Goal: Transaction & Acquisition: Book appointment/travel/reservation

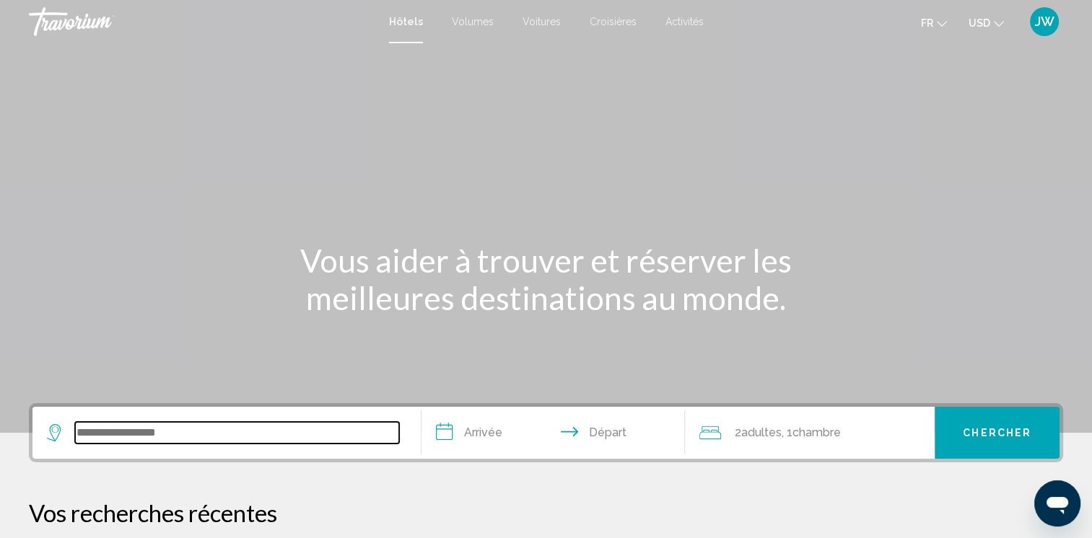
click at [211, 434] on input "Widget de recherche" at bounding box center [237, 433] width 324 height 22
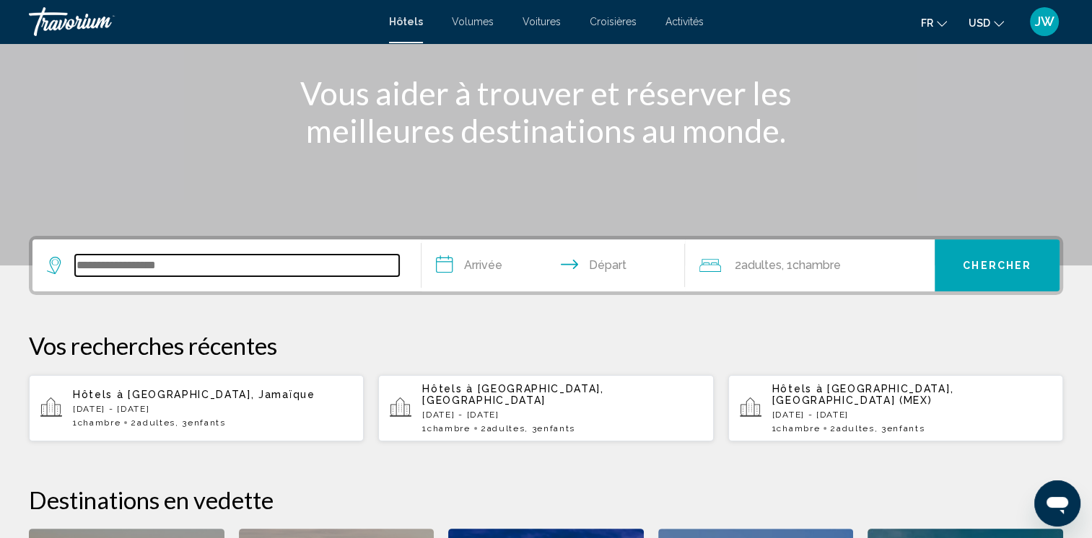
scroll to position [356, 0]
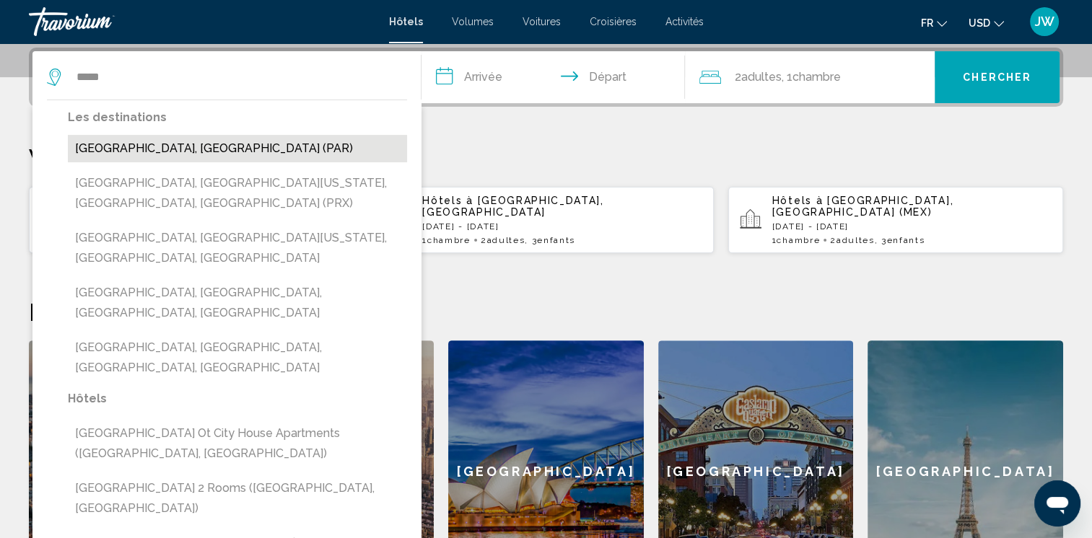
click at [214, 141] on button "[GEOGRAPHIC_DATA], [GEOGRAPHIC_DATA] (PAR)" at bounding box center [237, 148] width 339 height 27
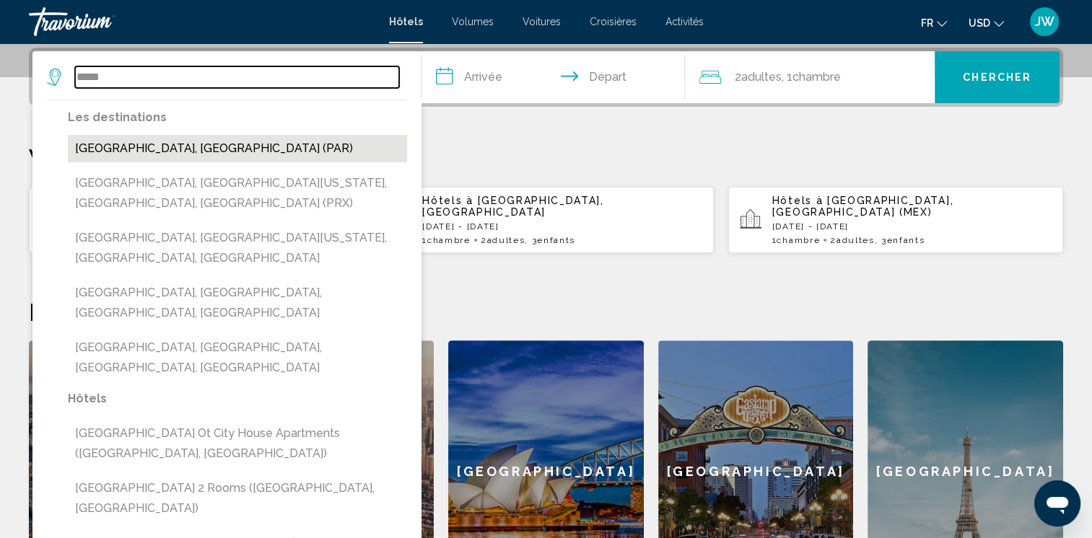
type input "**********"
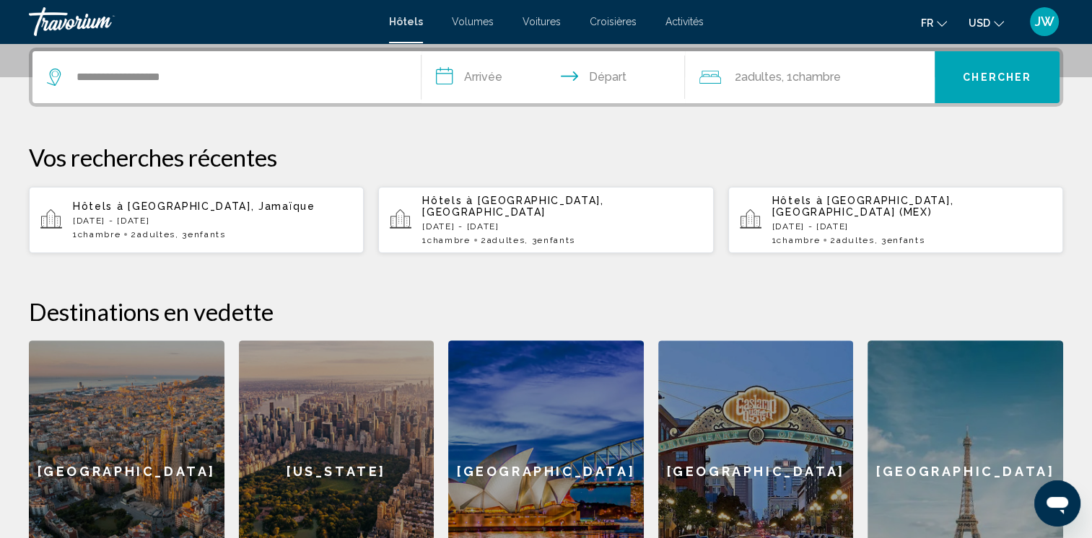
click at [447, 83] on input "**********" at bounding box center [556, 79] width 270 height 56
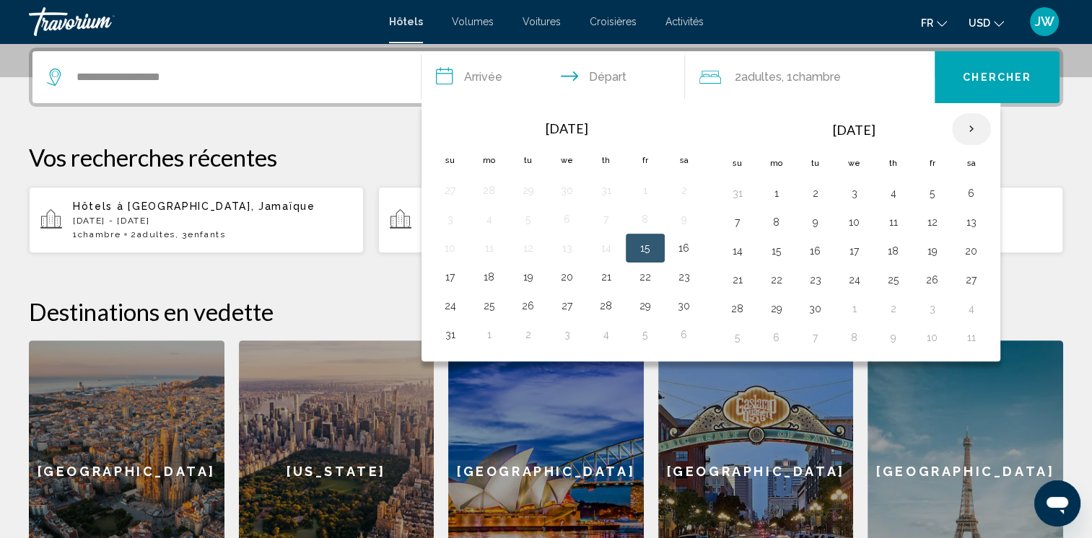
click at [975, 137] on th "Next month" at bounding box center [971, 129] width 39 height 32
click at [930, 304] on button "28" at bounding box center [932, 309] width 23 height 20
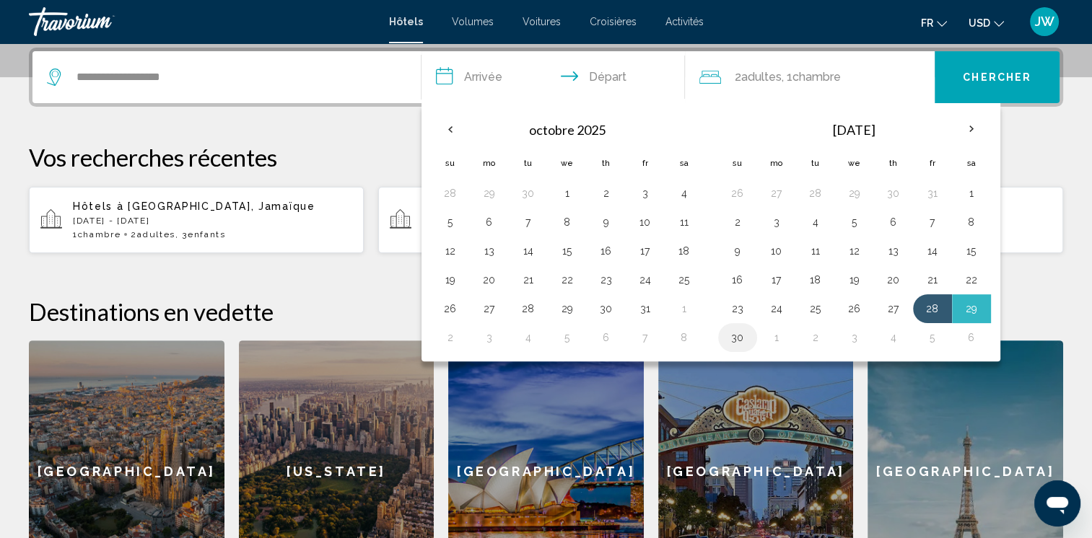
click at [733, 341] on button "30" at bounding box center [737, 338] width 23 height 20
type input "**********"
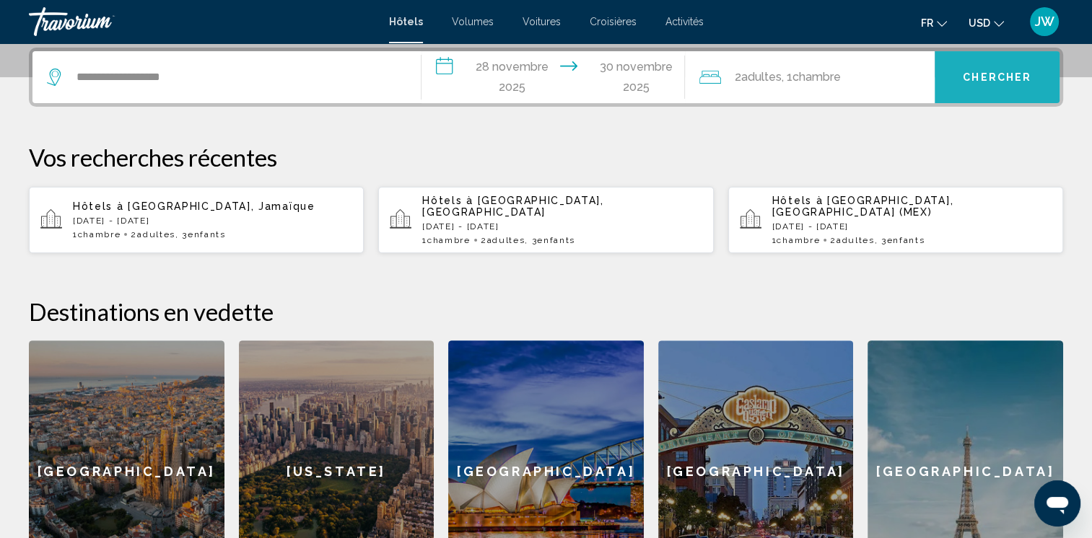
click at [973, 92] on button "Chercher" at bounding box center [996, 77] width 125 height 52
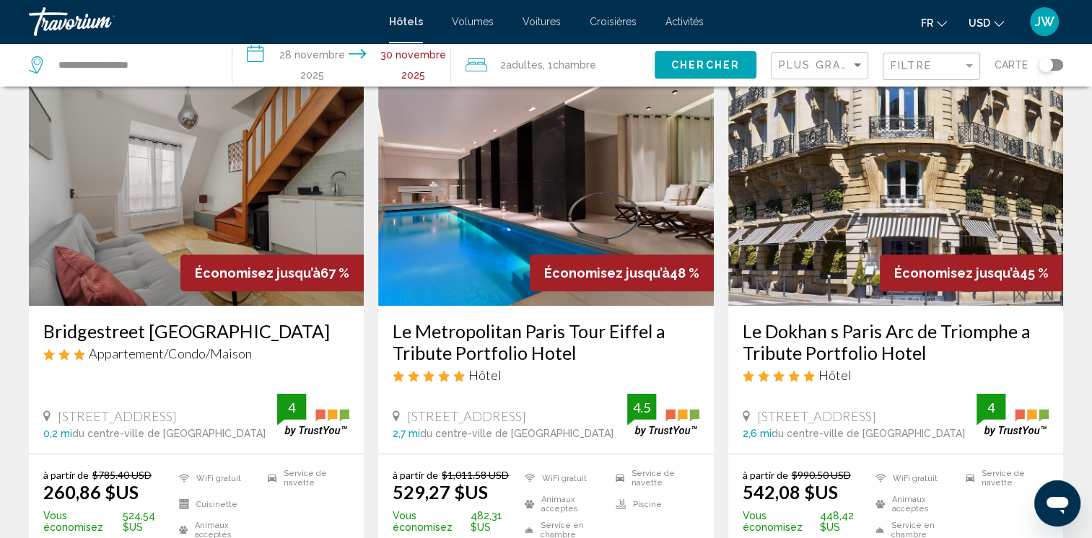
scroll to position [87, 0]
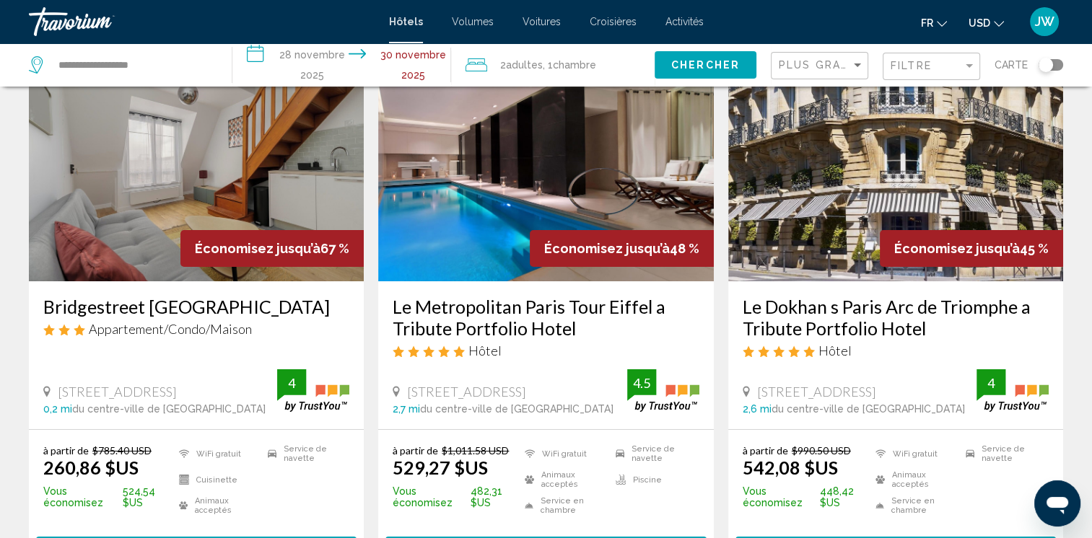
click at [978, 16] on button "USD USD ($) MXN (Mex$) CAD (Can$) GBP (£) EUR (€) AUD (A$) NZD (NZ$) CNY (CN¥)" at bounding box center [985, 22] width 35 height 21
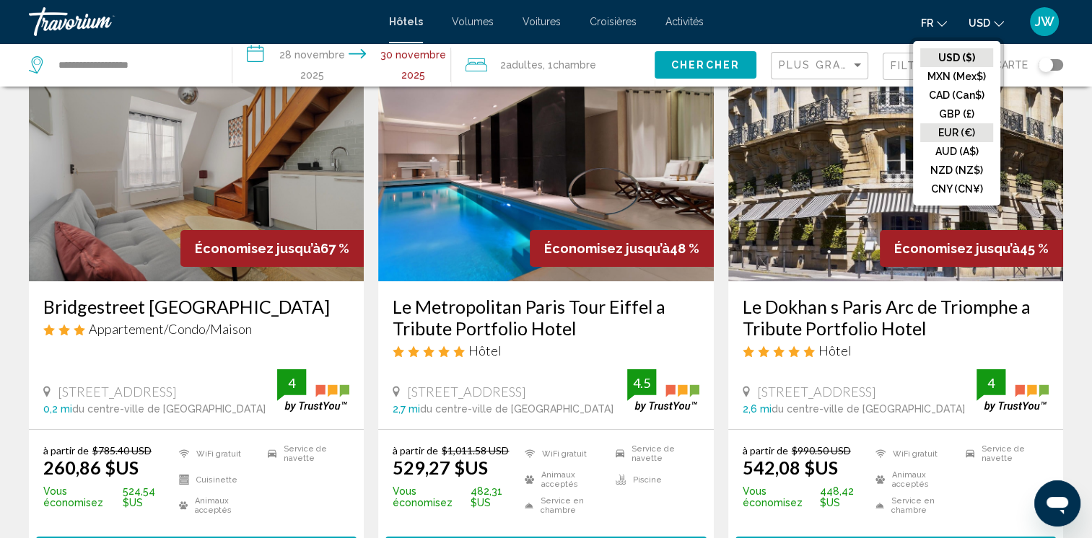
click at [960, 131] on button "EUR (€)" at bounding box center [956, 132] width 73 height 19
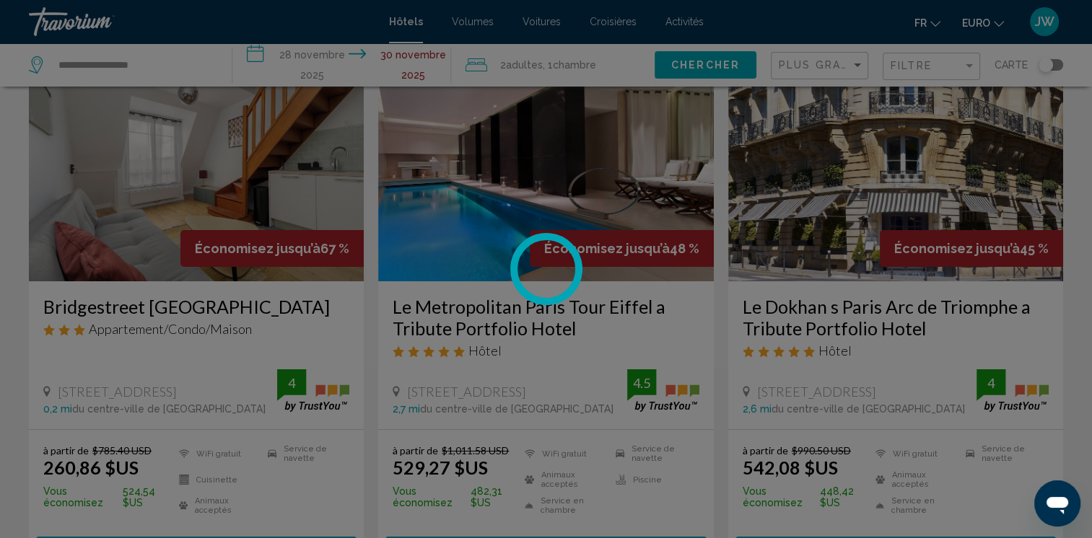
scroll to position [0, 0]
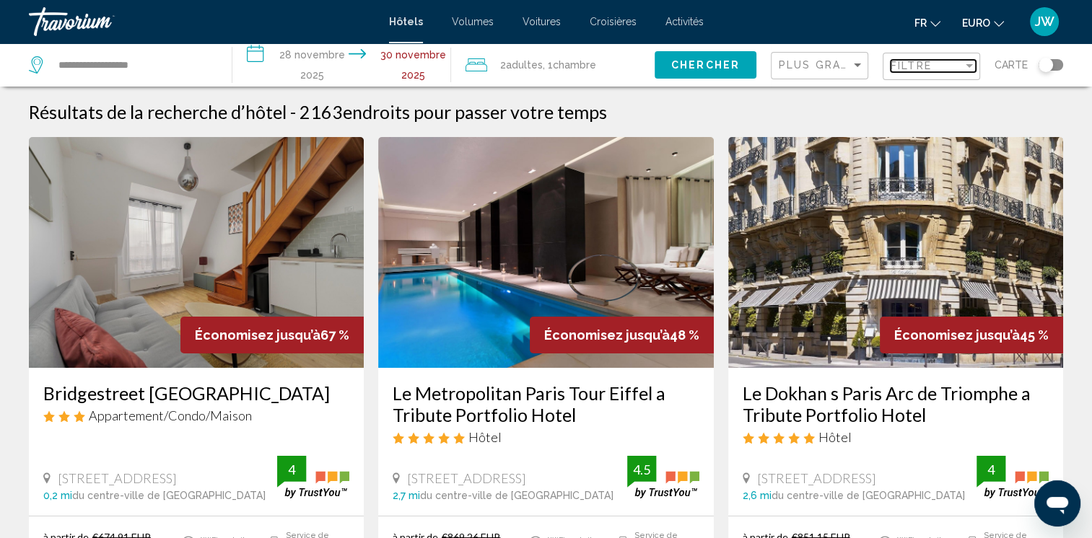
click at [909, 64] on span "Filtre" at bounding box center [910, 66] width 41 height 12
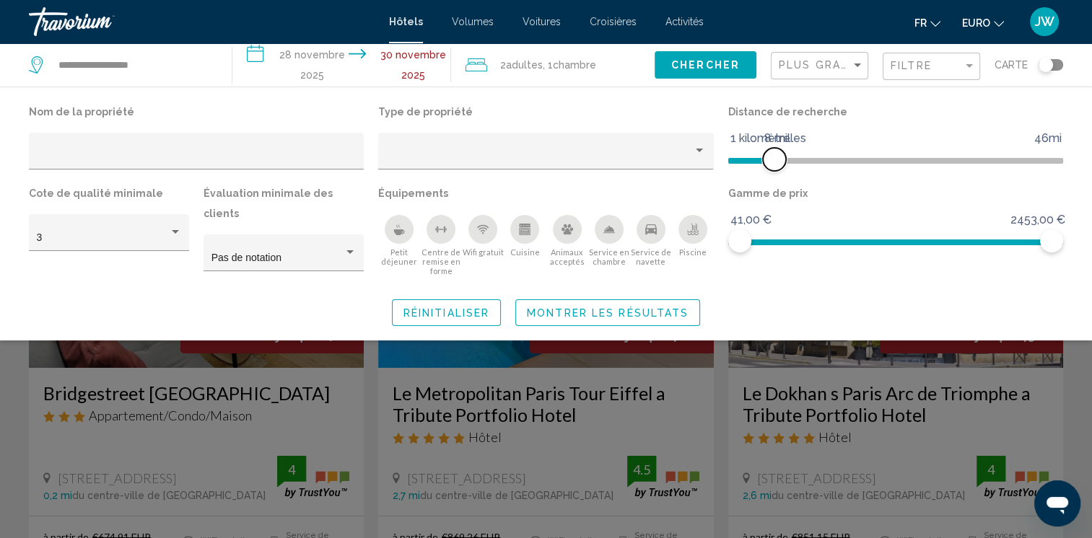
drag, startPoint x: 935, startPoint y: 160, endPoint x: 776, endPoint y: 169, distance: 159.7
click at [776, 169] on span "Filtres d’hôtel" at bounding box center [774, 159] width 23 height 23
click at [764, 161] on span "Filtres d’hôtel" at bounding box center [766, 159] width 23 height 23
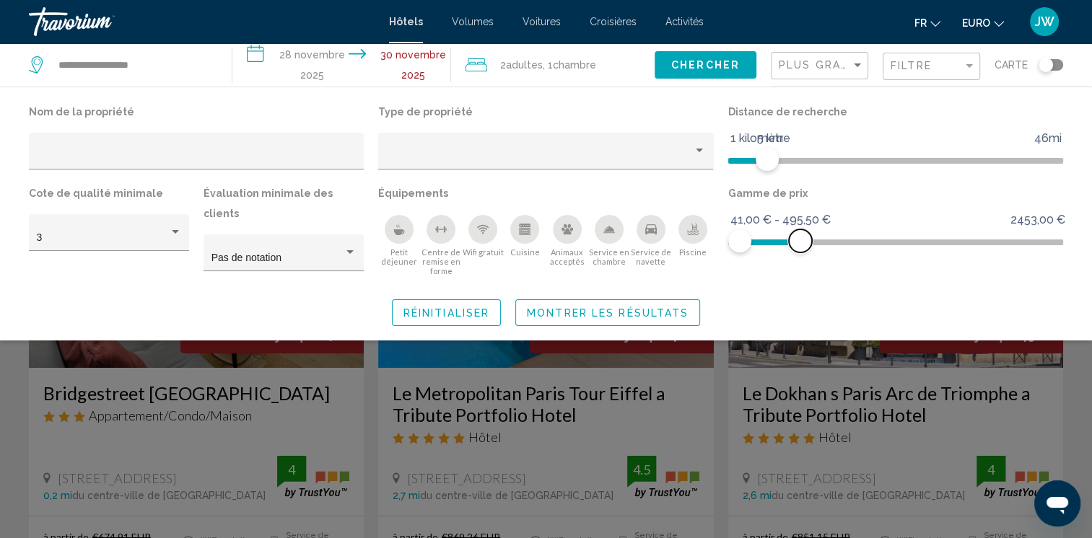
drag, startPoint x: 1053, startPoint y: 243, endPoint x: 799, endPoint y: 243, distance: 253.3
click at [799, 243] on span "Filtres d’hôtel" at bounding box center [800, 240] width 23 height 23
click at [618, 307] on span "Montrer les résultats" at bounding box center [608, 313] width 162 height 12
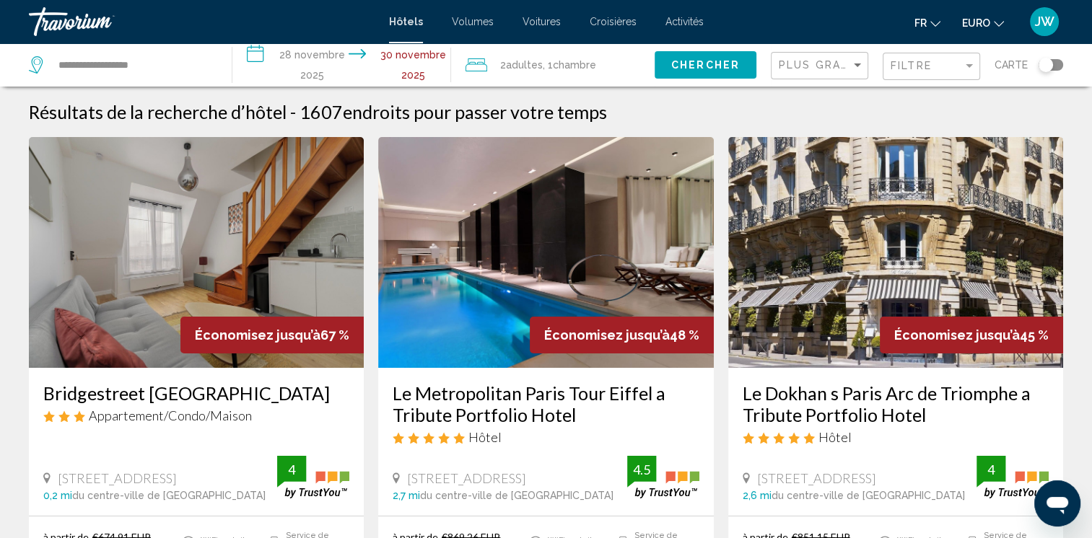
click at [924, 75] on div "Filtre" at bounding box center [932, 66] width 85 height 27
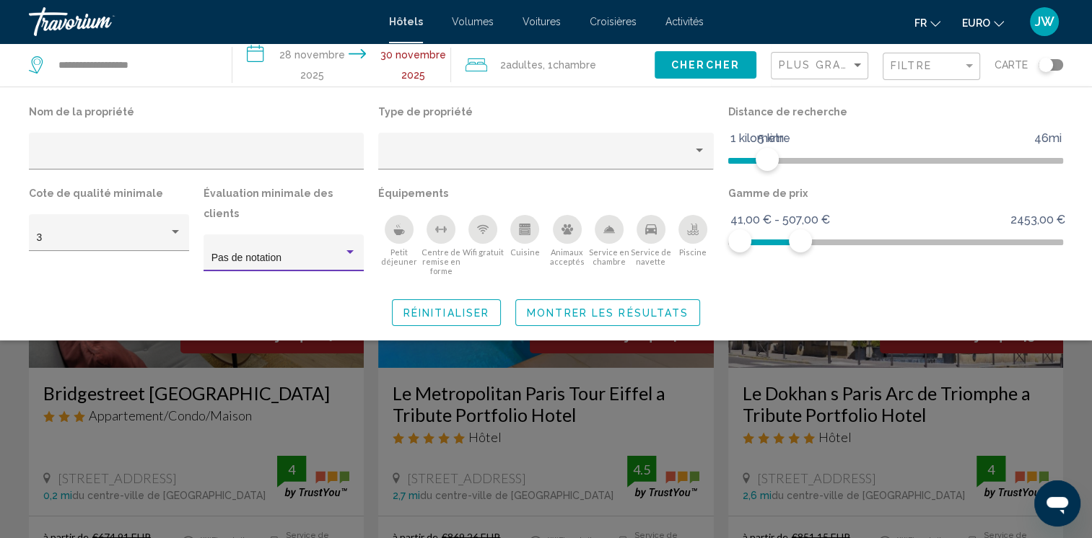
click at [248, 252] on span "Pas de notation" at bounding box center [246, 258] width 70 height 12
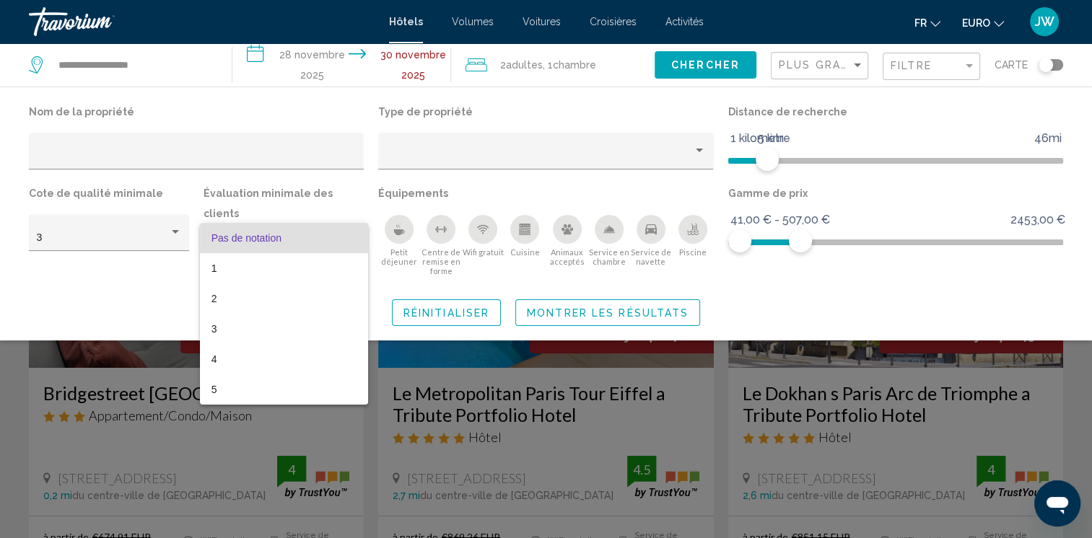
click at [153, 244] on div at bounding box center [546, 269] width 1092 height 538
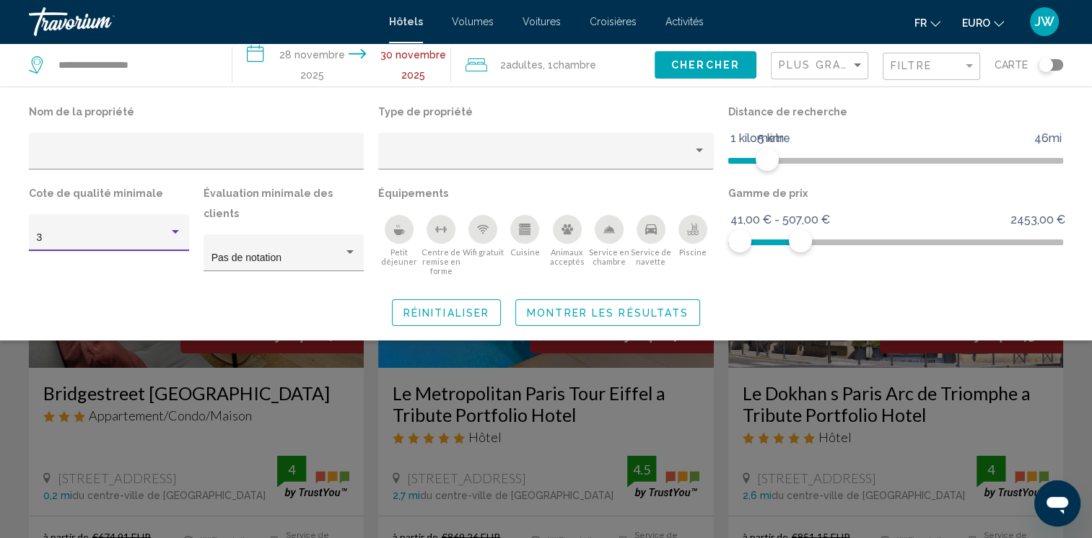
click at [164, 235] on div "3" at bounding box center [103, 238] width 132 height 12
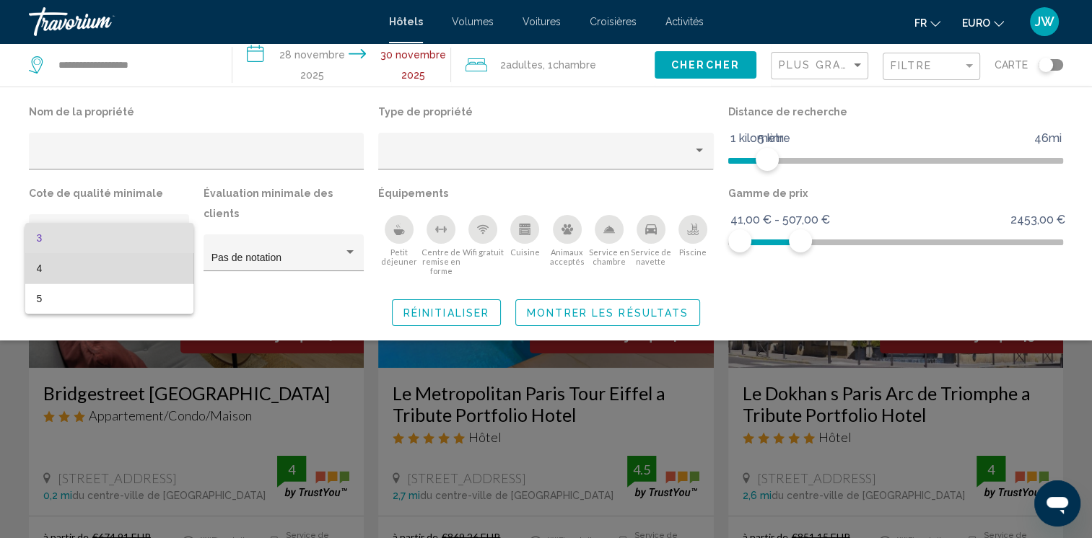
click at [127, 260] on span "4" at bounding box center [109, 268] width 145 height 30
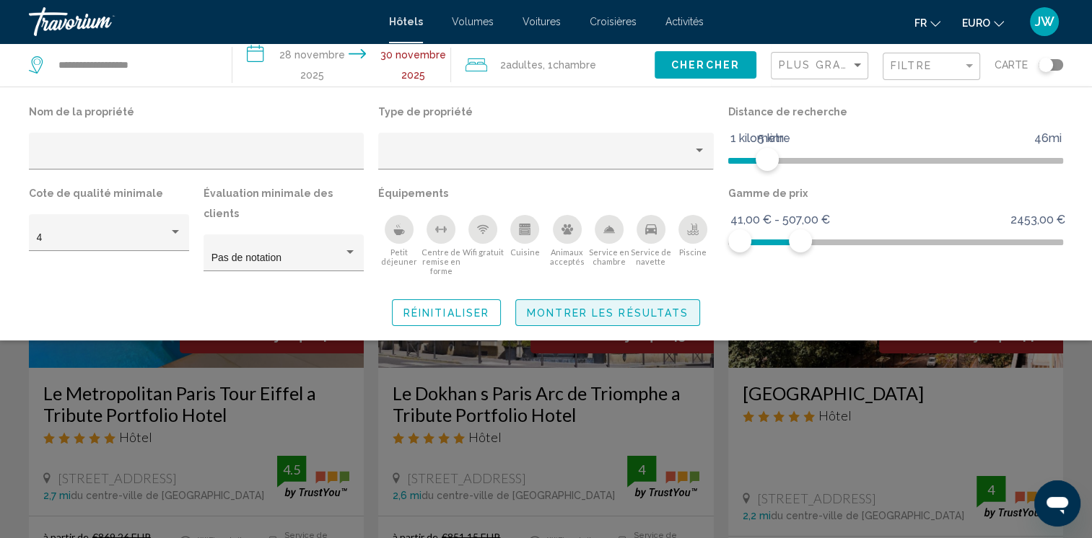
click at [623, 307] on span "Montrer les résultats" at bounding box center [608, 313] width 162 height 12
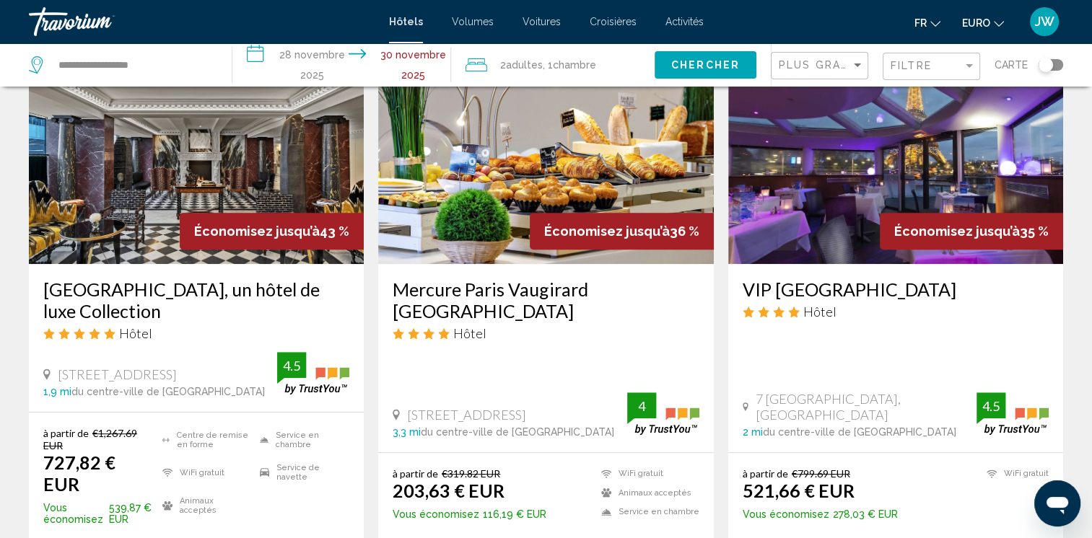
scroll to position [664, 0]
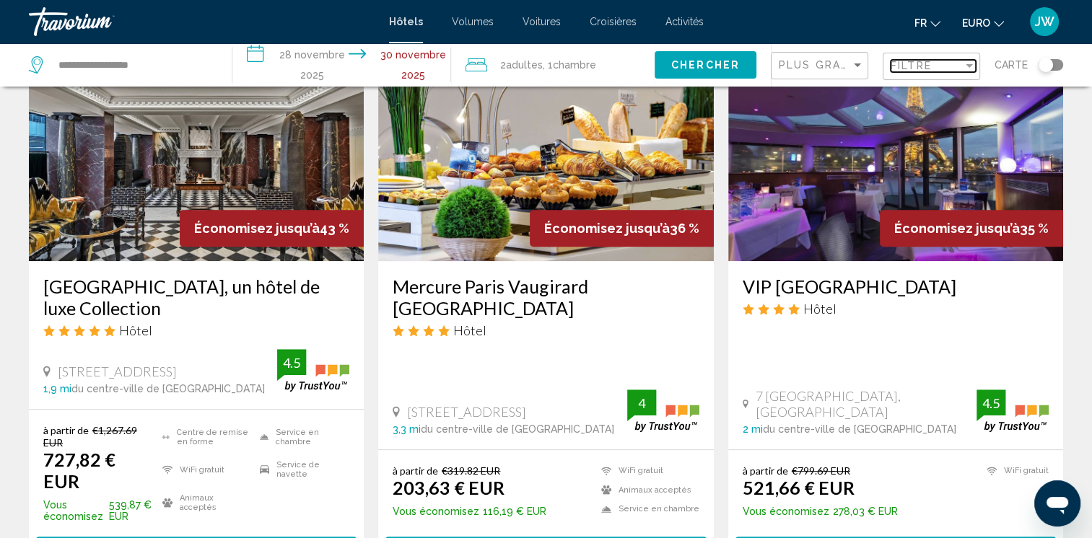
click at [928, 62] on span "Filtre" at bounding box center [910, 66] width 41 height 12
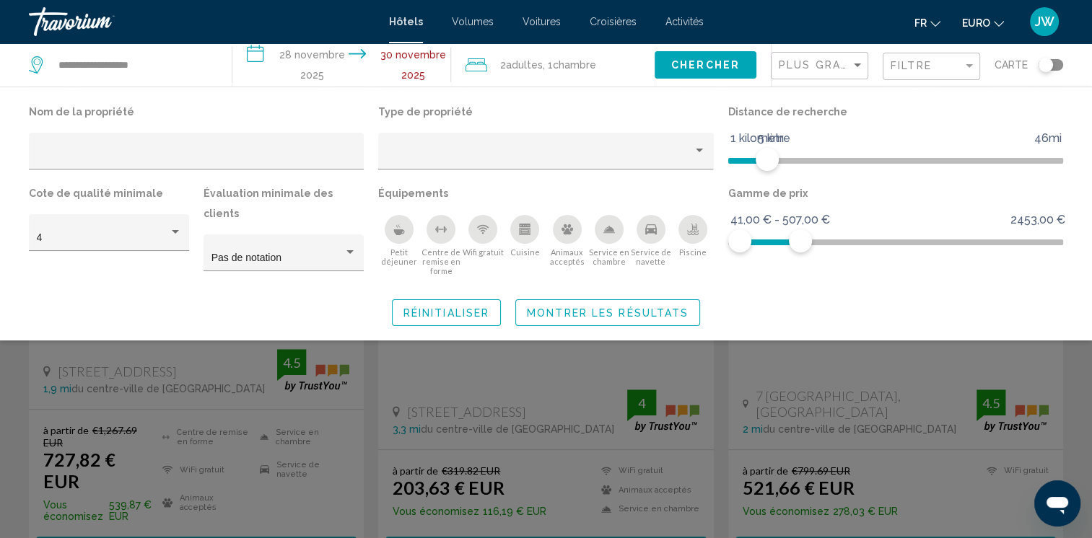
click at [814, 74] on div "Plus grandes économies" at bounding box center [821, 66] width 85 height 27
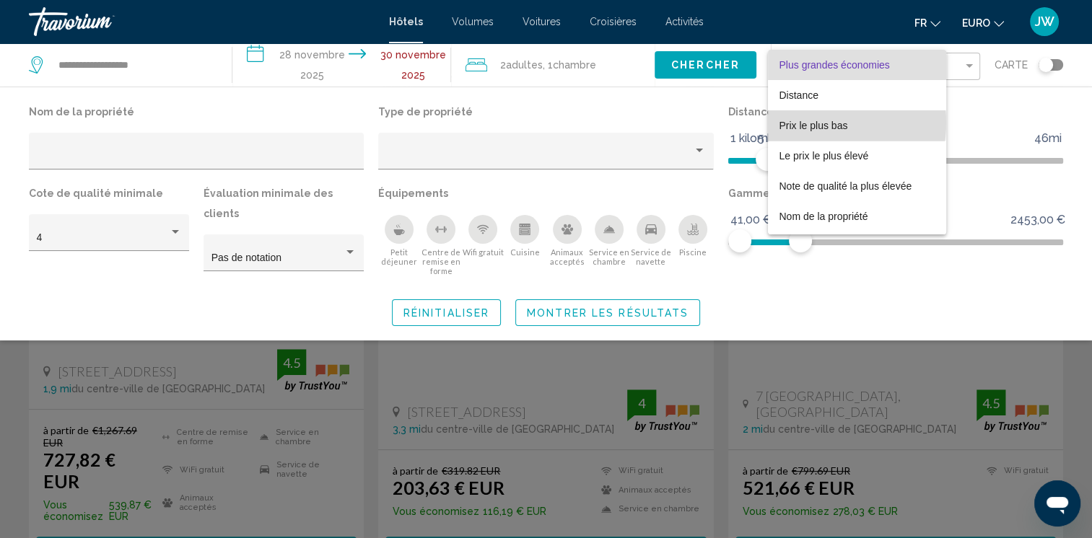
click at [805, 123] on span "Prix le plus bas" at bounding box center [813, 126] width 69 height 12
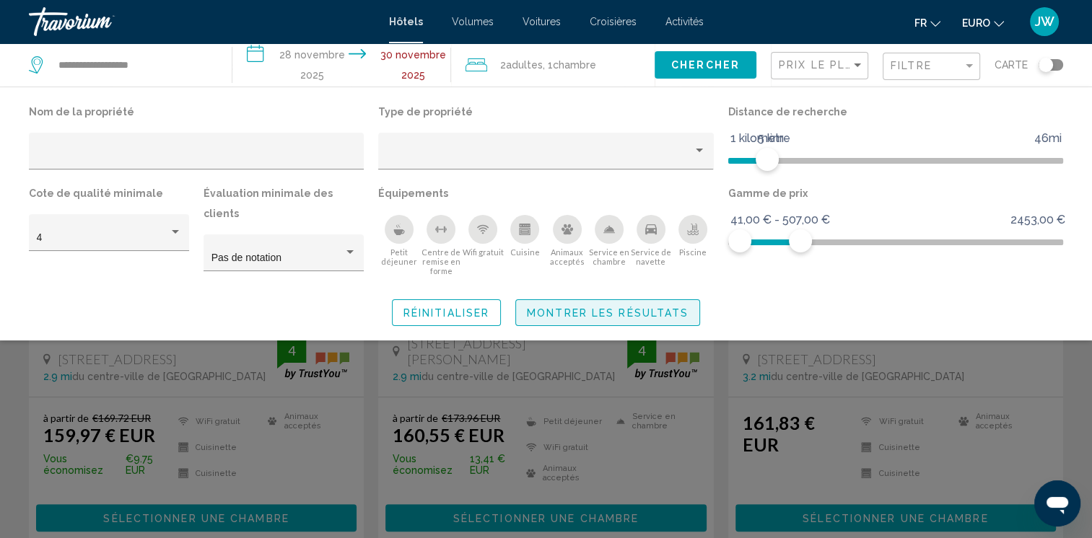
click at [623, 307] on span "Montrer les résultats" at bounding box center [608, 313] width 162 height 12
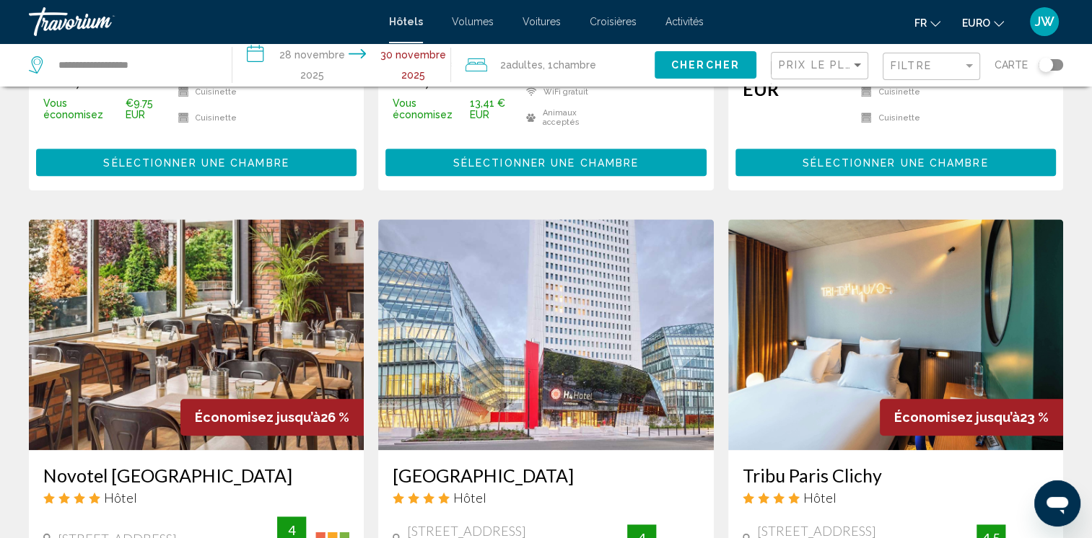
scroll to position [1135, 0]
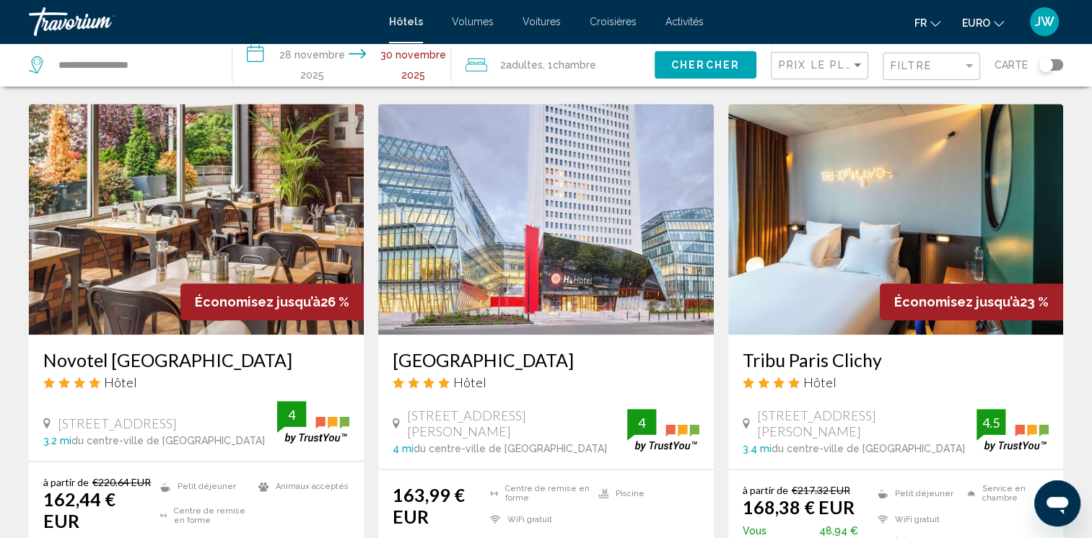
click at [1048, 74] on div "Carte" at bounding box center [1028, 64] width 69 height 43
click at [1048, 69] on div "Basculer la carte" at bounding box center [1045, 65] width 14 height 14
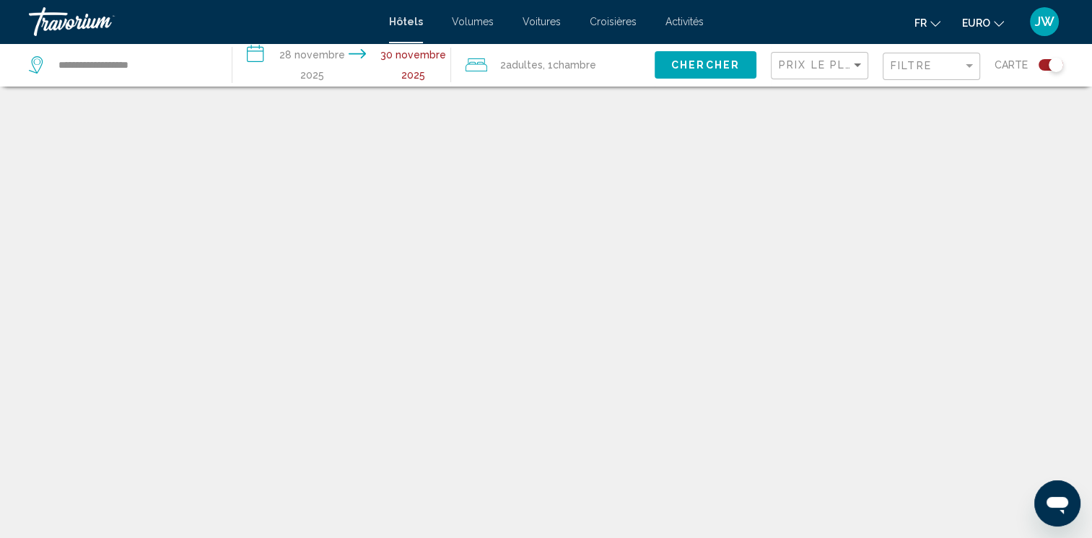
scroll to position [87, 0]
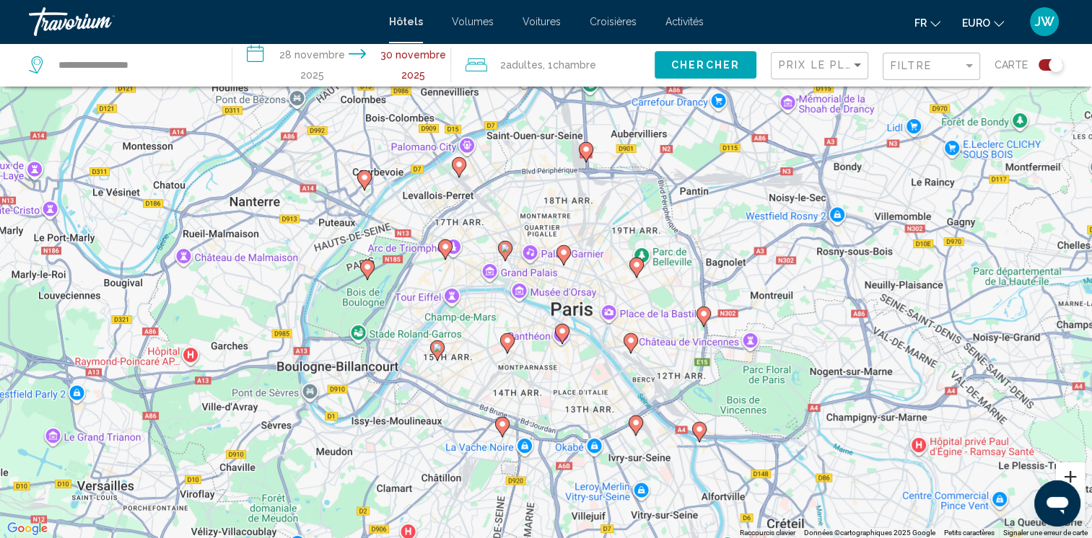
click at [1069, 475] on button "Zoom avant" at bounding box center [1070, 477] width 29 height 29
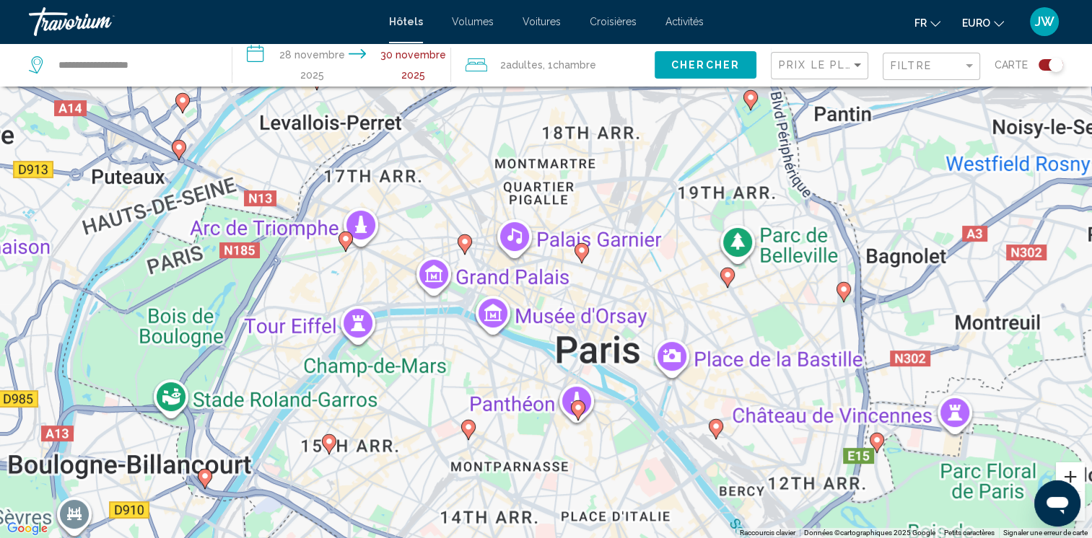
click at [1069, 475] on button "Zoom avant" at bounding box center [1070, 477] width 29 height 29
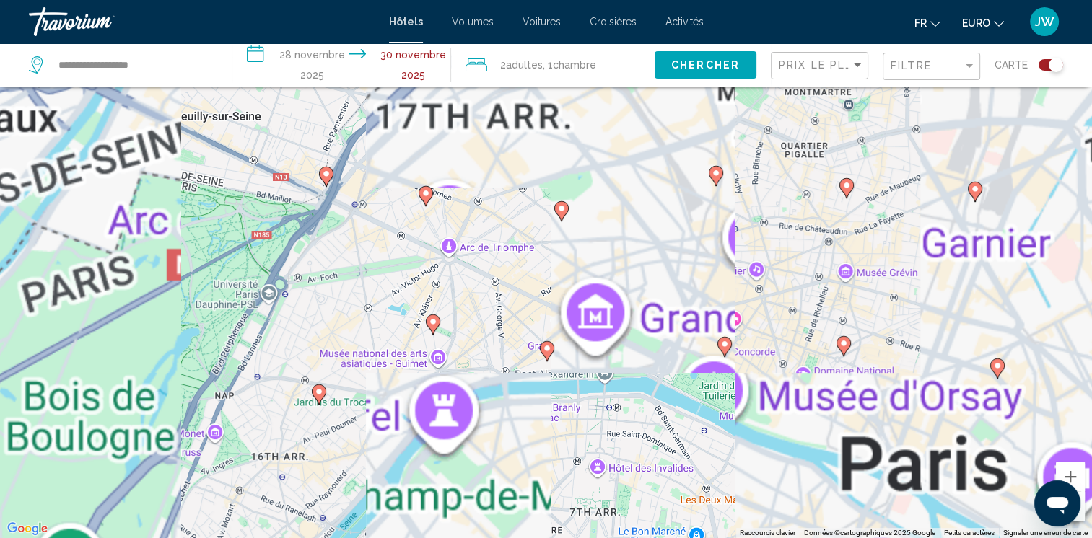
drag, startPoint x: 553, startPoint y: 429, endPoint x: 843, endPoint y: 464, distance: 292.2
click at [843, 464] on div "To activate drag with keyboard, press Alt + Enter. Once in keyboard drag state,…" at bounding box center [546, 269] width 1092 height 538
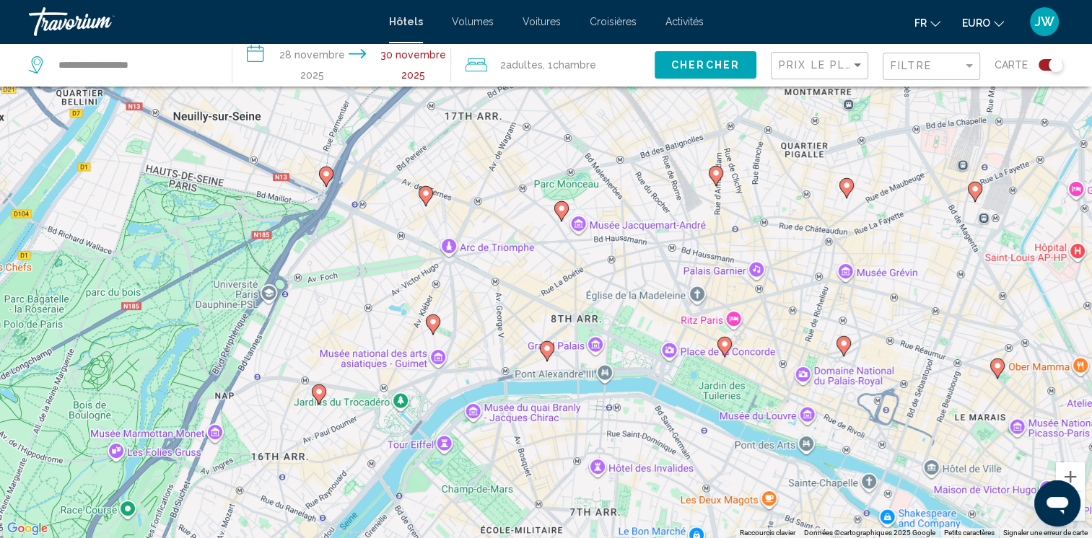
click at [424, 195] on image "Contenu principal" at bounding box center [425, 193] width 9 height 9
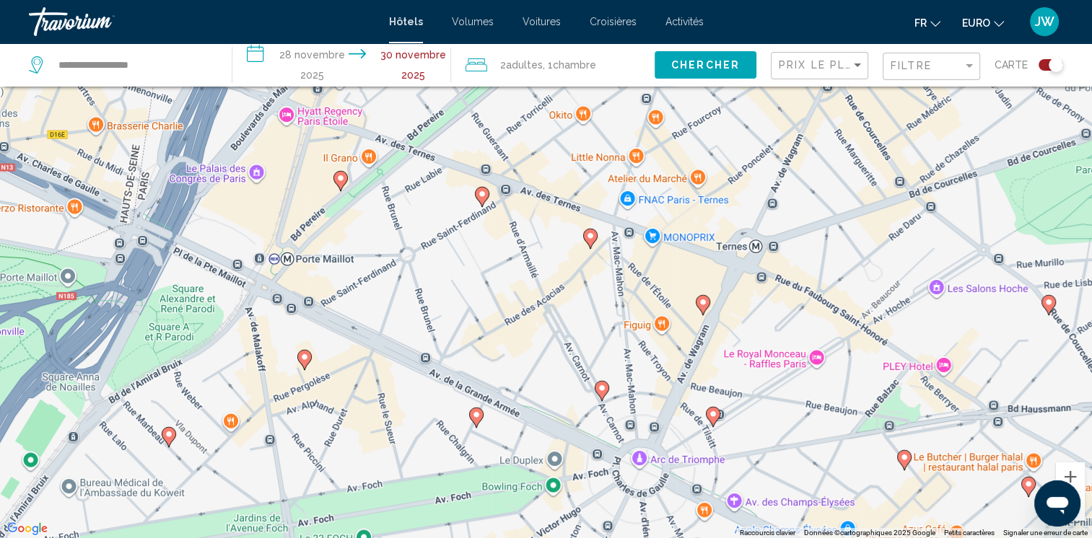
click at [589, 238] on image "Contenu principal" at bounding box center [590, 236] width 9 height 9
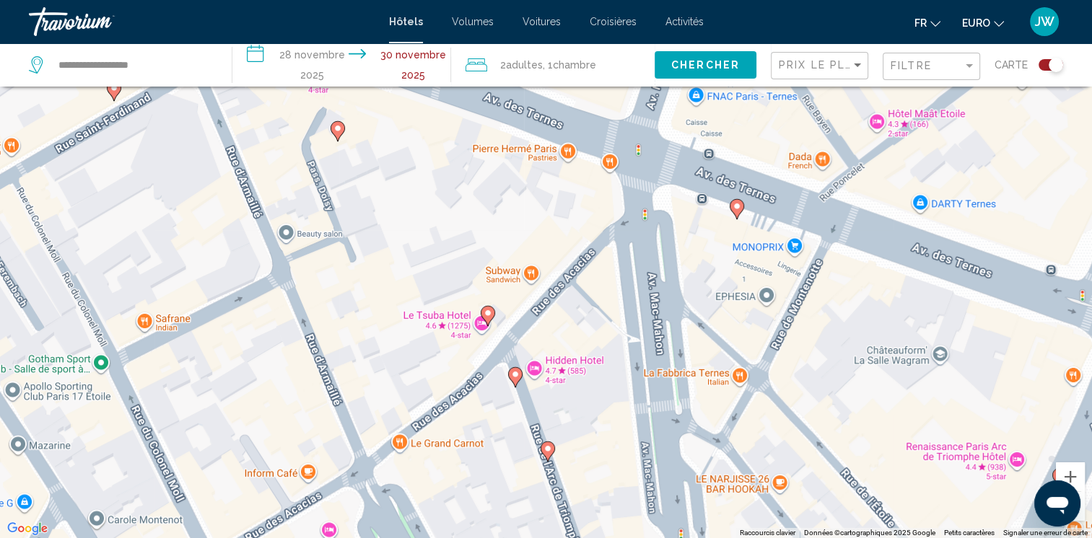
click at [1082, 520] on button "Zoom arrière" at bounding box center [1070, 506] width 29 height 29
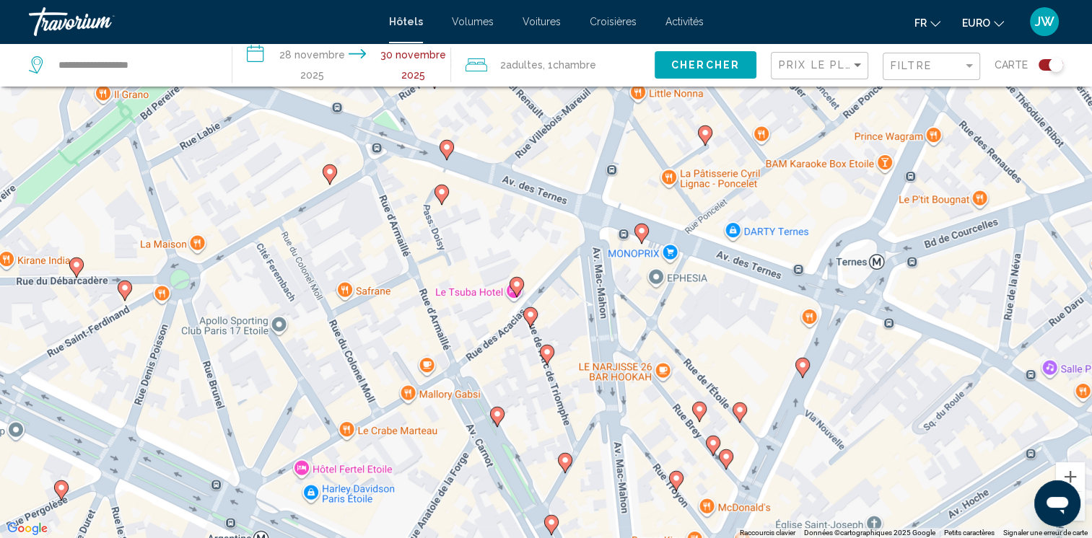
click at [1082, 520] on button "Zoom arrière" at bounding box center [1070, 506] width 29 height 29
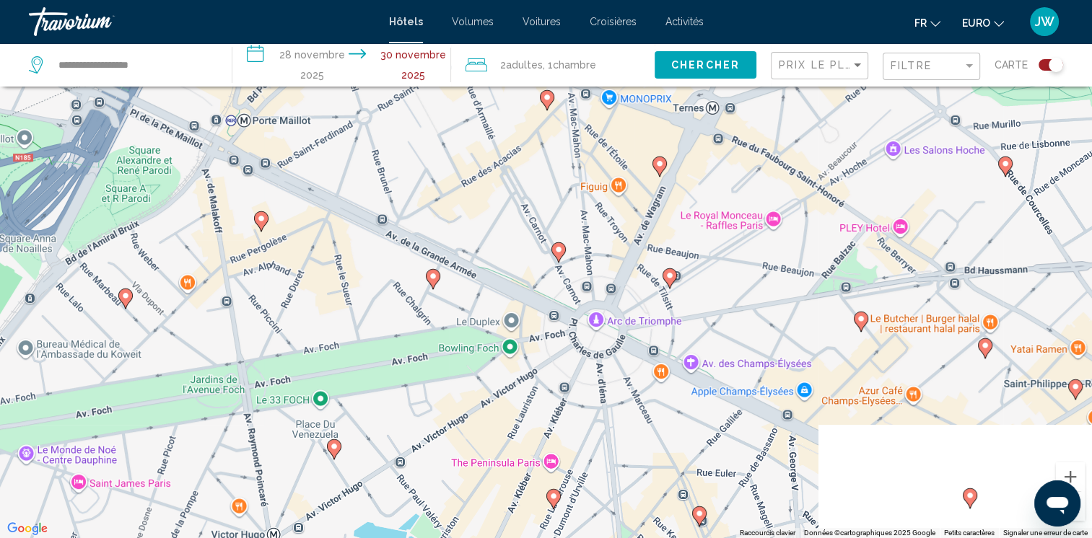
drag, startPoint x: 884, startPoint y: 460, endPoint x: 872, endPoint y: 293, distance: 167.8
click at [872, 293] on div "To activate drag with keyboard, press Alt + Enter. Once in keyboard drag state,…" at bounding box center [546, 269] width 1092 height 538
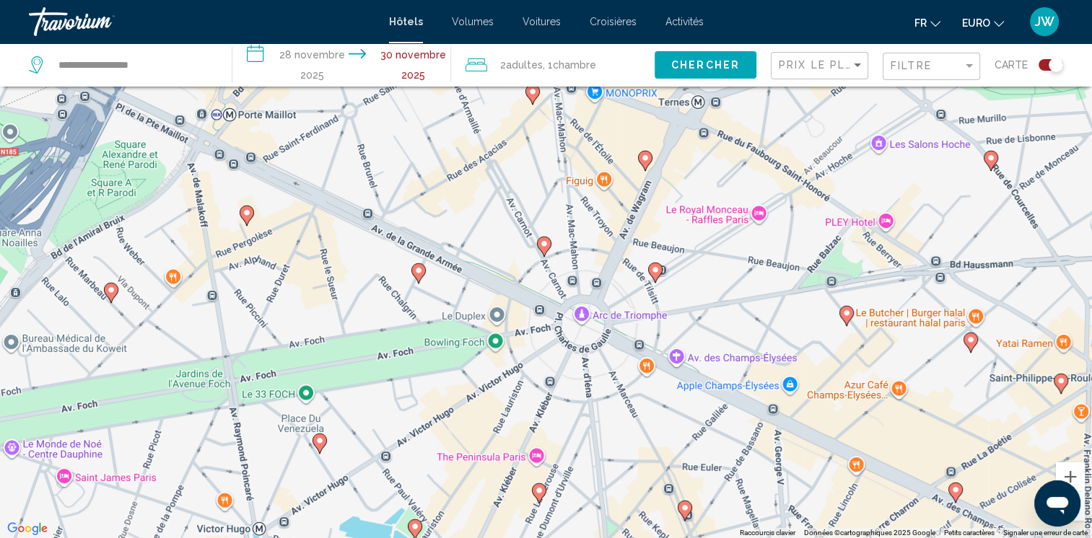
click at [535, 488] on image "Contenu principal" at bounding box center [539, 490] width 9 height 9
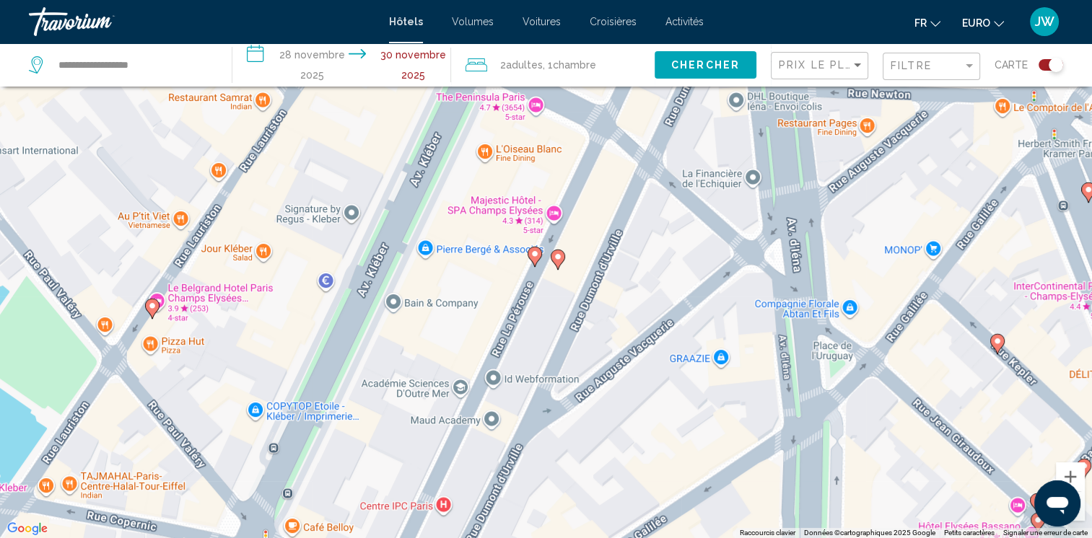
click at [531, 260] on icon "Contenu principal" at bounding box center [533, 256] width 13 height 19
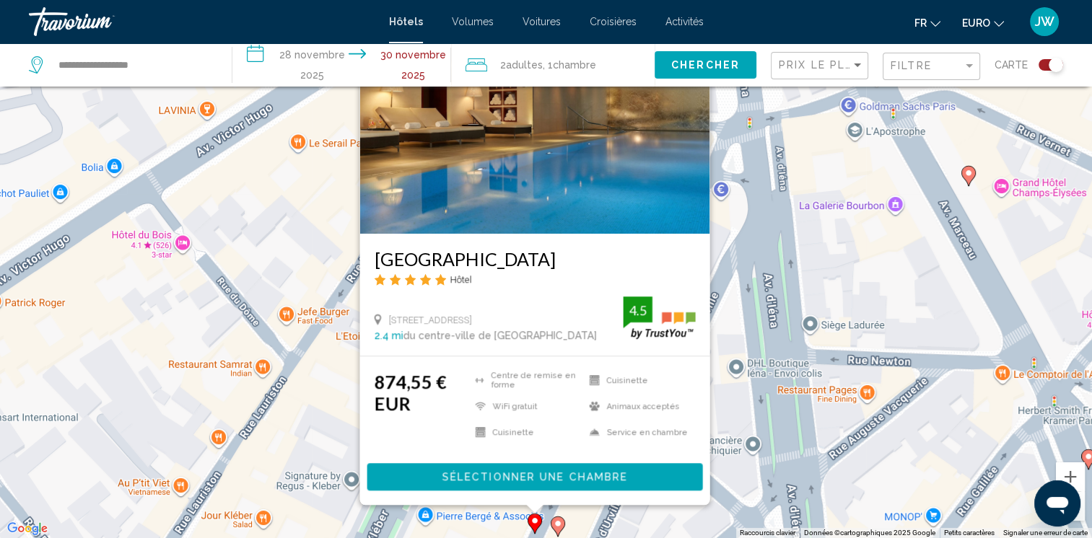
click at [557, 526] on image "Contenu principal" at bounding box center [557, 524] width 9 height 9
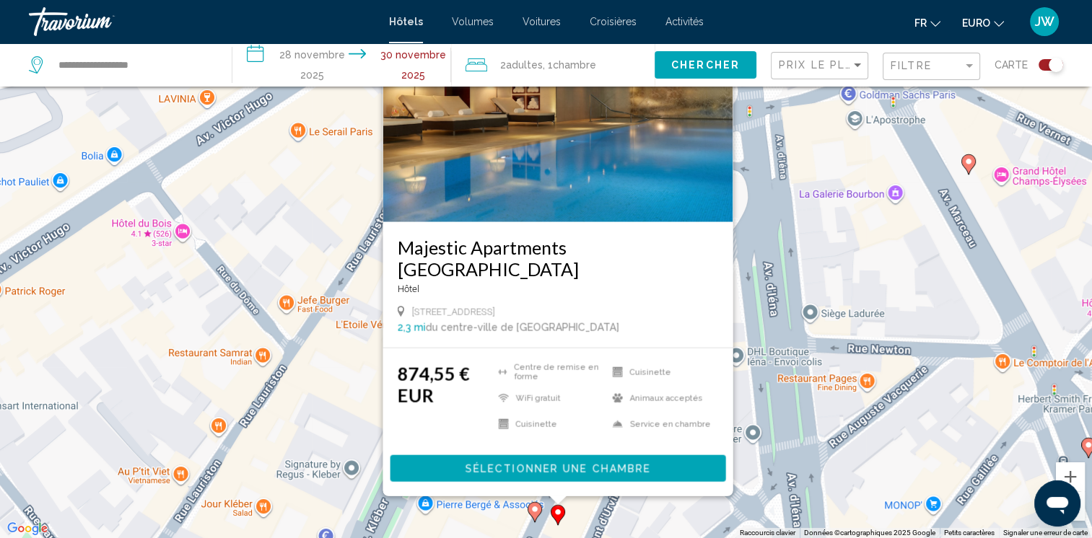
click at [894, 279] on div "To activate drag with keyboard, press Alt + Enter. Once in keyboard drag state,…" at bounding box center [546, 269] width 1092 height 538
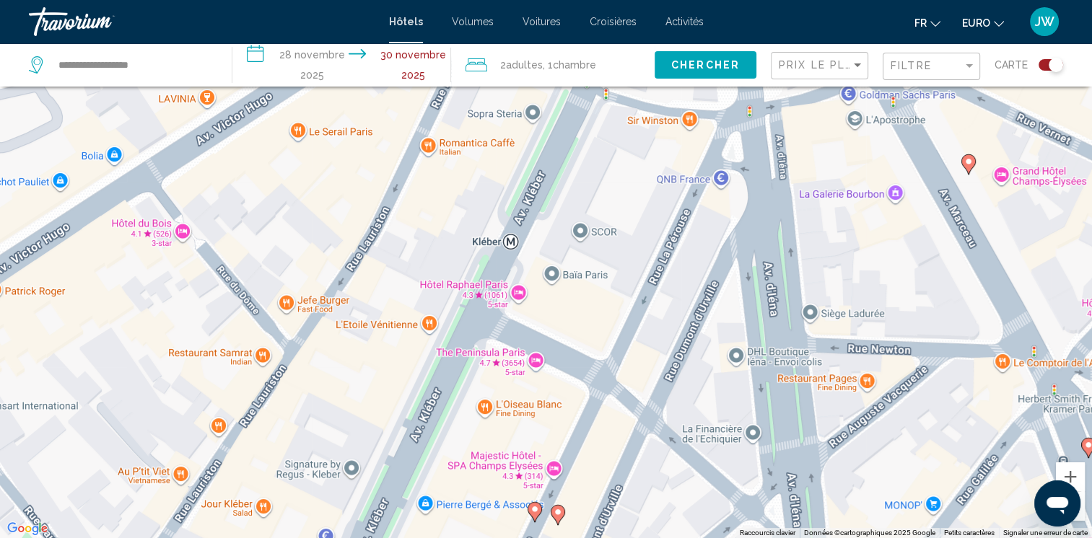
click at [969, 169] on icon "Contenu principal" at bounding box center [967, 164] width 13 height 19
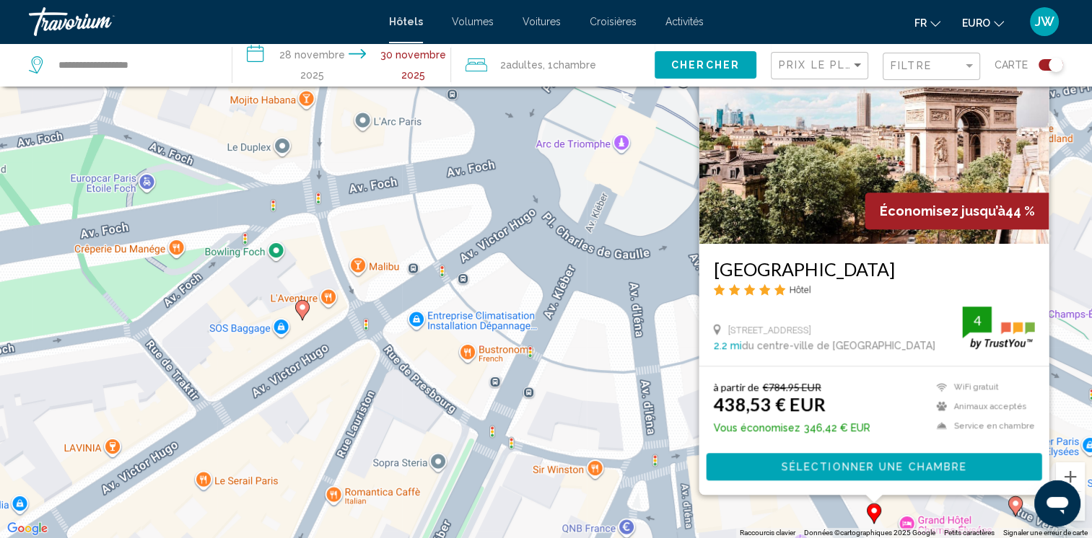
click at [1079, 515] on button "Zoom arrière" at bounding box center [1070, 506] width 29 height 29
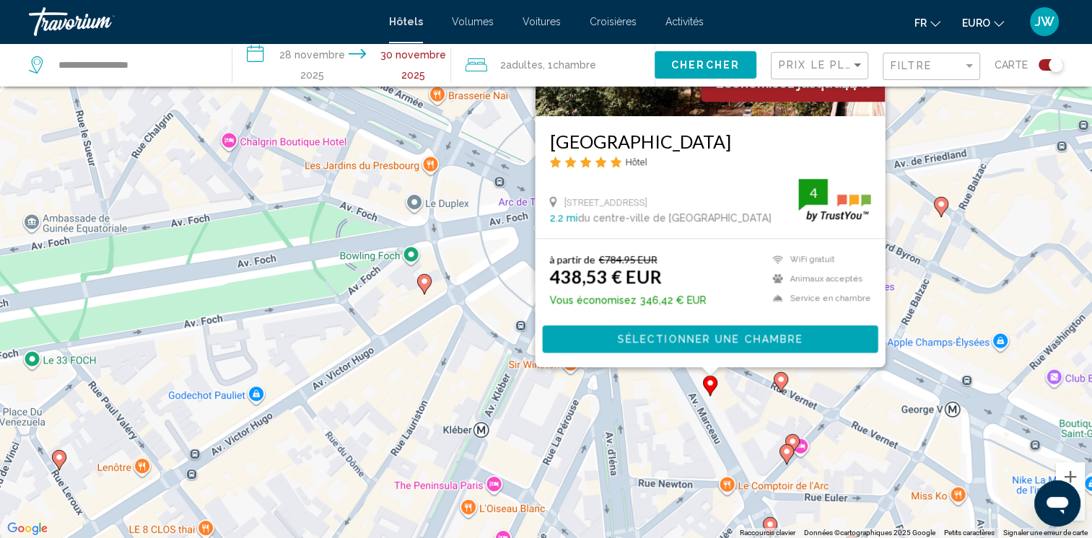
click at [1082, 511] on button "Zoom arrière" at bounding box center [1070, 506] width 29 height 29
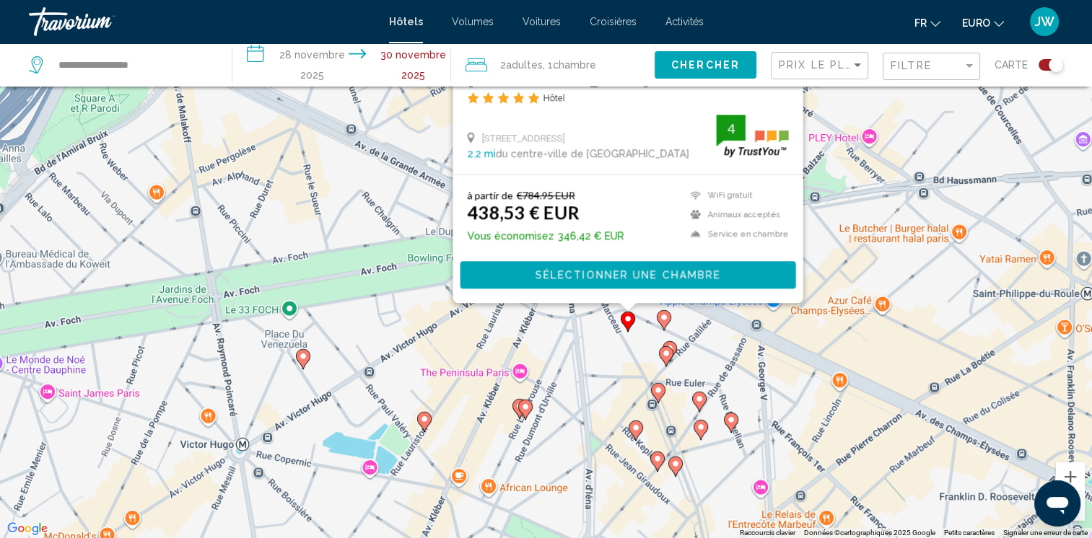
click at [306, 356] on image "Contenu principal" at bounding box center [303, 356] width 9 height 9
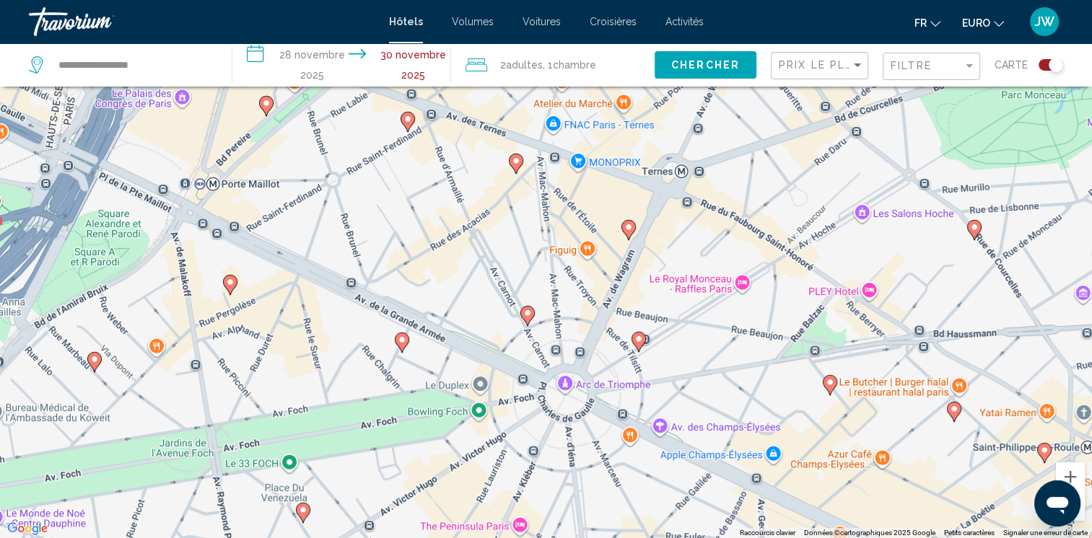
click at [400, 339] on image "Contenu principal" at bounding box center [402, 340] width 9 height 9
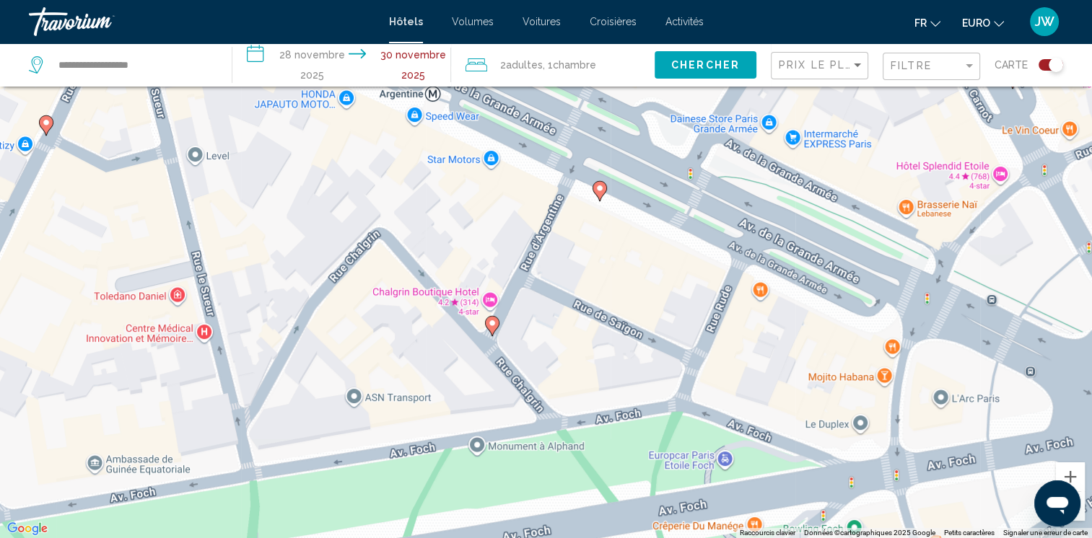
click at [492, 325] on image "Contenu principal" at bounding box center [492, 323] width 9 height 9
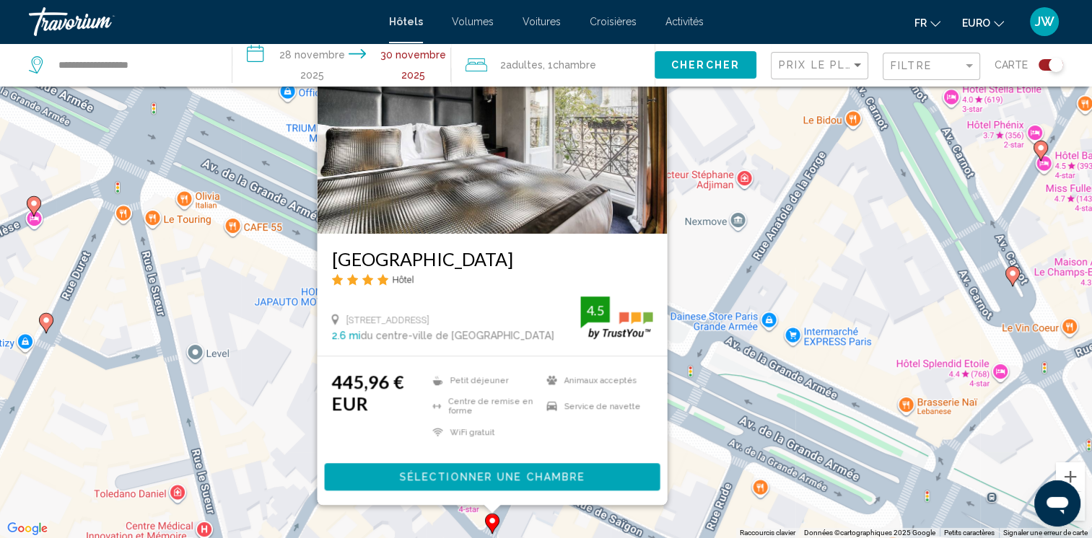
click at [704, 263] on div "To activate drag with keyboard, press Alt + Enter. Once in keyboard drag state,…" at bounding box center [546, 269] width 1092 height 538
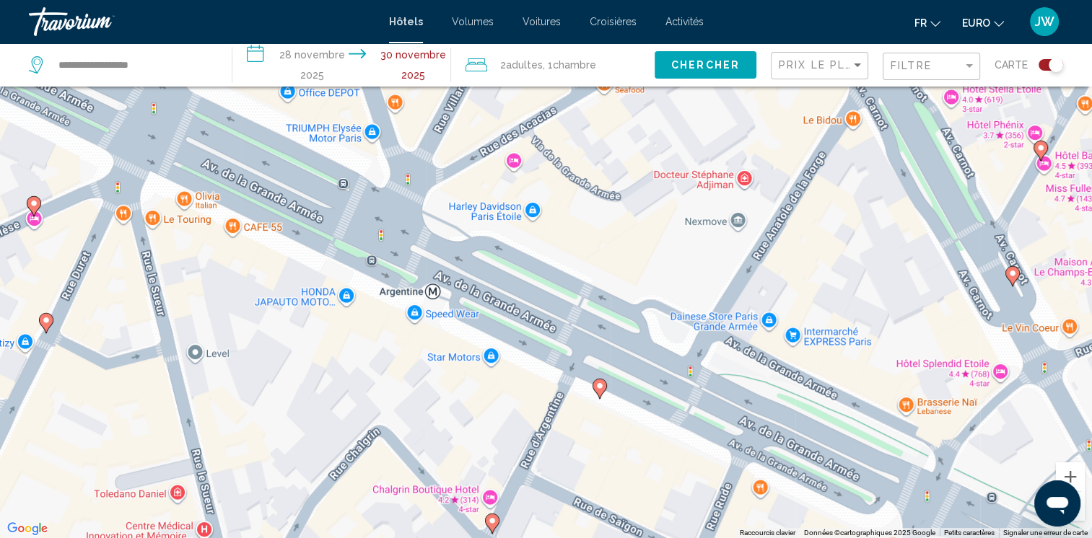
click at [595, 384] on image "Contenu principal" at bounding box center [599, 386] width 9 height 9
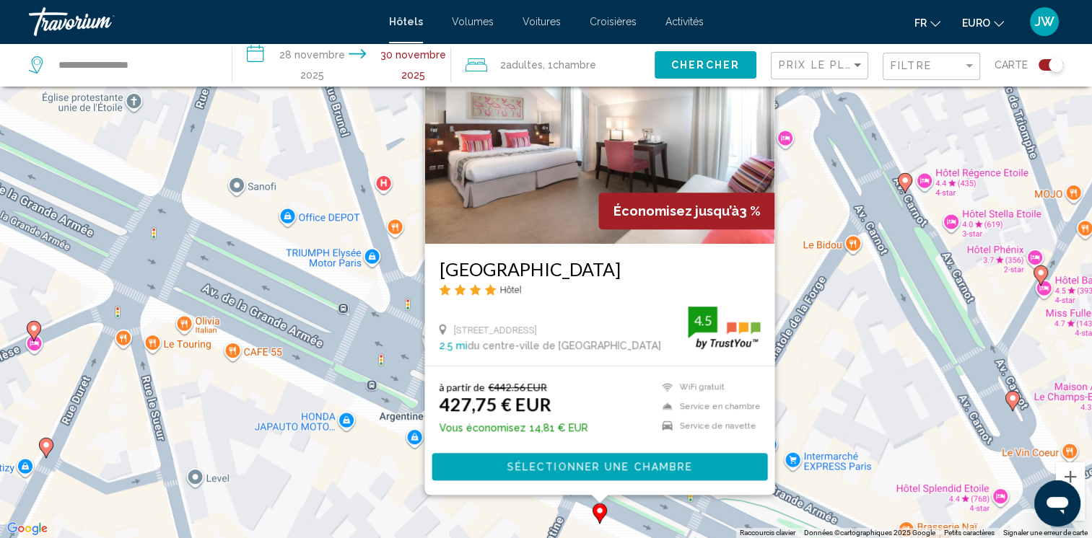
click at [875, 360] on div "To activate drag with keyboard, press Alt + Enter. Once in keyboard drag state,…" at bounding box center [546, 269] width 1092 height 538
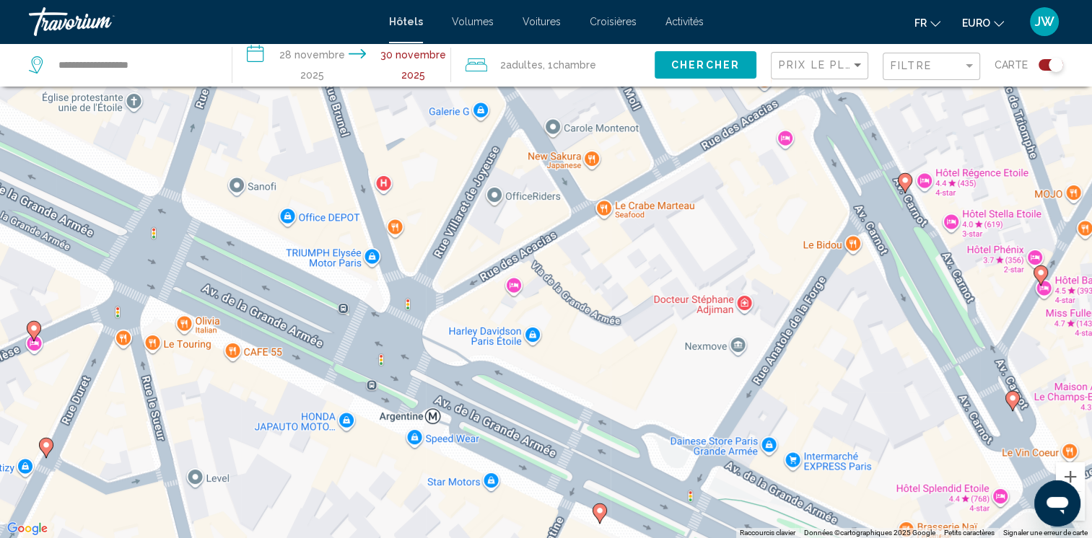
click at [906, 186] on icon "Contenu principal" at bounding box center [904, 183] width 13 height 19
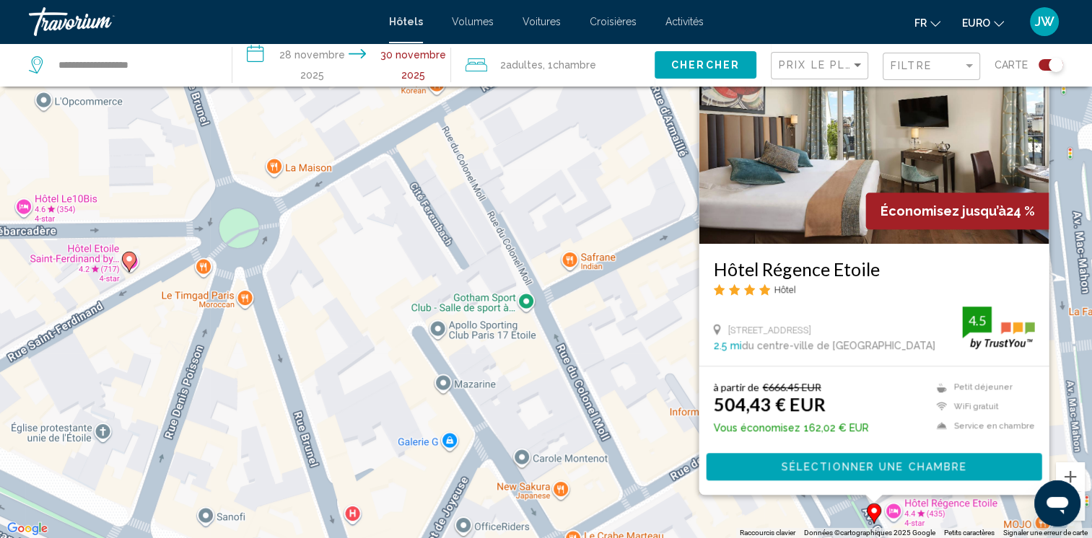
click at [960, 521] on div "To activate drag with keyboard, press Alt + Enter. Once in keyboard drag state,…" at bounding box center [546, 269] width 1092 height 538
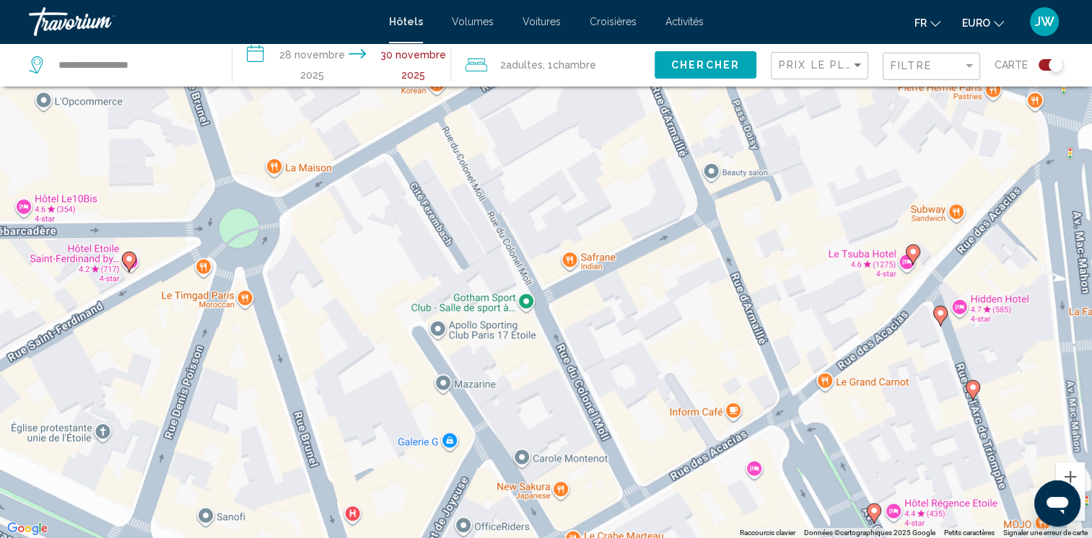
click at [908, 258] on icon "Contenu principal" at bounding box center [912, 254] width 13 height 19
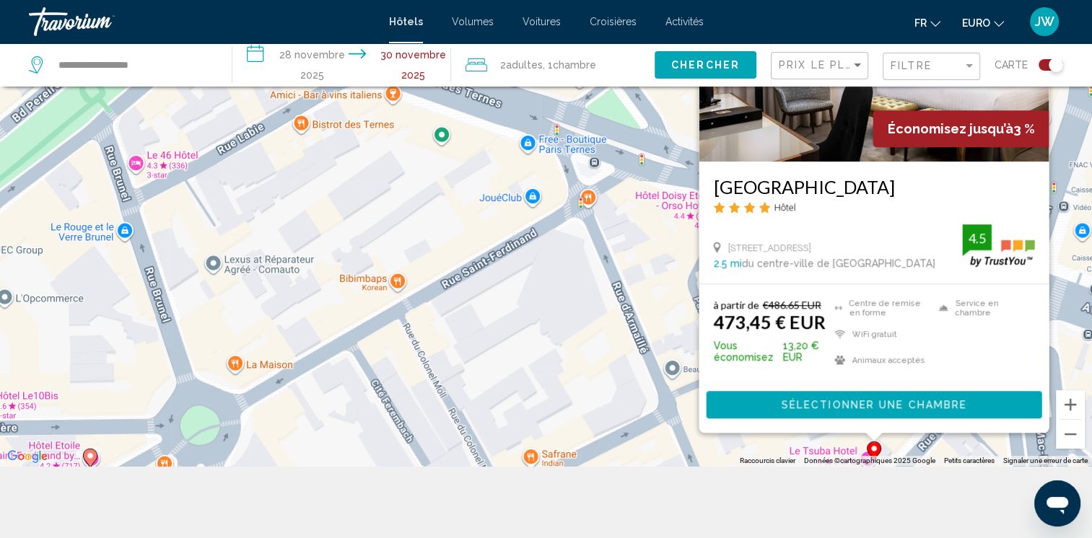
scroll to position [173, 0]
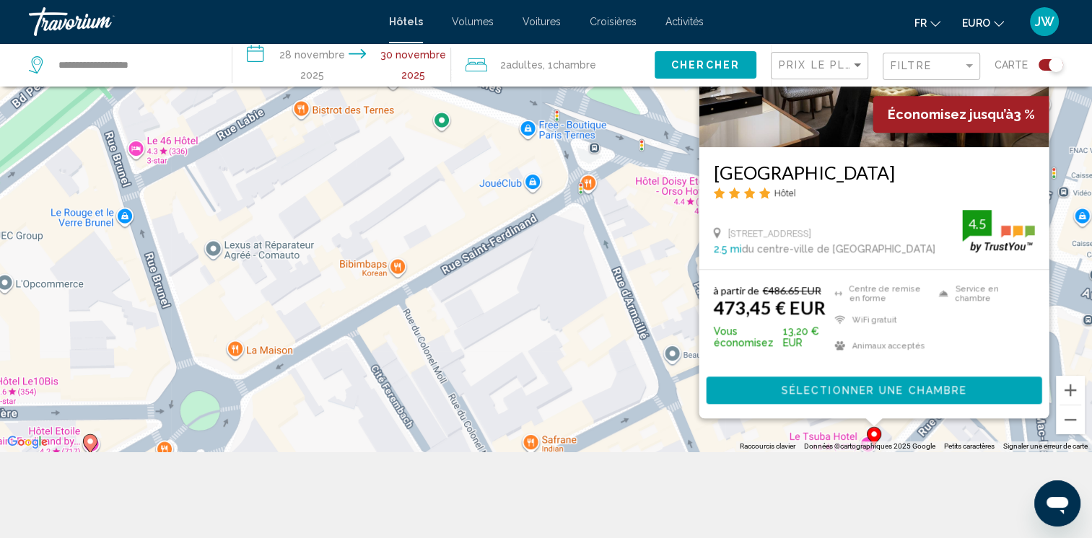
click at [885, 61] on mat-form-field "Filtre" at bounding box center [930, 67] width 97 height 28
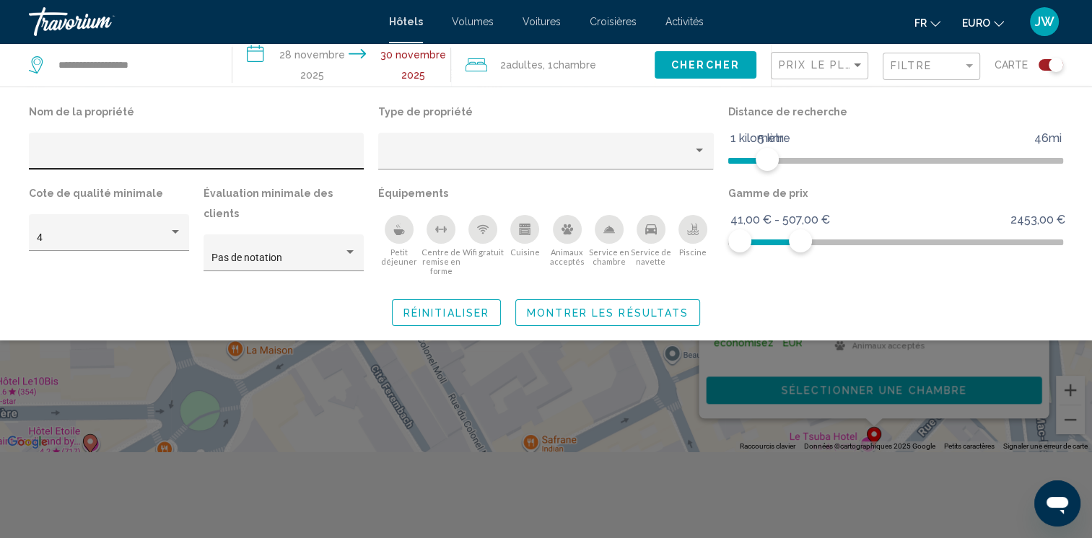
click at [209, 145] on div "Filtres d’hôtel" at bounding box center [197, 156] width 320 height 30
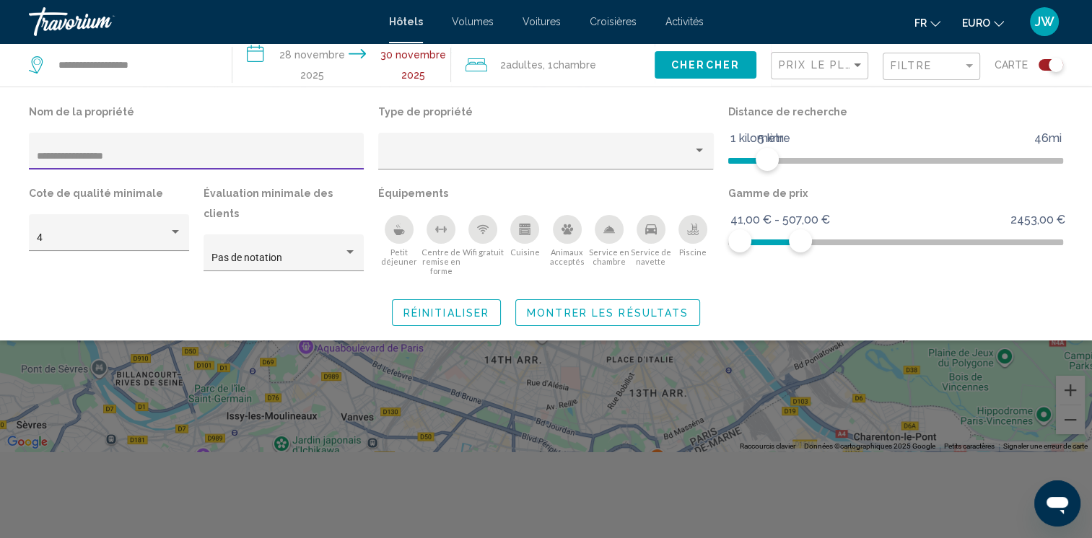
type input "**********"
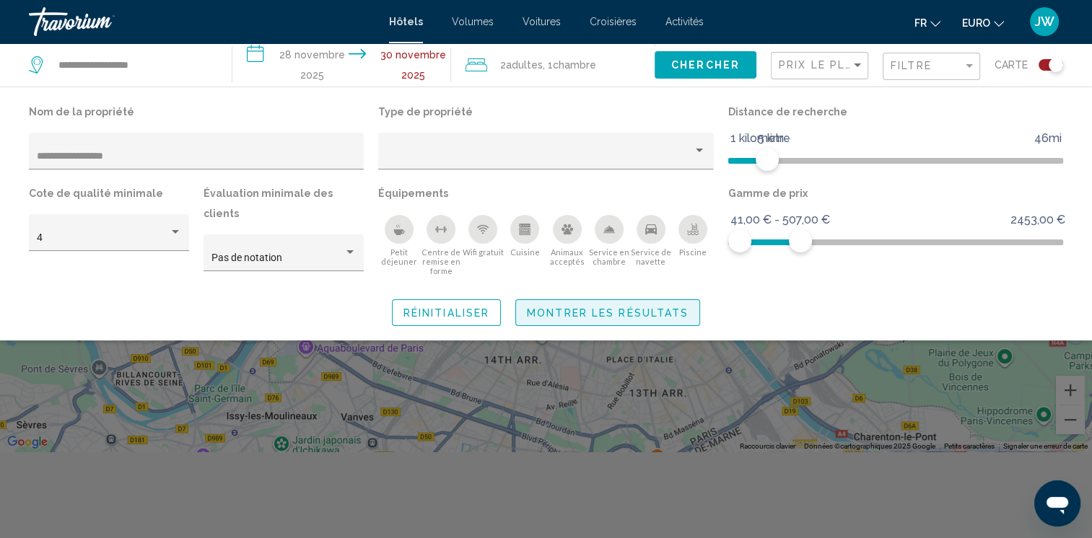
click at [564, 307] on span "Montrer les résultats" at bounding box center [608, 313] width 162 height 12
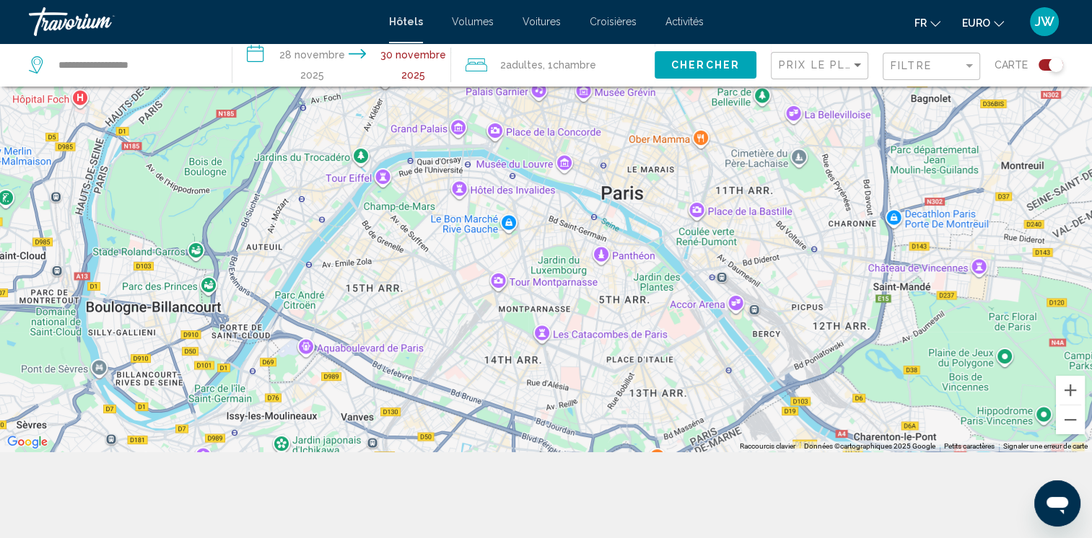
click at [564, 302] on div "To activate drag with keyboard, press Alt + Enter. Once in keyboard drag state,…" at bounding box center [546, 182] width 1092 height 538
click at [1048, 69] on div "Basculer la carte" at bounding box center [1050, 65] width 25 height 12
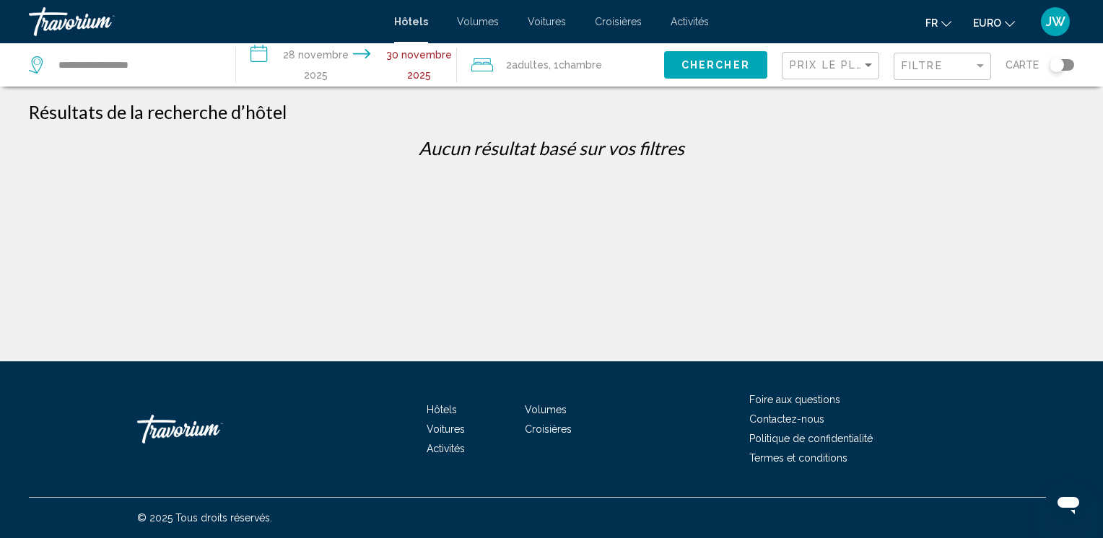
click at [166, 82] on div "**********" at bounding box center [125, 64] width 192 height 43
click at [960, 59] on div "Filtre" at bounding box center [943, 66] width 85 height 27
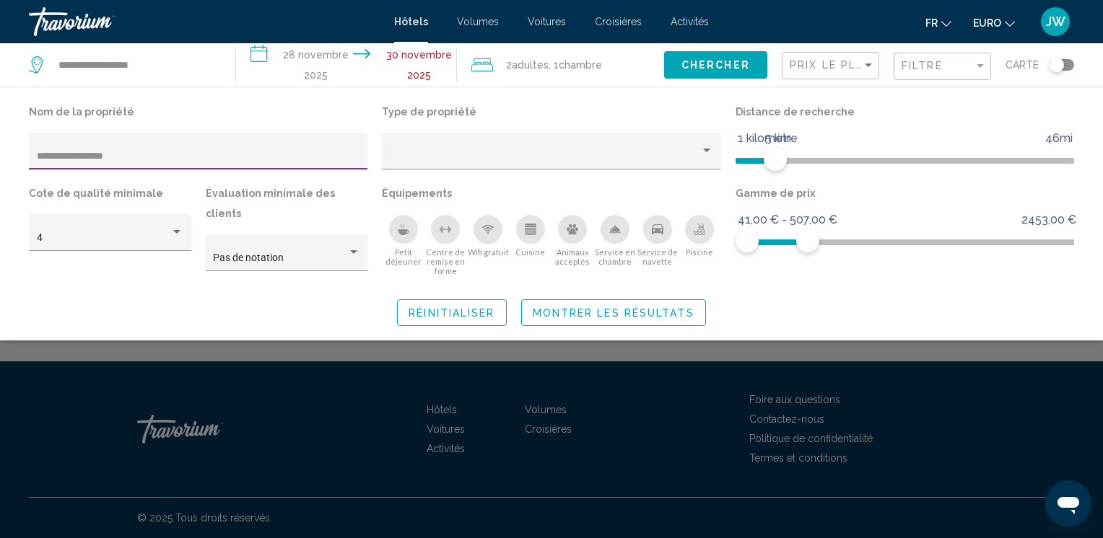
drag, startPoint x: 179, startPoint y: 152, endPoint x: -3, endPoint y: 144, distance: 182.0
click at [0, 144] on html "**********" at bounding box center [551, 269] width 1103 height 538
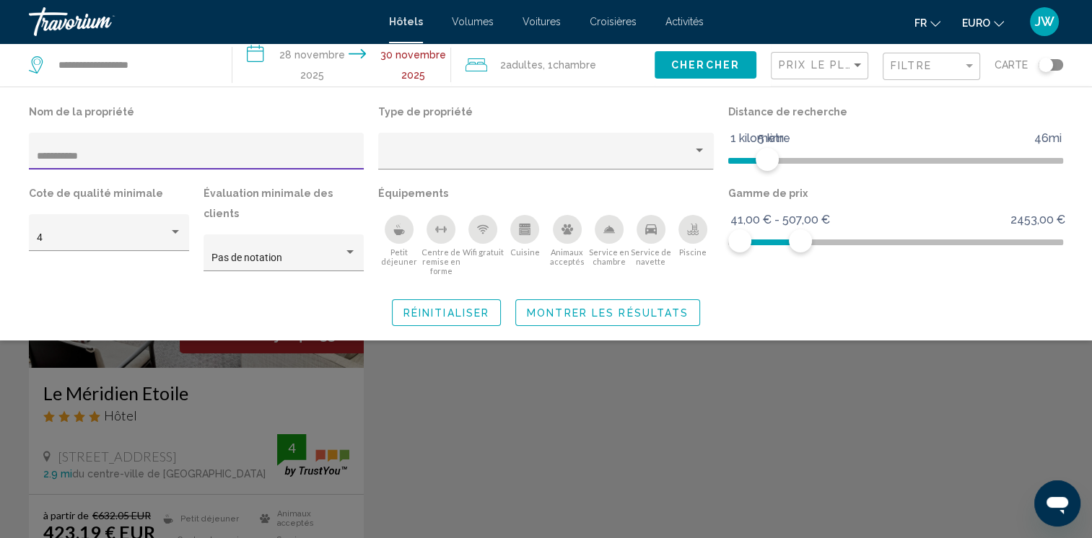
type input "**********"
click at [189, 406] on div "Widget de recherche" at bounding box center [546, 377] width 1092 height 322
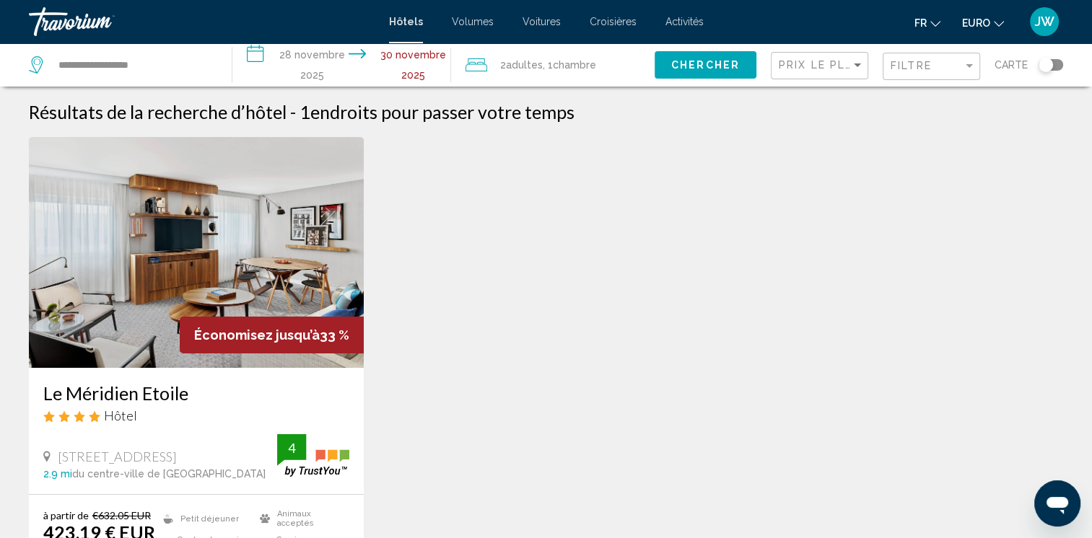
click at [251, 317] on div "Économisez jusqu’à 33 %" at bounding box center [272, 335] width 184 height 37
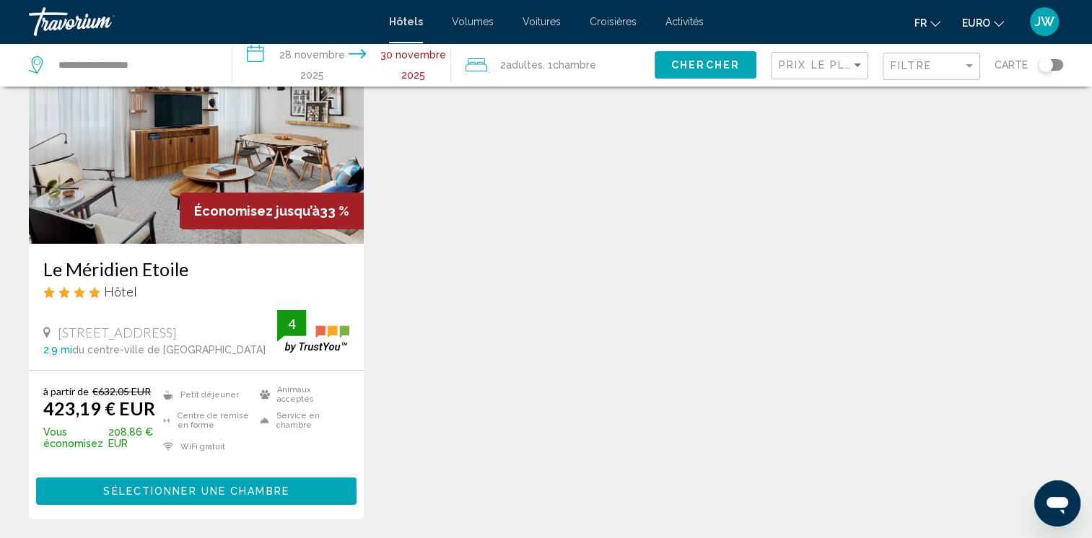
scroll to position [126, 0]
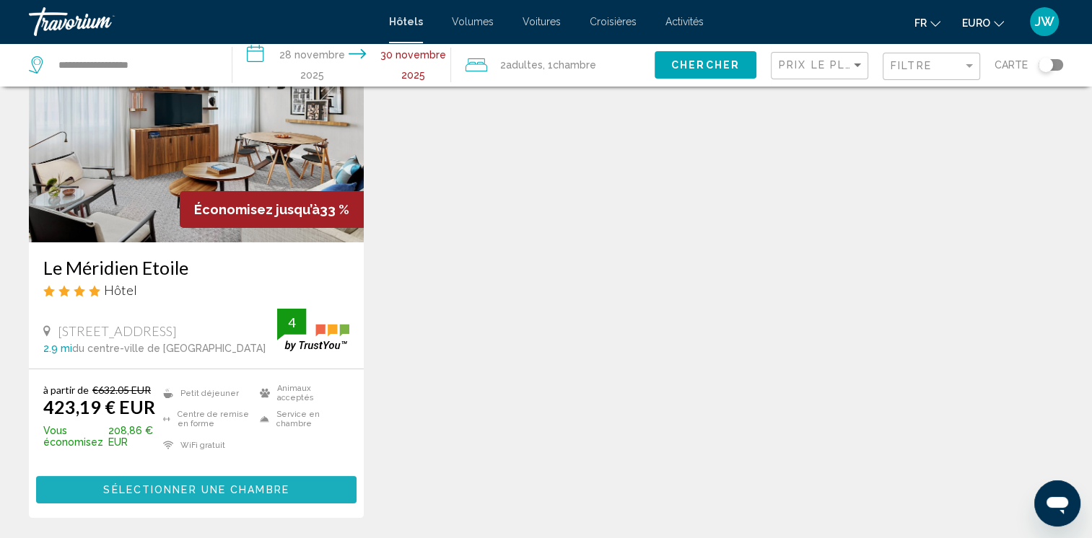
click at [247, 481] on button "Sélectionner une chambre" at bounding box center [196, 489] width 320 height 27
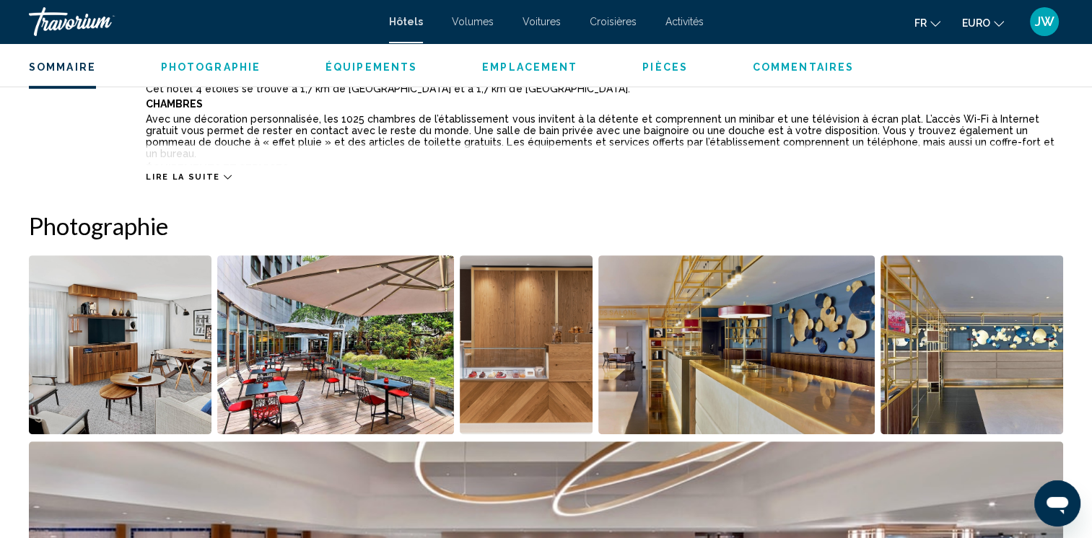
scroll to position [587, 0]
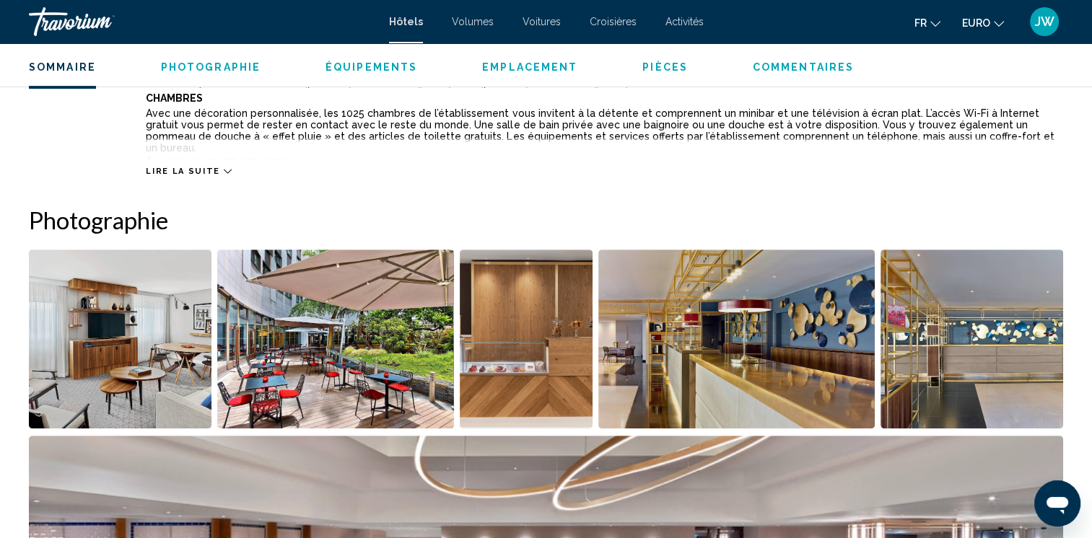
click at [206, 171] on span "Lire la suite" at bounding box center [183, 171] width 74 height 9
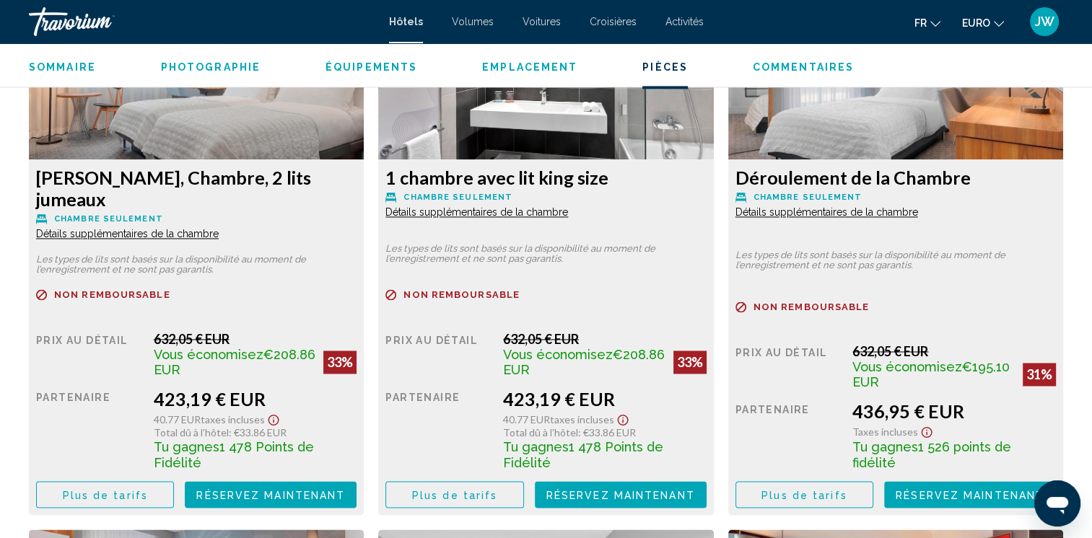
scroll to position [2219, 0]
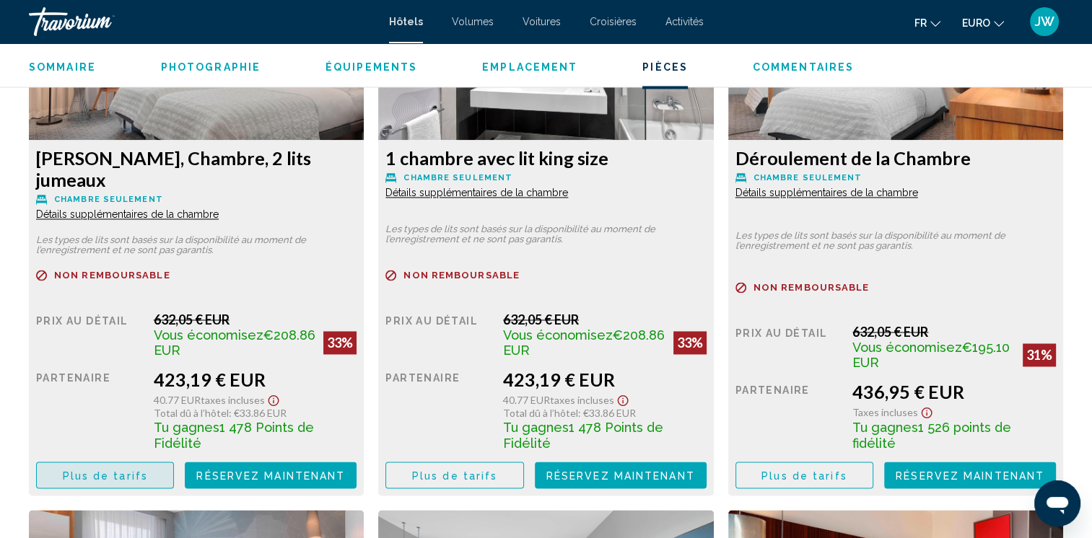
click at [130, 470] on span "Plus de tarifs" at bounding box center [105, 476] width 85 height 12
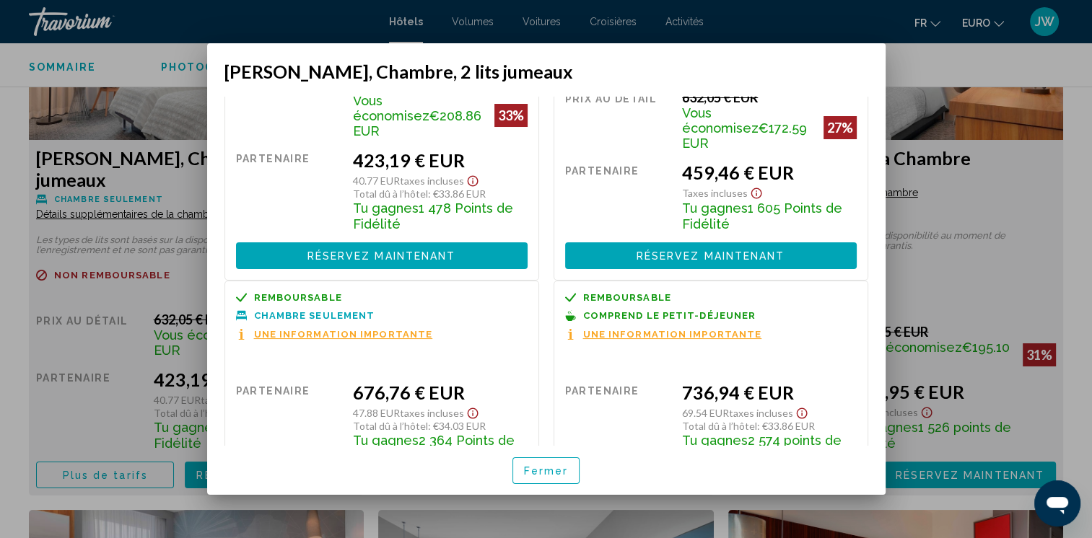
scroll to position [156, 0]
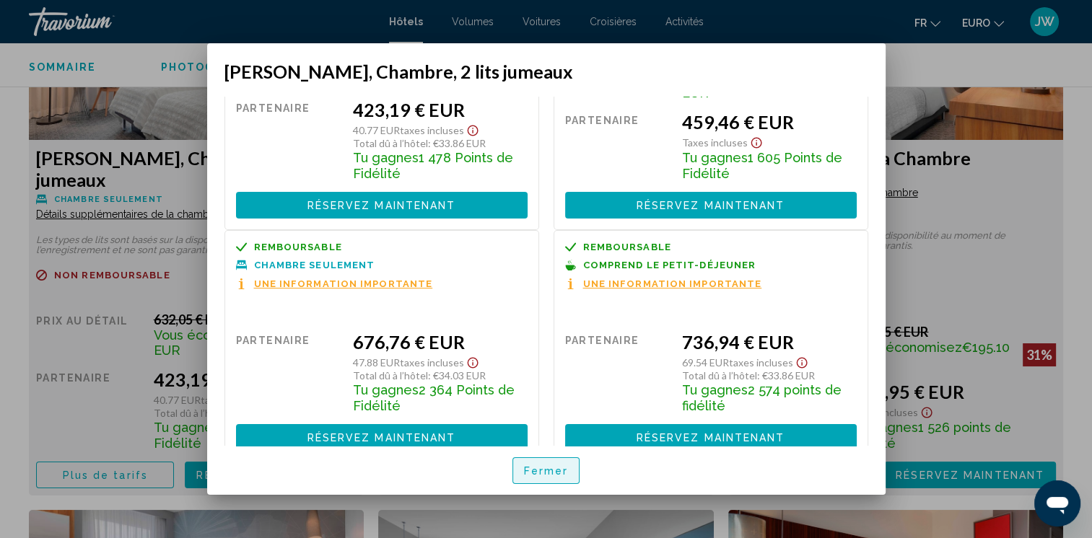
click at [554, 476] on span "Fermer" at bounding box center [546, 471] width 45 height 12
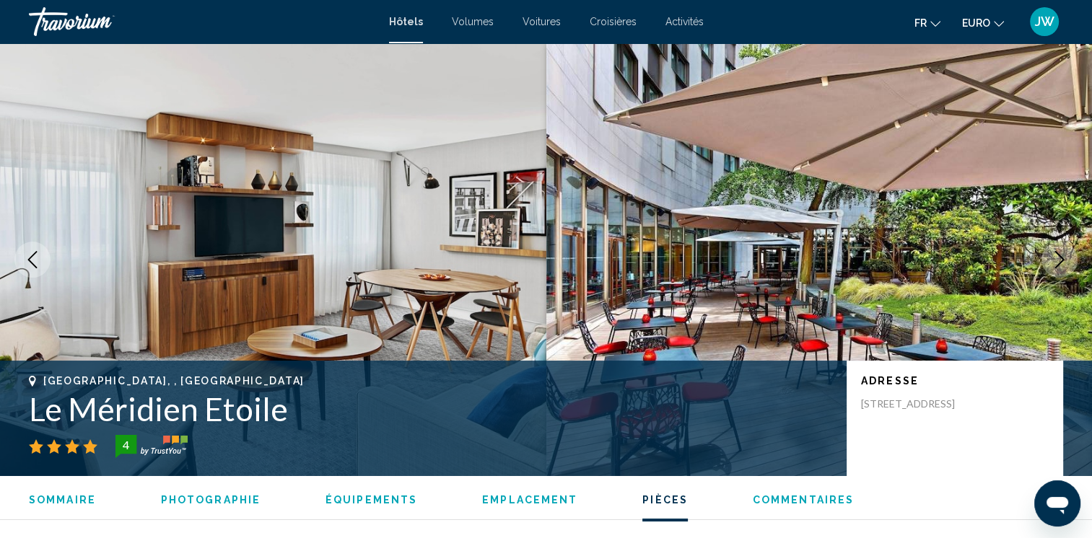
scroll to position [2219, 0]
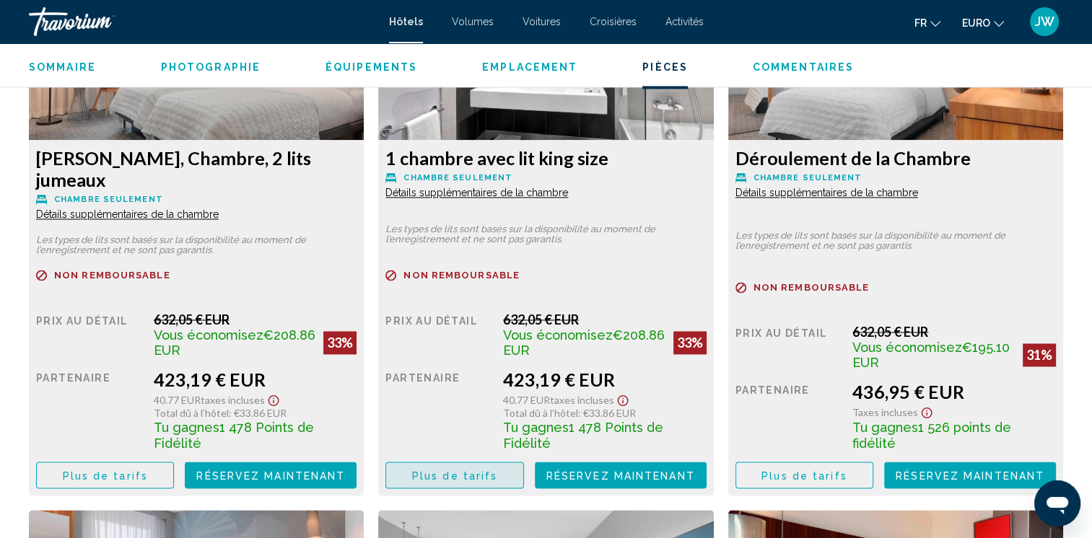
click at [491, 462] on button "Plus de tarifs" at bounding box center [454, 475] width 138 height 27
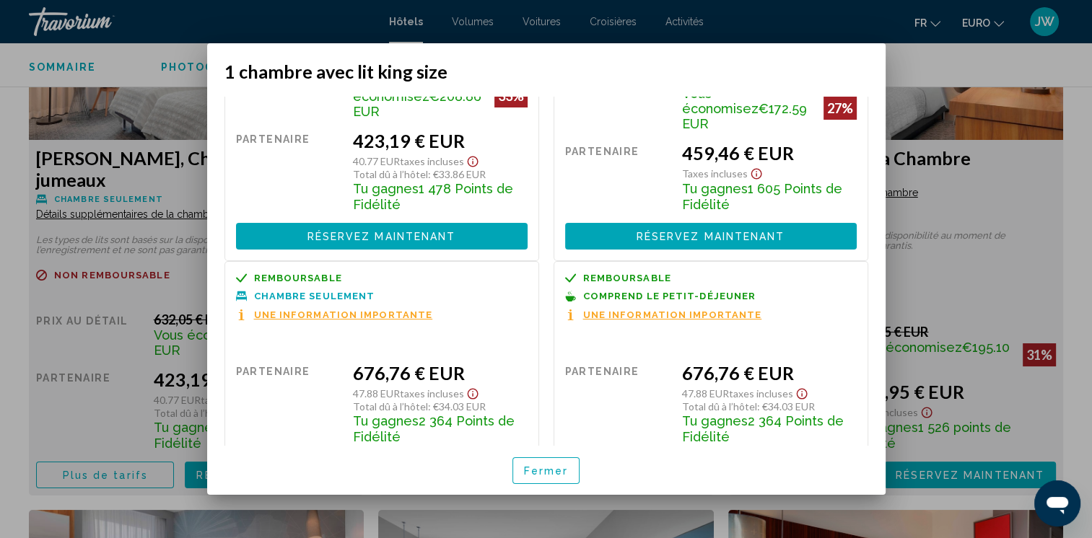
scroll to position [156, 0]
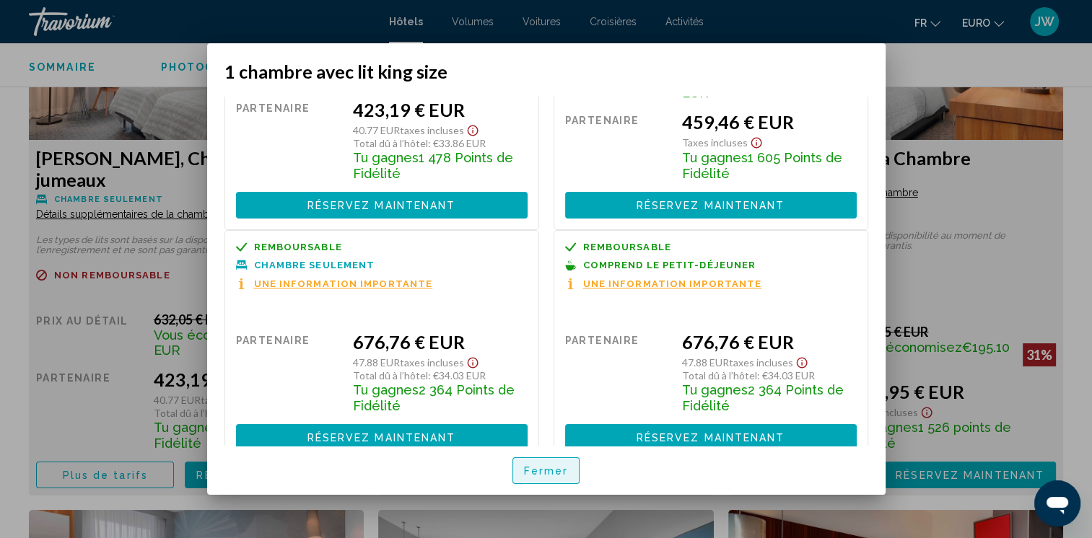
click at [557, 473] on span "Fermer" at bounding box center [546, 471] width 45 height 12
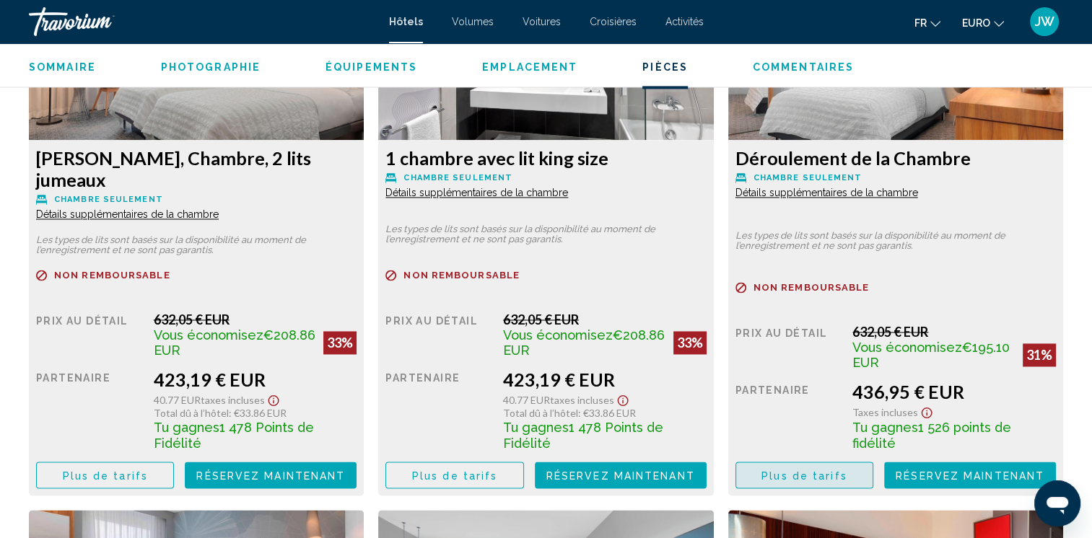
click at [818, 470] on span "Plus de tarifs" at bounding box center [803, 476] width 85 height 12
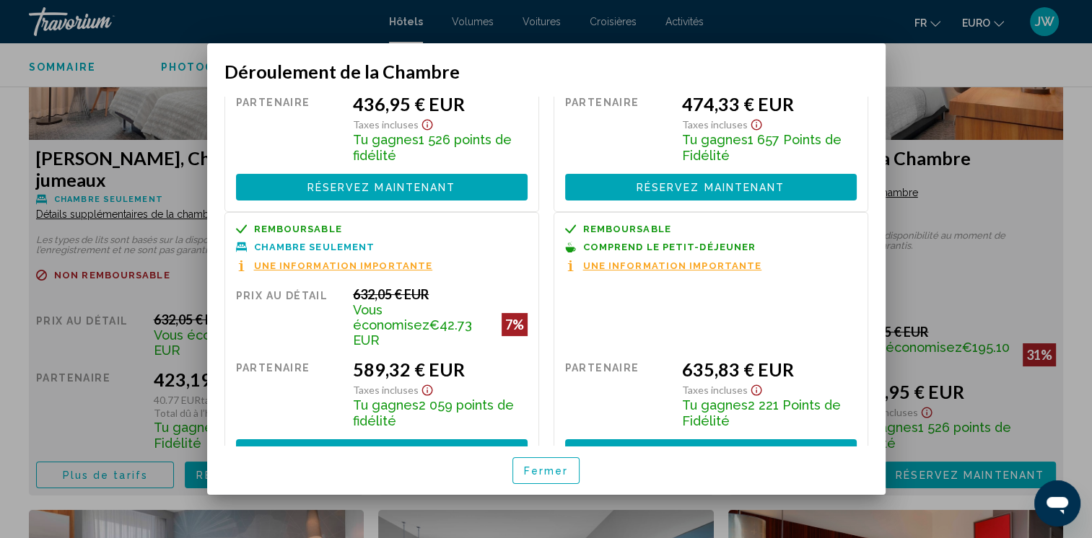
scroll to position [162, 0]
click at [554, 476] on span "Fermer" at bounding box center [546, 471] width 45 height 12
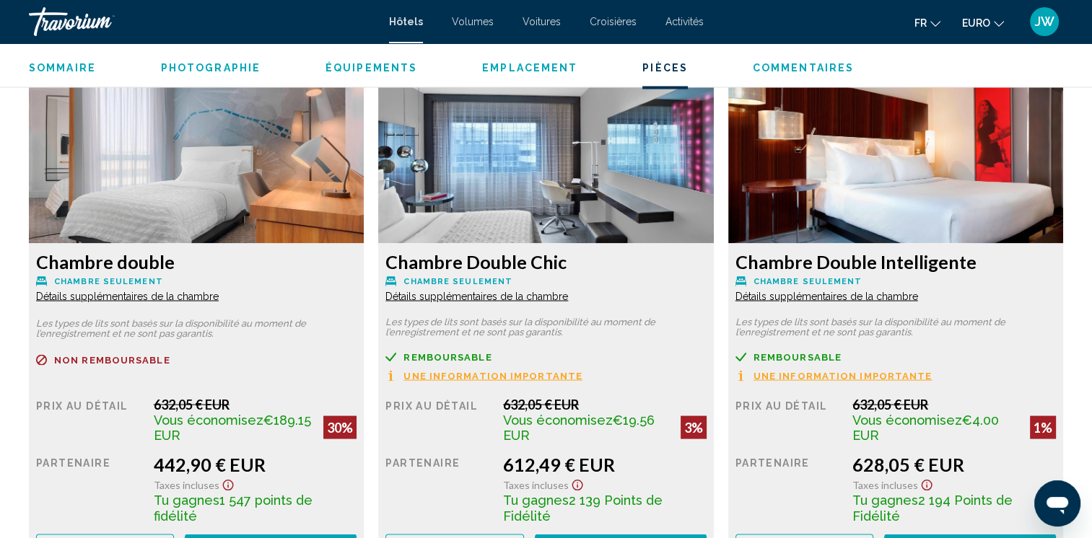
scroll to position [2681, 0]
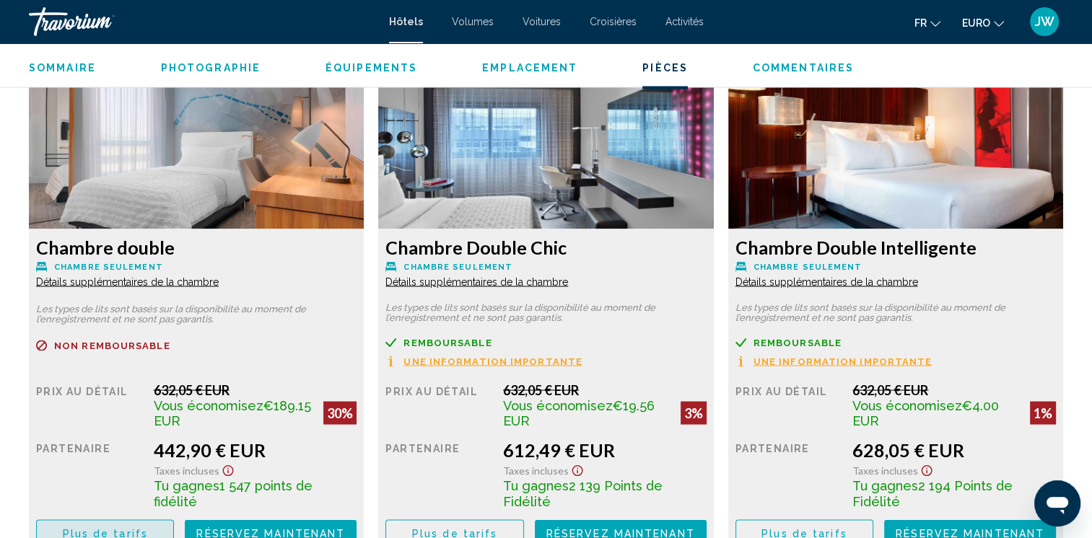
click at [113, 528] on span "Plus de tarifs" at bounding box center [105, 534] width 85 height 12
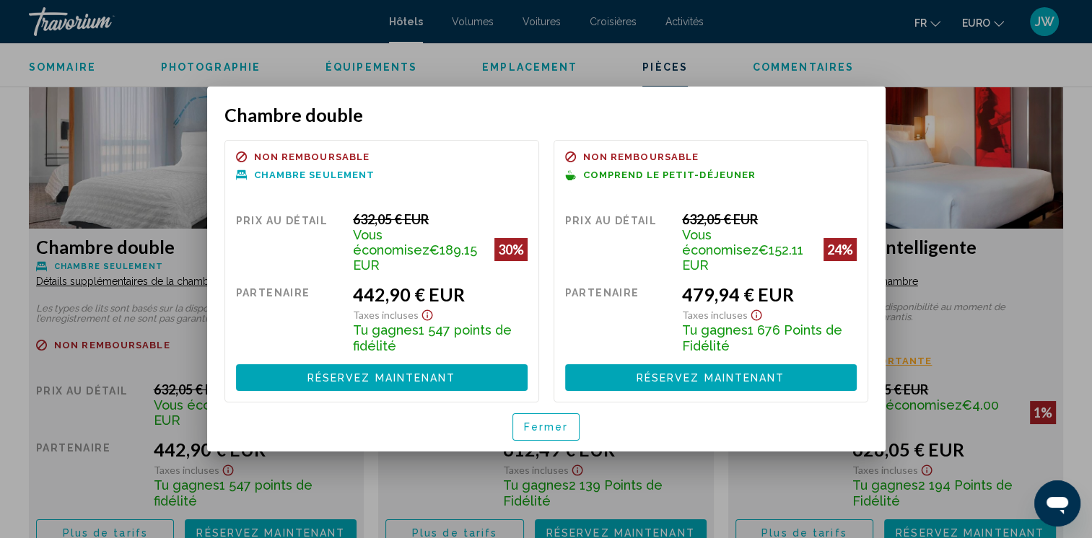
click at [557, 422] on span "Fermer" at bounding box center [546, 428] width 45 height 12
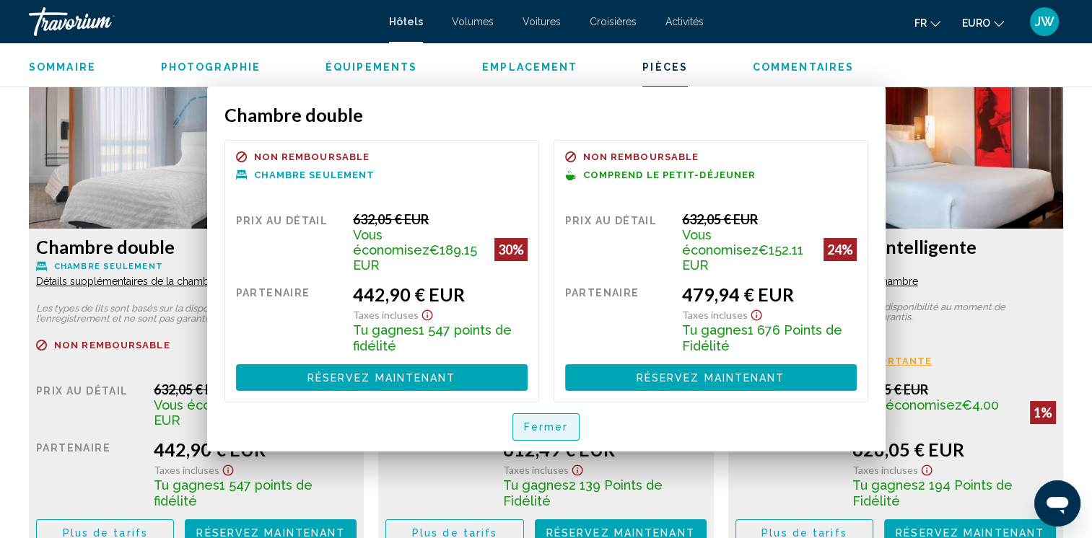
scroll to position [2681, 0]
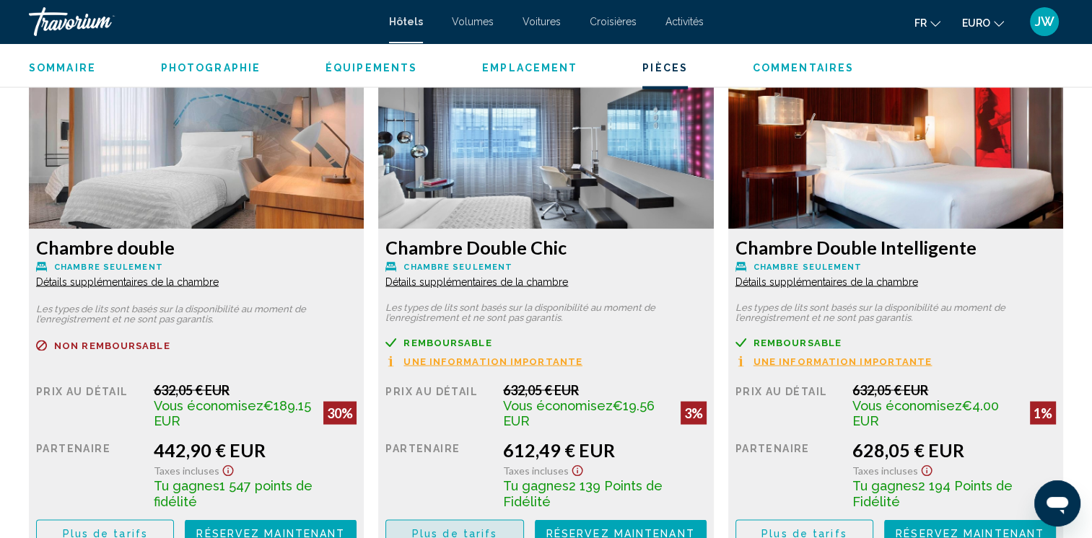
click at [484, 528] on span "Plus de tarifs" at bounding box center [454, 534] width 85 height 12
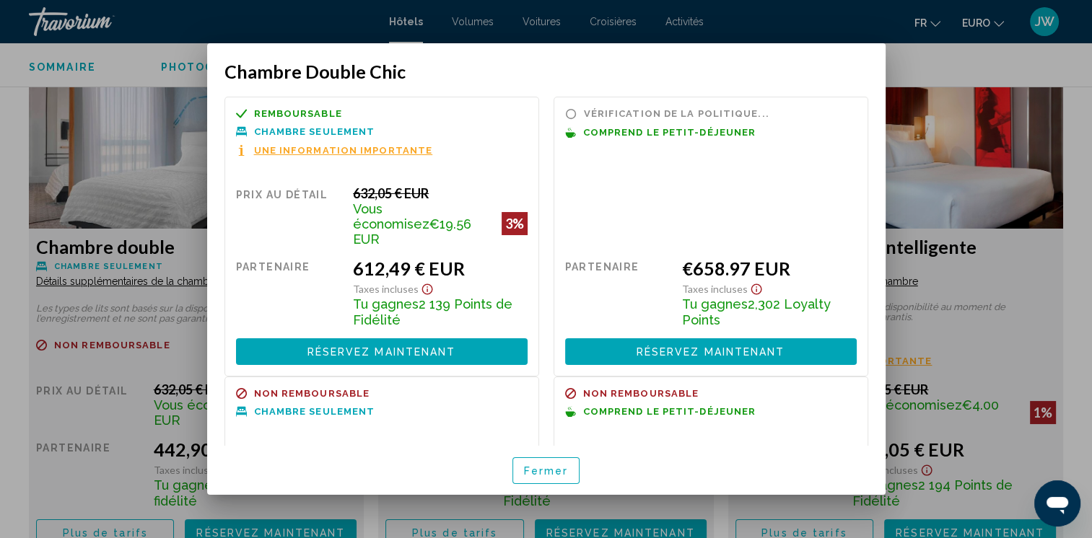
scroll to position [0, 0]
click at [548, 475] on span "Fermer" at bounding box center [546, 471] width 45 height 12
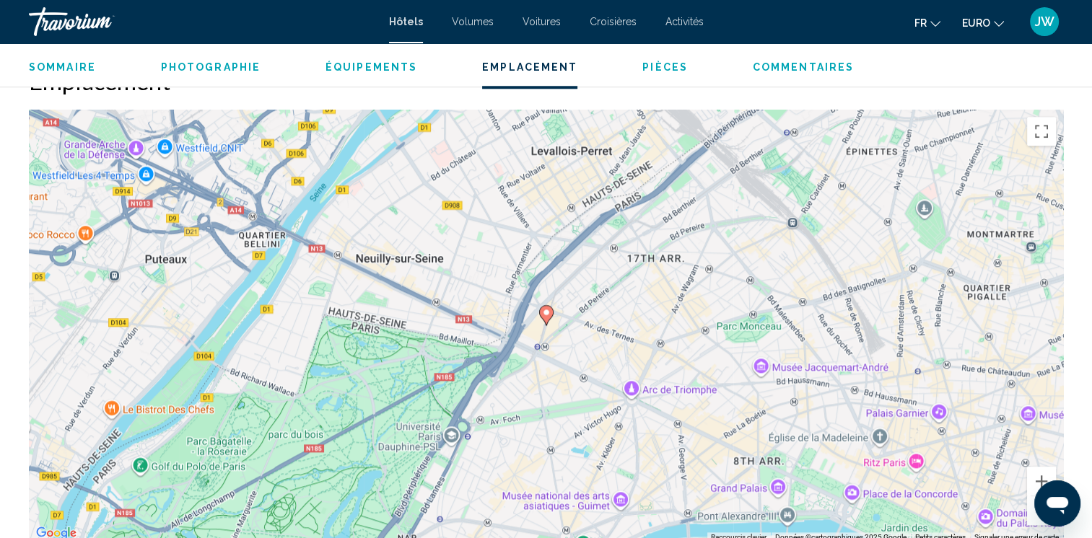
scroll to position [1522, 0]
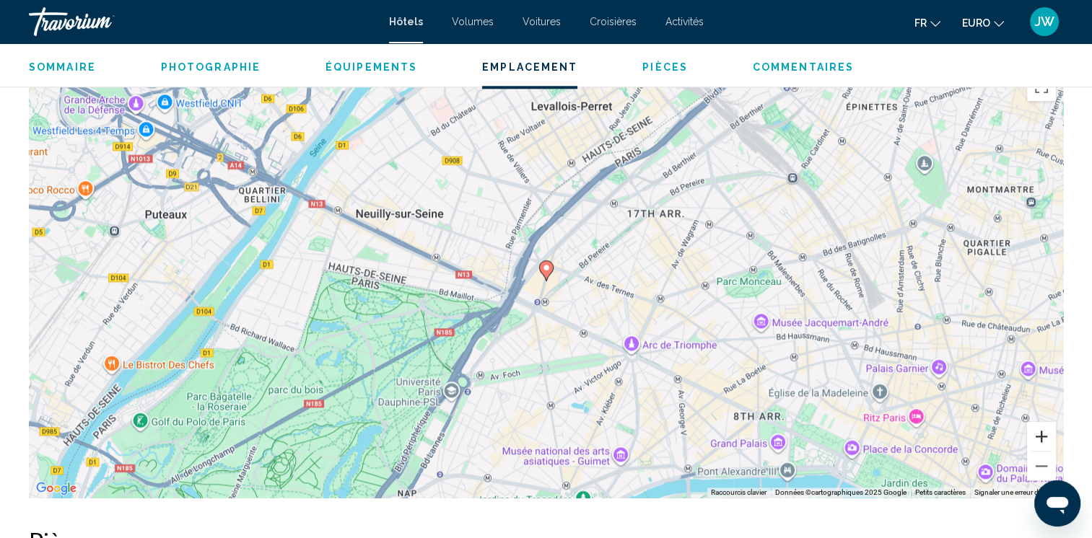
click at [1042, 426] on button "Zoom avant" at bounding box center [1041, 436] width 29 height 29
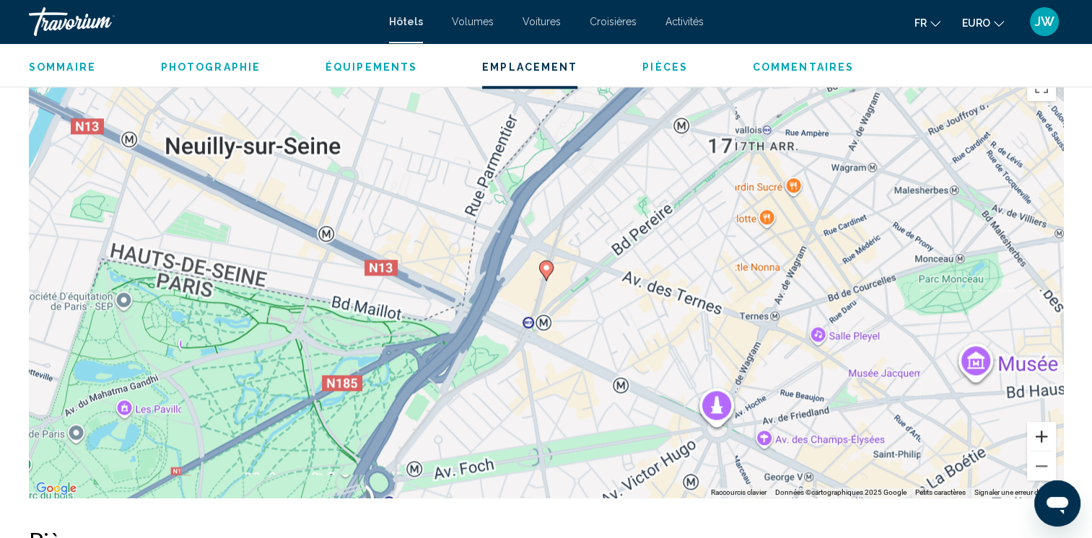
click at [1042, 426] on button "Zoom avant" at bounding box center [1041, 436] width 29 height 29
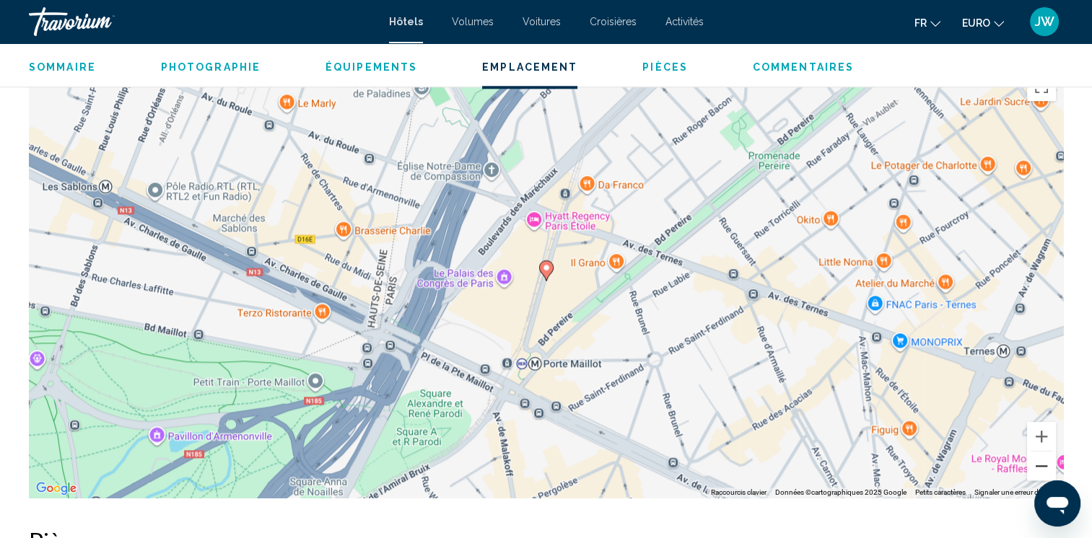
click at [1055, 452] on button "Zoom arrière" at bounding box center [1041, 466] width 29 height 29
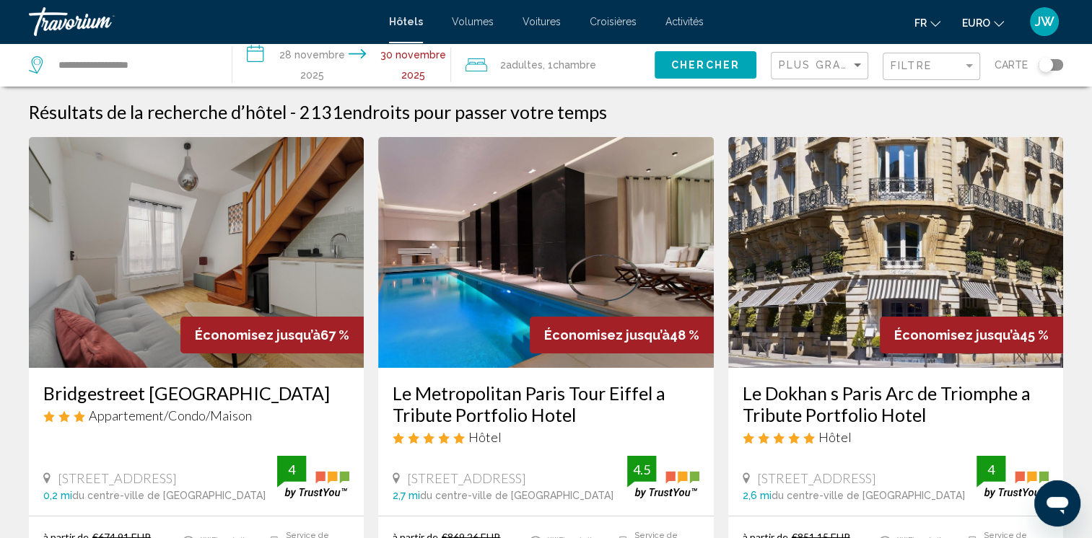
click at [176, 259] on img "Contenu principal" at bounding box center [196, 252] width 335 height 231
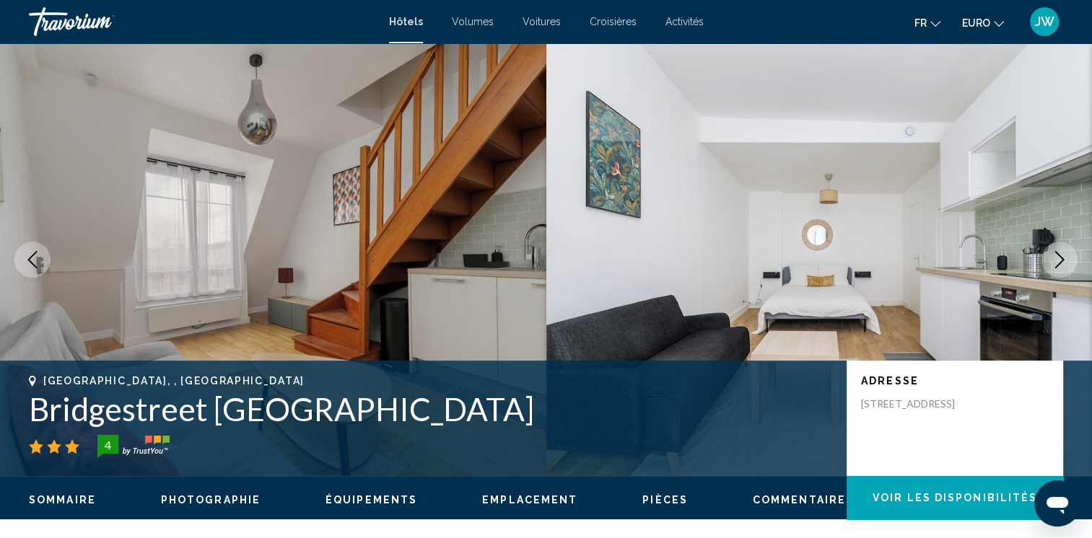
click at [1063, 256] on icon "Image suivante" at bounding box center [1059, 259] width 17 height 17
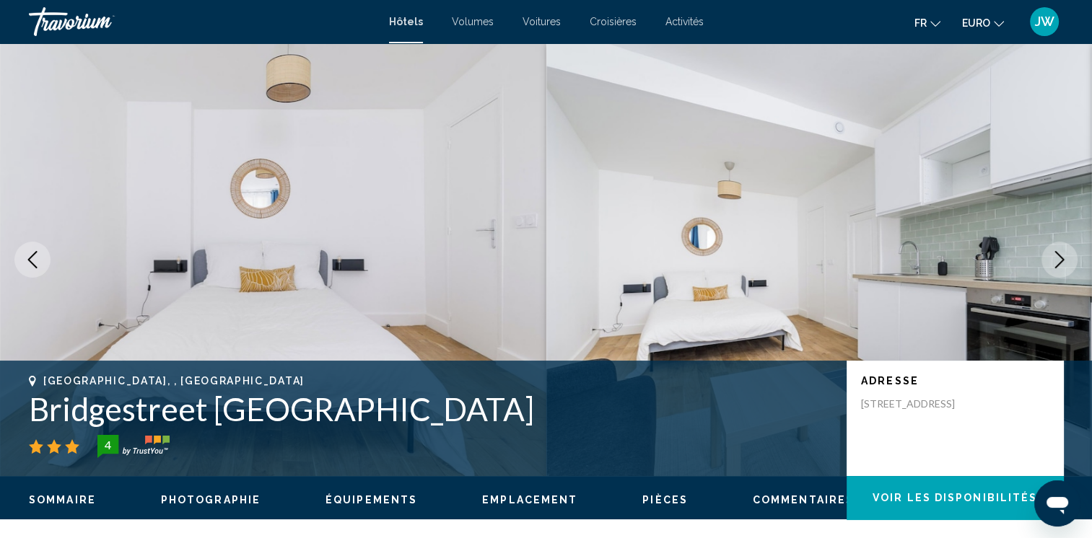
click at [1063, 256] on icon "Image suivante" at bounding box center [1059, 259] width 17 height 17
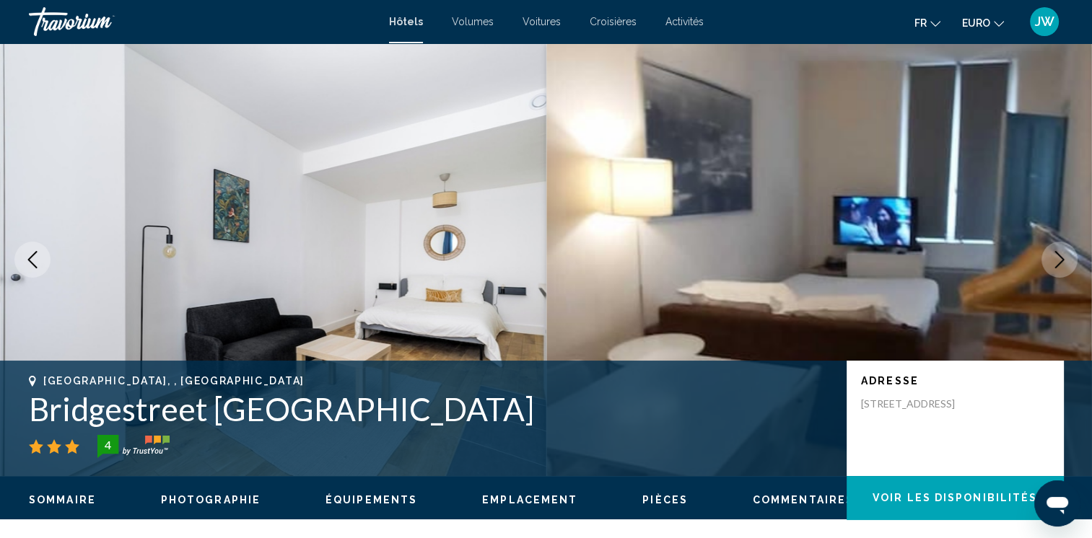
click at [1063, 256] on icon "Image suivante" at bounding box center [1059, 259] width 17 height 17
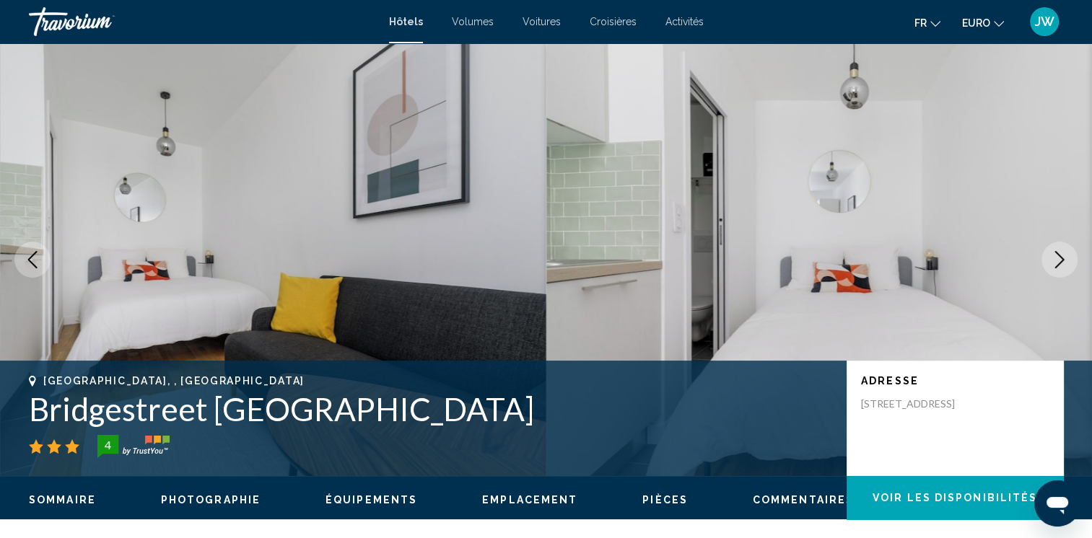
click at [1063, 256] on icon "Image suivante" at bounding box center [1059, 259] width 17 height 17
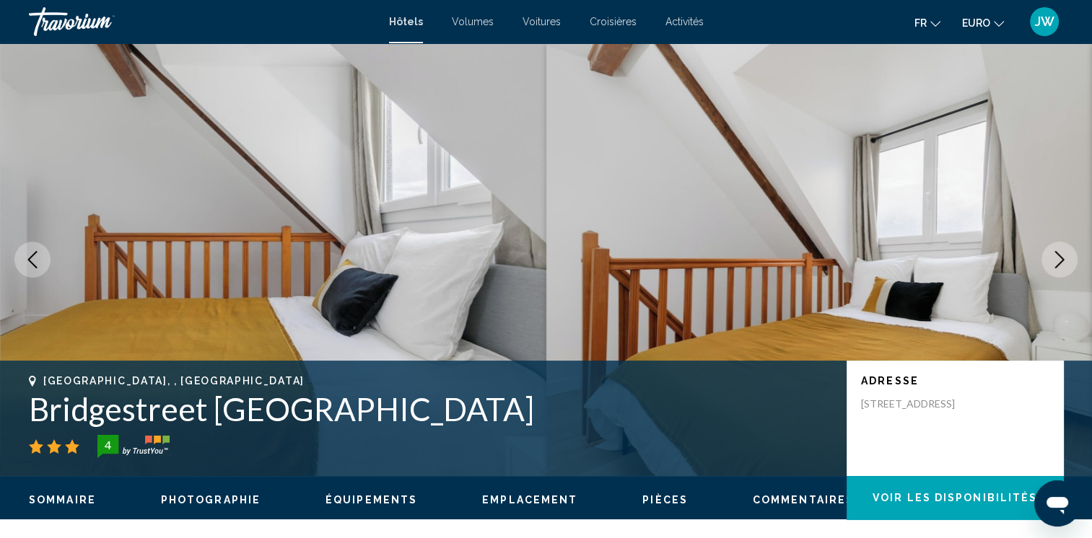
click at [1063, 256] on icon "Image suivante" at bounding box center [1059, 259] width 17 height 17
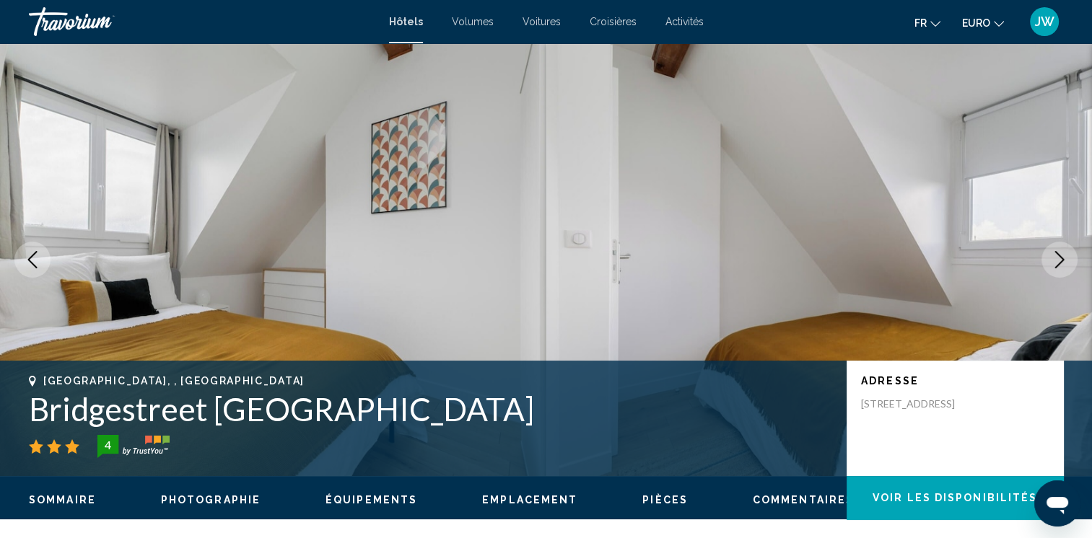
click at [1063, 256] on icon "Image suivante" at bounding box center [1059, 259] width 17 height 17
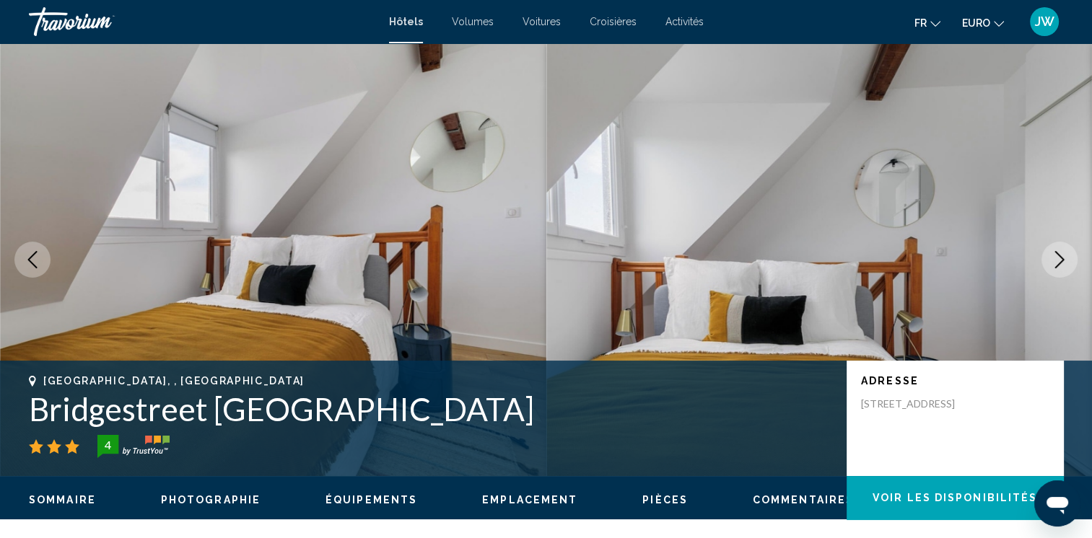
click at [1063, 256] on icon "Image suivante" at bounding box center [1059, 259] width 17 height 17
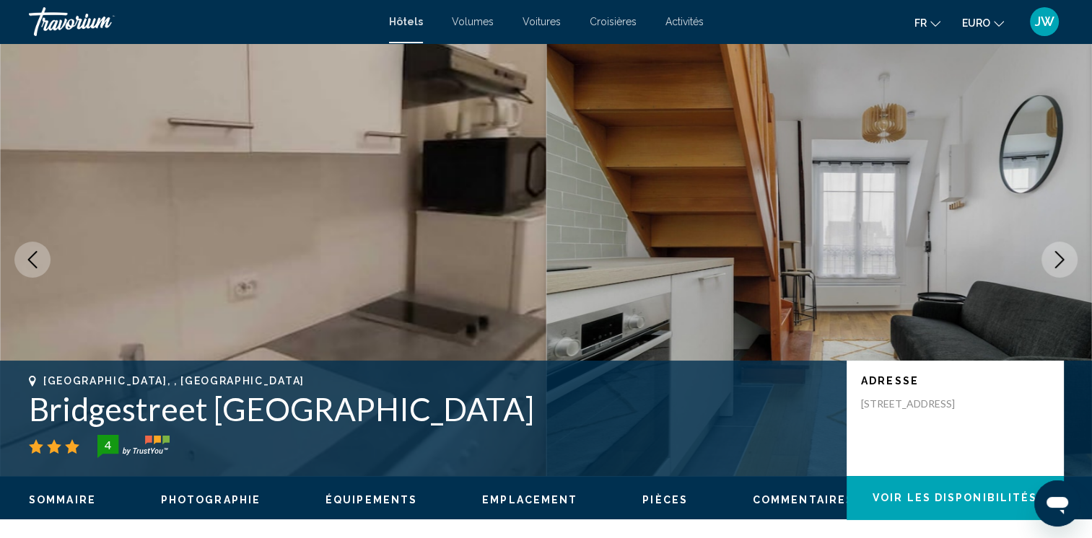
click at [1063, 256] on icon "Image suivante" at bounding box center [1059, 259] width 17 height 17
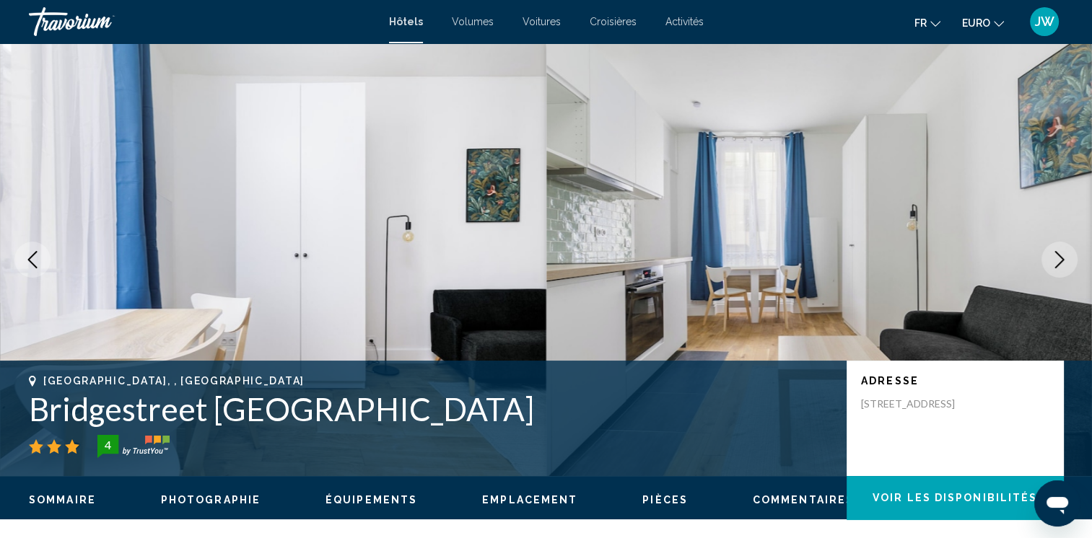
click at [1063, 256] on icon "Image suivante" at bounding box center [1059, 259] width 17 height 17
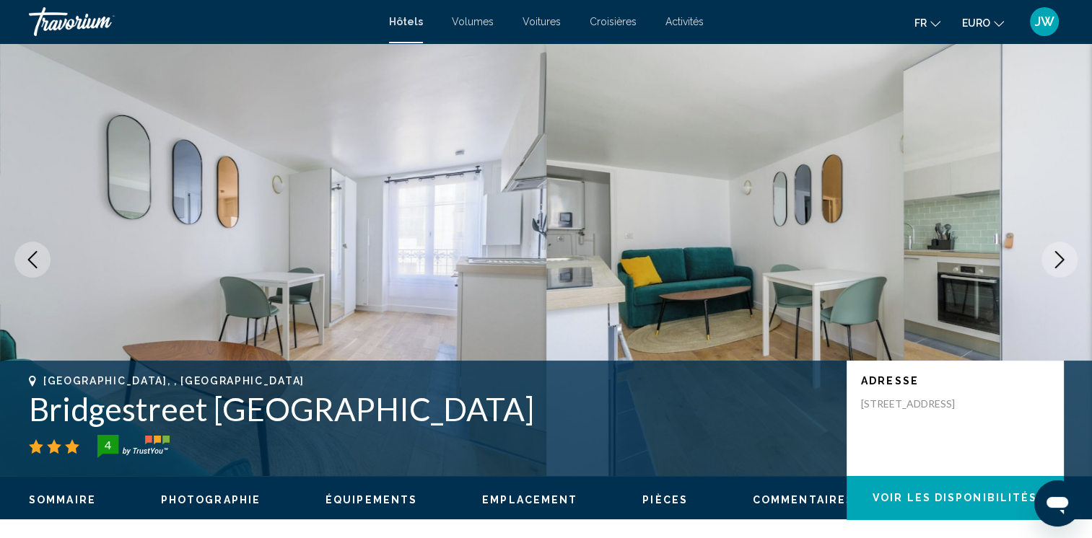
click at [1063, 256] on icon "Image suivante" at bounding box center [1059, 259] width 17 height 17
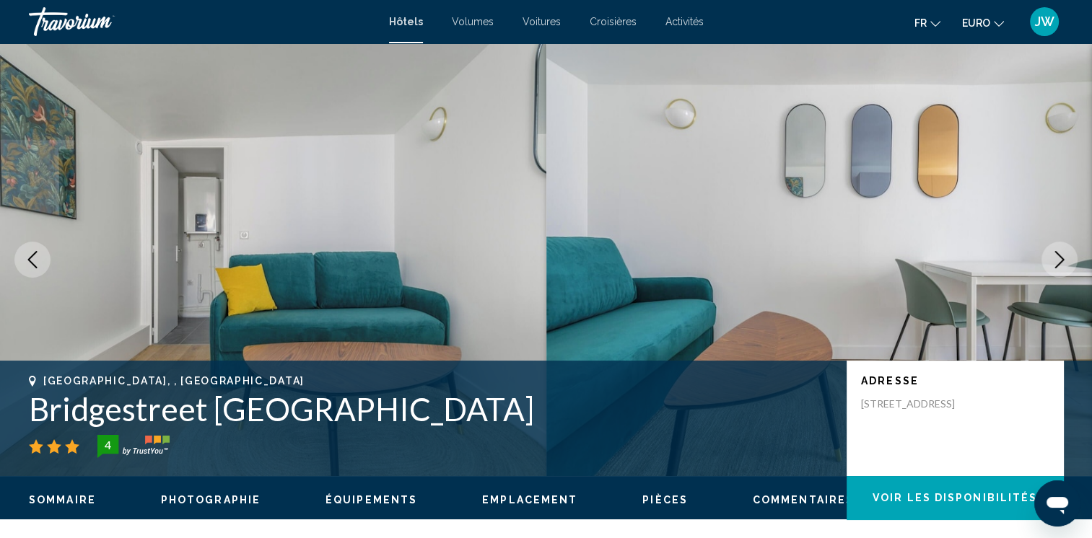
click at [1063, 256] on icon "Image suivante" at bounding box center [1059, 259] width 17 height 17
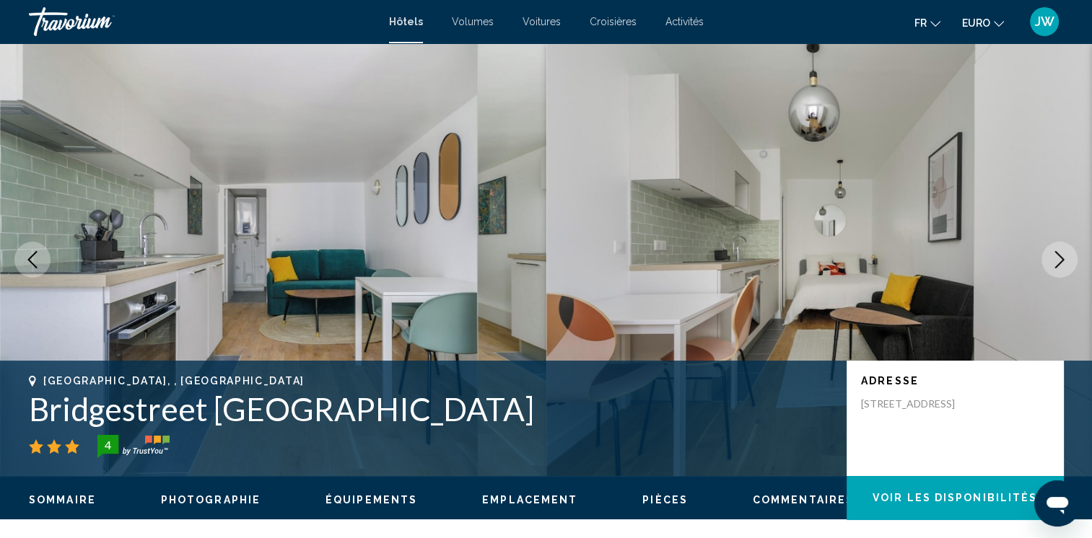
click at [1063, 256] on icon "Image suivante" at bounding box center [1059, 259] width 17 height 17
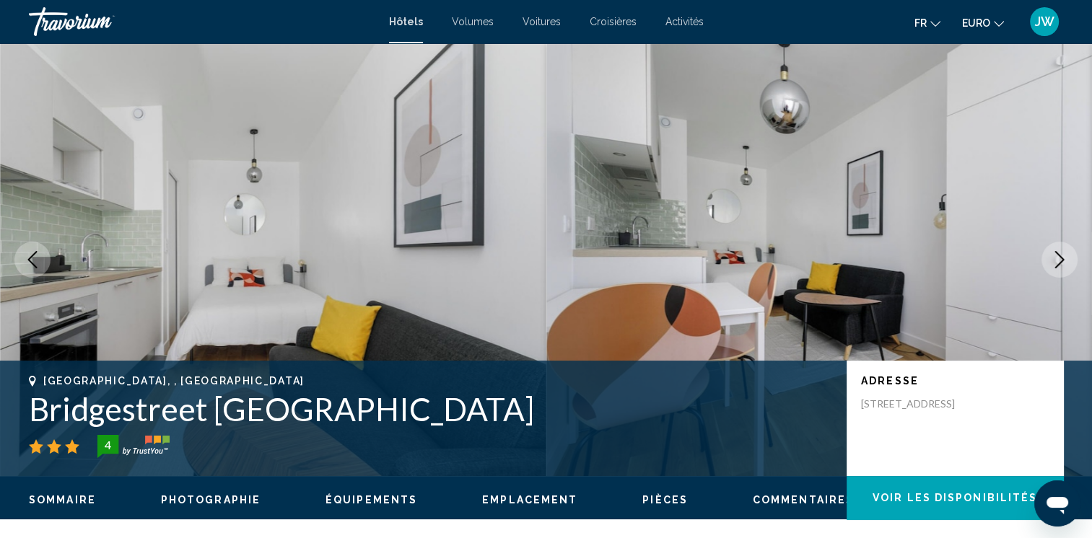
click at [1063, 256] on icon "Image suivante" at bounding box center [1059, 259] width 17 height 17
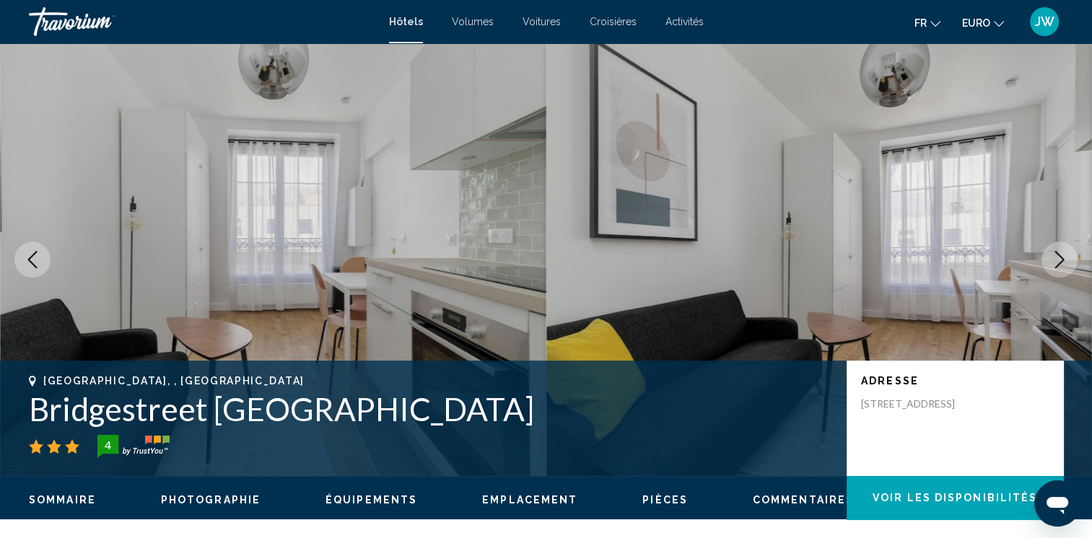
click at [1063, 256] on icon "Image suivante" at bounding box center [1059, 259] width 17 height 17
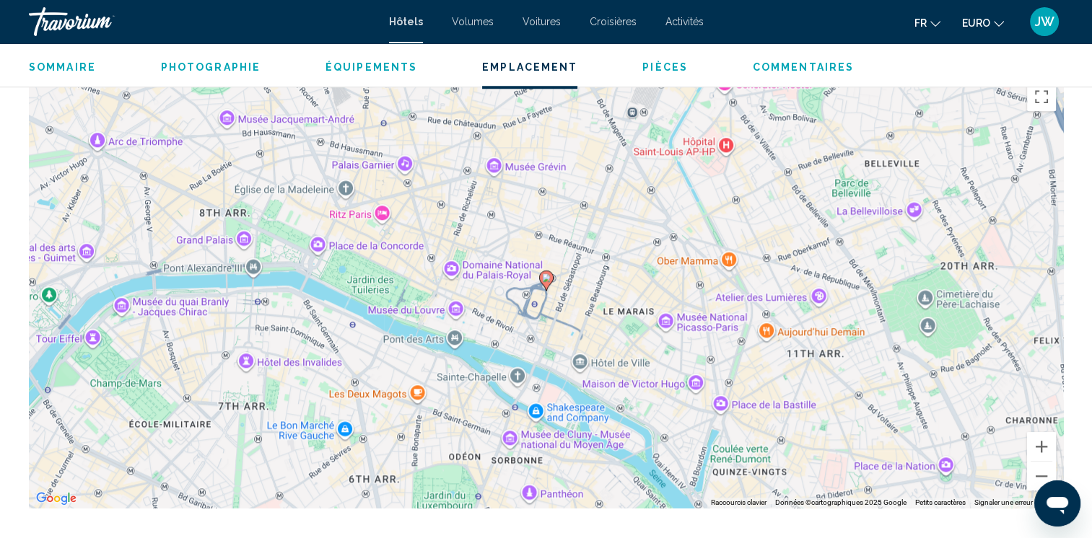
scroll to position [1395, 0]
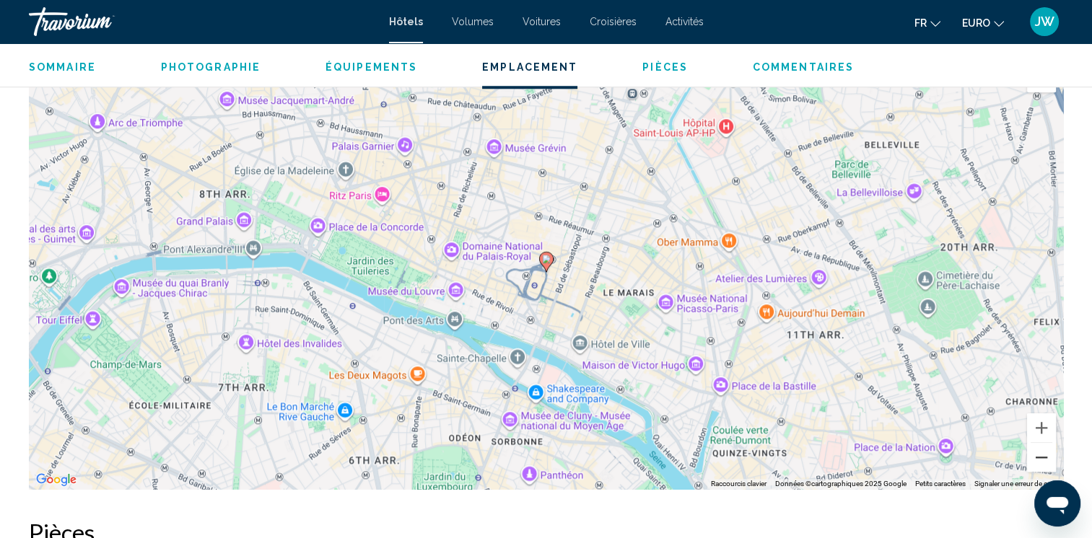
click at [1041, 455] on button "Zoom arrière" at bounding box center [1041, 457] width 29 height 29
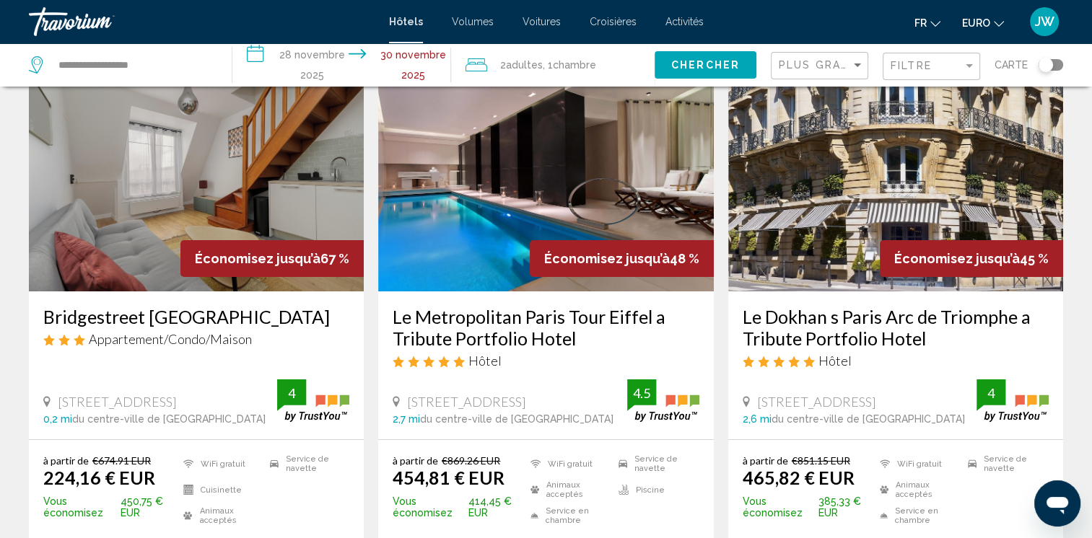
scroll to position [87, 0]
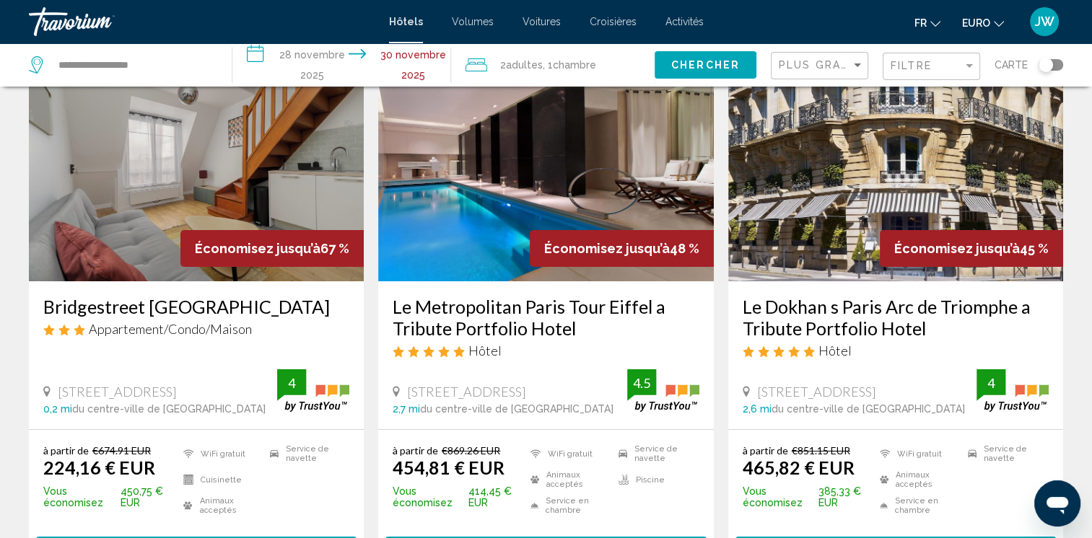
click at [484, 217] on img "Contenu principal" at bounding box center [545, 166] width 335 height 231
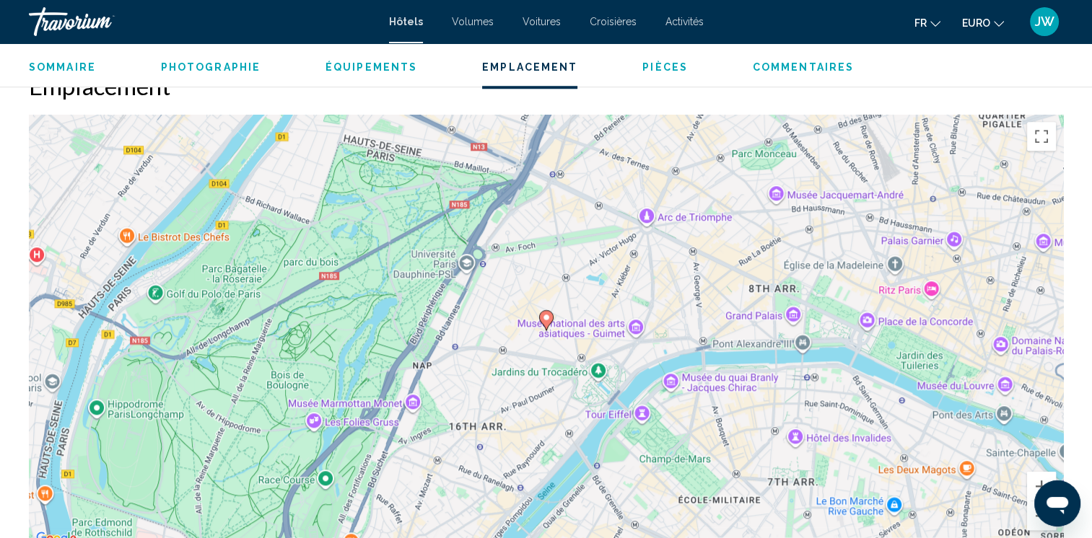
scroll to position [1376, 0]
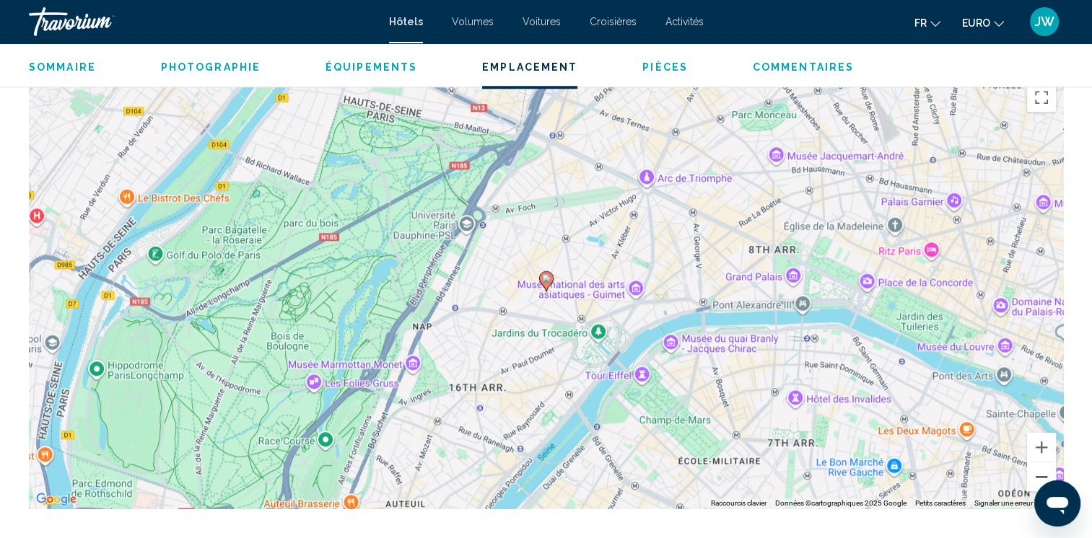
click at [1038, 474] on button "Zoom arrière" at bounding box center [1041, 477] width 29 height 29
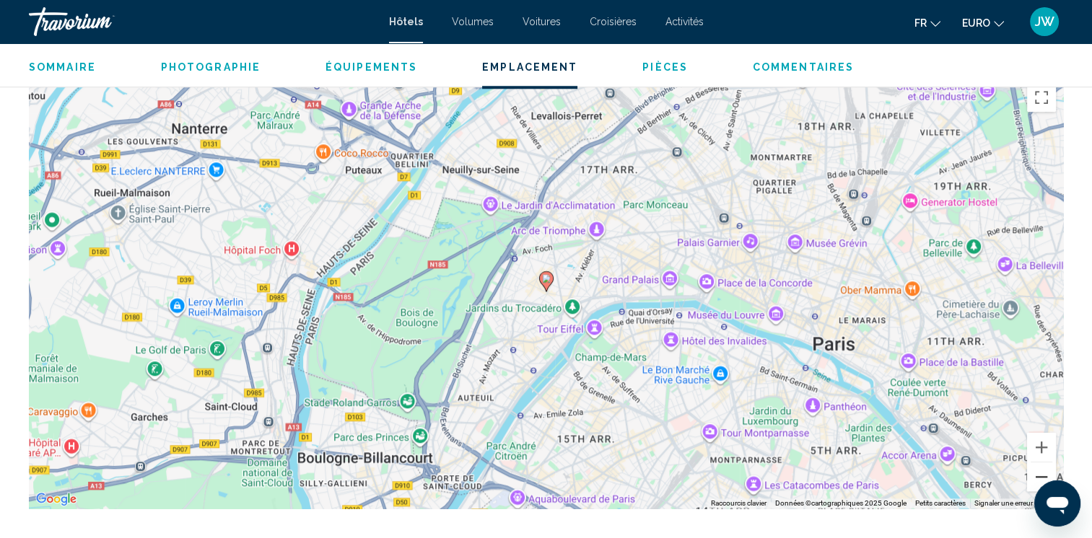
click at [1038, 474] on button "Zoom arrière" at bounding box center [1041, 477] width 29 height 29
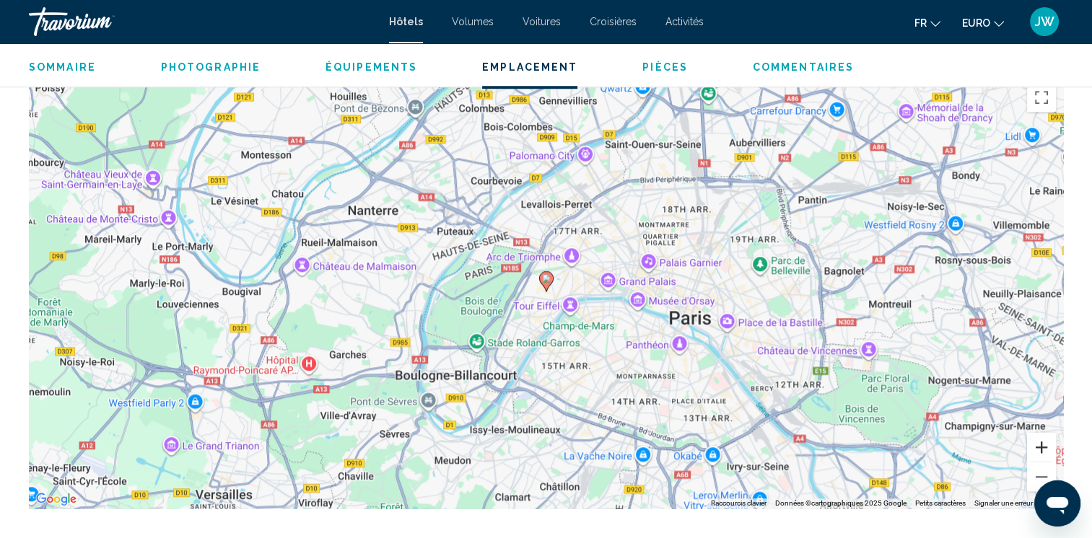
click at [1036, 442] on button "Zoom avant" at bounding box center [1041, 447] width 29 height 29
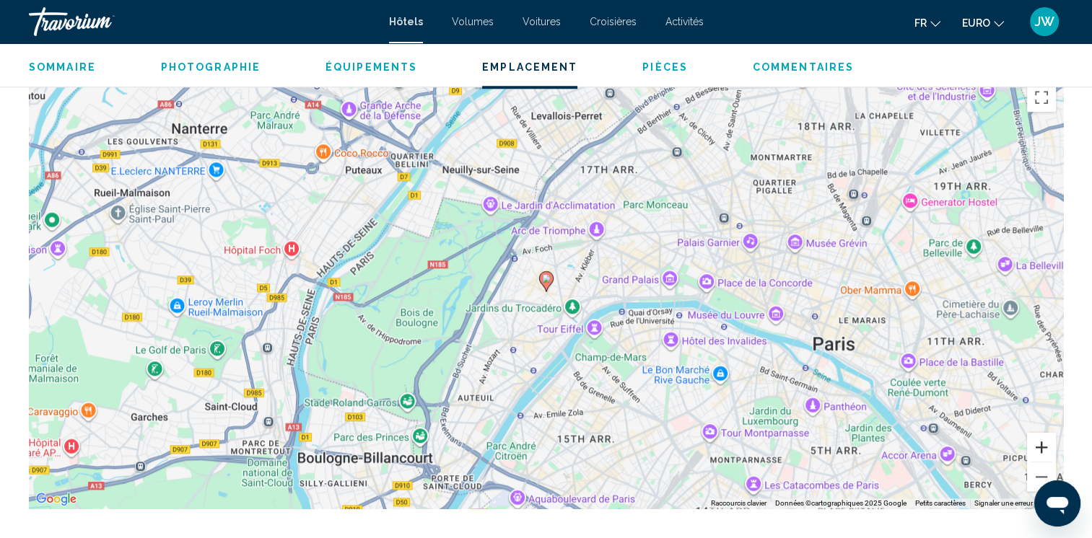
click at [1036, 442] on button "Zoom avant" at bounding box center [1041, 447] width 29 height 29
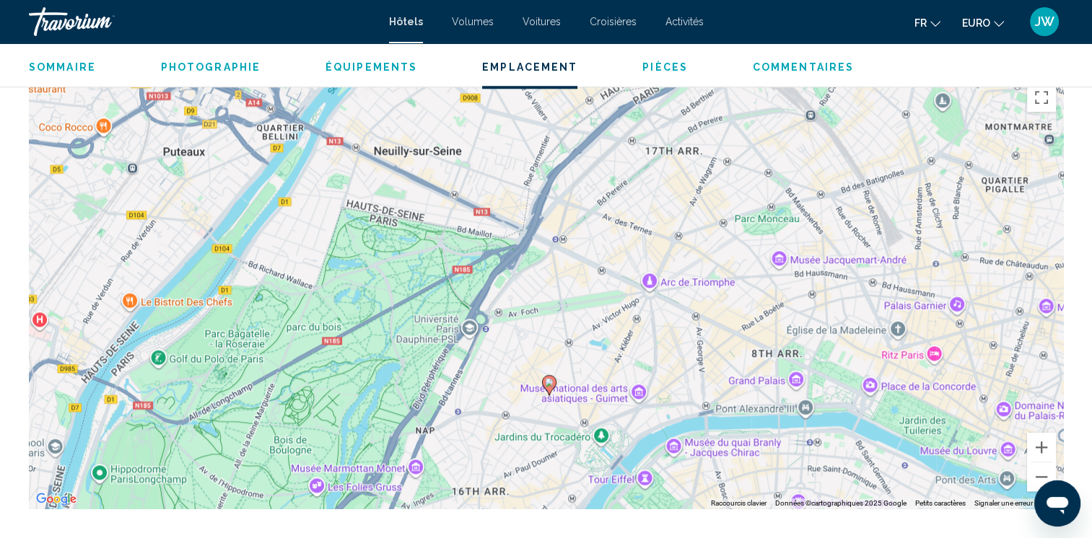
drag, startPoint x: 856, startPoint y: 247, endPoint x: 857, endPoint y: 346, distance: 98.1
click at [857, 346] on div "Pour activer le glissement avec le clavier, appuyez sur Alt + Entrée. Une fois …" at bounding box center [546, 292] width 1034 height 433
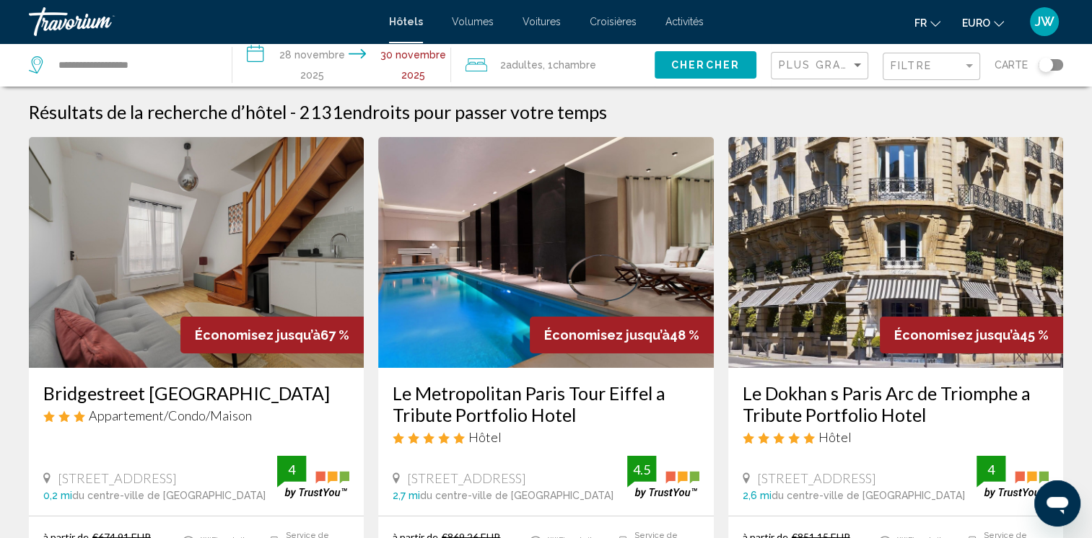
click at [1055, 69] on div "Basculer la carte" at bounding box center [1050, 65] width 25 height 12
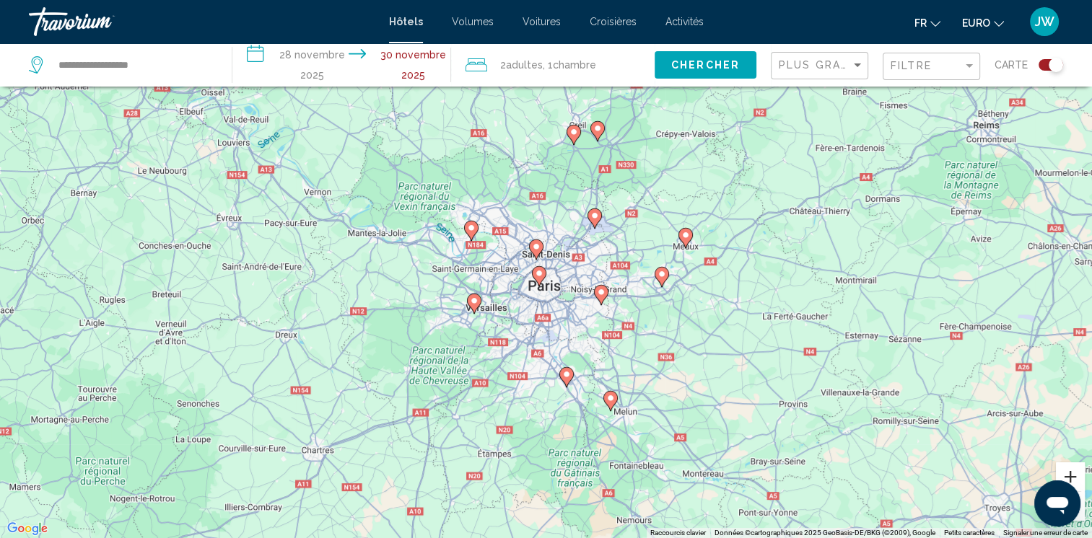
click at [1075, 473] on button "Zoom avant" at bounding box center [1070, 477] width 29 height 29
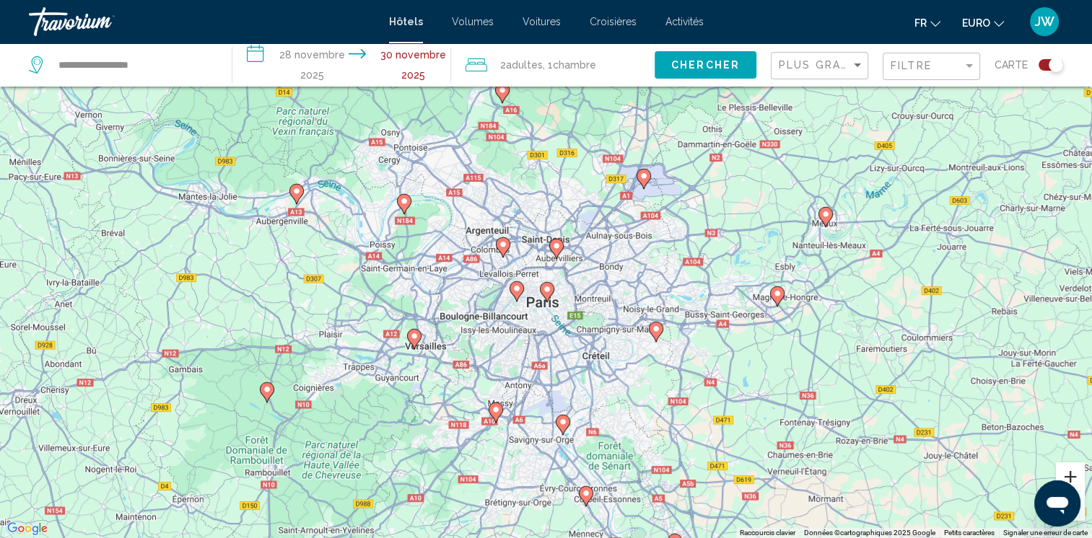
click at [1075, 473] on button "Zoom avant" at bounding box center [1070, 477] width 29 height 29
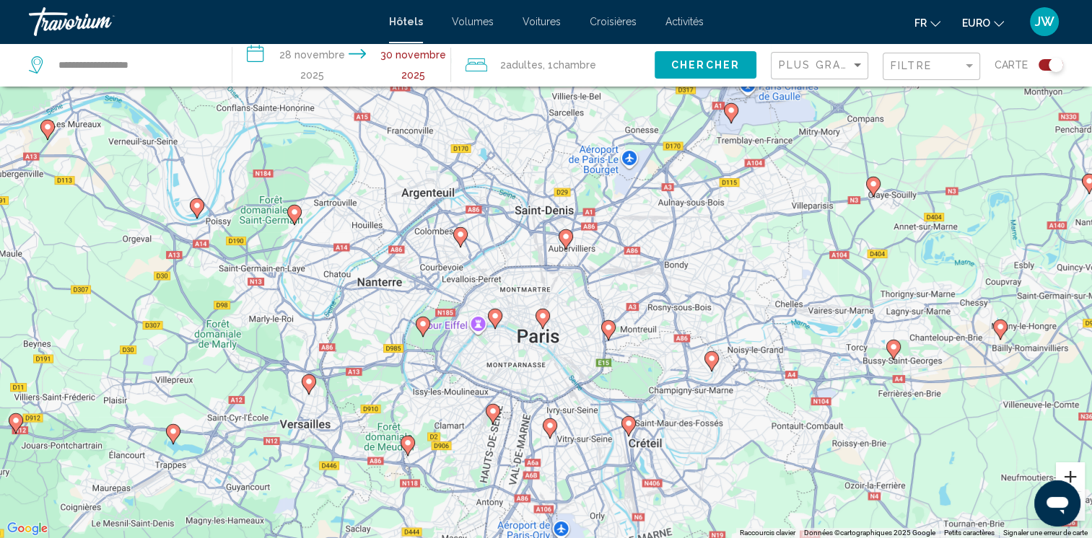
click at [1075, 473] on button "Zoom avant" at bounding box center [1070, 477] width 29 height 29
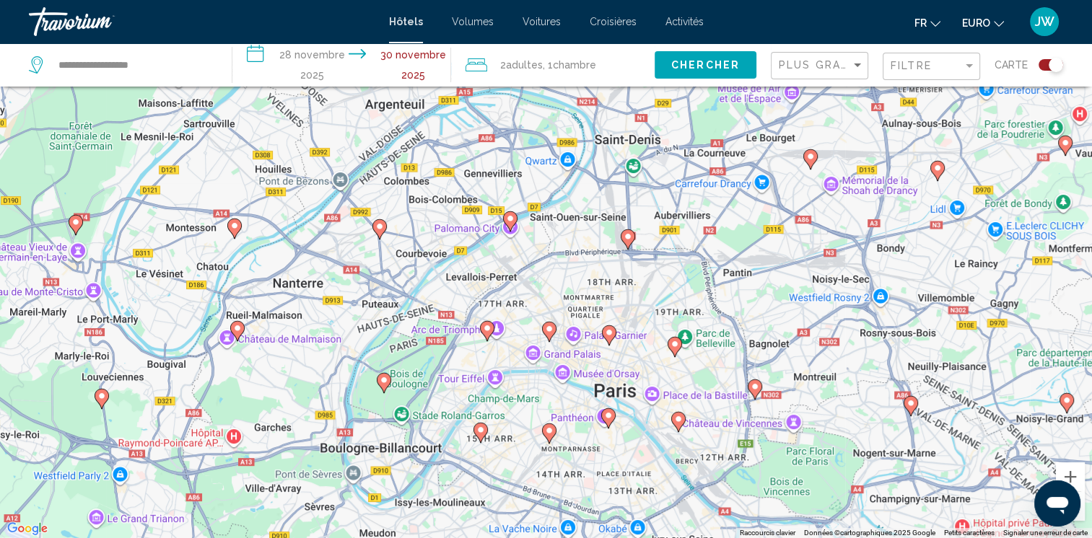
drag, startPoint x: 642, startPoint y: 385, endPoint x: 773, endPoint y: 356, distance: 134.5
click at [773, 356] on div "Pour activer le glissement avec le clavier, appuyez sur Alt + Entrée. Une fois …" at bounding box center [546, 269] width 1092 height 538
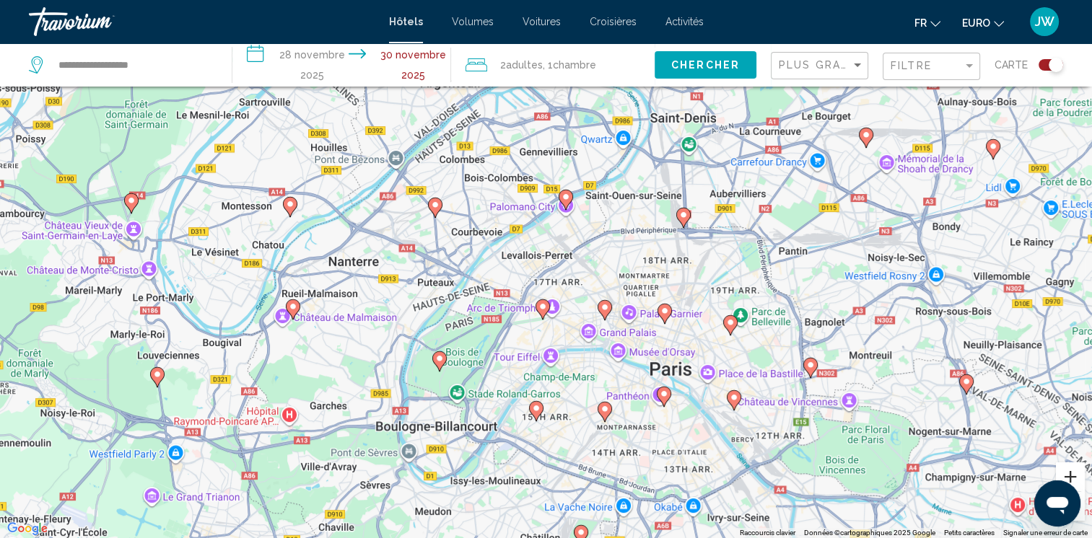
click at [1068, 471] on button "Zoom avant" at bounding box center [1070, 477] width 29 height 29
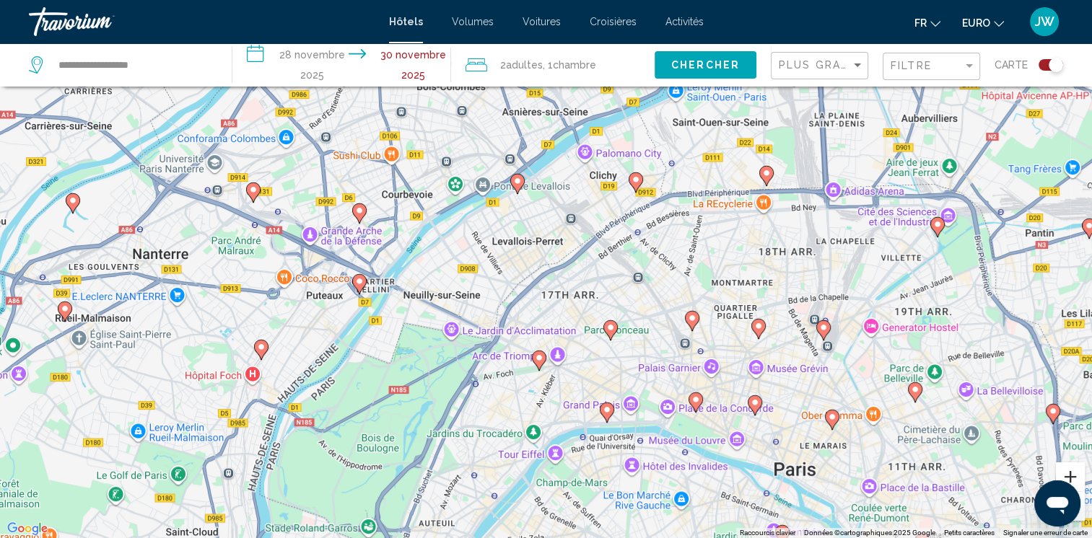
click at [1068, 471] on button "Zoom avant" at bounding box center [1070, 477] width 29 height 29
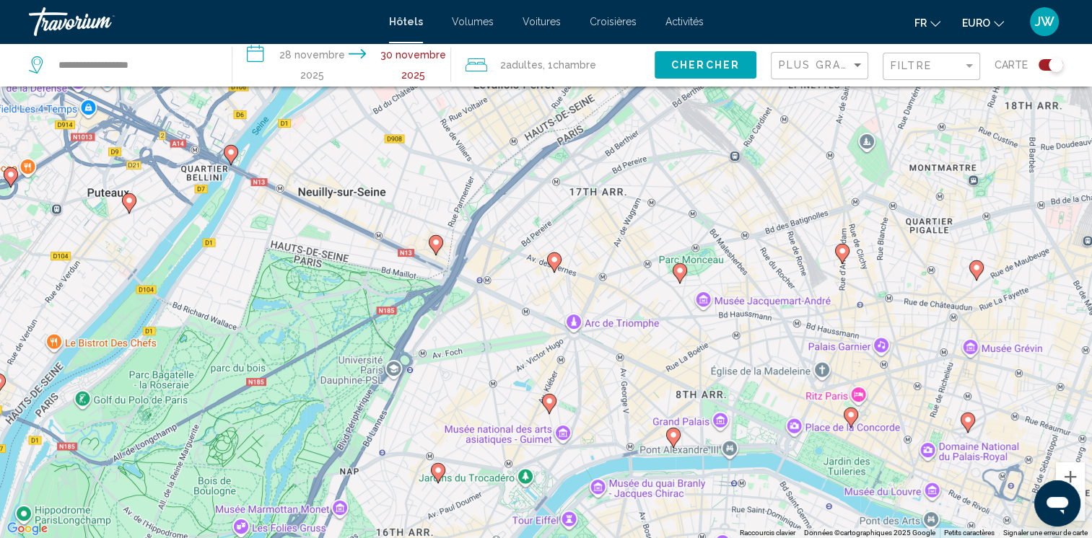
drag, startPoint x: 760, startPoint y: 455, endPoint x: 778, endPoint y: 300, distance: 155.4
click at [778, 300] on div "To activate drag with keyboard, press Alt + Enter. Once in keyboard drag state,…" at bounding box center [546, 269] width 1092 height 538
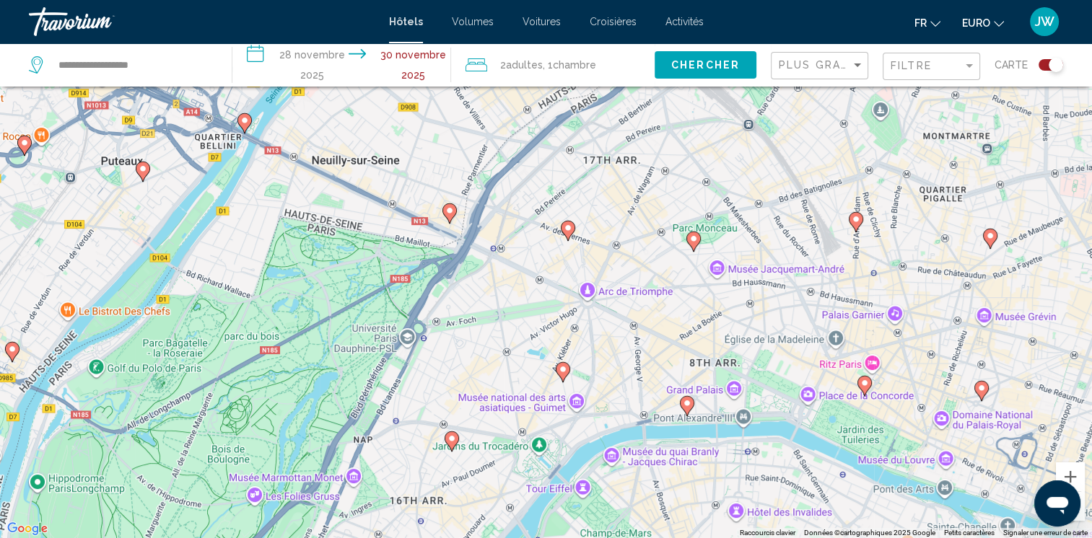
click at [566, 224] on image "Contenu principal" at bounding box center [568, 228] width 9 height 9
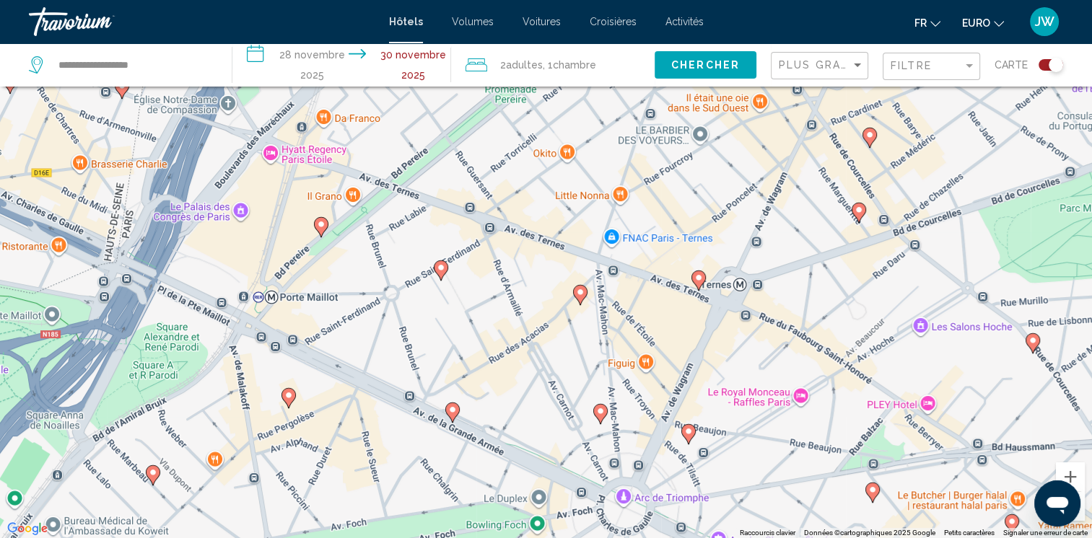
click at [574, 294] on icon "Contenu principal" at bounding box center [579, 295] width 13 height 19
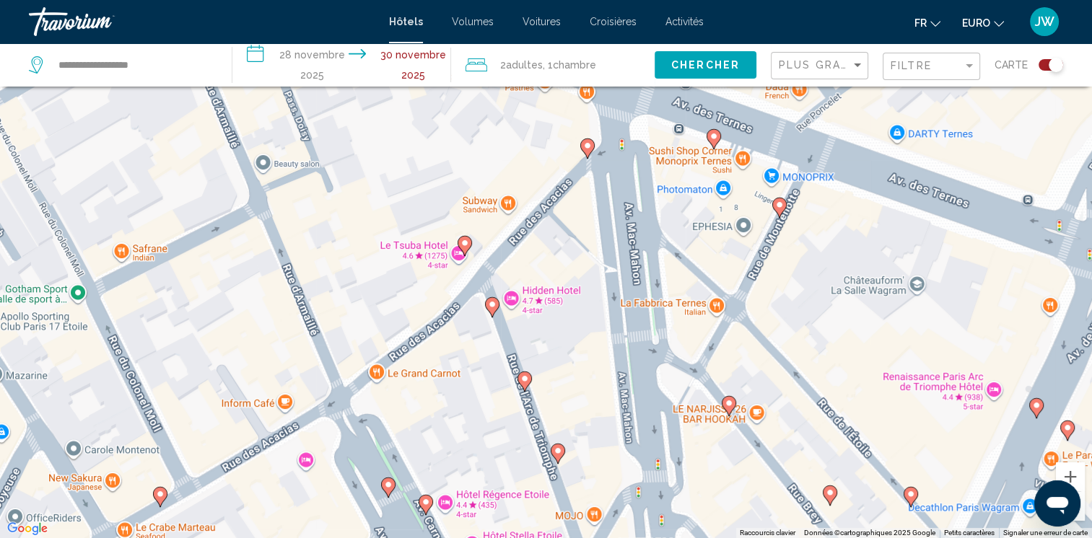
click at [525, 383] on icon "Contenu principal" at bounding box center [523, 381] width 13 height 19
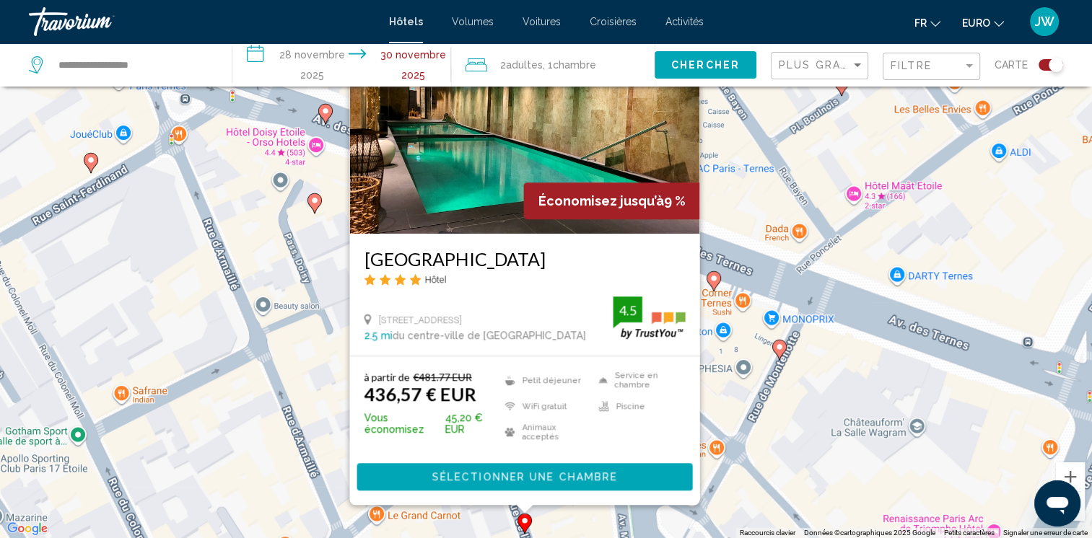
click at [730, 423] on div "To activate drag with keyboard, press Alt + Enter. Once in keyboard drag state,…" at bounding box center [546, 269] width 1092 height 538
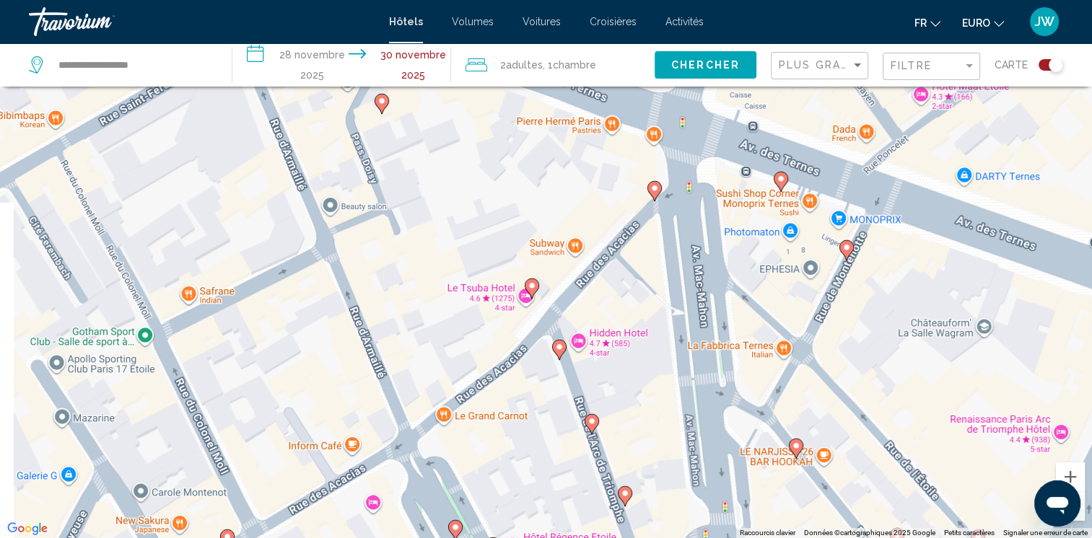
drag, startPoint x: 571, startPoint y: 395, endPoint x: 639, endPoint y: 293, distance: 122.7
click at [639, 293] on div "To activate drag with keyboard, press Alt + Enter. Once in keyboard drag state,…" at bounding box center [546, 269] width 1092 height 538
click at [1082, 504] on button "Zoom arrière" at bounding box center [1070, 506] width 29 height 29
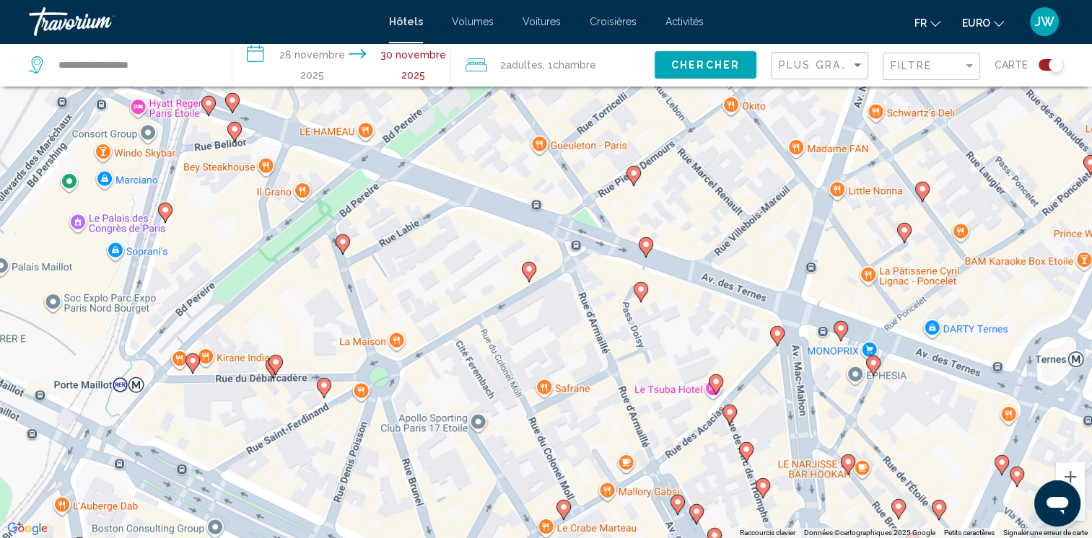
drag, startPoint x: 827, startPoint y: 416, endPoint x: 983, endPoint y: 514, distance: 184.4
click at [983, 514] on div "To activate drag with keyboard, press Alt + Enter. Once in keyboard drag state,…" at bounding box center [546, 269] width 1092 height 538
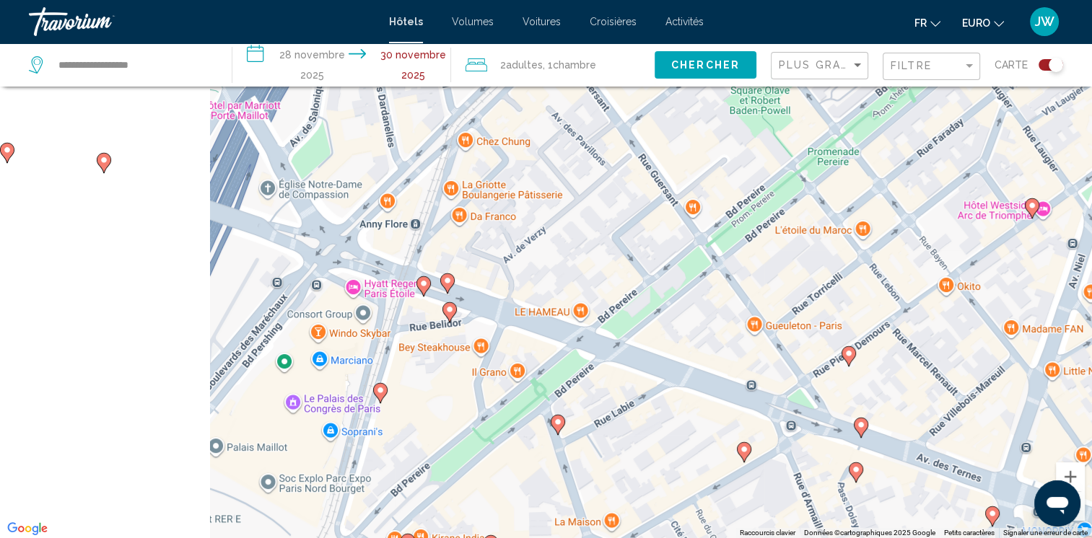
drag, startPoint x: 904, startPoint y: 465, endPoint x: 970, endPoint y: 530, distance: 92.3
click at [970, 530] on div "To activate drag with keyboard, press Alt + Enter. Once in keyboard drag state,…" at bounding box center [546, 269] width 1092 height 538
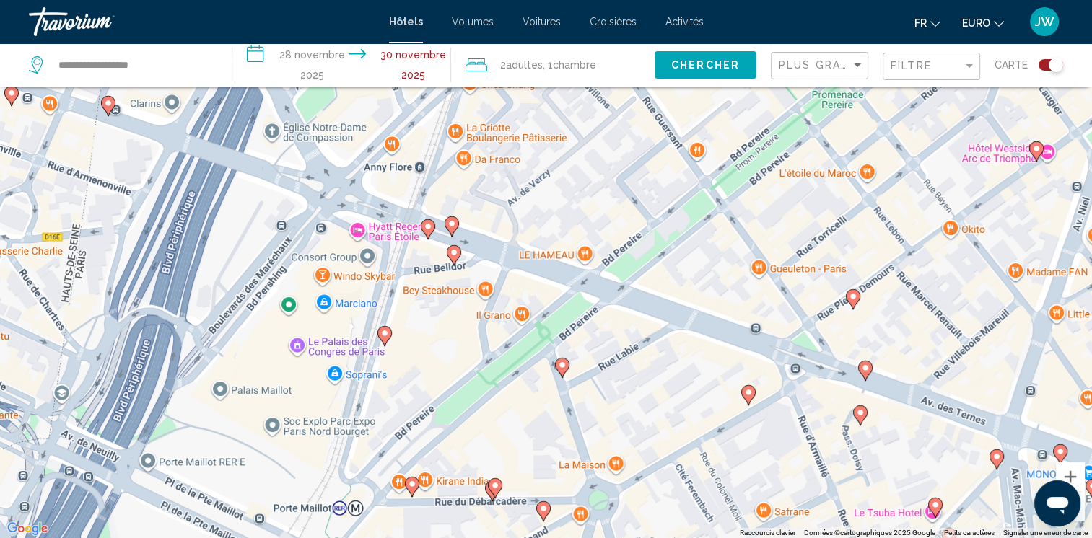
drag, startPoint x: 454, startPoint y: 385, endPoint x: 456, endPoint y: 317, distance: 67.9
click at [456, 317] on div "To activate drag with keyboard, press Alt + Enter. Once in keyboard drag state,…" at bounding box center [546, 269] width 1092 height 538
click at [387, 336] on image "Contenu principal" at bounding box center [384, 333] width 9 height 9
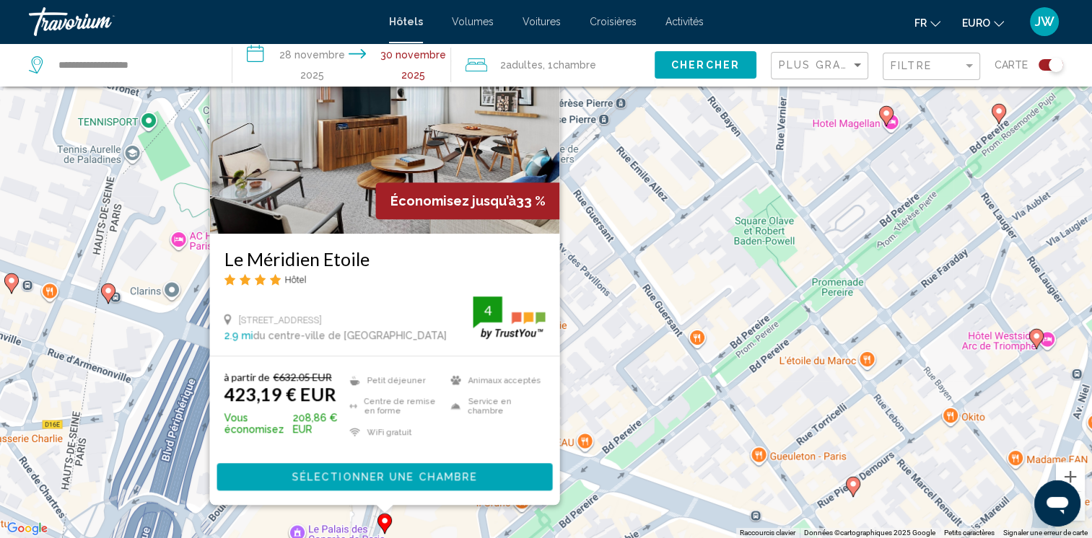
click at [442, 520] on div "To activate drag with keyboard, press Alt + Enter. Once in keyboard drag state,…" at bounding box center [546, 269] width 1092 height 538
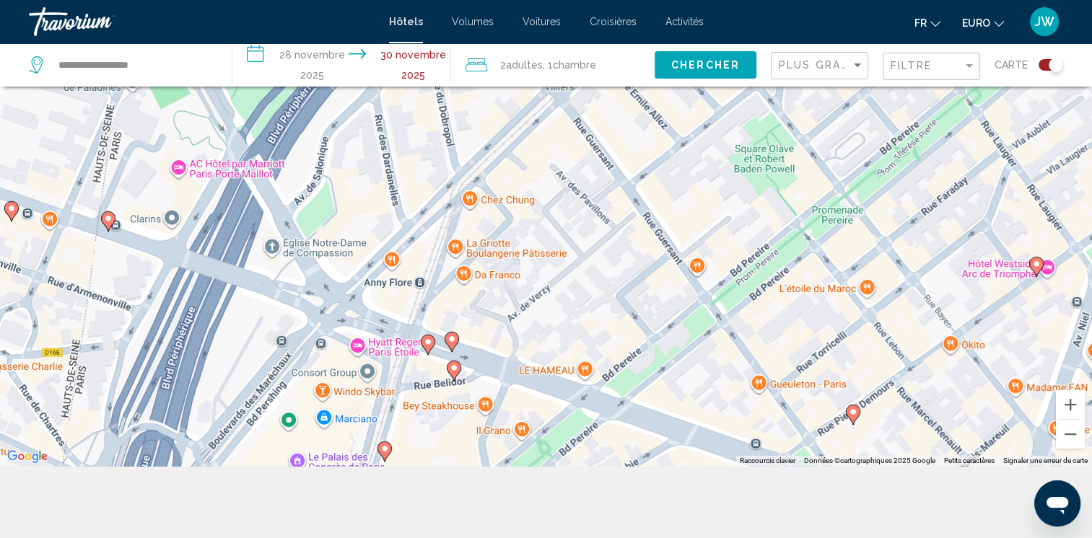
scroll to position [173, 0]
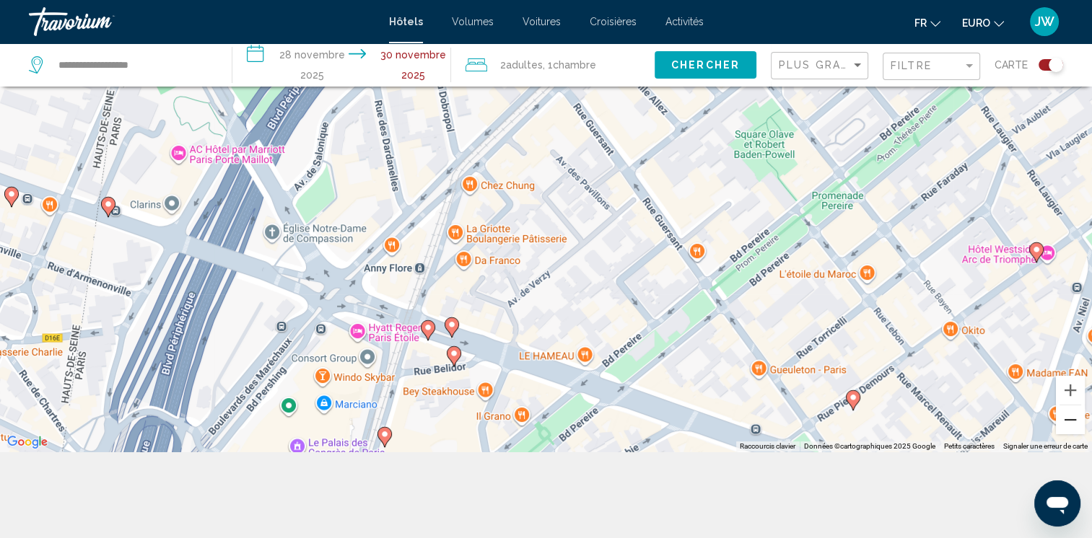
click at [1065, 421] on button "Zoom arrière" at bounding box center [1070, 420] width 29 height 29
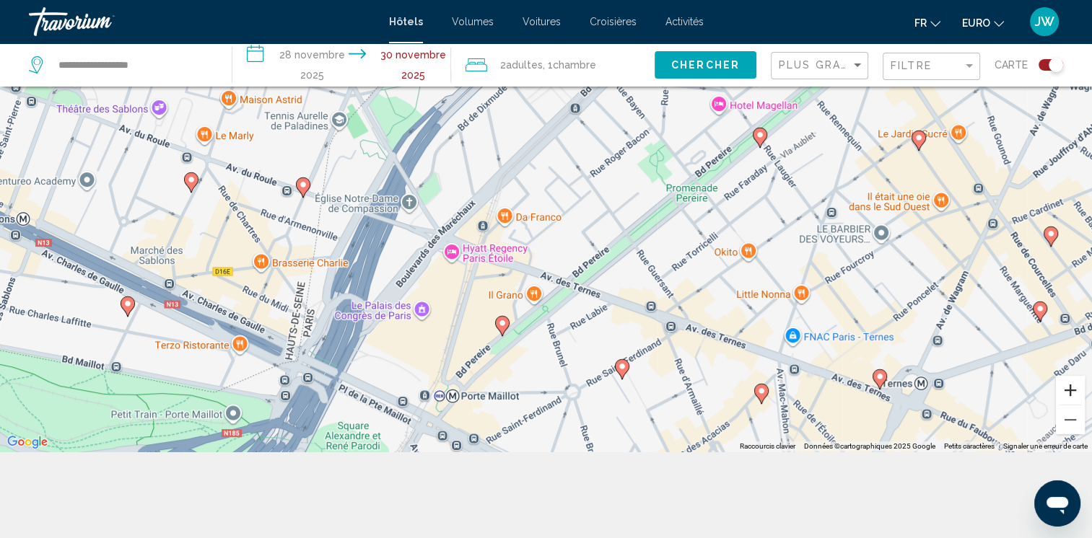
click at [1071, 389] on button "Zoom avant" at bounding box center [1070, 390] width 29 height 29
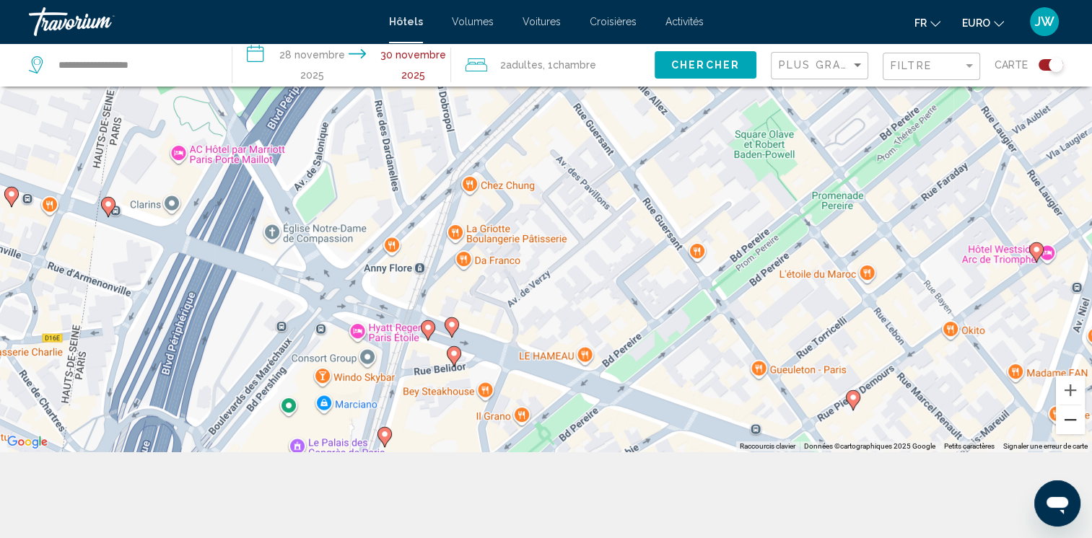
click at [1065, 418] on button "Zoom arrière" at bounding box center [1070, 420] width 29 height 29
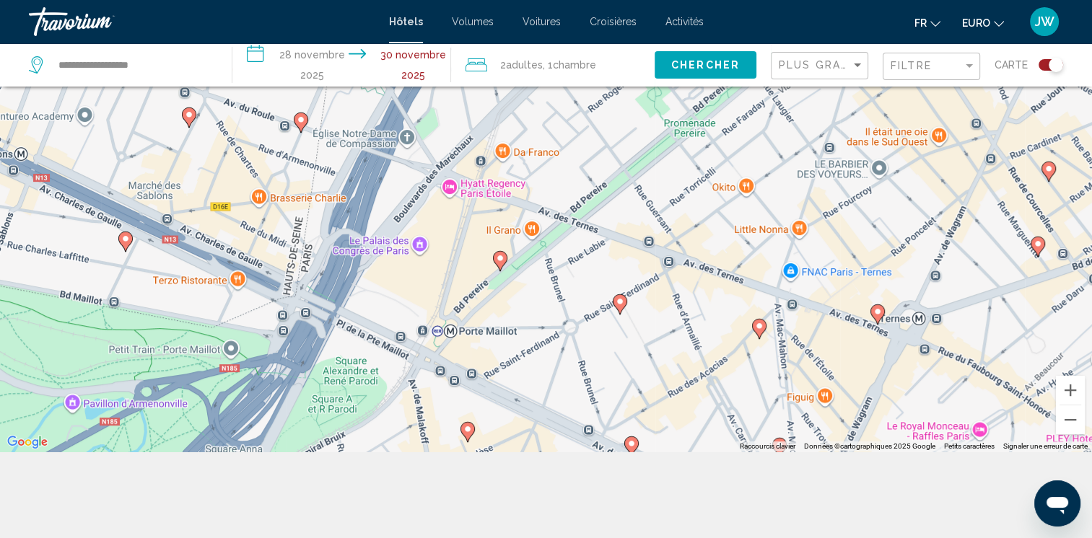
drag, startPoint x: 774, startPoint y: 343, endPoint x: 772, endPoint y: 276, distance: 67.9
click at [772, 276] on div "To activate drag with keyboard, press Alt + Enter. Once in keyboard drag state,…" at bounding box center [546, 182] width 1092 height 538
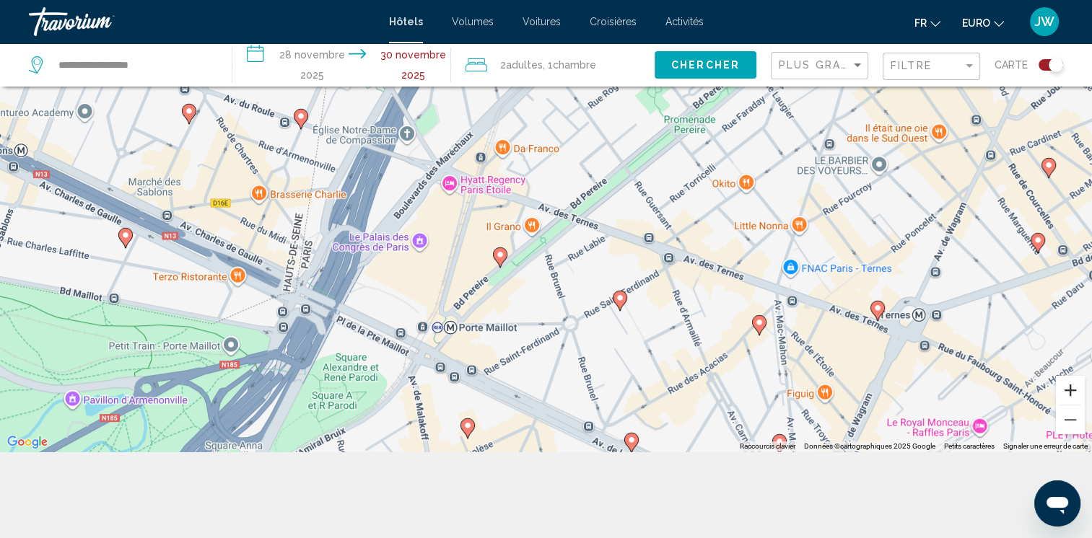
click at [1070, 387] on button "Zoom avant" at bounding box center [1070, 390] width 29 height 29
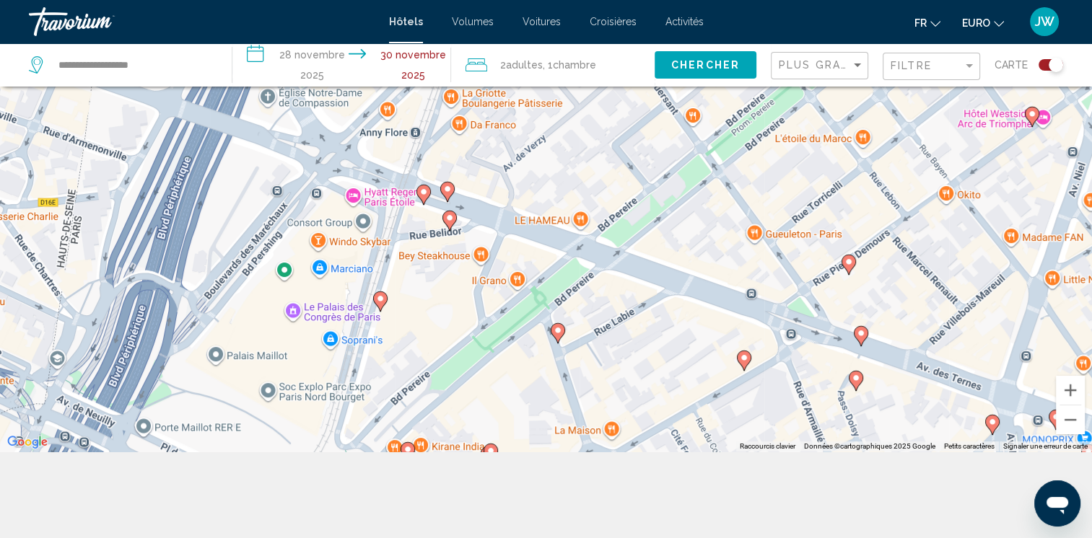
click at [421, 193] on image "Contenu principal" at bounding box center [423, 192] width 9 height 9
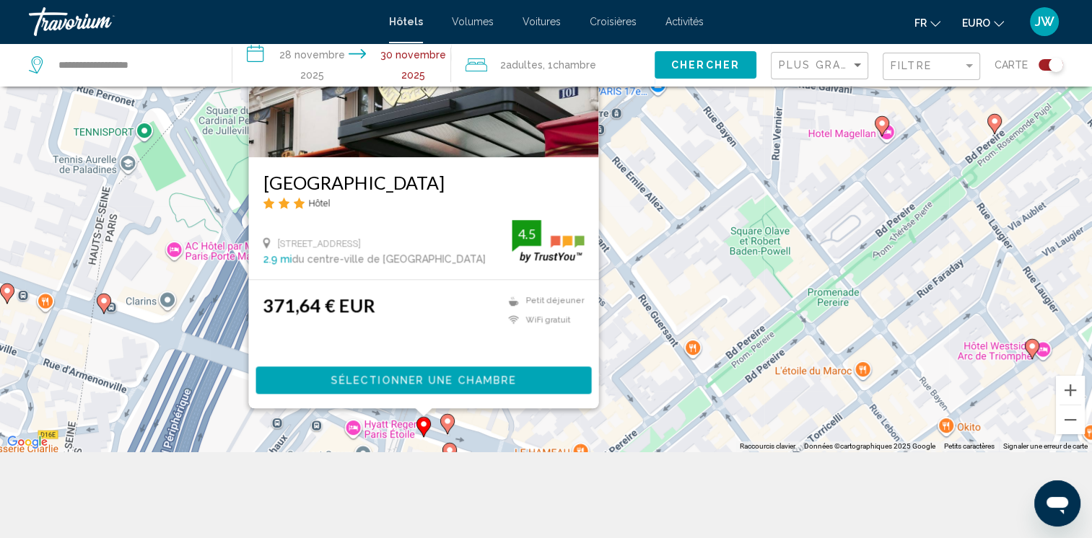
click at [442, 420] on icon "Contenu principal" at bounding box center [446, 424] width 13 height 19
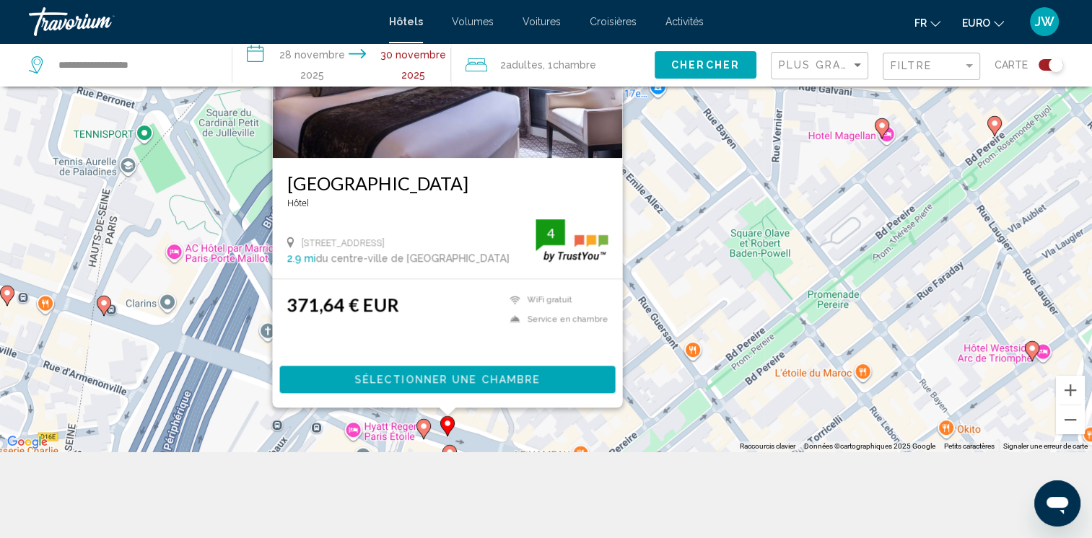
click at [444, 448] on icon "Contenu principal" at bounding box center [448, 455] width 13 height 19
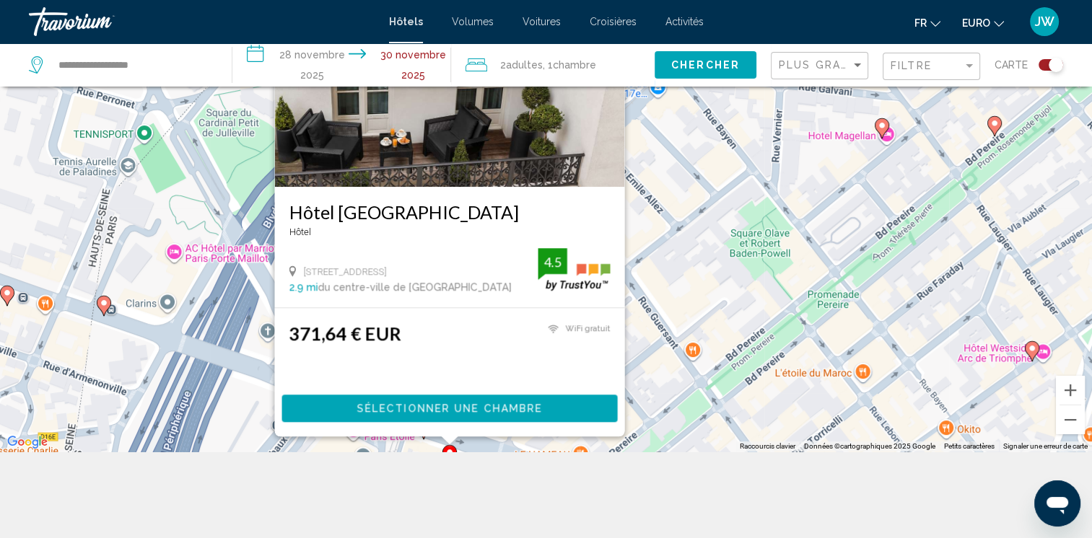
scroll to position [0, 0]
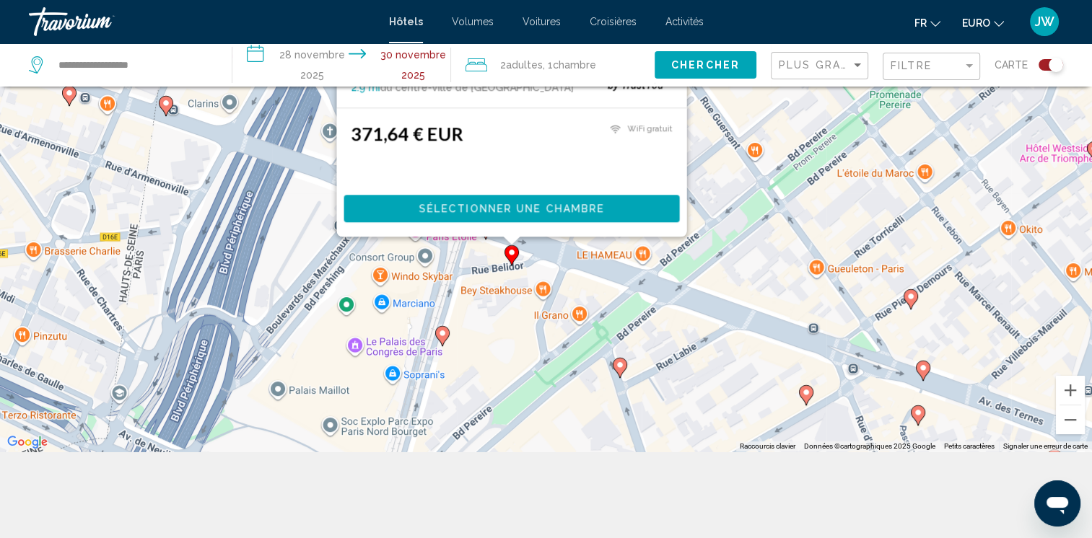
drag, startPoint x: 489, startPoint y: 444, endPoint x: 548, endPoint y: 284, distance: 171.4
click at [548, 284] on div "To activate drag with keyboard, press Alt + Enter. Once in keyboard drag state,…" at bounding box center [546, 182] width 1092 height 538
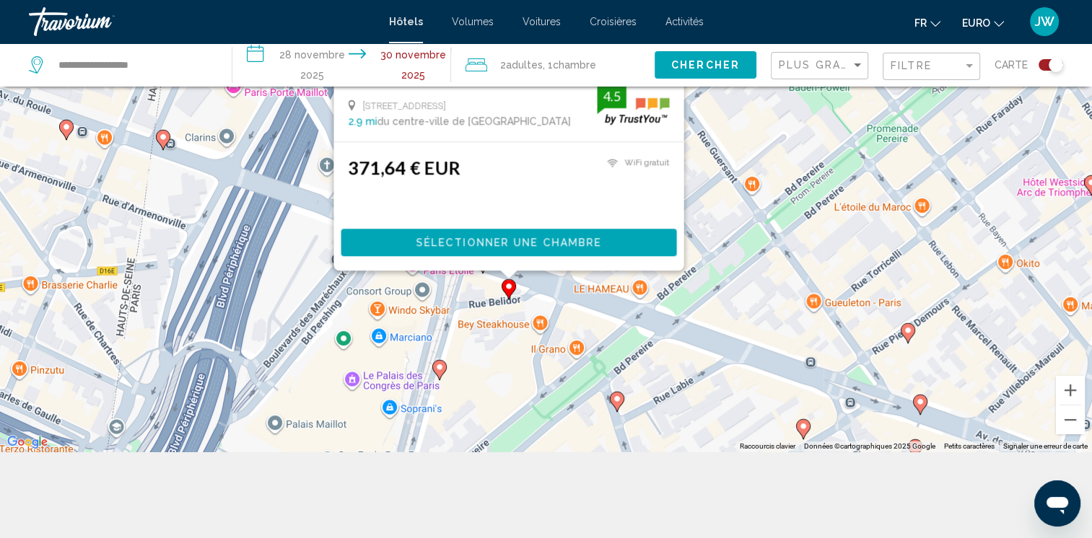
drag, startPoint x: 555, startPoint y: 364, endPoint x: 554, endPoint y: 377, distance: 13.0
click at [554, 377] on div "To activate drag with keyboard, press Alt + Enter. Once in keyboard drag state,…" at bounding box center [546, 182] width 1092 height 538
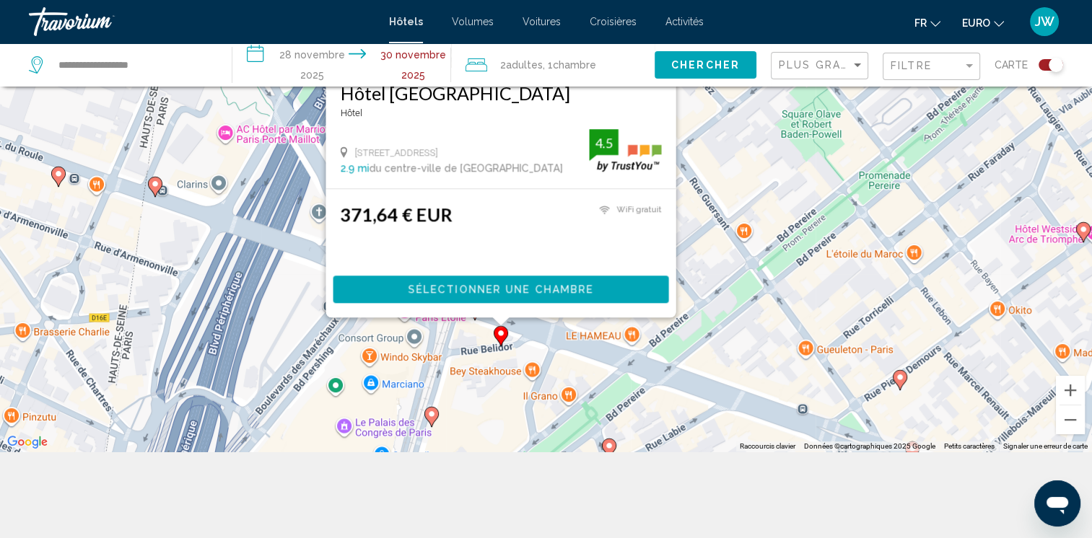
drag, startPoint x: 751, startPoint y: 381, endPoint x: 735, endPoint y: 334, distance: 49.7
click at [735, 334] on div "To activate drag with keyboard, press Alt + Enter. Once in keyboard drag state,…" at bounding box center [546, 182] width 1092 height 538
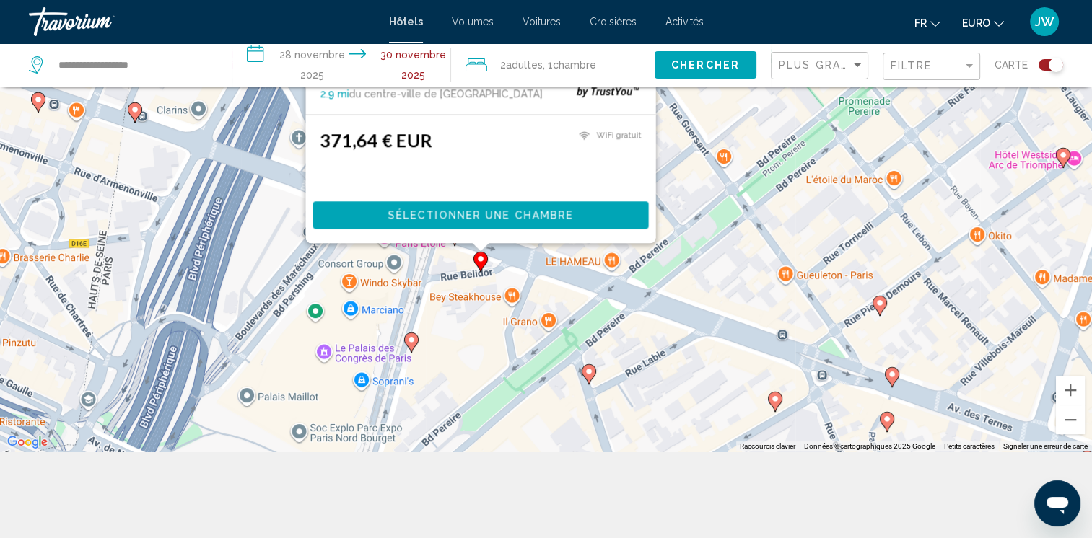
drag, startPoint x: 761, startPoint y: 175, endPoint x: 759, endPoint y: 374, distance: 199.2
click at [759, 374] on div "To activate drag with keyboard, press Alt + Enter. Once in keyboard drag state,…" at bounding box center [546, 182] width 1092 height 538
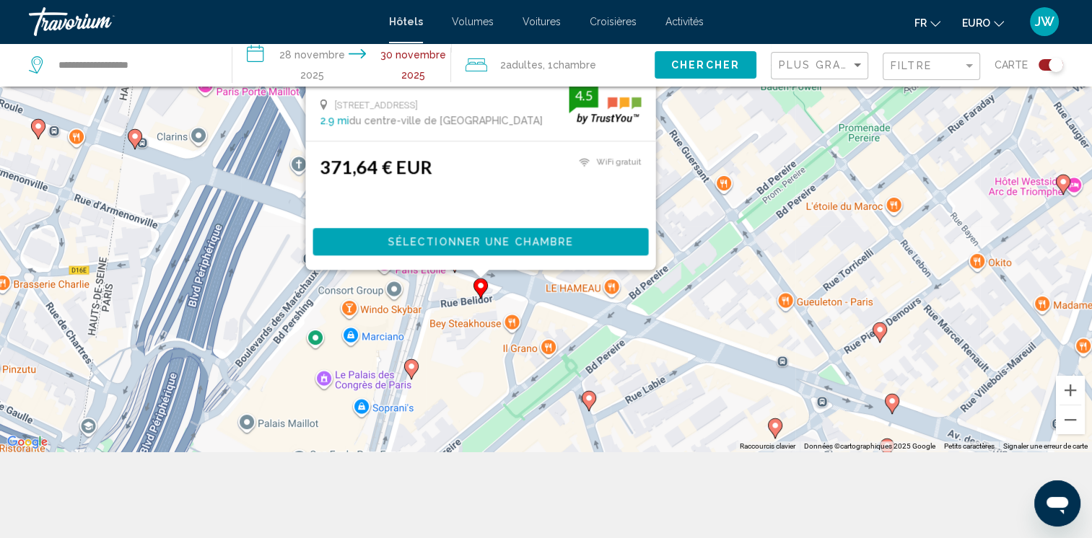
click at [460, 163] on div "371,64 € EUR WiFi gratuit 4.5" at bounding box center [480, 186] width 321 height 58
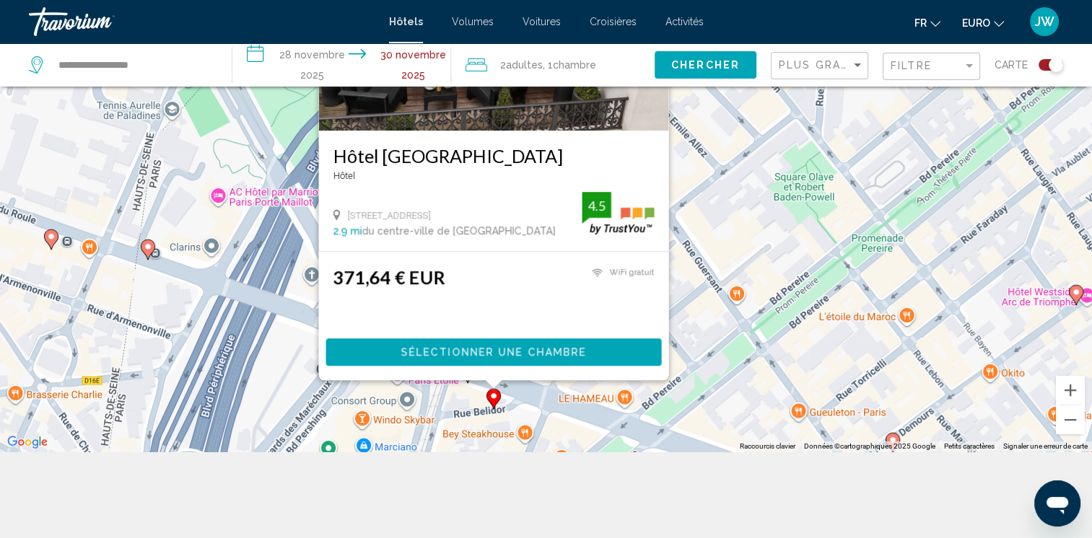
drag, startPoint x: 801, startPoint y: 347, endPoint x: 805, endPoint y: 413, distance: 66.5
click at [805, 413] on div "To activate drag with keyboard, press Alt + Enter. Once in keyboard drag state,…" at bounding box center [546, 182] width 1092 height 538
click at [468, 351] on span "Sélectionner une chambre" at bounding box center [492, 353] width 185 height 12
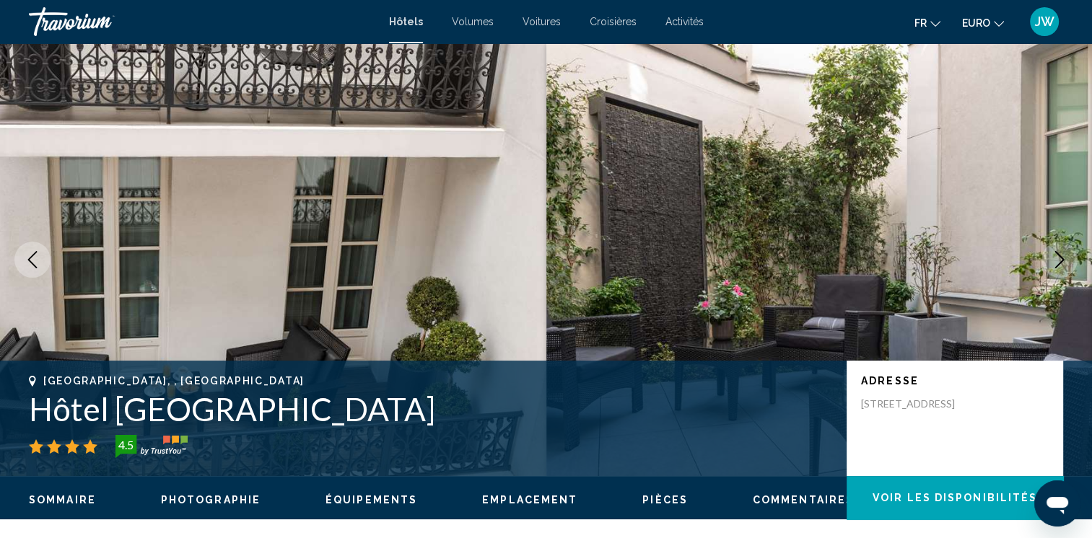
click at [1058, 254] on icon "Image suivante" at bounding box center [1059, 259] width 17 height 17
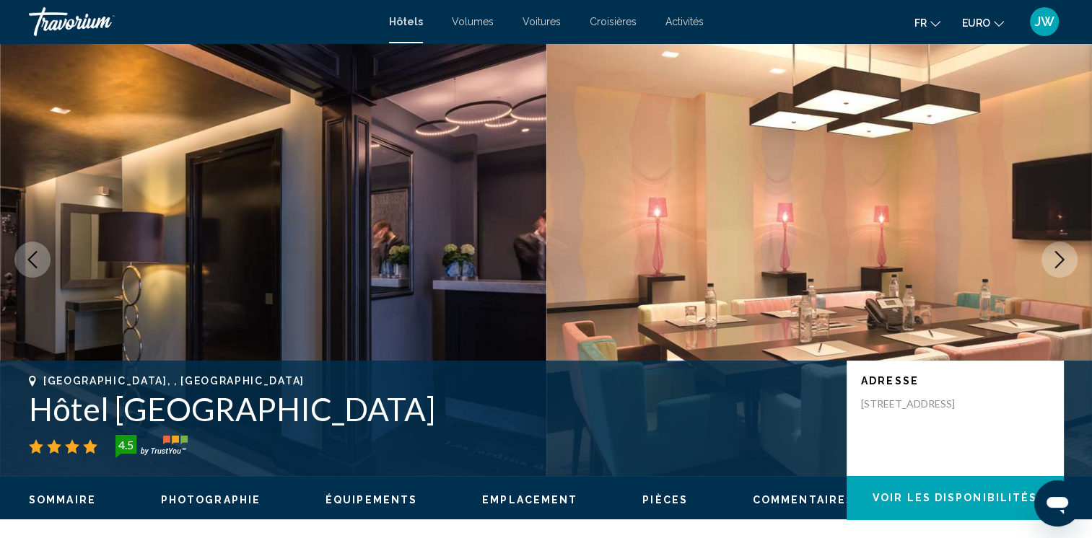
click at [1058, 254] on icon "Image suivante" at bounding box center [1059, 259] width 17 height 17
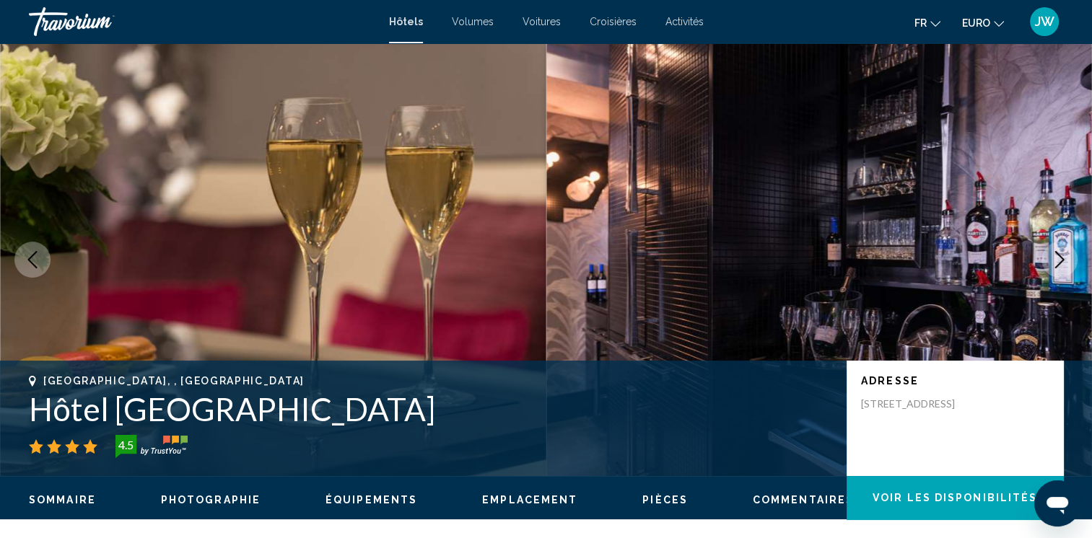
click at [1058, 254] on icon "Image suivante" at bounding box center [1059, 259] width 17 height 17
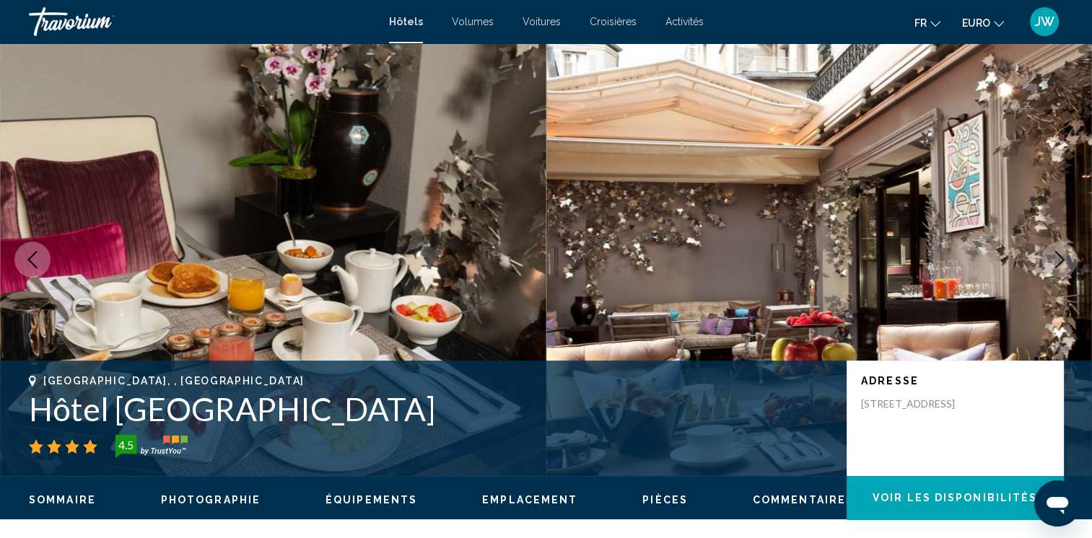
click at [1058, 254] on icon "Image suivante" at bounding box center [1059, 259] width 17 height 17
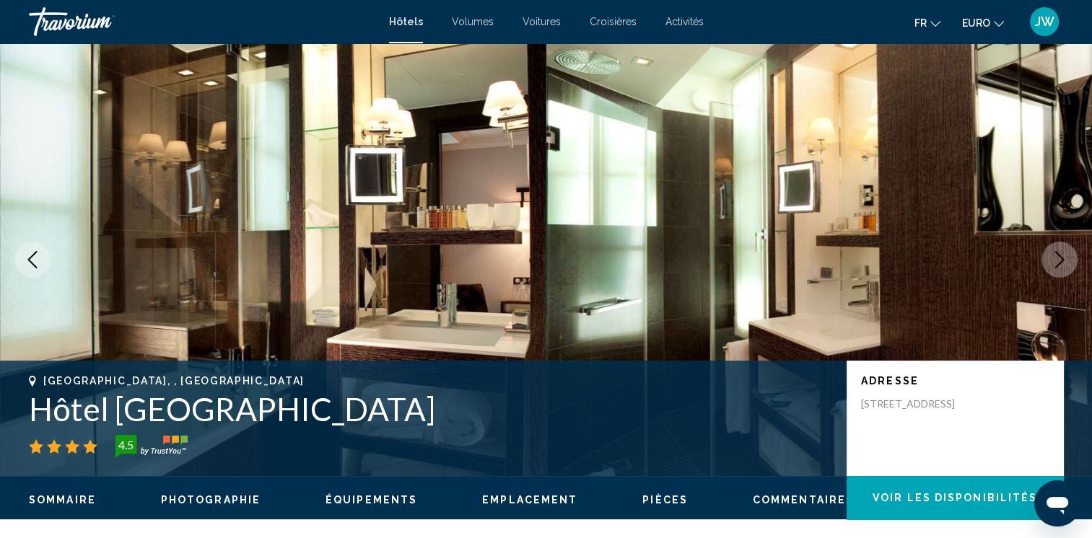
click at [1058, 254] on icon "Image suivante" at bounding box center [1059, 259] width 17 height 17
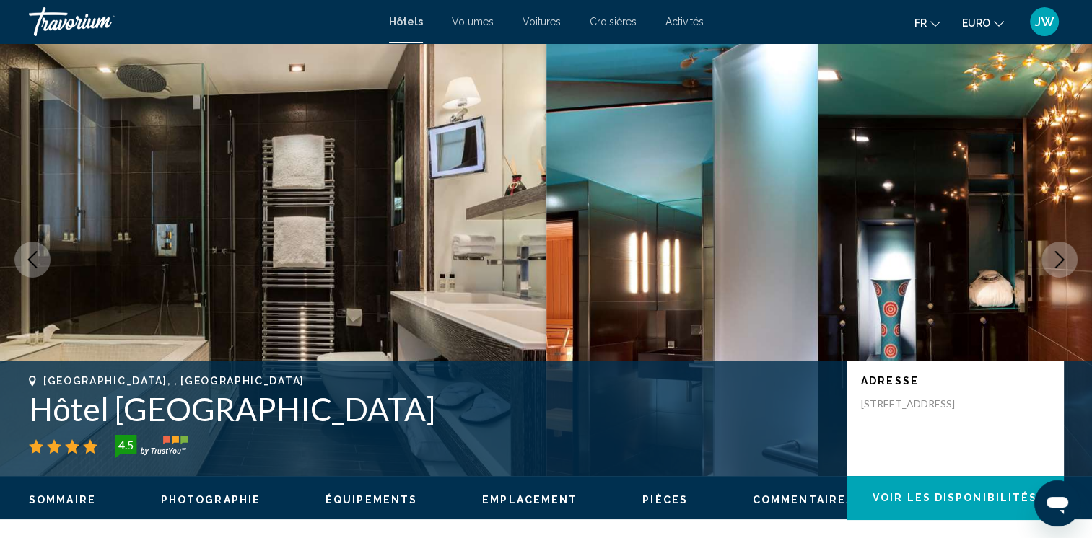
click at [1058, 254] on icon "Image suivante" at bounding box center [1059, 259] width 17 height 17
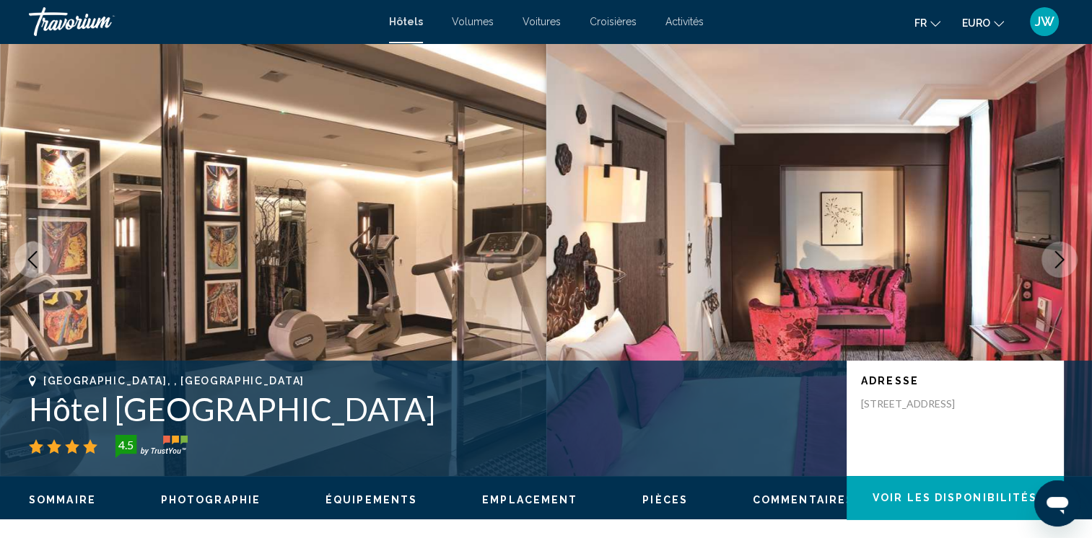
click at [1058, 254] on icon "Image suivante" at bounding box center [1059, 259] width 17 height 17
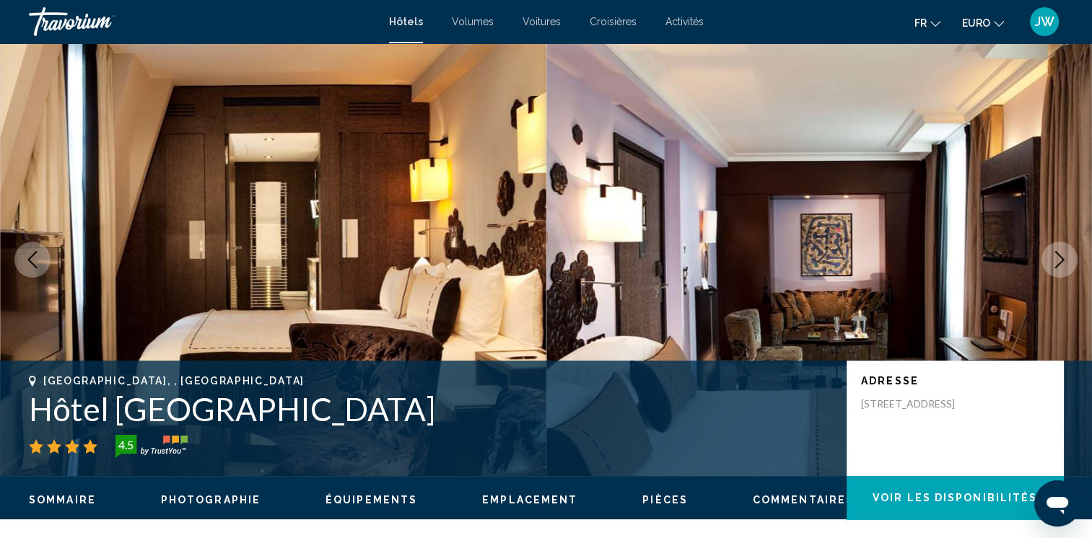
click at [1058, 254] on icon "Image suivante" at bounding box center [1059, 259] width 17 height 17
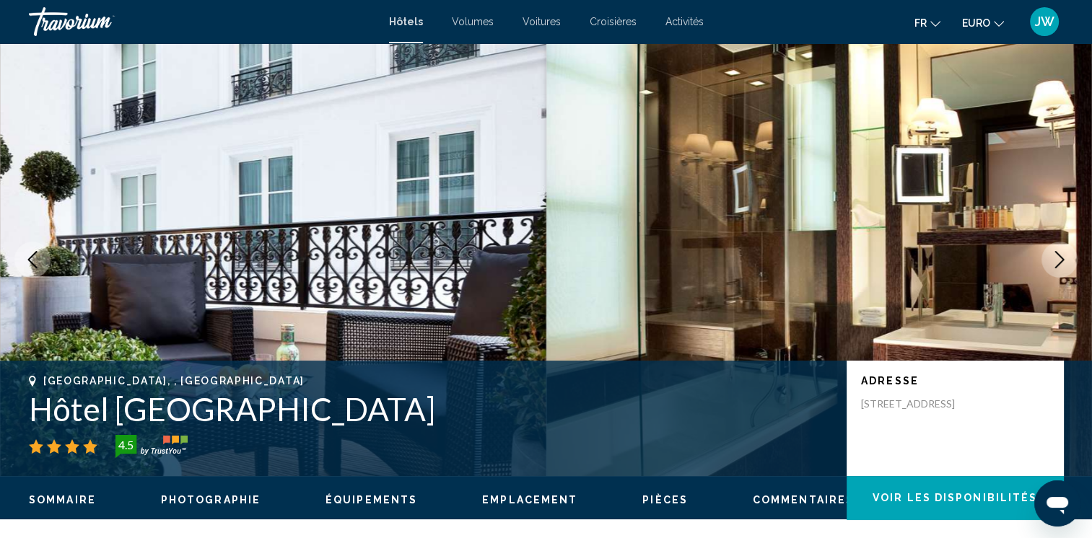
click at [1058, 254] on icon "Image suivante" at bounding box center [1059, 259] width 17 height 17
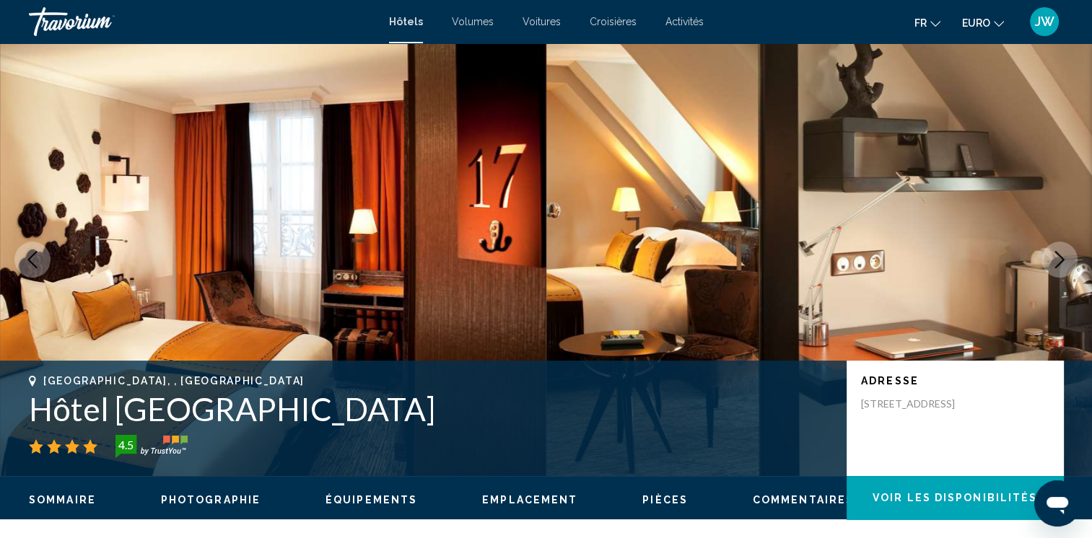
click at [1058, 254] on icon "Image suivante" at bounding box center [1059, 259] width 17 height 17
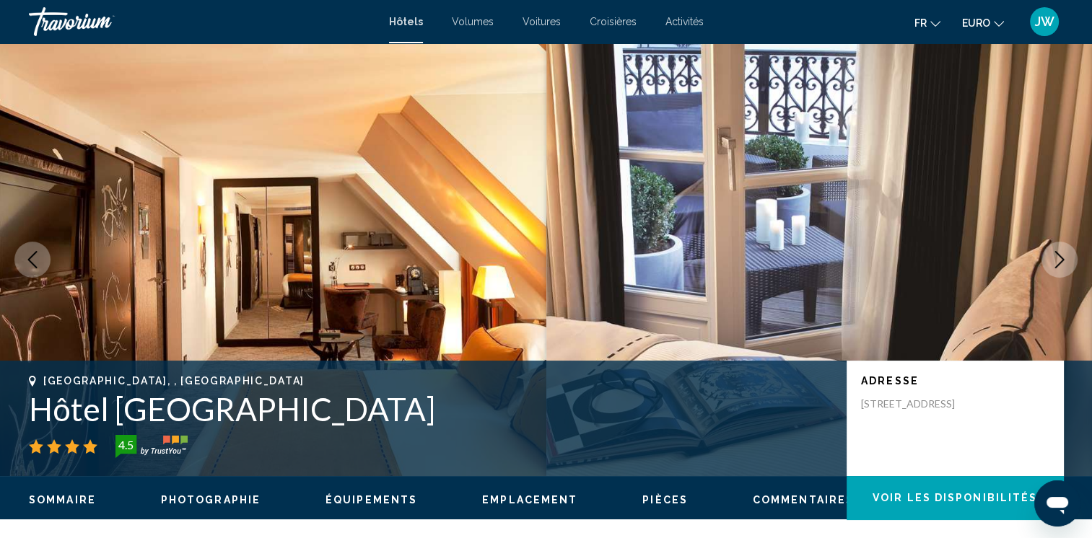
click at [1058, 254] on icon "Image suivante" at bounding box center [1059, 259] width 17 height 17
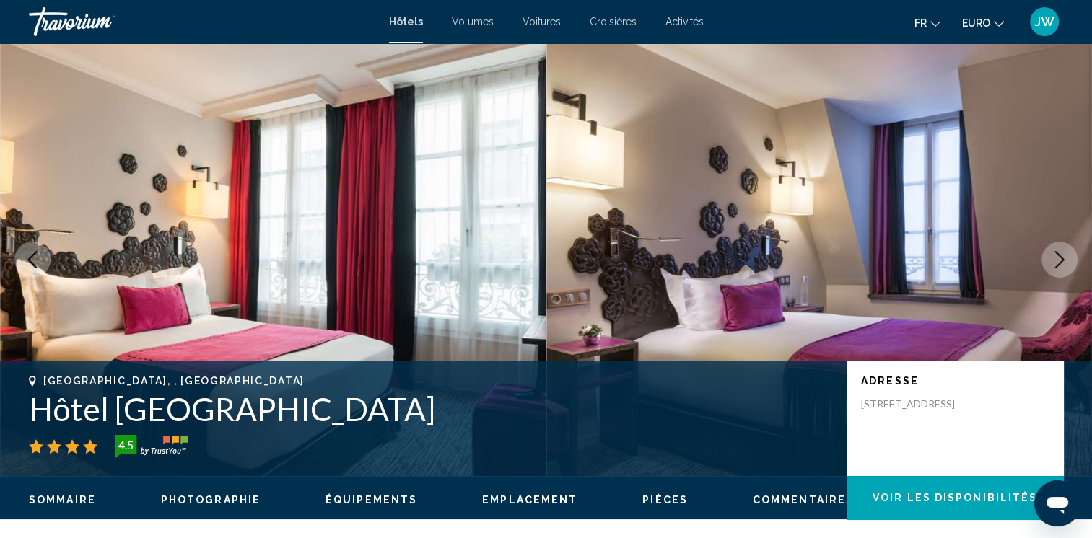
click at [1058, 254] on icon "Image suivante" at bounding box center [1059, 259] width 17 height 17
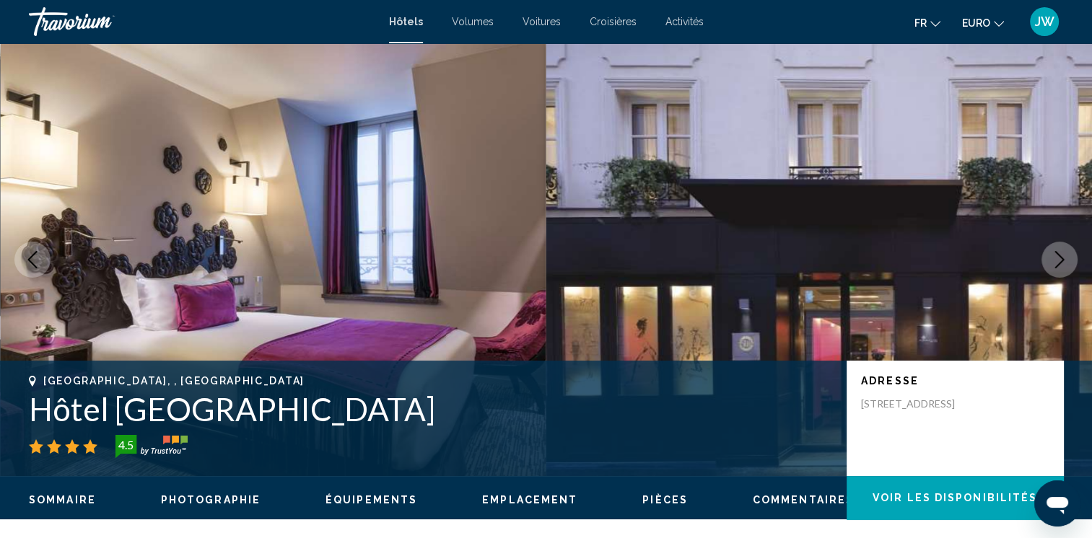
click at [1058, 254] on icon "Image suivante" at bounding box center [1059, 259] width 17 height 17
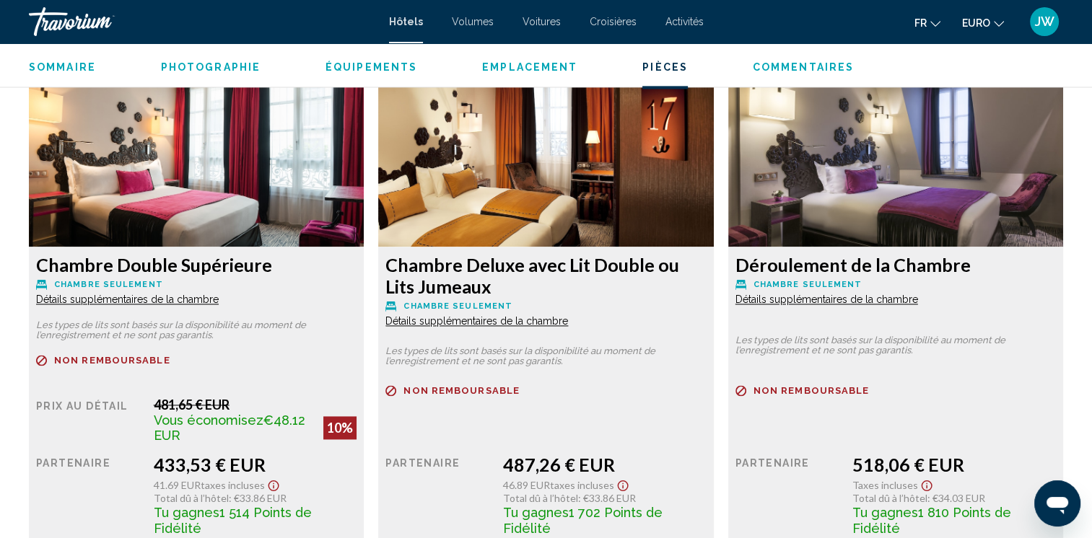
scroll to position [2038, 0]
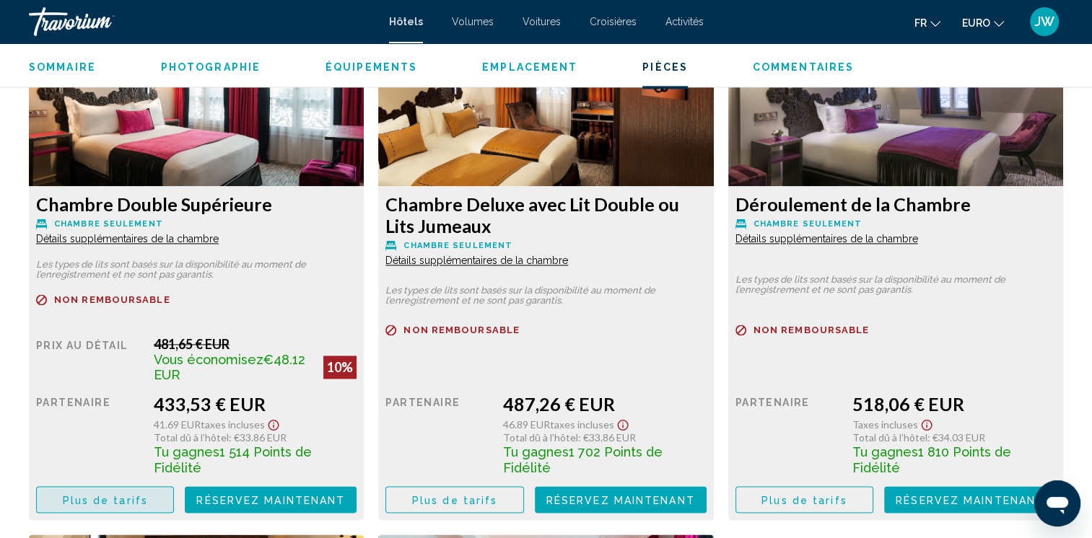
click at [146, 486] on button "Plus de tarifs" at bounding box center [105, 499] width 138 height 27
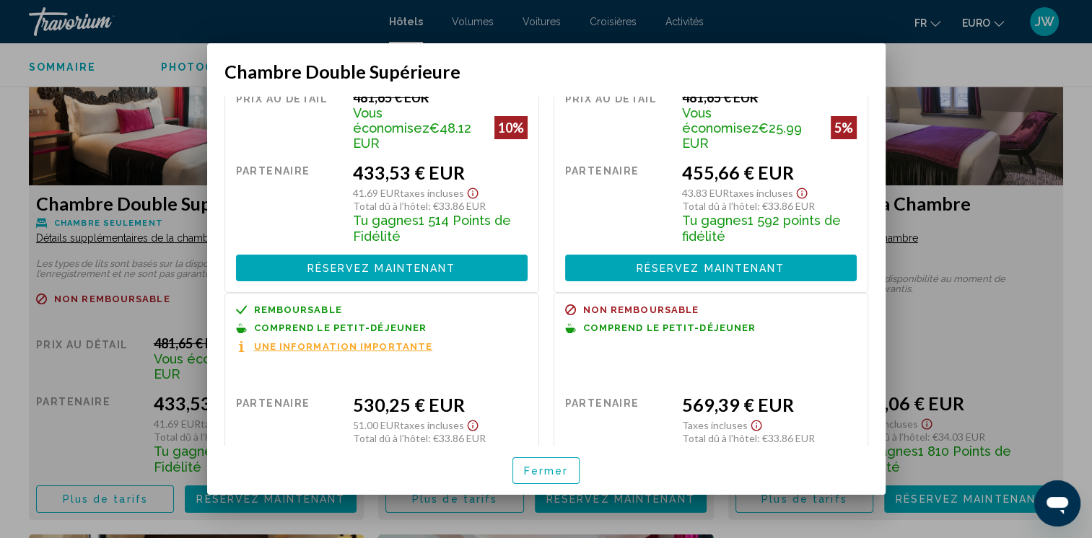
scroll to position [159, 0]
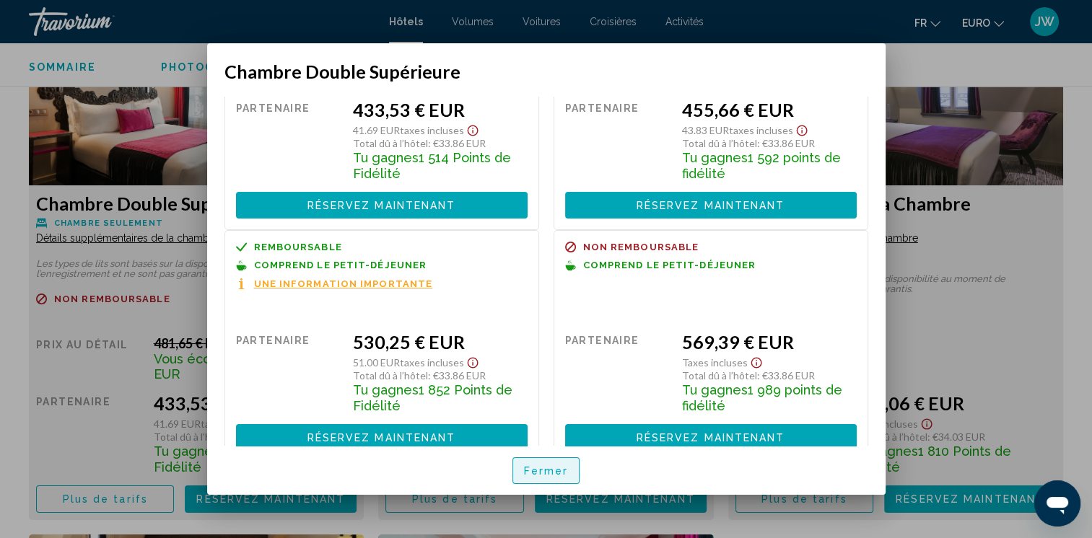
click at [531, 475] on span "Fermer" at bounding box center [546, 471] width 45 height 12
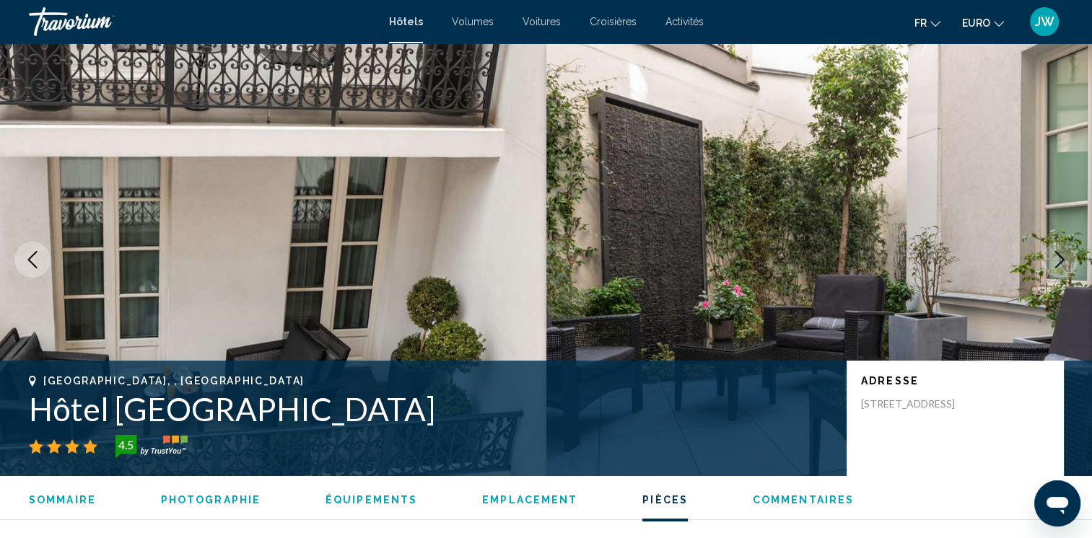
scroll to position [2038, 0]
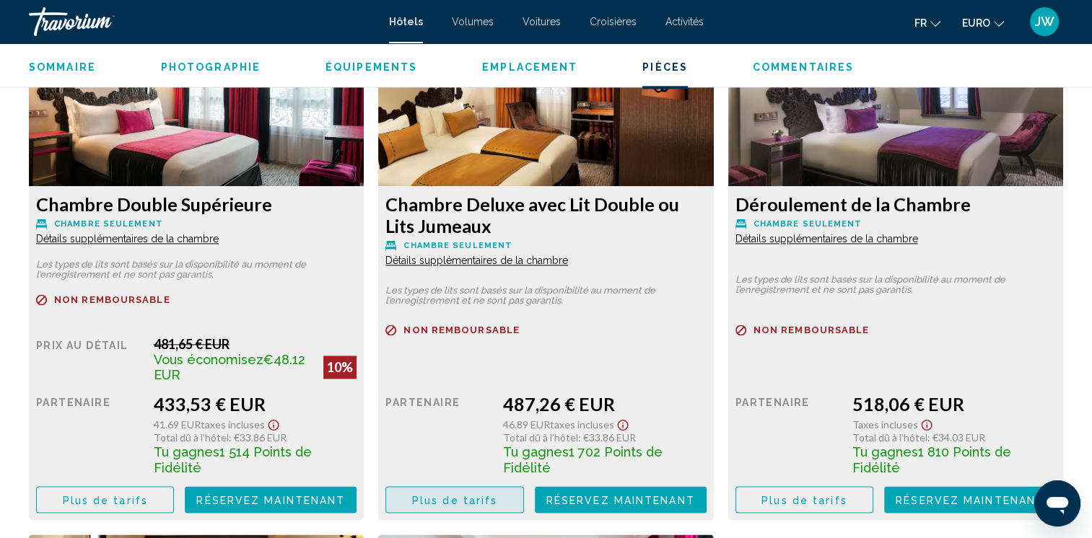
click at [476, 494] on span "Plus de tarifs" at bounding box center [454, 500] width 85 height 12
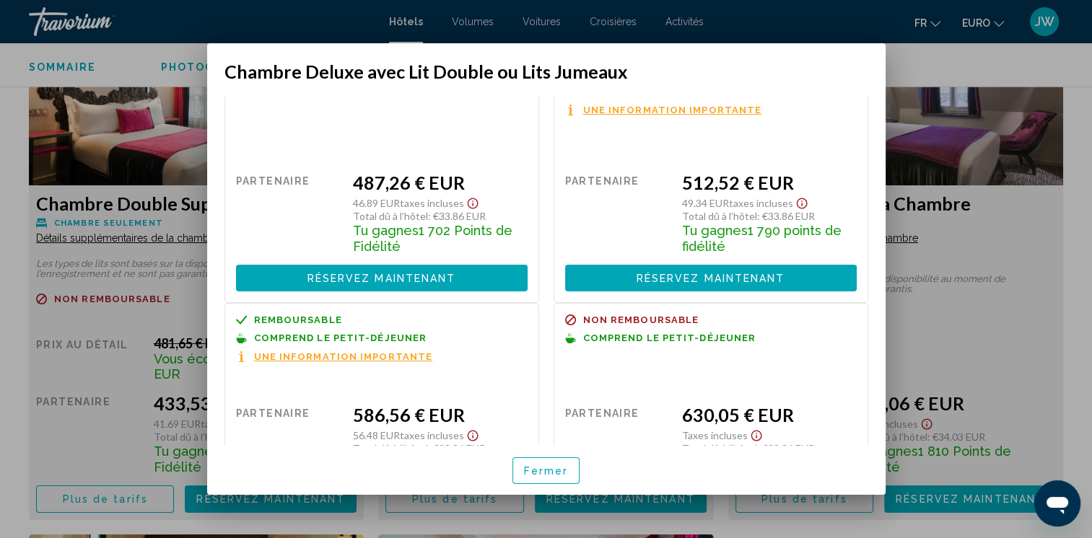
scroll to position [0, 0]
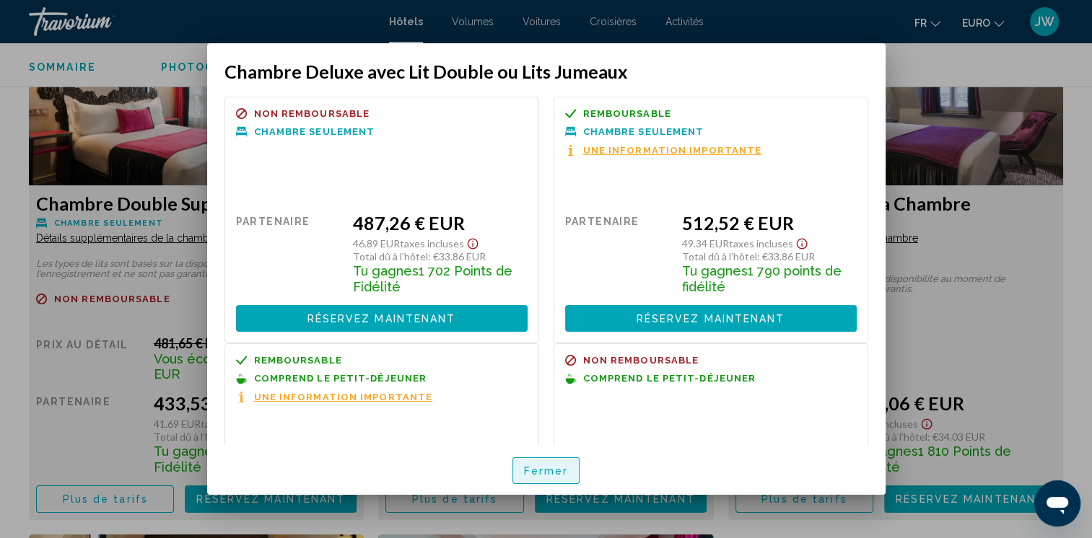
click at [560, 475] on span "Fermer" at bounding box center [546, 471] width 45 height 12
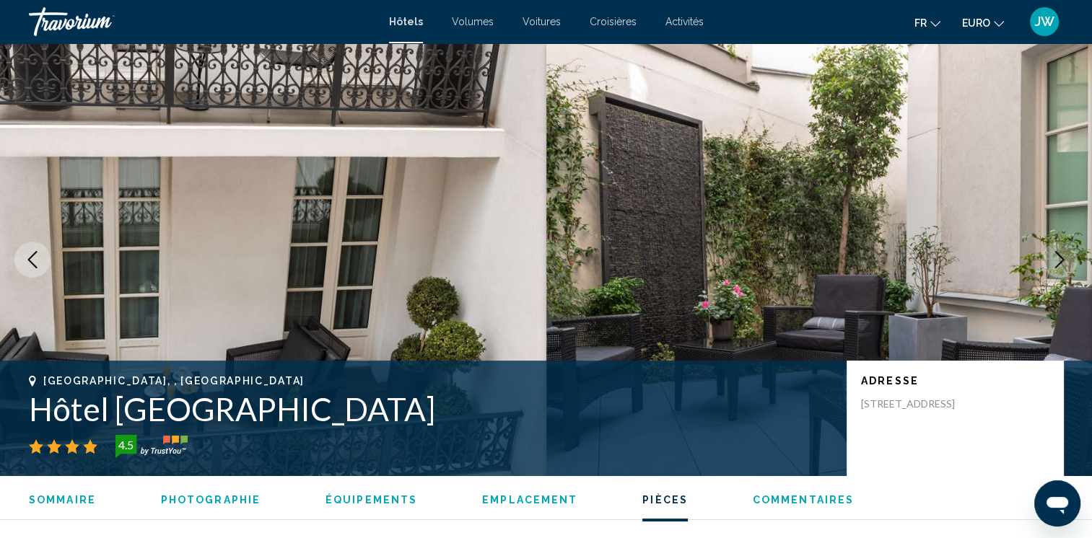
scroll to position [2038, 0]
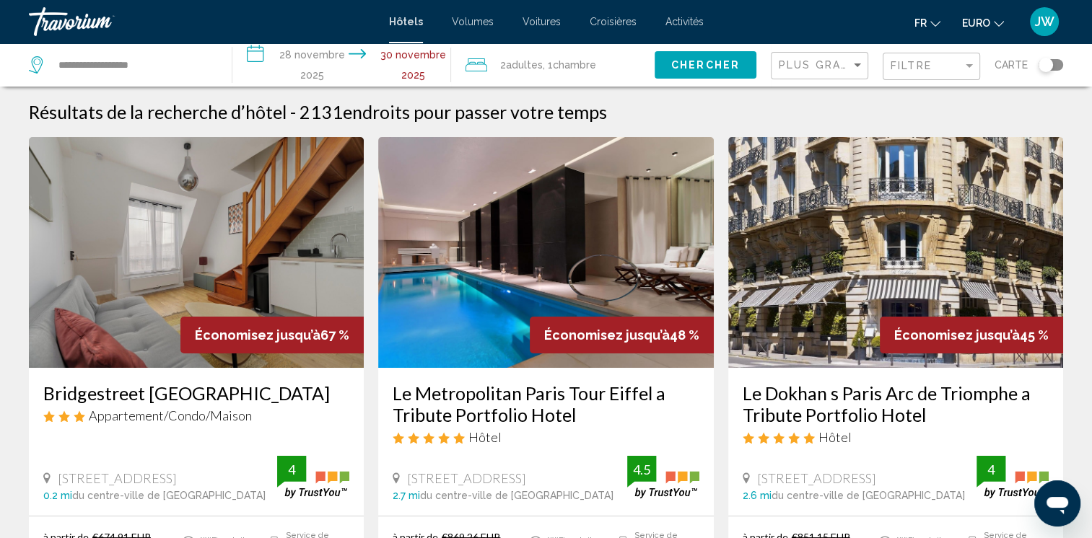
click at [1046, 69] on div "Basculer la carte" at bounding box center [1045, 65] width 14 height 14
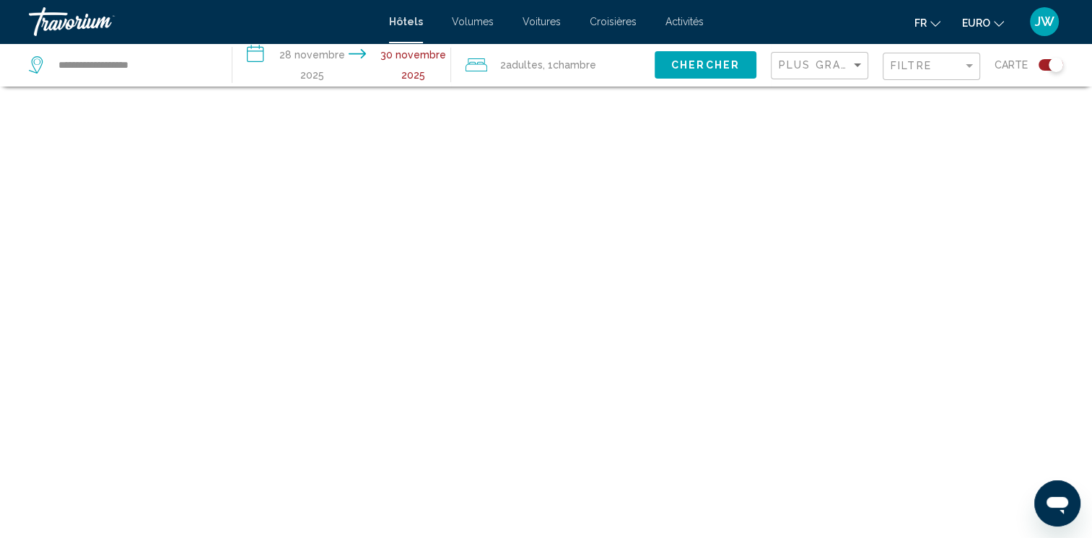
scroll to position [87, 0]
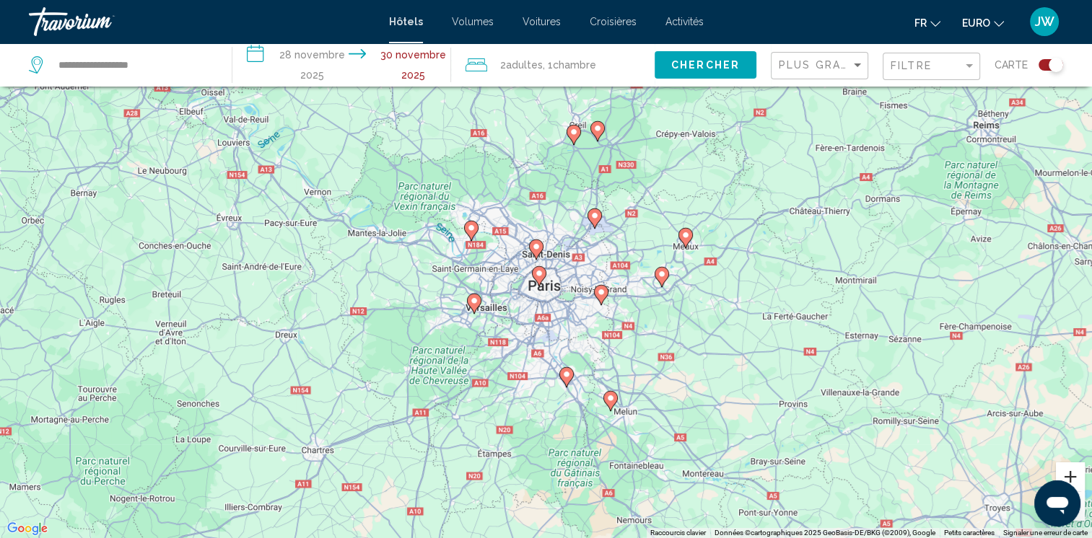
click at [1062, 473] on button "Zoom avant" at bounding box center [1070, 477] width 29 height 29
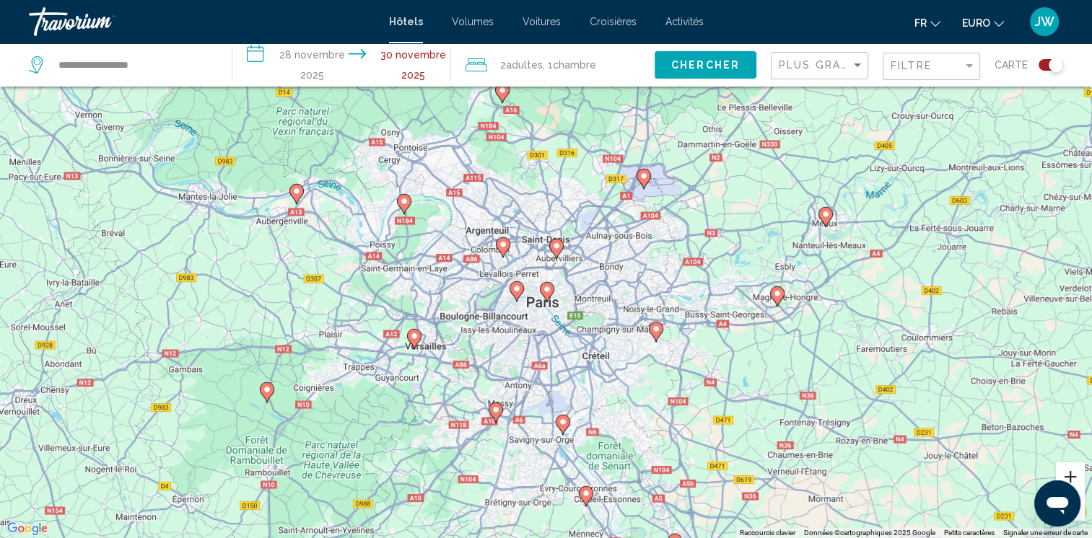
click at [1062, 473] on button "Zoom avant" at bounding box center [1070, 477] width 29 height 29
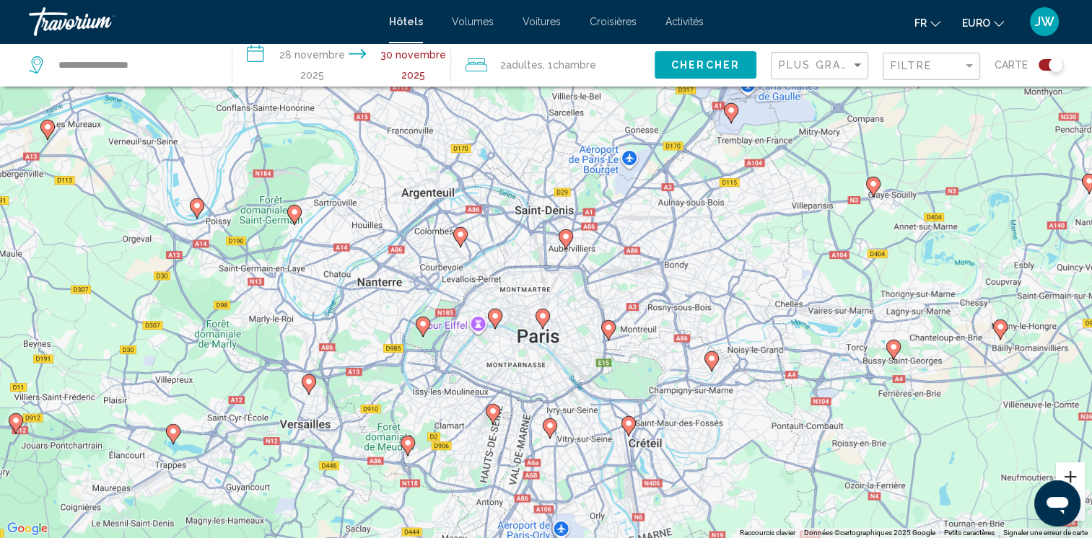
click at [1062, 473] on button "Zoom avant" at bounding box center [1070, 477] width 29 height 29
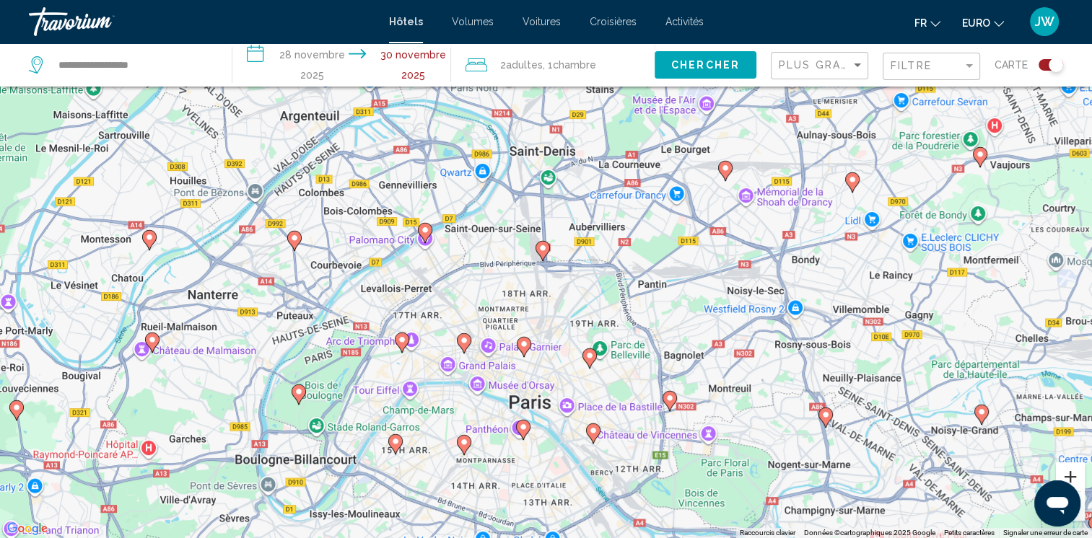
click at [1062, 473] on button "Zoom avant" at bounding box center [1070, 477] width 29 height 29
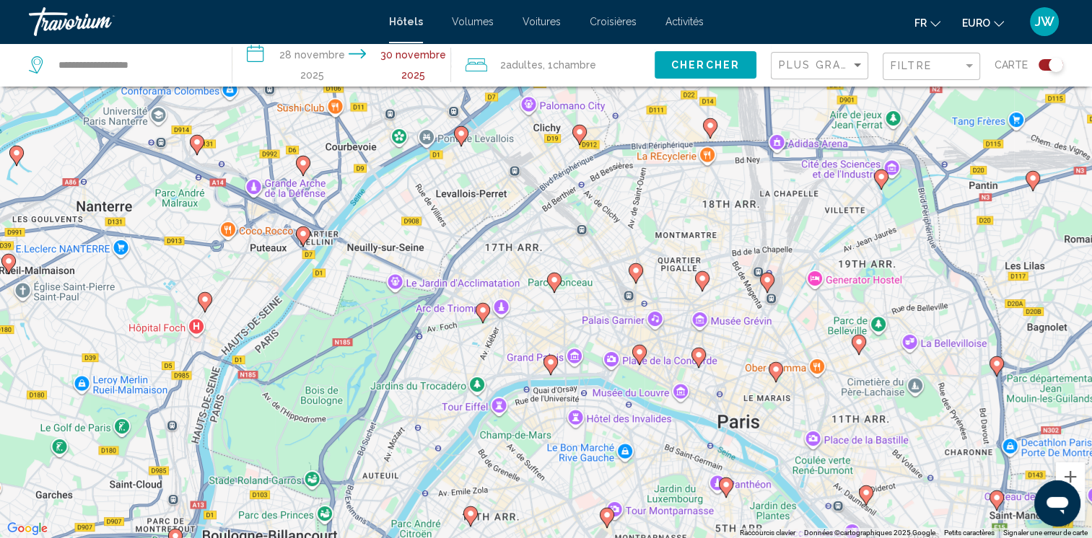
drag, startPoint x: 546, startPoint y: 380, endPoint x: 771, endPoint y: 266, distance: 251.7
click at [771, 266] on div "Pour activer le glissement avec le clavier, appuyez sur Alt + Entrée. Une fois …" at bounding box center [546, 269] width 1092 height 538
click at [1072, 472] on button "Zoom avant" at bounding box center [1070, 477] width 29 height 29
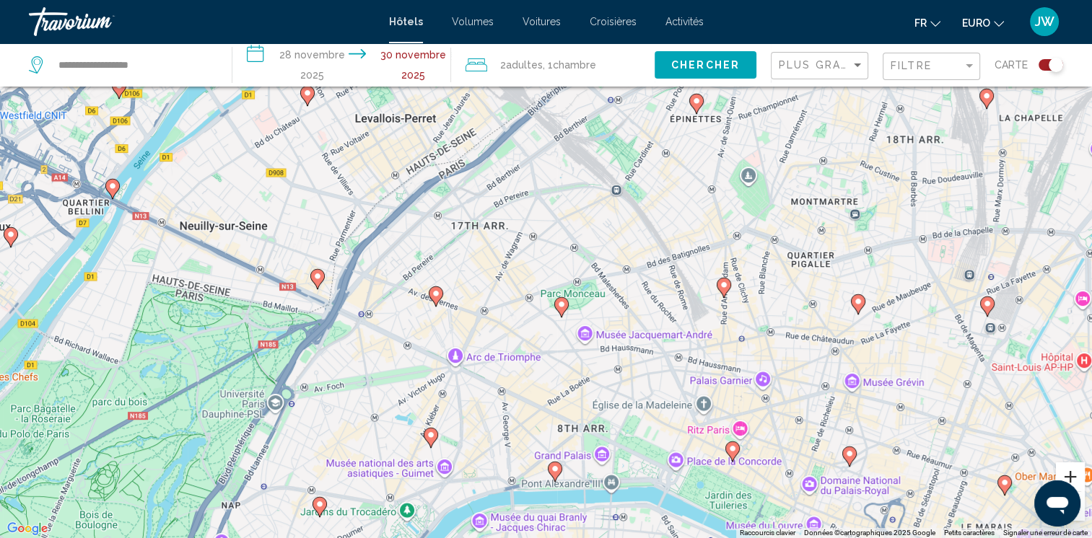
click at [1072, 472] on button "Zoom avant" at bounding box center [1070, 477] width 29 height 29
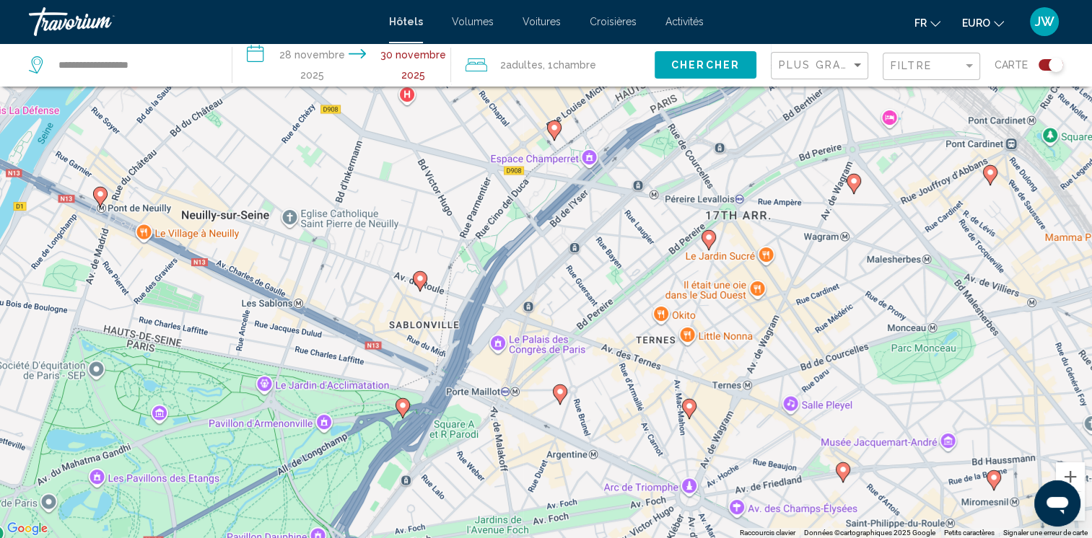
drag, startPoint x: 603, startPoint y: 397, endPoint x: 936, endPoint y: 429, distance: 334.2
click at [936, 429] on div "To activate drag with keyboard, press Alt + Enter. Once in keyboard drag state,…" at bounding box center [546, 269] width 1092 height 538
click at [560, 393] on image "Contenu principal" at bounding box center [560, 391] width 9 height 9
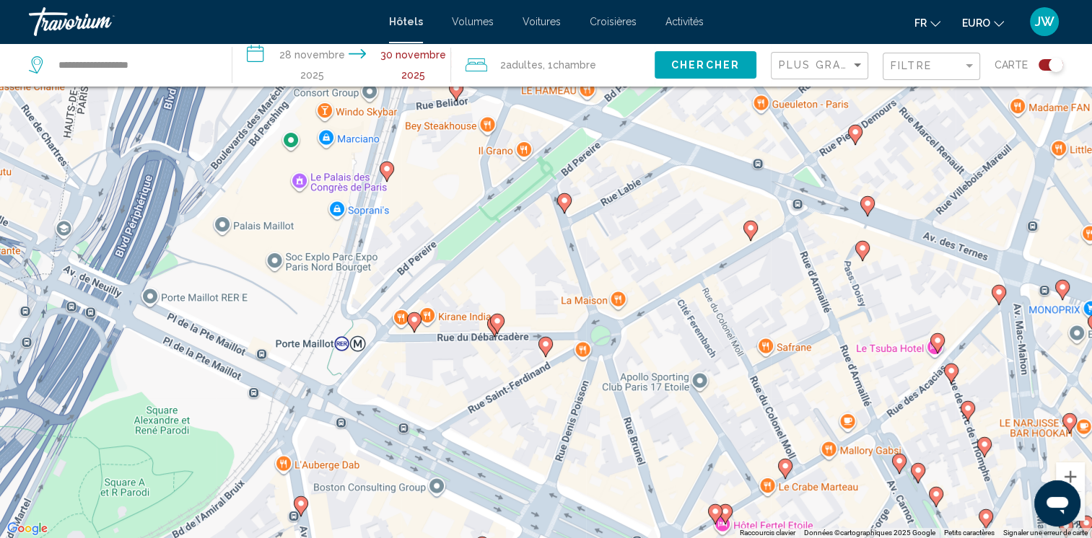
drag, startPoint x: 634, startPoint y: 292, endPoint x: 638, endPoint y: 425, distance: 133.5
click at [638, 425] on div "Pour naviguer, appuyez sur les touches fléchées. To activate drag with keyboard…" at bounding box center [546, 269] width 1092 height 538
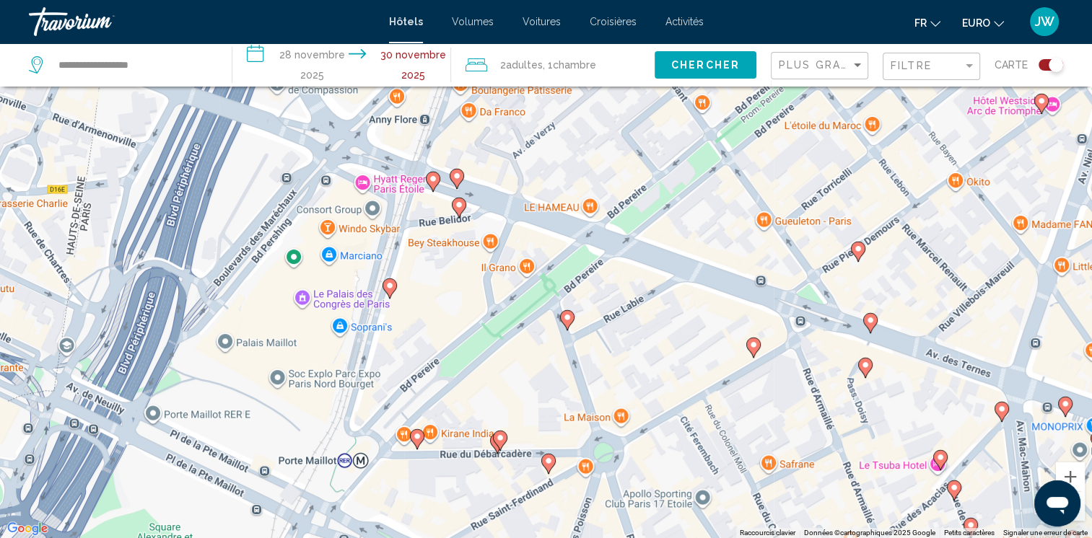
drag, startPoint x: 691, startPoint y: 249, endPoint x: 696, endPoint y: 378, distance: 129.3
click at [696, 378] on div "Pour naviguer, appuyez sur les touches fléchées. To activate drag with keyboard…" at bounding box center [546, 269] width 1092 height 538
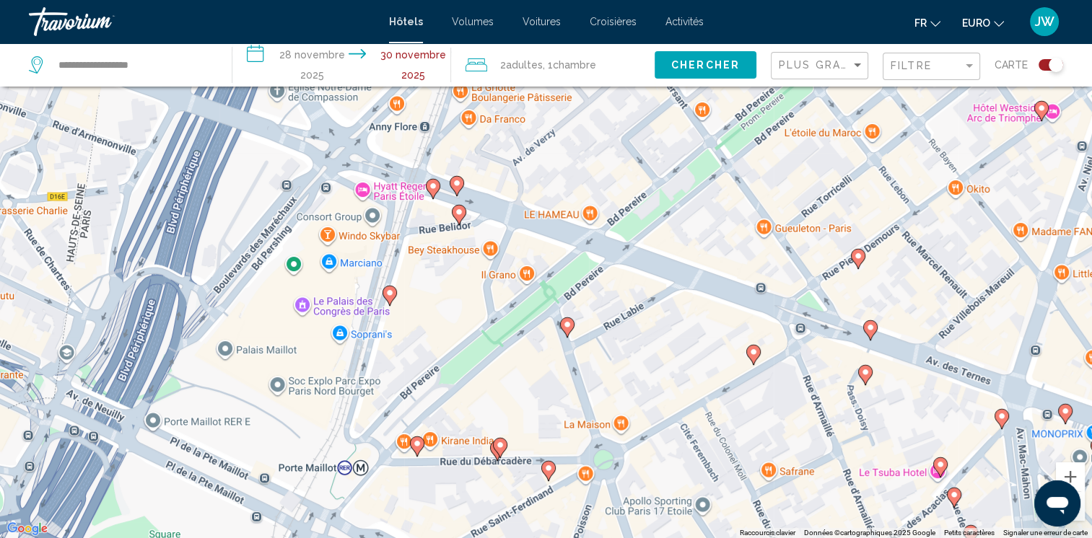
click at [435, 185] on image "Contenu principal" at bounding box center [433, 186] width 9 height 9
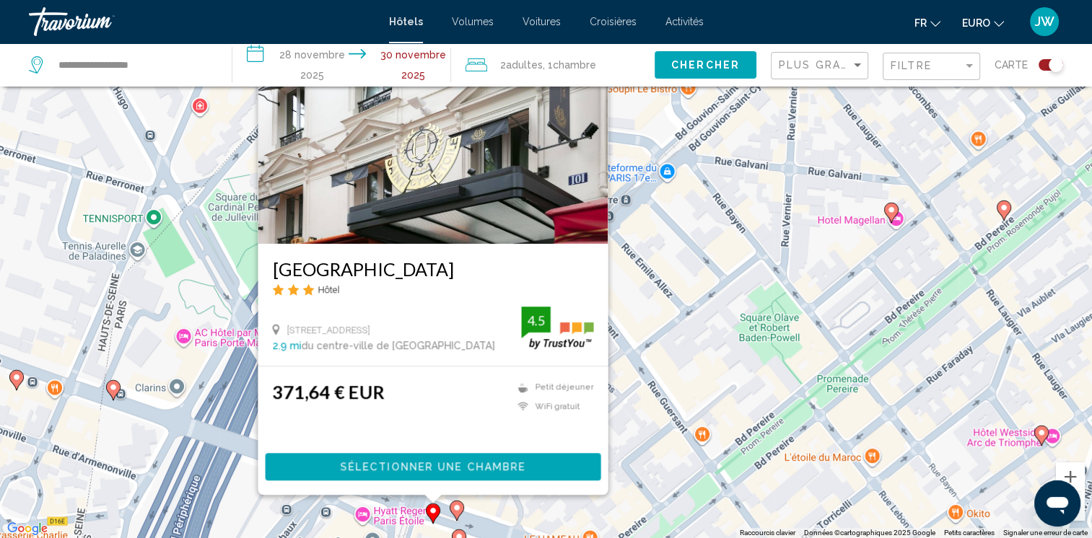
click at [432, 167] on img "Contenu principal" at bounding box center [433, 128] width 350 height 231
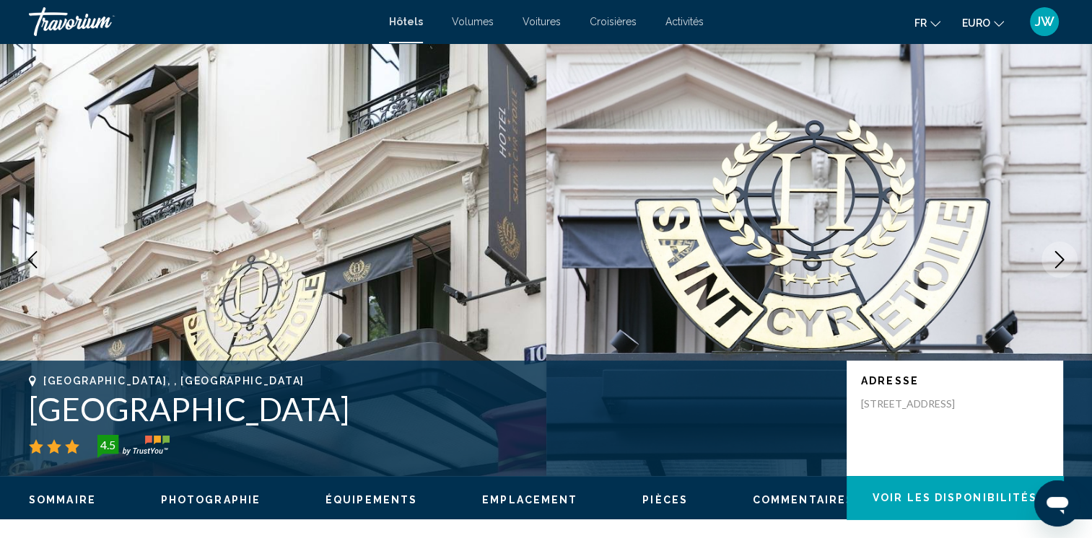
click at [1059, 262] on icon "Image suivante" at bounding box center [1059, 259] width 17 height 17
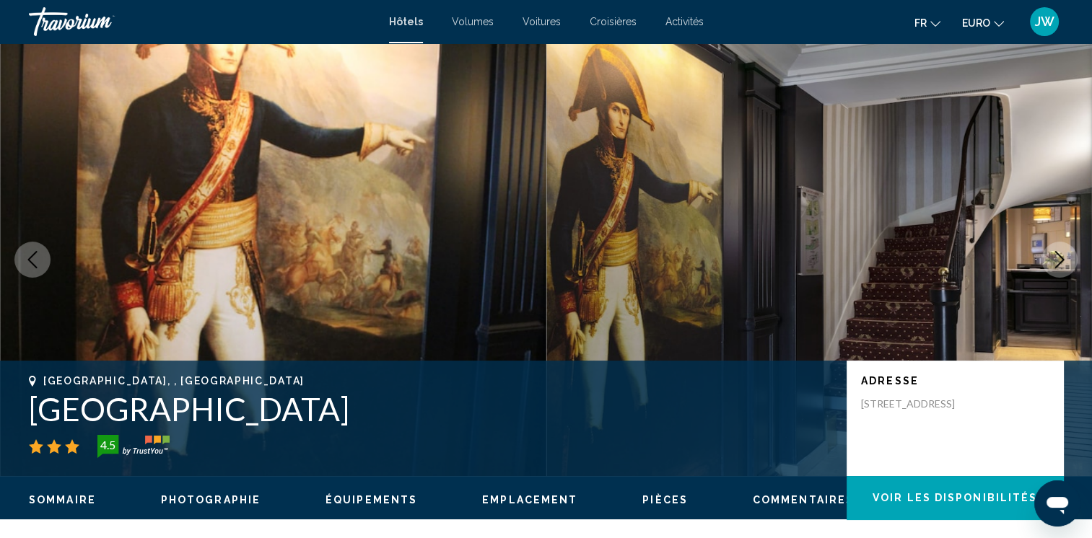
click at [1059, 262] on icon "Image suivante" at bounding box center [1059, 259] width 17 height 17
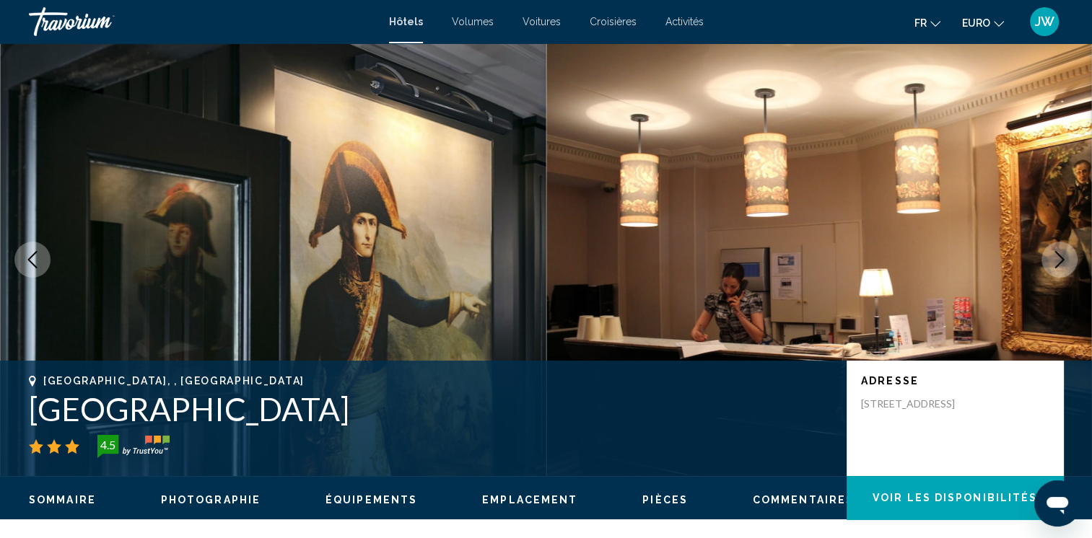
click at [1059, 262] on icon "Image suivante" at bounding box center [1059, 259] width 17 height 17
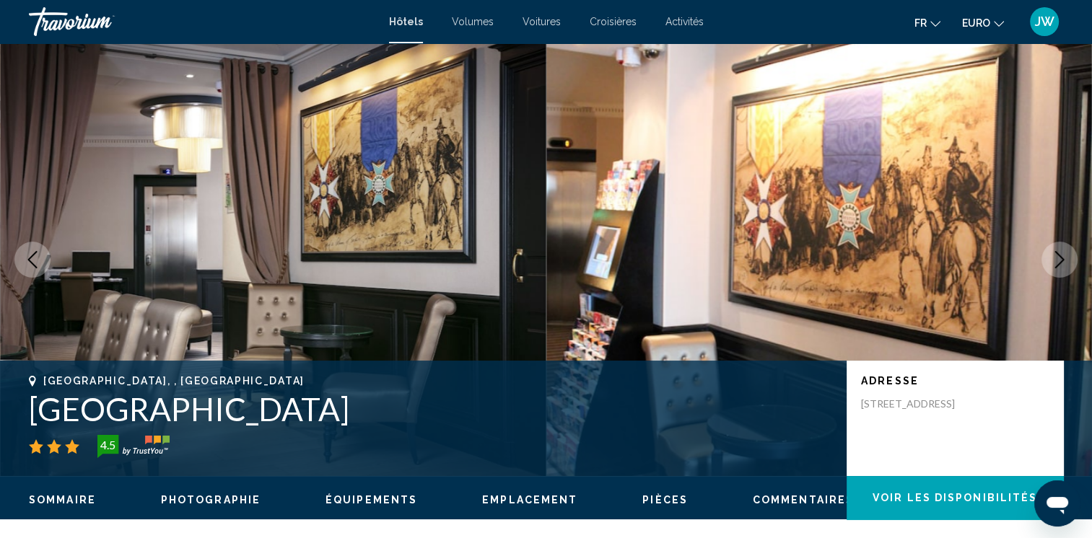
click at [1059, 262] on icon "Image suivante" at bounding box center [1059, 259] width 17 height 17
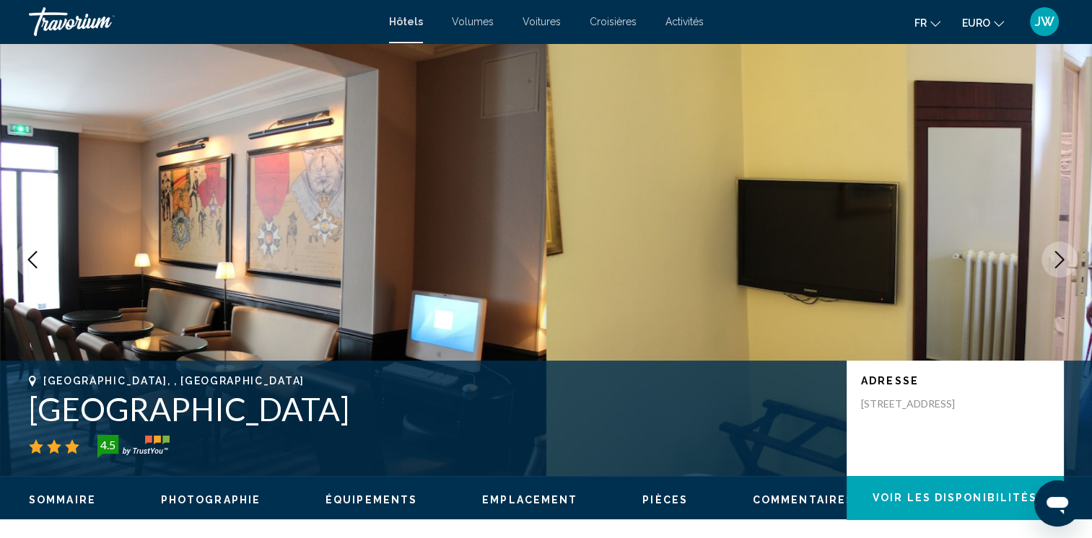
click at [1059, 262] on icon "Image suivante" at bounding box center [1059, 259] width 17 height 17
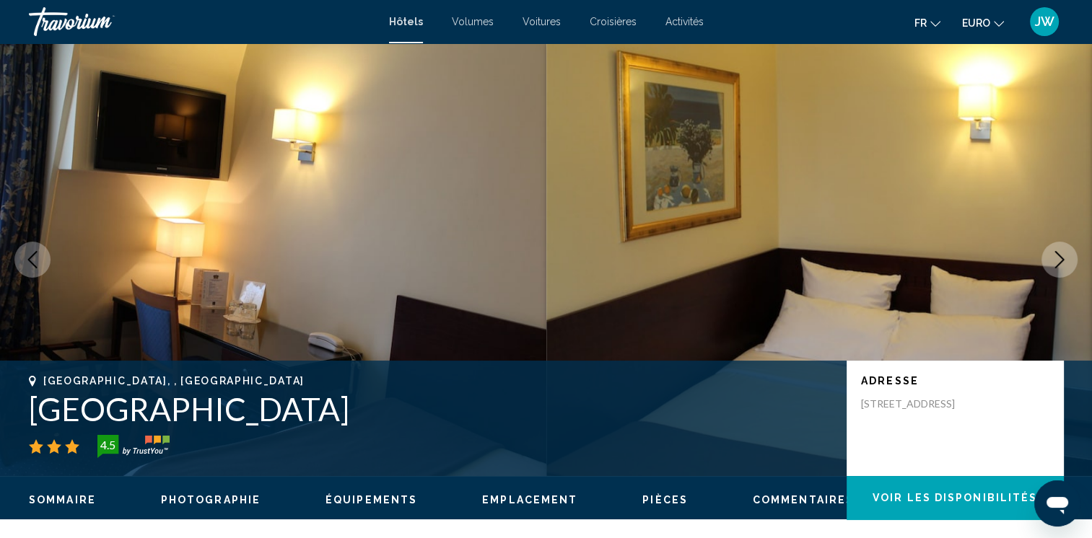
click at [1059, 262] on icon "Image suivante" at bounding box center [1059, 259] width 17 height 17
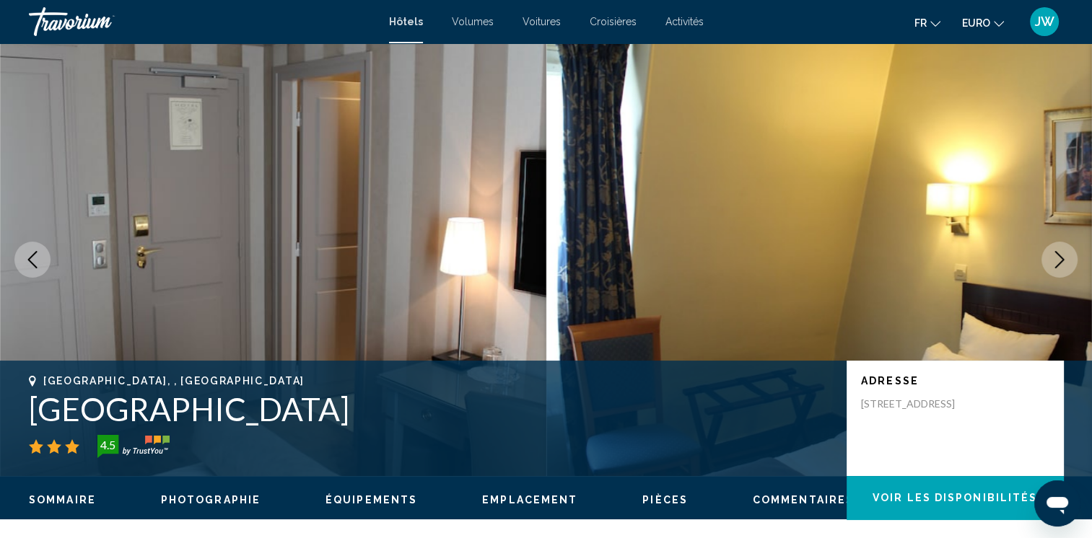
click at [1059, 262] on icon "Image suivante" at bounding box center [1059, 259] width 17 height 17
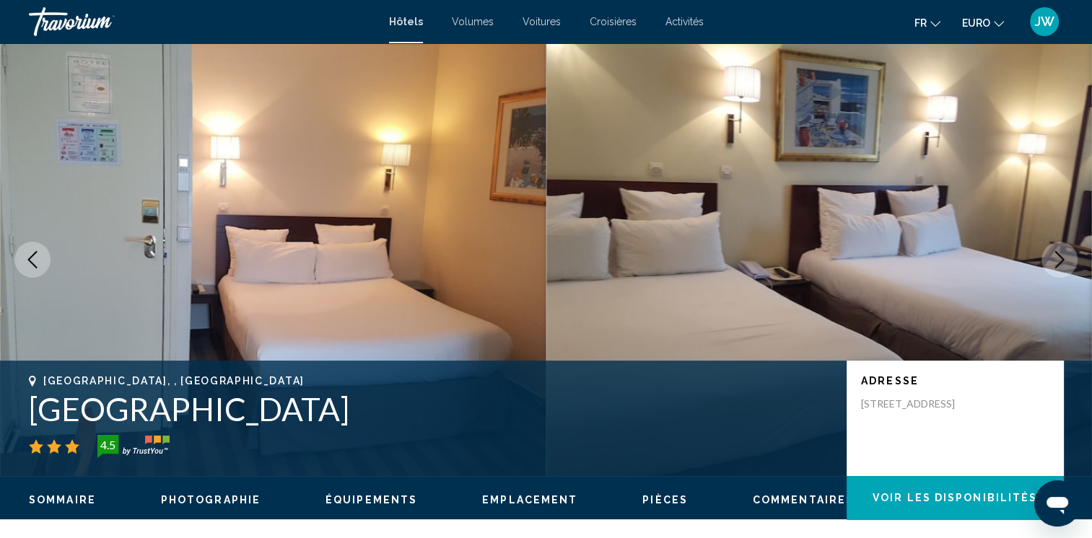
click at [1059, 262] on icon "Image suivante" at bounding box center [1059, 259] width 17 height 17
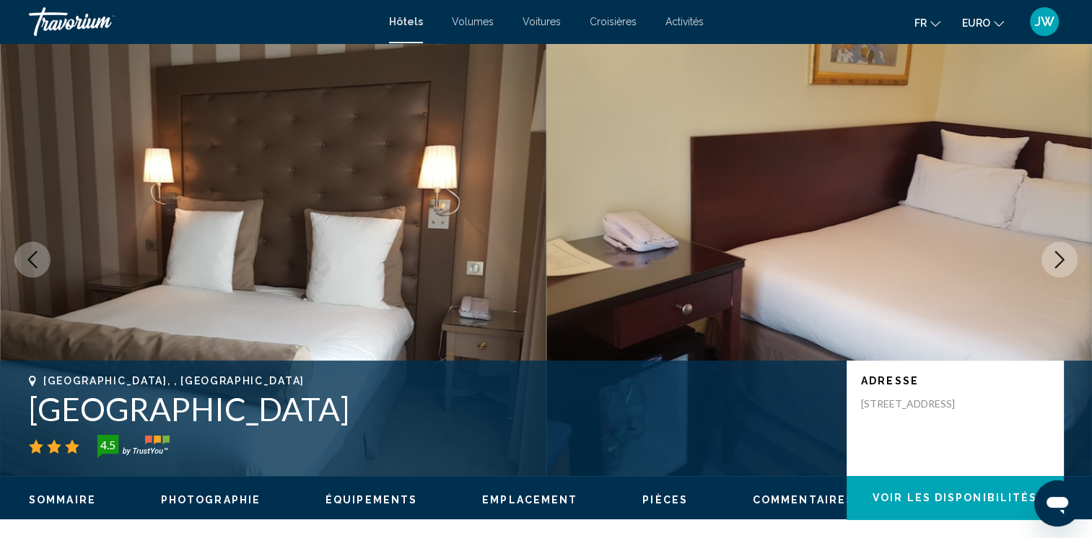
click at [1059, 262] on icon "Image suivante" at bounding box center [1059, 259] width 17 height 17
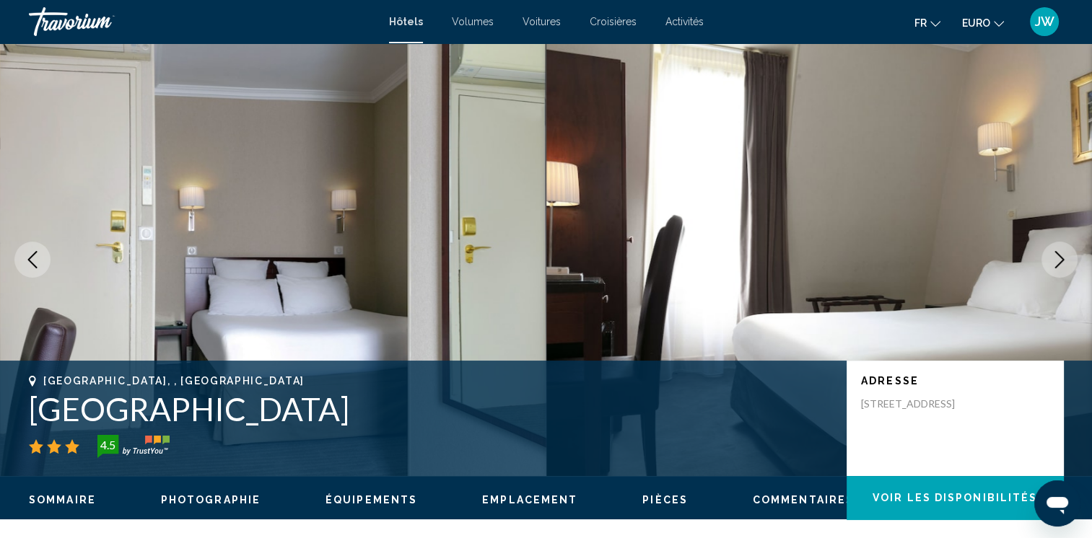
click at [1059, 262] on icon "Image suivante" at bounding box center [1059, 259] width 17 height 17
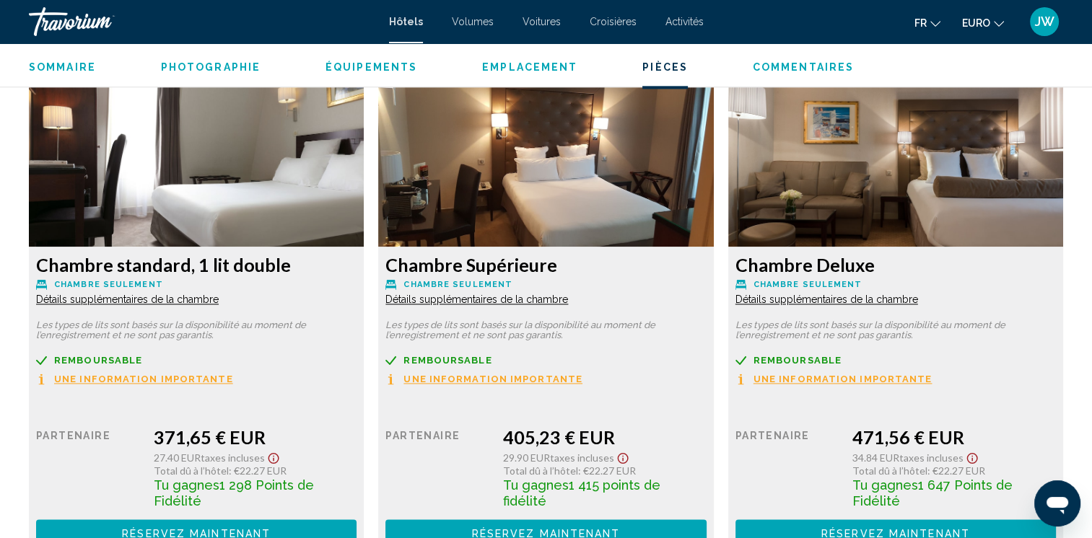
scroll to position [1921, 0]
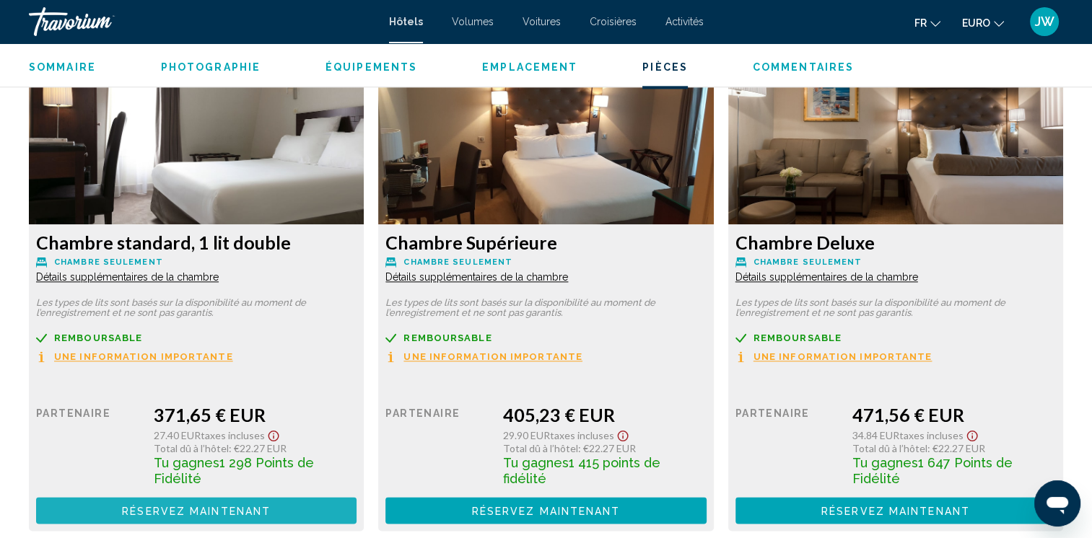
click at [195, 506] on span "Réservez maintenant" at bounding box center [196, 511] width 149 height 12
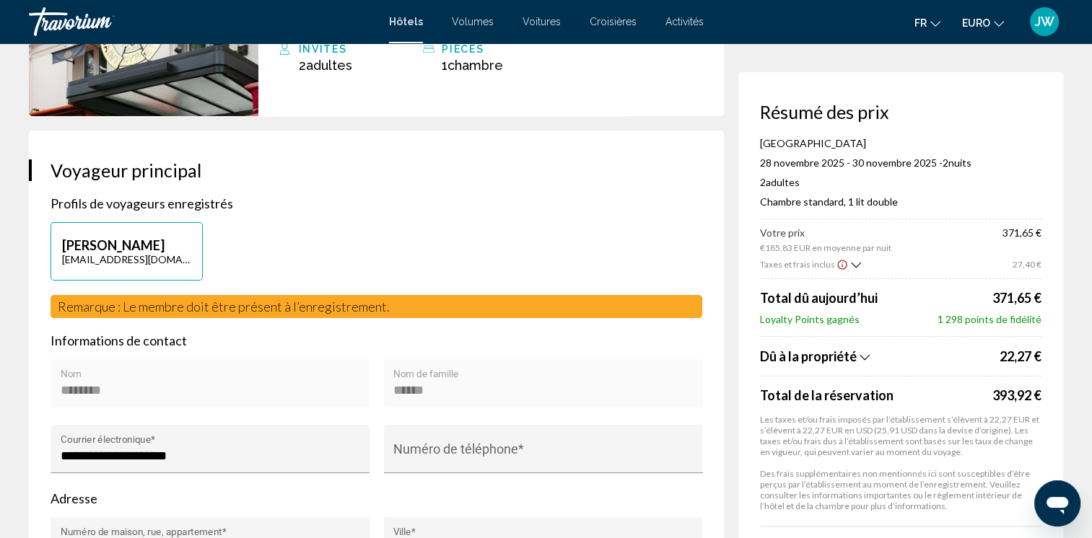
scroll to position [231, 0]
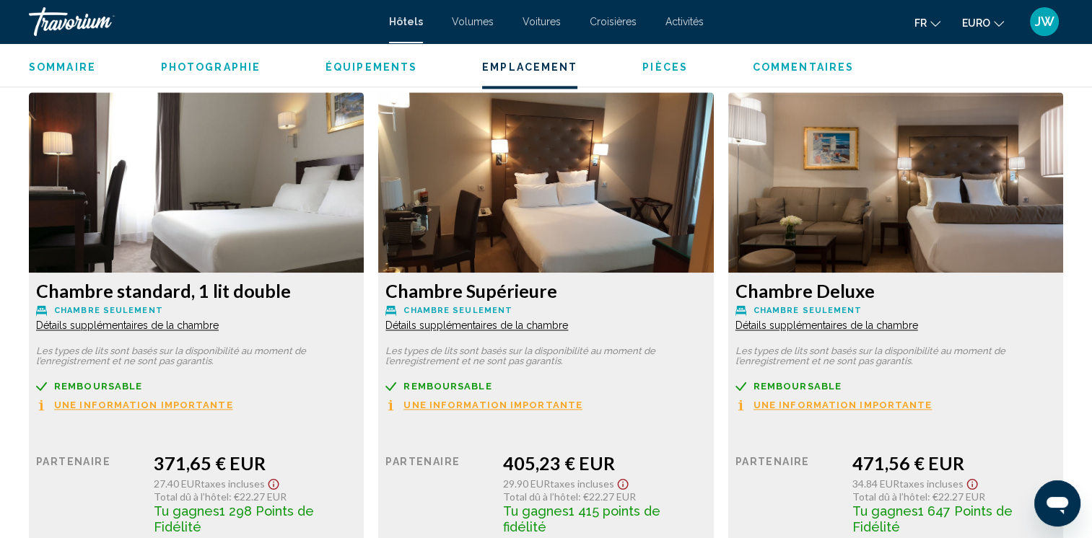
scroll to position [1102, 0]
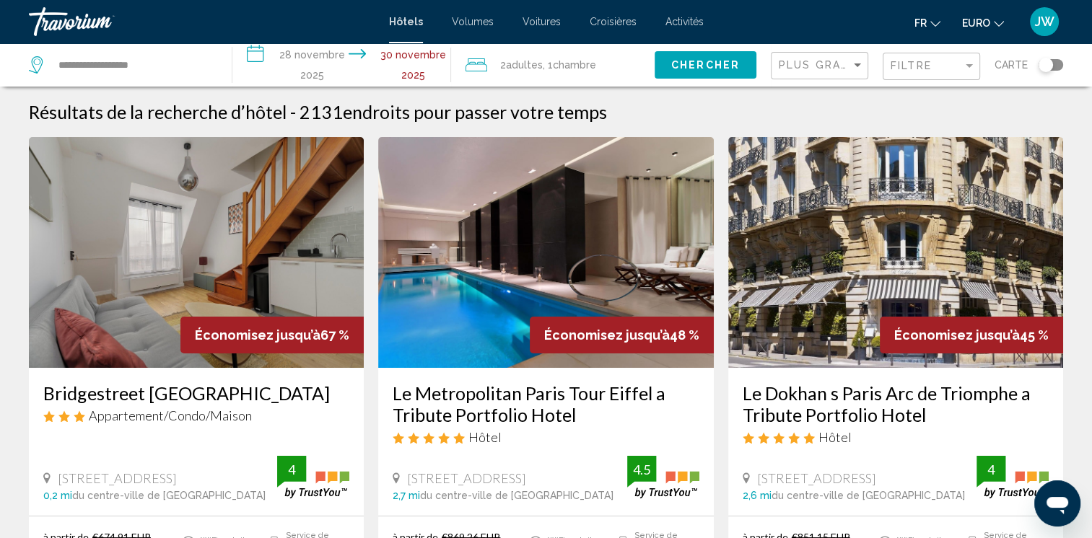
click at [1051, 68] on div "Basculer la carte" at bounding box center [1045, 65] width 14 height 14
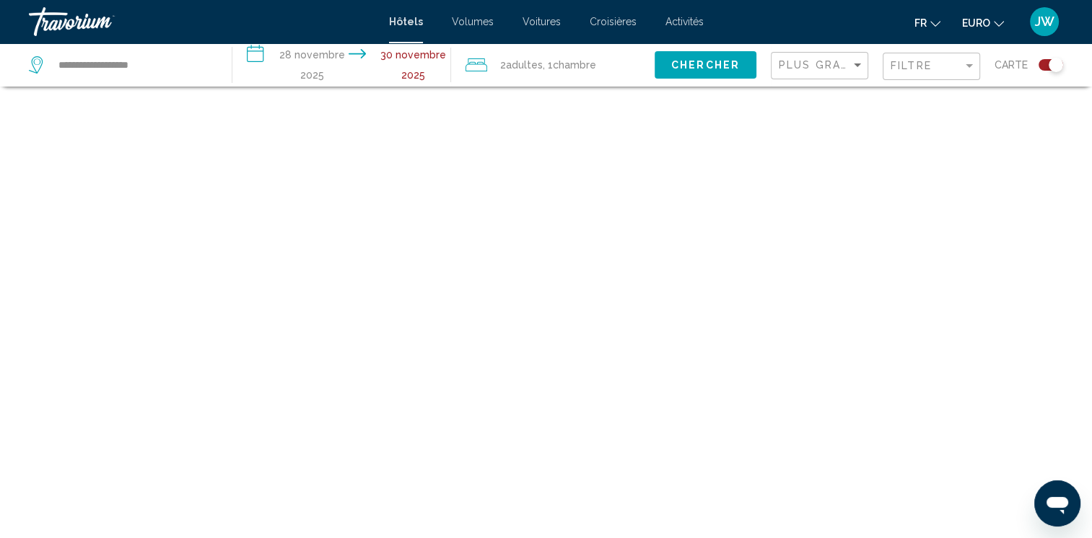
scroll to position [87, 0]
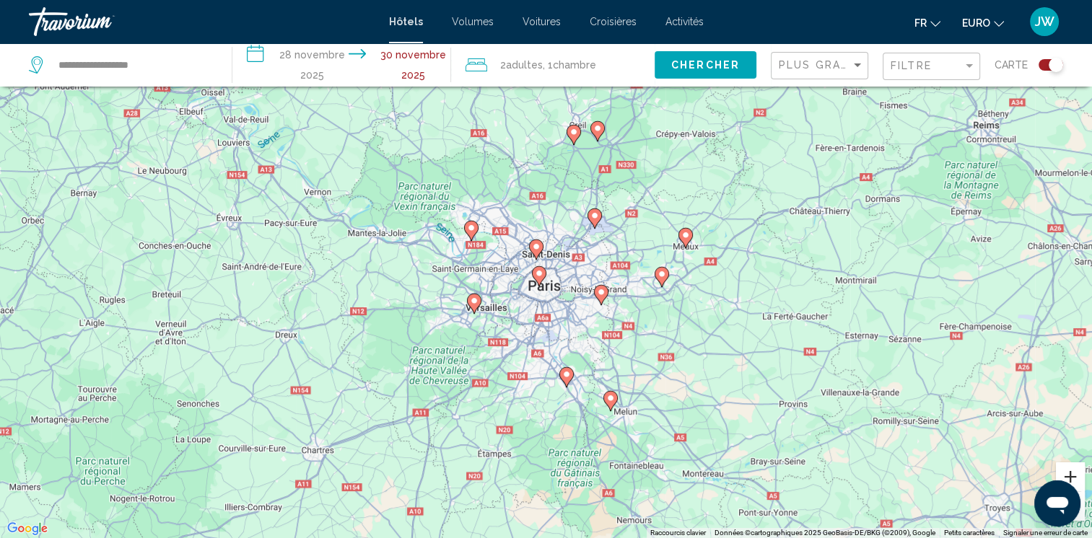
click at [1071, 468] on button "Zoom avant" at bounding box center [1070, 477] width 29 height 29
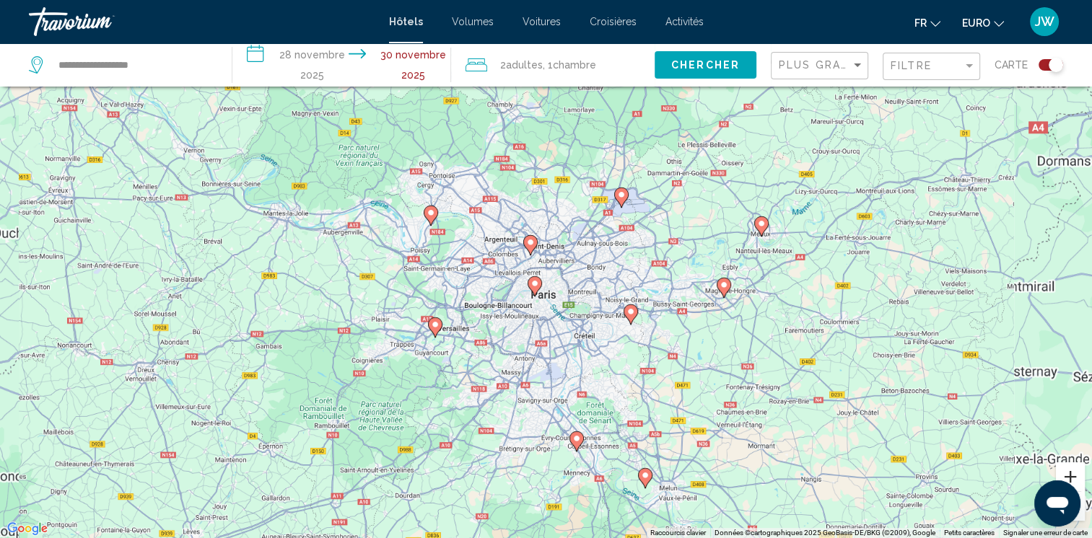
click at [1071, 468] on button "Zoom avant" at bounding box center [1070, 477] width 29 height 29
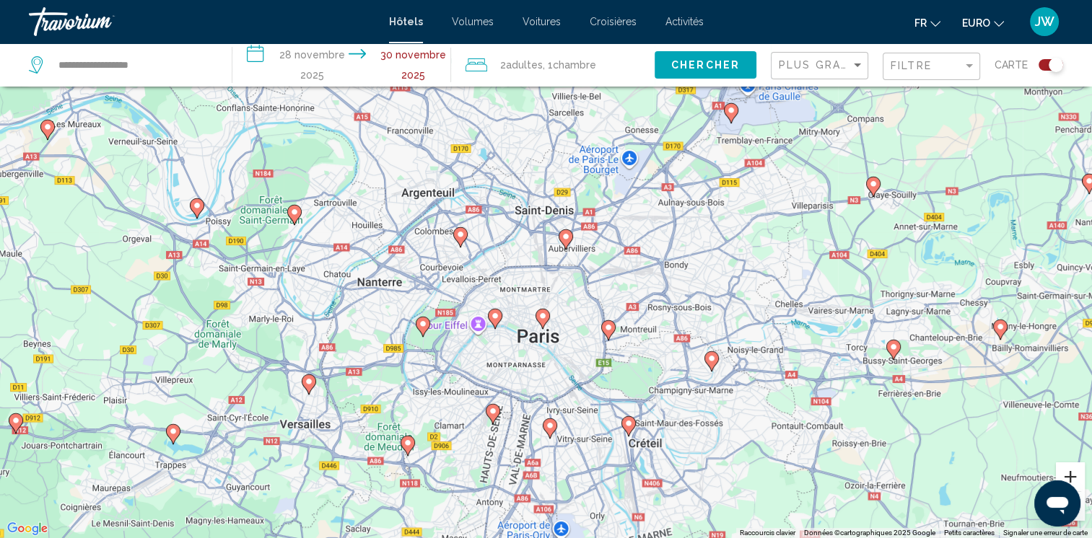
click at [1071, 468] on button "Zoom avant" at bounding box center [1070, 477] width 29 height 29
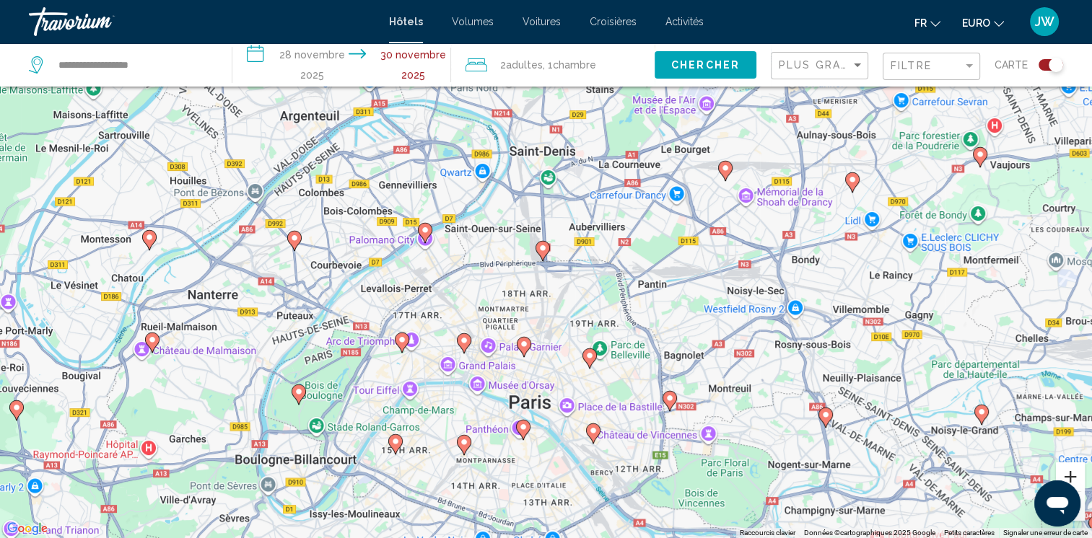
click at [1071, 468] on button "Zoom avant" at bounding box center [1070, 477] width 29 height 29
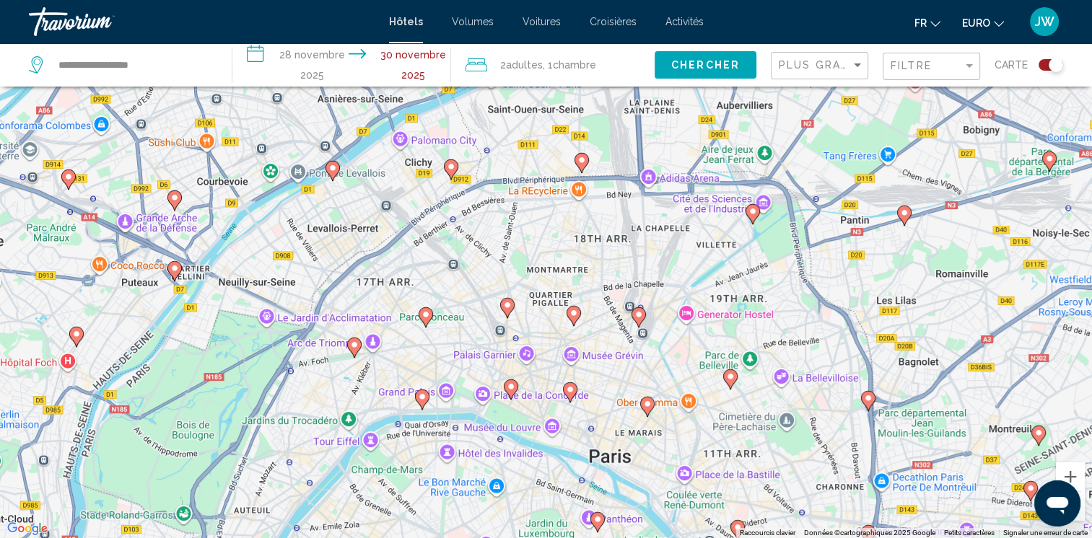
drag, startPoint x: 571, startPoint y: 439, endPoint x: 694, endPoint y: 363, distance: 145.2
click at [694, 363] on div "Pour activer le glissement avec le clavier, appuyez sur Alt + Entrée. Une fois …" at bounding box center [546, 269] width 1092 height 538
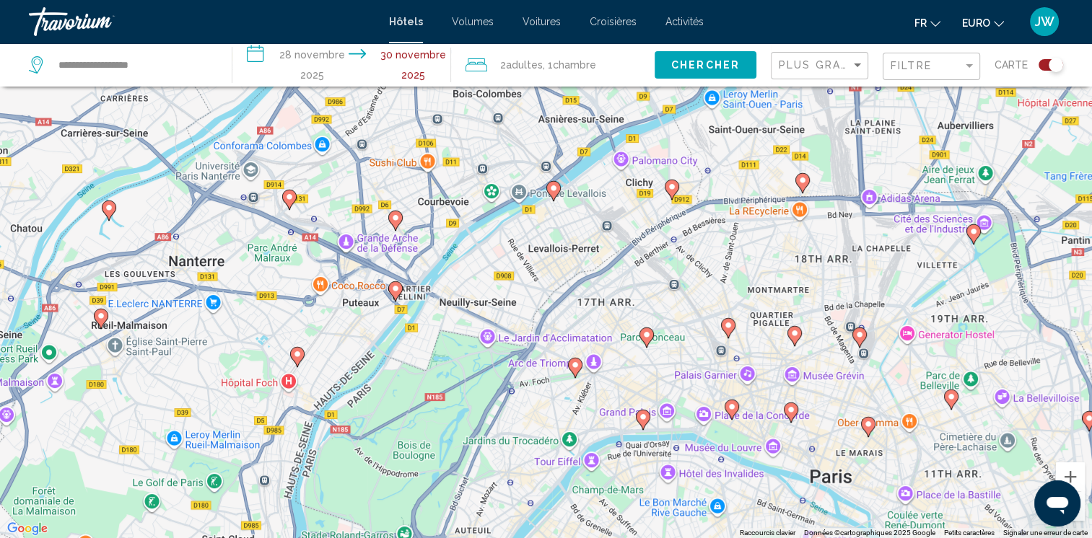
drag, startPoint x: 499, startPoint y: 370, endPoint x: 693, endPoint y: 387, distance: 194.1
click at [693, 387] on div "To activate drag with keyboard, press Alt + Enter. Once in keyboard drag state,…" at bounding box center [546, 269] width 1092 height 538
click at [1074, 478] on button "Zoom avant" at bounding box center [1070, 477] width 29 height 29
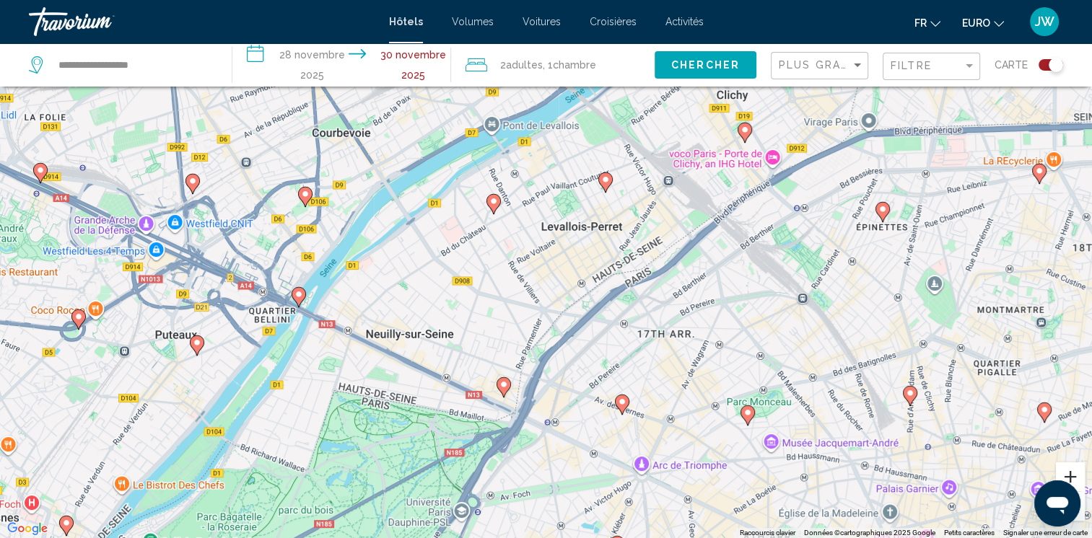
click at [1074, 478] on button "Zoom avant" at bounding box center [1070, 477] width 29 height 29
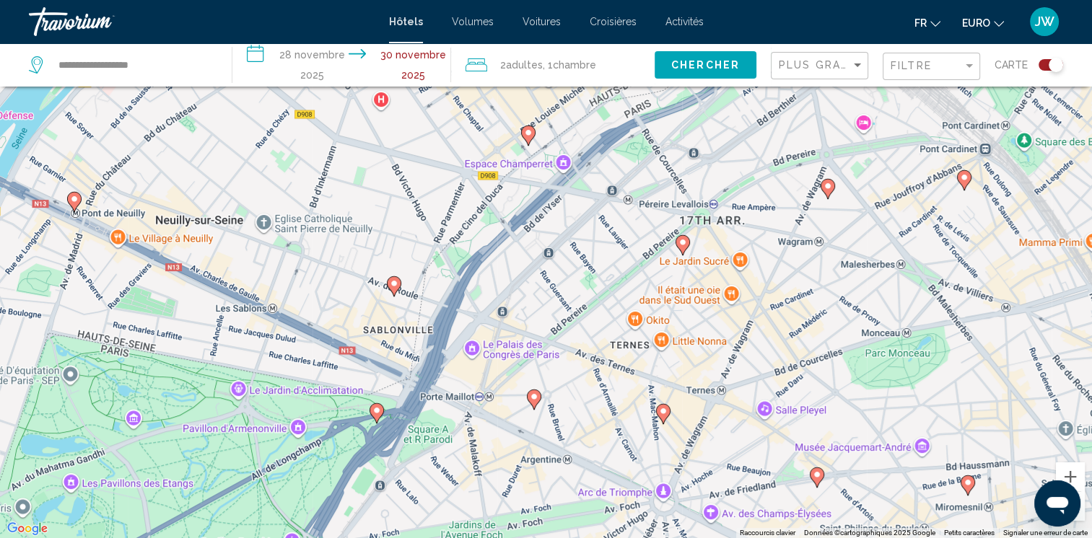
drag, startPoint x: 785, startPoint y: 460, endPoint x: 708, endPoint y: 276, distance: 200.2
click at [708, 276] on div "To activate drag with keyboard, press Alt + Enter. Once in keyboard drag state,…" at bounding box center [546, 269] width 1092 height 538
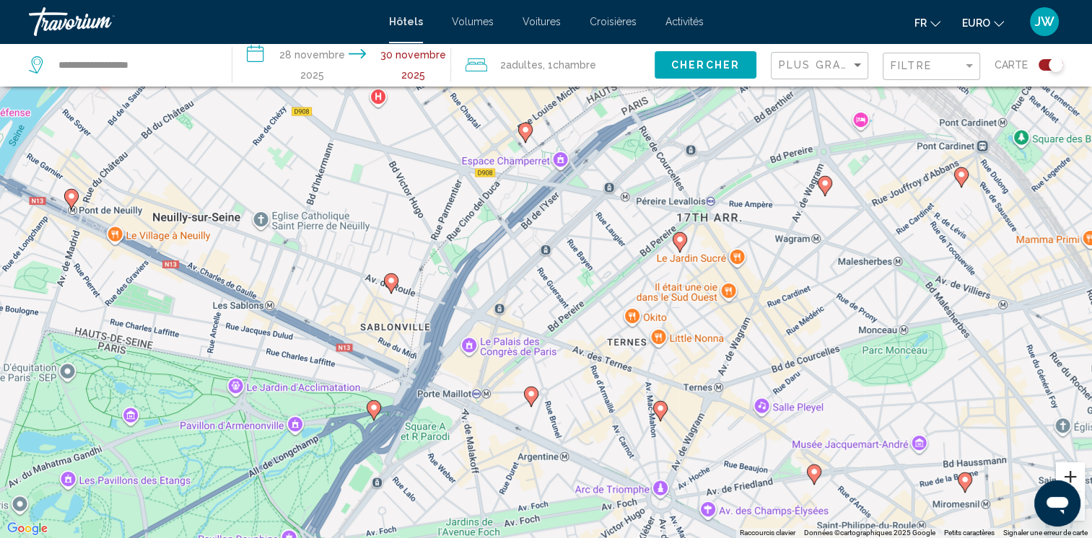
click at [1067, 479] on button "Zoom avant" at bounding box center [1070, 477] width 29 height 29
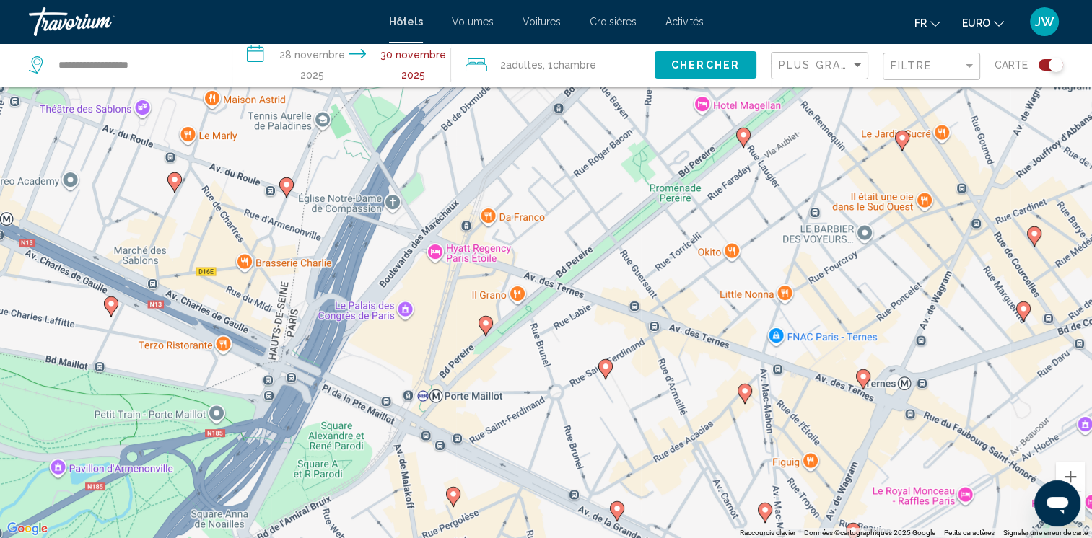
drag, startPoint x: 710, startPoint y: 442, endPoint x: 726, endPoint y: 313, distance: 129.4
click at [726, 313] on div "To activate drag with keyboard, press Alt + Enter. Once in keyboard drag state,…" at bounding box center [546, 269] width 1092 height 538
click at [1077, 479] on button "Zoom avant" at bounding box center [1070, 477] width 29 height 29
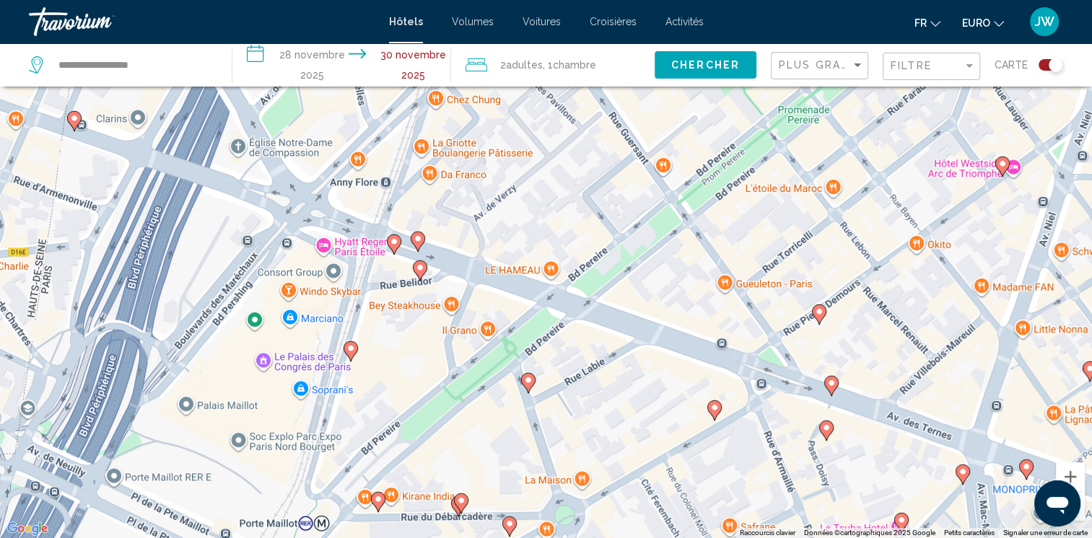
click at [418, 241] on image "Contenu principal" at bounding box center [417, 238] width 9 height 9
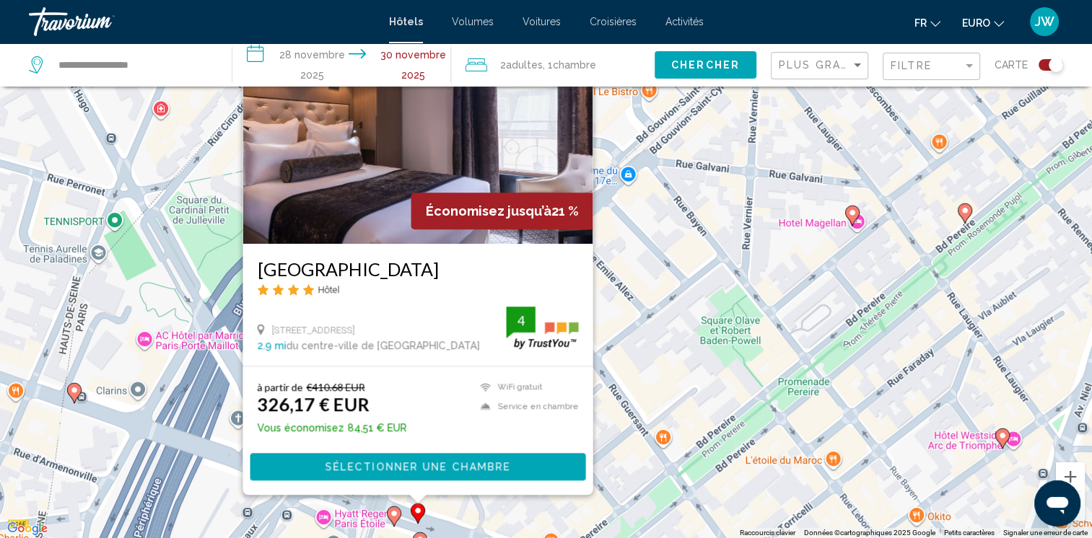
click at [364, 158] on img "Contenu principal" at bounding box center [417, 128] width 350 height 231
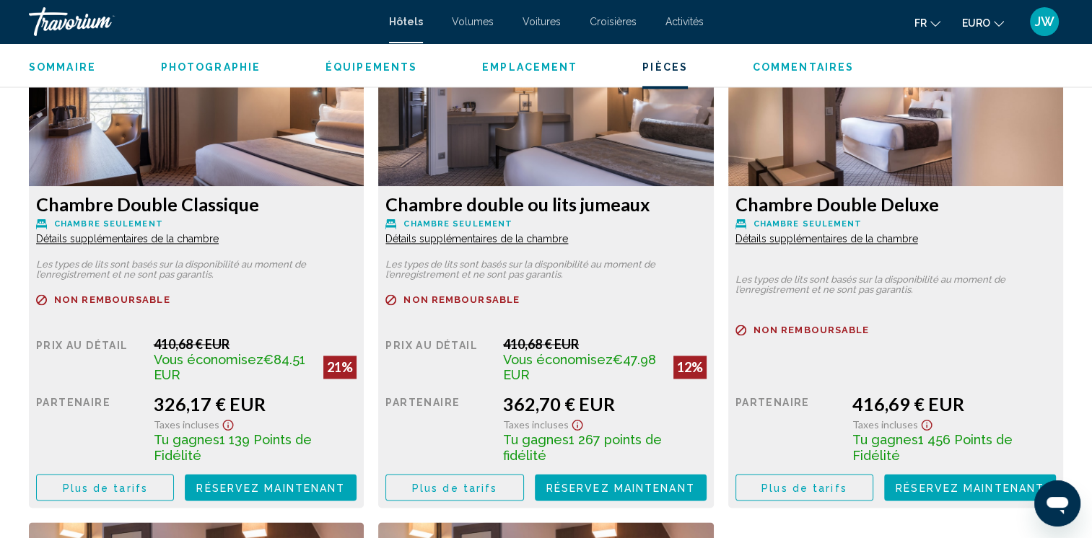
scroll to position [2040, 0]
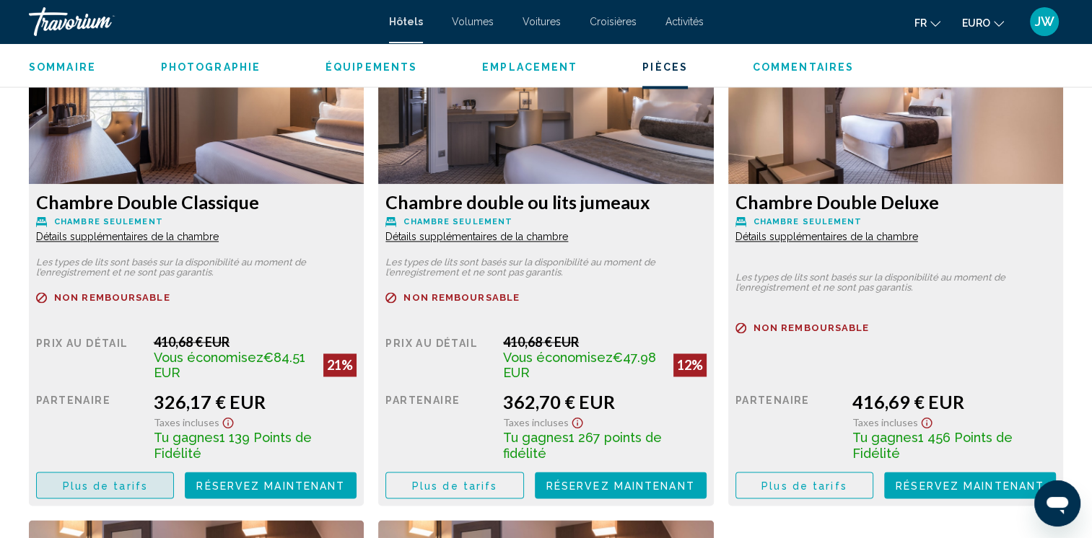
click at [123, 480] on span "Plus de tarifs" at bounding box center [105, 486] width 85 height 12
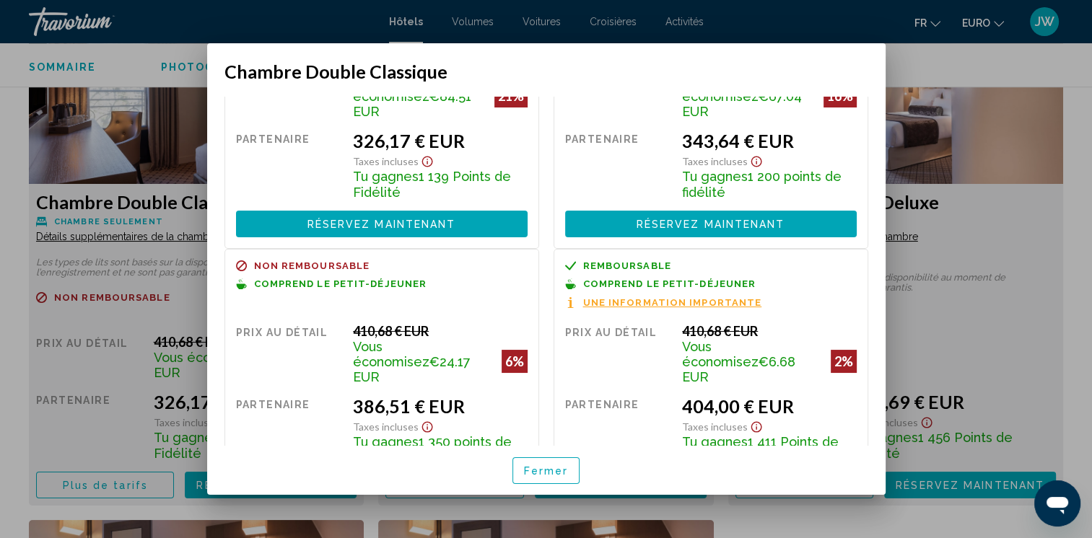
scroll to position [165, 0]
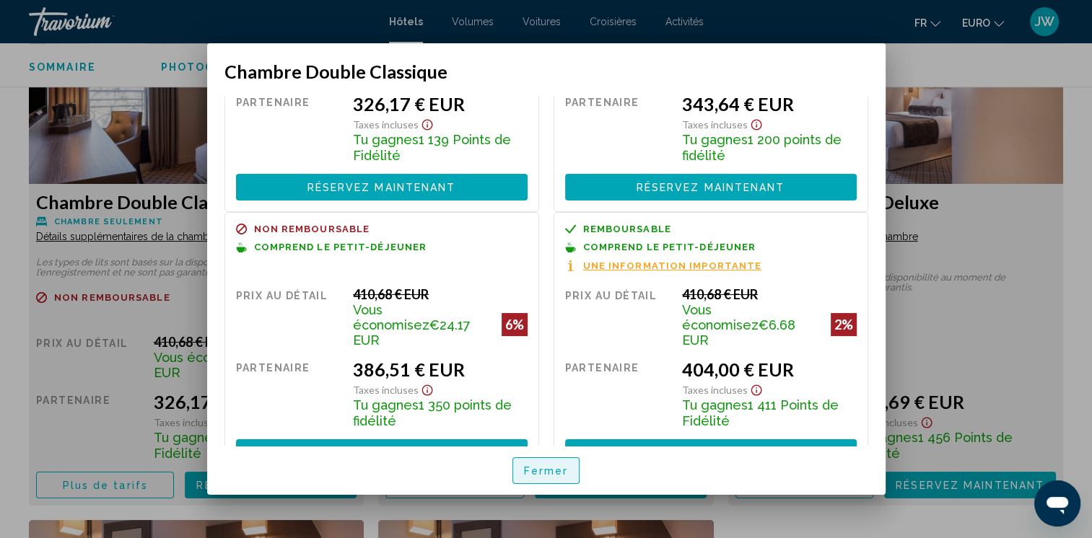
click at [554, 475] on span "Fermer" at bounding box center [546, 471] width 45 height 12
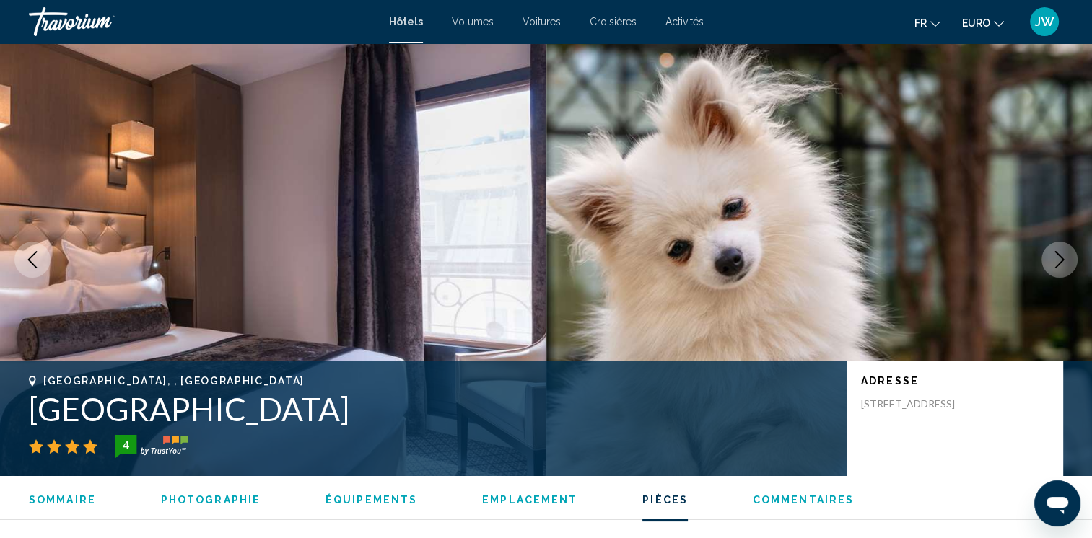
scroll to position [2040, 0]
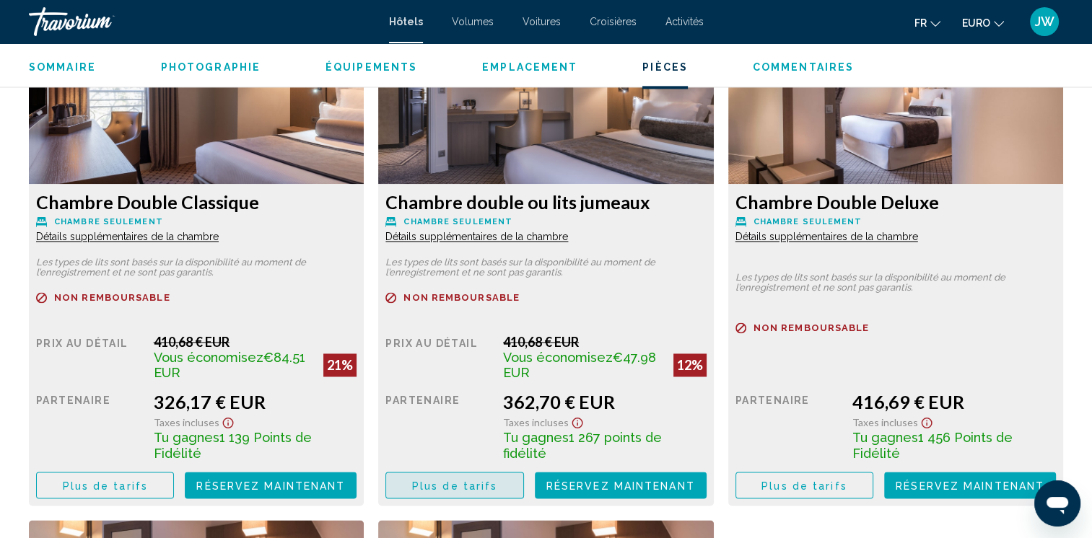
click at [476, 480] on span "Plus de tarifs" at bounding box center [454, 486] width 85 height 12
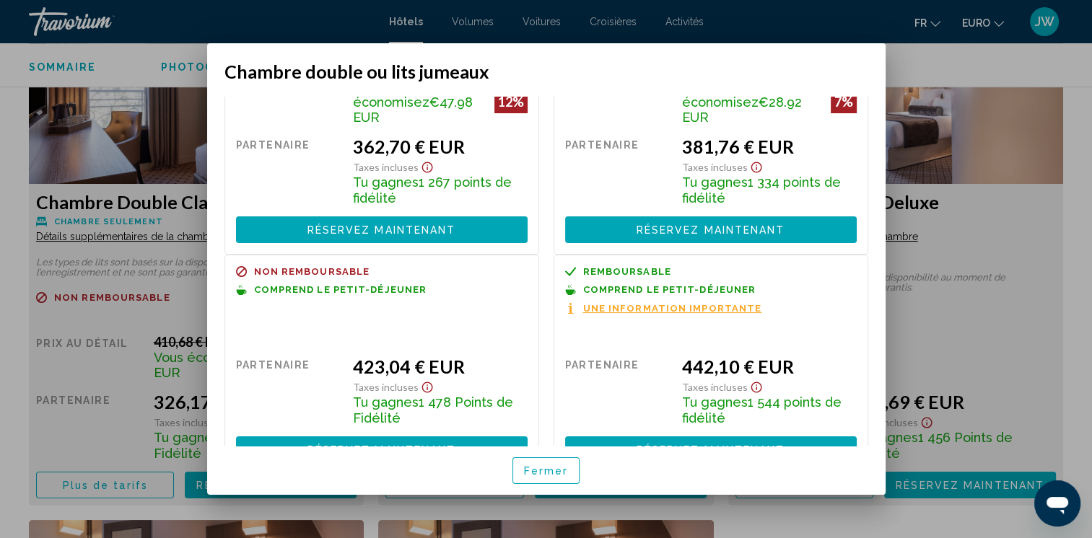
scroll to position [134, 0]
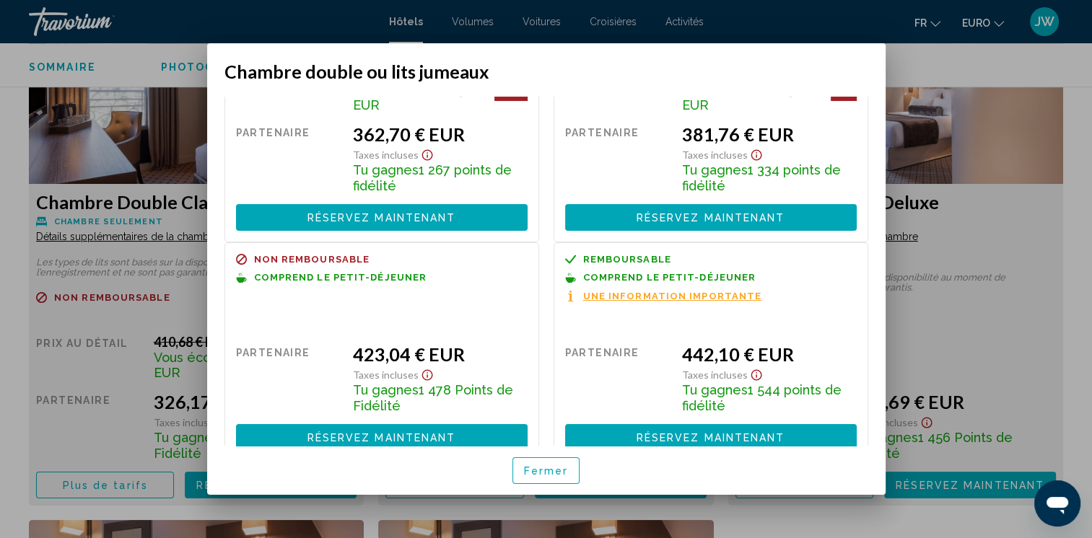
drag, startPoint x: 548, startPoint y: 486, endPoint x: 564, endPoint y: 470, distance: 23.0
click at [564, 470] on div "Fermer" at bounding box center [546, 470] width 644 height 49
click at [564, 470] on span "Fermer" at bounding box center [546, 471] width 45 height 12
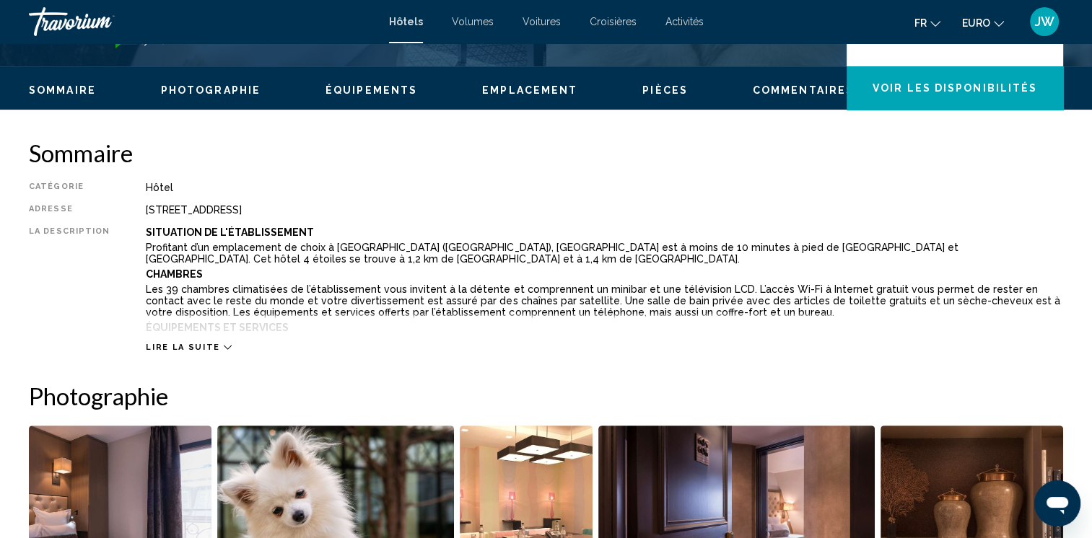
scroll to position [327, 0]
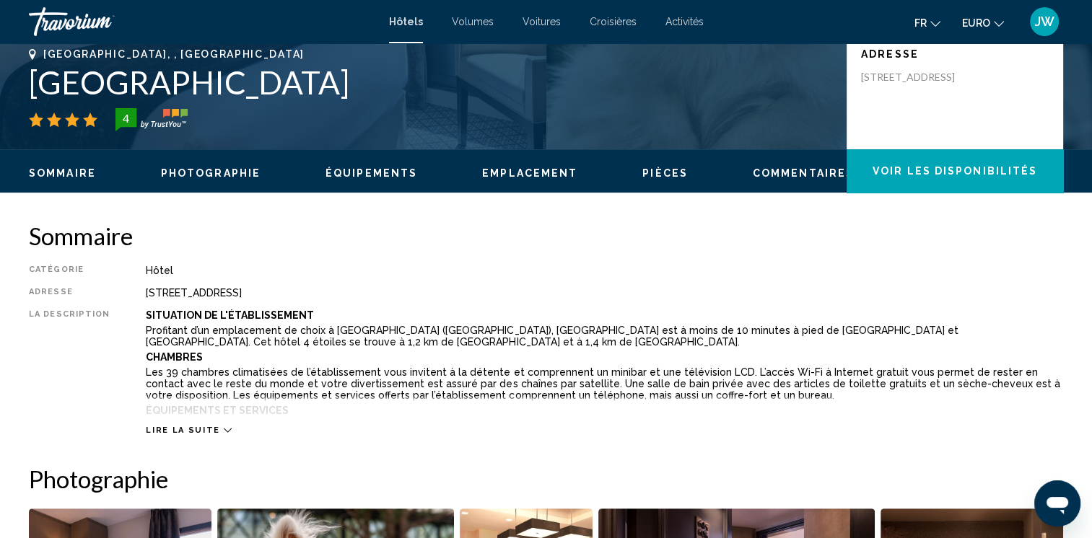
click at [194, 432] on span "Lire la suite" at bounding box center [183, 430] width 74 height 9
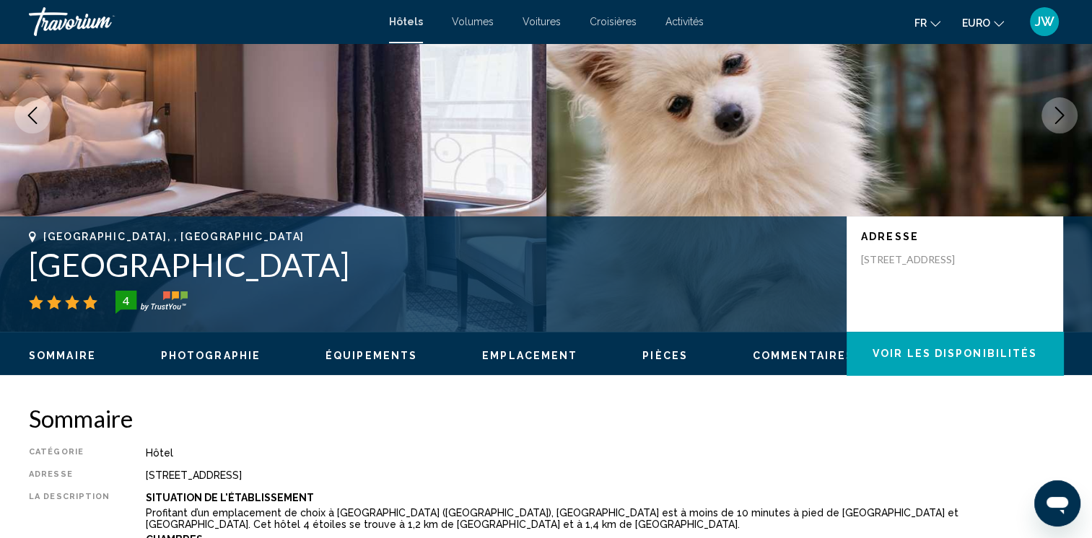
scroll to position [46, 0]
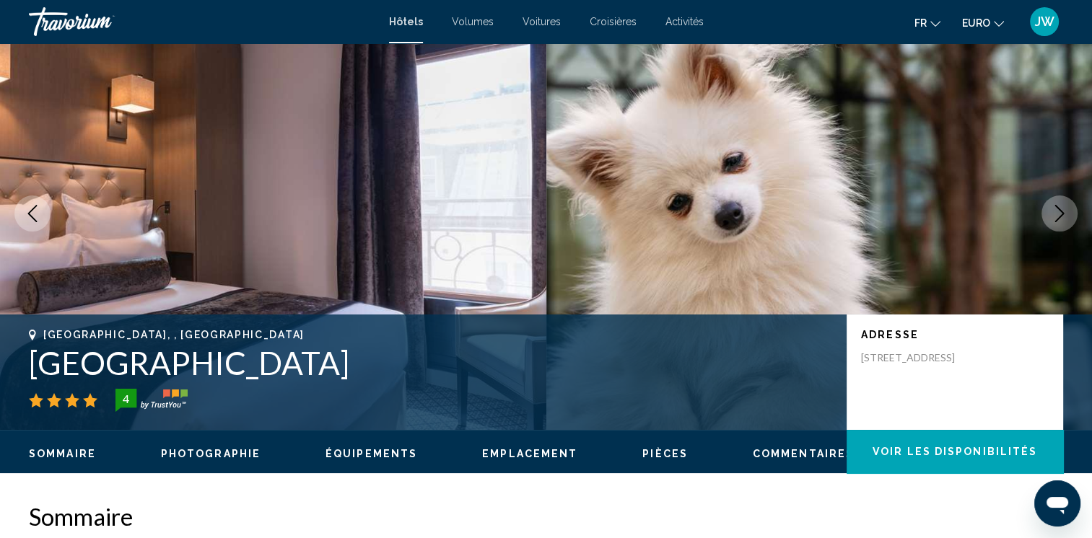
click at [1058, 205] on icon "Image suivante" at bounding box center [1059, 213] width 17 height 17
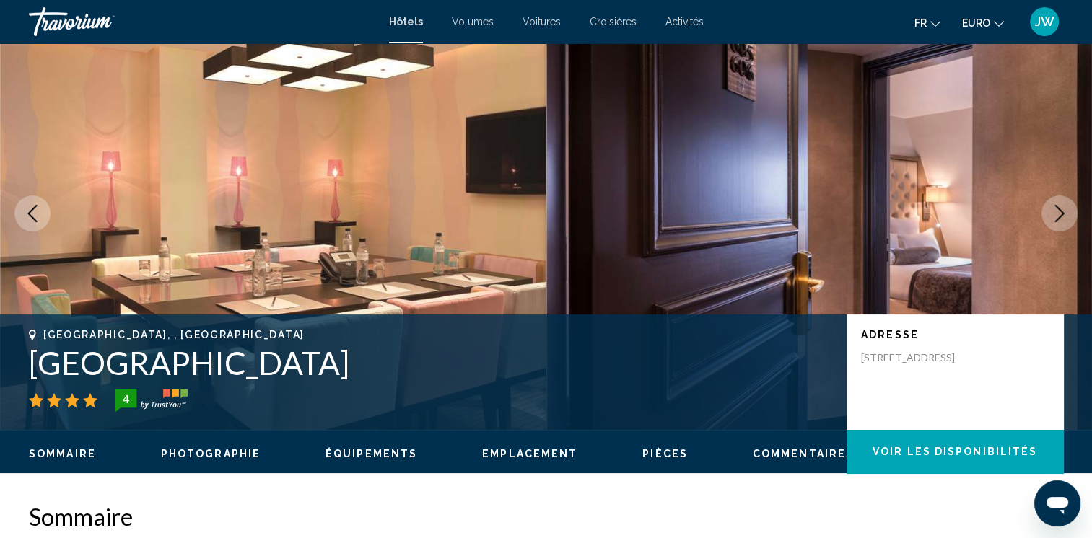
click at [1058, 205] on icon "Image suivante" at bounding box center [1059, 213] width 17 height 17
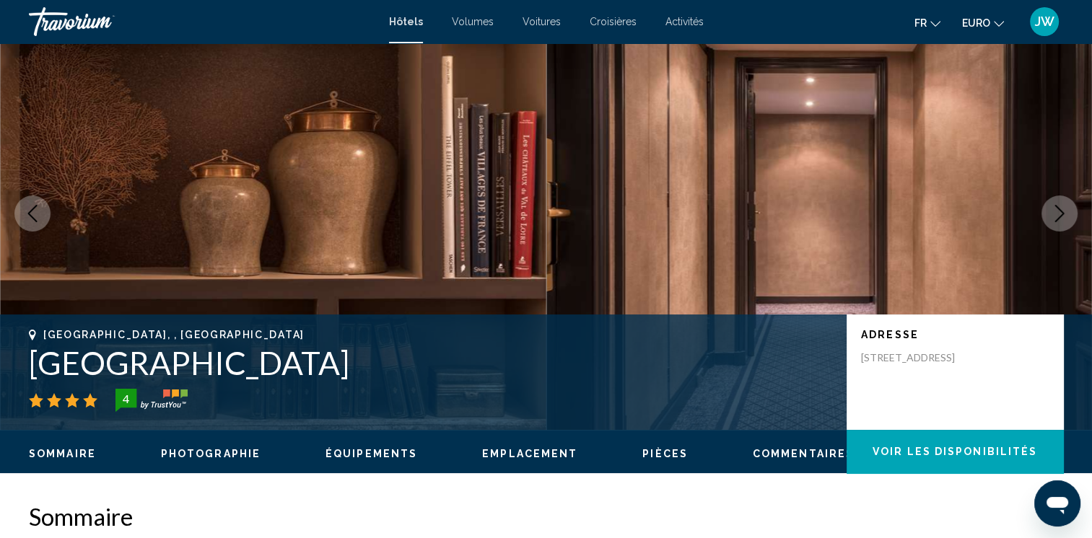
click at [1058, 205] on icon "Image suivante" at bounding box center [1059, 213] width 17 height 17
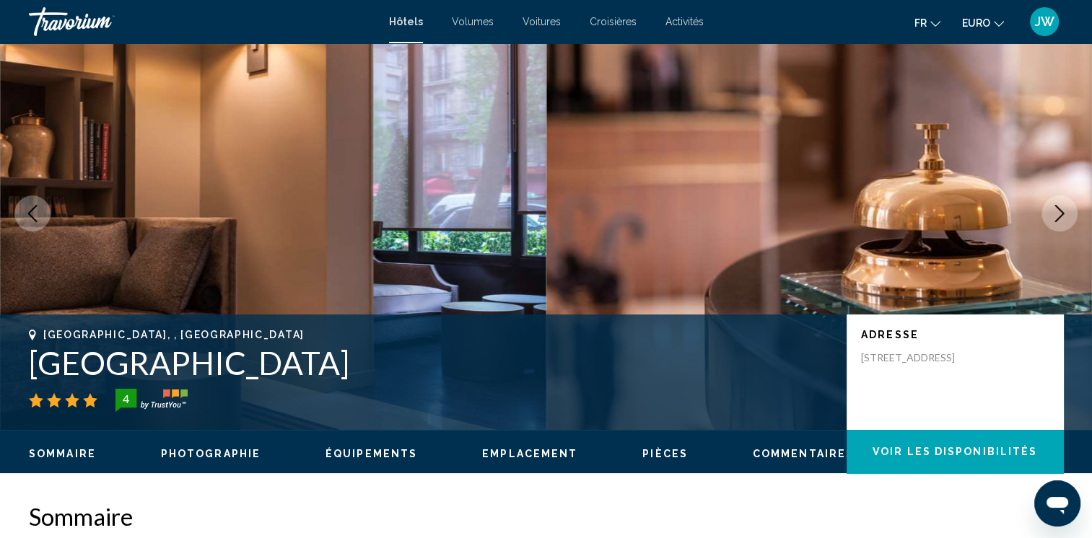
click at [1058, 205] on icon "Image suivante" at bounding box center [1059, 213] width 17 height 17
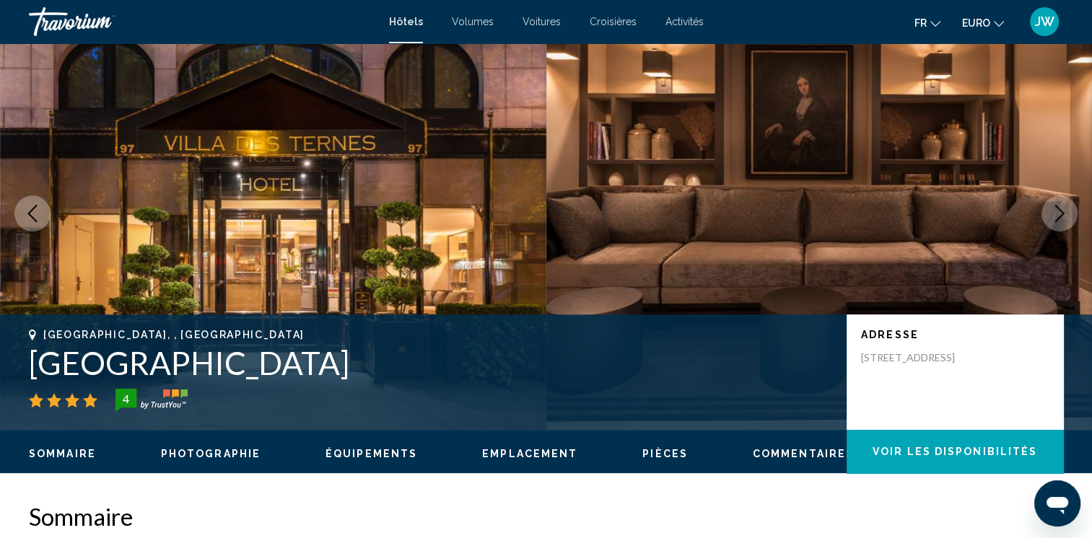
click at [1058, 205] on icon "Image suivante" at bounding box center [1059, 213] width 17 height 17
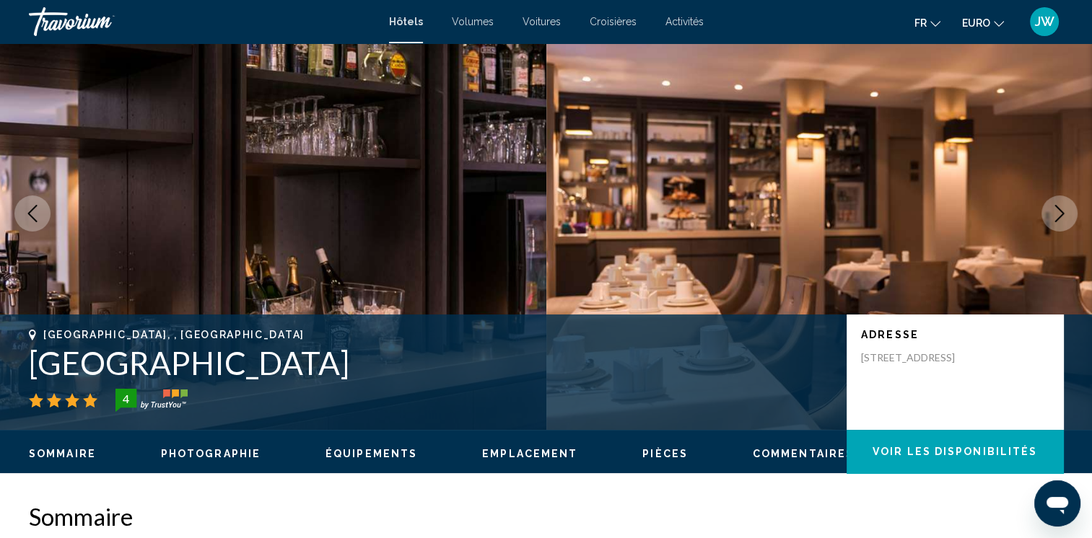
click at [1058, 205] on icon "Image suivante" at bounding box center [1059, 213] width 17 height 17
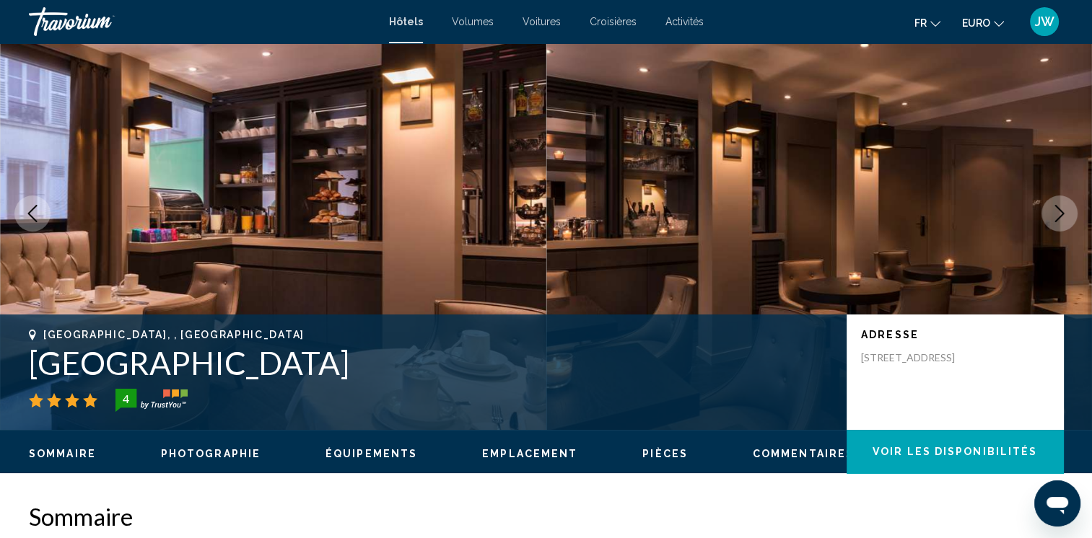
click at [1058, 205] on icon "Image suivante" at bounding box center [1059, 213] width 17 height 17
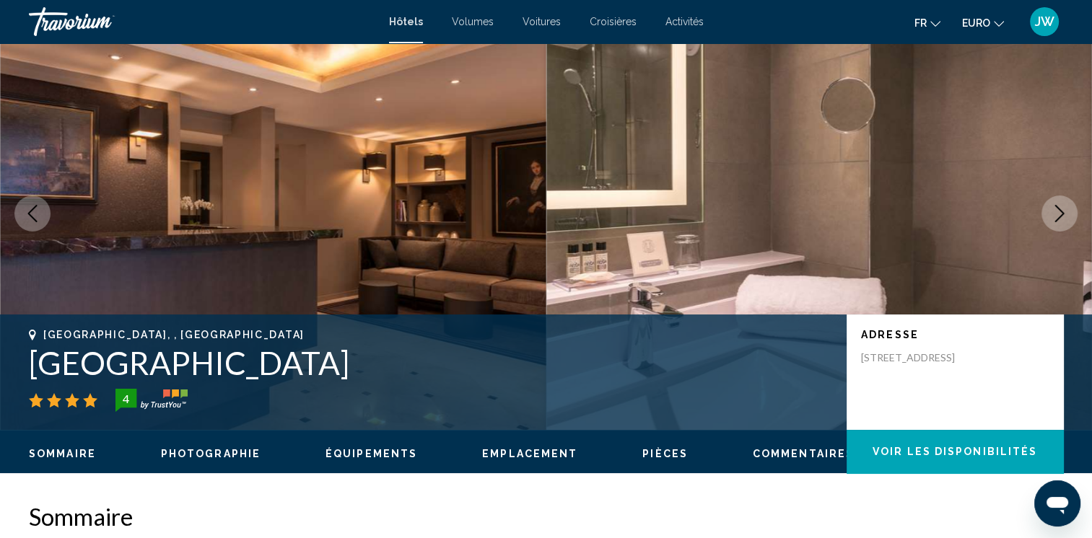
click at [1058, 205] on icon "Image suivante" at bounding box center [1059, 213] width 17 height 17
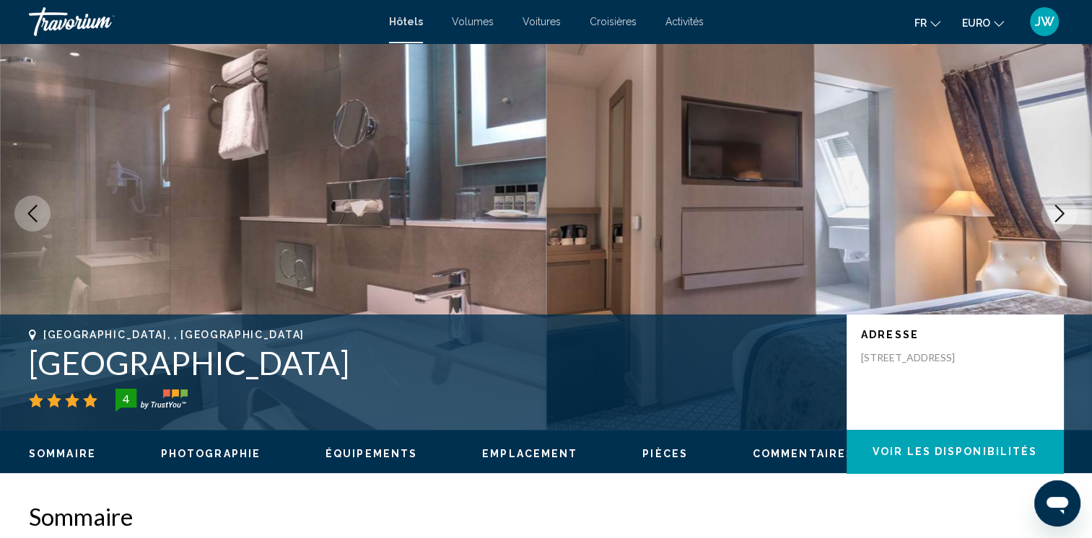
click at [1058, 205] on icon "Image suivante" at bounding box center [1059, 213] width 17 height 17
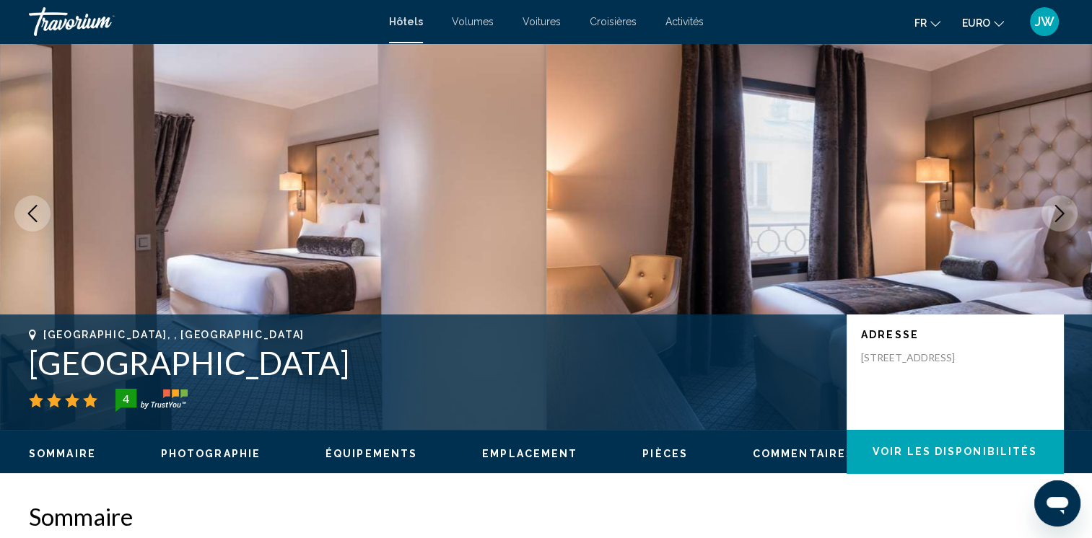
click at [1058, 205] on icon "Image suivante" at bounding box center [1059, 213] width 17 height 17
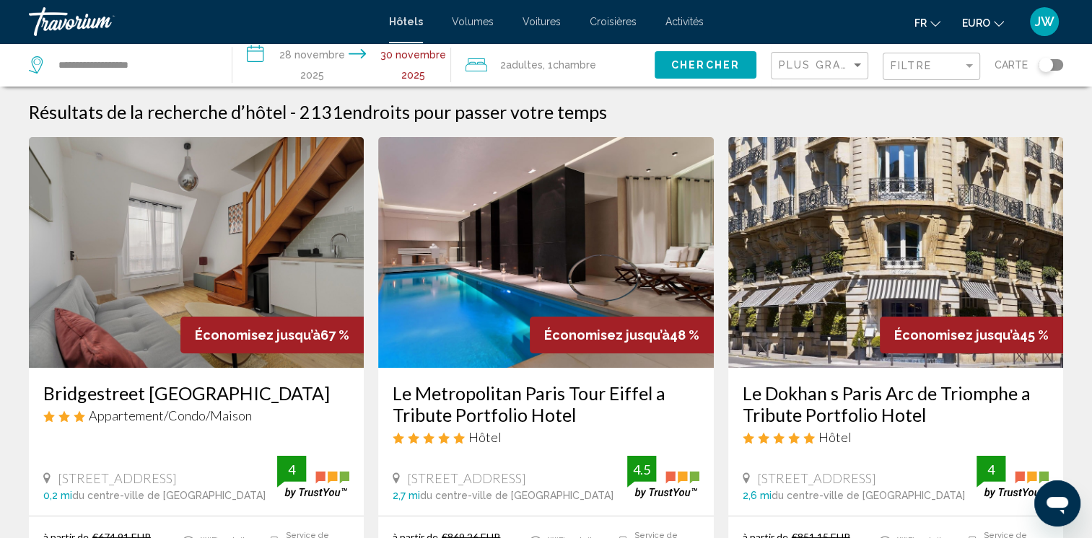
click at [1052, 66] on div "Basculer la carte" at bounding box center [1045, 65] width 14 height 14
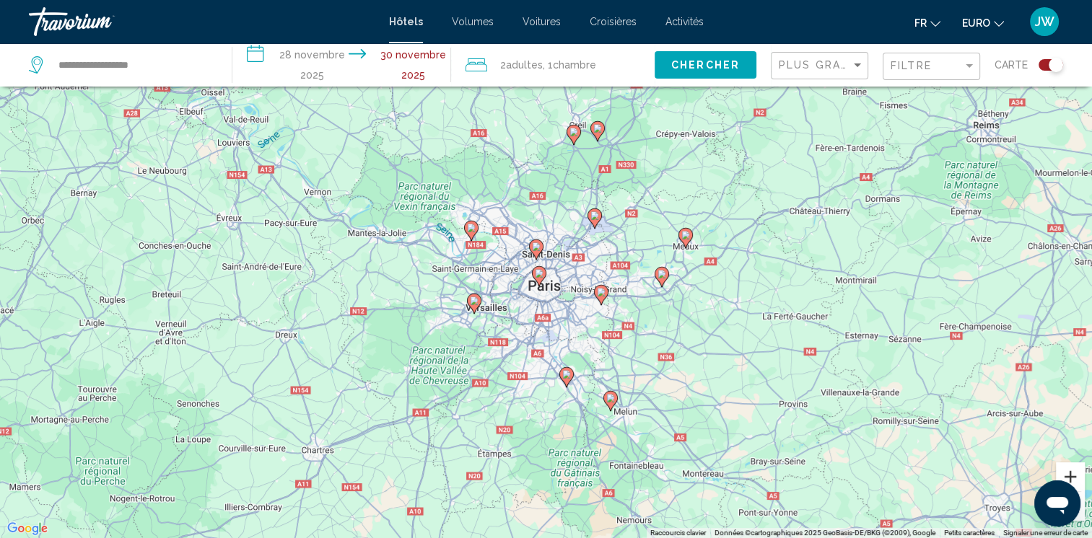
click at [1070, 474] on button "Zoom avant" at bounding box center [1070, 477] width 29 height 29
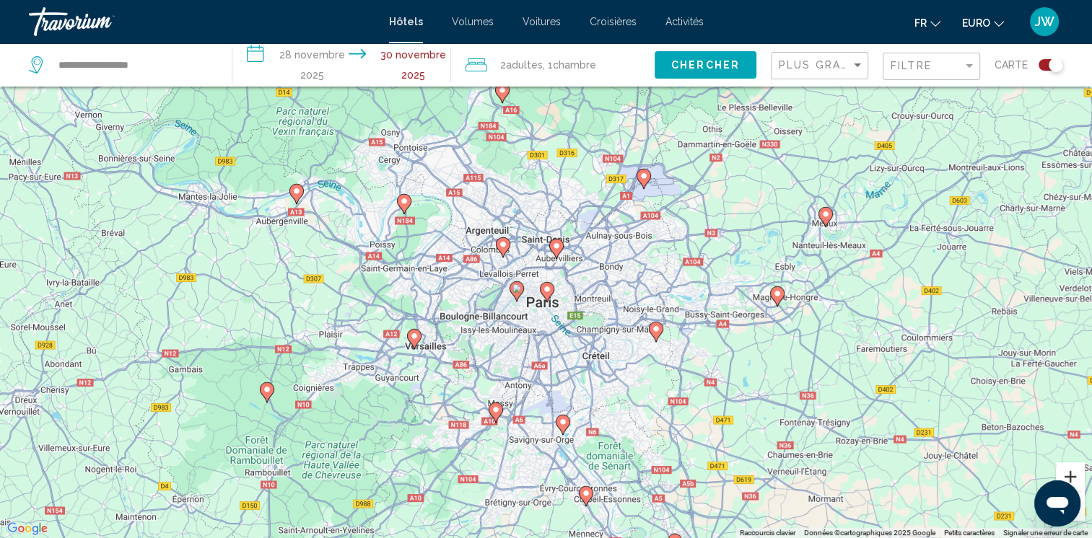
click at [1070, 474] on button "Zoom avant" at bounding box center [1070, 477] width 29 height 29
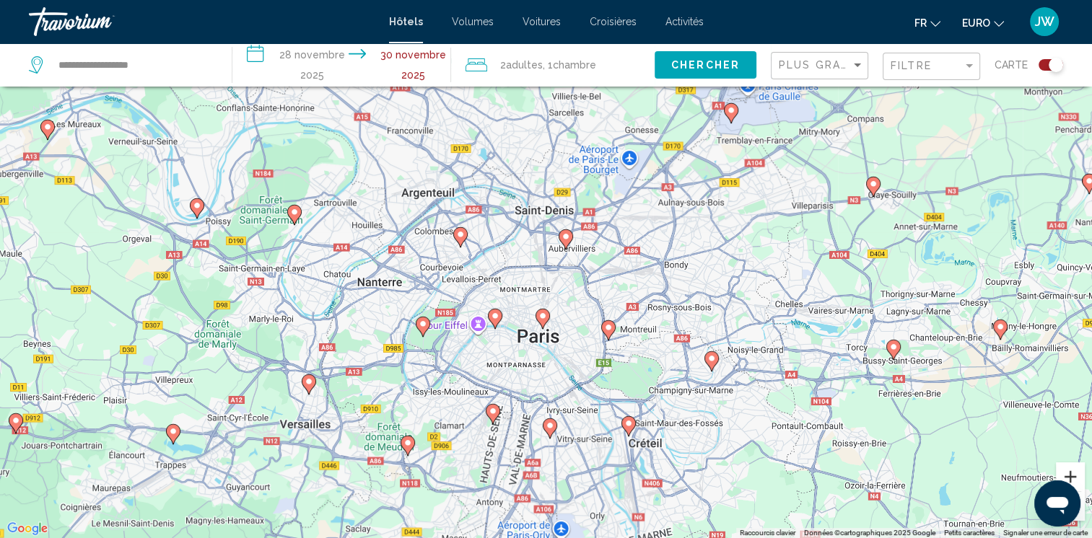
click at [1070, 474] on button "Zoom avant" at bounding box center [1070, 477] width 29 height 29
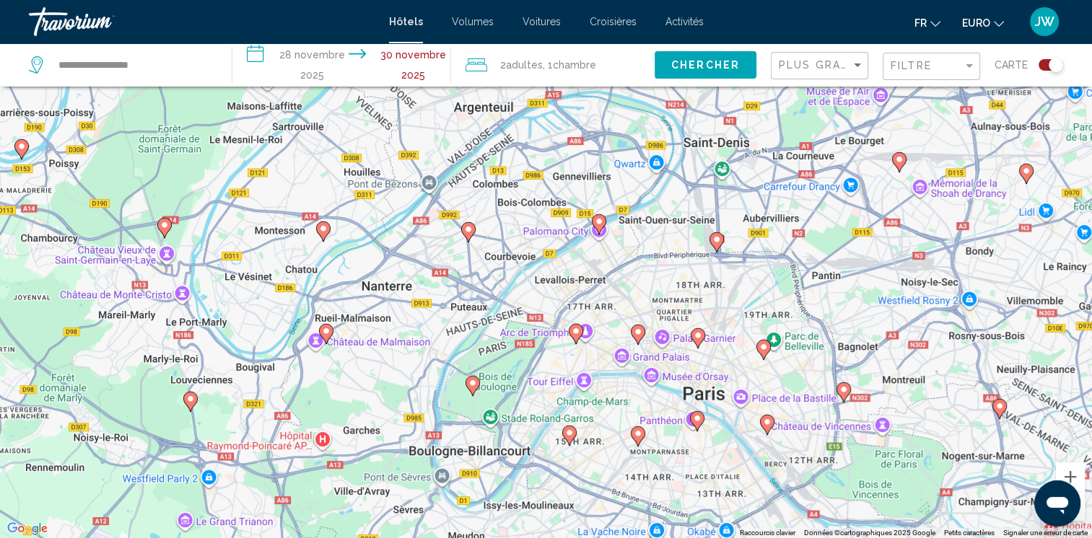
drag, startPoint x: 602, startPoint y: 336, endPoint x: 787, endPoint y: 317, distance: 185.7
click at [787, 317] on div "Pour activer le glissement avec le clavier, appuyez sur Alt + Entrée. Une fois …" at bounding box center [546, 269] width 1092 height 538
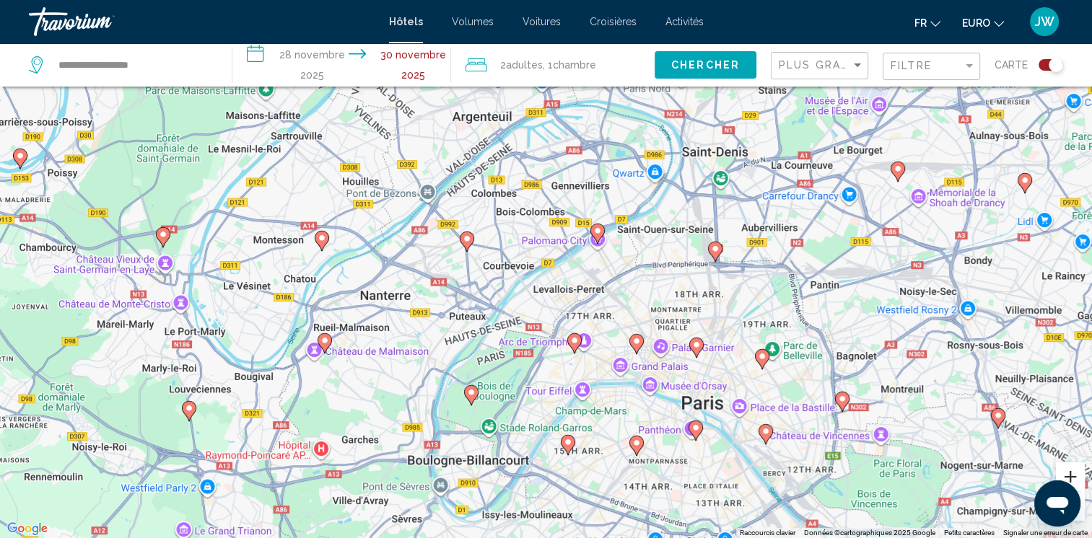
click at [1075, 474] on button "Zoom avant" at bounding box center [1070, 477] width 29 height 29
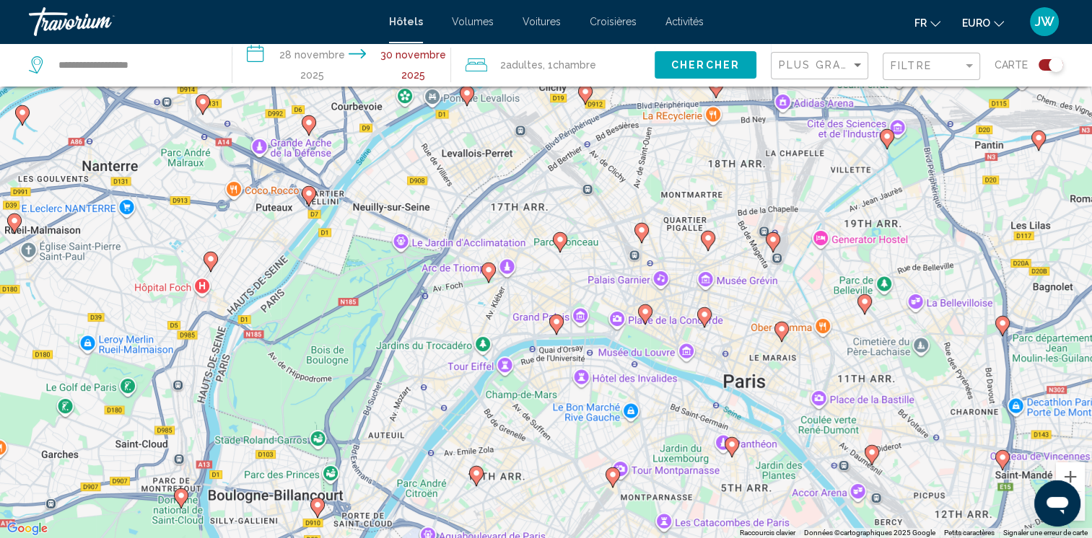
drag, startPoint x: 875, startPoint y: 441, endPoint x: 750, endPoint y: 284, distance: 200.4
click at [750, 284] on div "To activate drag with keyboard, press Alt + Enter. Once in keyboard drag state,…" at bounding box center [546, 269] width 1092 height 538
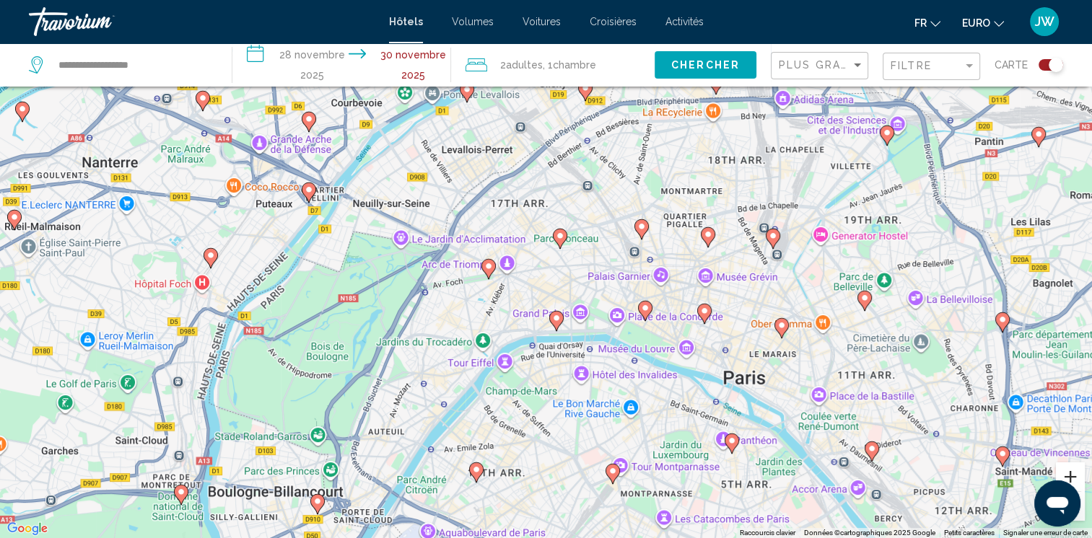
click at [1067, 468] on button "Zoom avant" at bounding box center [1070, 477] width 29 height 29
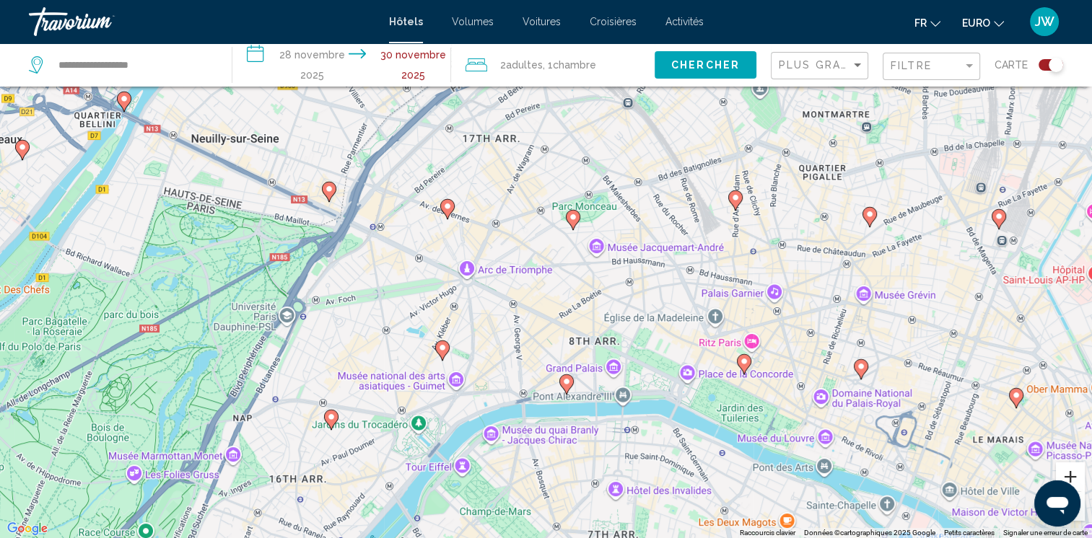
click at [1067, 468] on button "Zoom avant" at bounding box center [1070, 477] width 29 height 29
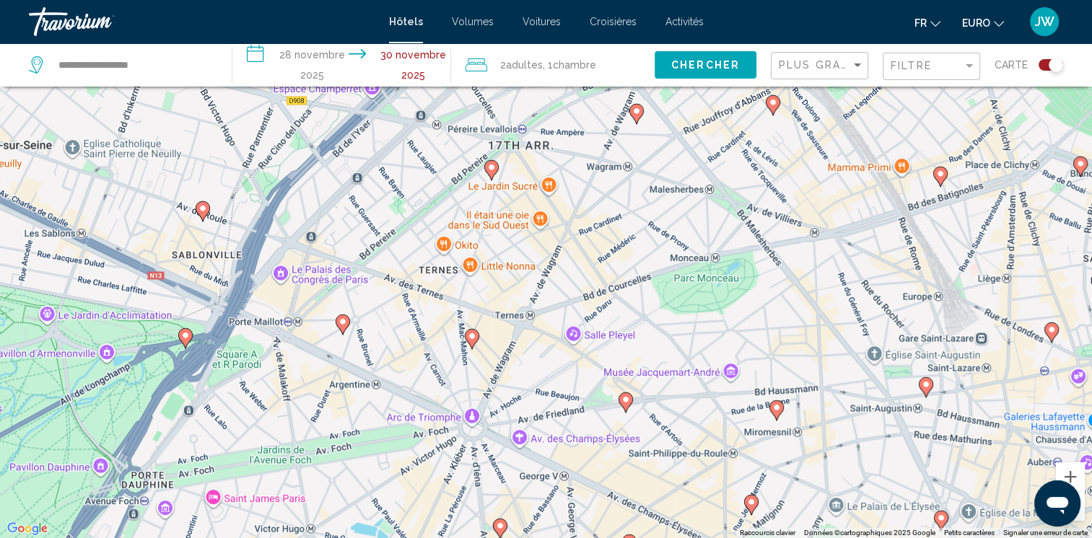
drag, startPoint x: 680, startPoint y: 312, endPoint x: 758, endPoint y: 403, distance: 119.7
click at [758, 403] on div "To activate drag with keyboard, press Alt + Enter. Once in keyboard drag state,…" at bounding box center [546, 269] width 1092 height 538
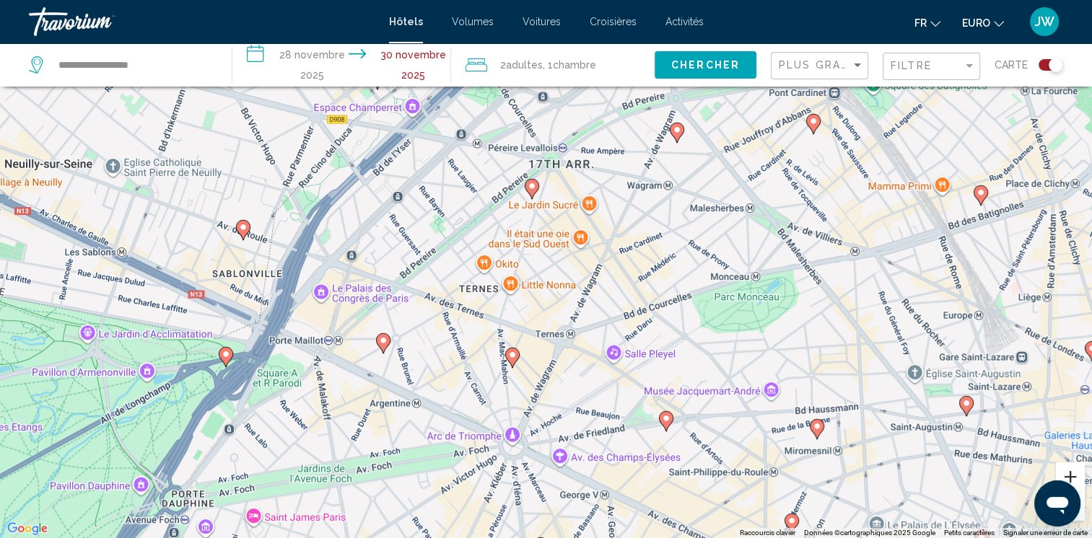
click at [1074, 476] on button "Zoom avant" at bounding box center [1070, 477] width 29 height 29
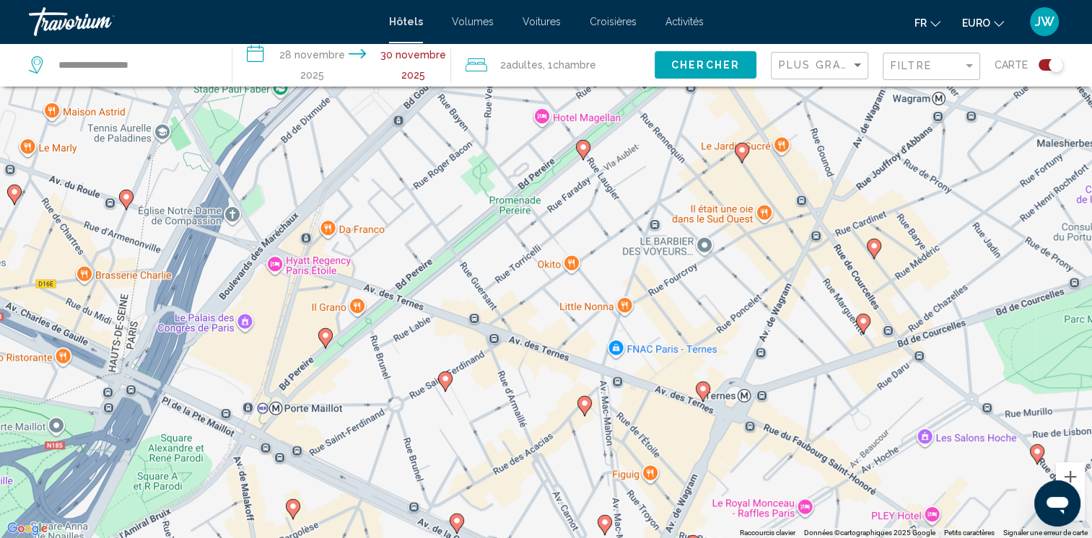
drag, startPoint x: 634, startPoint y: 272, endPoint x: 732, endPoint y: 250, distance: 101.3
click at [732, 250] on div "To activate drag with keyboard, press Alt + Enter. Once in keyboard drag state,…" at bounding box center [546, 269] width 1092 height 538
click at [1071, 469] on button "Zoom avant" at bounding box center [1070, 477] width 29 height 29
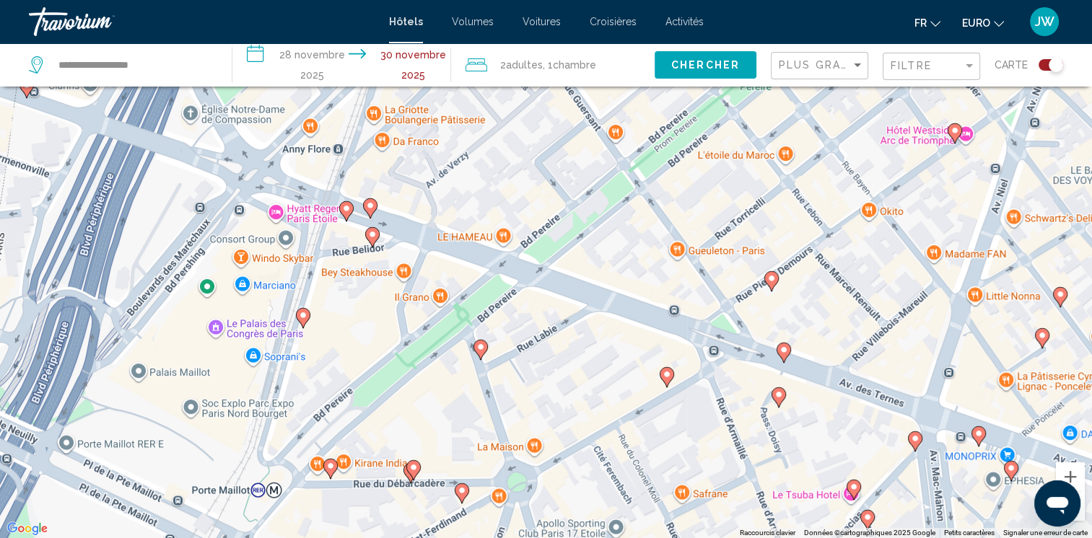
drag, startPoint x: 953, startPoint y: 347, endPoint x: 1105, endPoint y: 343, distance: 151.6
click at [1091, 343] on html "**********" at bounding box center [546, 182] width 1092 height 538
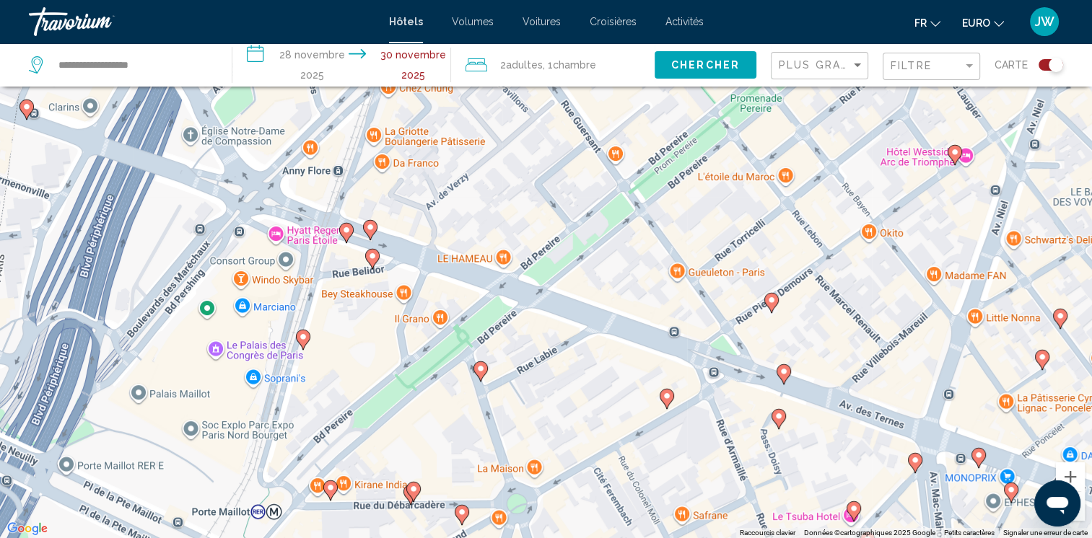
click at [369, 229] on image "Contenu principal" at bounding box center [370, 227] width 9 height 9
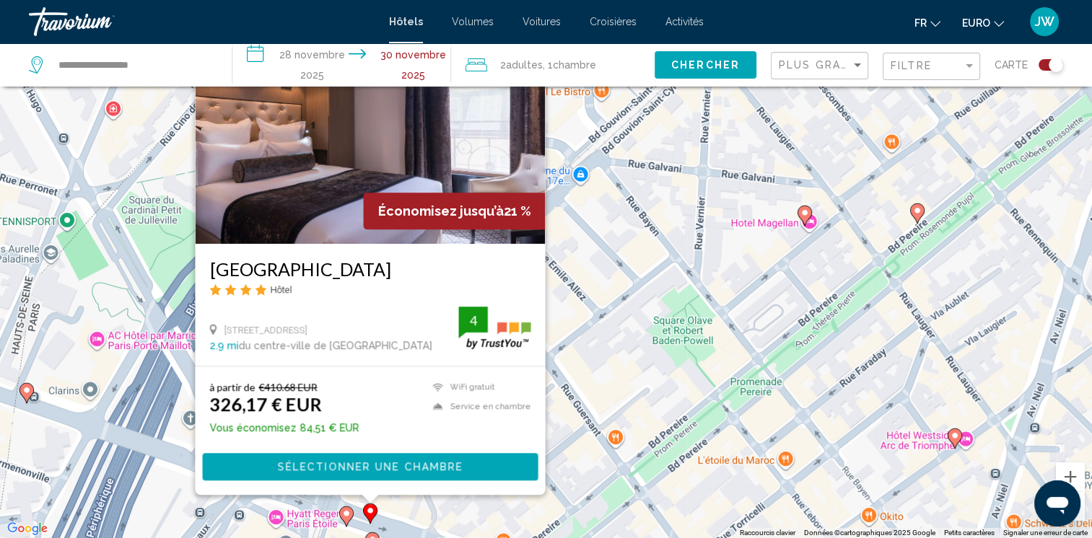
click at [432, 506] on div "To activate drag with keyboard, press Alt + Enter. Once in keyboard drag state,…" at bounding box center [546, 269] width 1092 height 538
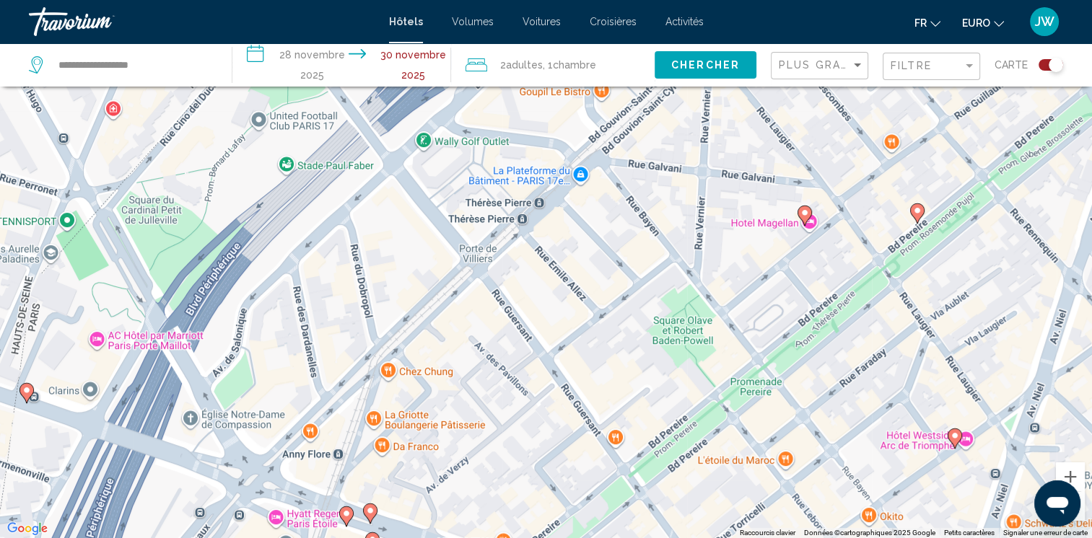
click at [349, 512] on image "Contenu principal" at bounding box center [346, 513] width 9 height 9
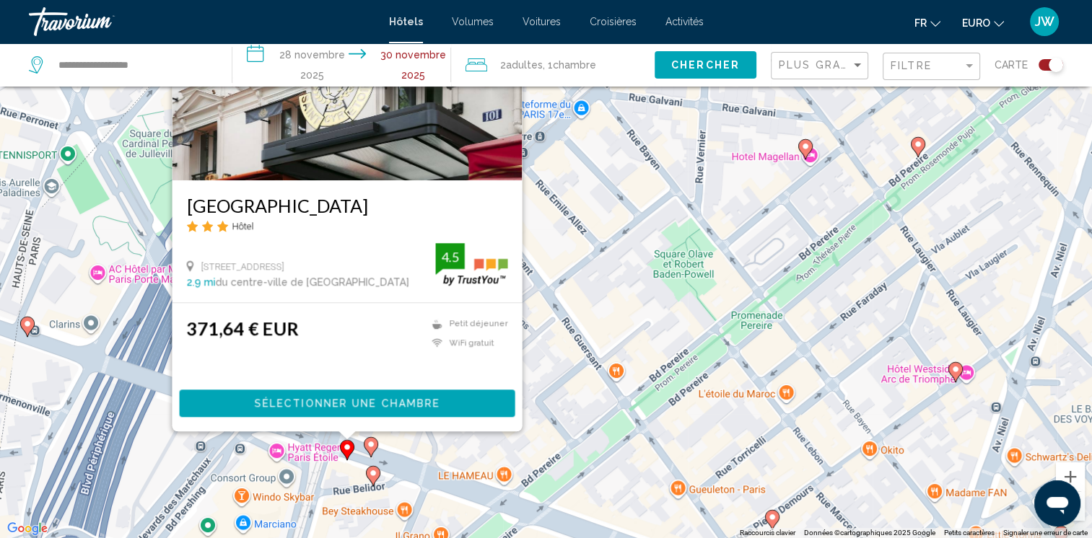
drag, startPoint x: 639, startPoint y: 375, endPoint x: 641, endPoint y: 297, distance: 78.7
click at [641, 297] on div "To activate drag with keyboard, press Alt + Enter. Once in keyboard drag state,…" at bounding box center [546, 269] width 1092 height 538
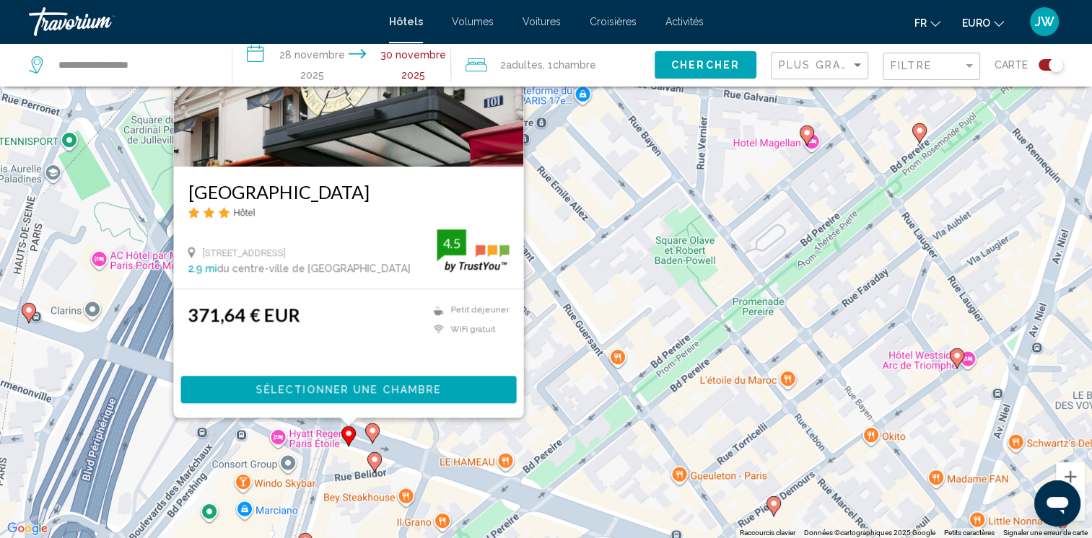
click at [375, 463] on image "Contenu principal" at bounding box center [374, 459] width 9 height 9
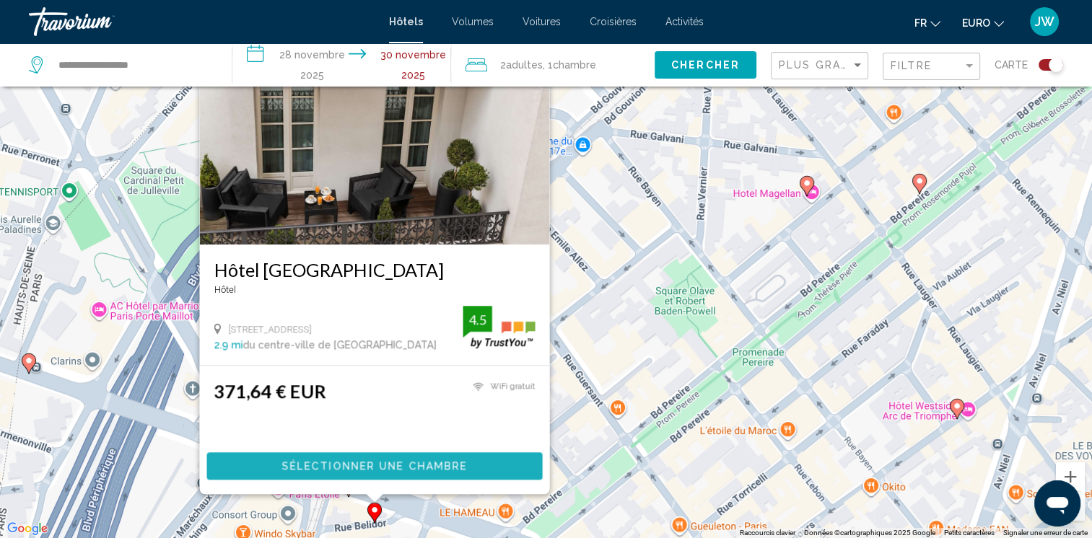
click at [375, 463] on span "Sélectionner une chambre" at bounding box center [373, 467] width 185 height 12
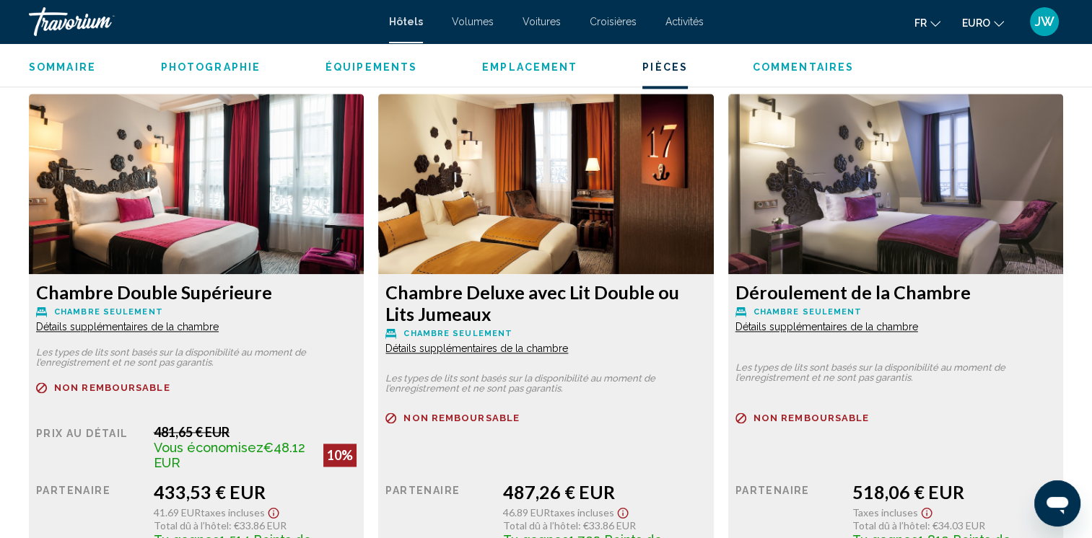
scroll to position [2020, 0]
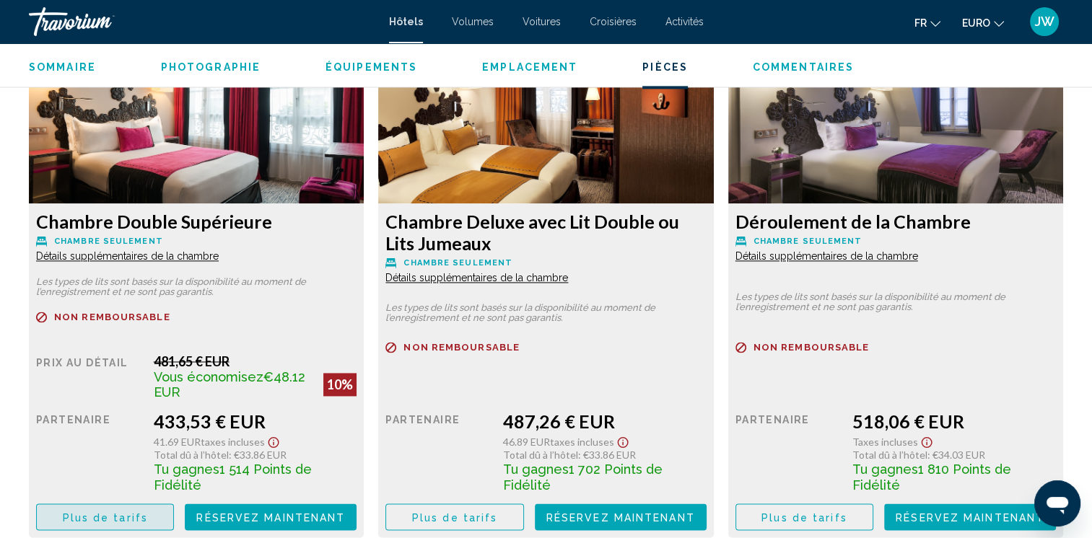
click at [124, 512] on span "Plus de tarifs" at bounding box center [105, 518] width 85 height 12
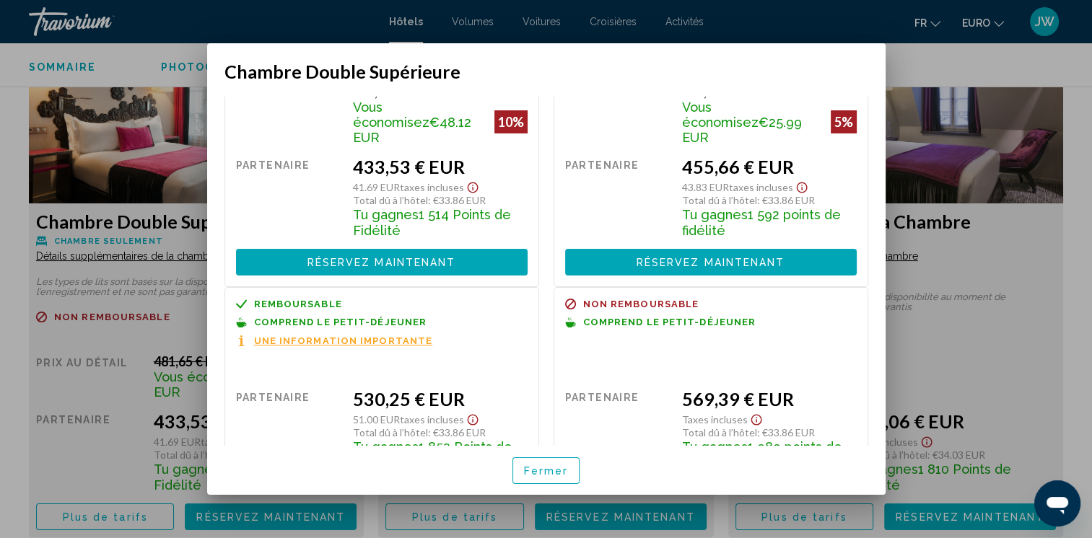
scroll to position [115, 0]
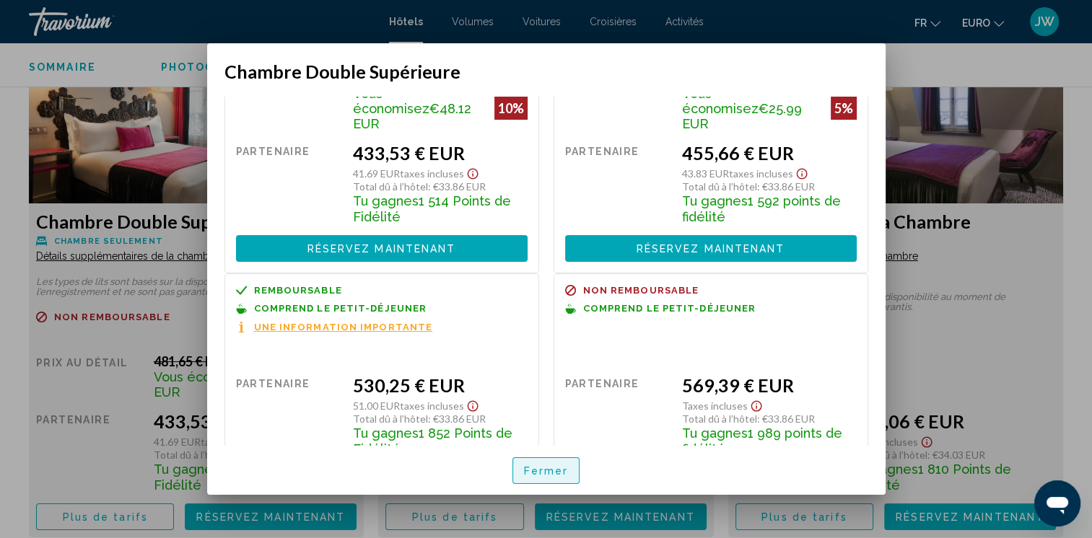
click at [531, 473] on span "Fermer" at bounding box center [546, 471] width 45 height 12
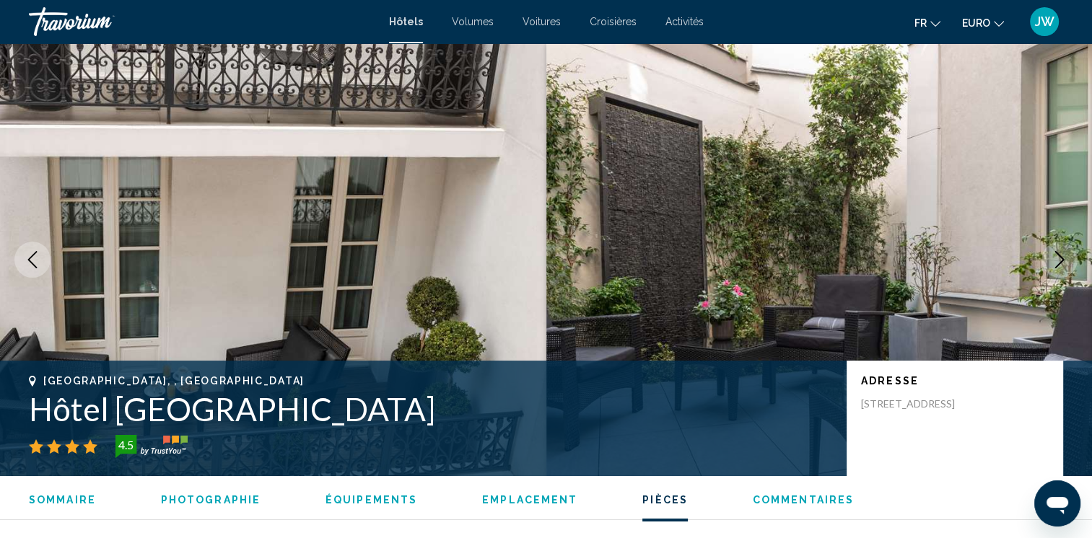
scroll to position [2020, 0]
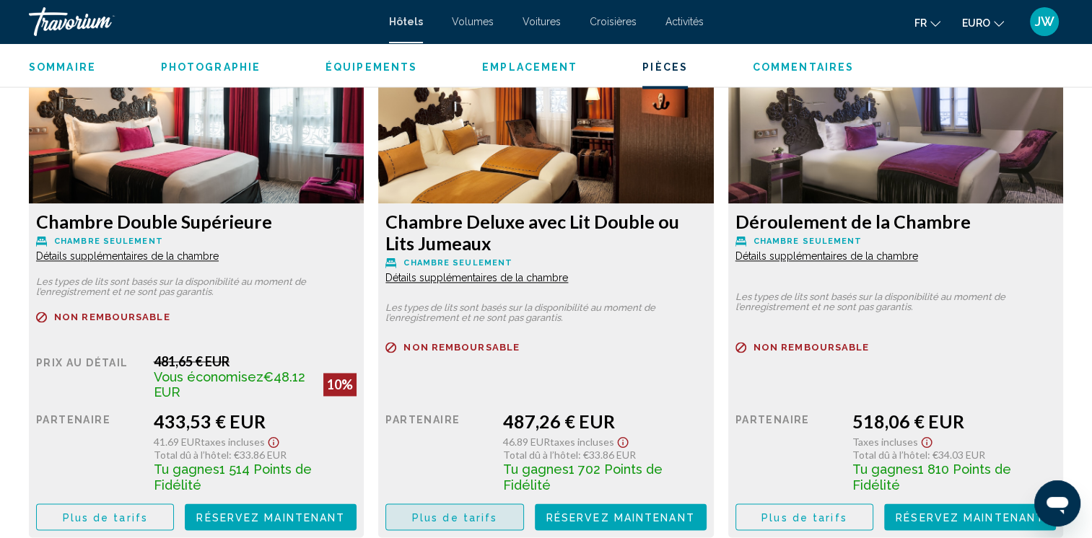
click at [453, 511] on span "Plus de tarifs" at bounding box center [454, 517] width 85 height 12
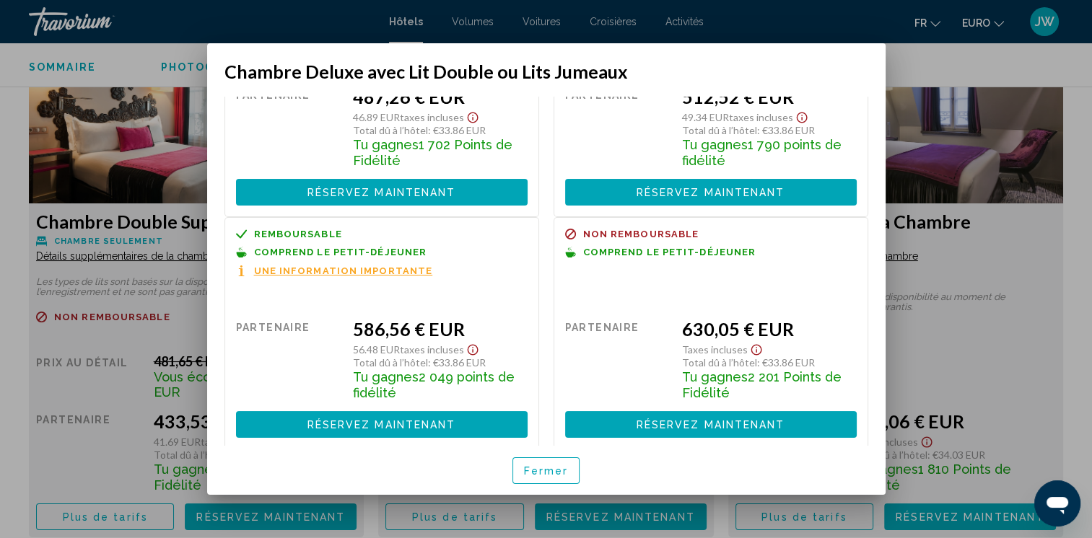
scroll to position [128, 0]
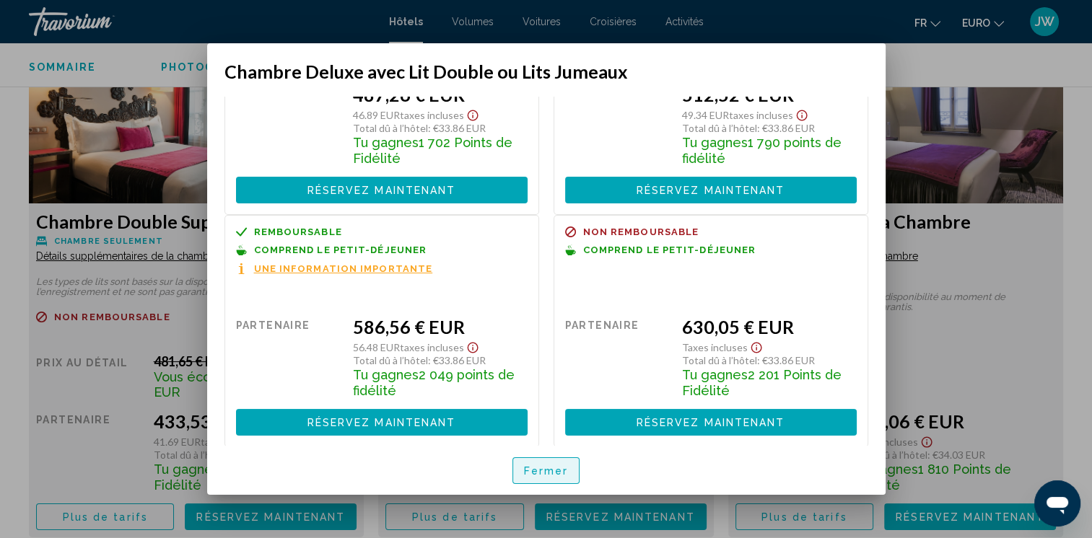
click at [564, 466] on span "Fermer" at bounding box center [546, 471] width 45 height 12
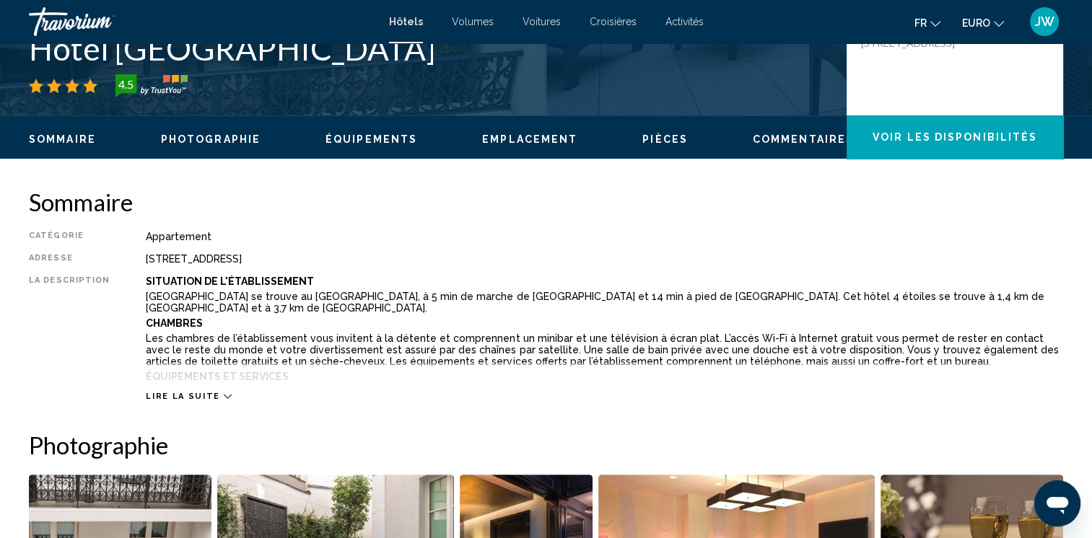
scroll to position [97, 0]
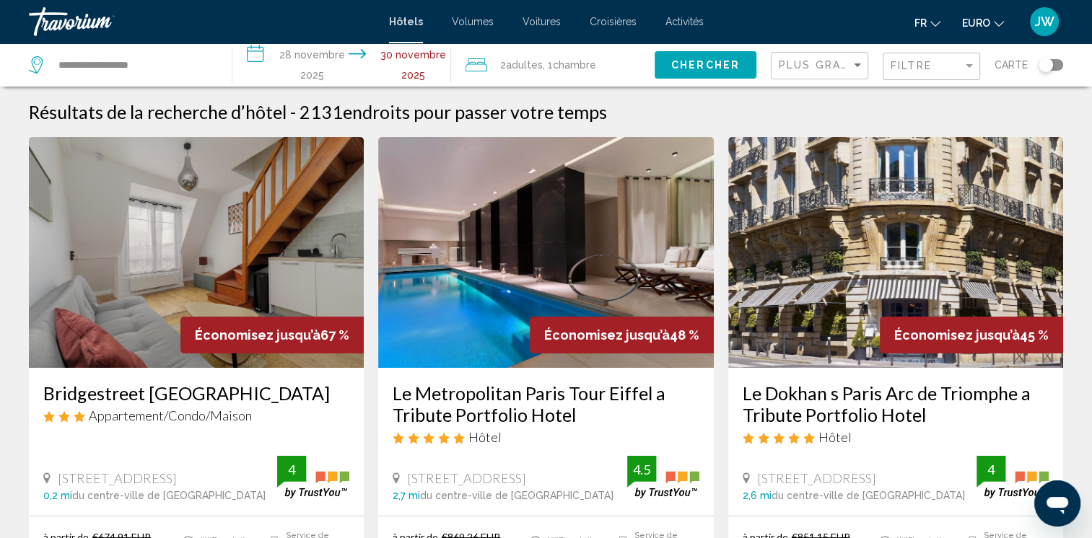
click at [1056, 61] on div "Basculer la carte" at bounding box center [1050, 65] width 25 height 12
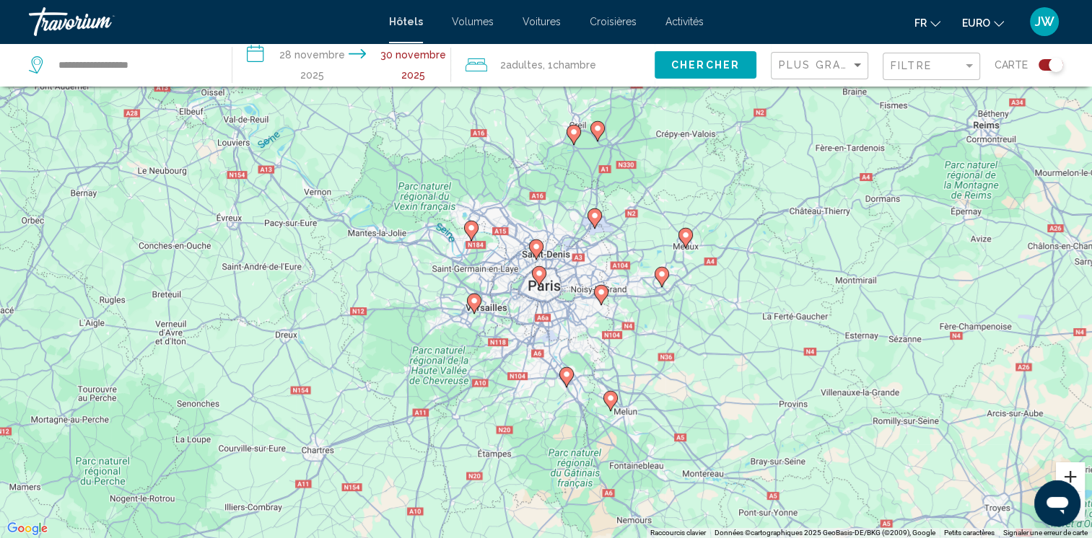
click at [1069, 469] on button "Zoom avant" at bounding box center [1070, 477] width 29 height 29
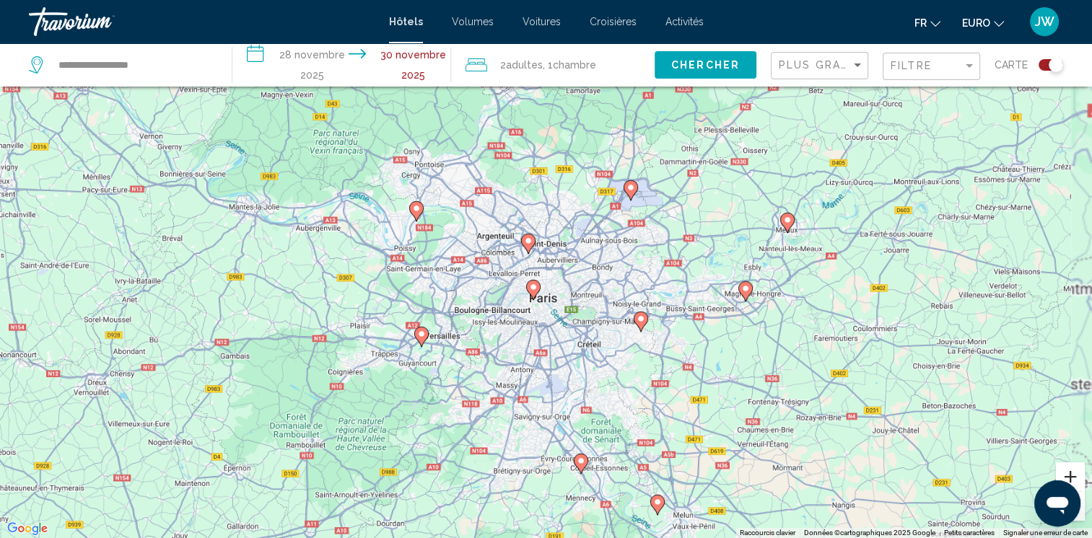
click at [1069, 469] on button "Zoom avant" at bounding box center [1070, 477] width 29 height 29
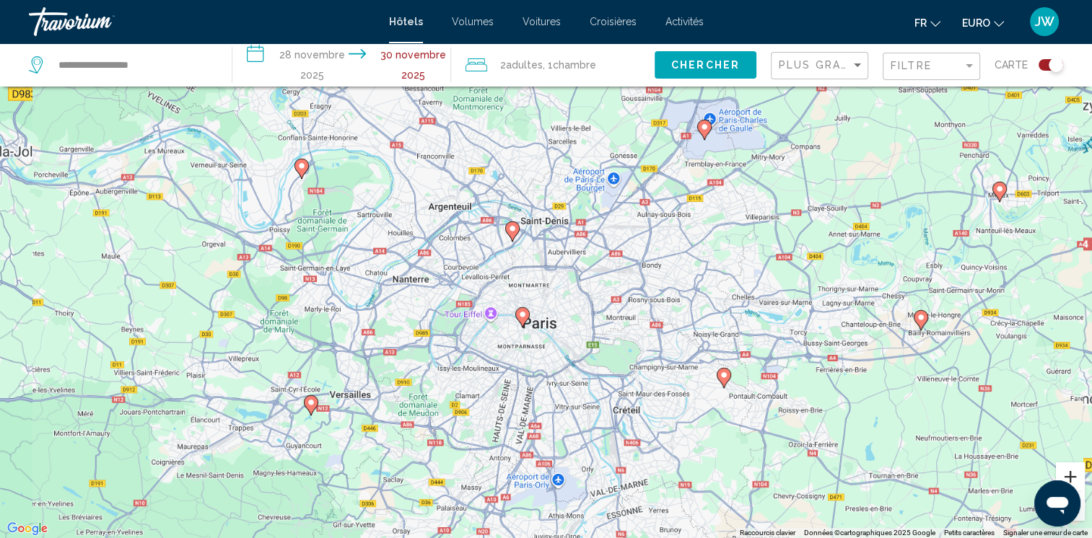
click at [1069, 469] on button "Zoom avant" at bounding box center [1070, 477] width 29 height 29
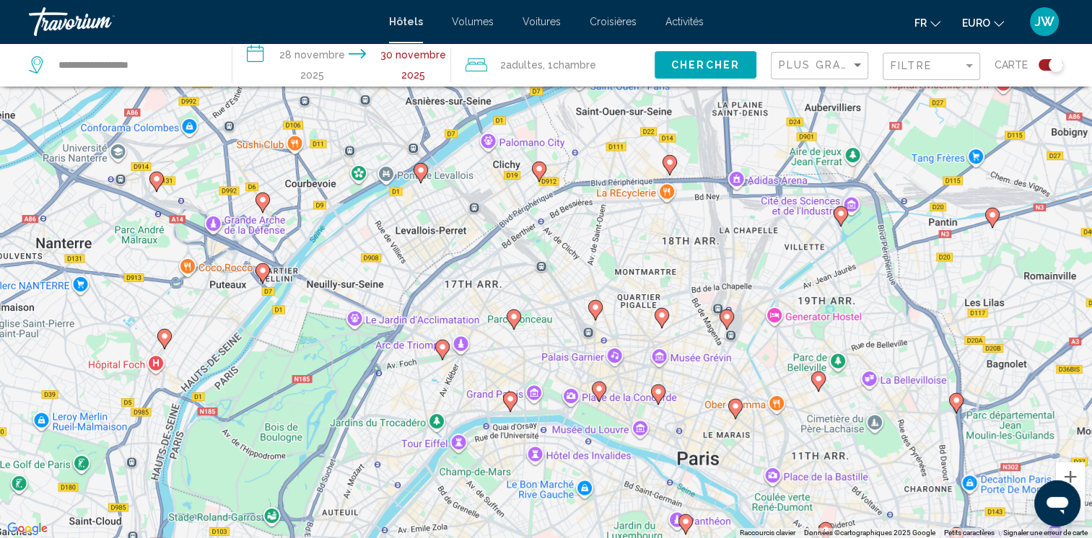
drag, startPoint x: 899, startPoint y: 339, endPoint x: 944, endPoint y: 322, distance: 48.6
click at [944, 322] on div "To activate drag with keyboard, press Alt + Enter. Once in keyboard drag state,…" at bounding box center [546, 269] width 1092 height 538
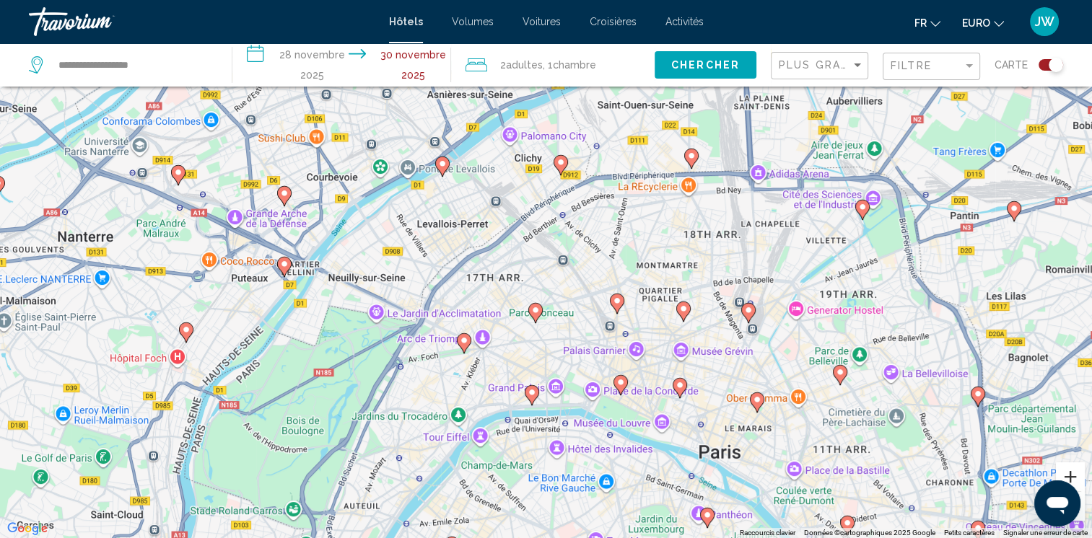
click at [1069, 470] on button "Zoom avant" at bounding box center [1070, 477] width 29 height 29
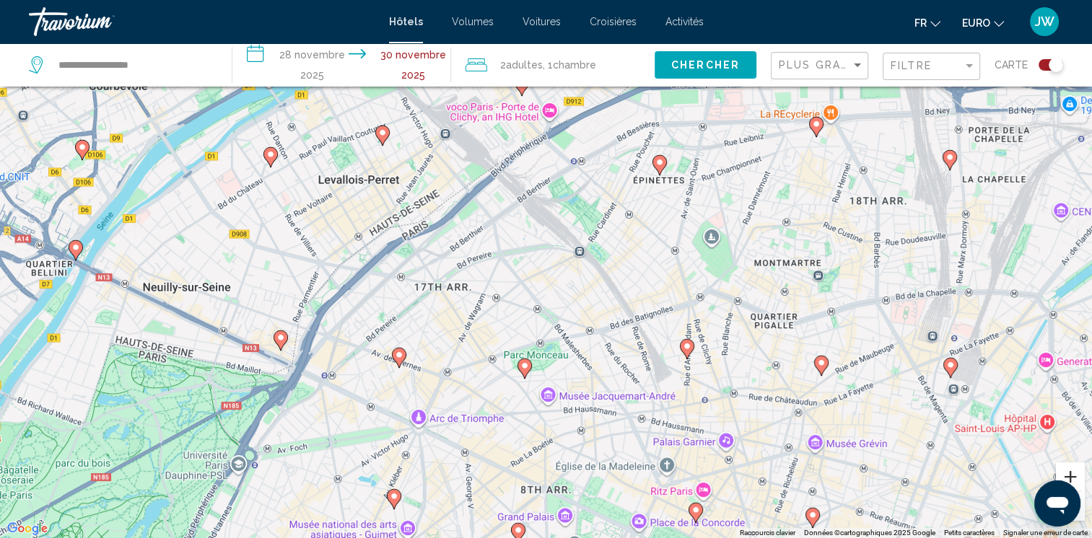
click at [1069, 470] on button "Zoom avant" at bounding box center [1070, 477] width 29 height 29
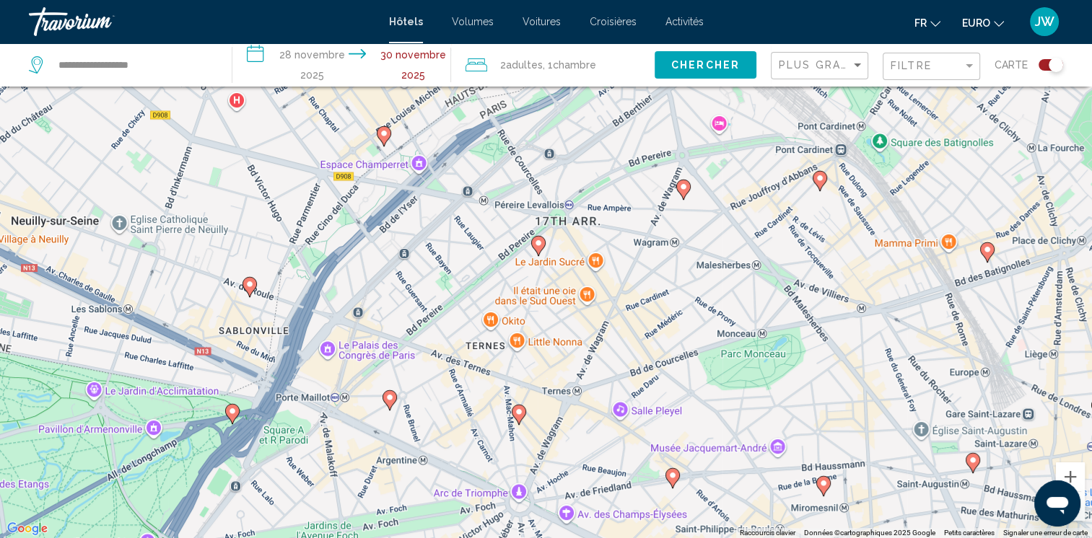
drag, startPoint x: 633, startPoint y: 417, endPoint x: 865, endPoint y: 325, distance: 250.0
click at [865, 325] on div "To activate drag with keyboard, press Alt + Enter. Once in keyboard drag state,…" at bounding box center [546, 269] width 1092 height 538
click at [1071, 476] on button "Zoom avant" at bounding box center [1070, 477] width 29 height 29
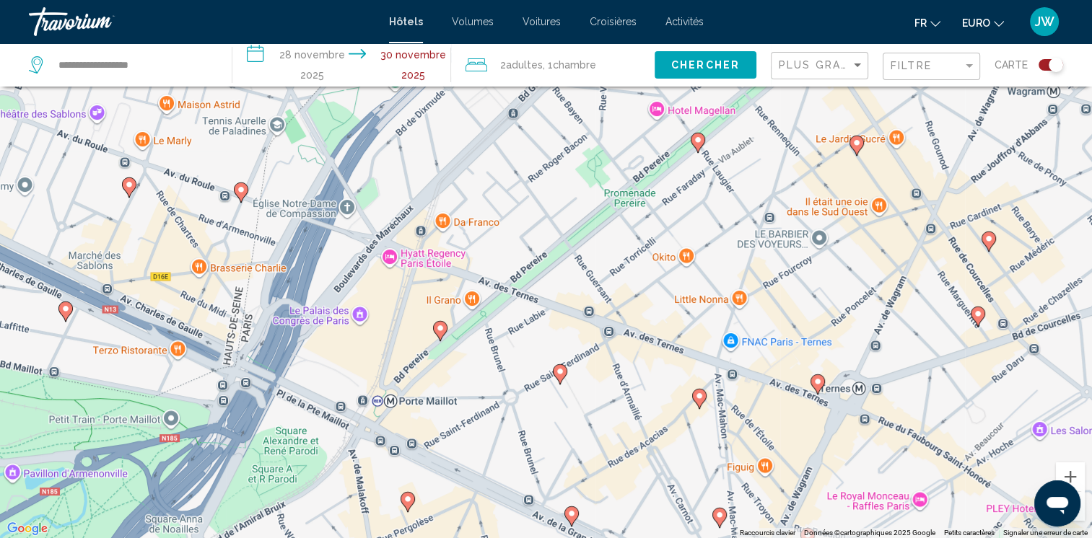
drag, startPoint x: 647, startPoint y: 377, endPoint x: 872, endPoint y: 284, distance: 242.7
click at [872, 284] on div "To activate drag with keyboard, press Alt + Enter. Once in keyboard drag state,…" at bounding box center [546, 269] width 1092 height 538
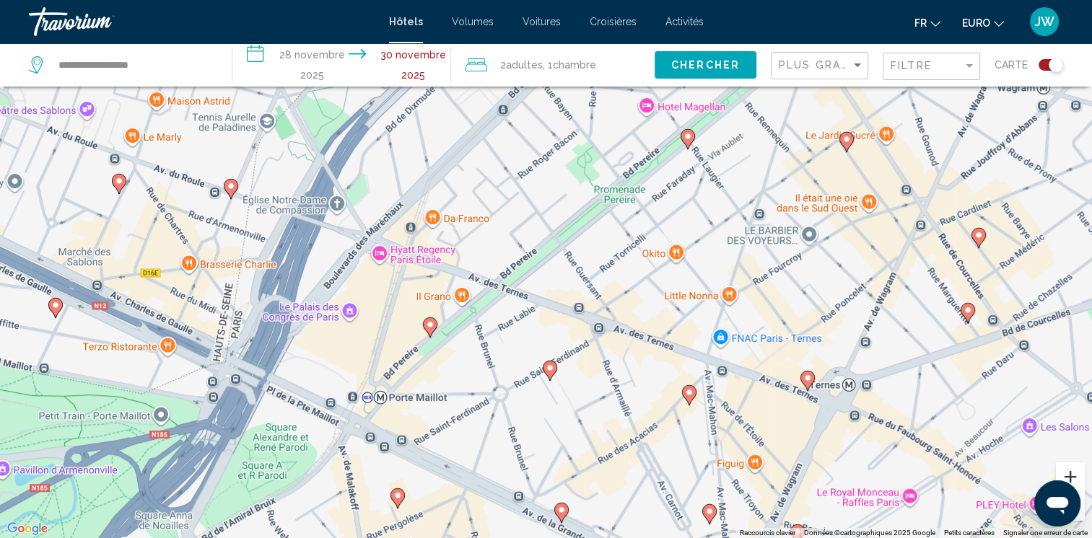
click at [1074, 472] on button "Zoom avant" at bounding box center [1070, 477] width 29 height 29
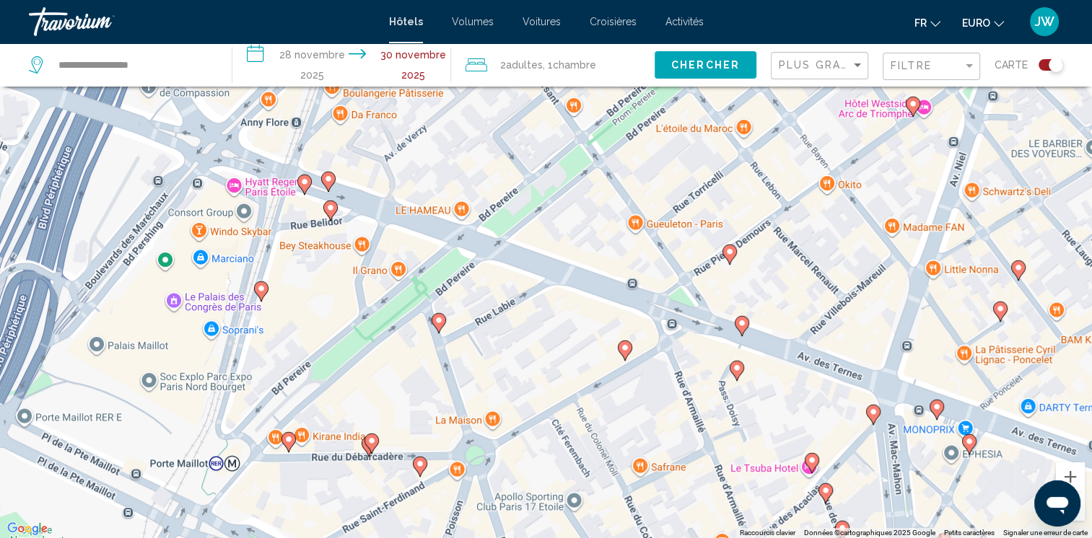
drag, startPoint x: 331, startPoint y: 423, endPoint x: 353, endPoint y: 360, distance: 66.4
click at [353, 360] on div "To activate drag with keyboard, press Alt + Enter. Once in keyboard drag state,…" at bounding box center [546, 269] width 1092 height 538
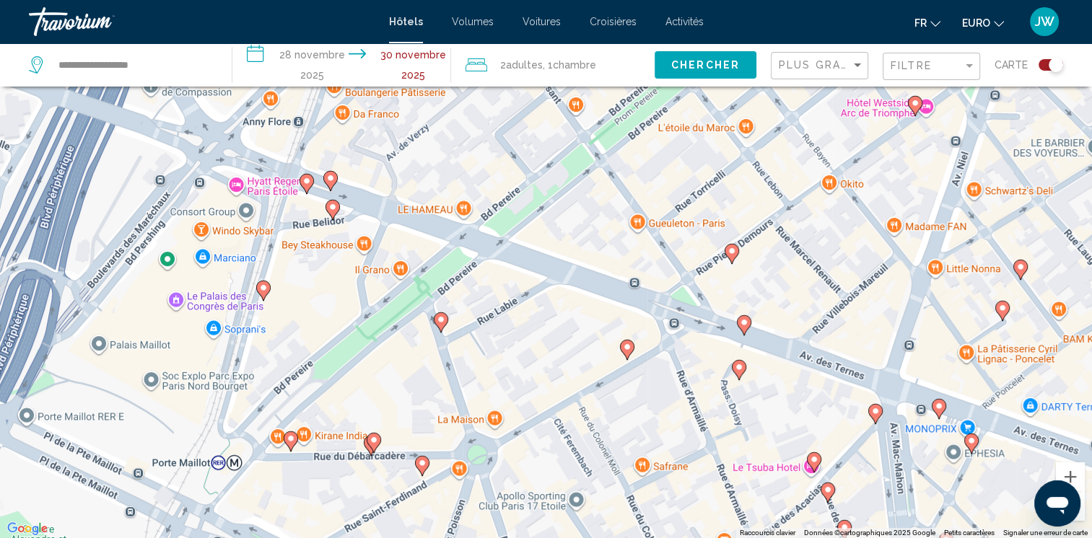
click at [291, 437] on image "Contenu principal" at bounding box center [290, 438] width 9 height 9
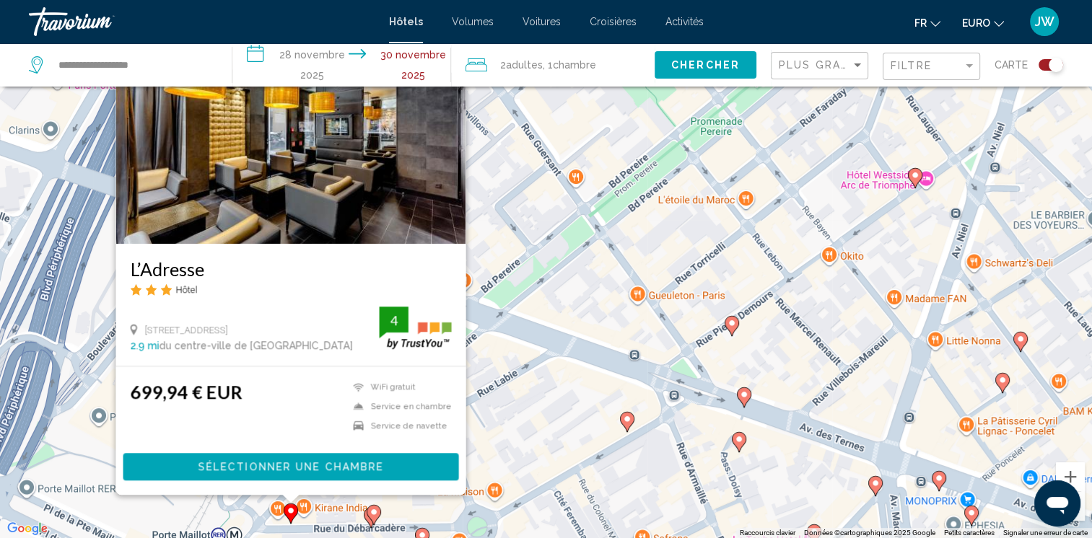
click at [609, 307] on div "To activate drag with keyboard, press Alt + Enter. Once in keyboard drag state,…" at bounding box center [546, 269] width 1092 height 538
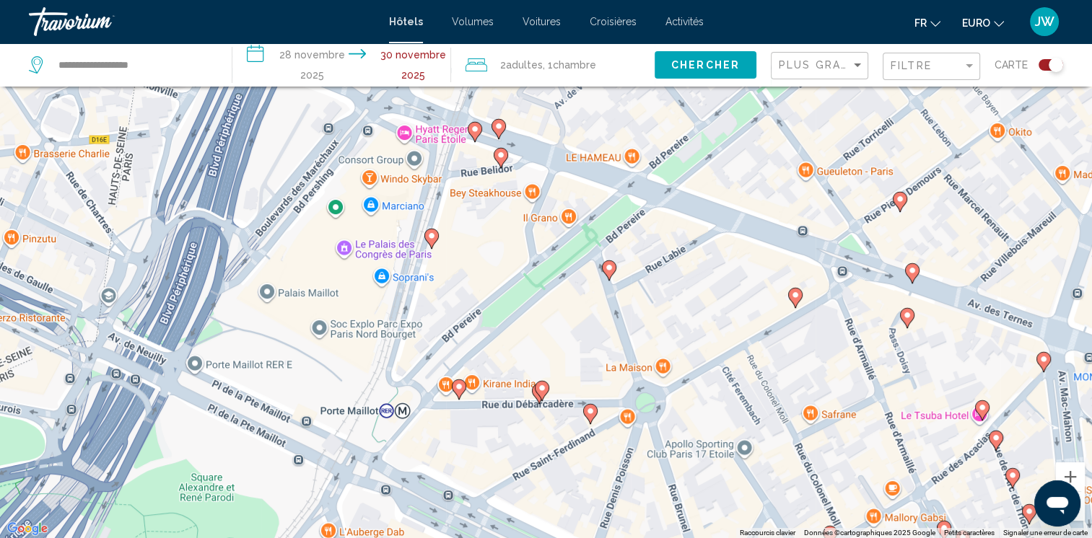
drag, startPoint x: 462, startPoint y: 359, endPoint x: 547, endPoint y: 237, distance: 149.3
click at [547, 237] on div "To activate drag with keyboard, press Alt + Enter. Once in keyboard drag state,…" at bounding box center [546, 269] width 1092 height 538
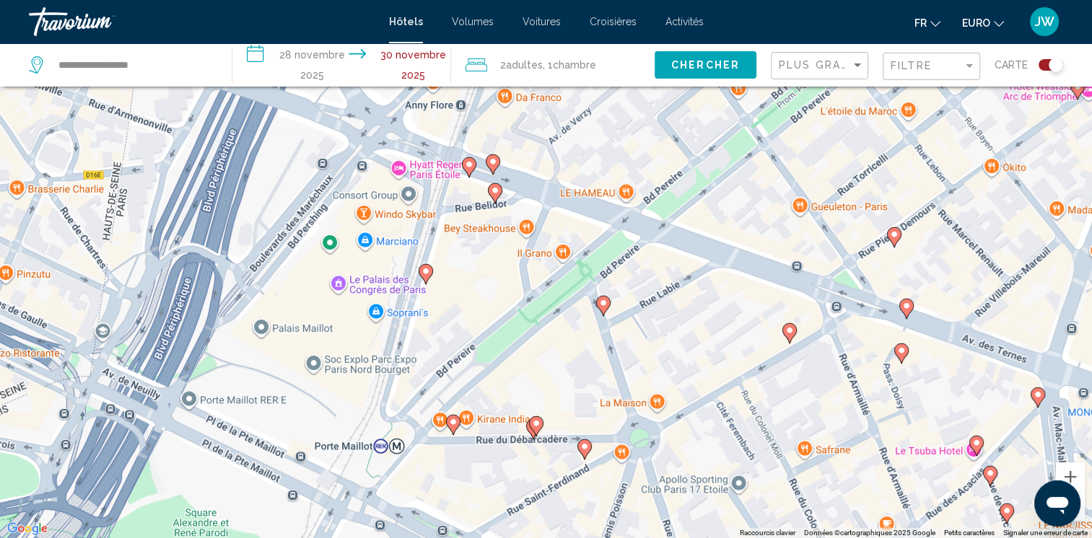
drag, startPoint x: 528, startPoint y: 310, endPoint x: 519, endPoint y: 355, distance: 45.7
click at [519, 355] on div "To activate drag with keyboard, press Alt + Enter. Once in keyboard drag state,…" at bounding box center [546, 269] width 1092 height 538
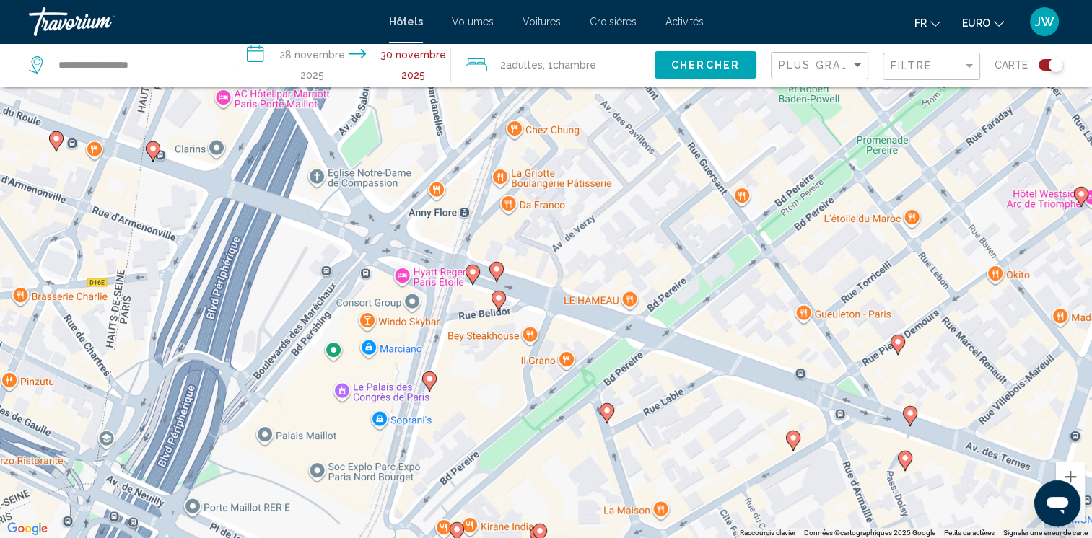
drag, startPoint x: 541, startPoint y: 283, endPoint x: 545, endPoint y: 388, distance: 105.4
click at [545, 388] on div "To activate drag with keyboard, press Alt + Enter. Once in keyboard drag state,…" at bounding box center [546, 269] width 1092 height 538
click at [465, 273] on gmp-advanced-marker "Contenu principal" at bounding box center [472, 275] width 14 height 22
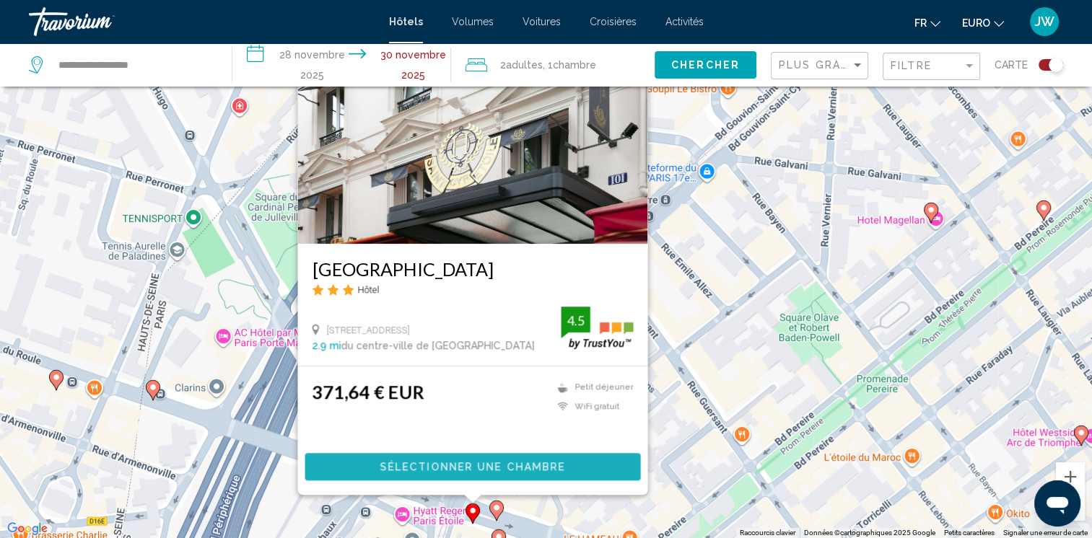
click at [452, 466] on span "Sélectionner une chambre" at bounding box center [472, 468] width 185 height 12
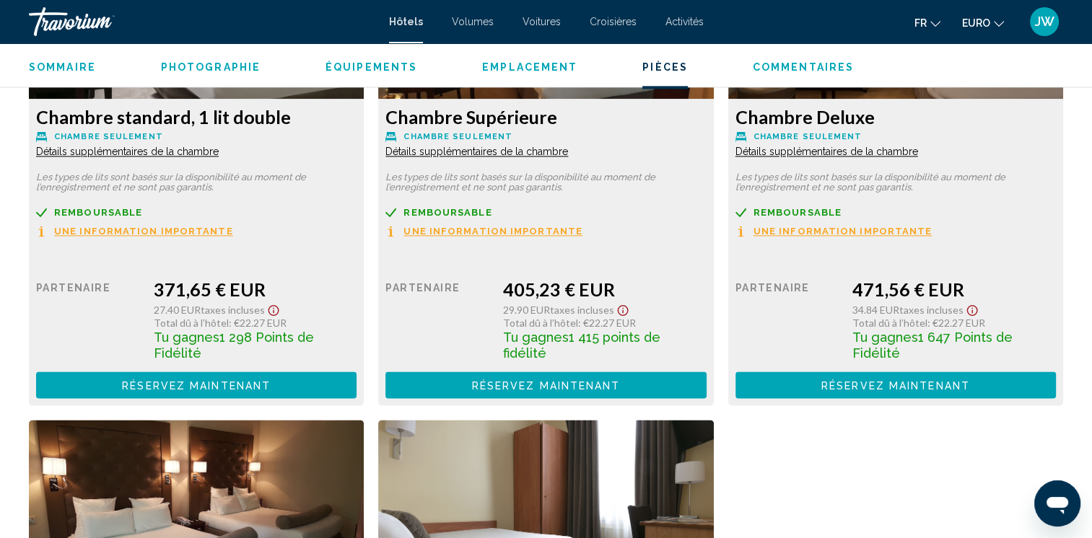
scroll to position [2039, 0]
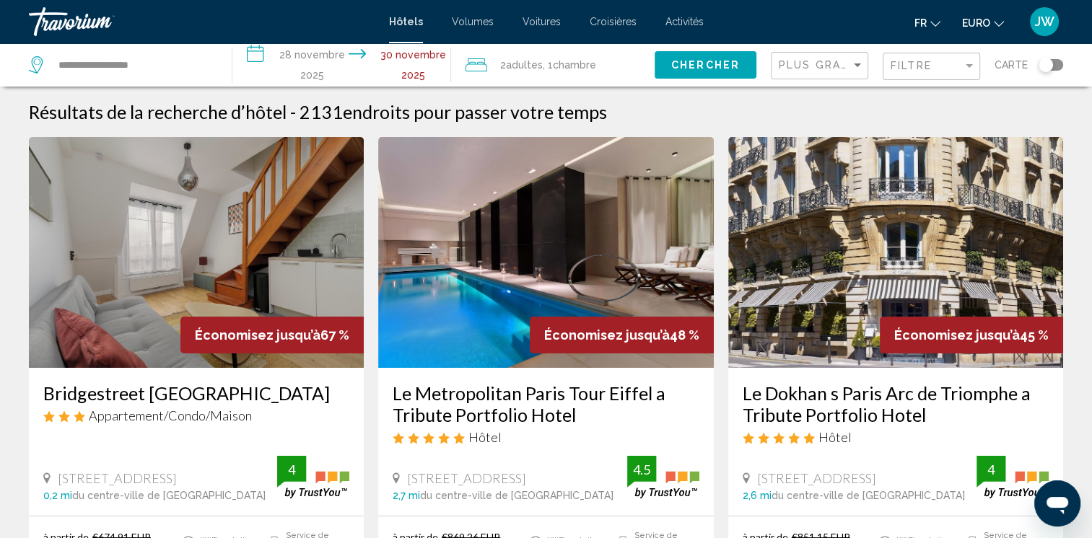
click at [1043, 64] on div "Basculer la carte" at bounding box center [1045, 65] width 14 height 14
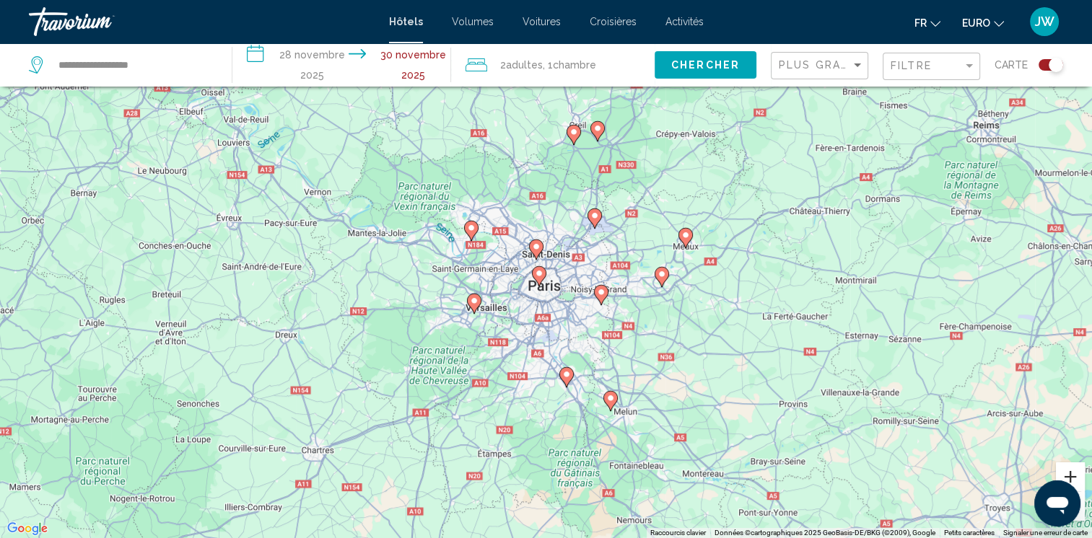
click at [1073, 477] on button "Zoom avant" at bounding box center [1070, 477] width 29 height 29
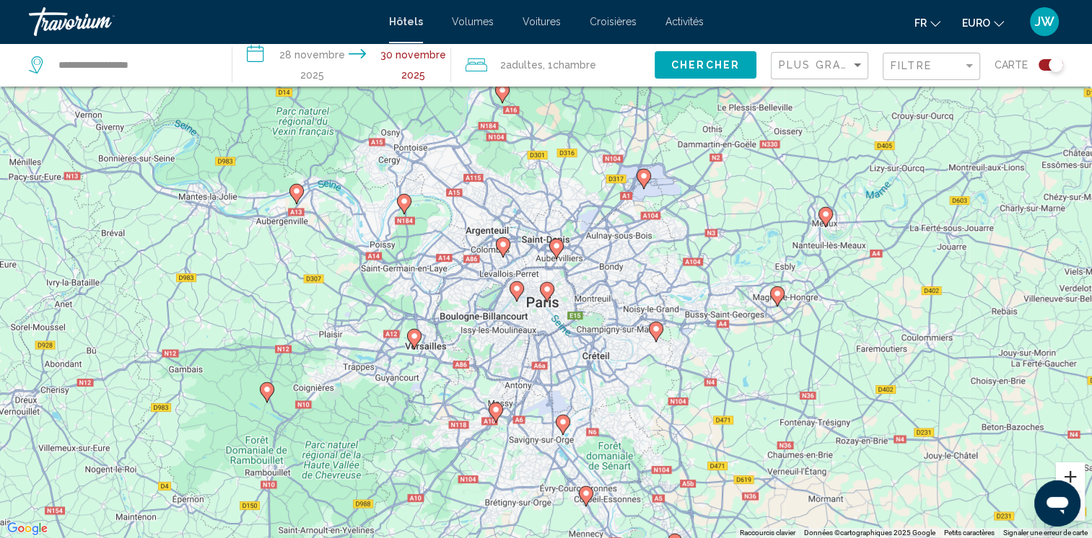
click at [1073, 477] on button "Zoom avant" at bounding box center [1070, 477] width 29 height 29
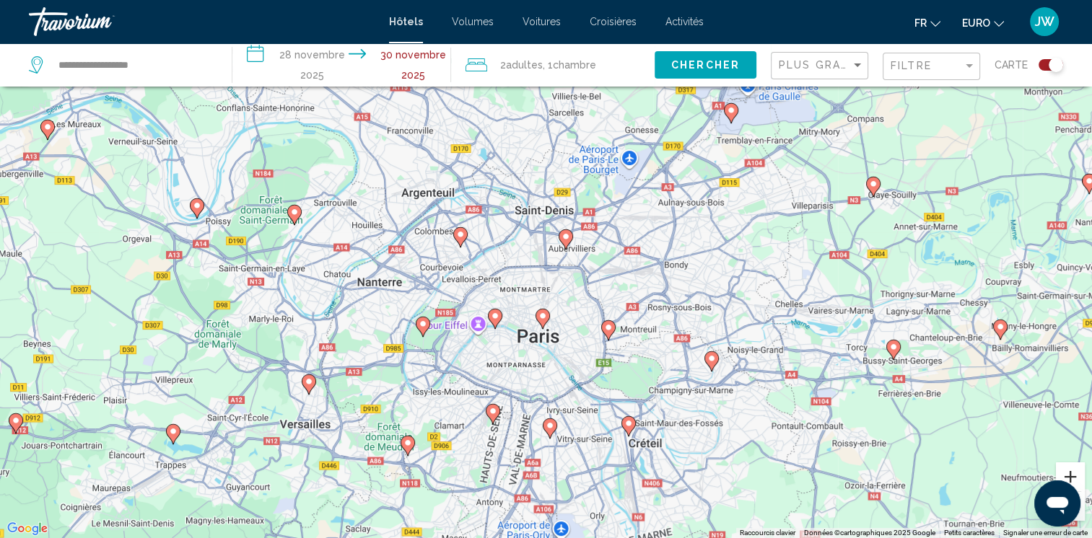
click at [1073, 477] on button "Zoom avant" at bounding box center [1070, 477] width 29 height 29
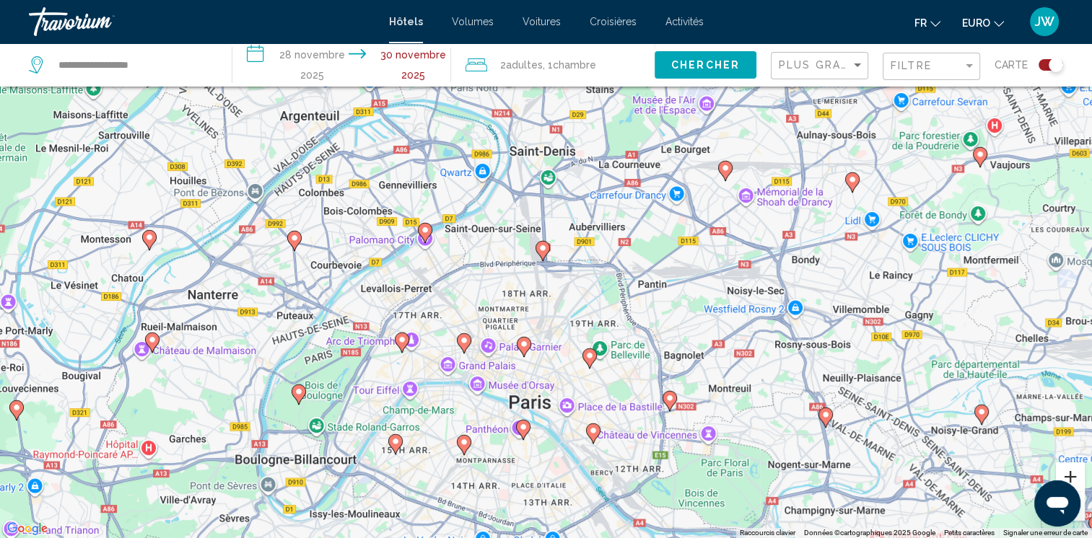
click at [1073, 477] on button "Zoom avant" at bounding box center [1070, 477] width 29 height 29
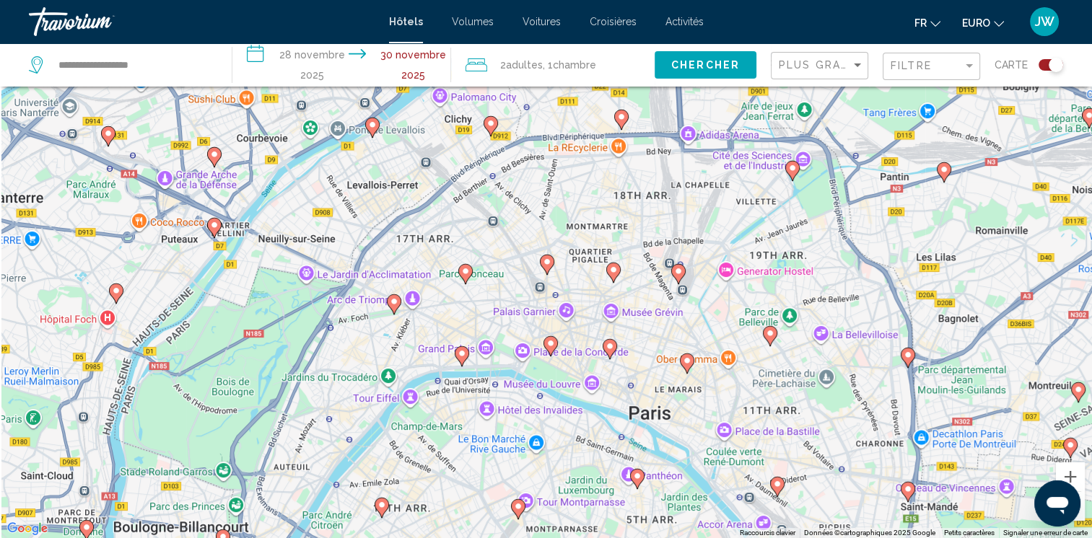
drag, startPoint x: 701, startPoint y: 371, endPoint x: 851, endPoint y: 234, distance: 203.3
click at [851, 234] on div "Pour activer le glissement avec le clavier, appuyez sur Alt + Entrée. Une fois …" at bounding box center [546, 269] width 1092 height 538
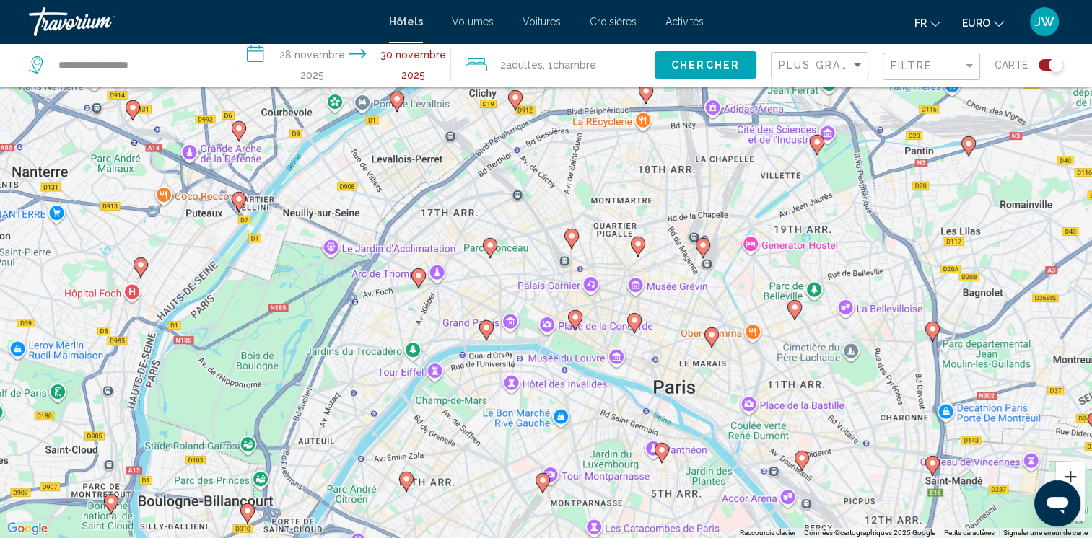
click at [1071, 477] on button "Zoom avant" at bounding box center [1070, 477] width 29 height 29
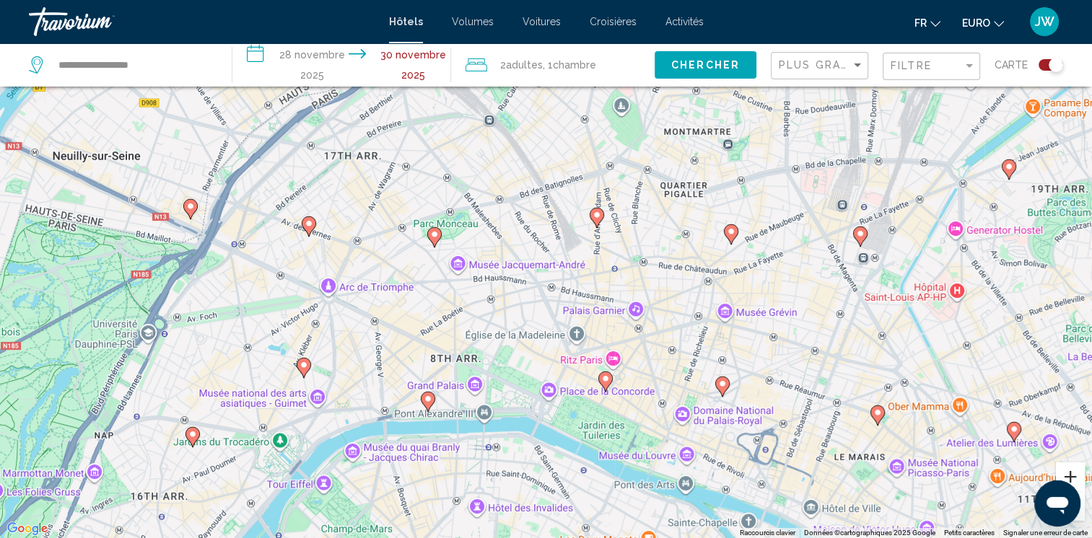
click at [1071, 477] on button "Zoom avant" at bounding box center [1070, 477] width 29 height 29
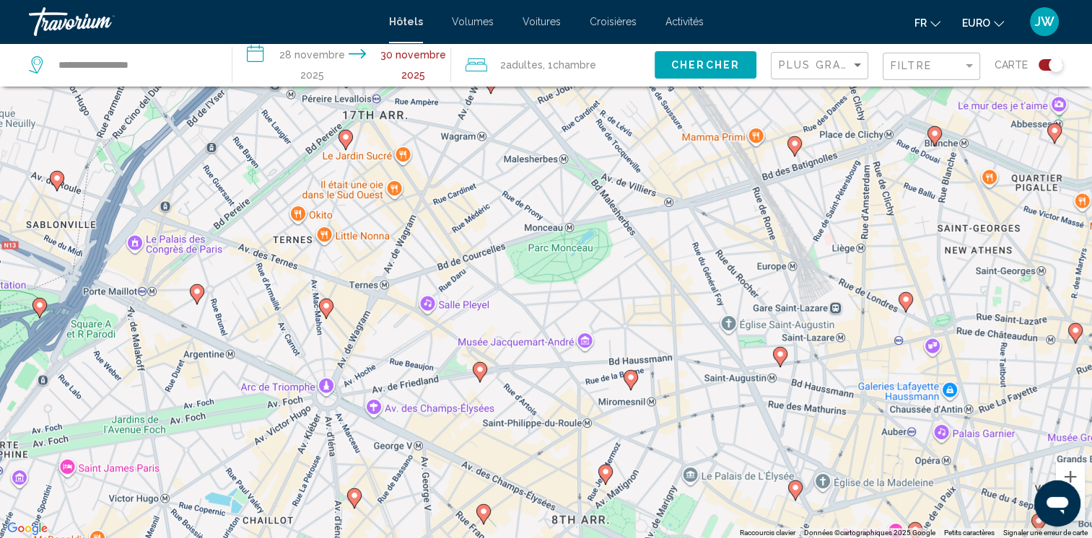
drag, startPoint x: 678, startPoint y: 267, endPoint x: 820, endPoint y: 333, distance: 156.2
click at [820, 333] on div "To activate drag with keyboard, press Alt + Enter. Once in keyboard drag state,…" at bounding box center [546, 269] width 1092 height 538
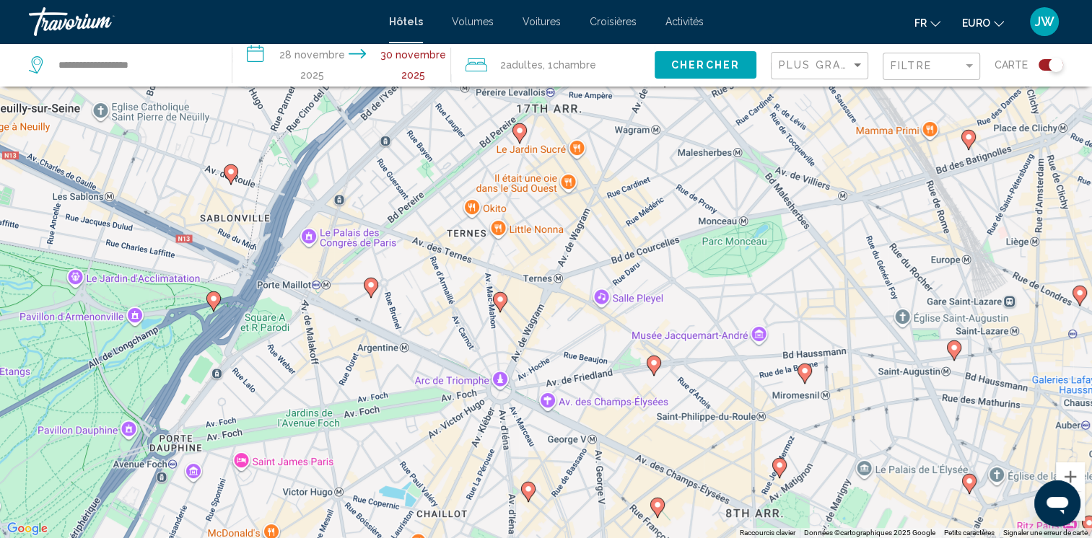
drag, startPoint x: 592, startPoint y: 284, endPoint x: 736, endPoint y: 238, distance: 151.5
click at [736, 238] on div "To activate drag with keyboard, press Alt + Enter. Once in keyboard drag state,…" at bounding box center [546, 269] width 1092 height 538
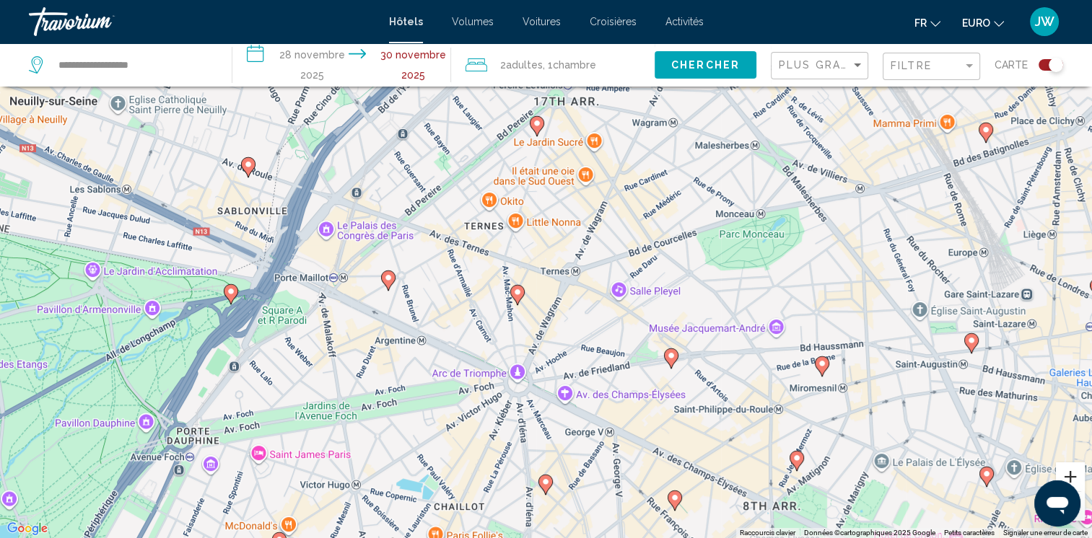
click at [1076, 475] on button "Zoom avant" at bounding box center [1070, 477] width 29 height 29
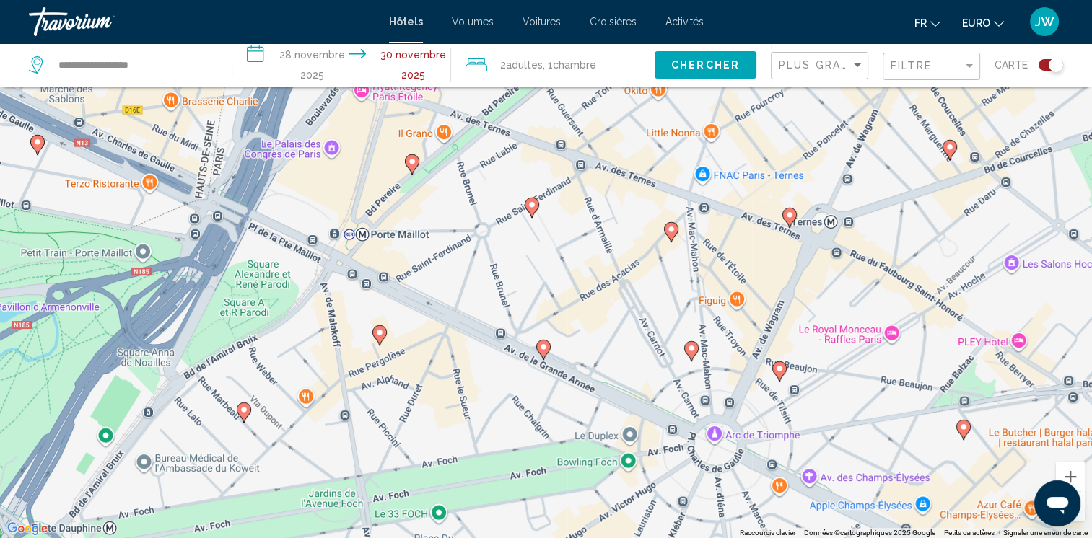
drag, startPoint x: 522, startPoint y: 355, endPoint x: 762, endPoint y: 293, distance: 247.5
click at [762, 293] on div "To activate drag with keyboard, press Alt + Enter. Once in keyboard drag state,…" at bounding box center [546, 269] width 1092 height 538
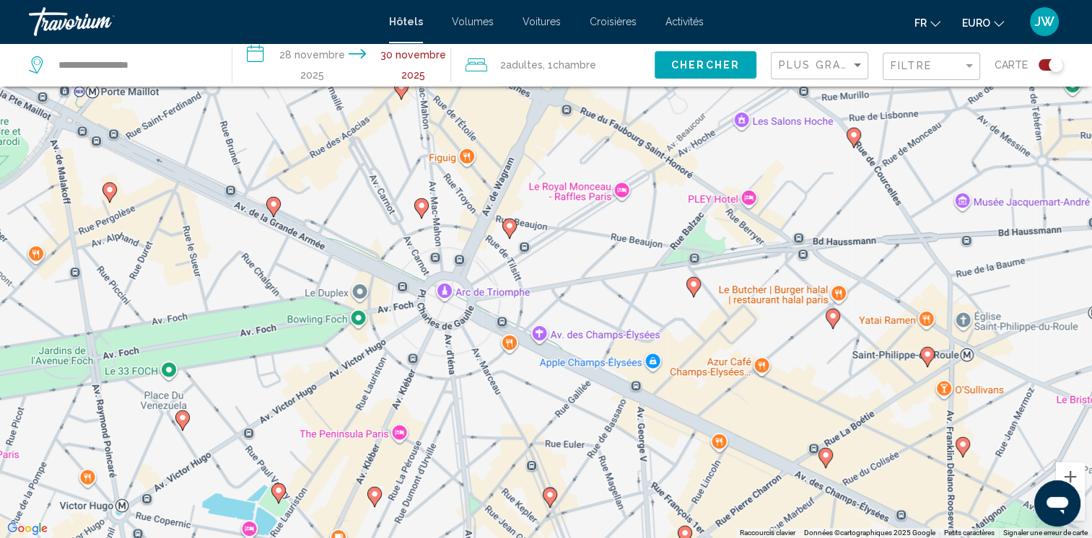
drag, startPoint x: 900, startPoint y: 422, endPoint x: 624, endPoint y: 273, distance: 314.1
click at [624, 273] on div "To activate drag with keyboard, press Alt + Enter. Once in keyboard drag state,…" at bounding box center [546, 269] width 1092 height 538
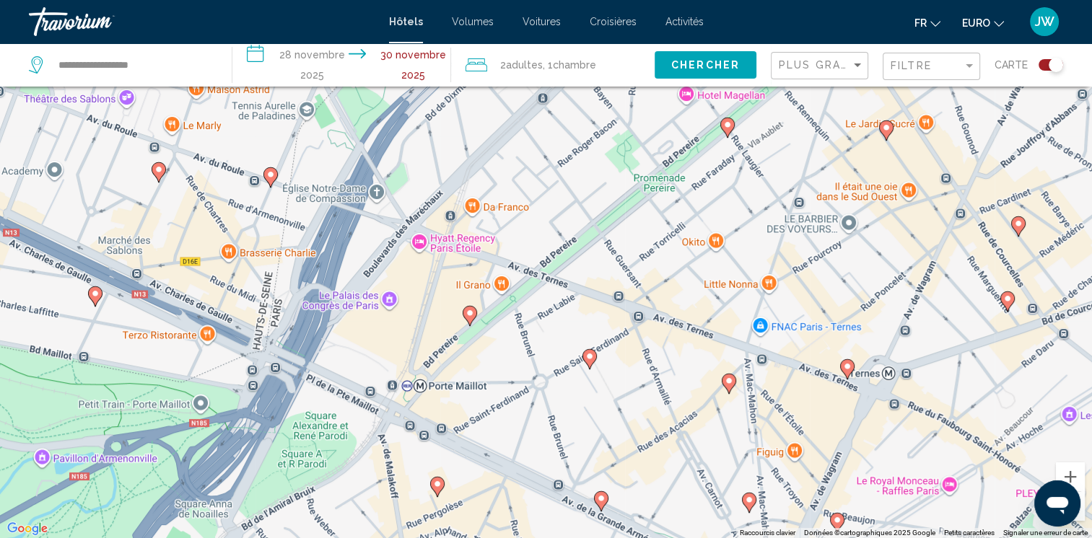
drag, startPoint x: 624, startPoint y: 273, endPoint x: 944, endPoint y: 564, distance: 433.1
click at [944, 452] on html "**********" at bounding box center [546, 182] width 1092 height 538
click at [468, 313] on image "Contenu principal" at bounding box center [469, 313] width 9 height 9
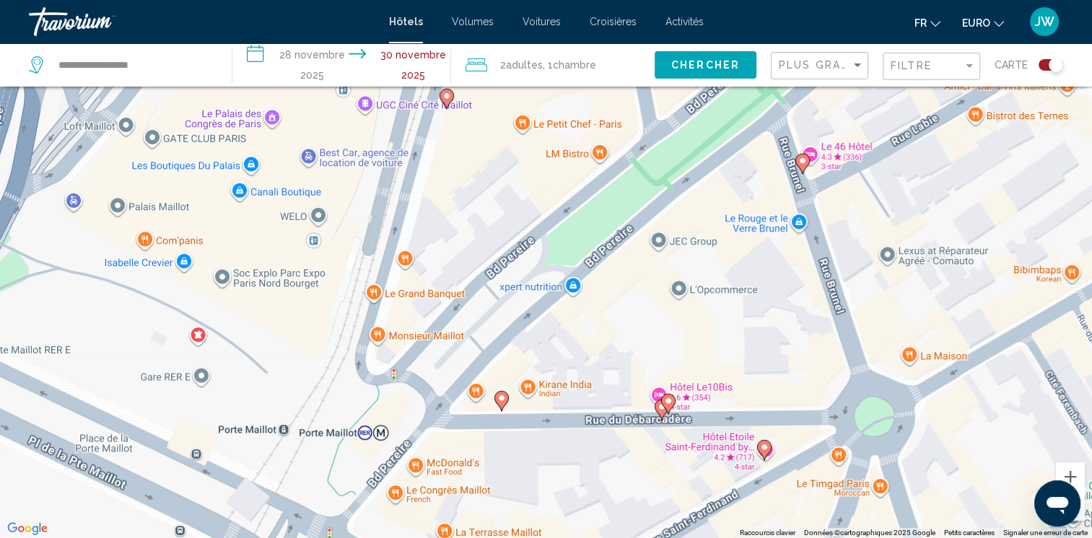
drag, startPoint x: 937, startPoint y: 333, endPoint x: 983, endPoint y: 258, distance: 88.1
click at [983, 258] on div "Pour naviguer, appuyez sur les touches fléchées. To activate drag with keyboard…" at bounding box center [546, 269] width 1092 height 538
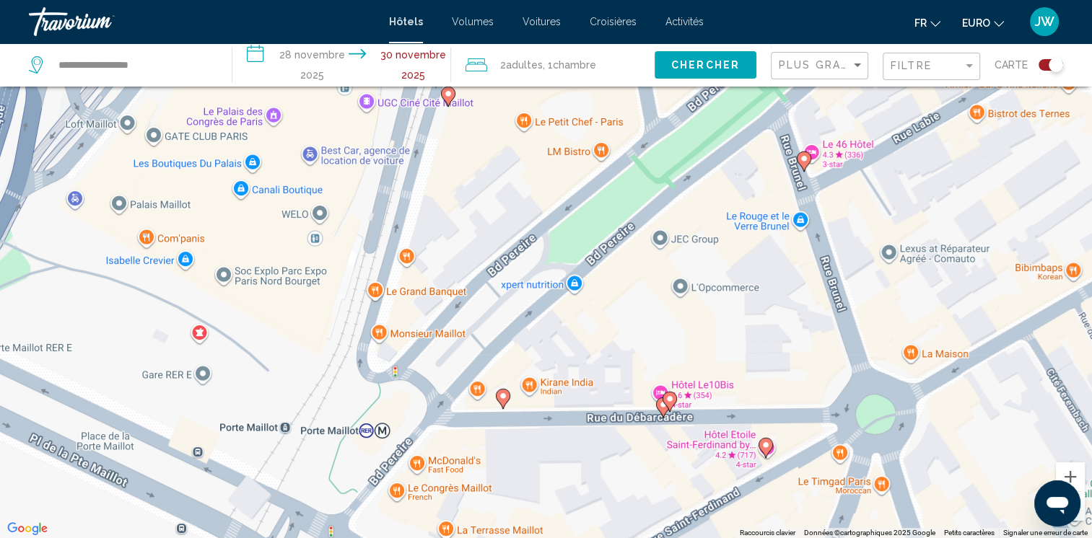
click at [1078, 518] on button "Zoom arrière" at bounding box center [1070, 506] width 29 height 29
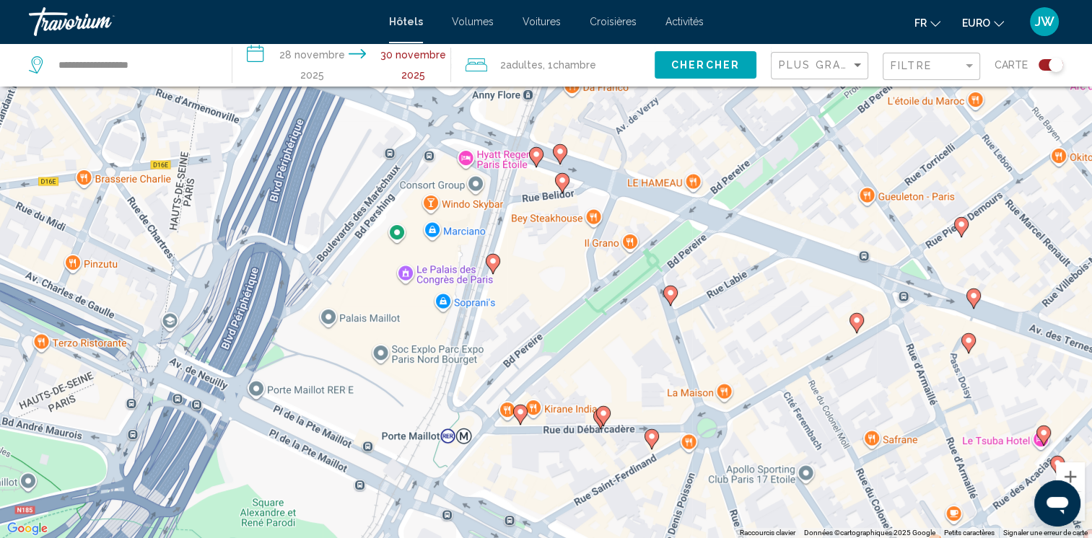
drag, startPoint x: 760, startPoint y: 253, endPoint x: 753, endPoint y: 391, distance: 138.7
click at [753, 391] on div "Pour naviguer, appuyez sur les touches fléchées. To activate drag with keyboard…" at bounding box center [546, 269] width 1092 height 538
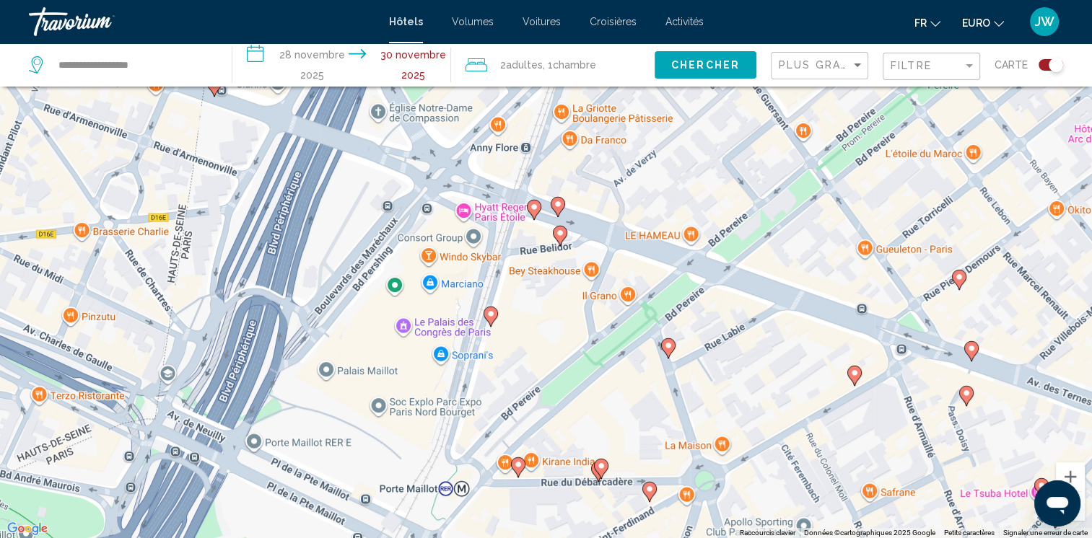
click at [560, 234] on image "Contenu principal" at bounding box center [560, 233] width 9 height 9
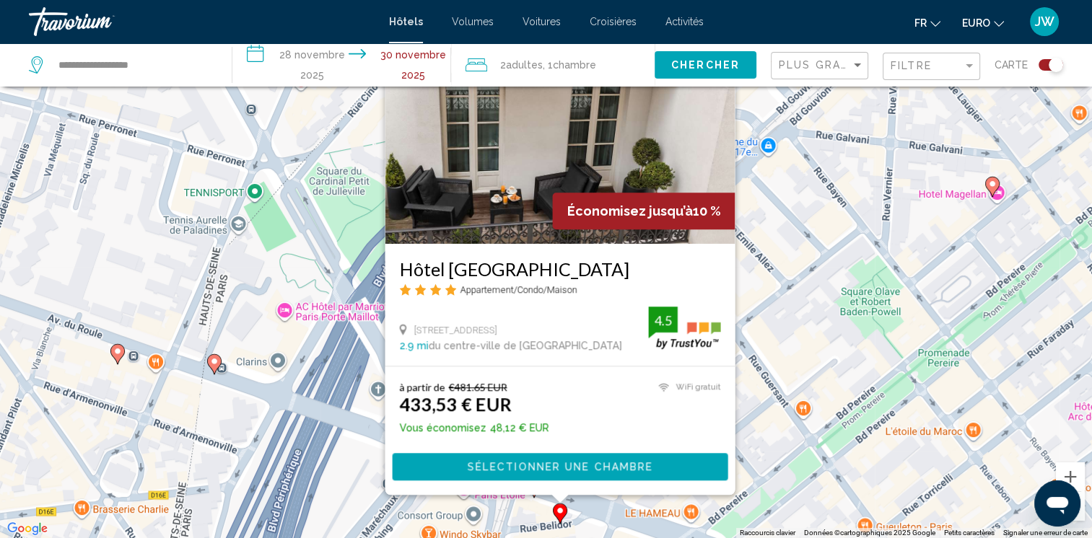
click at [781, 437] on div "To activate drag with keyboard, press Alt + Enter. Once in keyboard drag state,…" at bounding box center [546, 269] width 1092 height 538
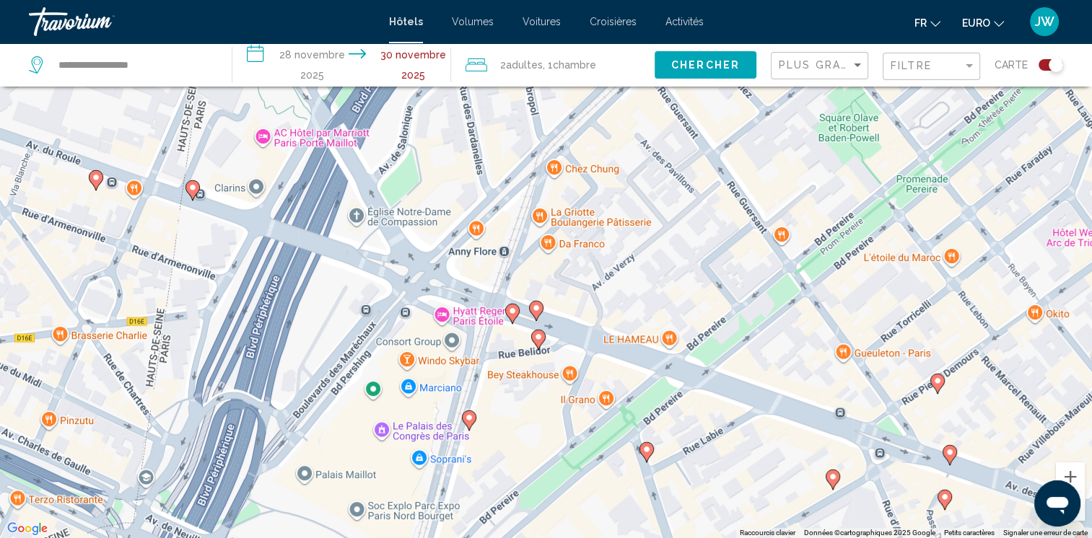
drag, startPoint x: 624, startPoint y: 416, endPoint x: 602, endPoint y: 234, distance: 183.1
click at [602, 234] on div "To activate drag with keyboard, press Alt + Enter. Once in keyboard drag state,…" at bounding box center [546, 269] width 1092 height 538
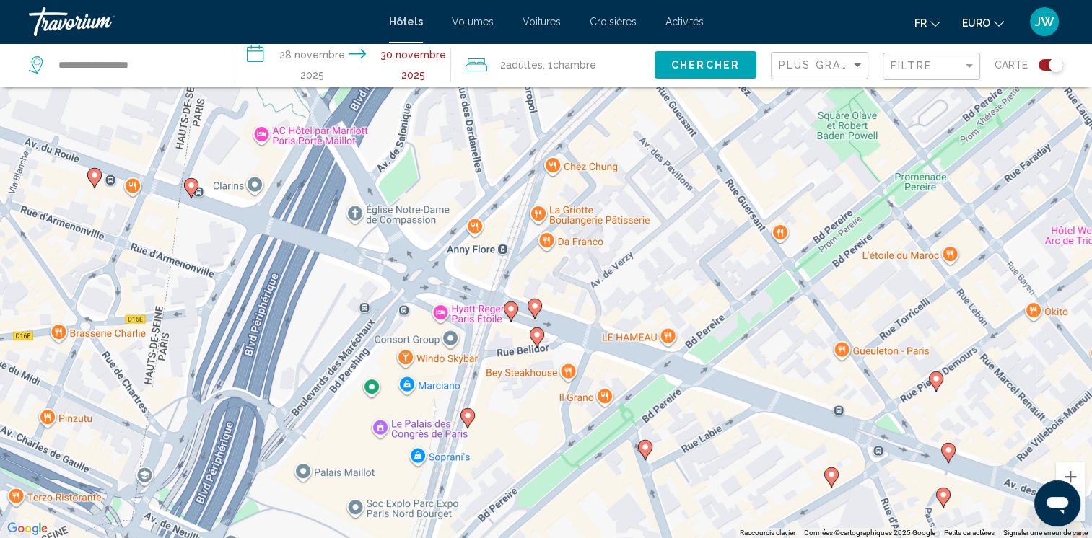
click at [551, 323] on div "To activate drag with keyboard, press Alt + Enter. Once in keyboard drag state,…" at bounding box center [546, 269] width 1092 height 538
click at [531, 304] on image "Contenu principal" at bounding box center [534, 306] width 9 height 9
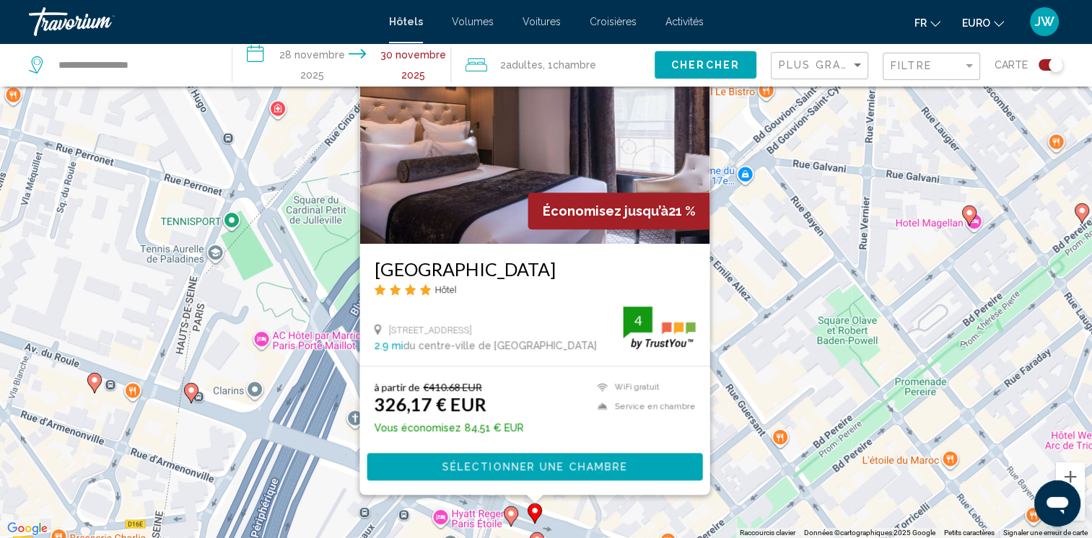
click at [811, 411] on div "To activate drag with keyboard, press Alt + Enter. Once in keyboard drag state,…" at bounding box center [546, 269] width 1092 height 538
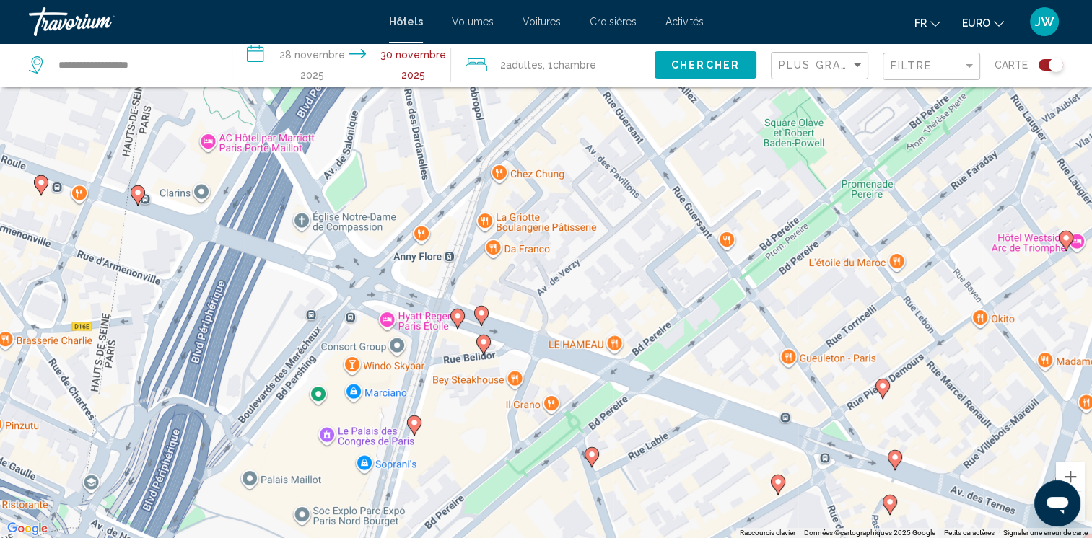
drag, startPoint x: 806, startPoint y: 306, endPoint x: 753, endPoint y: 101, distance: 211.8
click at [753, 101] on div "To activate drag with keyboard, press Alt + Enter. Once in keyboard drag state,…" at bounding box center [546, 269] width 1092 height 538
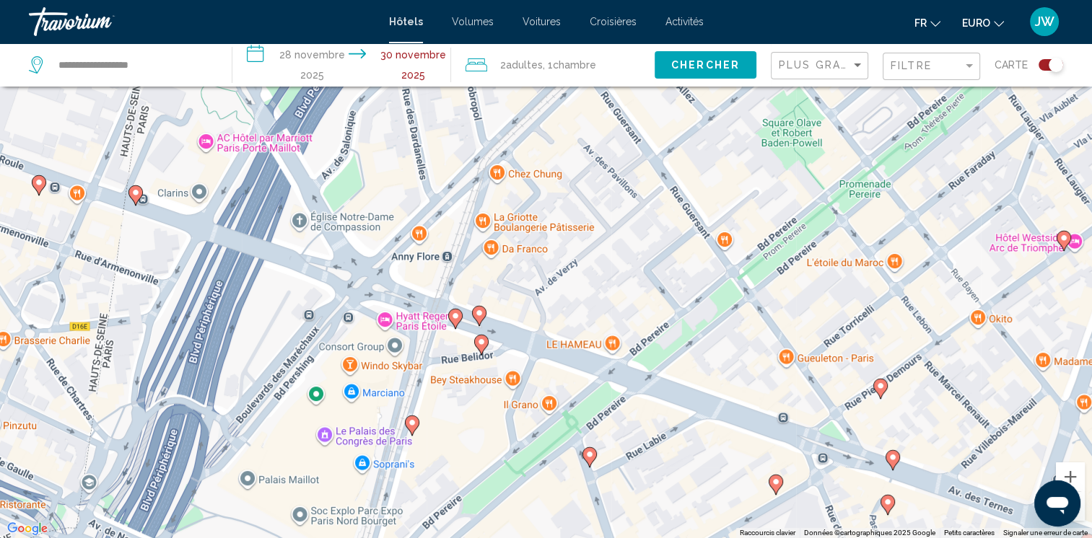
click at [1079, 512] on button "Zoom arrière" at bounding box center [1070, 506] width 29 height 29
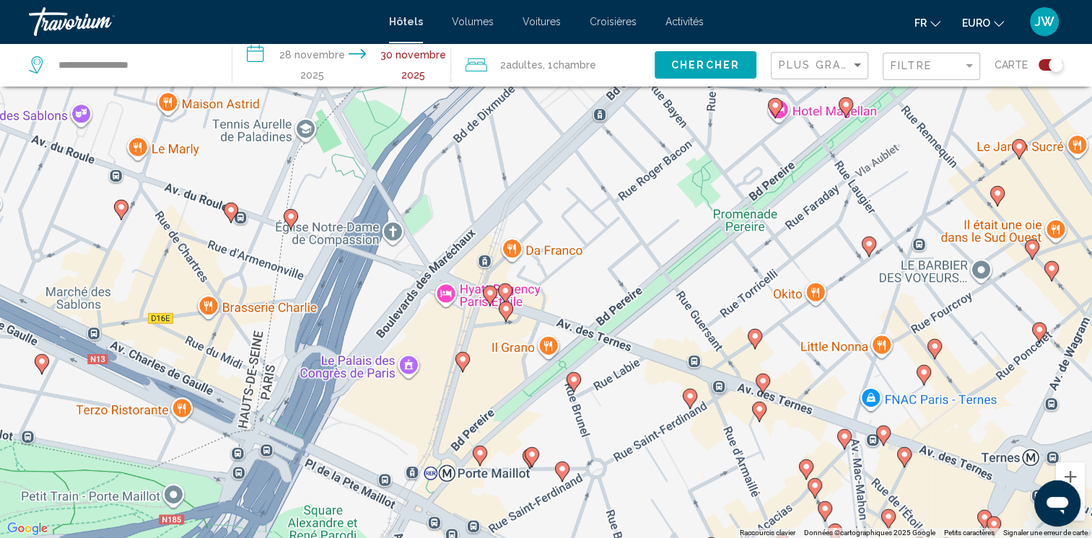
click at [1079, 512] on button "Zoom arrière" at bounding box center [1070, 506] width 29 height 29
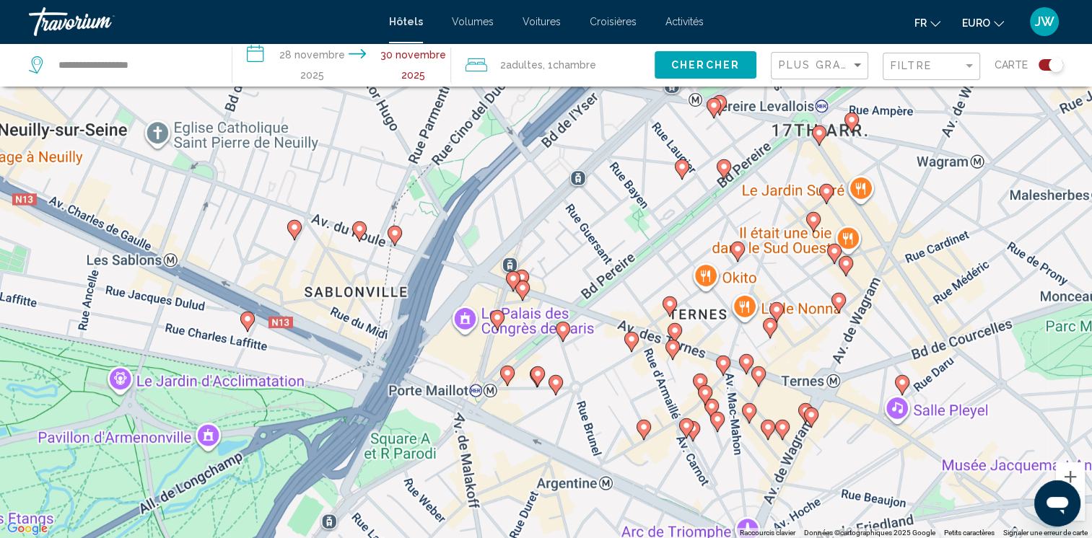
click at [1079, 512] on button "Zoom arrière" at bounding box center [1070, 506] width 29 height 29
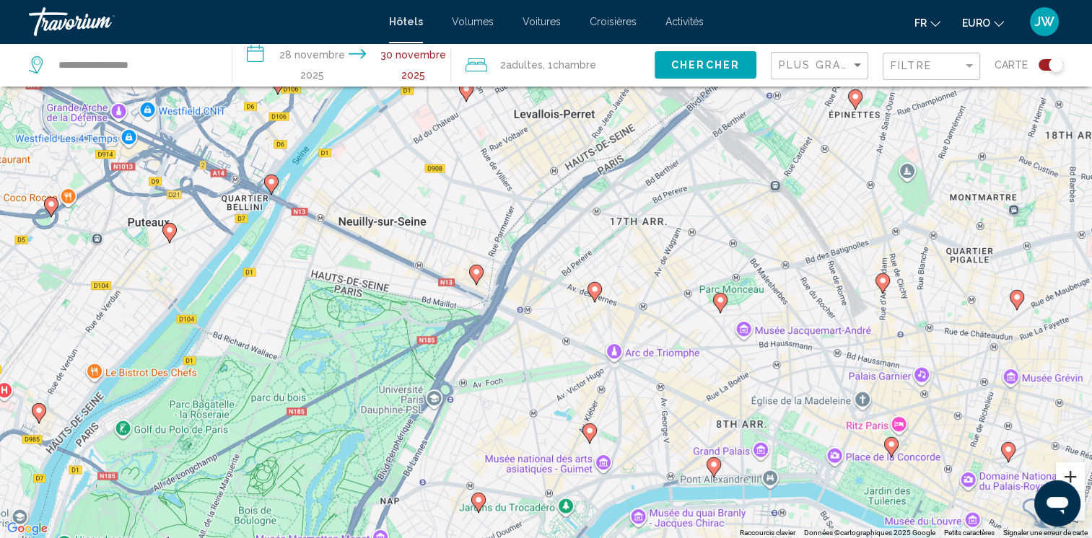
click at [1070, 471] on button "Zoom avant" at bounding box center [1070, 477] width 29 height 29
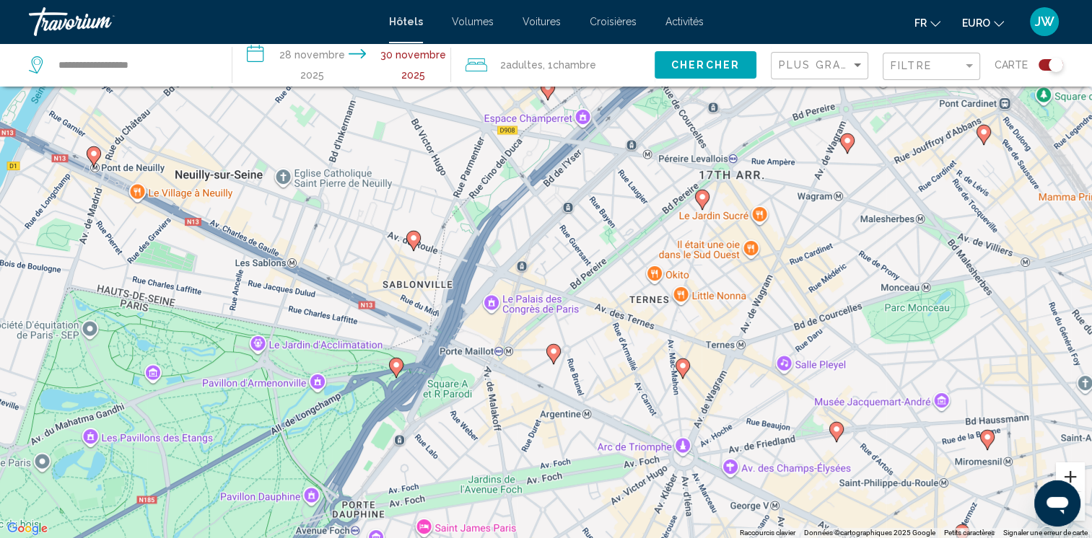
click at [1070, 471] on button "Zoom avant" at bounding box center [1070, 477] width 29 height 29
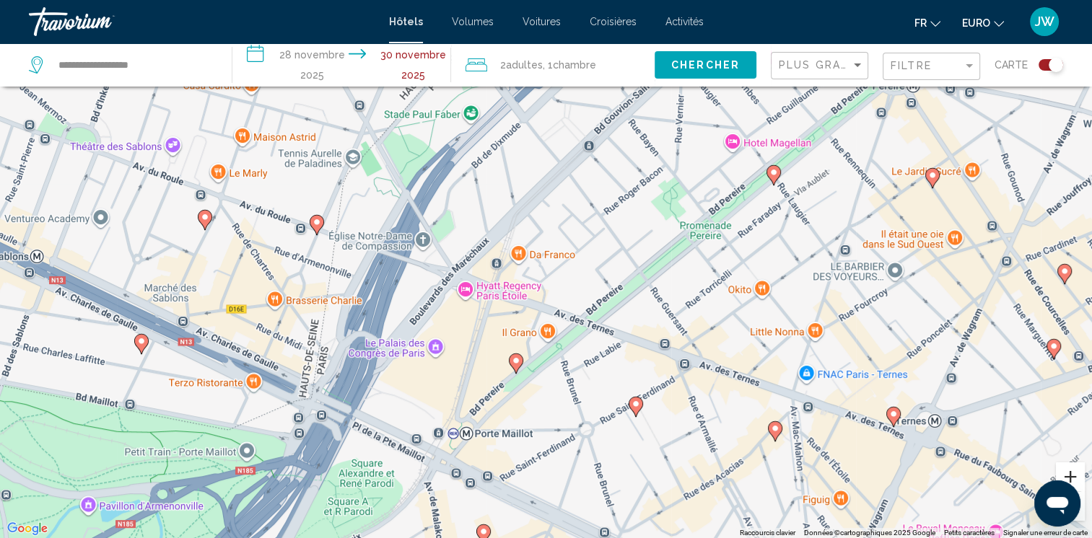
click at [1074, 465] on button "Zoom avant" at bounding box center [1070, 477] width 29 height 29
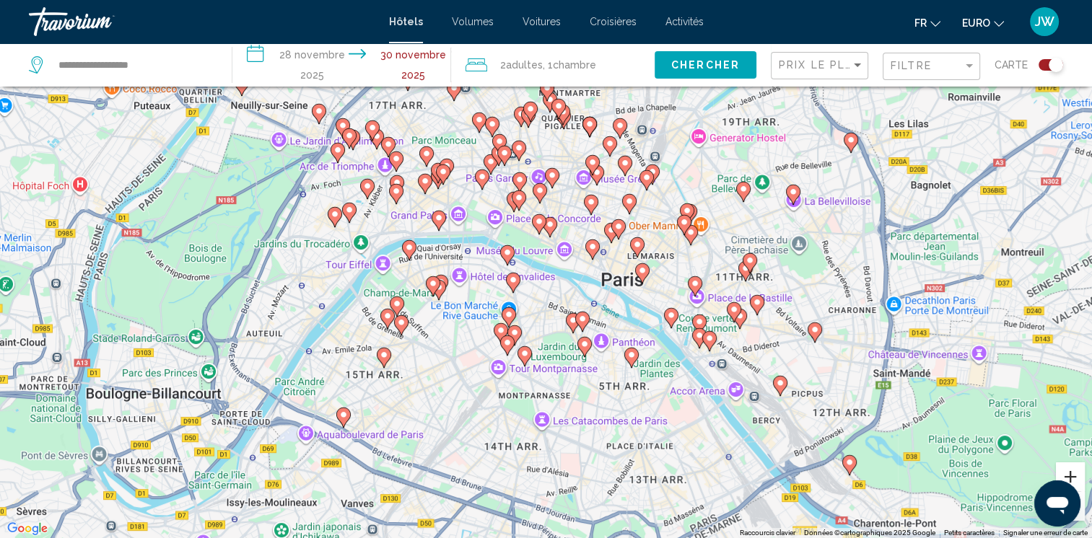
click at [1068, 473] on button "Zoom avant" at bounding box center [1070, 477] width 29 height 29
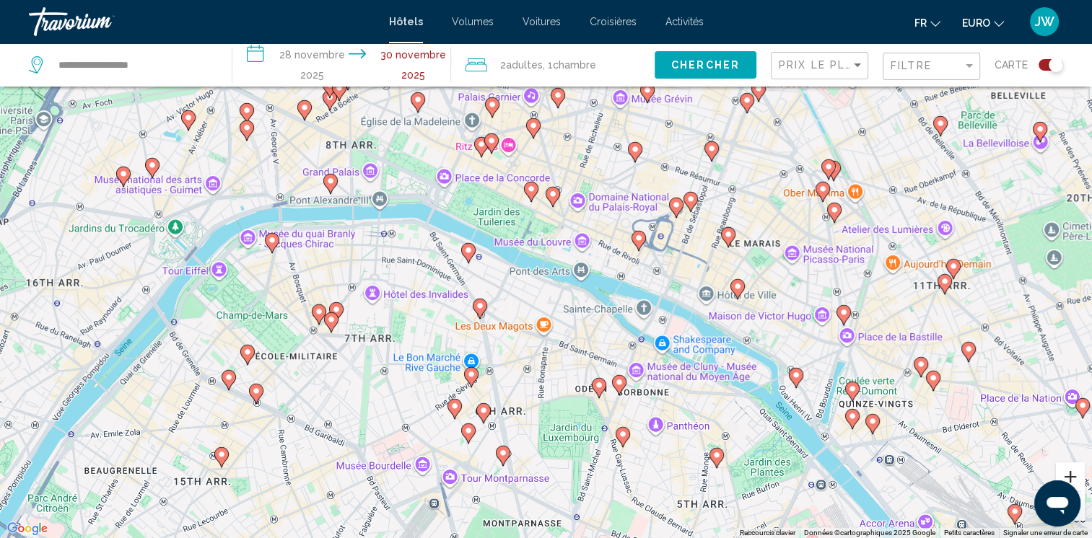
click at [1068, 473] on button "Zoom avant" at bounding box center [1070, 477] width 29 height 29
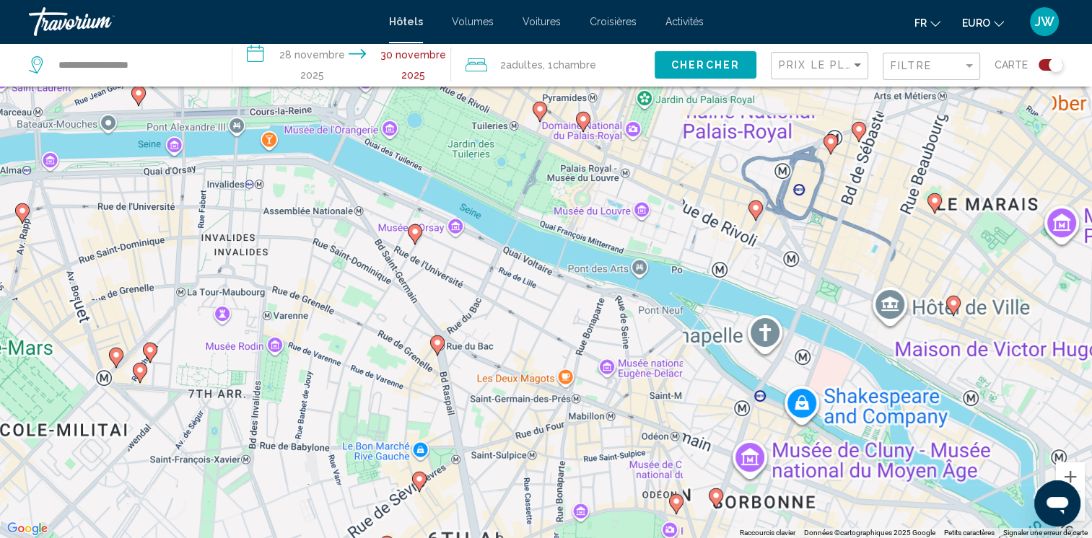
drag, startPoint x: 378, startPoint y: 319, endPoint x: 548, endPoint y: 212, distance: 200.4
click at [543, 218] on div "To activate drag with keyboard, press Alt + Enter. Once in keyboard drag state,…" at bounding box center [546, 269] width 1092 height 538
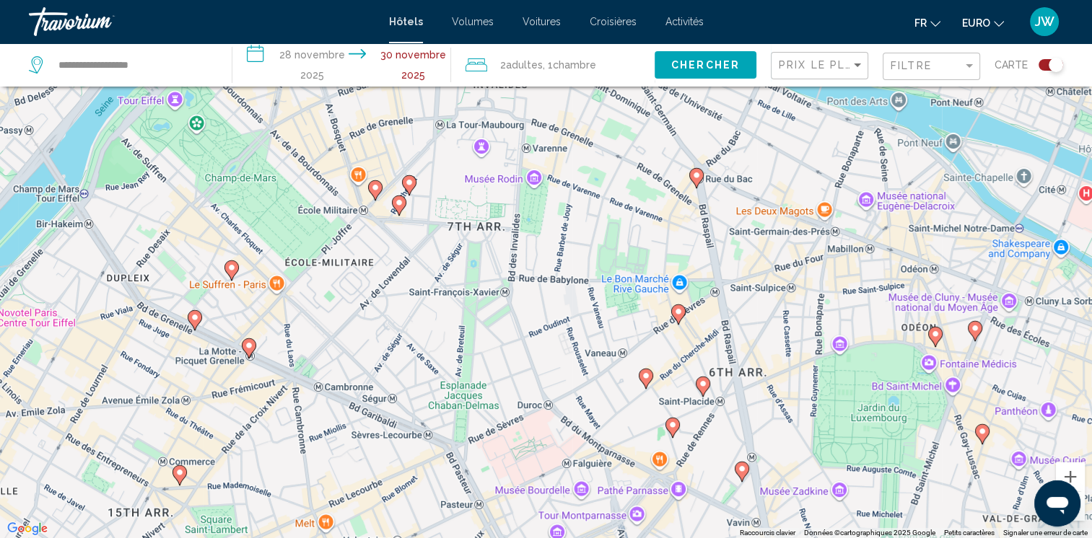
click at [1082, 512] on button "Zoom arrière" at bounding box center [1070, 506] width 29 height 29
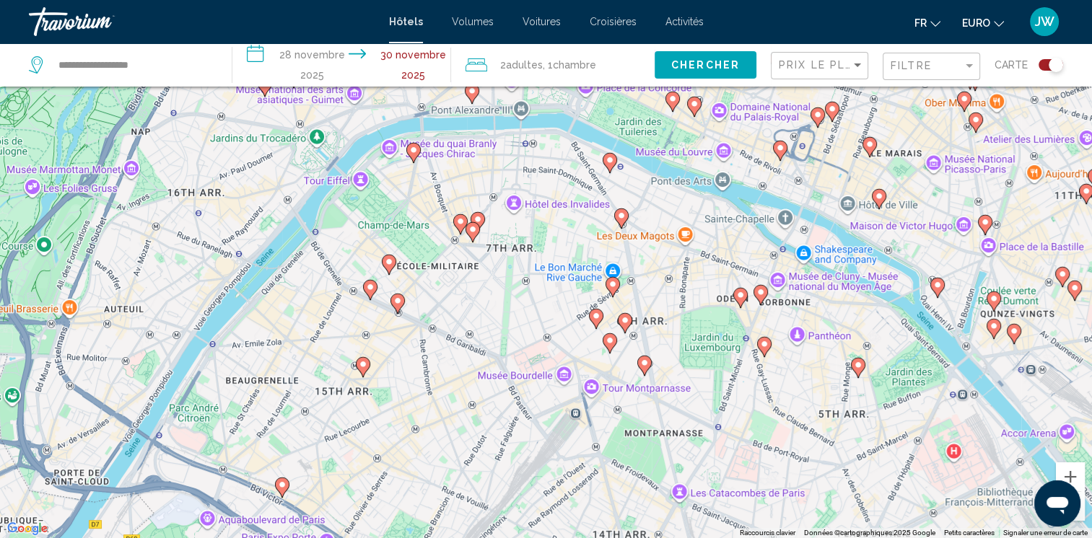
click at [1079, 514] on button "Zoom arrière" at bounding box center [1070, 506] width 29 height 29
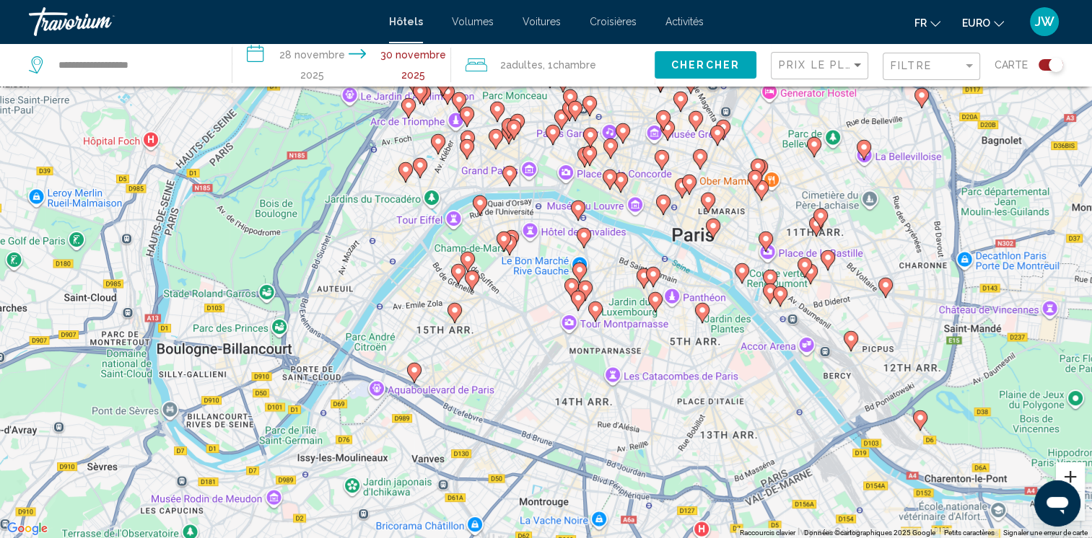
click at [1079, 472] on button "Zoom avant" at bounding box center [1070, 477] width 29 height 29
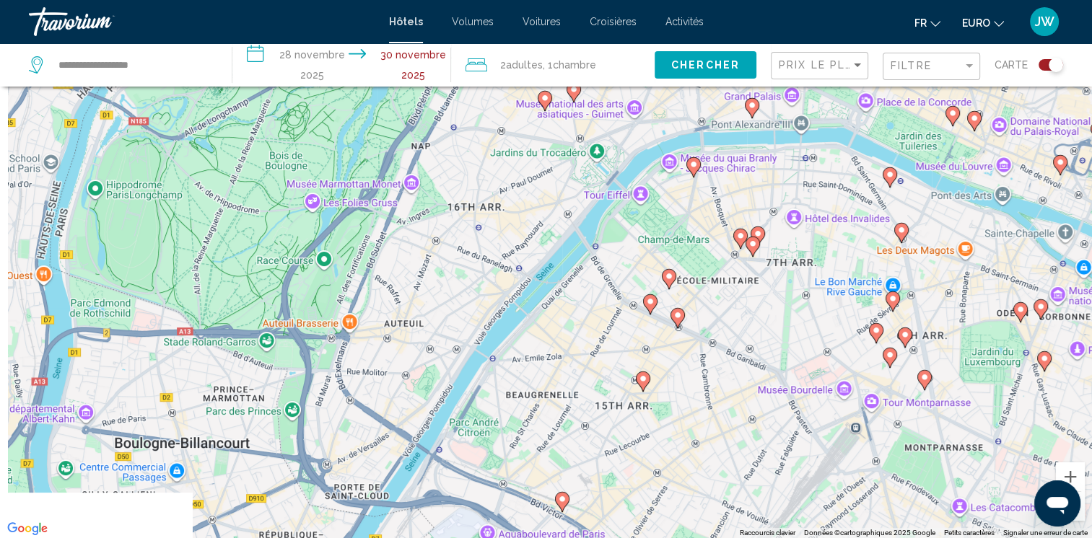
drag, startPoint x: 613, startPoint y: 421, endPoint x: 947, endPoint y: 417, distance: 333.4
click at [947, 417] on div "To activate drag with keyboard, press Alt + Enter. Once in keyboard drag state,…" at bounding box center [546, 269] width 1092 height 538
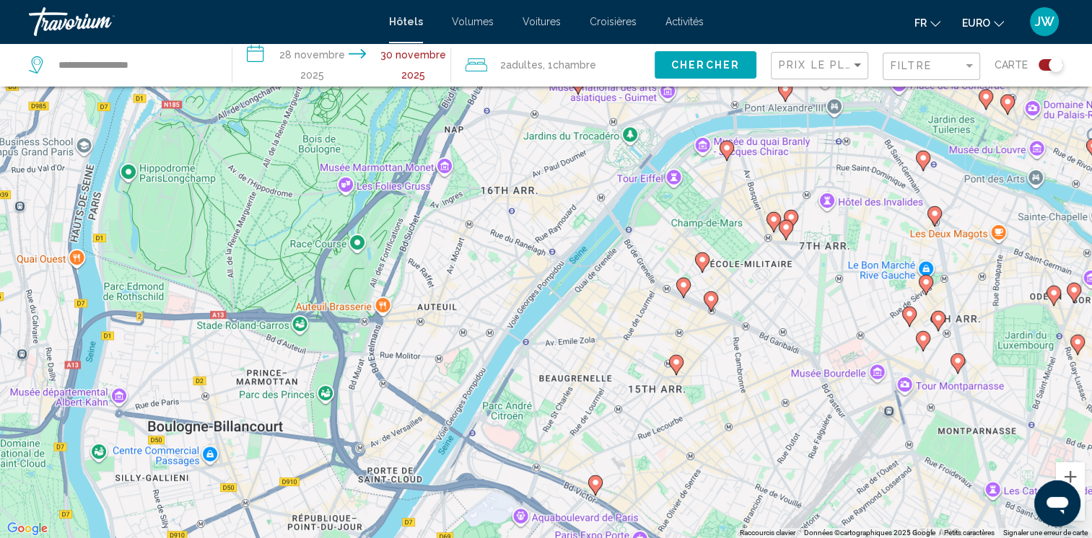
click at [947, 417] on div "To activate drag with keyboard, press Alt + Enter. Once in keyboard drag state,…" at bounding box center [546, 269] width 1092 height 538
click at [1074, 474] on button "Zoom avant" at bounding box center [1070, 477] width 29 height 29
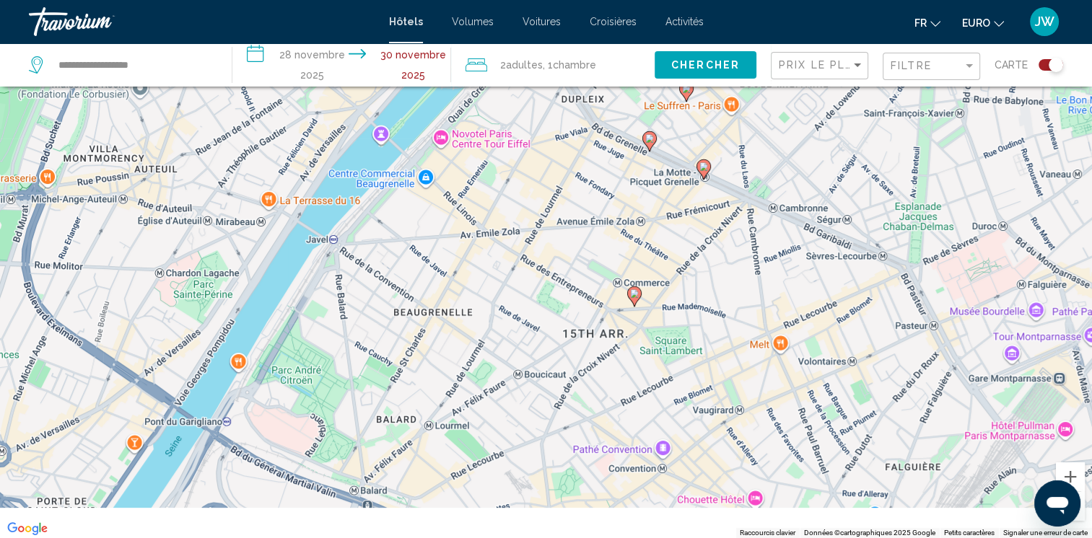
drag, startPoint x: 797, startPoint y: 349, endPoint x: 639, endPoint y: 176, distance: 233.9
click at [639, 176] on div "To activate drag with keyboard, press Alt + Enter. Once in keyboard drag state,…" at bounding box center [546, 269] width 1092 height 538
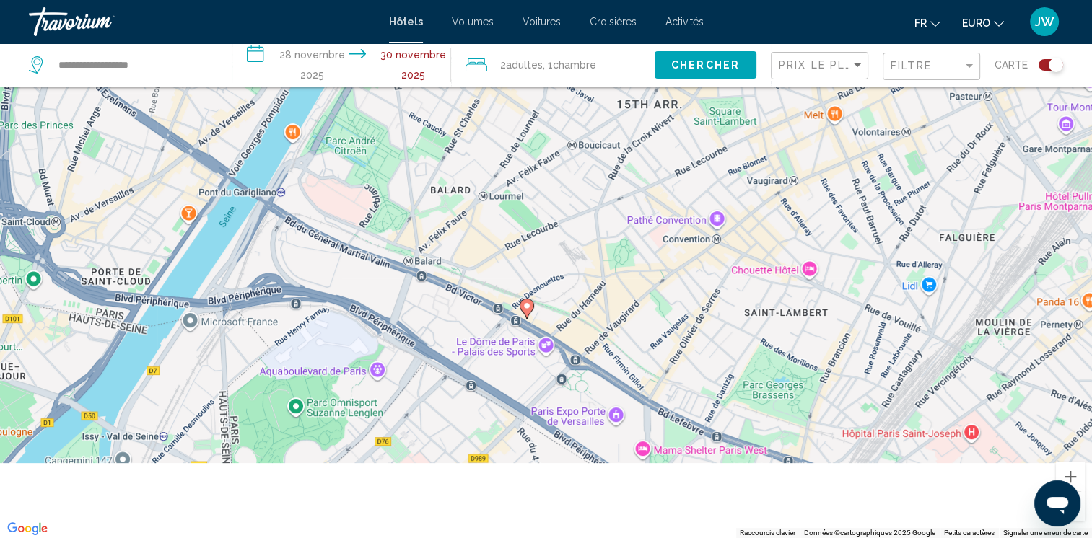
drag, startPoint x: 851, startPoint y: 118, endPoint x: 878, endPoint y: 25, distance: 96.1
click at [878, 25] on div "**********" at bounding box center [546, 182] width 1092 height 538
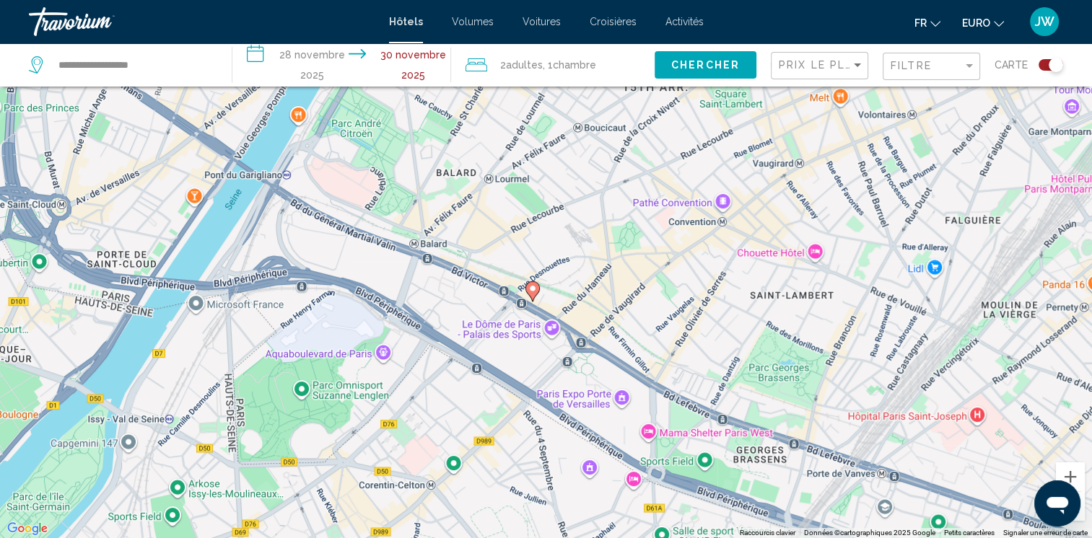
click at [1079, 517] on button "Zoom arrière" at bounding box center [1070, 506] width 29 height 29
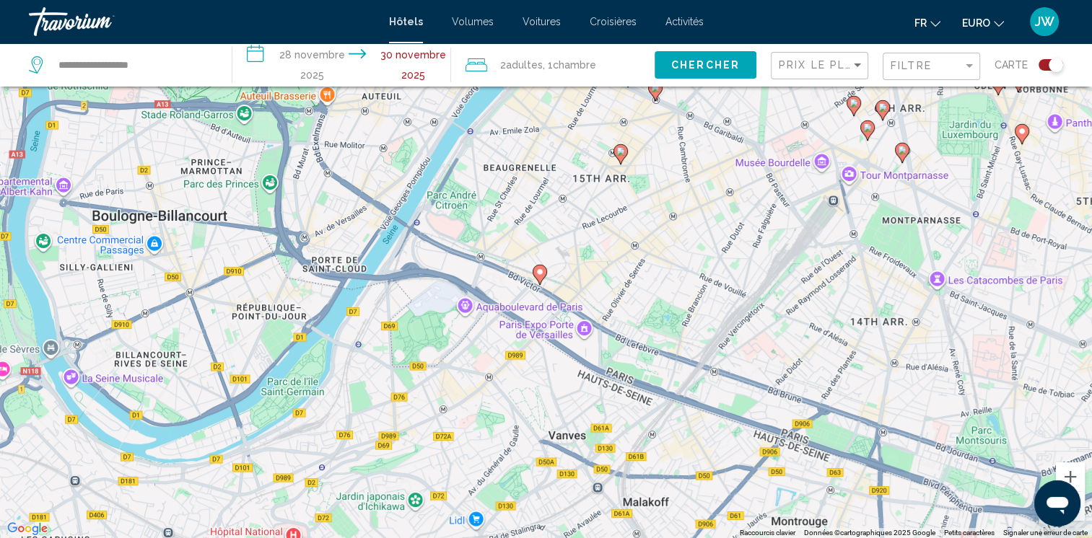
click at [1079, 517] on button "Zoom arrière" at bounding box center [1070, 506] width 29 height 29
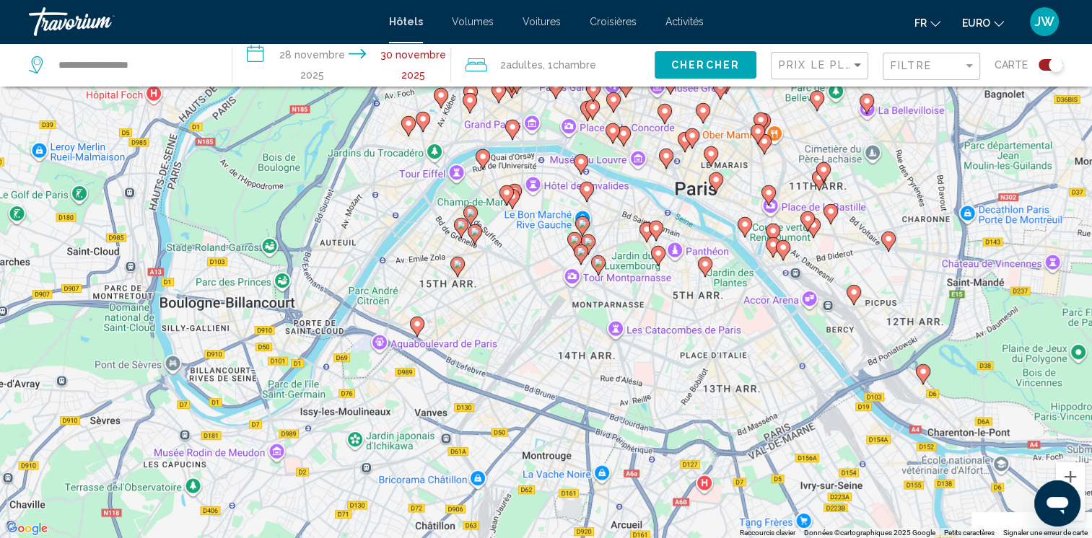
drag, startPoint x: 887, startPoint y: 466, endPoint x: 738, endPoint y: 543, distance: 167.8
click at [738, 452] on html "**********" at bounding box center [546, 182] width 1092 height 538
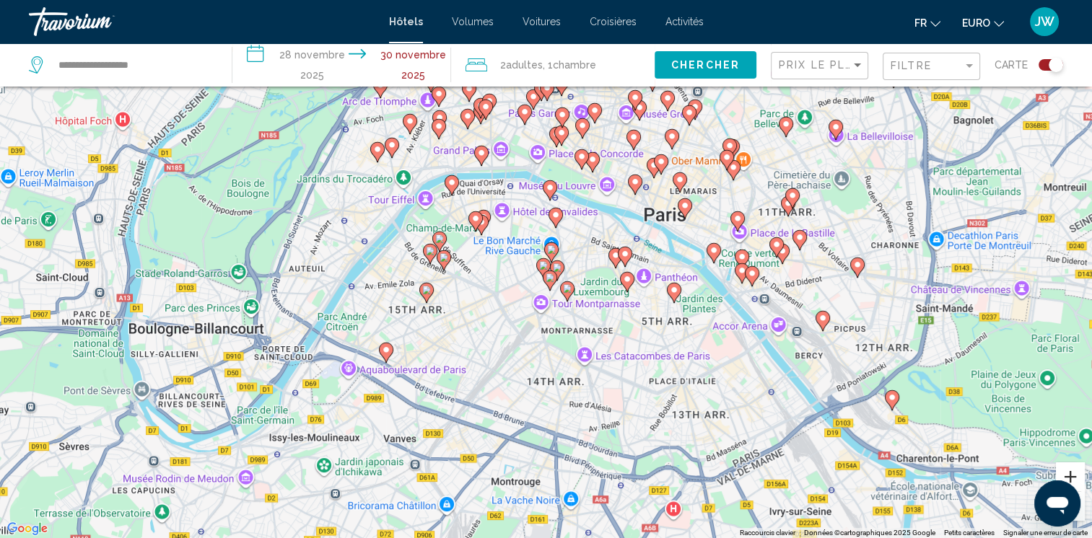
click at [1075, 475] on button "Zoom avant" at bounding box center [1070, 477] width 29 height 29
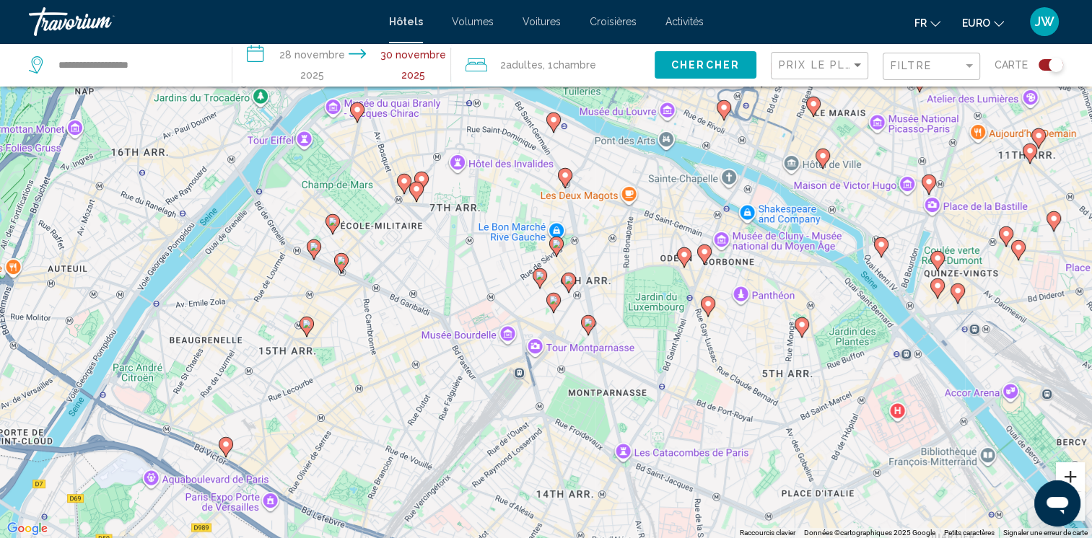
click at [1075, 475] on button "Zoom avant" at bounding box center [1070, 477] width 29 height 29
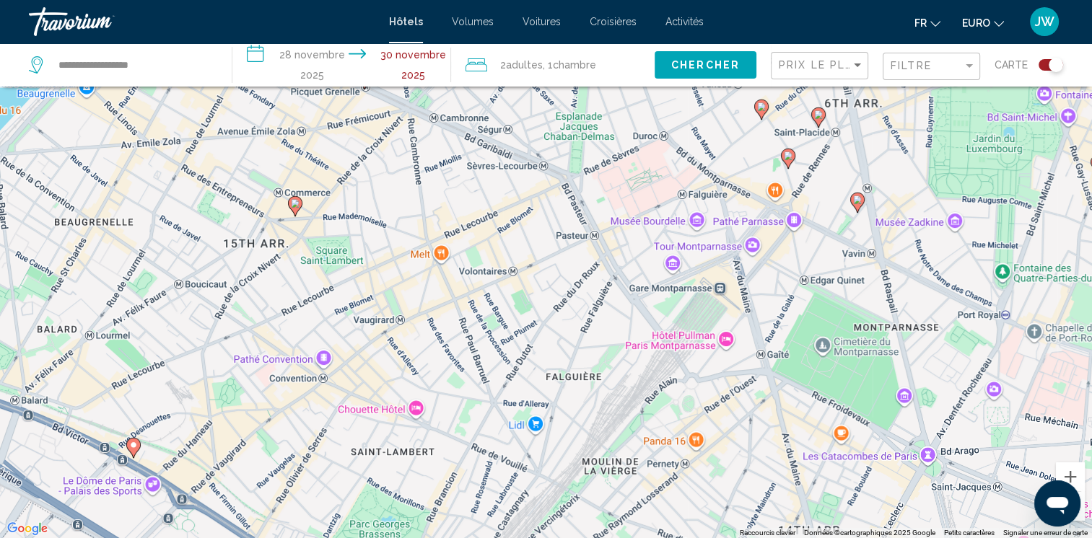
drag, startPoint x: 427, startPoint y: 248, endPoint x: 595, endPoint y: 104, distance: 221.0
click at [595, 104] on div "To activate drag with keyboard, press Alt + Enter. Once in keyboard drag state,…" at bounding box center [546, 269] width 1092 height 538
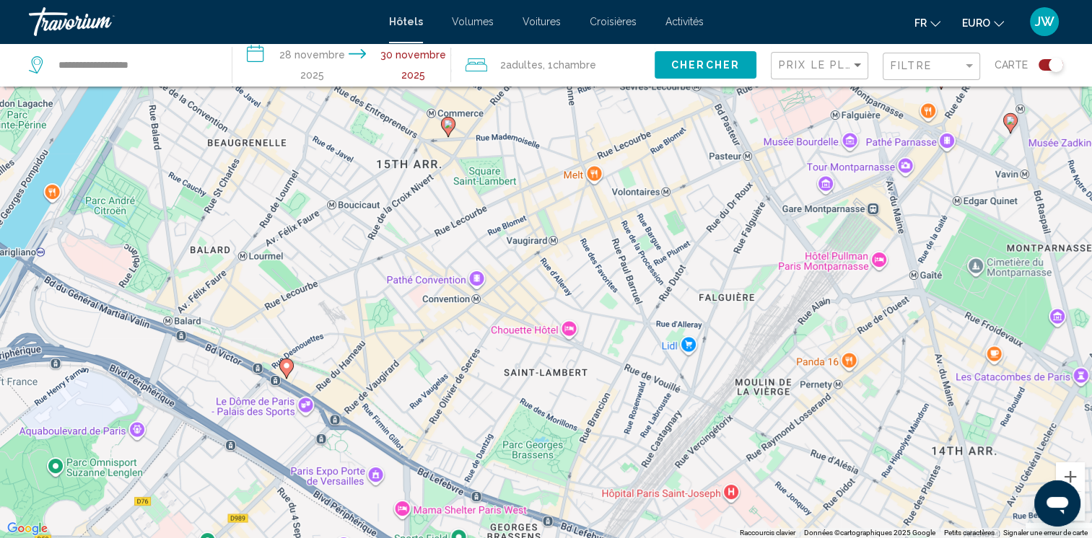
drag, startPoint x: 551, startPoint y: 162, endPoint x: 722, endPoint y: 93, distance: 183.6
click at [722, 93] on div "To activate drag with keyboard, press Alt + Enter. Once in keyboard drag state,…" at bounding box center [546, 269] width 1092 height 538
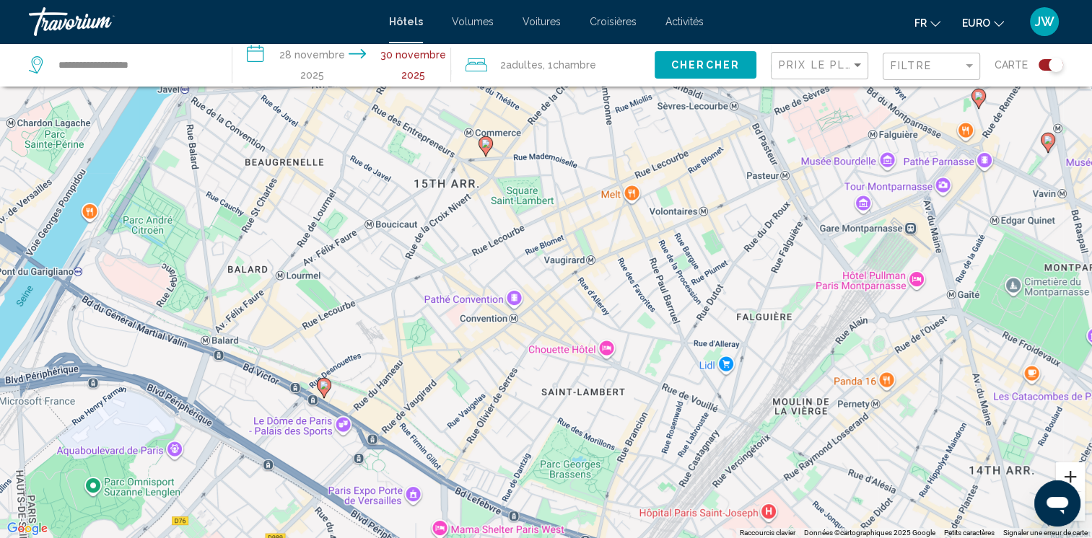
click at [1069, 471] on button "Zoom avant" at bounding box center [1070, 477] width 29 height 29
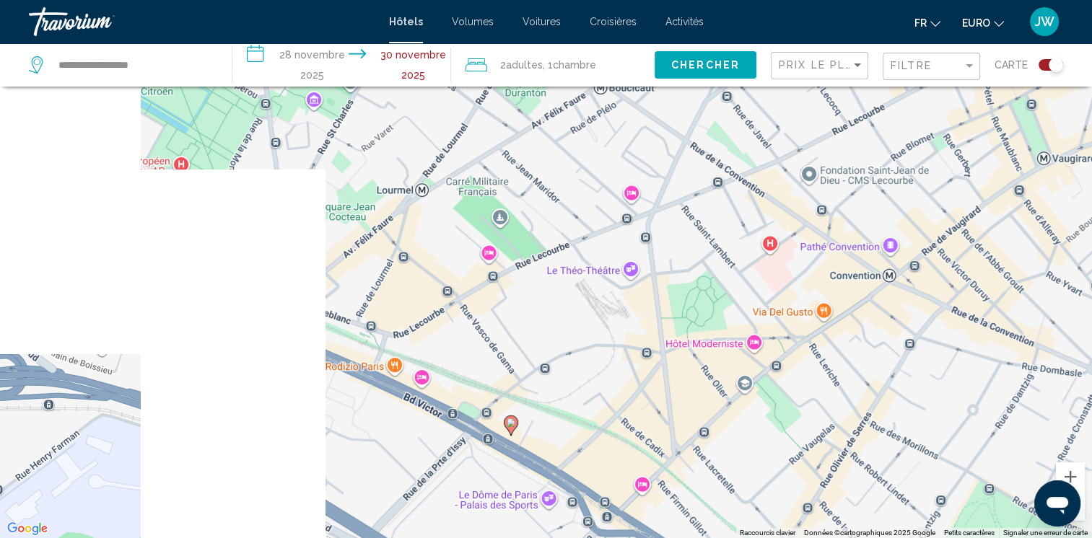
drag, startPoint x: 252, startPoint y: 370, endPoint x: 664, endPoint y: 278, distance: 422.2
click at [664, 278] on div "To activate drag with keyboard, press Alt + Enter. Once in keyboard drag state,…" at bounding box center [546, 269] width 1092 height 538
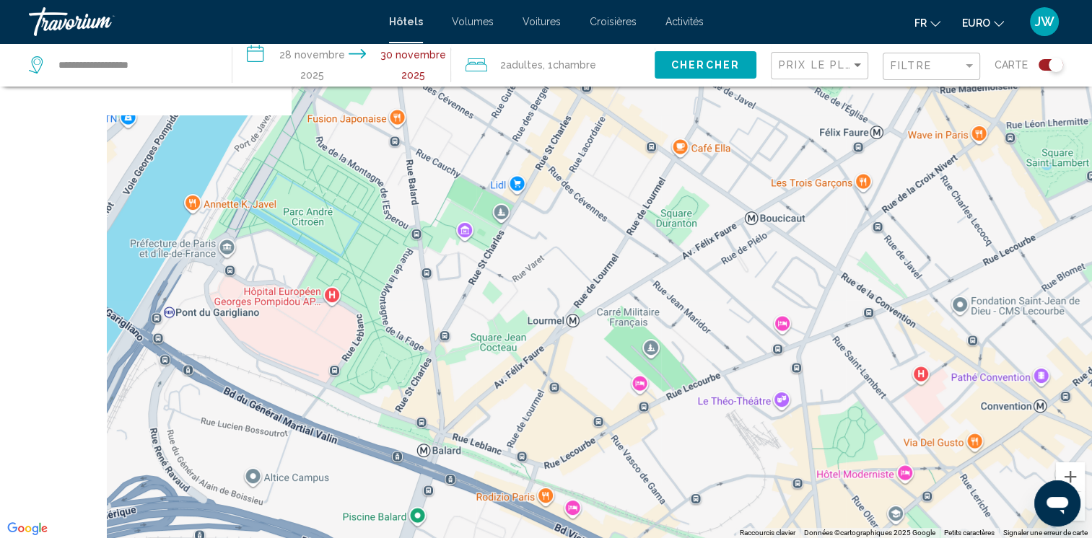
drag, startPoint x: 531, startPoint y: 250, endPoint x: 704, endPoint y: 386, distance: 220.4
click at [704, 386] on div "To activate drag with keyboard, press Alt + Enter. Once in keyboard drag state,…" at bounding box center [546, 269] width 1092 height 538
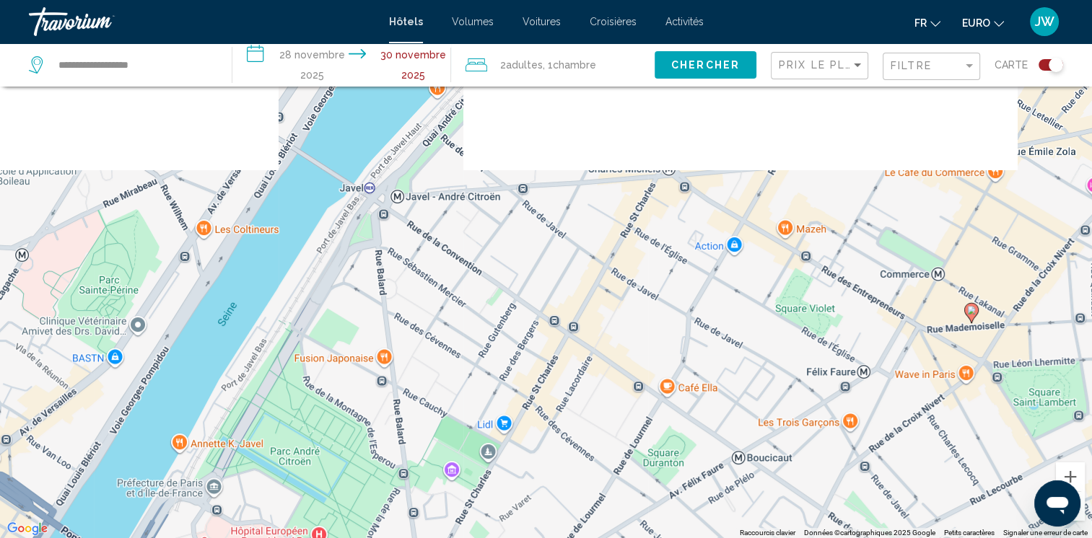
drag, startPoint x: 780, startPoint y: 198, endPoint x: 731, endPoint y: 437, distance: 244.5
click at [731, 437] on div "To activate drag with keyboard, press Alt + Enter. Once in keyboard drag state,…" at bounding box center [546, 269] width 1092 height 538
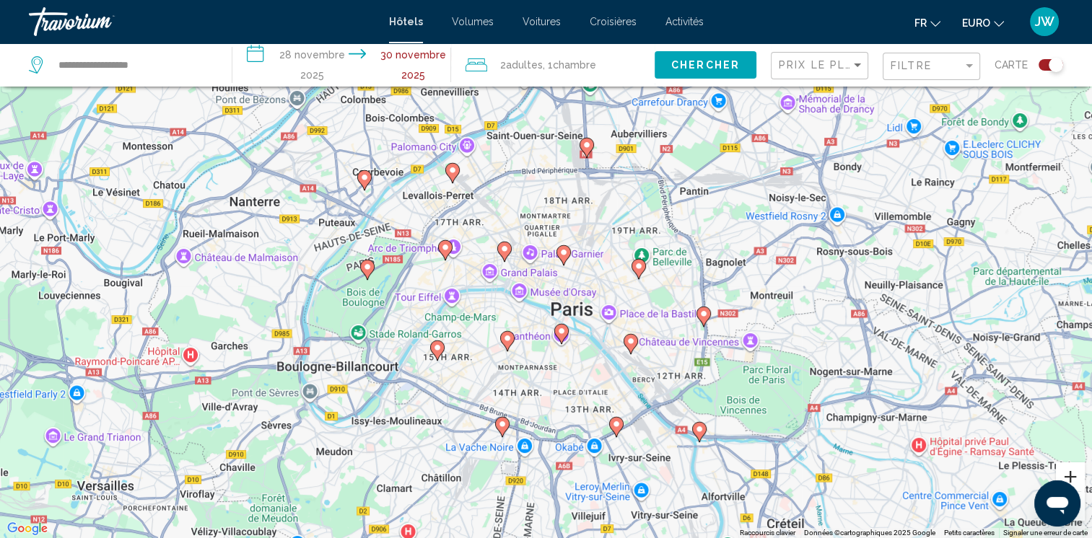
click at [1067, 470] on button "Zoom avant" at bounding box center [1070, 477] width 29 height 29
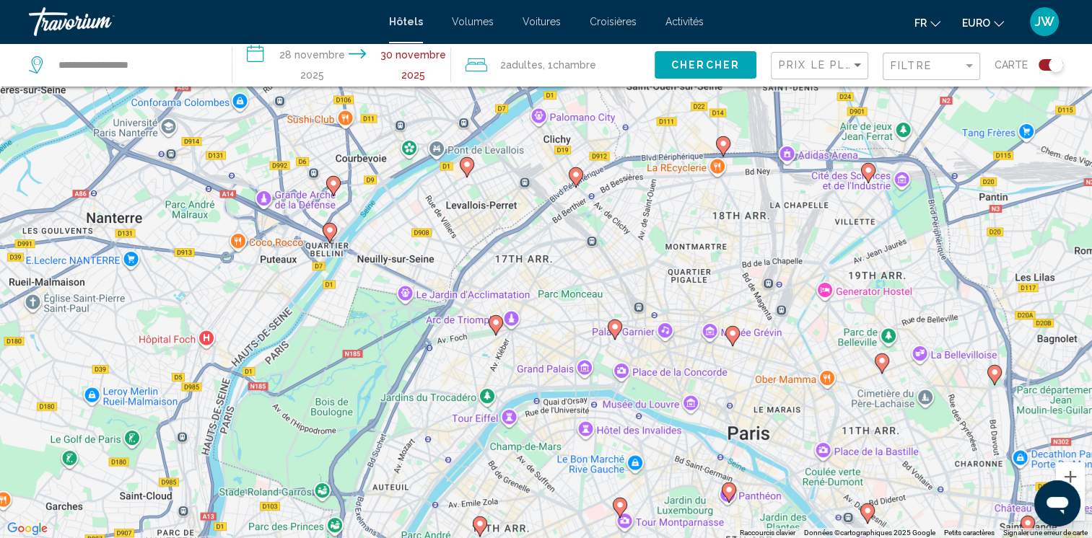
drag, startPoint x: 524, startPoint y: 269, endPoint x: 680, endPoint y: 354, distance: 177.2
click at [680, 354] on div "To activate drag with keyboard, press Alt + Enter. Once in keyboard drag state,…" at bounding box center [546, 269] width 1092 height 538
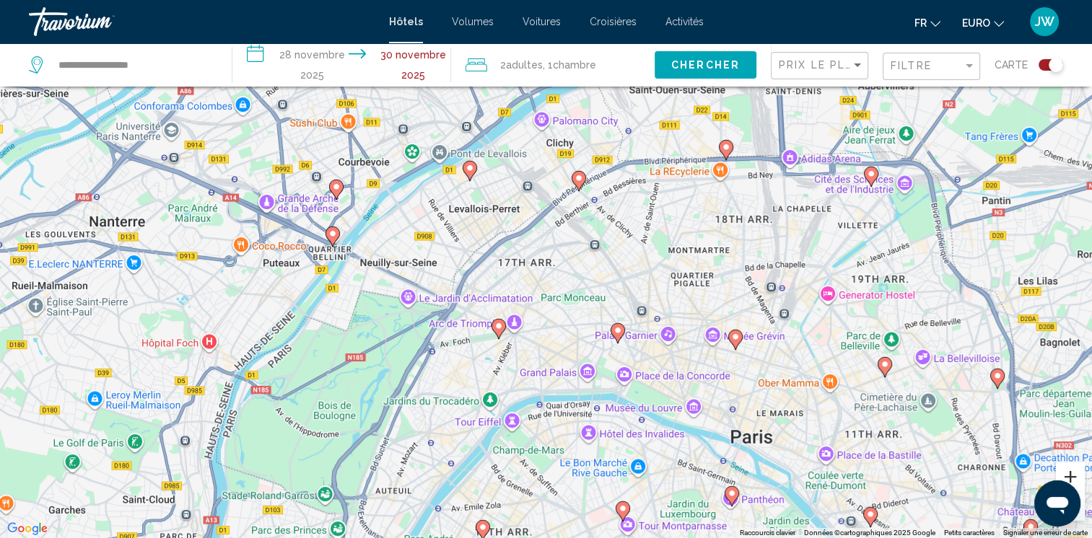
click at [1074, 475] on button "Zoom avant" at bounding box center [1070, 477] width 29 height 29
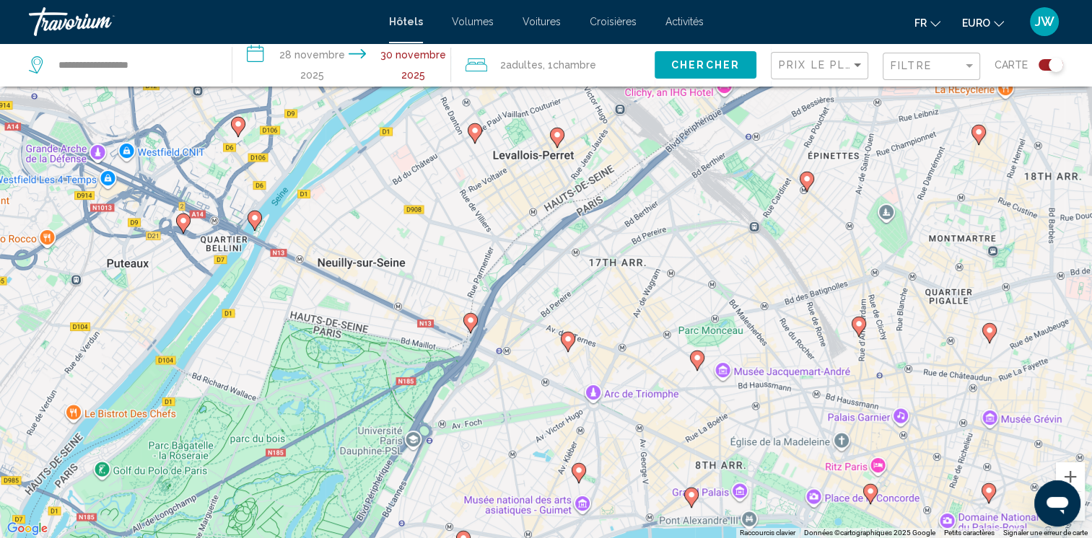
drag, startPoint x: 727, startPoint y: 326, endPoint x: 921, endPoint y: 348, distance: 194.6
click at [921, 348] on div "To activate drag with keyboard, press Alt + Enter. Once in keyboard drag state,…" at bounding box center [546, 269] width 1092 height 538
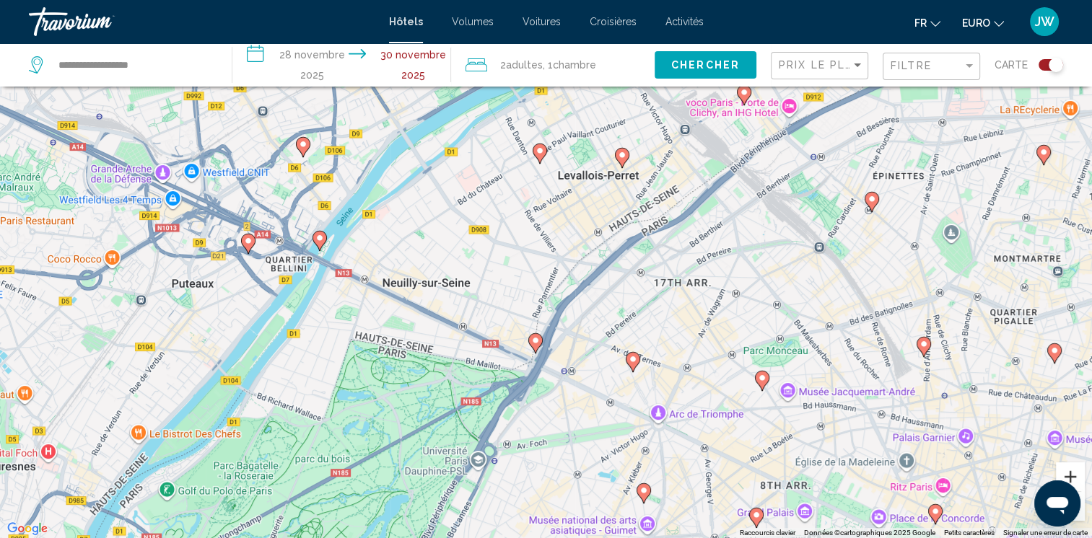
click at [1065, 481] on button "Zoom avant" at bounding box center [1070, 477] width 29 height 29
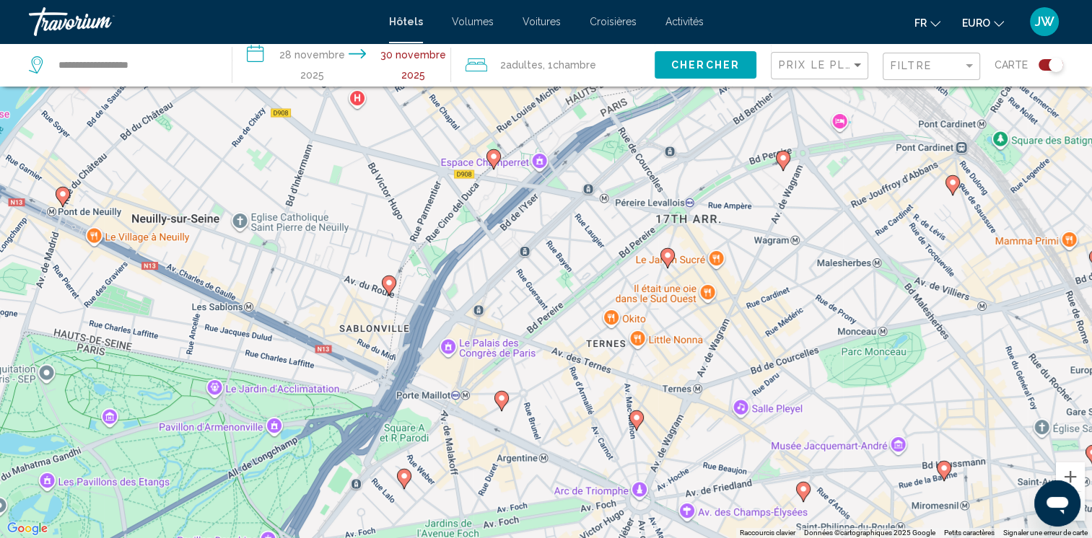
drag, startPoint x: 817, startPoint y: 389, endPoint x: 674, endPoint y: 291, distance: 173.3
click at [674, 291] on div "To activate drag with keyboard, press Alt + Enter. Once in keyboard drag state,…" at bounding box center [546, 269] width 1092 height 538
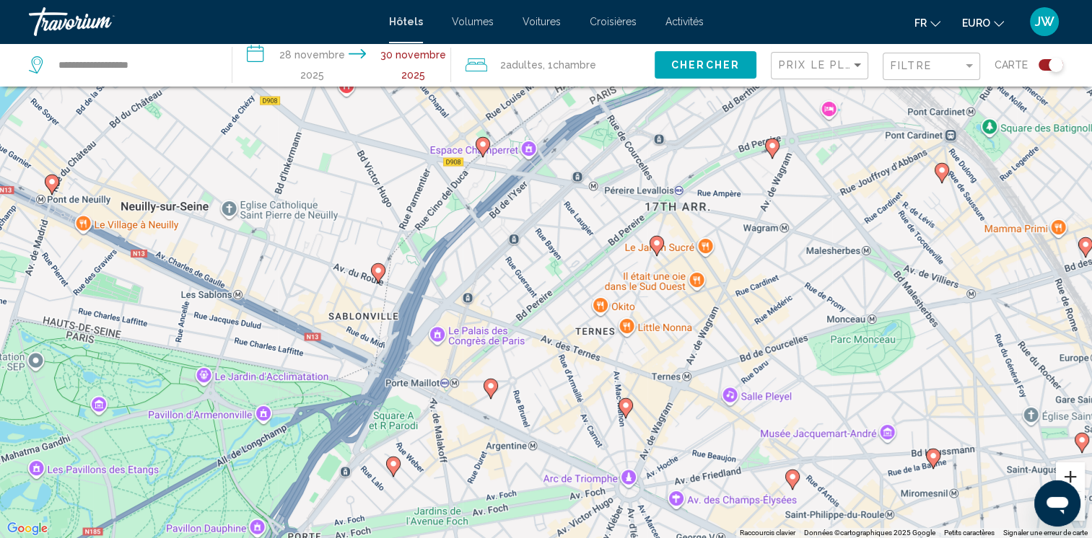
click at [1074, 476] on button "Zoom avant" at bounding box center [1070, 477] width 29 height 29
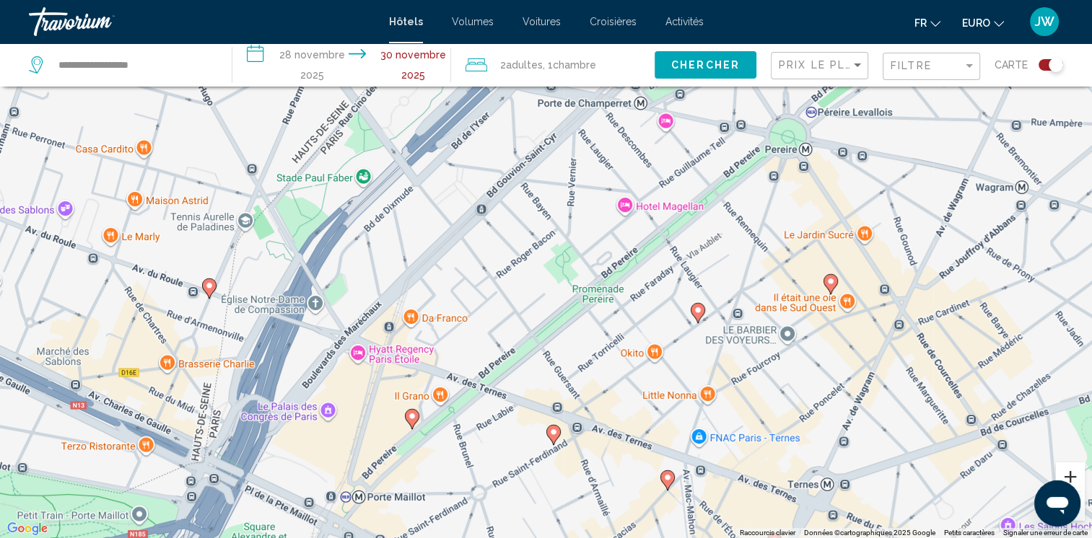
click at [1074, 476] on button "Zoom avant" at bounding box center [1070, 477] width 29 height 29
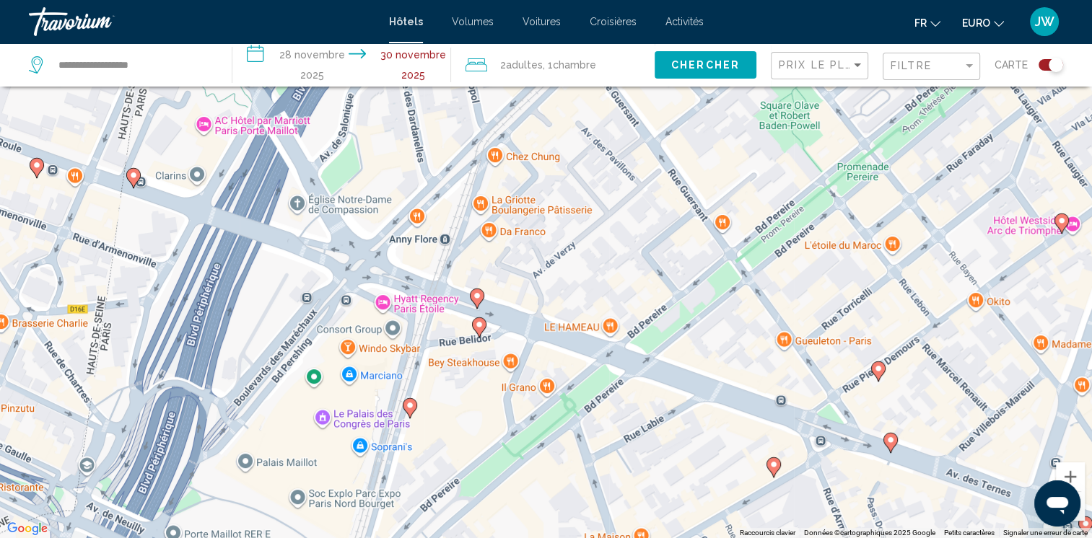
drag, startPoint x: 505, startPoint y: 377, endPoint x: 742, endPoint y: 211, distance: 289.1
click at [742, 211] on div "To activate drag with keyboard, press Alt + Enter. Once in keyboard drag state,…" at bounding box center [546, 269] width 1092 height 538
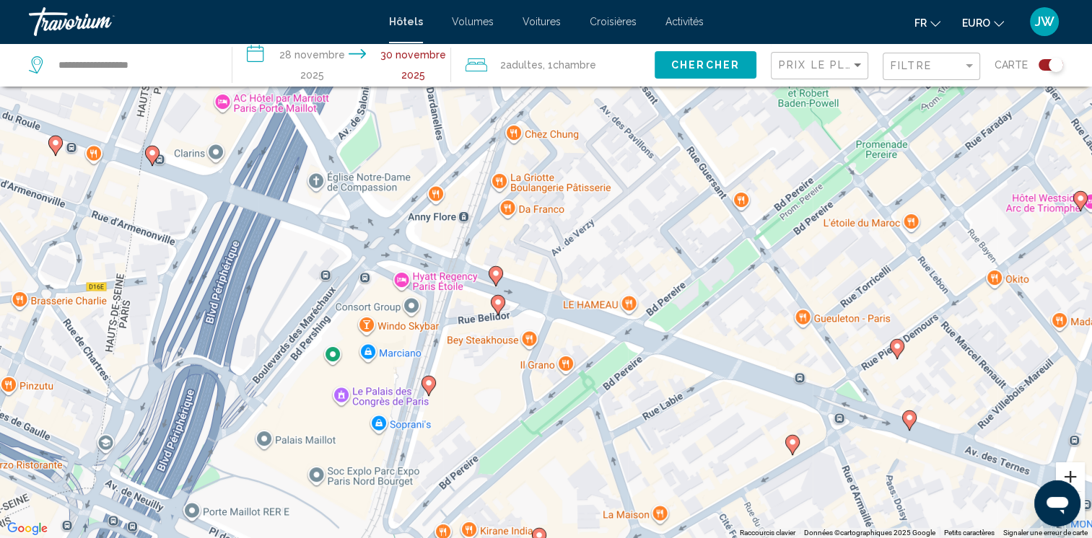
click at [1074, 473] on button "Zoom avant" at bounding box center [1070, 477] width 29 height 29
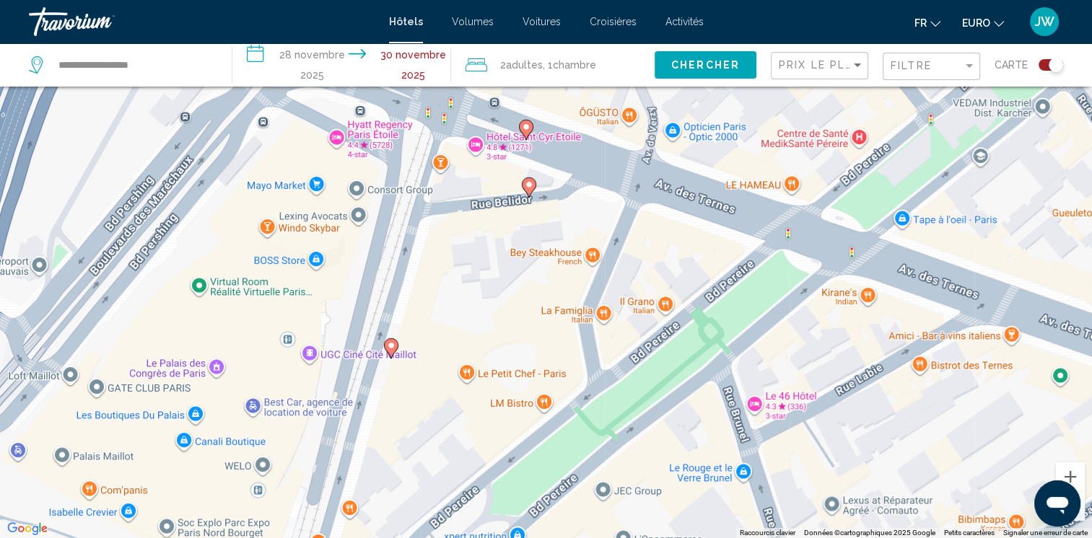
drag, startPoint x: 680, startPoint y: 338, endPoint x: 740, endPoint y: 224, distance: 128.4
click at [740, 224] on div "To activate drag with keyboard, press Alt + Enter. Once in keyboard drag state,…" at bounding box center [546, 269] width 1092 height 538
click at [1069, 481] on button "Zoom avant" at bounding box center [1070, 477] width 29 height 29
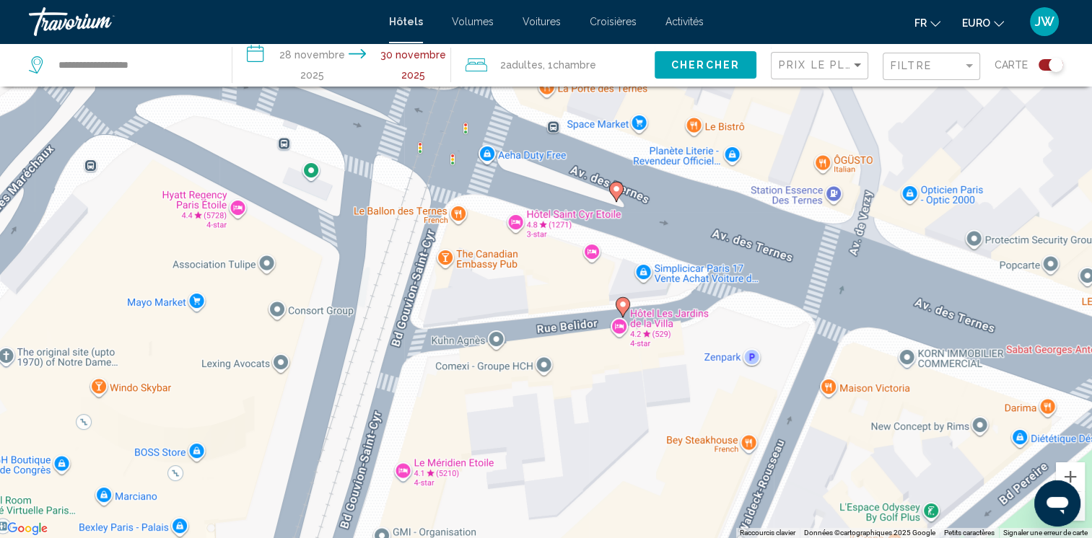
drag, startPoint x: 543, startPoint y: 452, endPoint x: 654, endPoint y: 569, distance: 161.8
click at [654, 452] on html "**********" at bounding box center [546, 182] width 1092 height 538
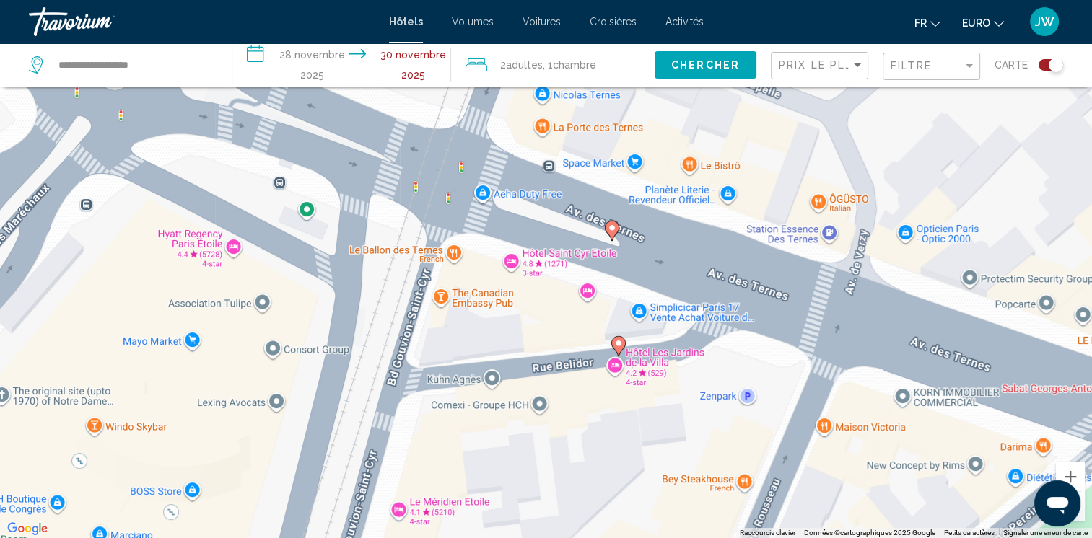
drag, startPoint x: 690, startPoint y: 370, endPoint x: 685, endPoint y: 408, distance: 38.5
click at [685, 408] on div "To activate drag with keyboard, press Alt + Enter. Once in keyboard drag state,…" at bounding box center [546, 269] width 1092 height 538
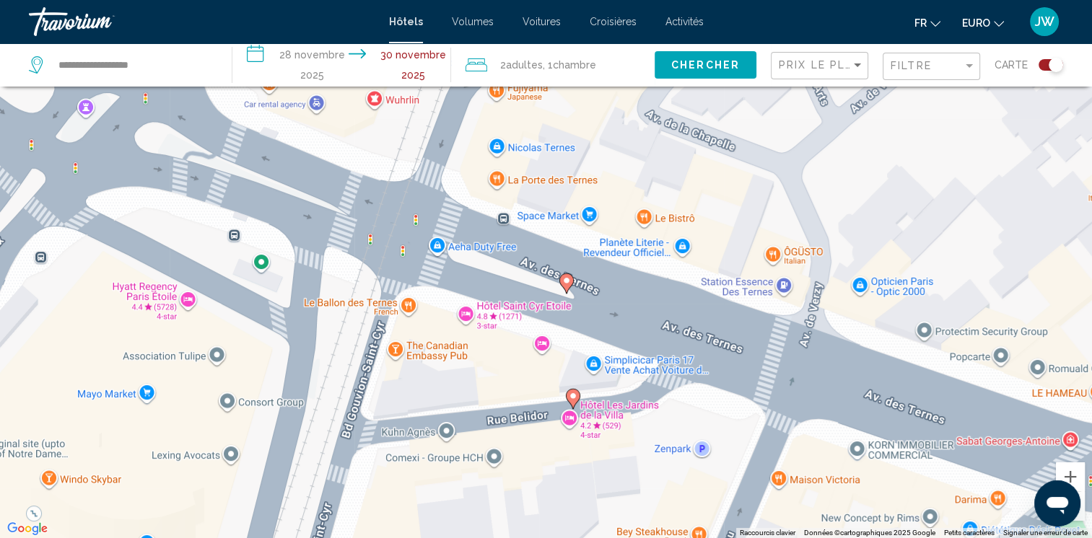
drag, startPoint x: 711, startPoint y: 294, endPoint x: 627, endPoint y: 393, distance: 130.0
click at [627, 393] on div "To activate drag with keyboard, press Alt + Enter. Once in keyboard drag state,…" at bounding box center [546, 269] width 1092 height 538
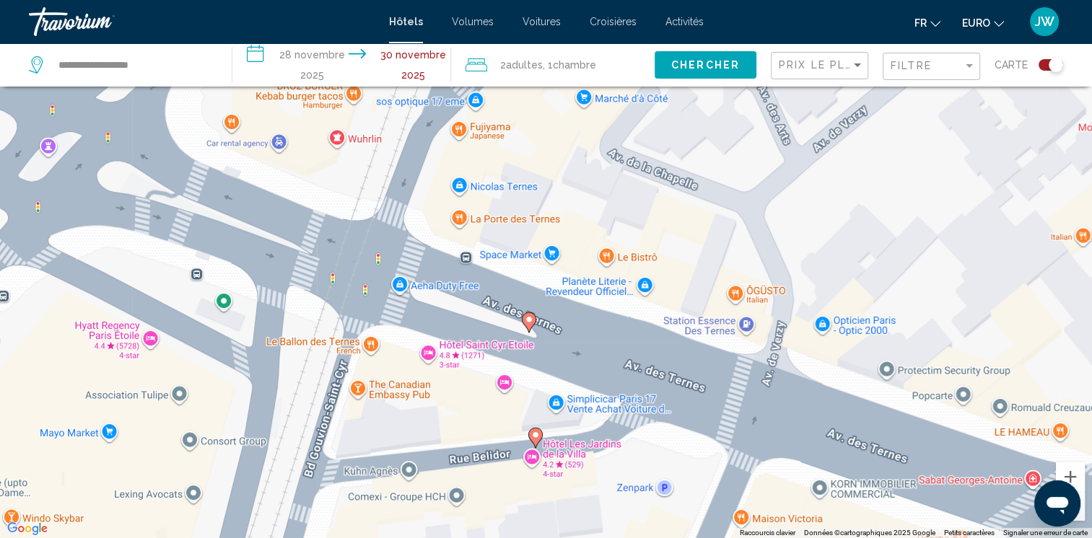
click at [528, 317] on image "Contenu principal" at bounding box center [529, 319] width 9 height 9
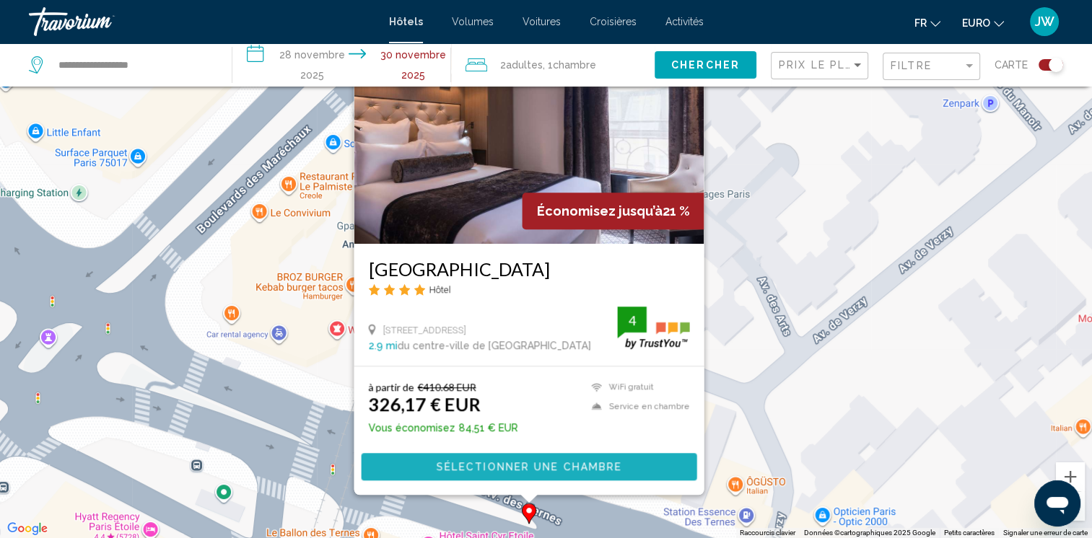
click at [538, 467] on span "Sélectionner une chambre" at bounding box center [528, 468] width 185 height 12
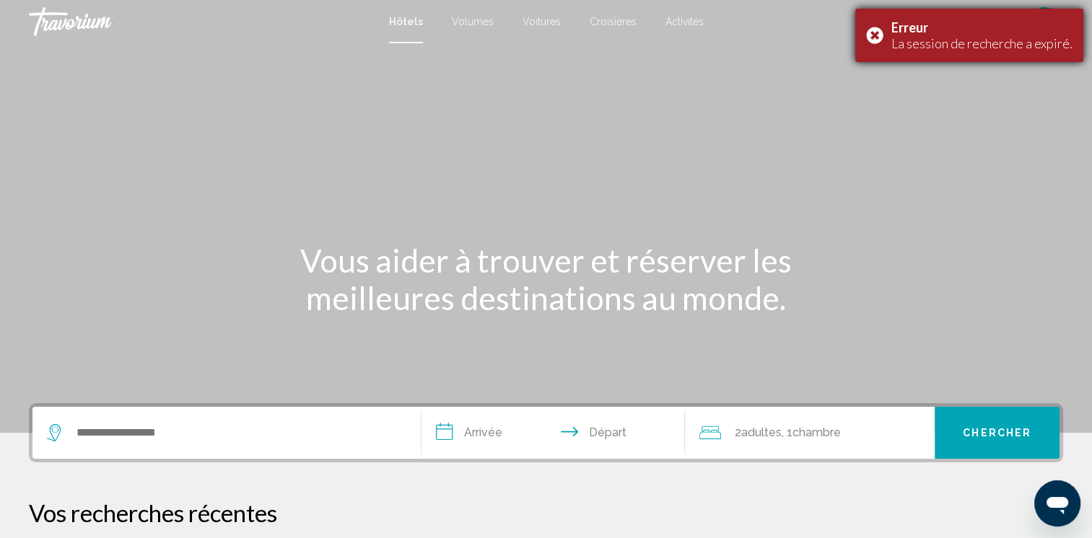
click at [875, 27] on div "Erreur La session de recherche a expiré." at bounding box center [969, 35] width 228 height 53
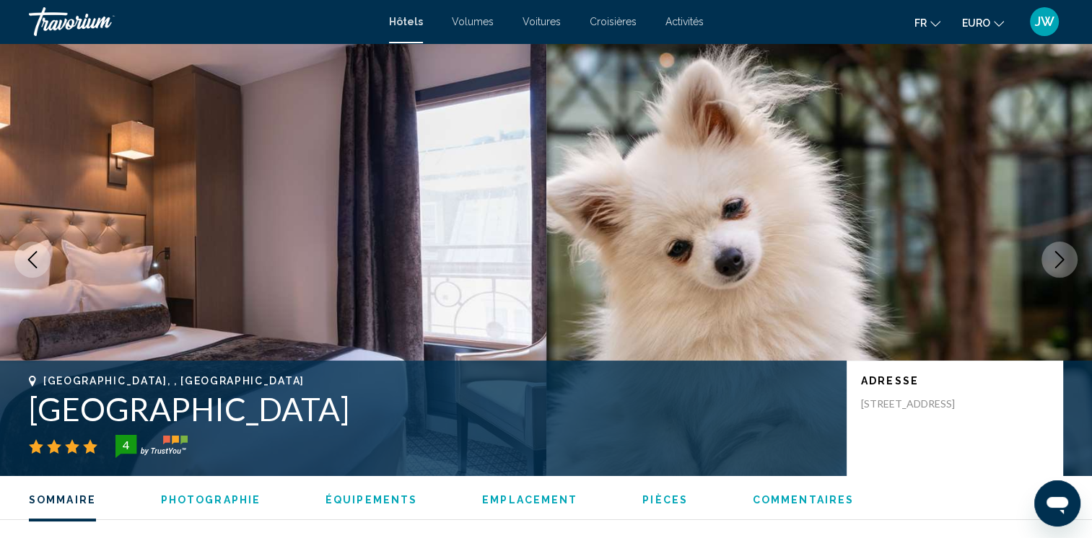
scroll to position [950, 0]
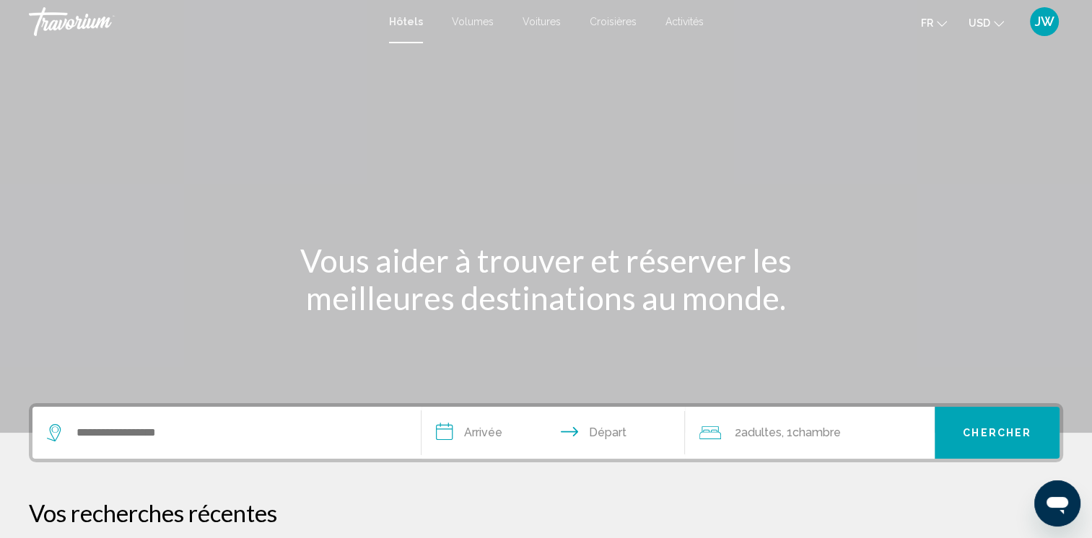
click at [981, 29] on button "USD USD ($) MXN (Mex$) CAD (Can$) GBP (£) EUR (€) AUD (A$) NZD (NZ$) CNY (CN¥)" at bounding box center [985, 22] width 35 height 21
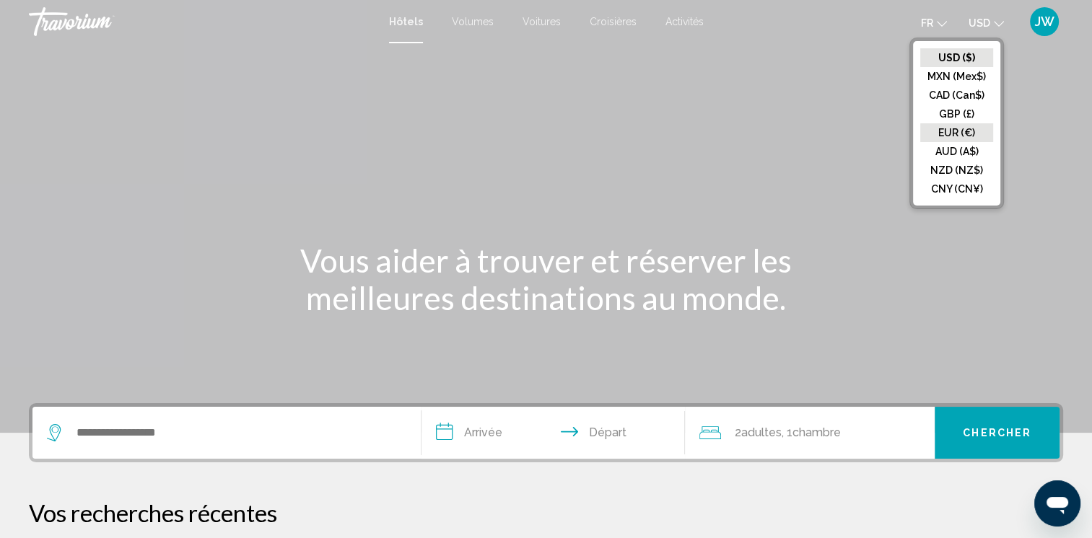
click at [966, 133] on button "EUR (€)" at bounding box center [956, 132] width 73 height 19
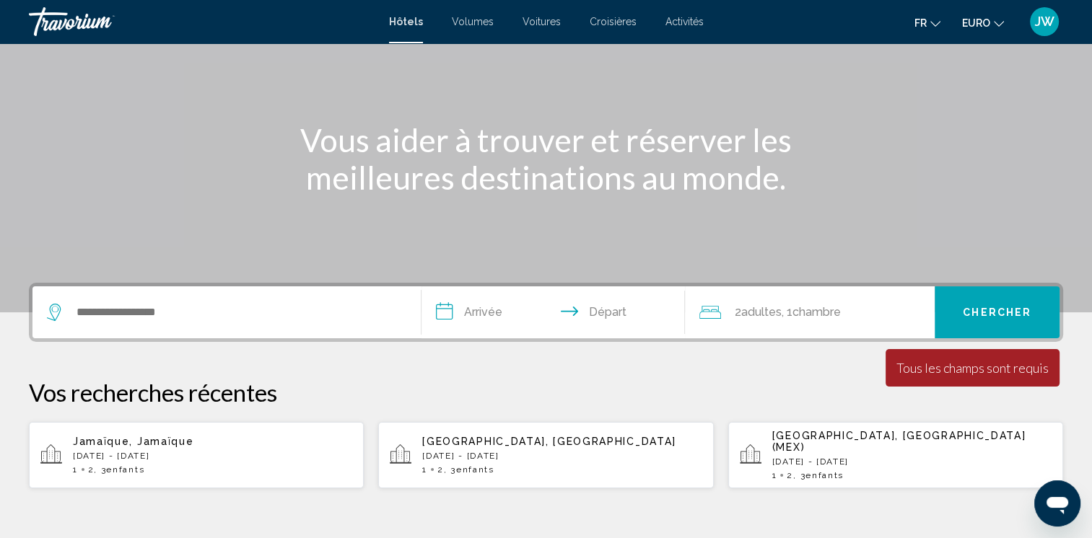
scroll to position [230, 0]
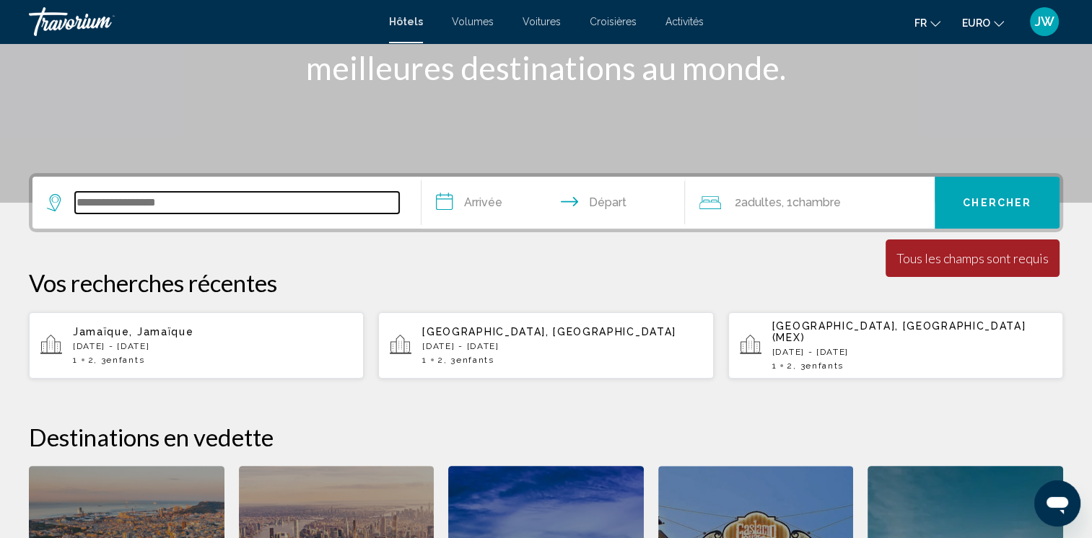
click at [281, 198] on input "Widget de recherche" at bounding box center [237, 203] width 324 height 22
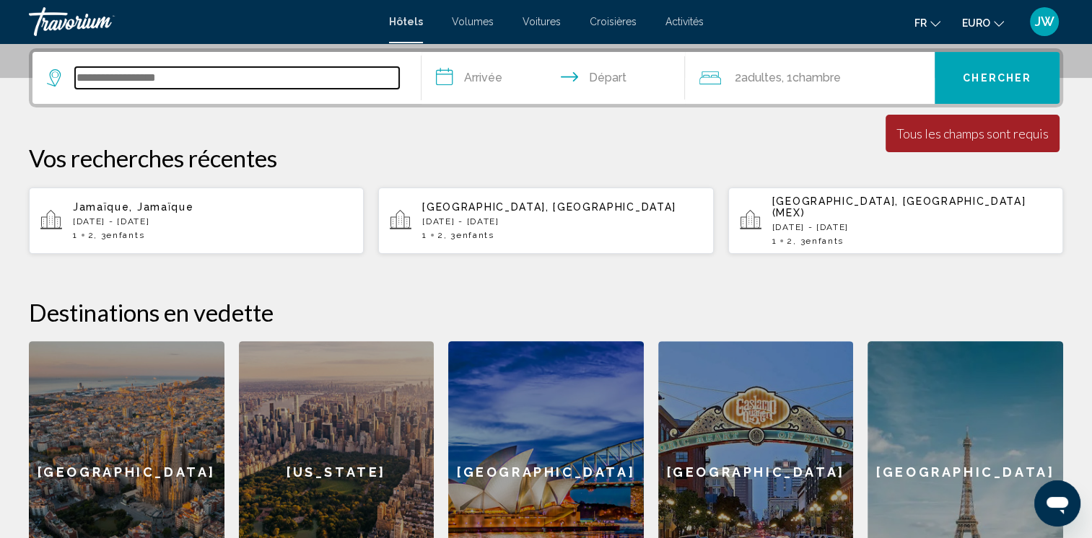
scroll to position [356, 0]
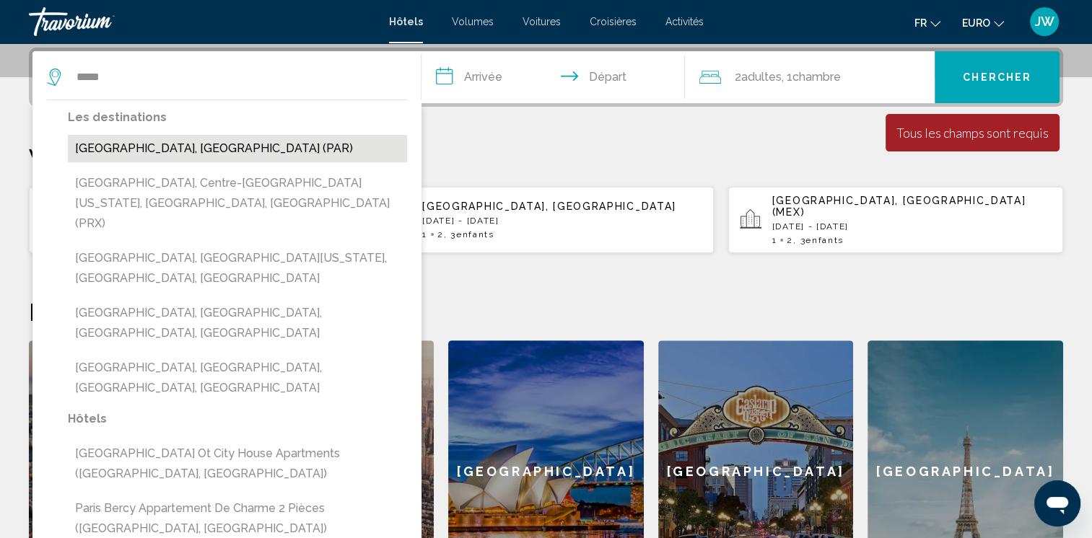
click at [180, 146] on button "[GEOGRAPHIC_DATA], [GEOGRAPHIC_DATA] (PAR)" at bounding box center [237, 148] width 339 height 27
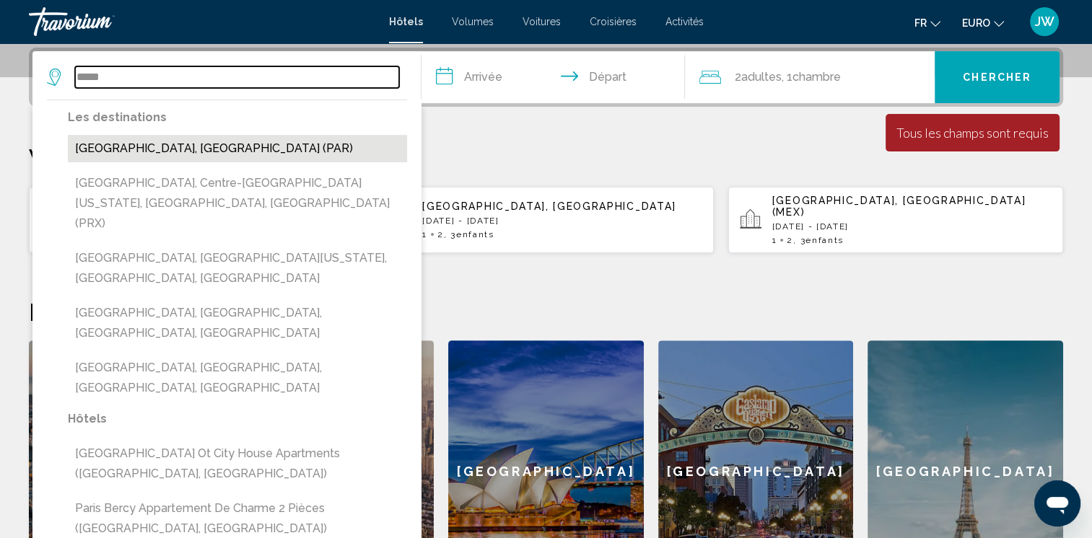
type input "**********"
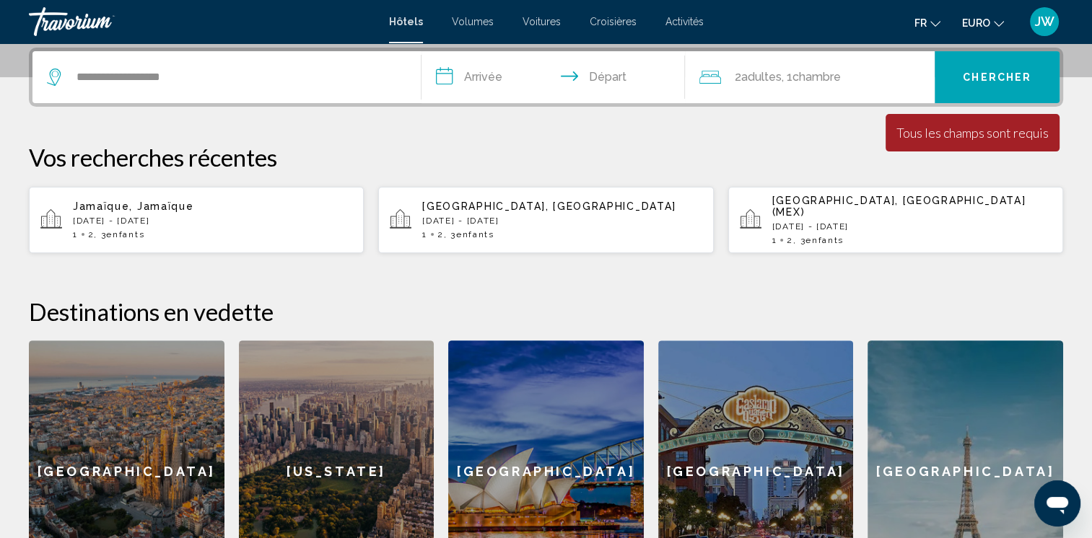
click at [487, 70] on input "**********" at bounding box center [556, 79] width 270 height 56
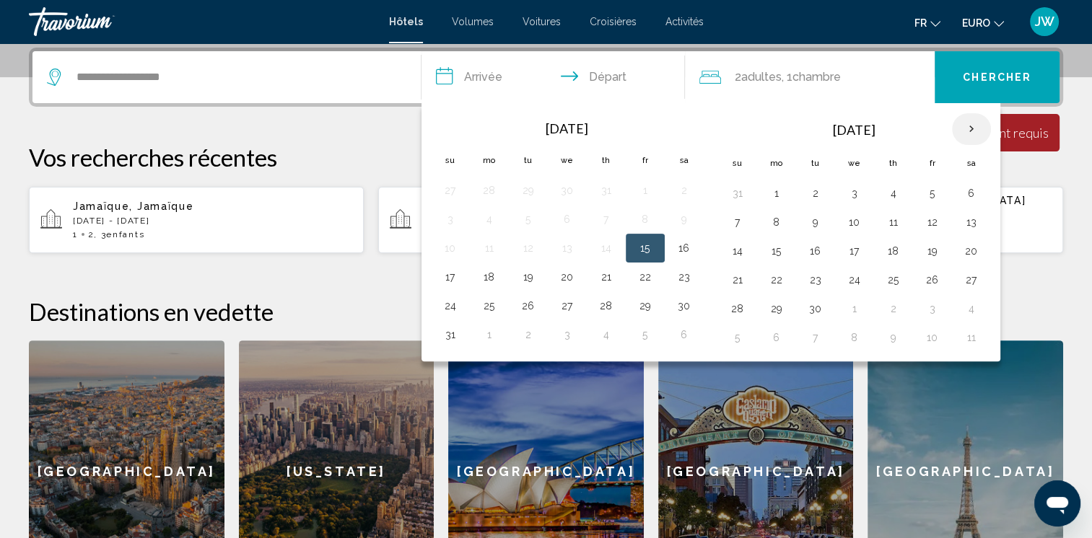
click at [973, 131] on th "Next month" at bounding box center [971, 129] width 39 height 32
click at [852, 303] on button "29" at bounding box center [854, 309] width 23 height 20
click at [973, 126] on th "Next month" at bounding box center [971, 129] width 39 height 32
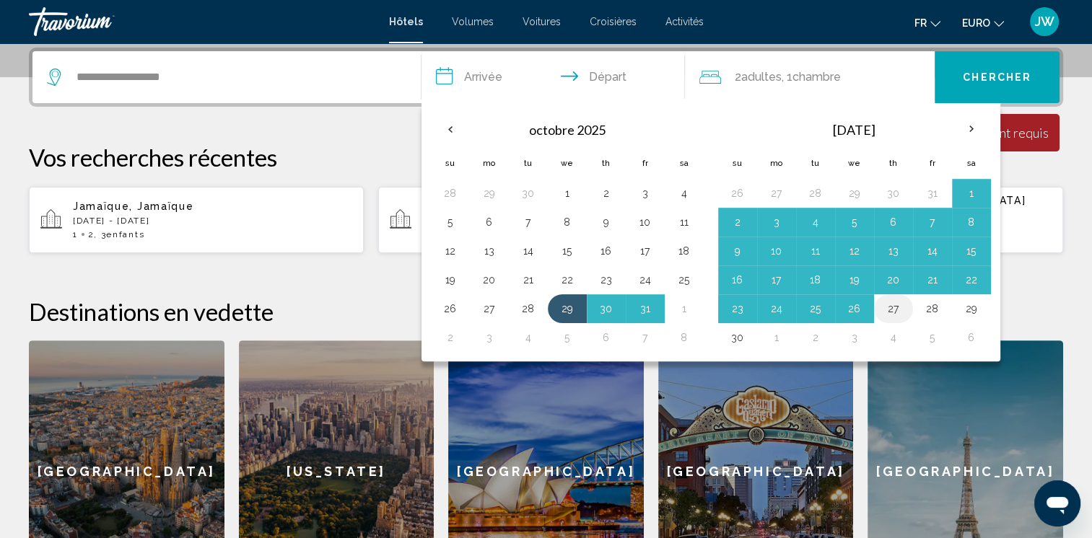
click at [886, 317] on td "27" at bounding box center [893, 308] width 39 height 29
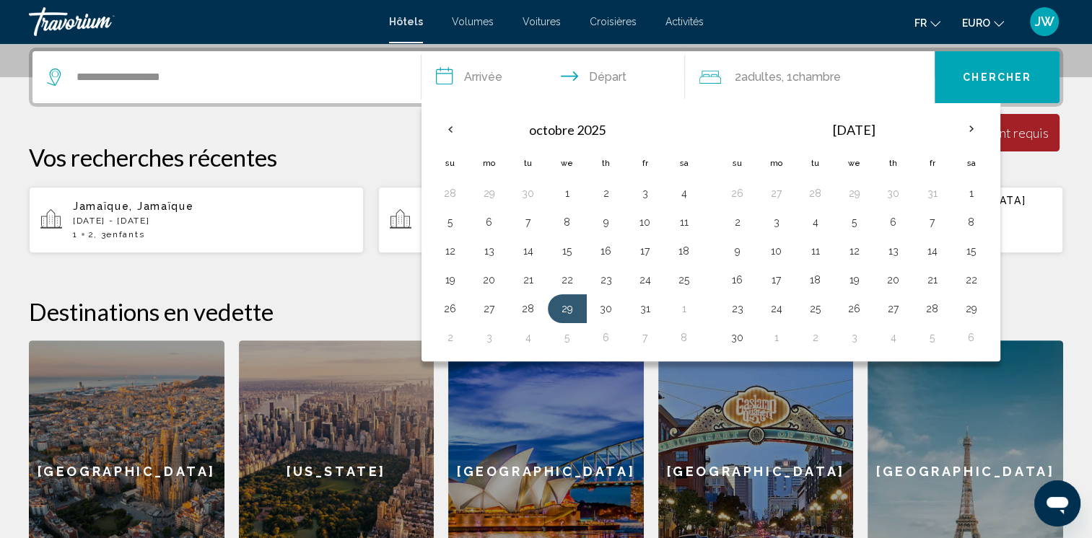
click at [471, 69] on input "**********" at bounding box center [556, 79] width 270 height 56
click at [473, 70] on input "**********" at bounding box center [556, 79] width 270 height 56
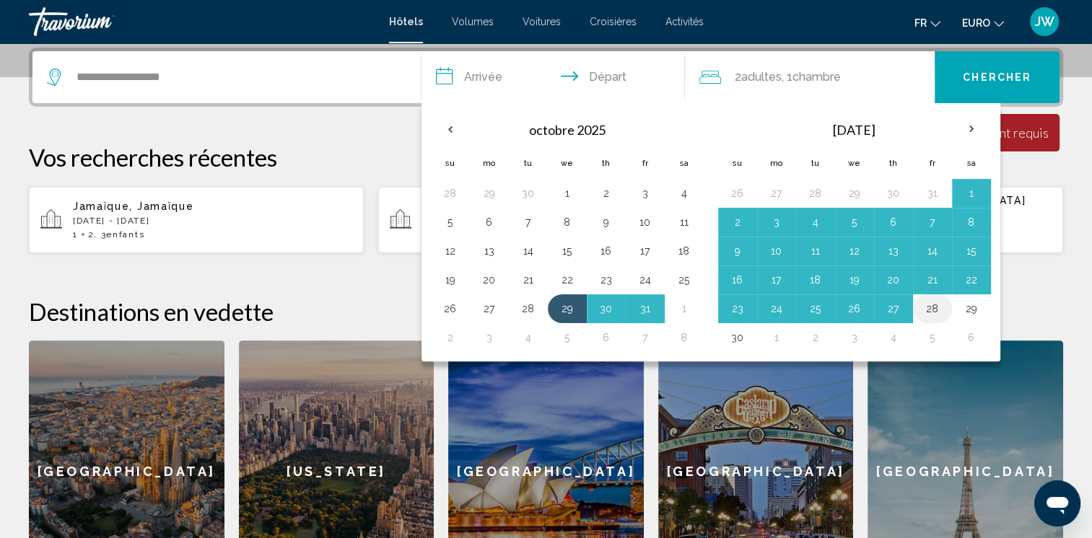
click at [936, 304] on button "28" at bounding box center [932, 309] width 23 height 20
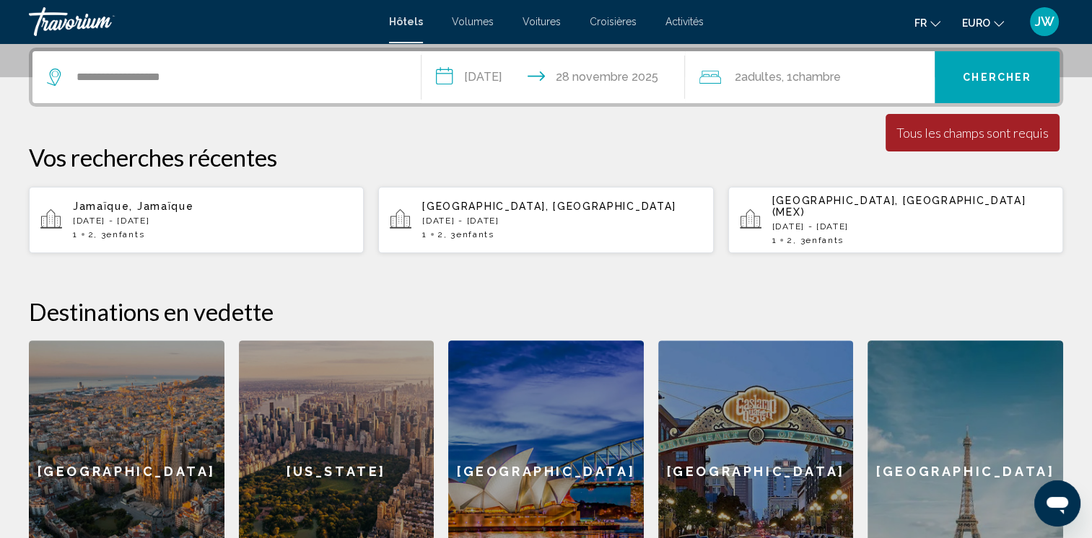
click at [517, 76] on input "**********" at bounding box center [556, 79] width 270 height 56
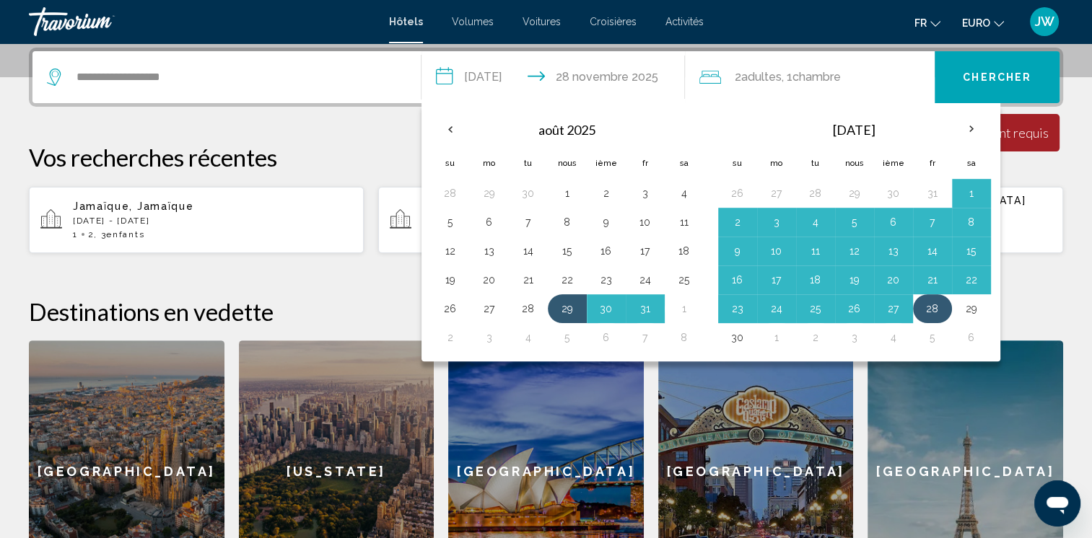
click at [929, 309] on button "28" at bounding box center [932, 309] width 23 height 20
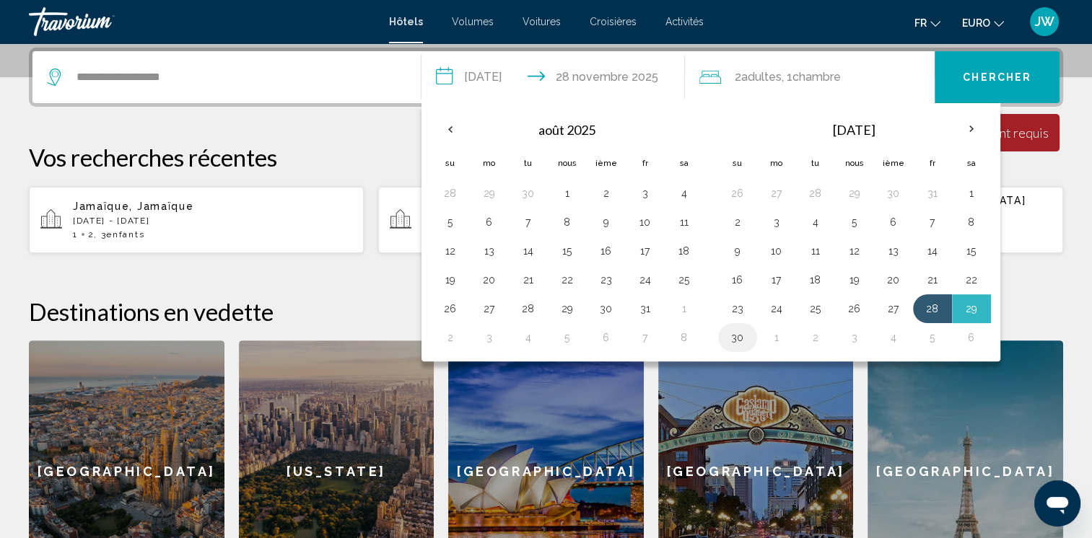
click at [746, 330] on td "30" at bounding box center [737, 337] width 39 height 29
click at [732, 330] on button "30" at bounding box center [737, 338] width 23 height 20
type input "**********"
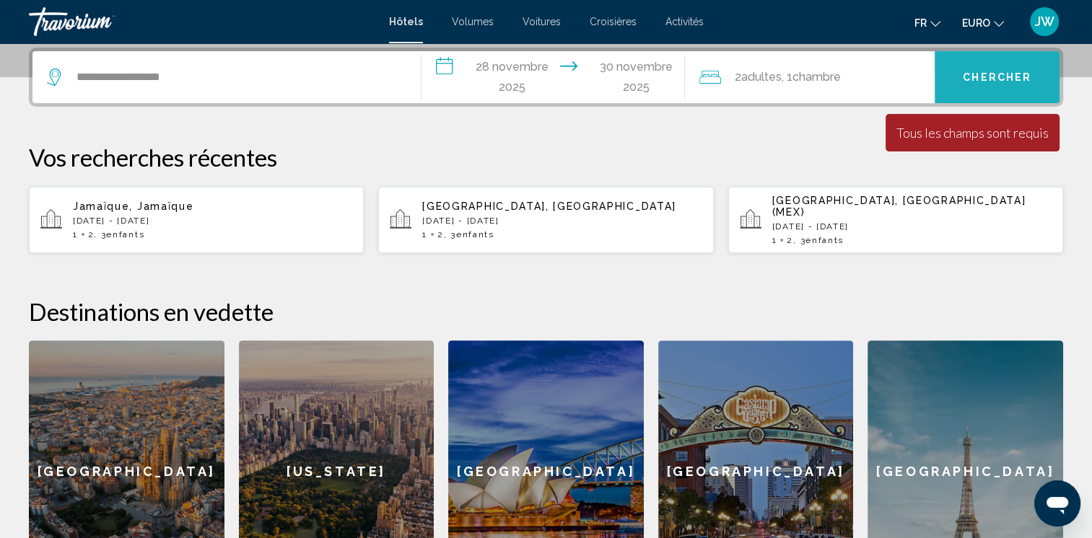
click at [978, 73] on span "Chercher" at bounding box center [997, 78] width 69 height 12
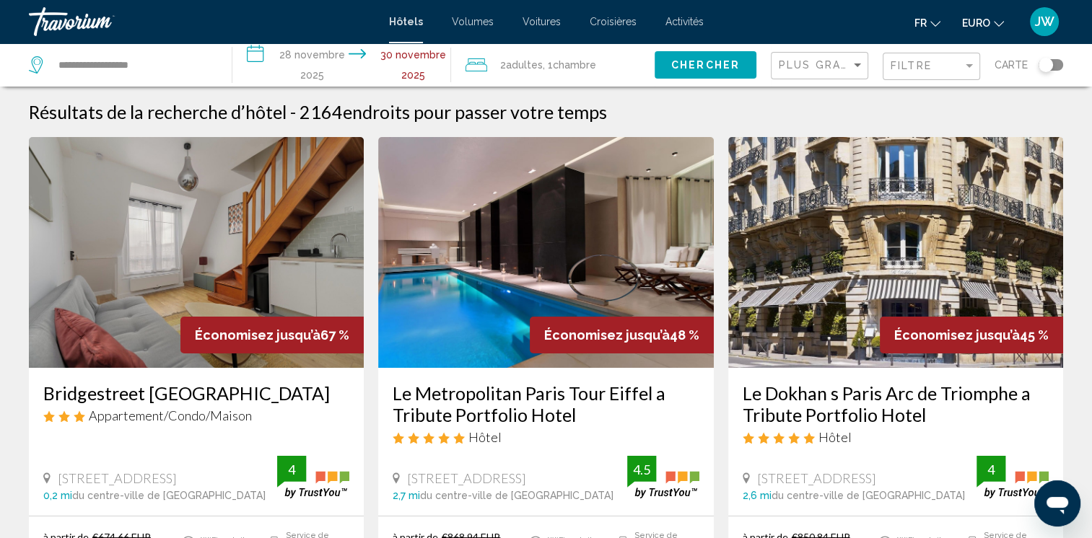
click at [1046, 69] on div "Basculer la carte" at bounding box center [1045, 65] width 14 height 14
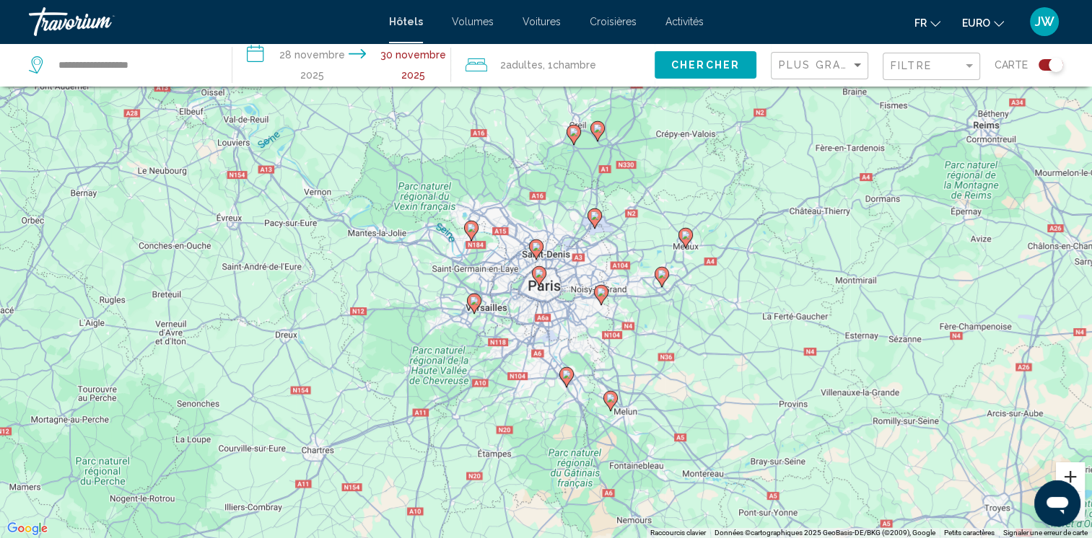
click at [1066, 468] on button "Zoom avant" at bounding box center [1070, 477] width 29 height 29
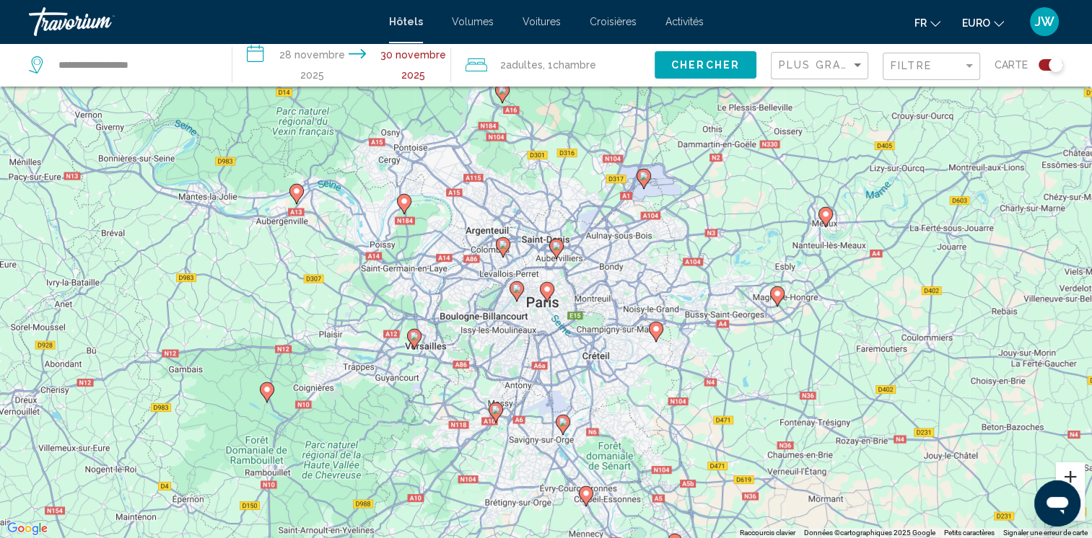
click at [1066, 468] on button "Zoom avant" at bounding box center [1070, 477] width 29 height 29
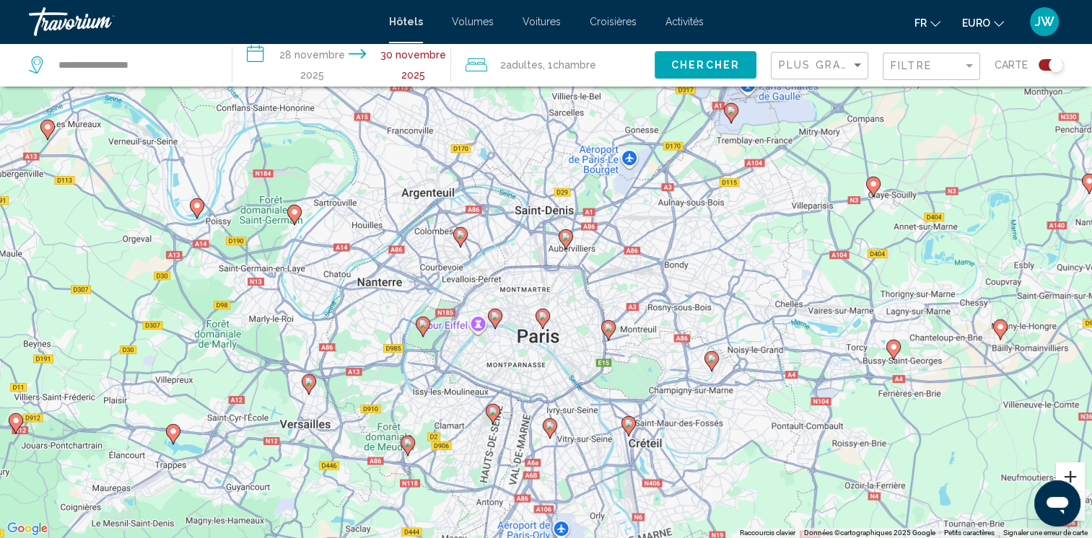
click at [1066, 468] on button "Zoom avant" at bounding box center [1070, 477] width 29 height 29
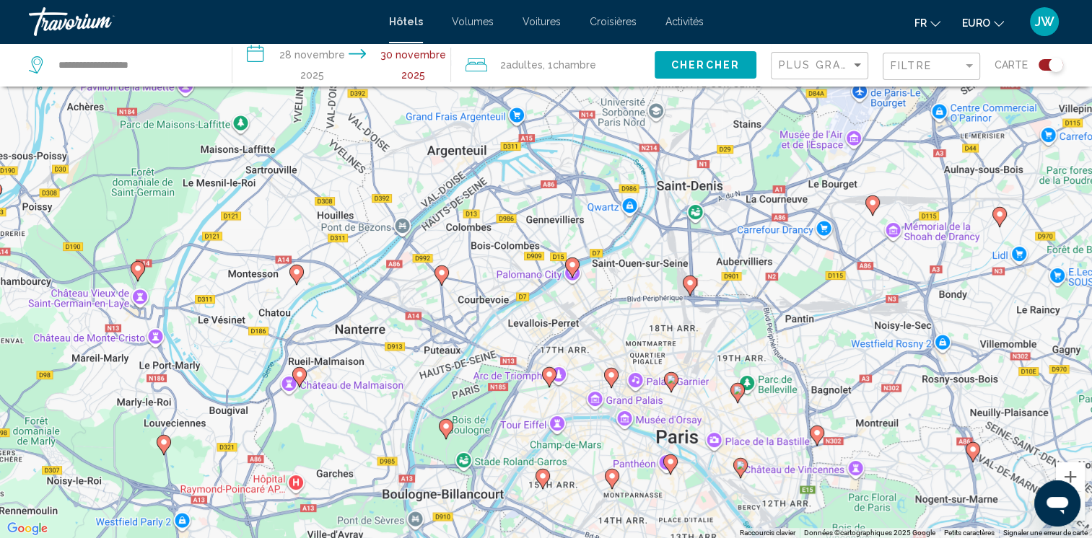
drag, startPoint x: 745, startPoint y: 398, endPoint x: 912, endPoint y: 419, distance: 168.7
click at [912, 419] on div "Pour activer le glissement avec le clavier, appuyez sur Alt + Entrée. Une fois …" at bounding box center [546, 269] width 1092 height 538
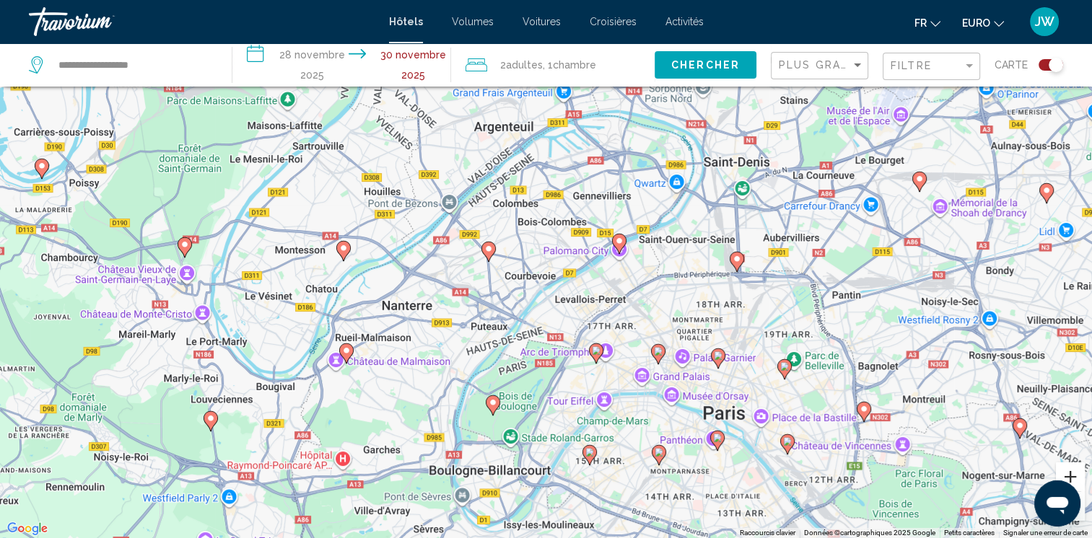
click at [1071, 477] on button "Zoom avant" at bounding box center [1070, 477] width 29 height 29
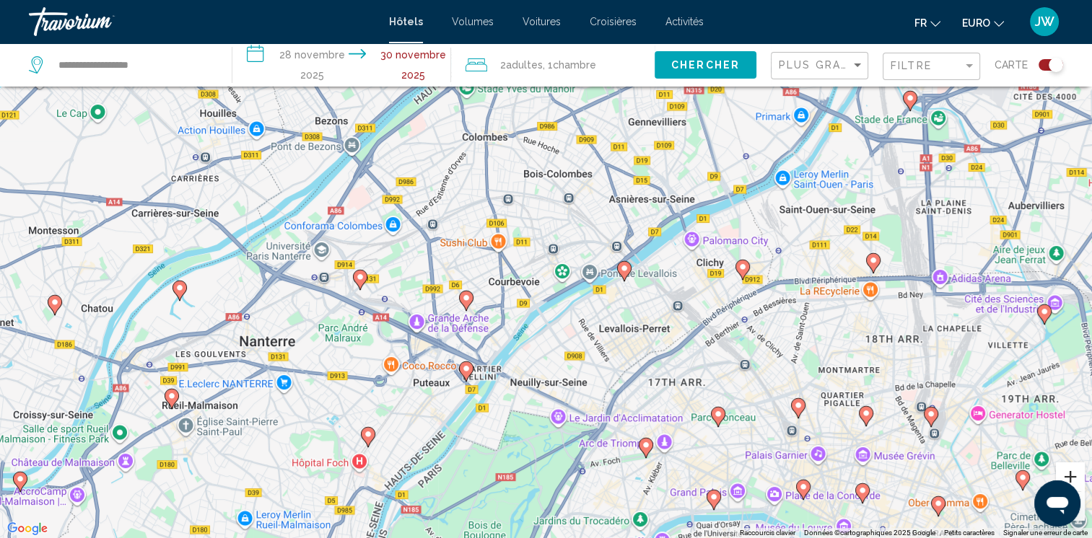
click at [1071, 477] on button "Zoom avant" at bounding box center [1070, 477] width 29 height 29
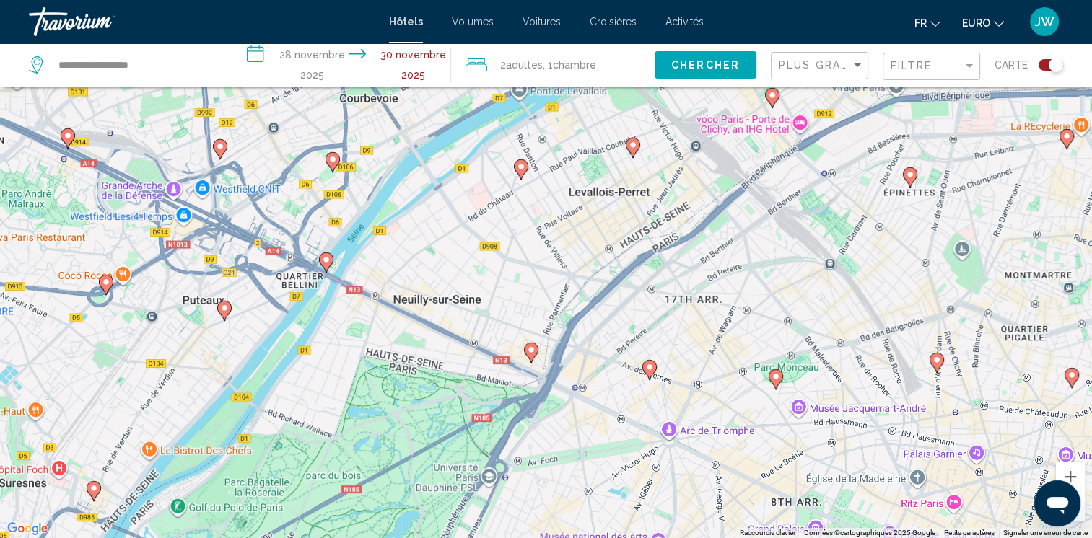
drag, startPoint x: 693, startPoint y: 356, endPoint x: 586, endPoint y: 183, distance: 204.1
click at [586, 183] on div "To activate drag with keyboard, press Alt + Enter. Once in keyboard drag state,…" at bounding box center [546, 269] width 1092 height 538
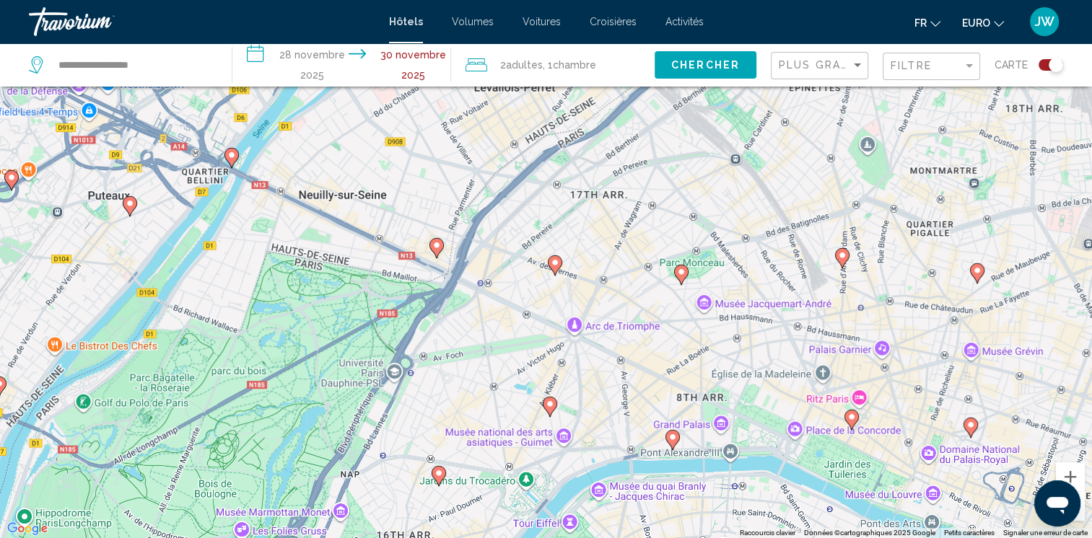
drag, startPoint x: 702, startPoint y: 385, endPoint x: 586, endPoint y: 304, distance: 141.9
click at [586, 304] on div "To activate drag with keyboard, press Alt + Enter. Once in keyboard drag state,…" at bounding box center [546, 269] width 1092 height 538
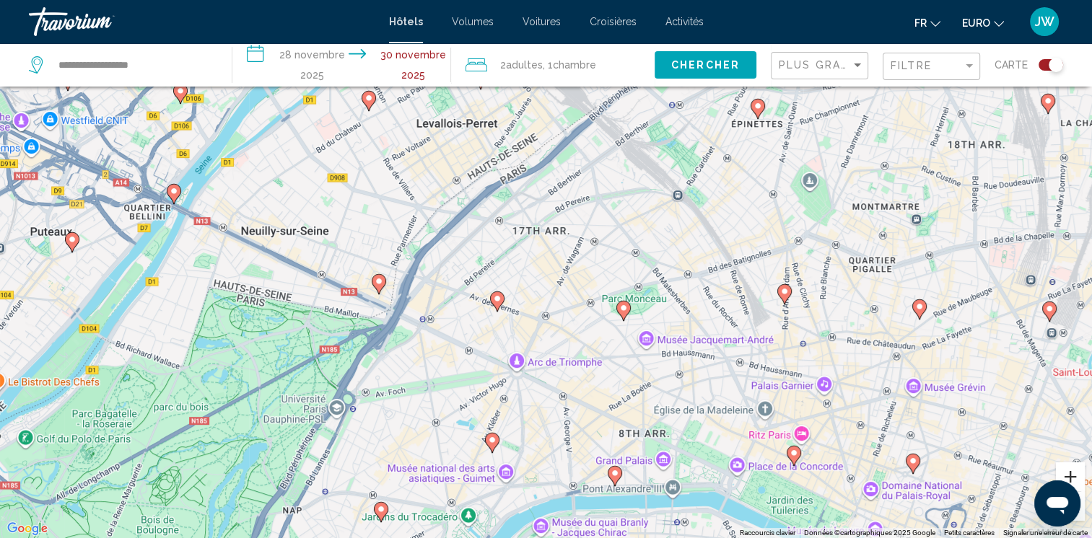
click at [1075, 472] on button "Zoom avant" at bounding box center [1070, 477] width 29 height 29
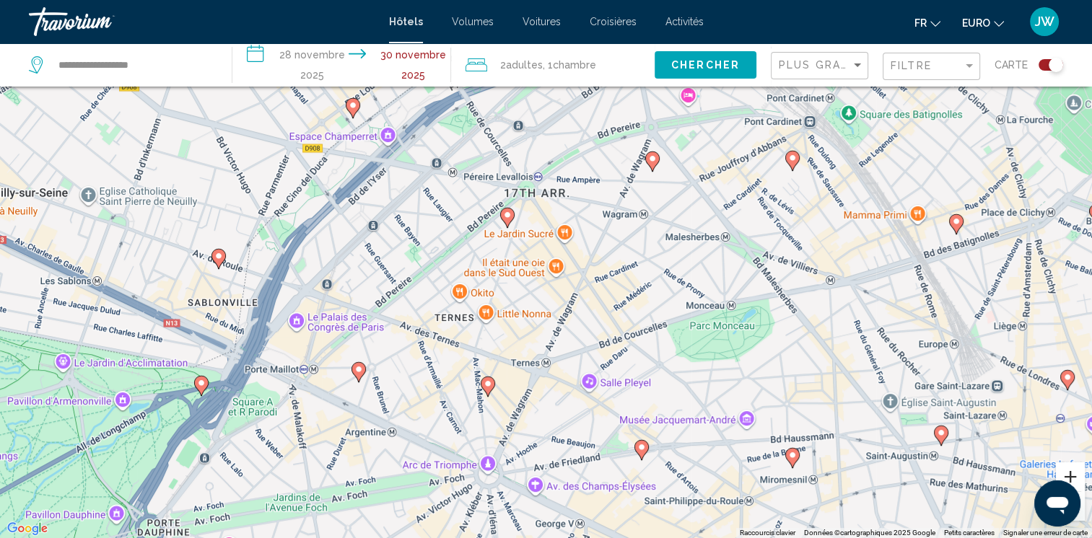
click at [1075, 472] on button "Zoom avant" at bounding box center [1070, 477] width 29 height 29
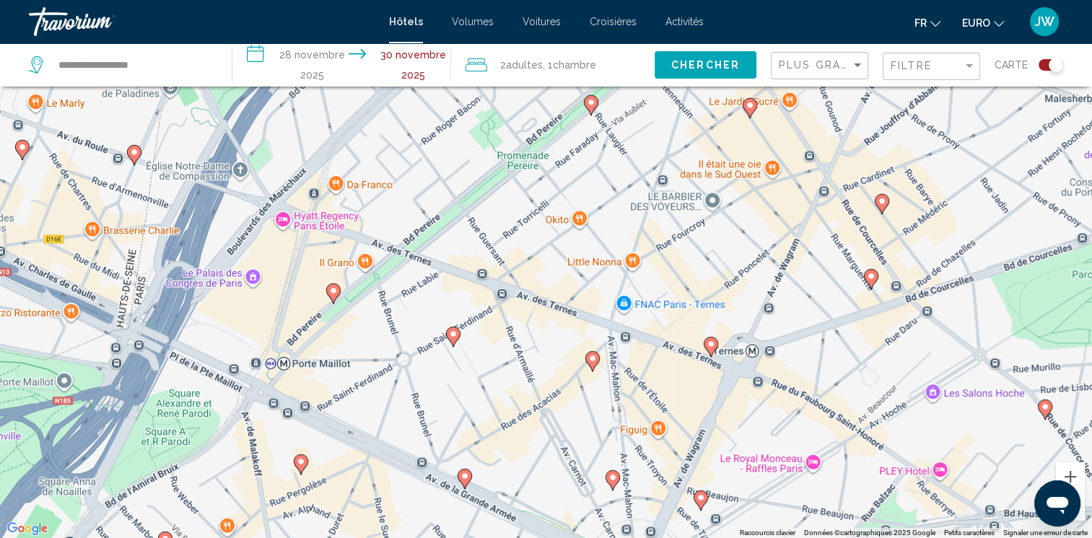
drag, startPoint x: 463, startPoint y: 356, endPoint x: 675, endPoint y: 264, distance: 232.0
click at [675, 264] on div "To activate drag with keyboard, press Alt + Enter. Once in keyboard drag state,…" at bounding box center [546, 269] width 1092 height 538
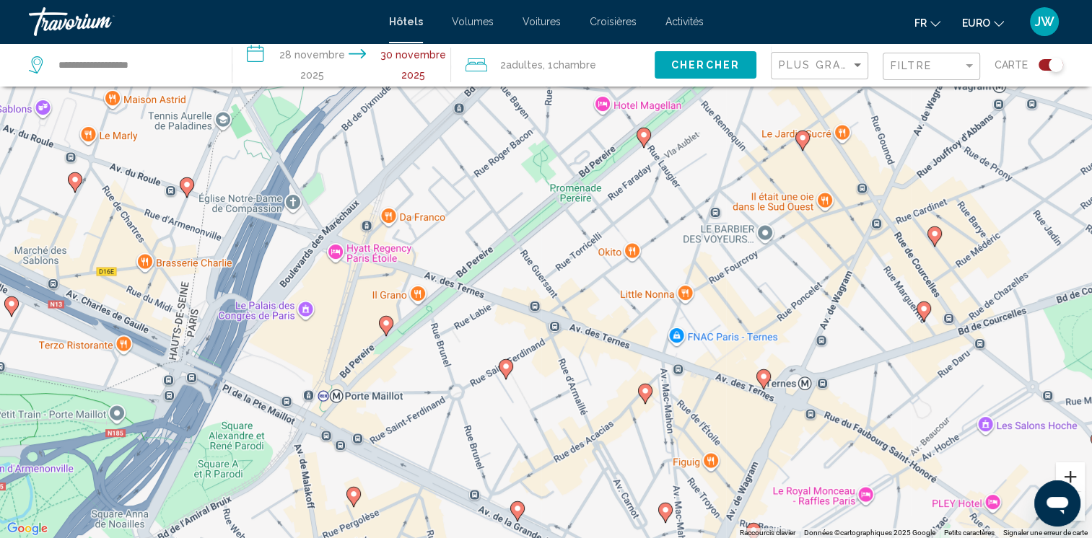
click at [1069, 476] on button "Zoom avant" at bounding box center [1070, 477] width 29 height 29
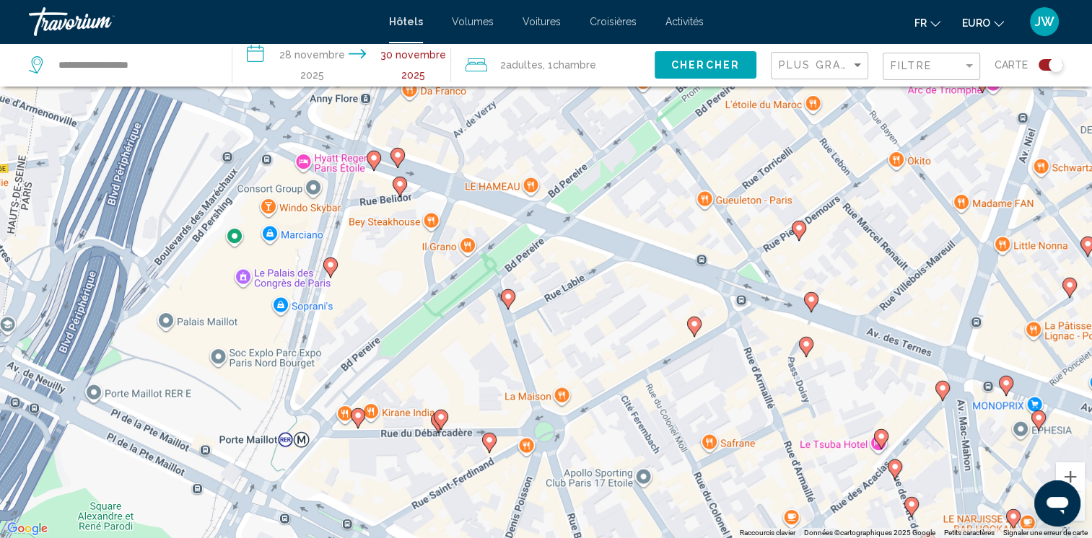
drag, startPoint x: 476, startPoint y: 363, endPoint x: 658, endPoint y: 276, distance: 201.4
click at [658, 276] on div "To activate drag with keyboard, press Alt + Enter. Once in keyboard drag state,…" at bounding box center [546, 269] width 1092 height 538
click at [397, 156] on image "Contenu principal" at bounding box center [397, 155] width 9 height 9
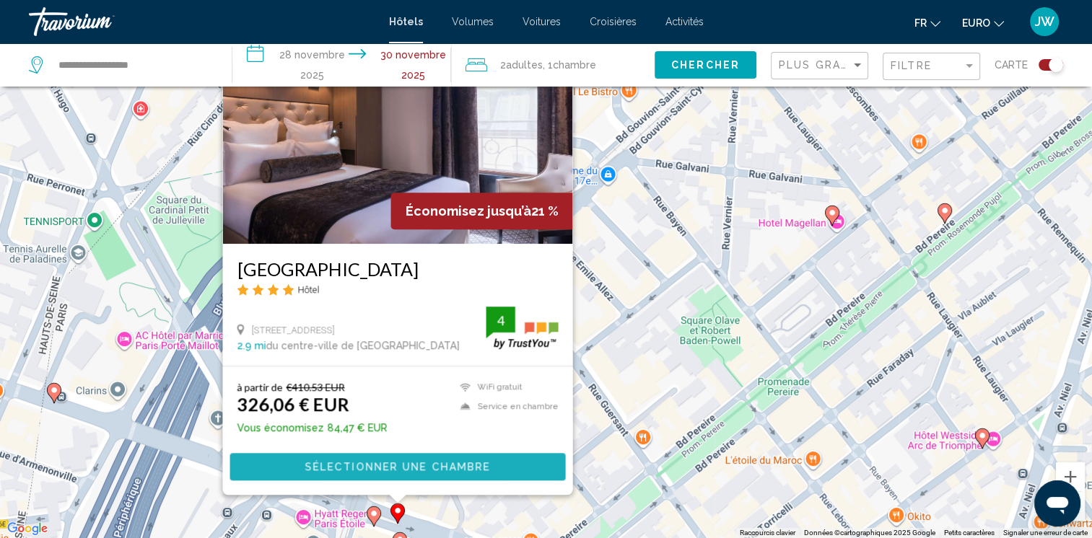
click at [352, 470] on span "Sélectionner une chambre" at bounding box center [396, 468] width 185 height 12
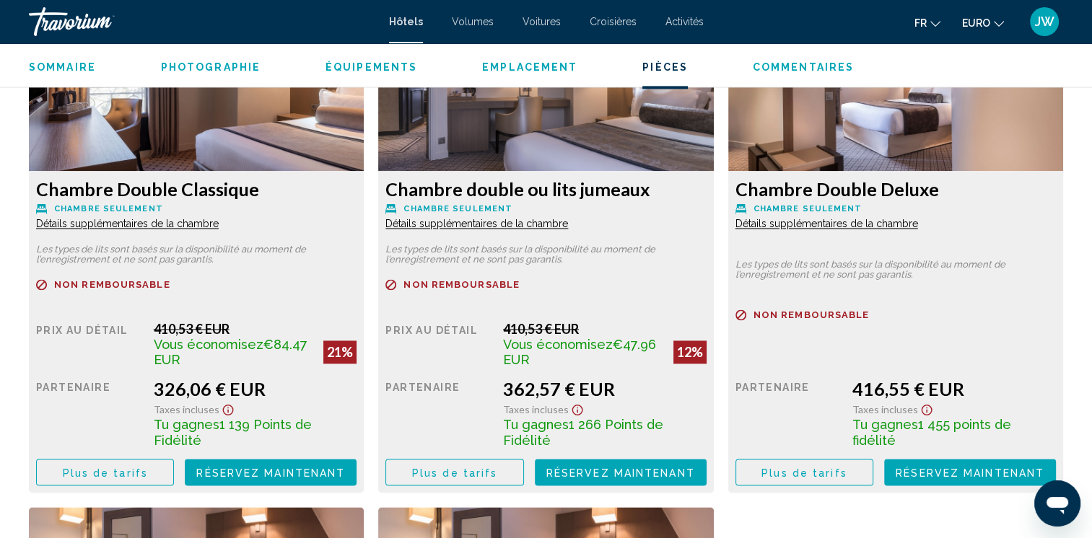
scroll to position [2059, 0]
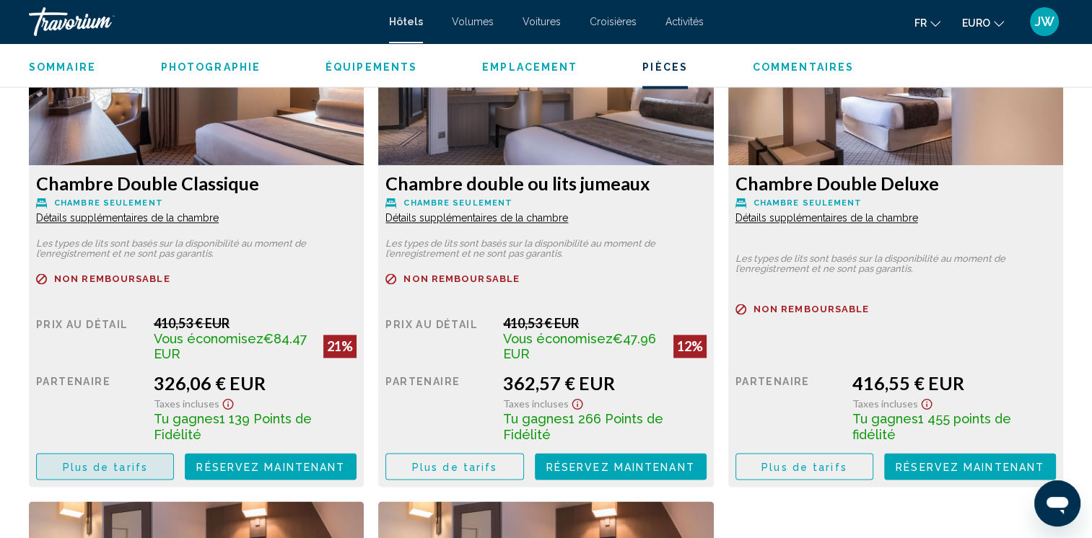
click at [120, 469] on span "Plus de tarifs" at bounding box center [105, 467] width 85 height 12
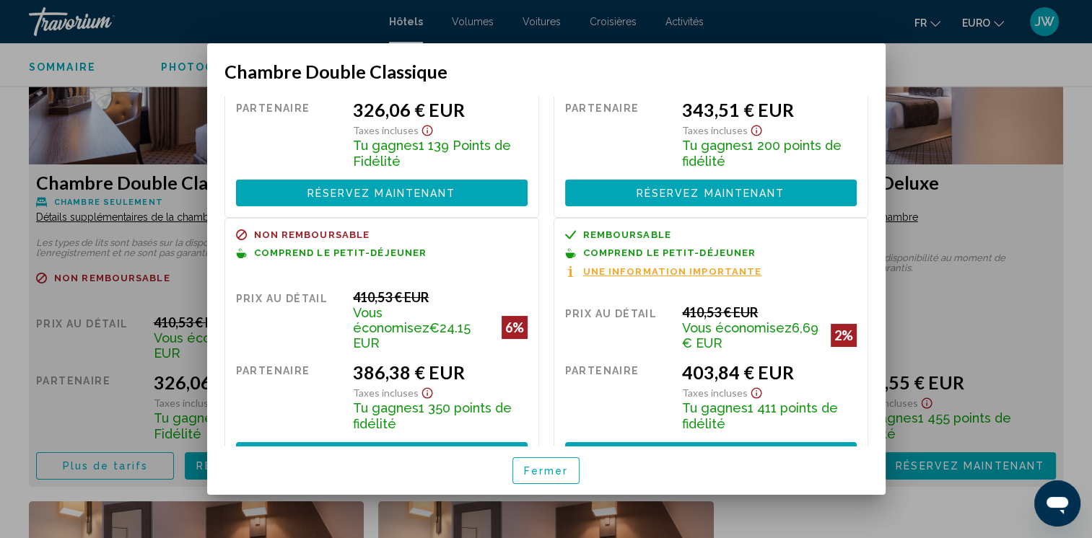
scroll to position [165, 0]
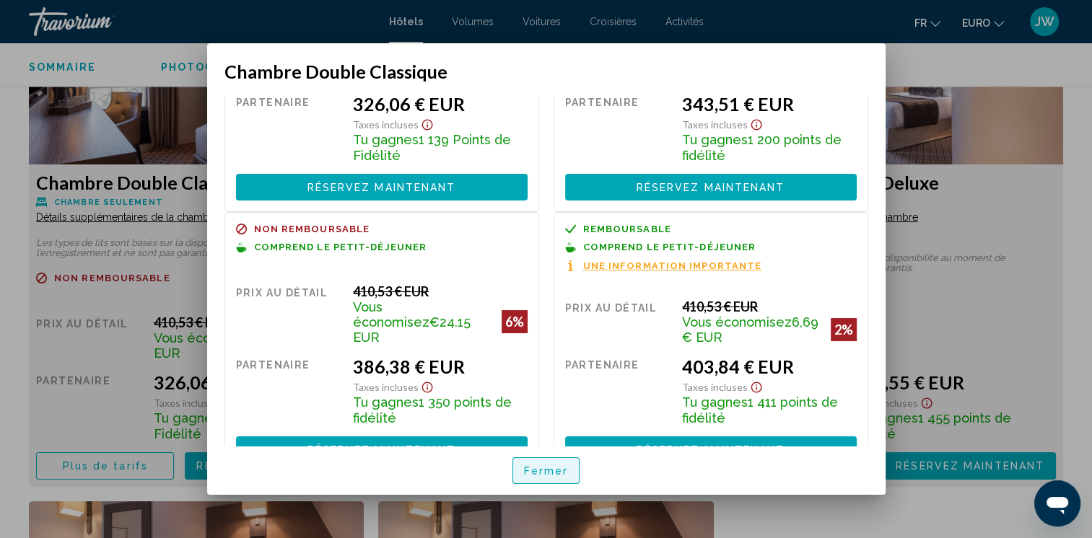
click at [551, 479] on button "Fermer" at bounding box center [546, 470] width 68 height 27
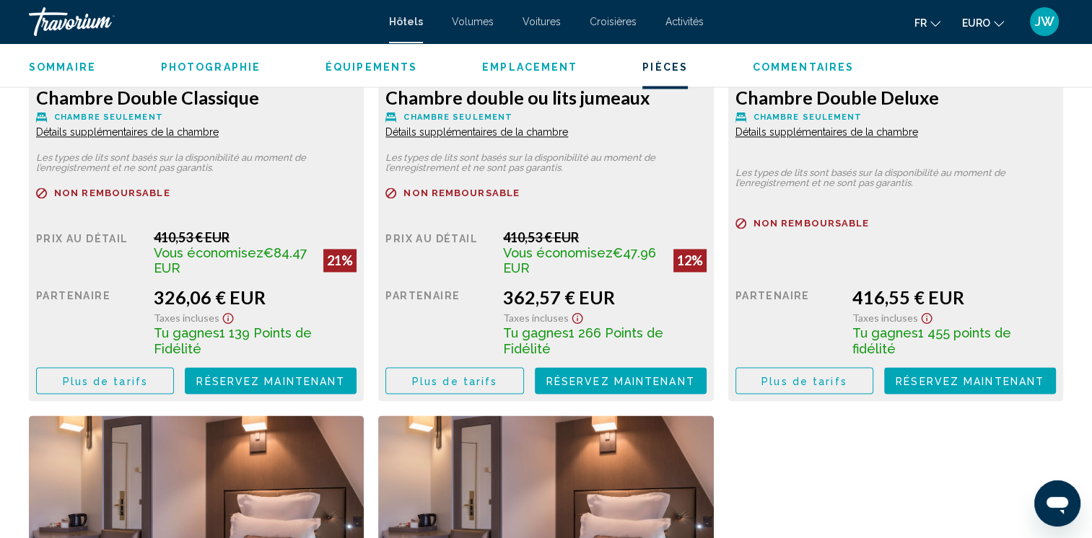
scroll to position [2157, 0]
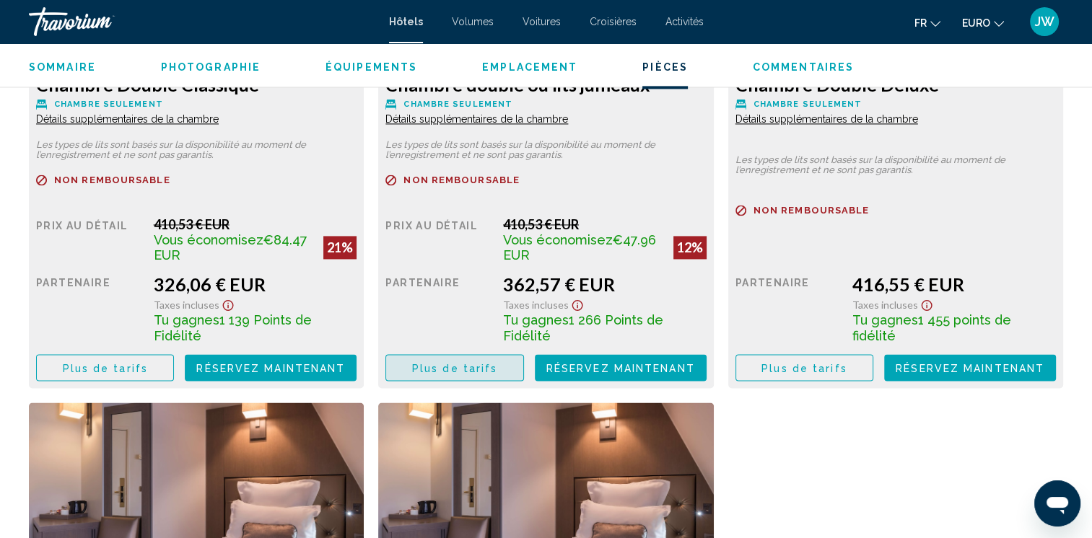
click at [470, 362] on span "Plus de tarifs" at bounding box center [454, 368] width 85 height 12
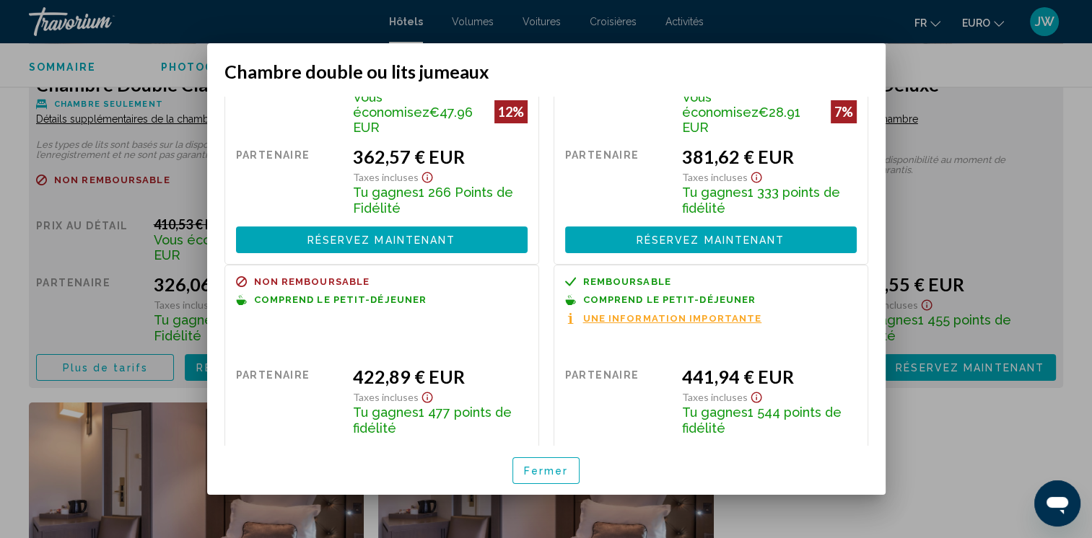
scroll to position [134, 0]
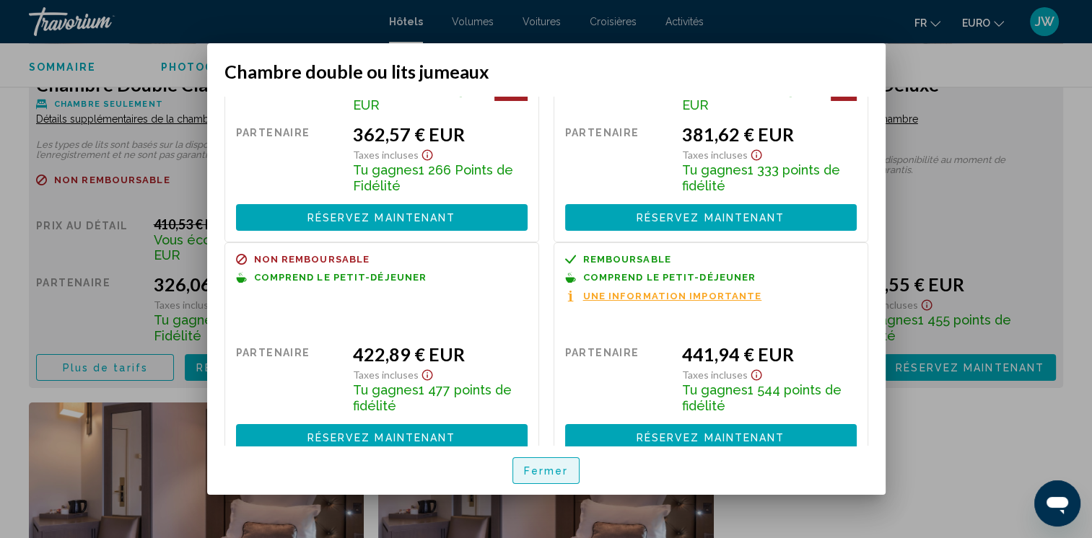
click at [540, 472] on span "Fermer" at bounding box center [546, 471] width 45 height 12
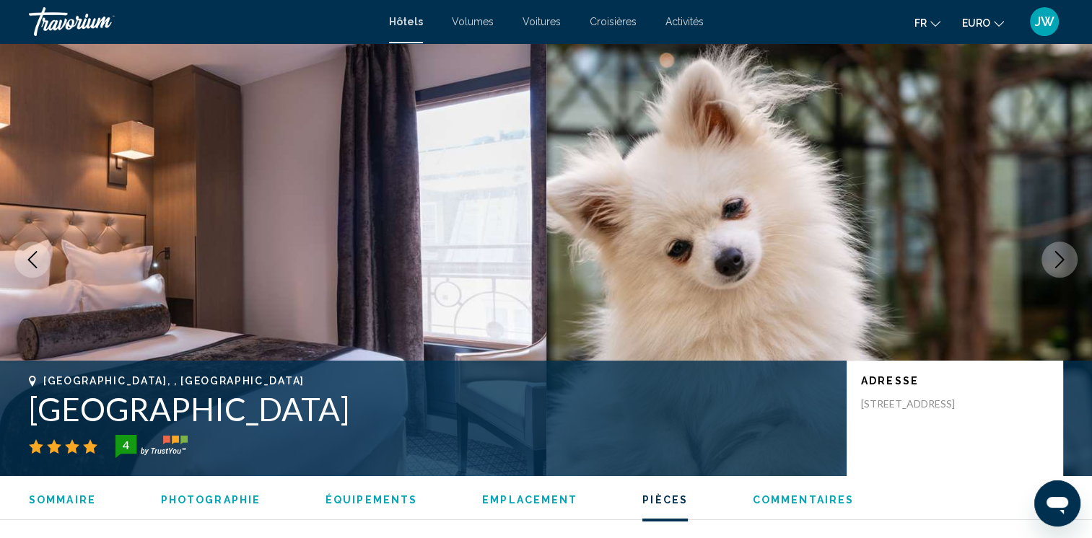
scroll to position [2157, 0]
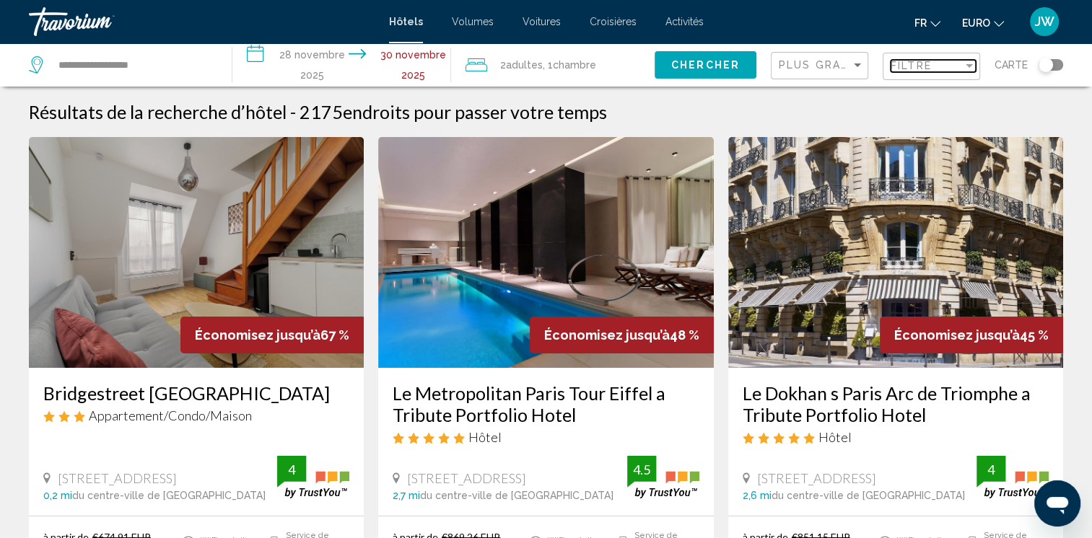
click at [936, 70] on div "Filtre" at bounding box center [926, 66] width 72 height 12
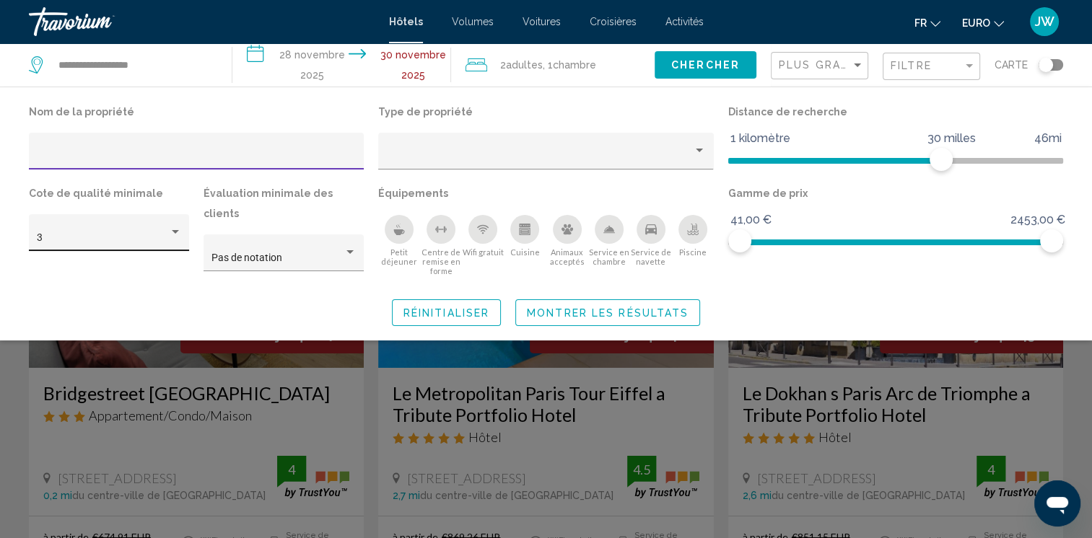
click at [175, 233] on div "Filtres d’hôtel" at bounding box center [175, 232] width 7 height 4
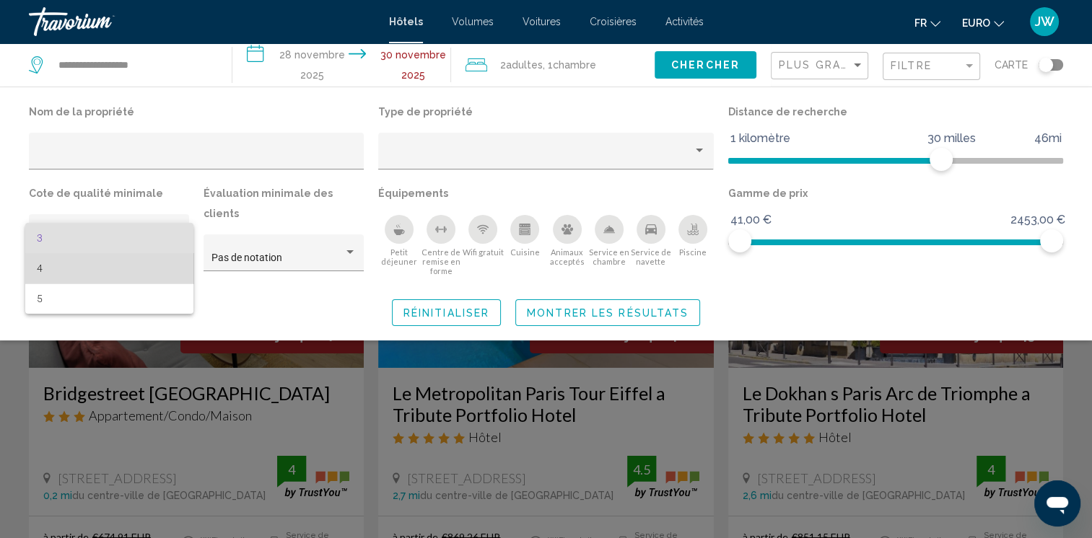
click at [128, 276] on span "4" at bounding box center [109, 268] width 145 height 30
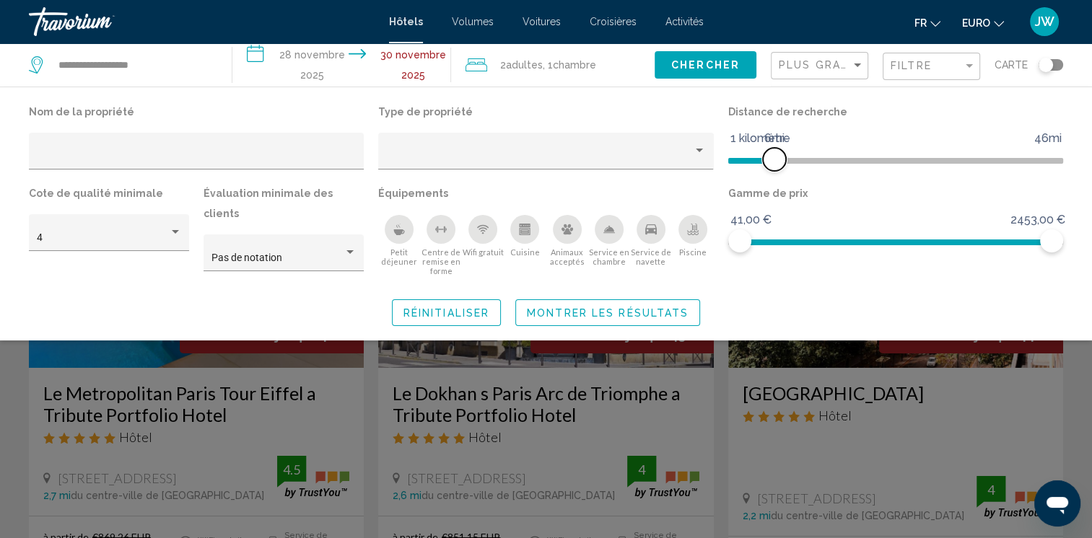
drag, startPoint x: 934, startPoint y: 165, endPoint x: 774, endPoint y: 167, distance: 159.5
click at [774, 167] on span "Filtres d’hôtel" at bounding box center [774, 159] width 23 height 23
drag, startPoint x: 1051, startPoint y: 232, endPoint x: 834, endPoint y: 254, distance: 218.3
click at [834, 254] on div "Gamme de prix 41,00 € 2453,00 € 41,00 € €808.00" at bounding box center [895, 234] width 349 height 102
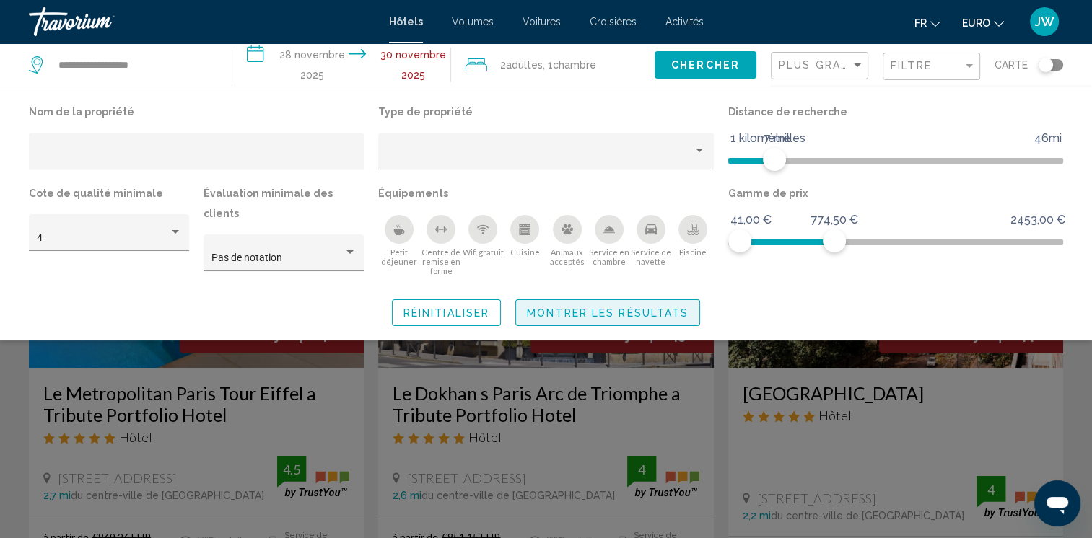
click at [529, 307] on span "Montrer les résultats" at bounding box center [608, 313] width 162 height 12
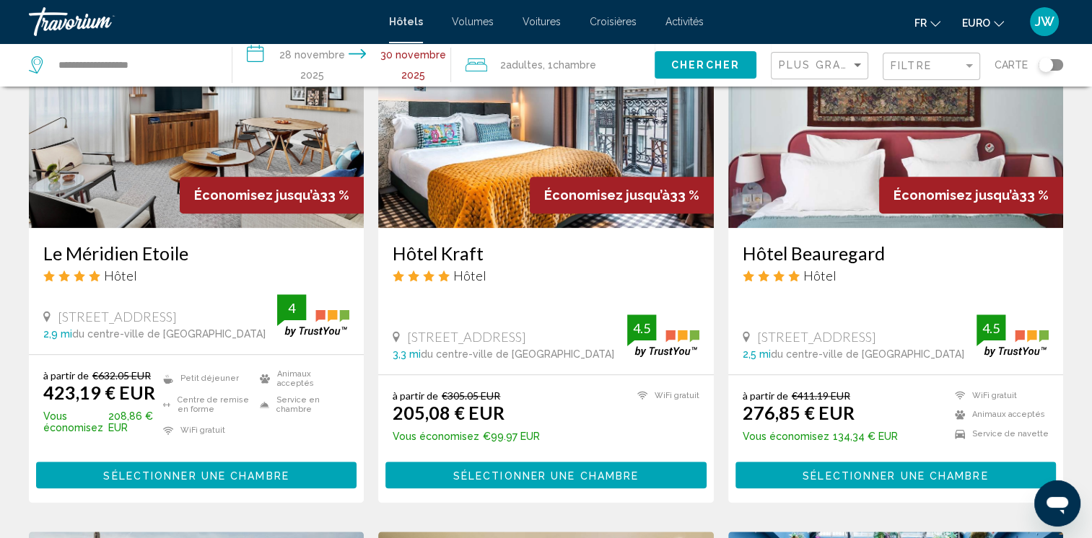
scroll to position [1299, 0]
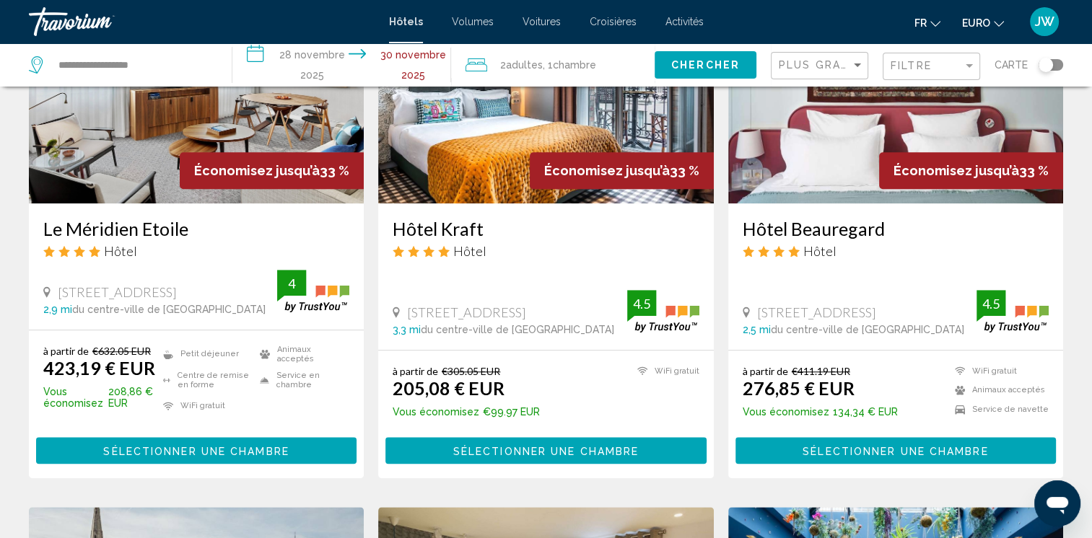
click at [124, 445] on span "Sélectionner une chambre" at bounding box center [195, 451] width 185 height 12
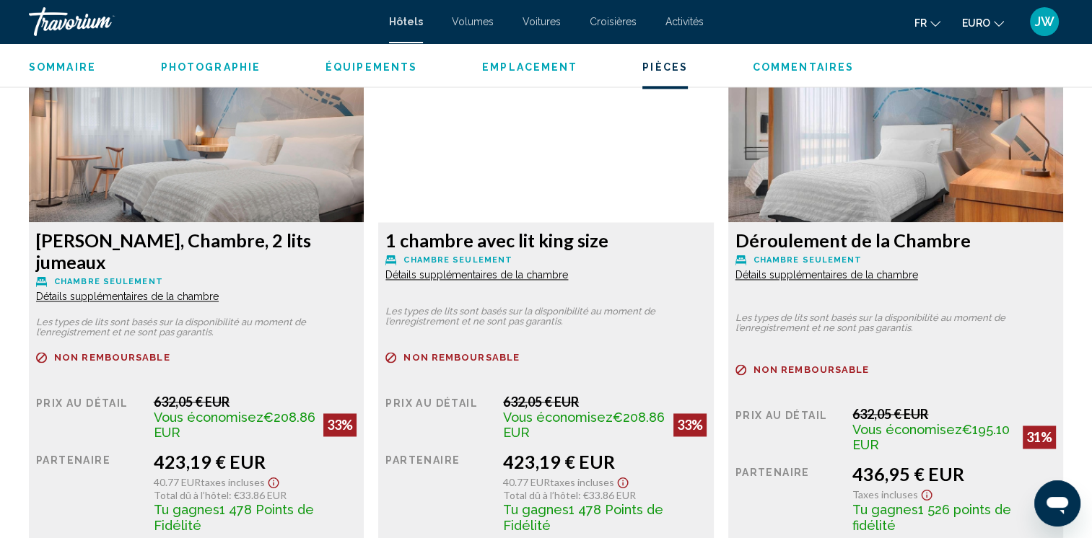
scroll to position [2030, 0]
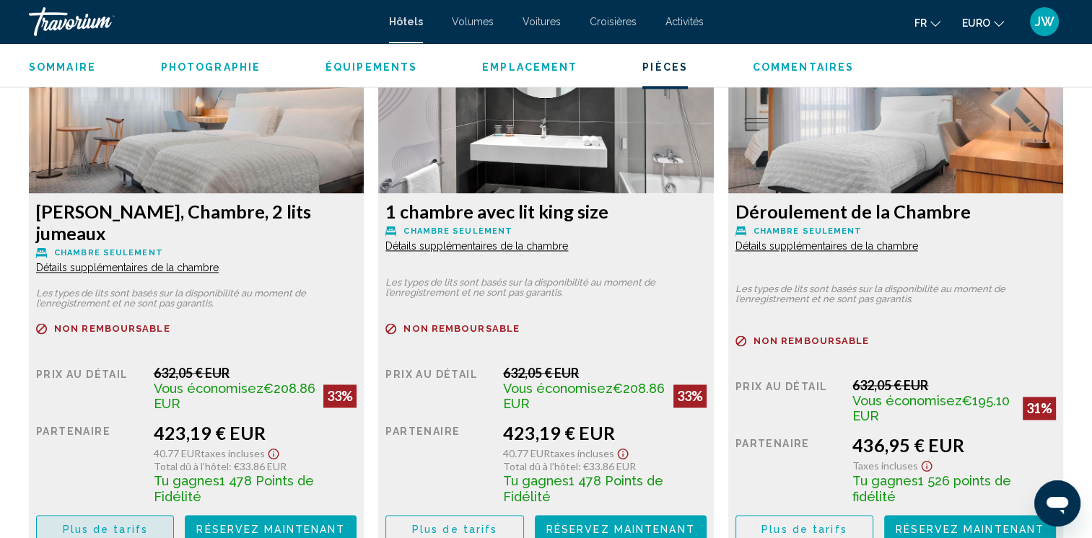
click at [101, 523] on span "Plus de tarifs" at bounding box center [105, 529] width 85 height 12
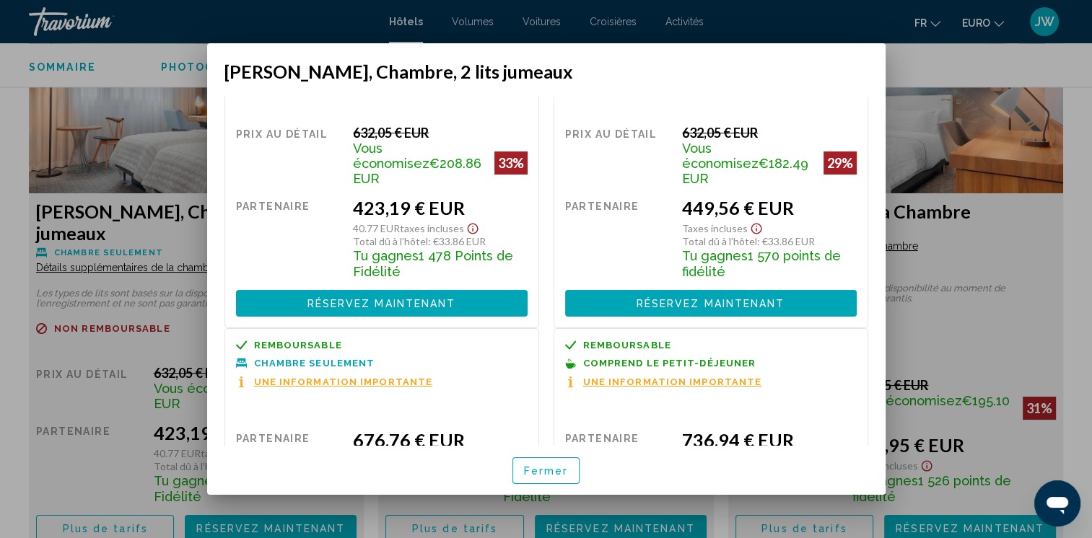
scroll to position [156, 0]
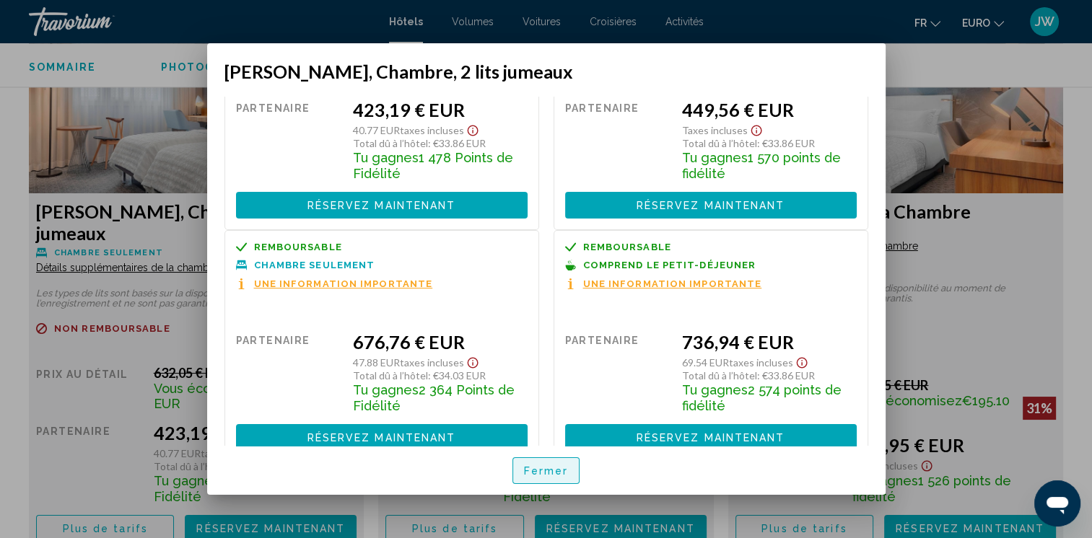
click at [540, 475] on span "Fermer" at bounding box center [546, 471] width 45 height 12
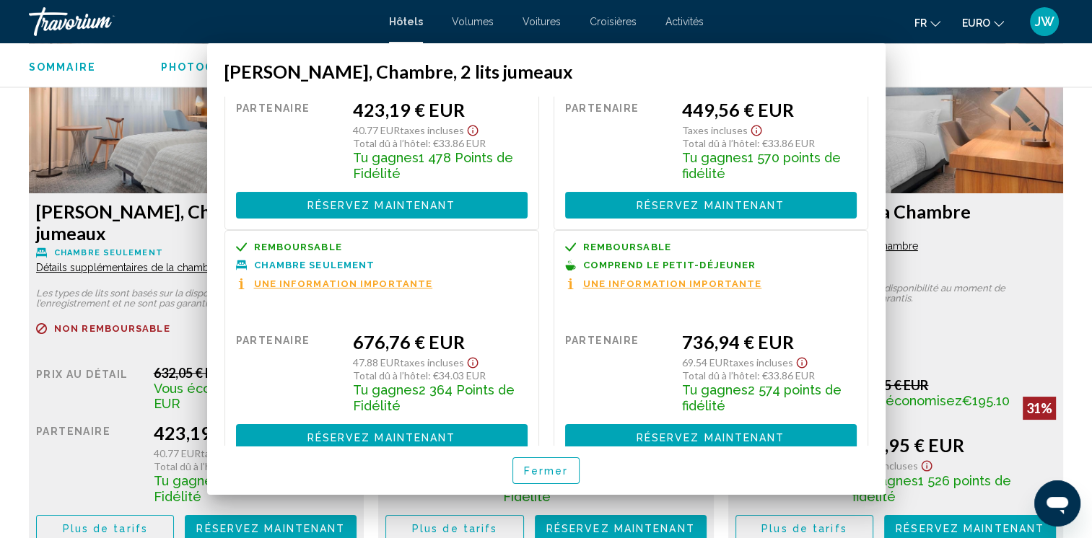
scroll to position [2030, 0]
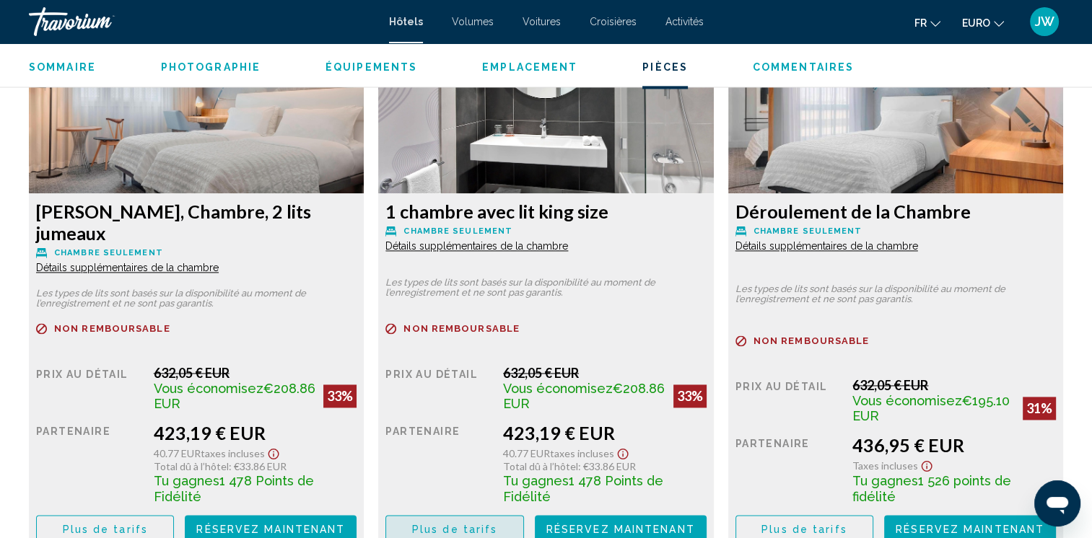
click at [438, 523] on span "Plus de tarifs" at bounding box center [454, 529] width 85 height 12
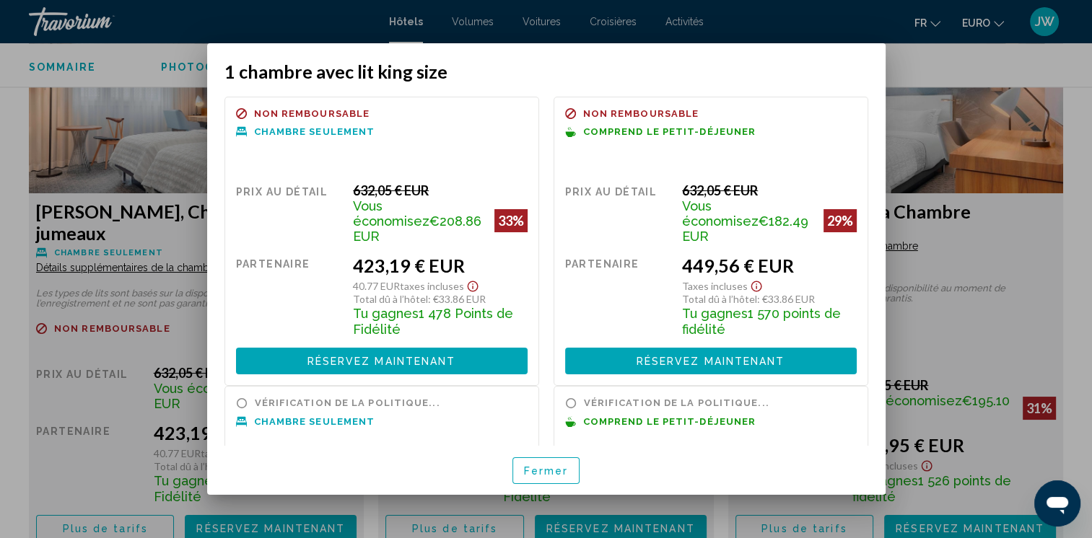
scroll to position [0, 0]
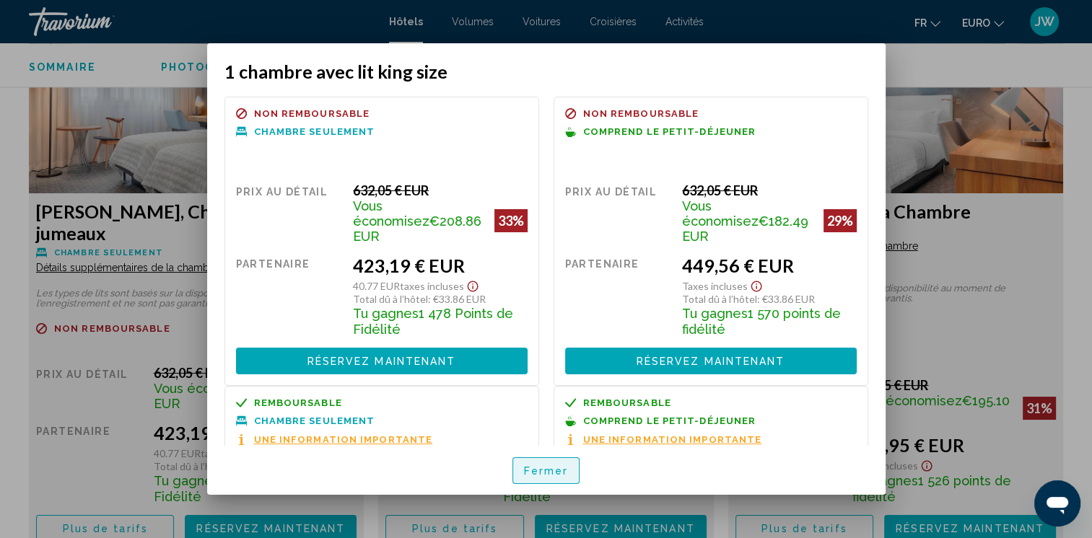
click at [535, 469] on span "Fermer" at bounding box center [546, 471] width 45 height 12
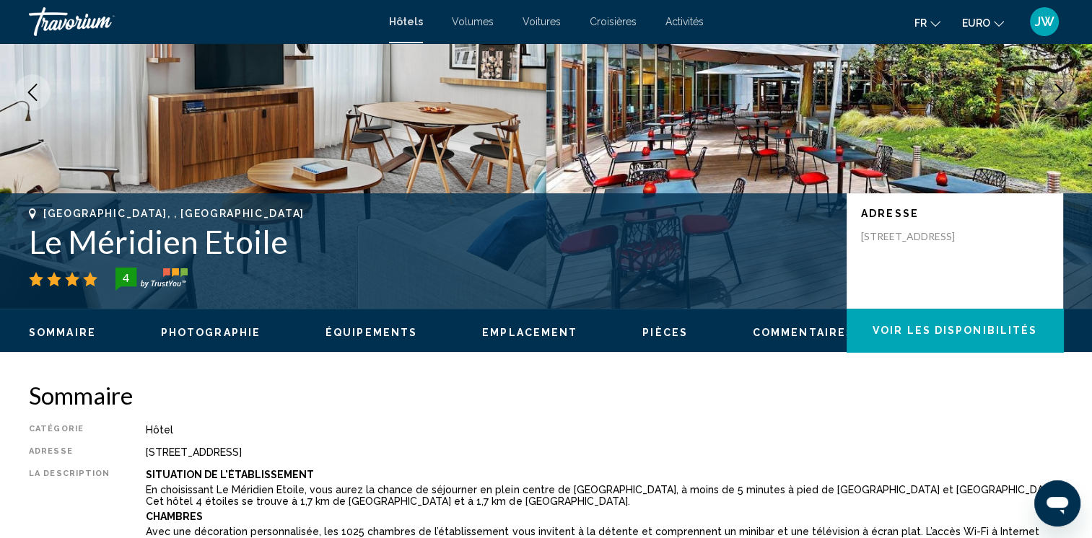
scroll to position [162, 0]
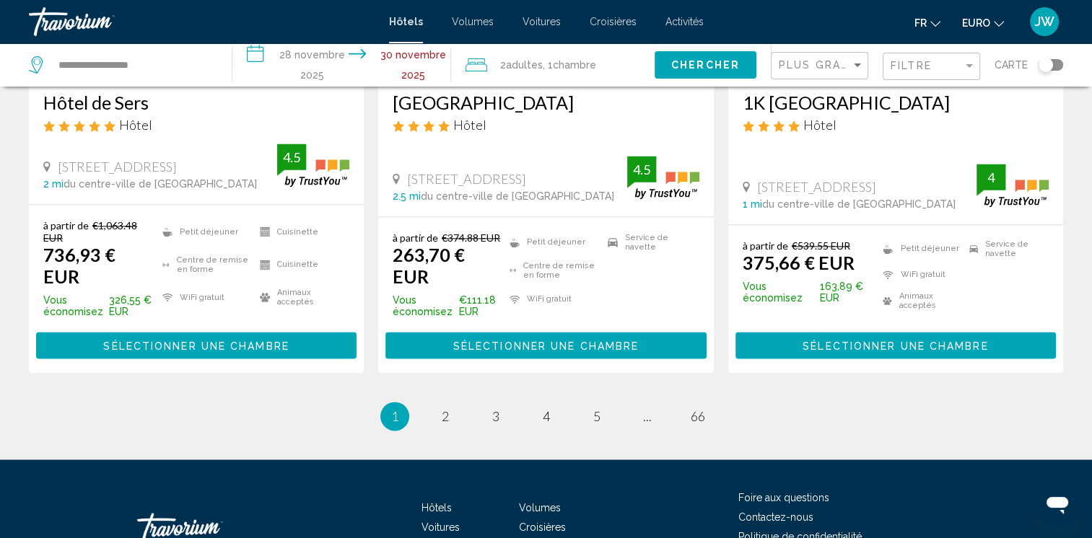
scroll to position [2015, 0]
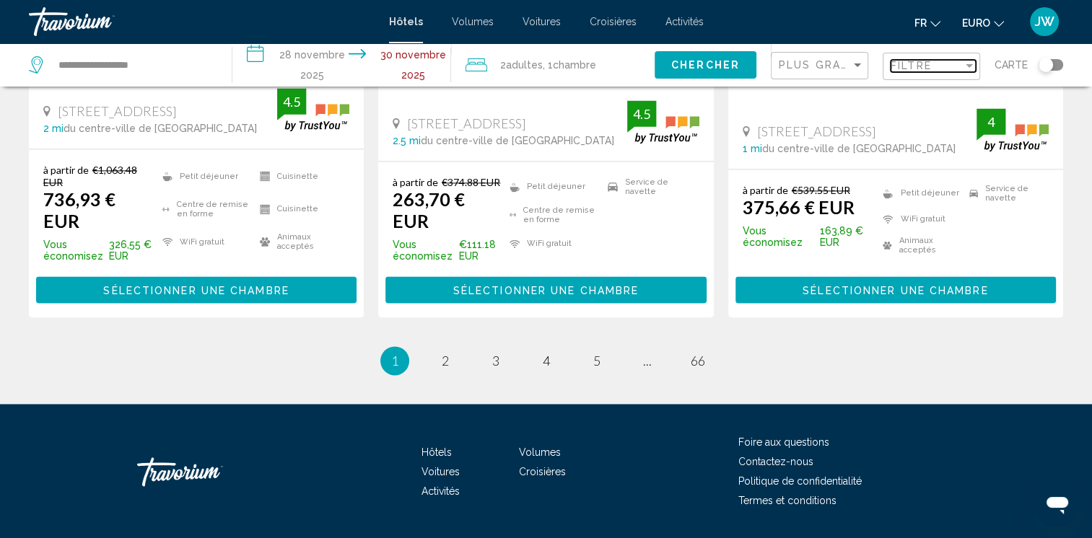
click at [903, 61] on span "Filtre" at bounding box center [910, 66] width 41 height 12
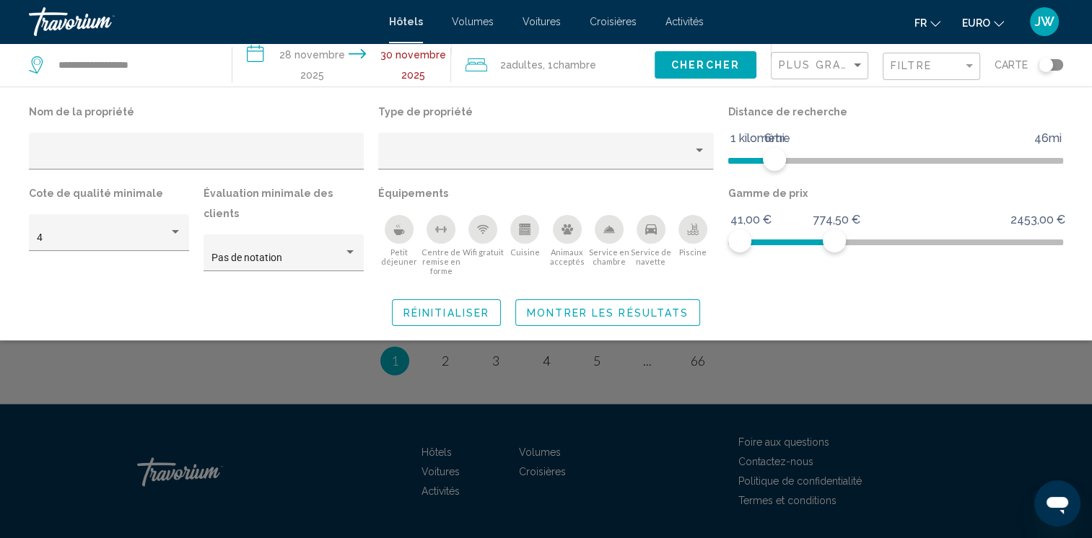
click at [1042, 65] on div "Basculer la carte" at bounding box center [1045, 65] width 14 height 14
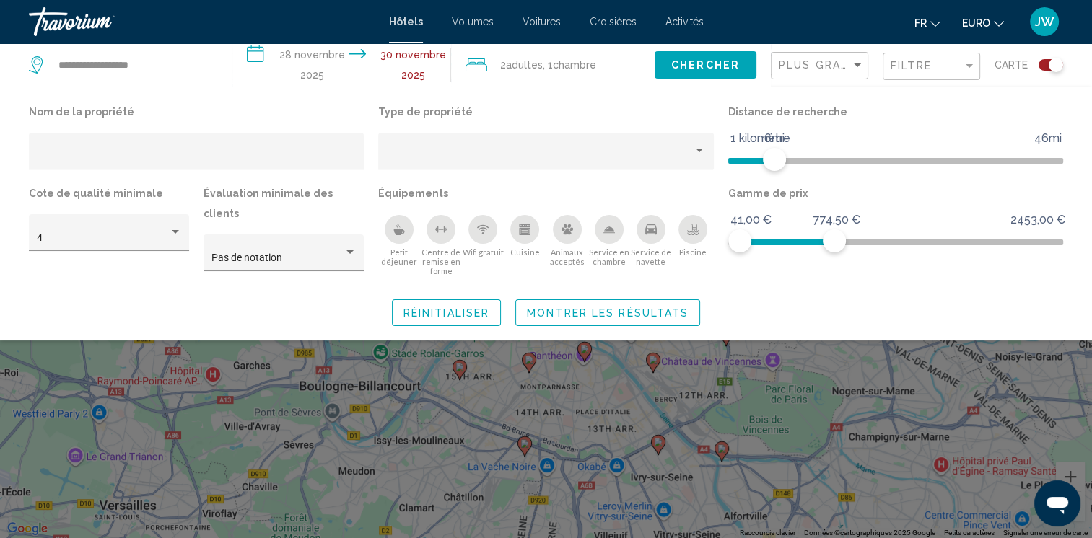
click at [1071, 470] on div "Widget de recherche" at bounding box center [546, 377] width 1092 height 322
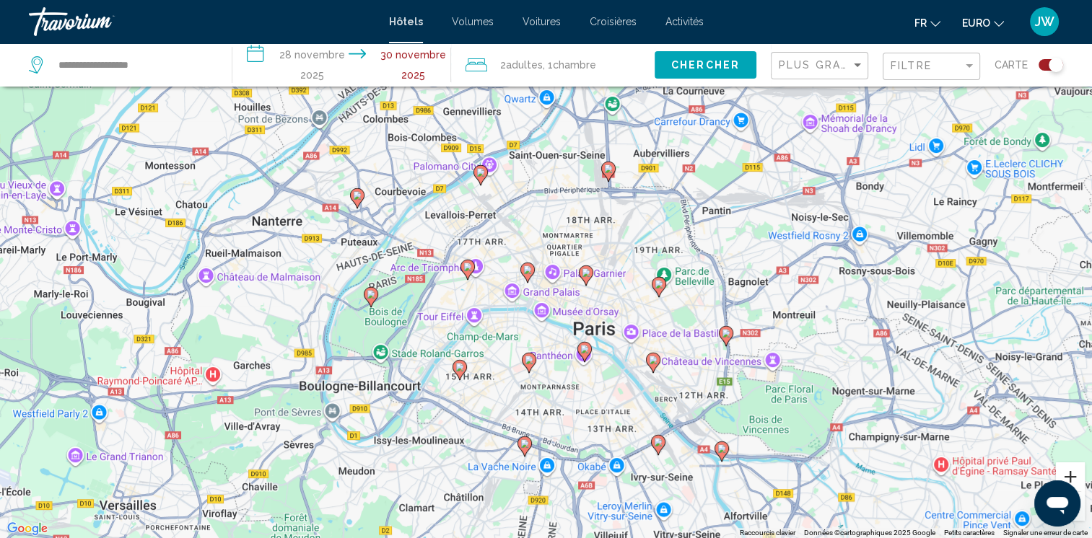
click at [1068, 474] on button "Zoom avant" at bounding box center [1070, 477] width 29 height 29
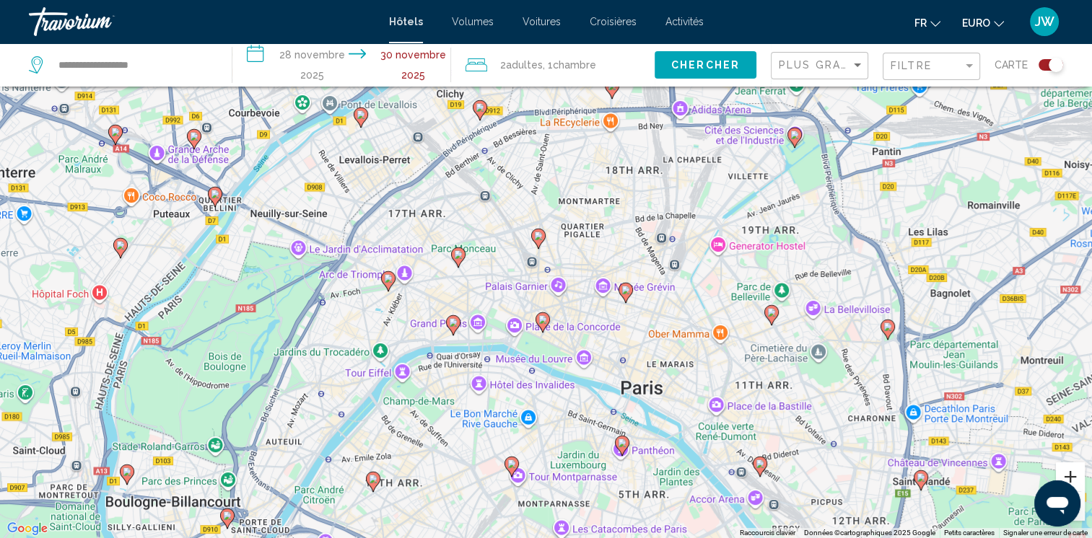
click at [1068, 474] on button "Zoom avant" at bounding box center [1070, 477] width 29 height 29
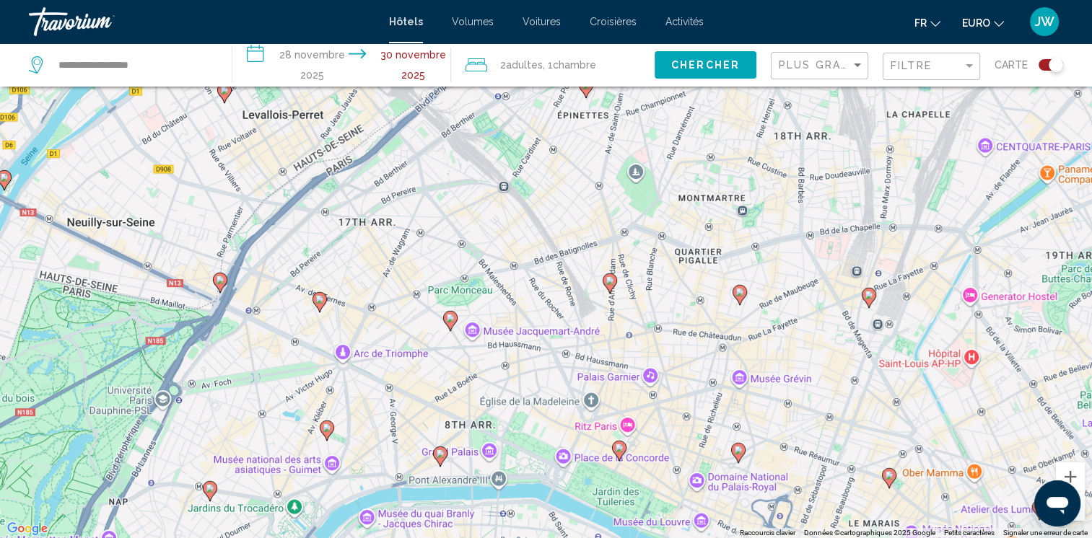
drag, startPoint x: 317, startPoint y: 322, endPoint x: 494, endPoint y: 400, distance: 193.9
click at [494, 400] on div "To activate drag with keyboard, press Alt + Enter. Once in keyboard drag state,…" at bounding box center [546, 269] width 1092 height 538
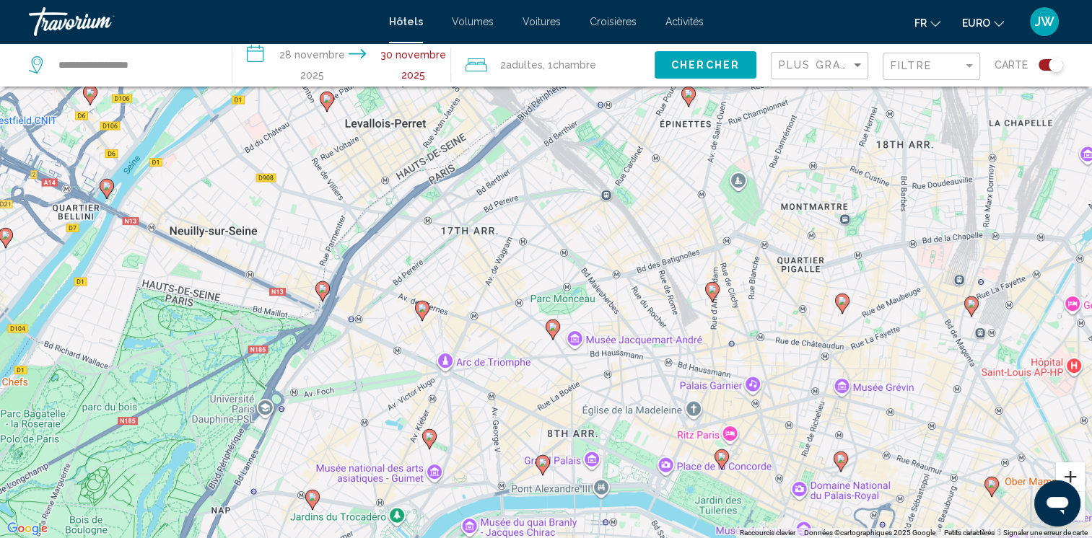
drag, startPoint x: 35, startPoint y: 4, endPoint x: 1071, endPoint y: 481, distance: 1140.6
click at [1071, 481] on button "Zoom avant" at bounding box center [1070, 477] width 29 height 29
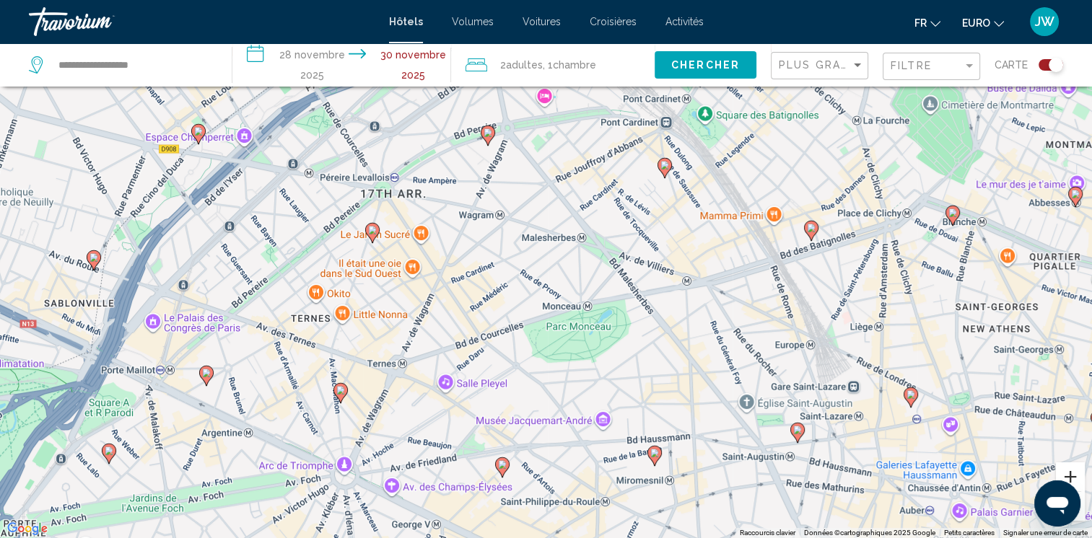
click at [1071, 481] on button "Zoom avant" at bounding box center [1070, 477] width 29 height 29
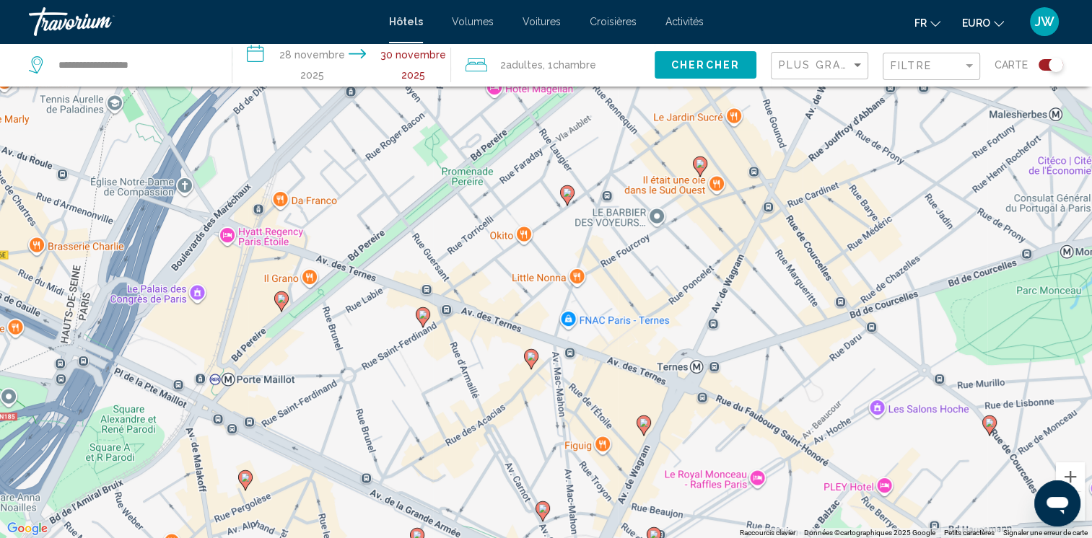
drag, startPoint x: 567, startPoint y: 417, endPoint x: 1020, endPoint y: 317, distance: 463.2
click at [1020, 317] on div "To activate drag with keyboard, press Alt + Enter. Once in keyboard drag state,…" at bounding box center [546, 269] width 1092 height 538
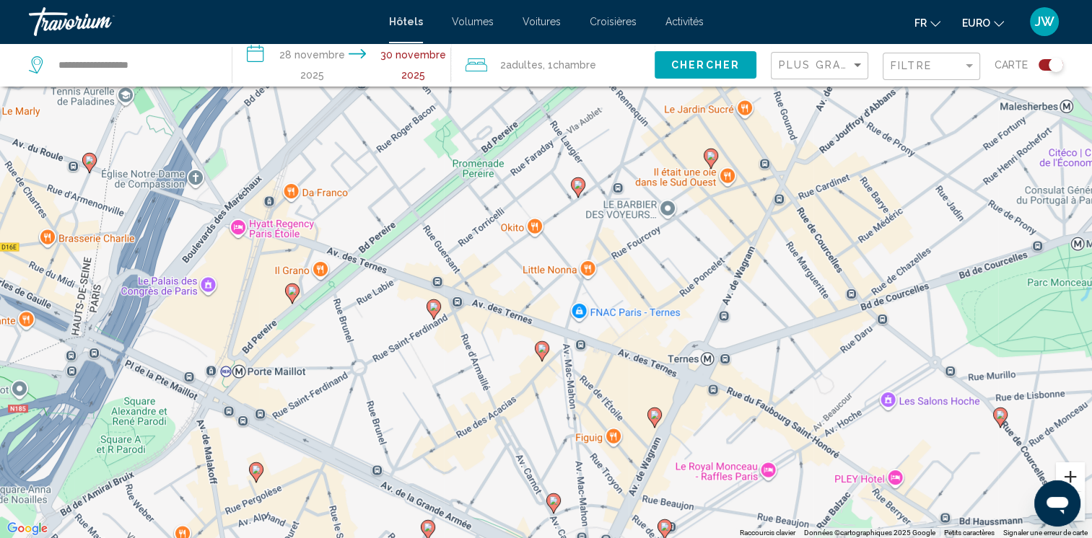
click at [1068, 473] on button "Zoom avant" at bounding box center [1070, 477] width 29 height 29
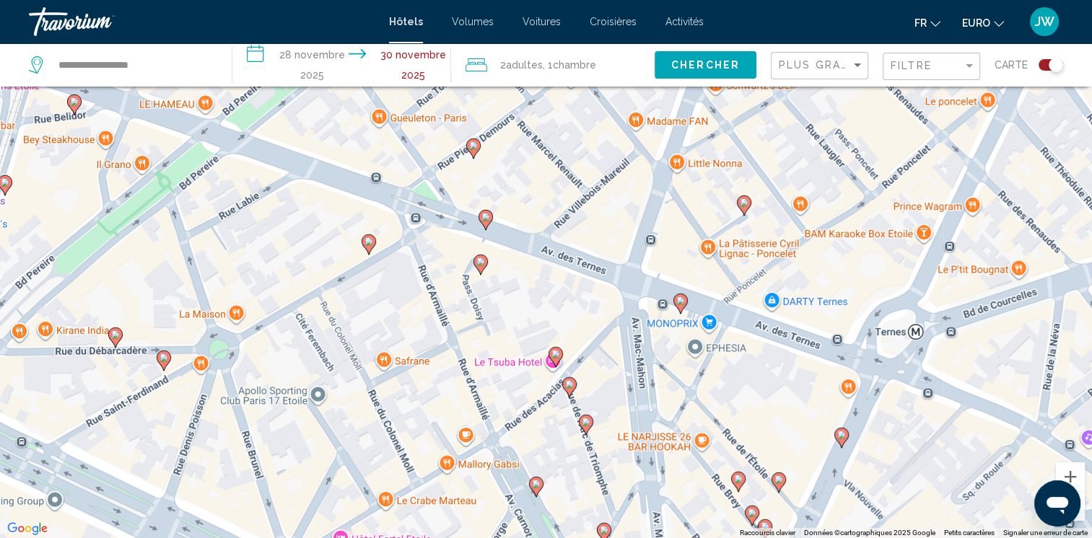
drag, startPoint x: 632, startPoint y: 310, endPoint x: 696, endPoint y: 169, distance: 154.7
click at [696, 169] on div "To activate drag with keyboard, press Alt + Enter. Once in keyboard drag state,…" at bounding box center [546, 269] width 1092 height 538
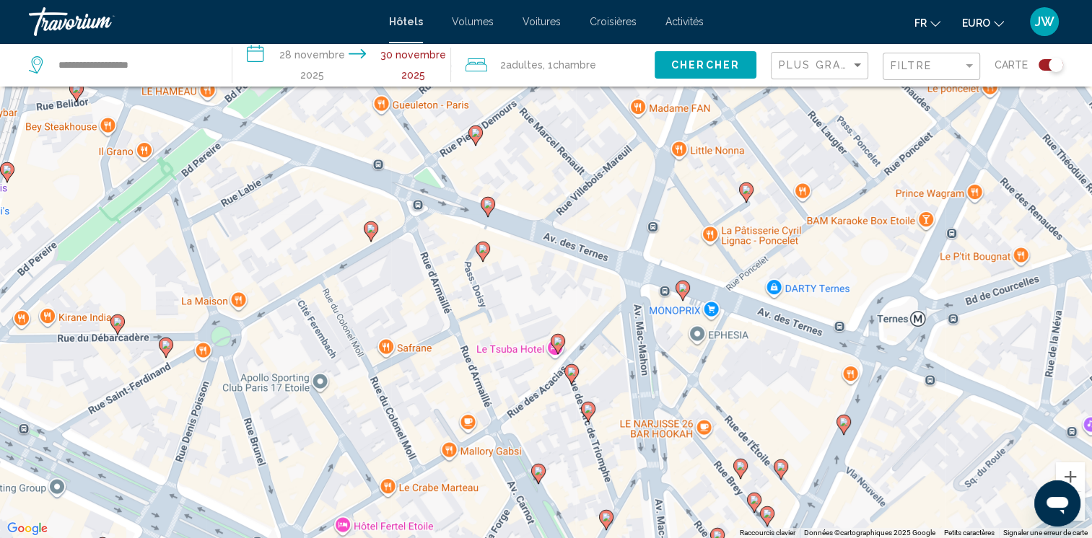
click at [488, 200] on icon "Contenu principal" at bounding box center [487, 207] width 13 height 19
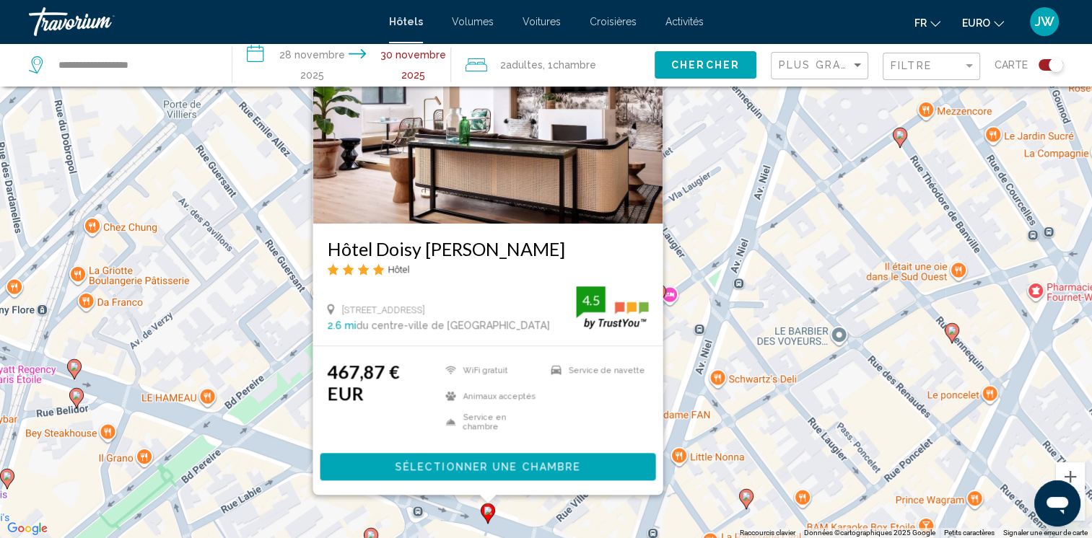
click at [768, 364] on div "To activate drag with keyboard, press Alt + Enter. Once in keyboard drag state,…" at bounding box center [546, 269] width 1092 height 538
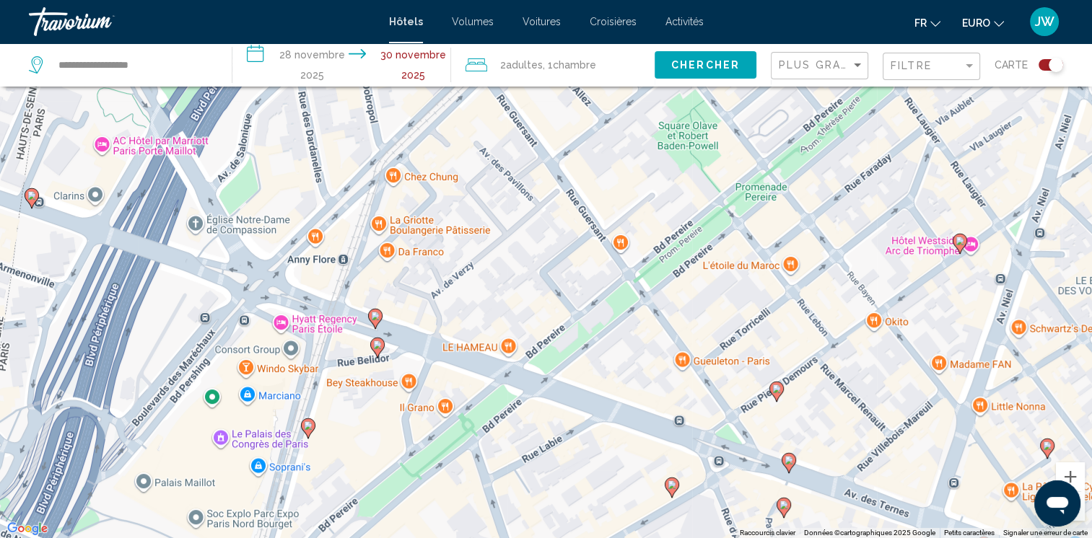
drag, startPoint x: 698, startPoint y: 294, endPoint x: 815, endPoint y: 336, distance: 124.4
click at [815, 336] on div "To activate drag with keyboard, press Alt + Enter. Once in keyboard drag state,…" at bounding box center [546, 269] width 1092 height 538
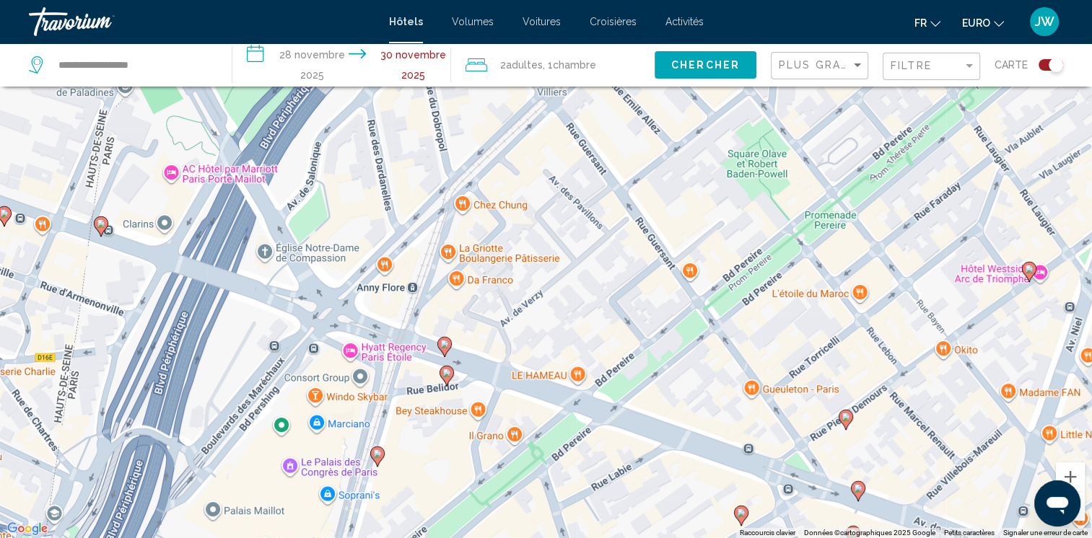
click at [443, 342] on image "Contenu principal" at bounding box center [444, 344] width 9 height 9
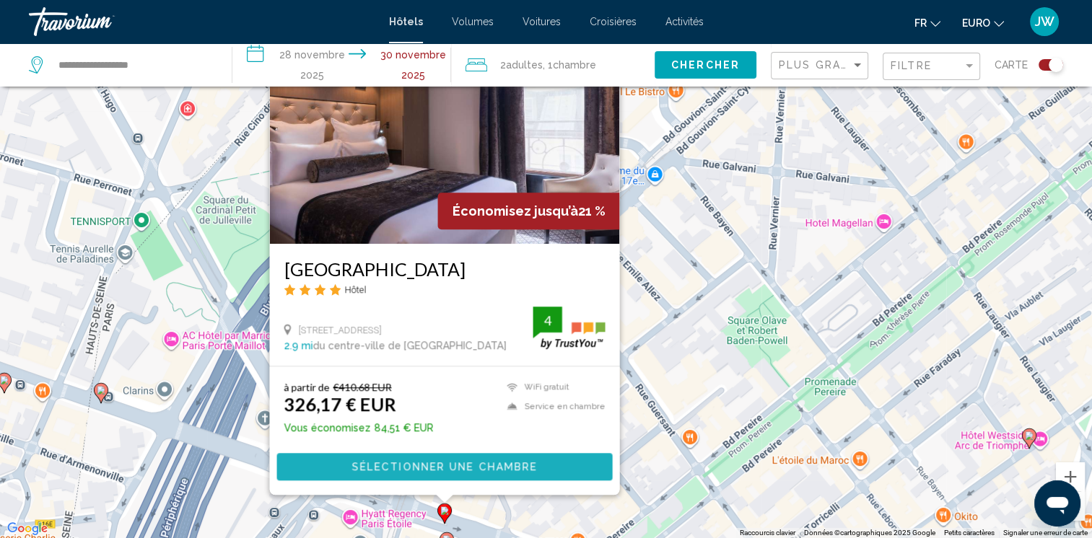
click at [434, 462] on span "Sélectionner une chambre" at bounding box center [443, 468] width 185 height 12
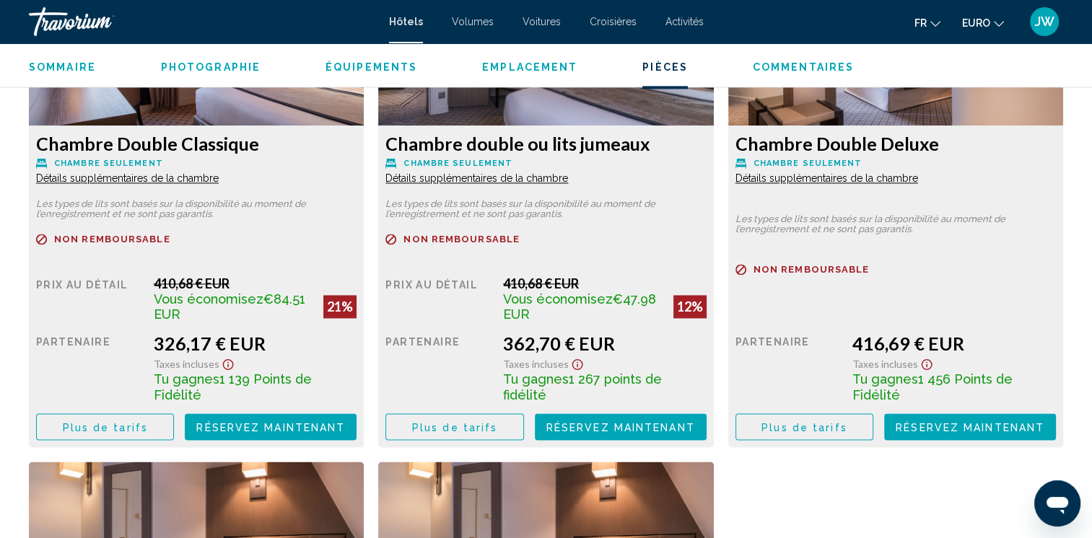
scroll to position [2134, 0]
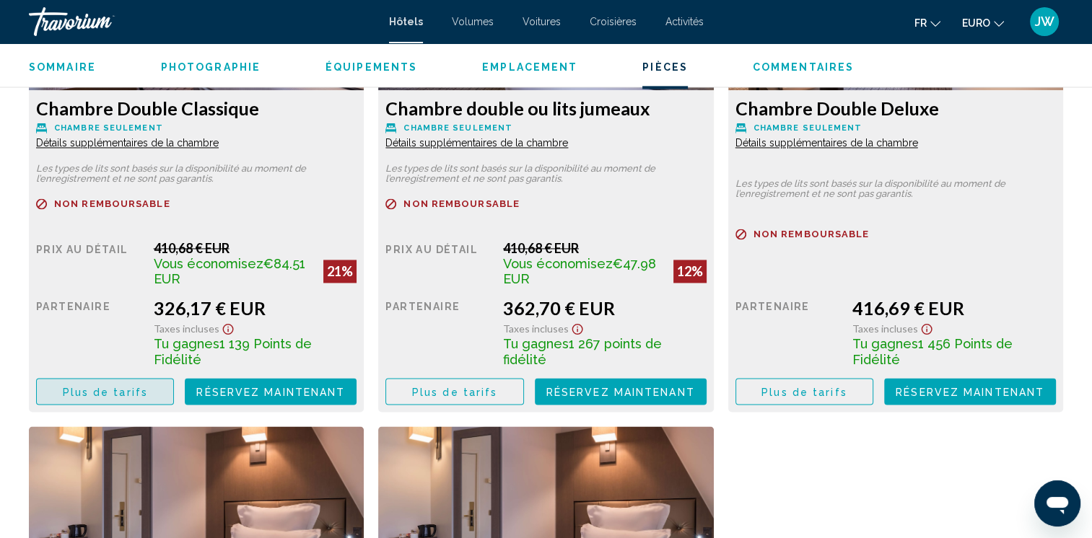
click at [140, 386] on span "Plus de tarifs" at bounding box center [105, 392] width 85 height 12
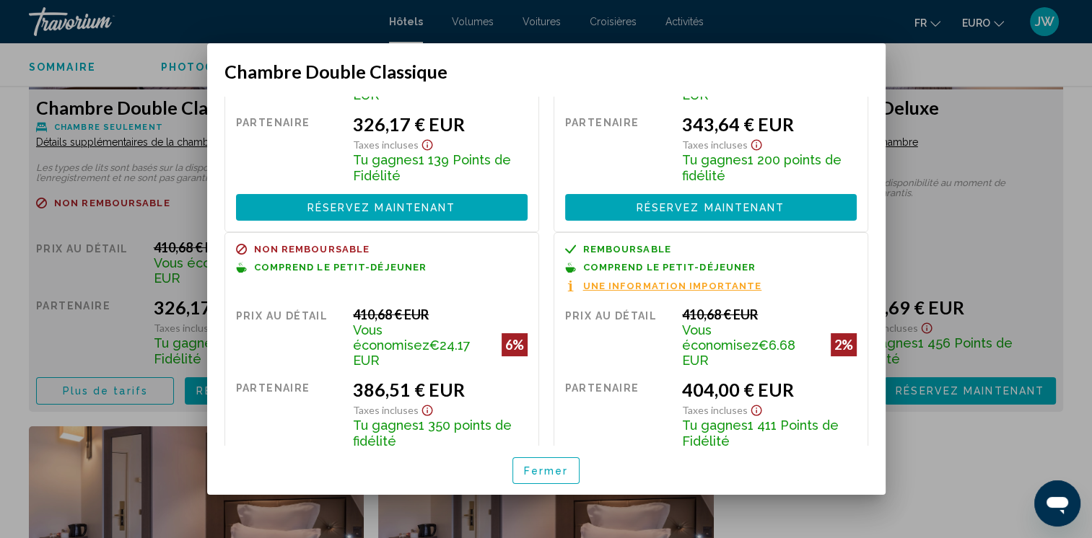
scroll to position [165, 0]
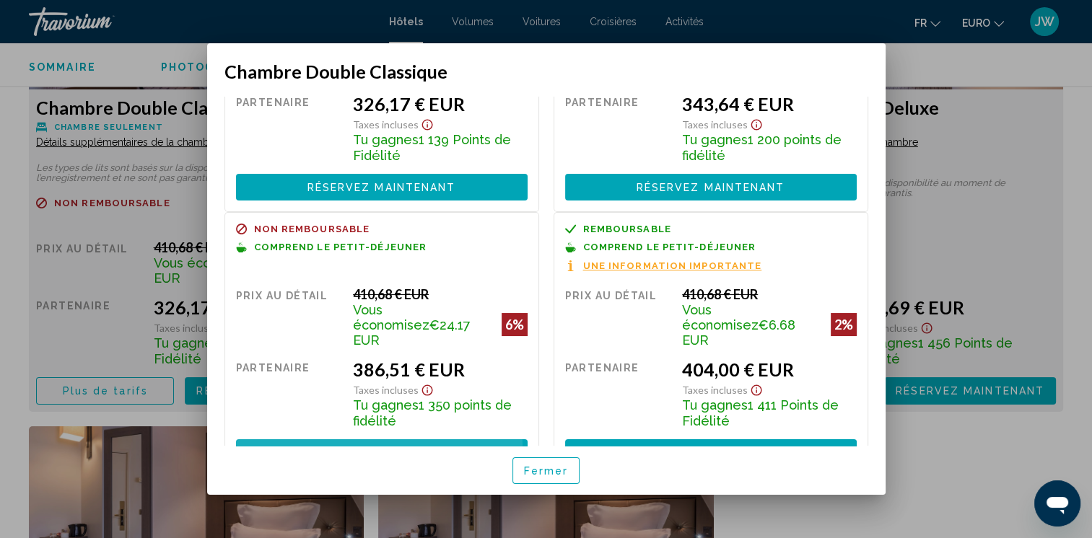
click at [331, 447] on span "Réservez maintenant" at bounding box center [381, 453] width 149 height 12
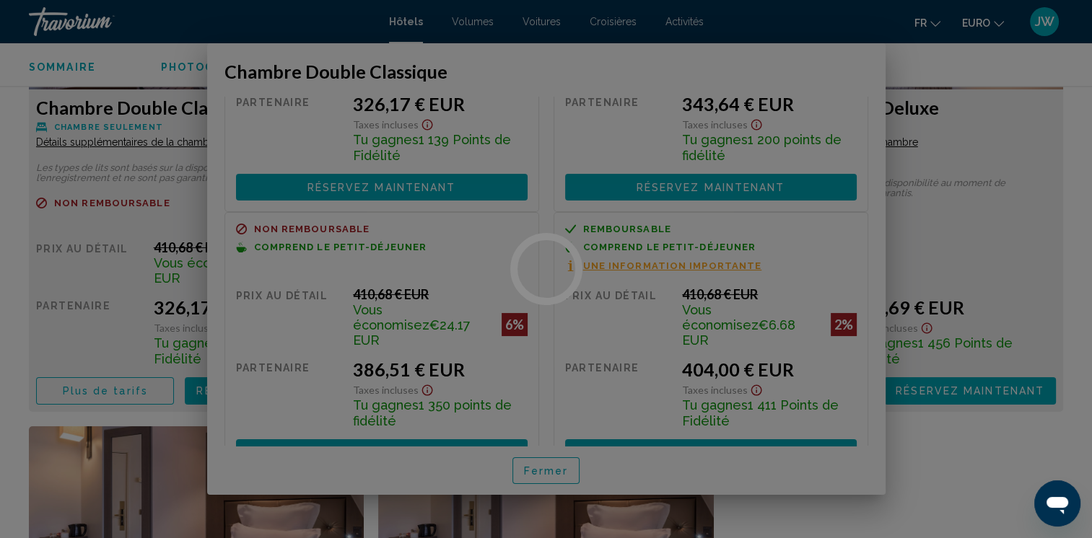
scroll to position [2134, 0]
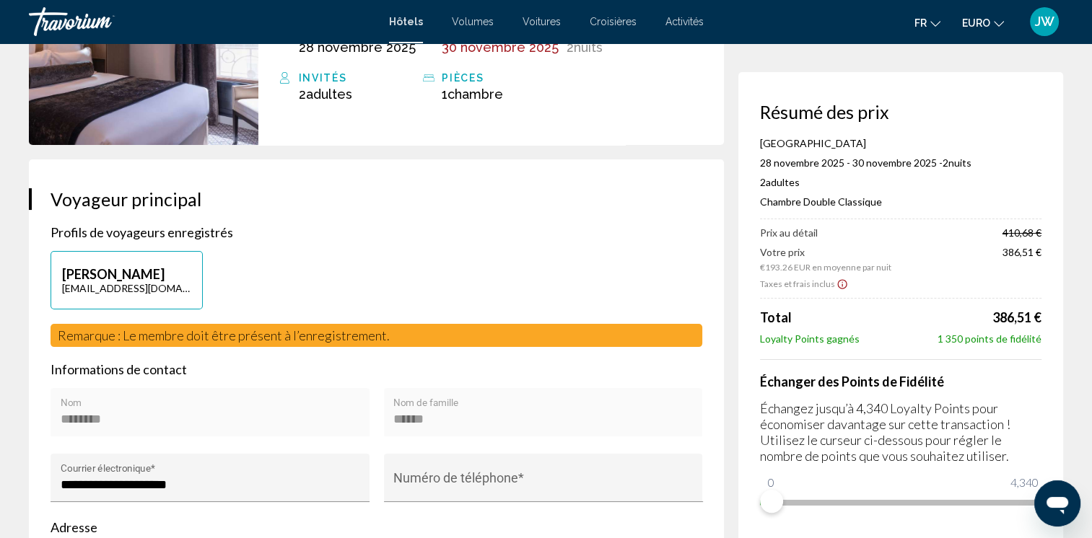
scroll to position [202, 0]
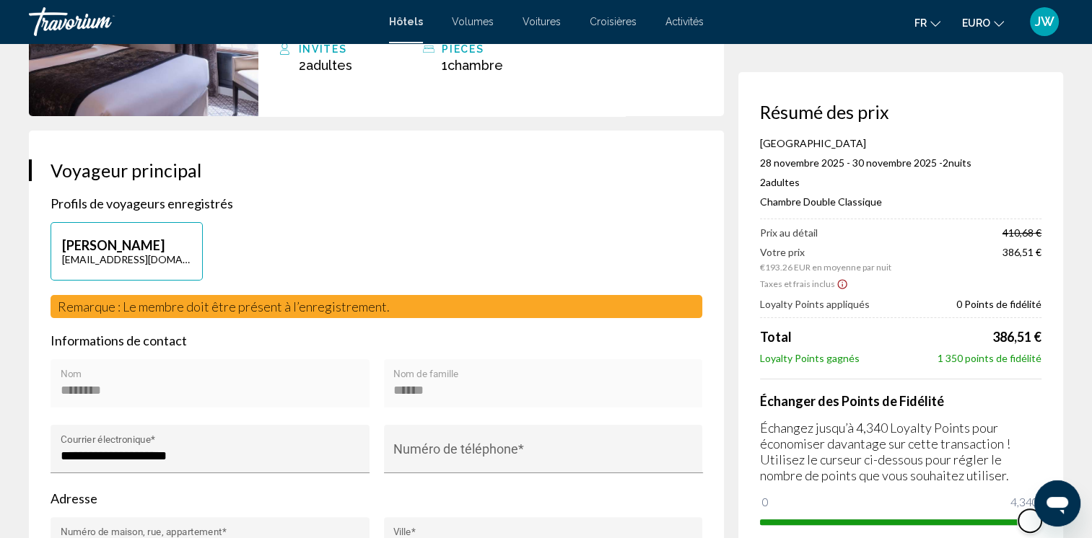
drag, startPoint x: 1799, startPoint y: 983, endPoint x: 1056, endPoint y: 488, distance: 892.9
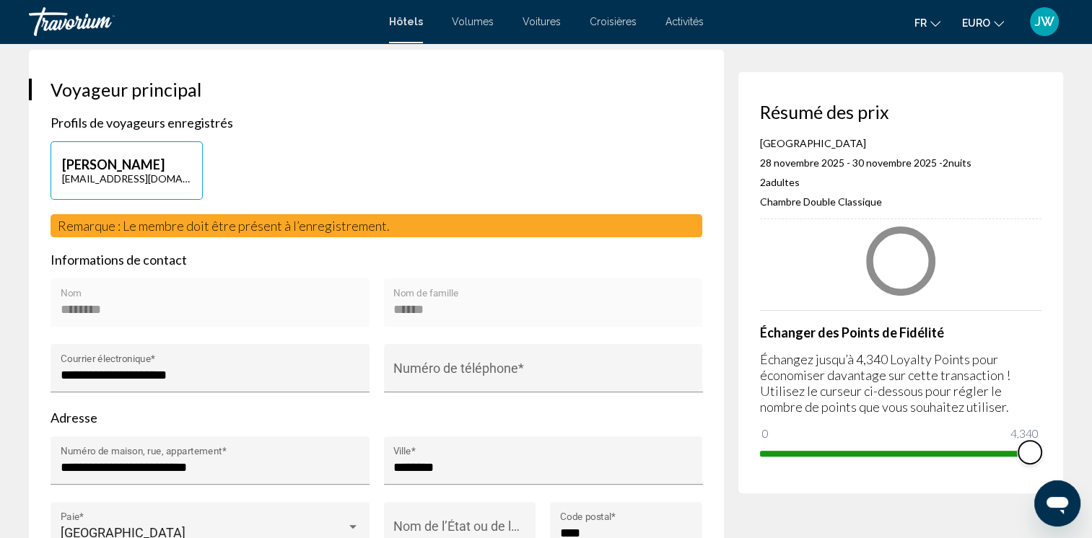
scroll to position [289, 0]
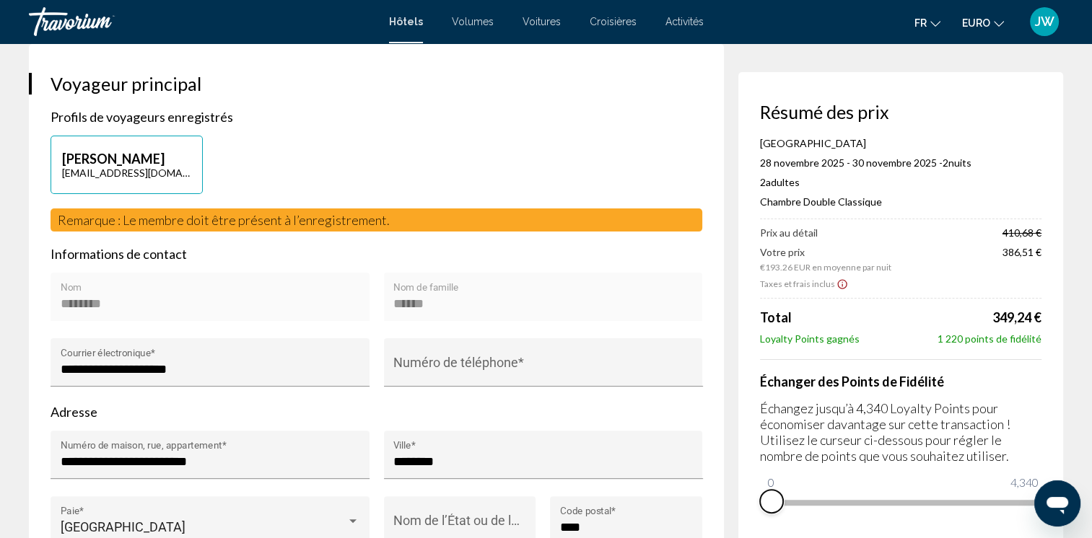
drag, startPoint x: 1025, startPoint y: 522, endPoint x: 704, endPoint y: 508, distance: 320.7
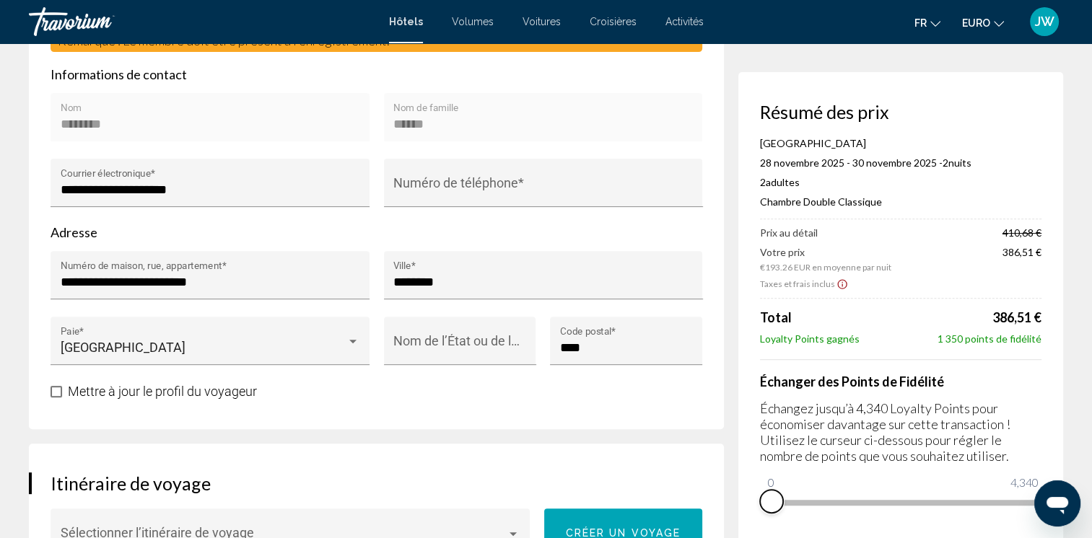
scroll to position [477, 0]
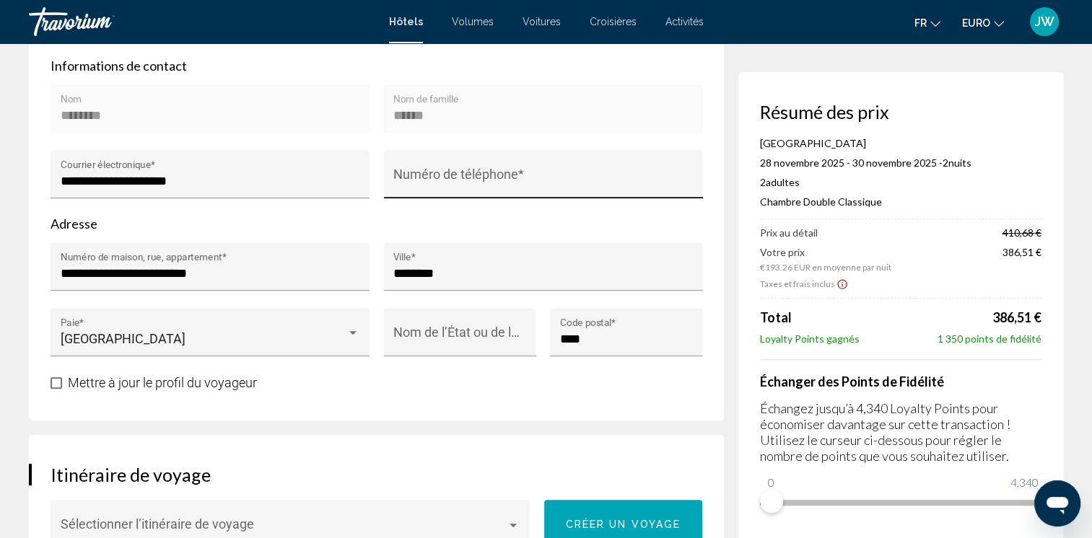
click at [483, 161] on div "Numéro de téléphone *" at bounding box center [542, 178] width 299 height 38
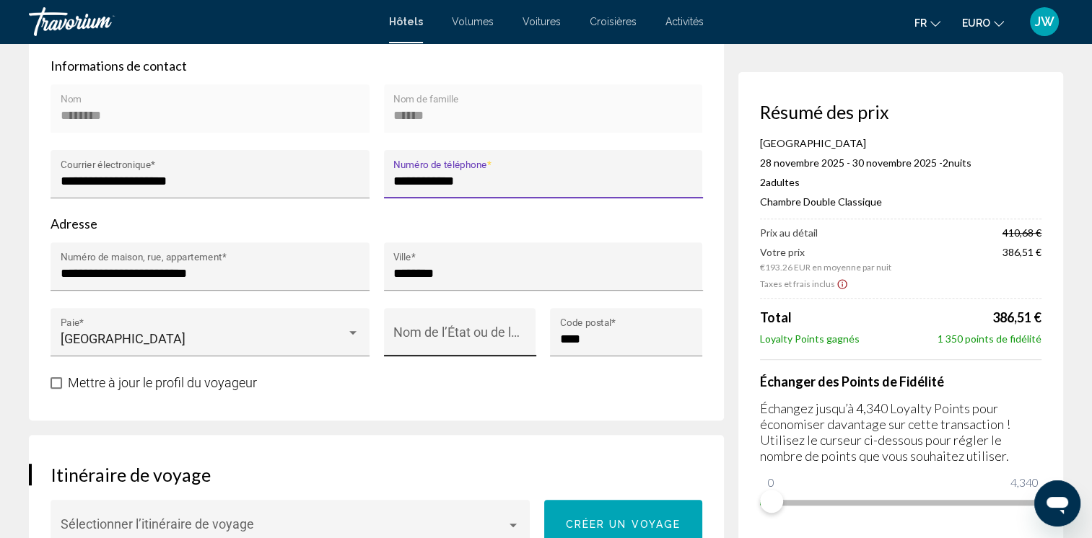
type input "**********"
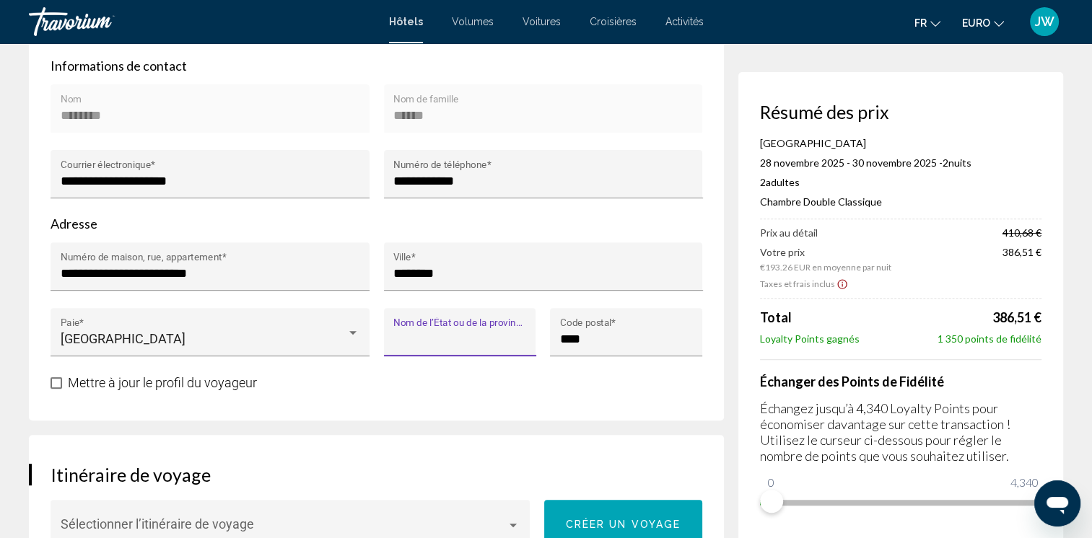
click at [442, 336] on input "Nom de l’État ou de la province *" at bounding box center [459, 339] width 133 height 14
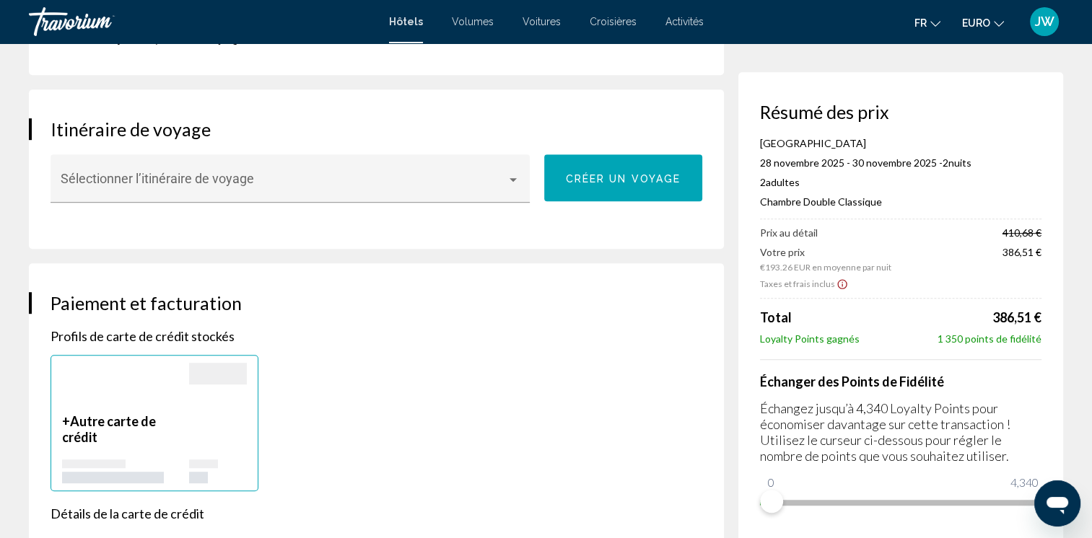
scroll to position [831, 0]
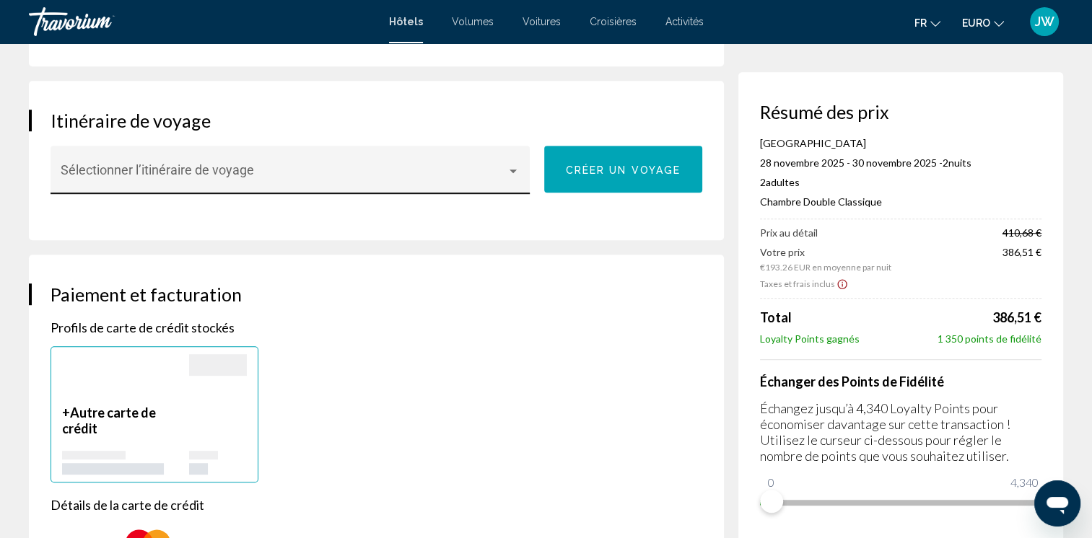
type input "*******"
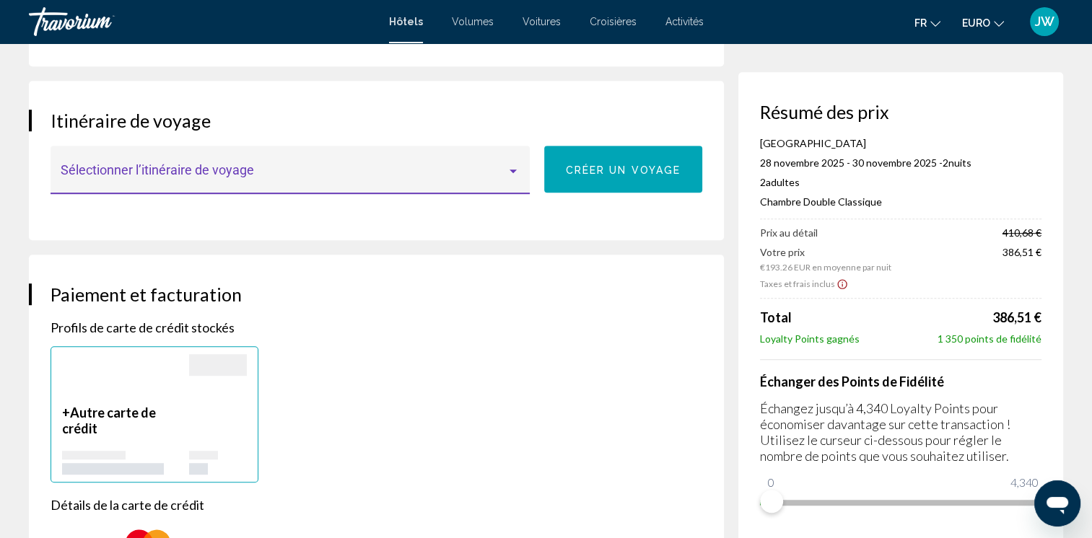
click at [508, 168] on div "Contenu principal" at bounding box center [513, 171] width 13 height 12
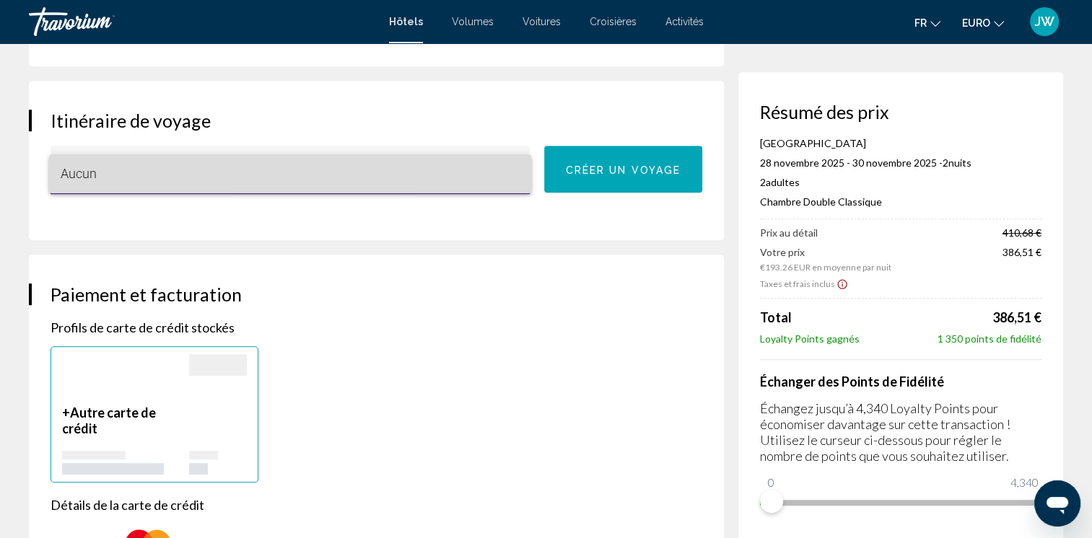
click at [508, 168] on span "Aucun" at bounding box center [291, 173] width 460 height 39
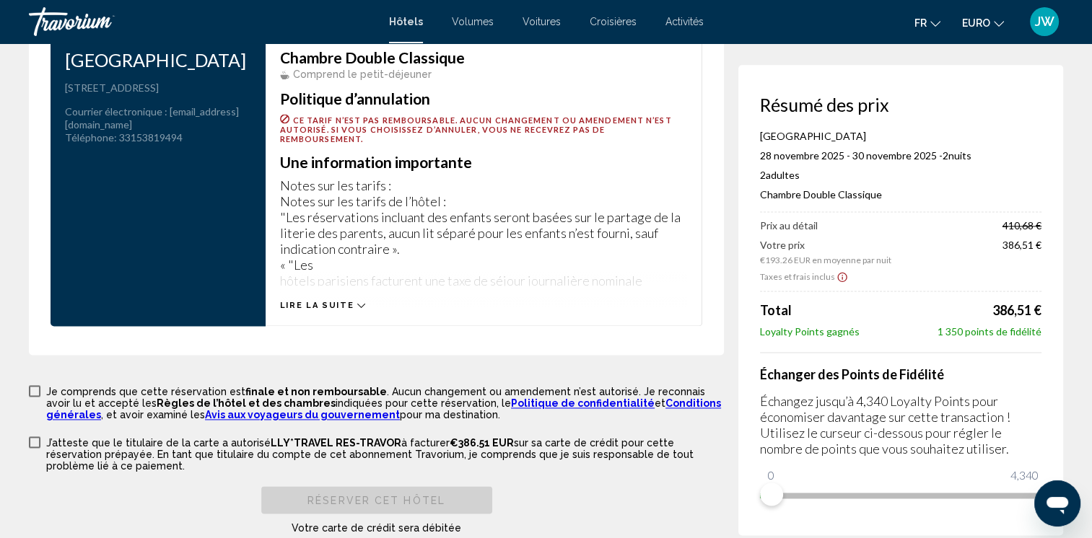
scroll to position [1945, 0]
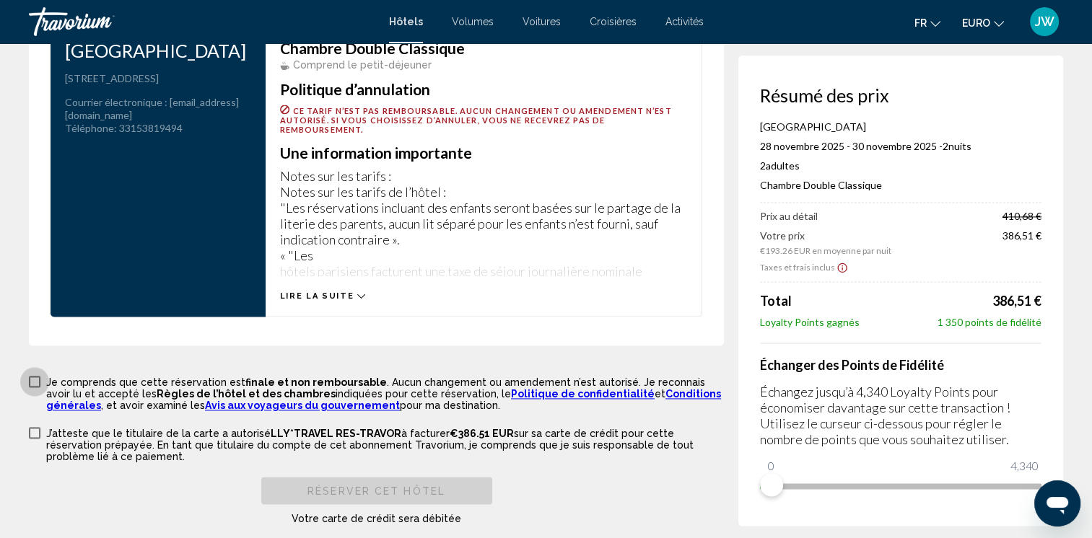
click at [29, 376] on span "Contenu principal" at bounding box center [35, 382] width 12 height 12
click at [32, 427] on span "Contenu principal" at bounding box center [35, 433] width 12 height 12
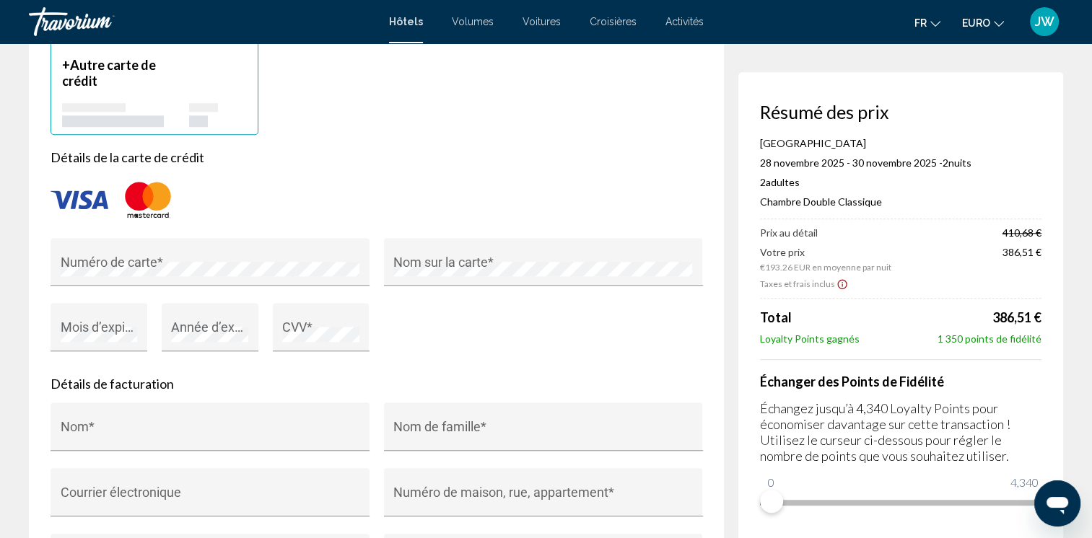
scroll to position [1246, 0]
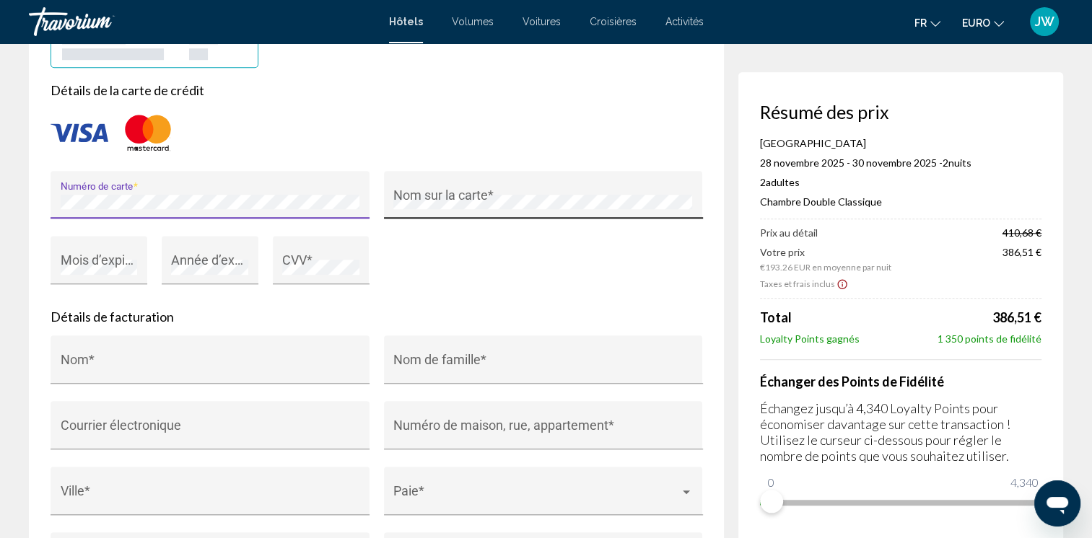
click at [451, 187] on div "Nom sur la carte *" at bounding box center [542, 199] width 299 height 38
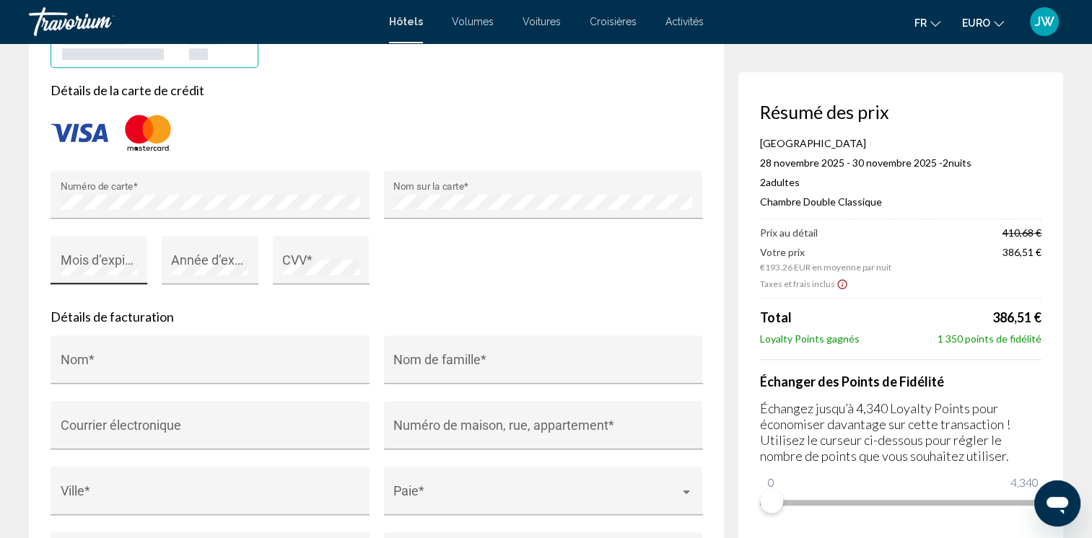
click at [92, 250] on div "Mois d’expiration *" at bounding box center [99, 265] width 77 height 38
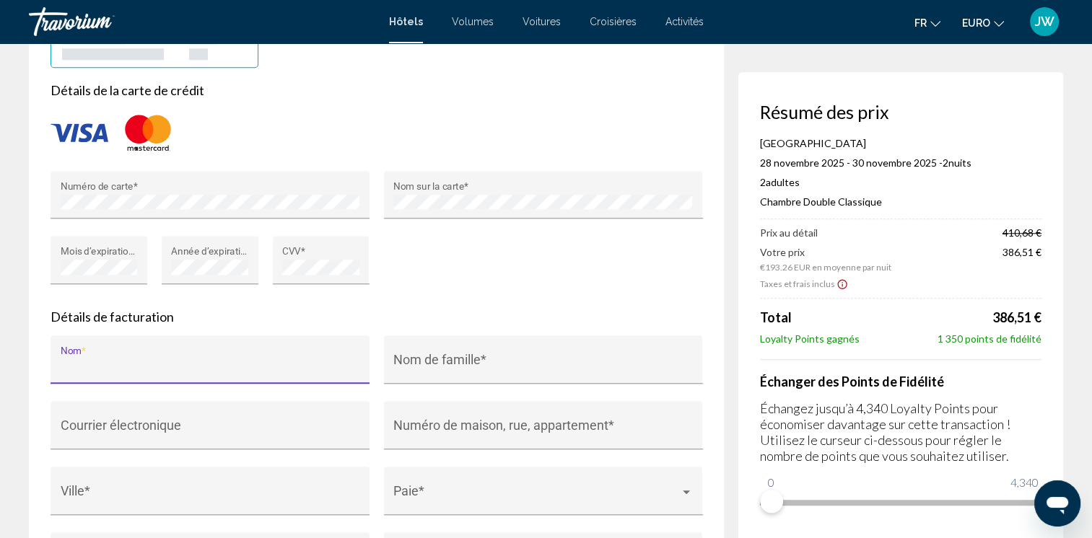
click at [143, 361] on input "Nom *" at bounding box center [210, 366] width 299 height 14
type input "********"
type input "******"
click at [144, 359] on input "*****" at bounding box center [210, 366] width 299 height 14
type input "*"
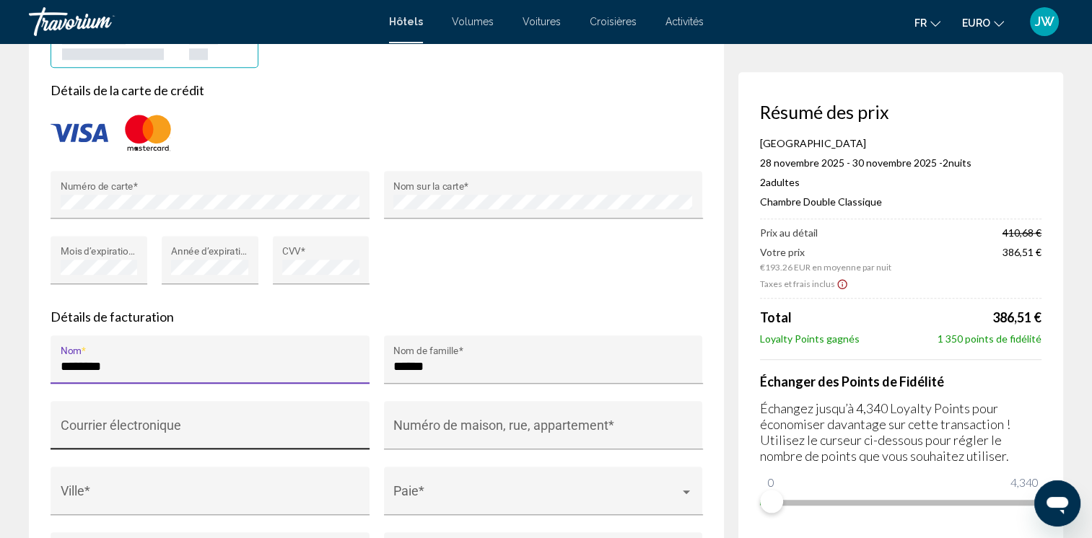
type input "********"
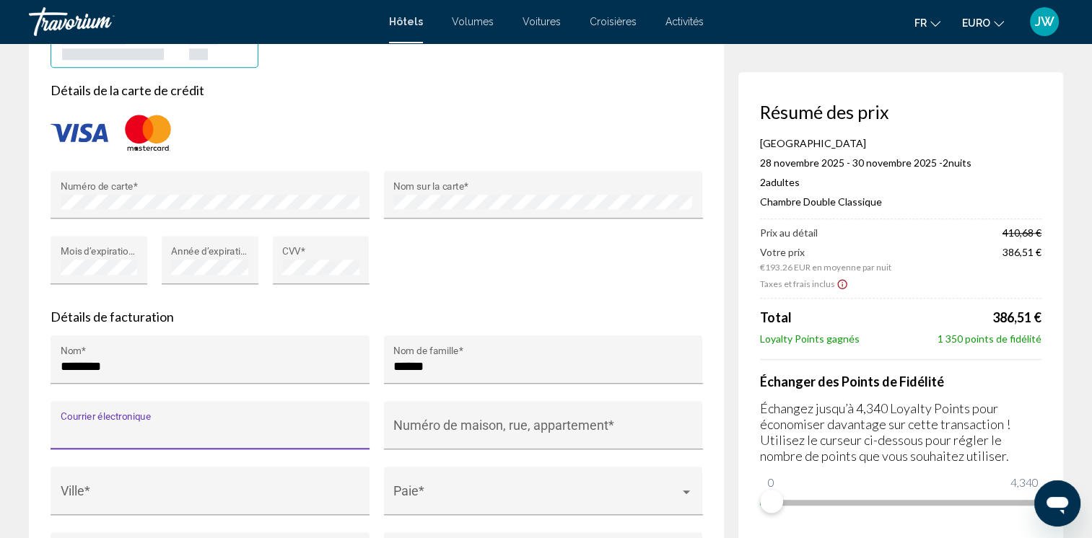
click at [72, 425] on input "Courrier électronique" at bounding box center [210, 432] width 299 height 14
click at [211, 431] on input "**********" at bounding box center [210, 432] width 299 height 14
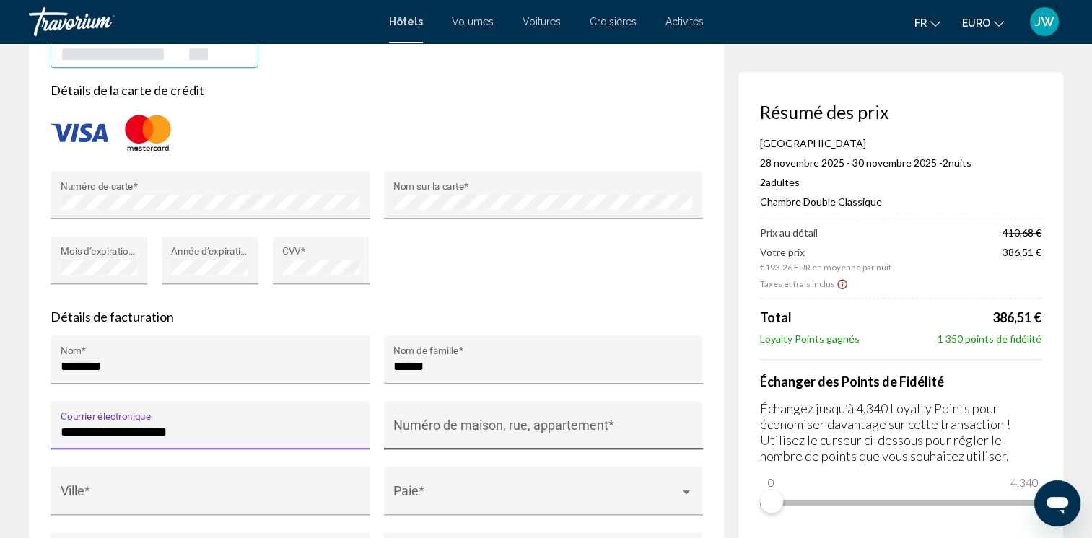
type input "**********"
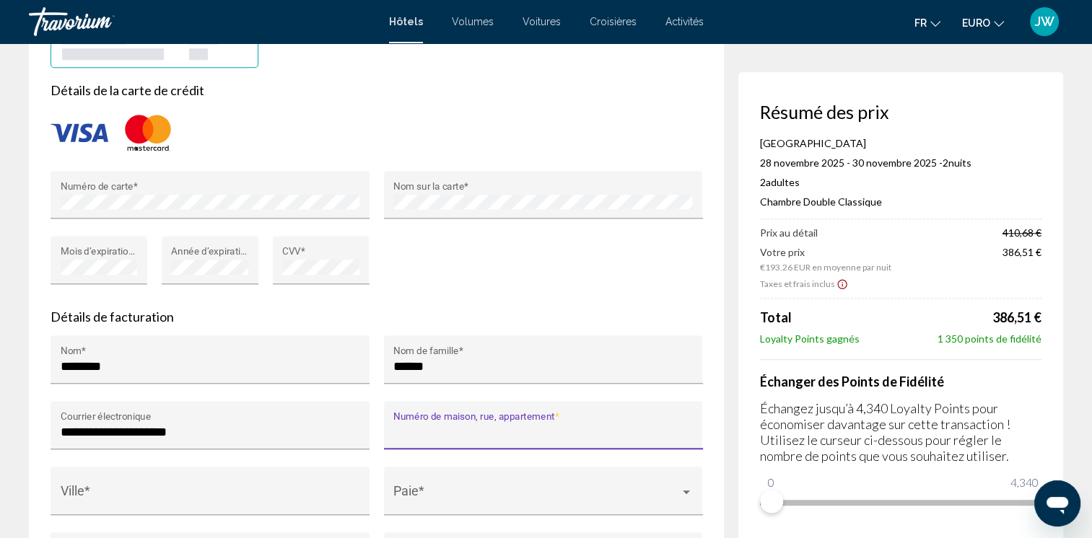
click at [456, 425] on input "Numéro de maison, rue, appartement *" at bounding box center [542, 432] width 299 height 14
type input "**********"
type input "********"
type input "****"
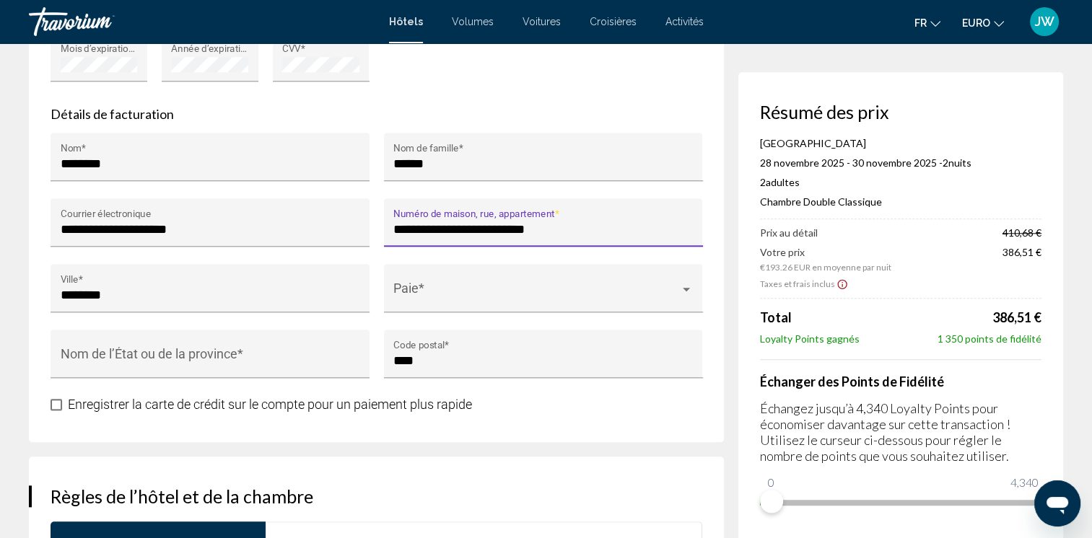
scroll to position [1458, 0]
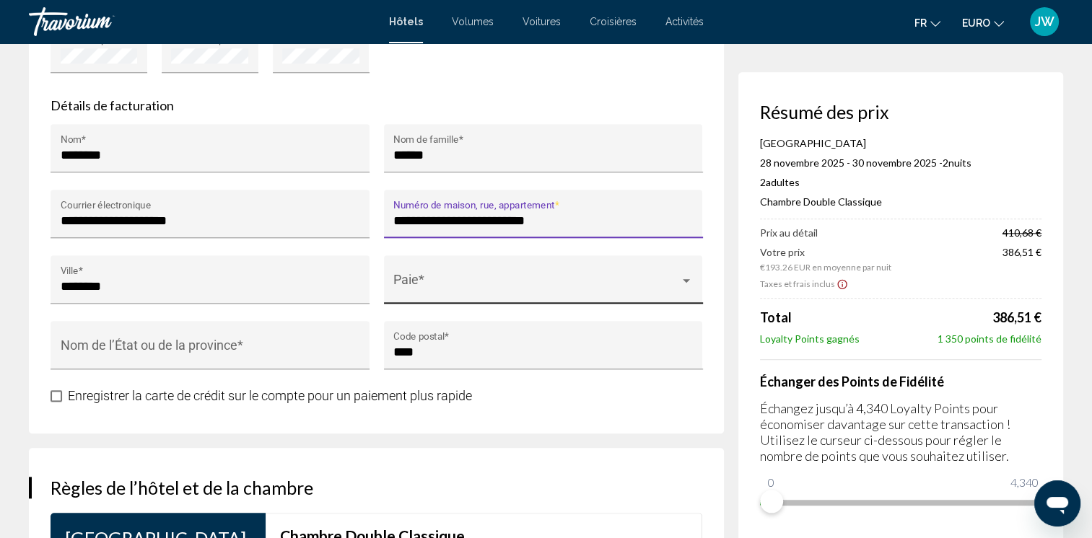
type input "**********"
click at [467, 279] on span "Contenu principal" at bounding box center [536, 286] width 286 height 14
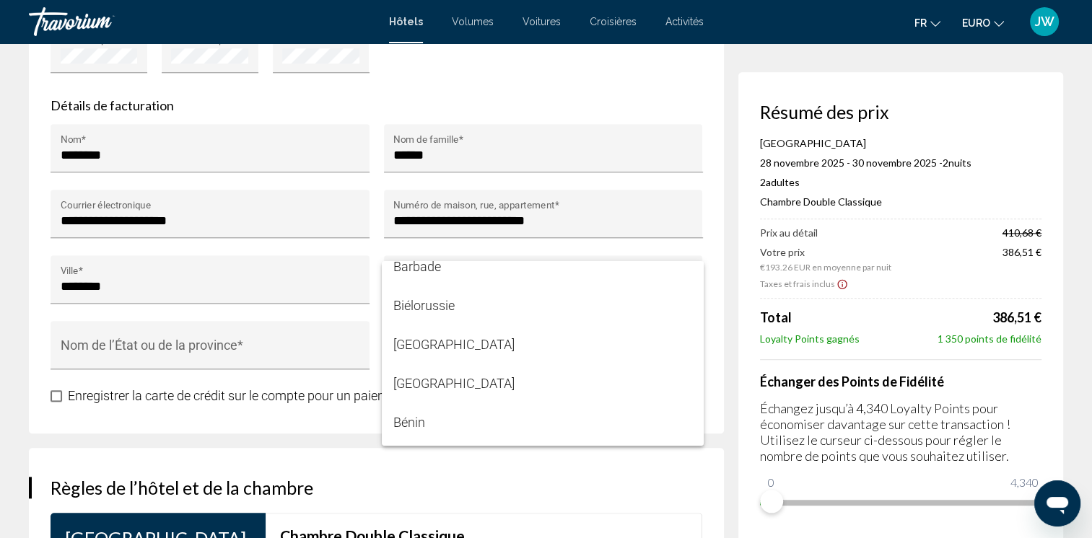
scroll to position [805, 0]
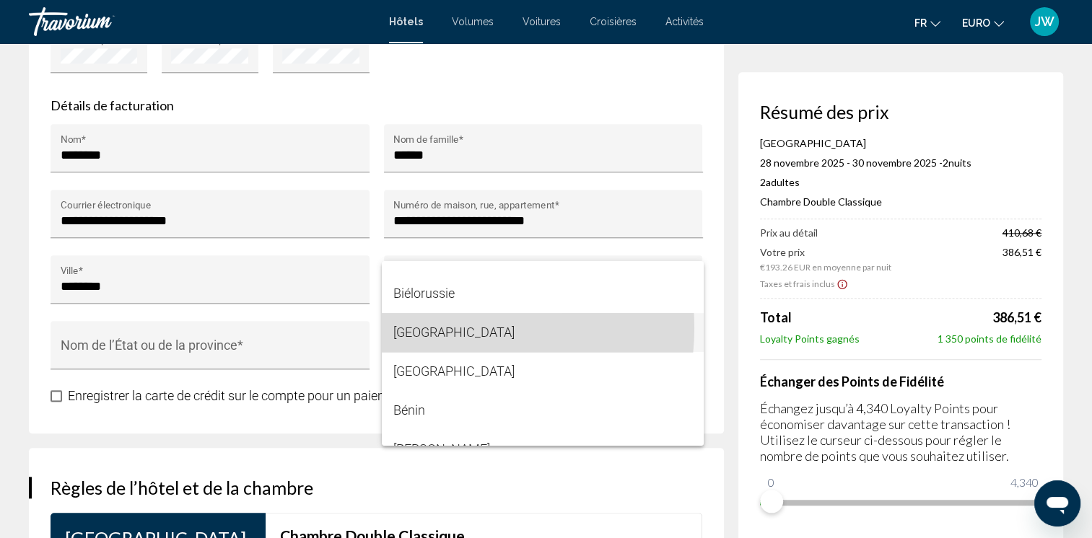
click at [444, 328] on span "[GEOGRAPHIC_DATA]" at bounding box center [542, 332] width 299 height 39
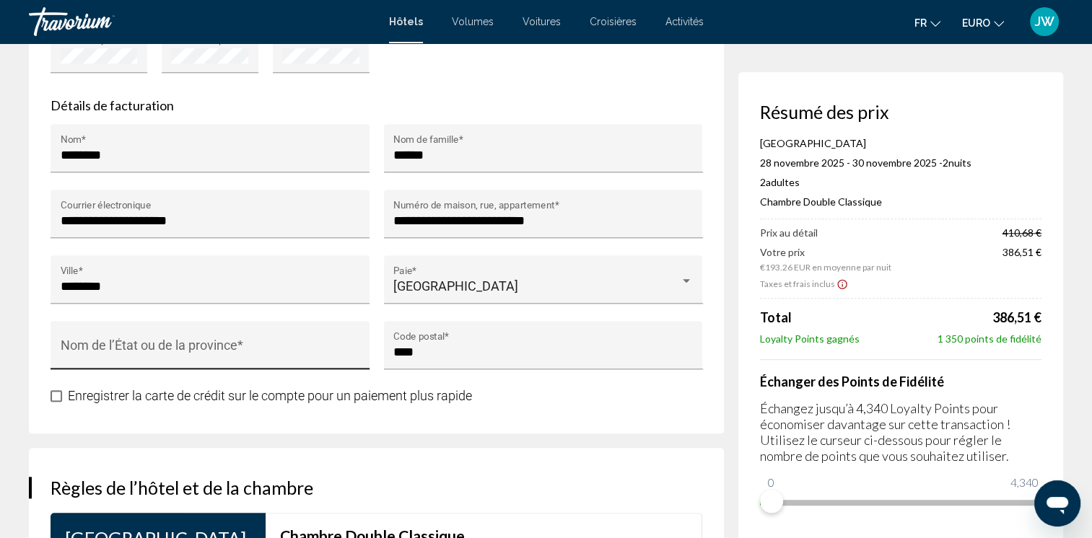
click at [289, 336] on div "Nom de l’État ou de la province *" at bounding box center [210, 350] width 299 height 38
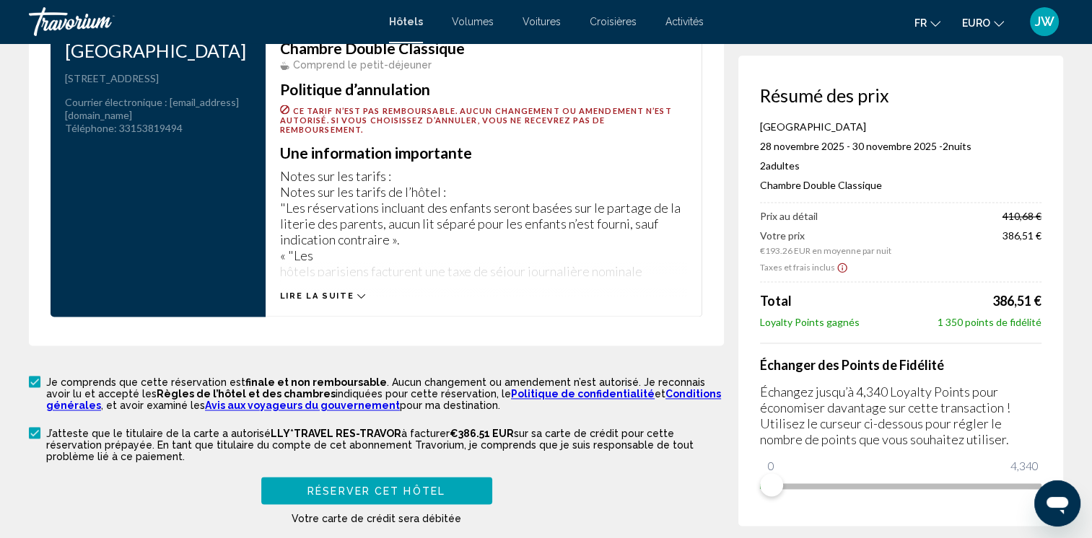
scroll to position [1945, 0]
type input "*******"
click at [347, 273] on div "Lire la suite" at bounding box center [483, 282] width 407 height 40
click at [357, 292] on icon "Contenu principal" at bounding box center [361, 296] width 8 height 8
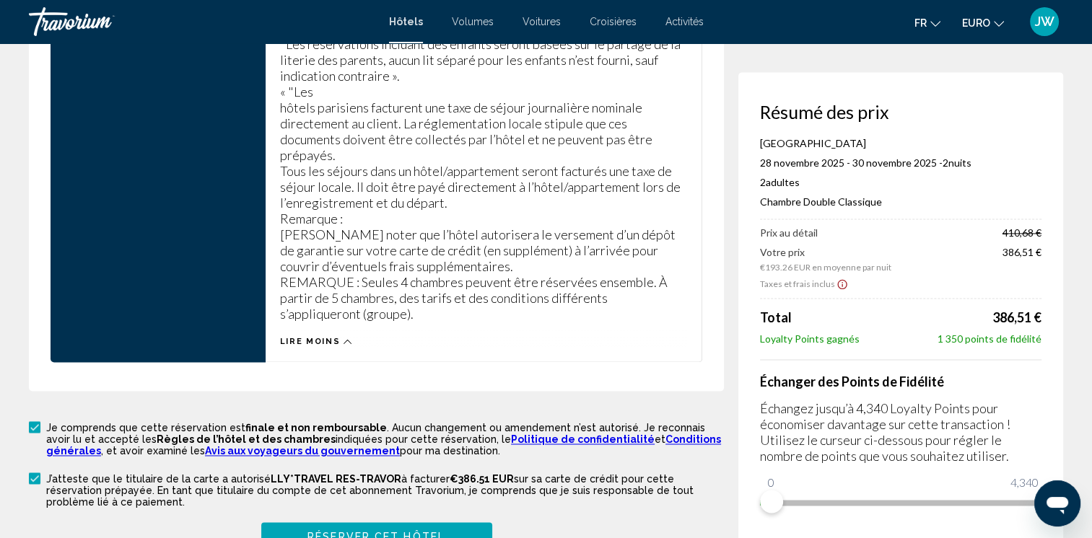
scroll to position [2139, 0]
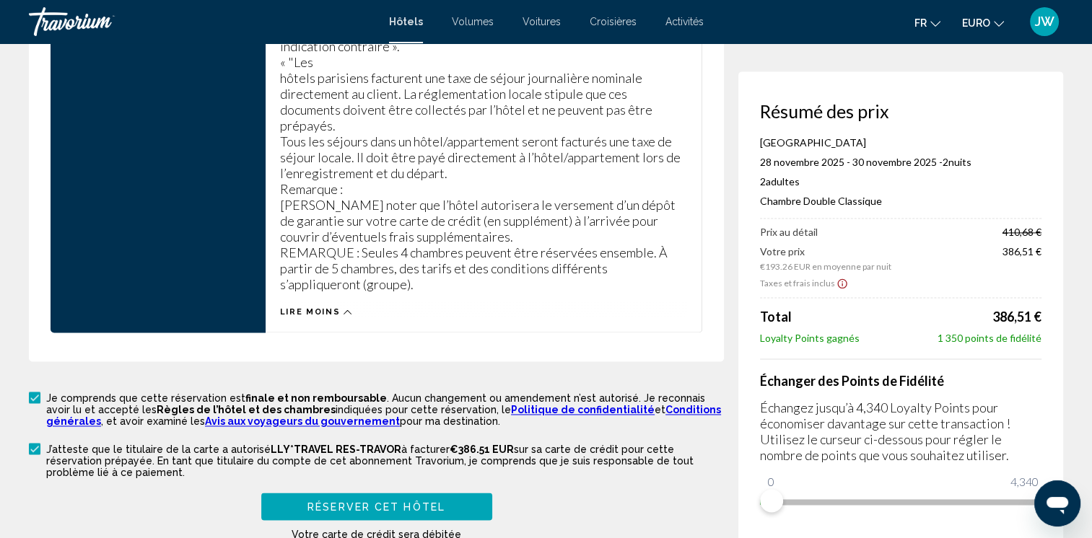
click at [398, 501] on span "Réserver cet hôtel" at bounding box center [376, 507] width 138 height 12
